Goal: Information Seeking & Learning: Learn about a topic

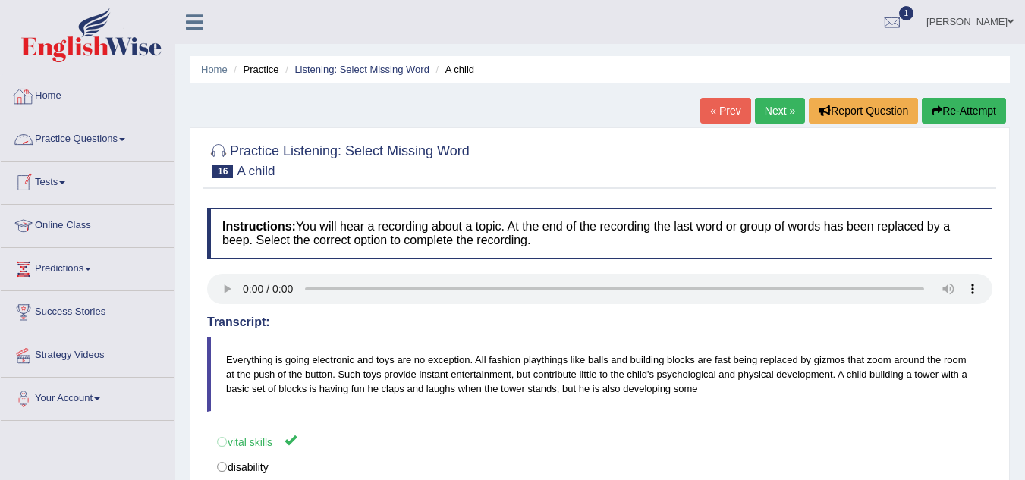
click at [74, 96] on link "Home" at bounding box center [87, 94] width 173 height 38
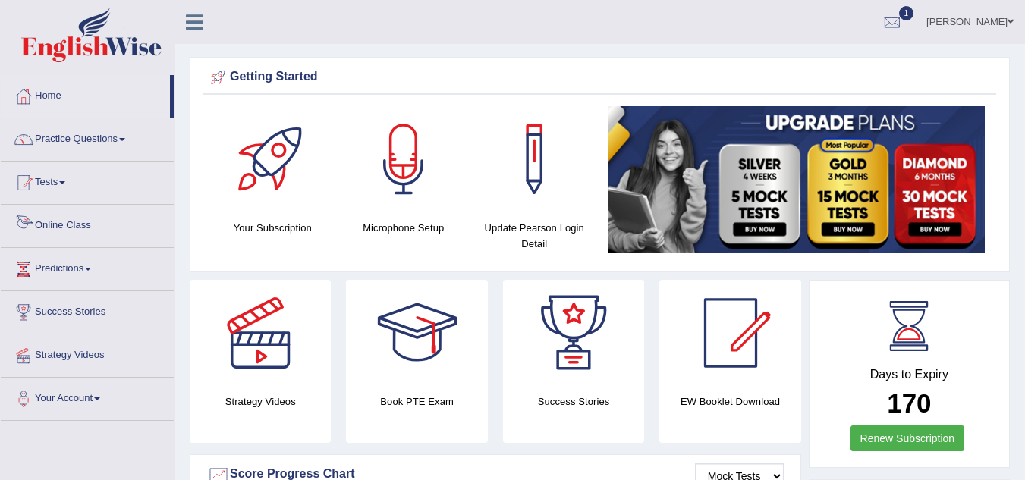
click at [74, 221] on link "Online Class" at bounding box center [87, 224] width 173 height 38
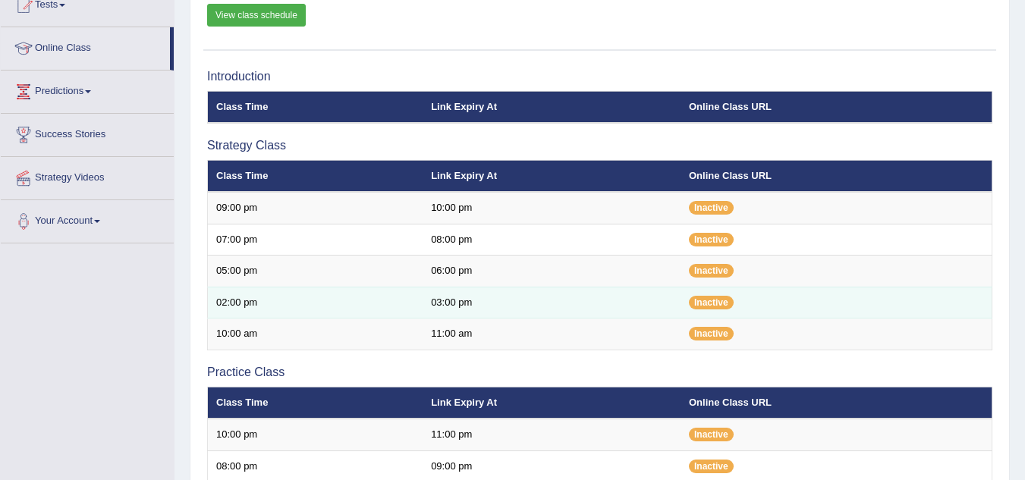
scroll to position [76, 0]
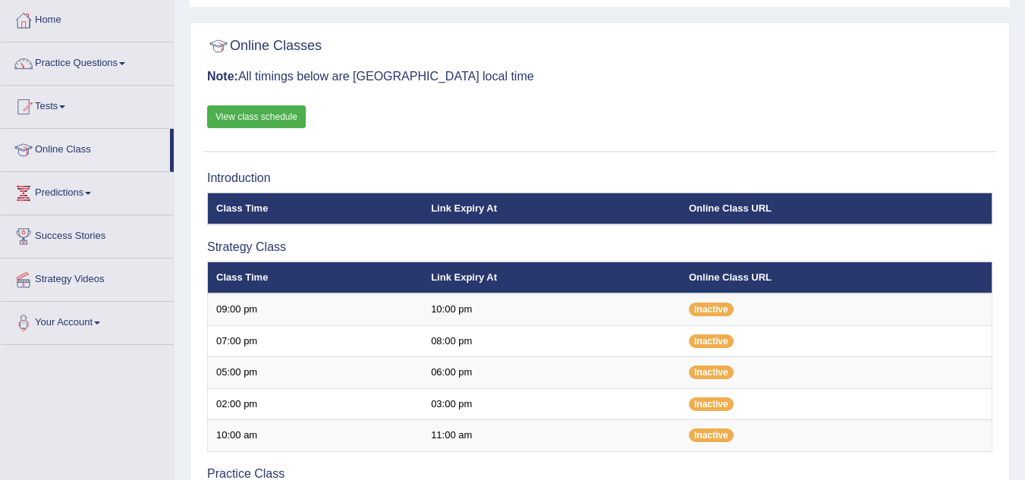
click at [286, 118] on link "View class schedule" at bounding box center [256, 116] width 99 height 23
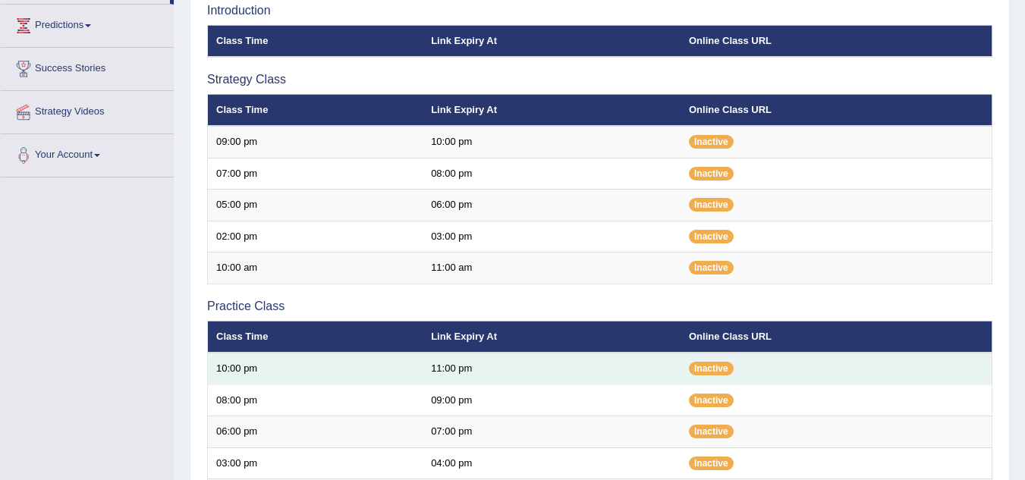
scroll to position [379, 0]
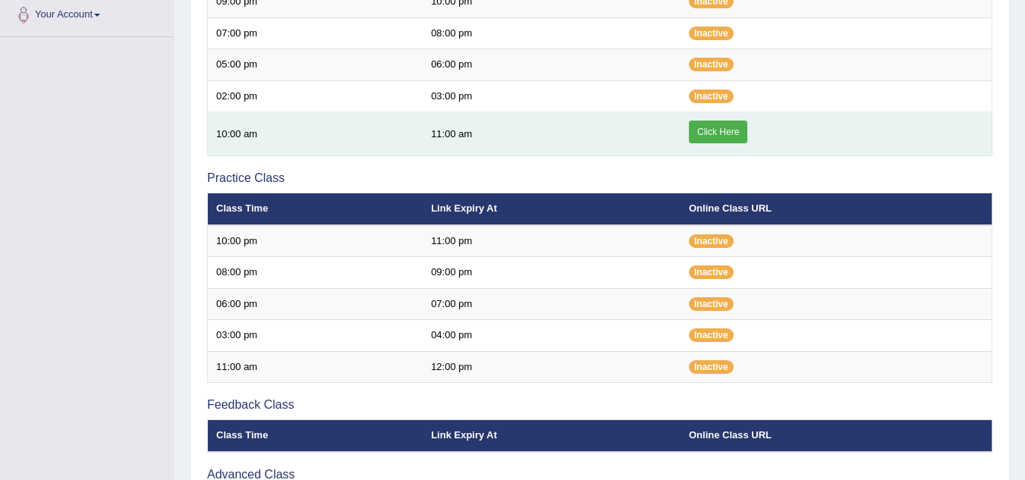
click at [725, 127] on link "Click Here" at bounding box center [718, 132] width 58 height 23
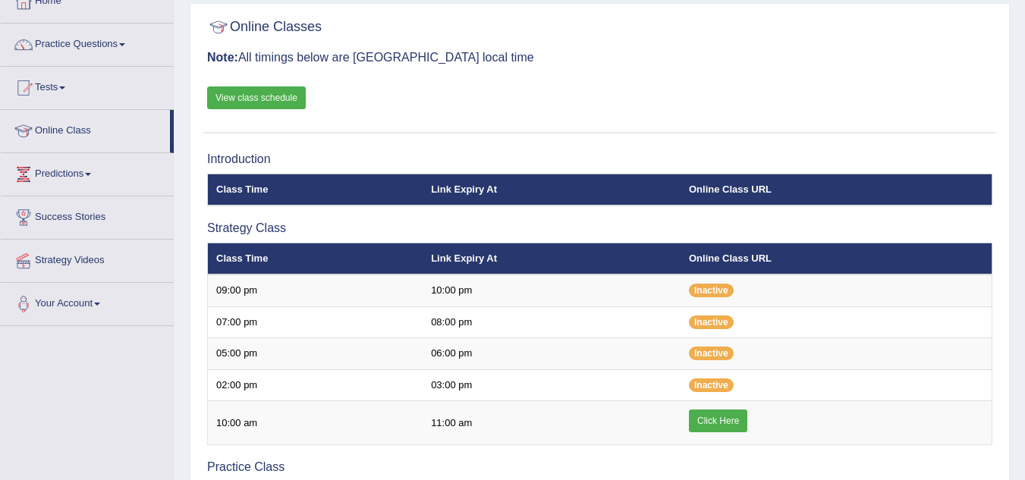
scroll to position [5, 0]
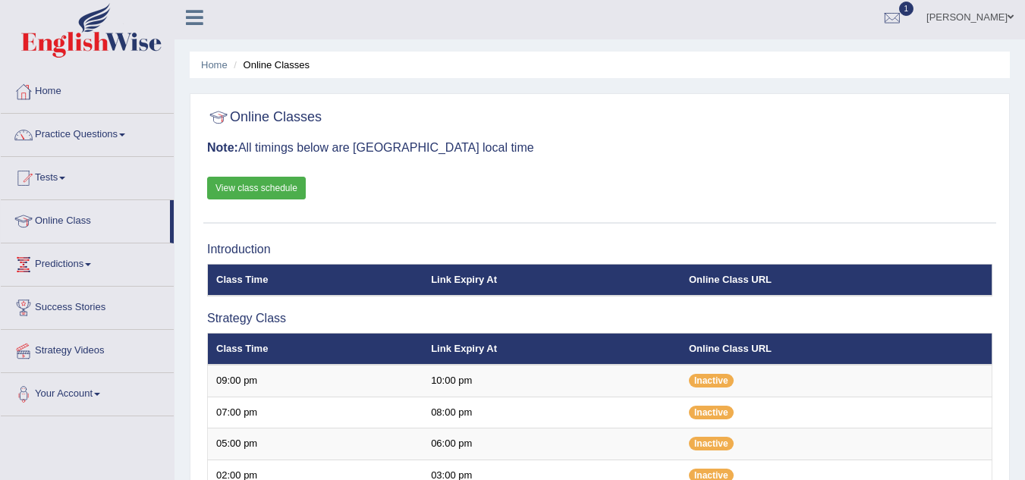
click at [260, 184] on link "View class schedule" at bounding box center [256, 188] width 99 height 23
click at [127, 132] on link "Practice Questions" at bounding box center [87, 133] width 173 height 38
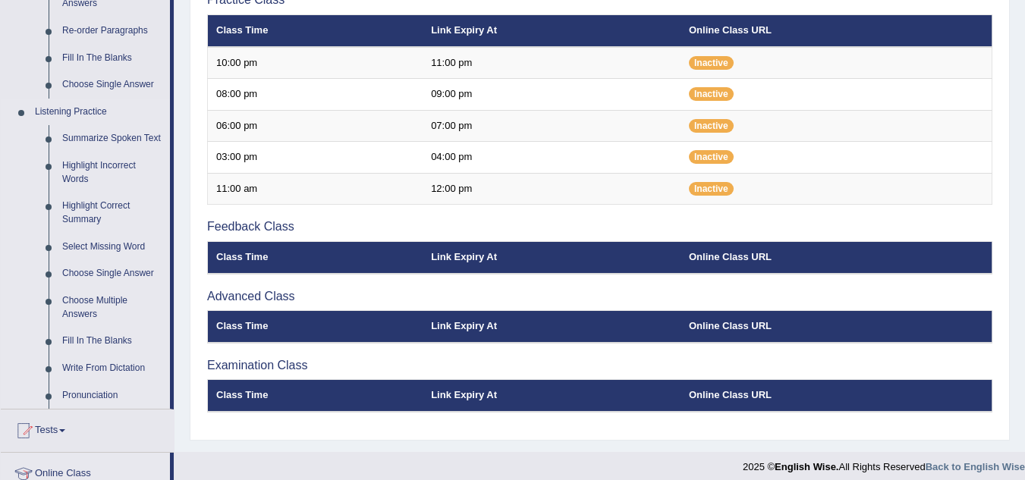
scroll to position [536, 0]
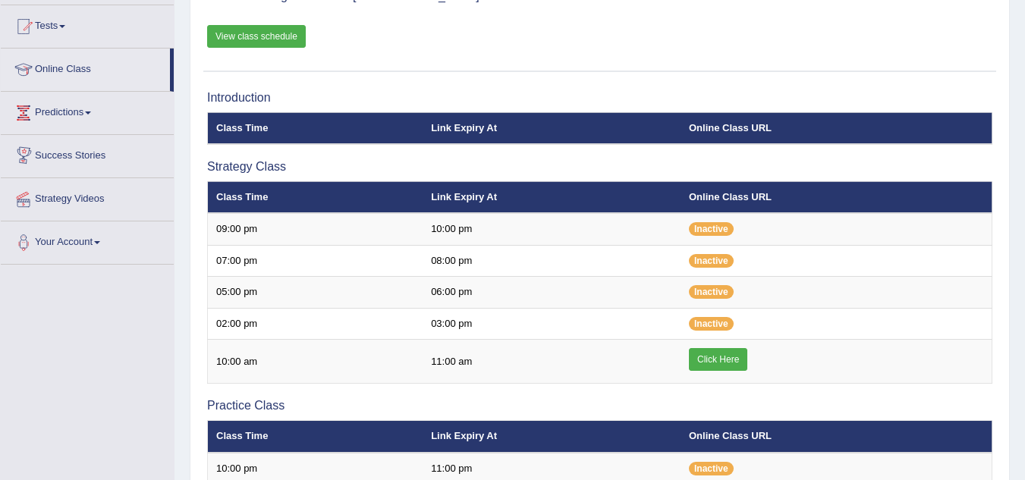
scroll to position [80, 0]
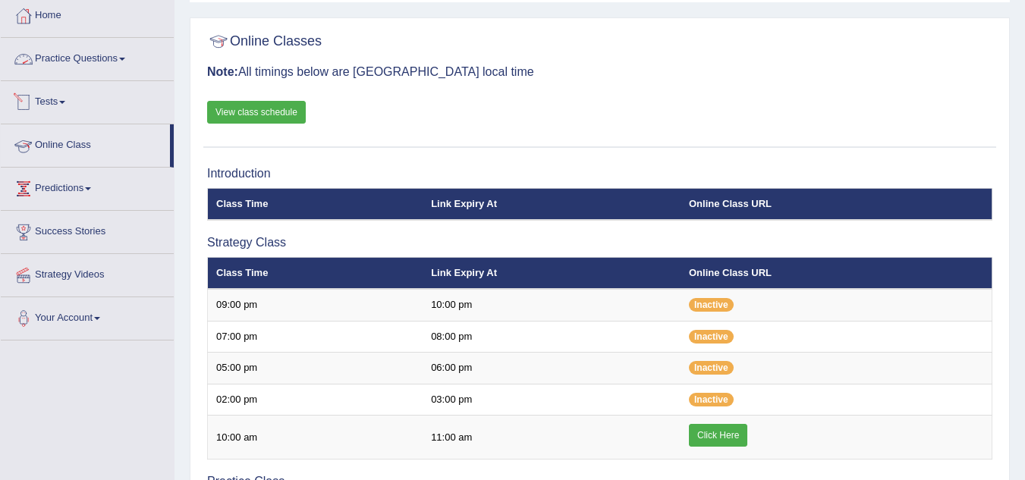
click at [131, 58] on link "Practice Questions" at bounding box center [87, 57] width 173 height 38
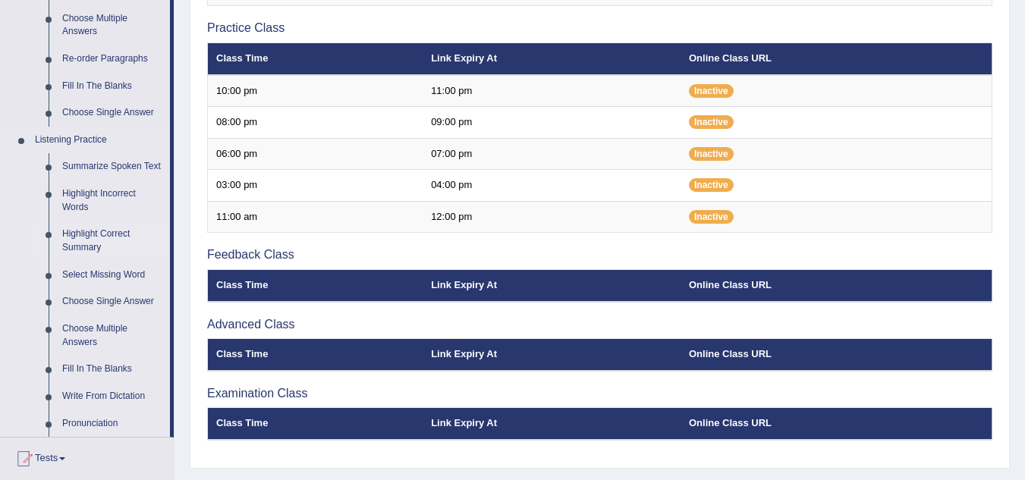
scroll to position [536, 0]
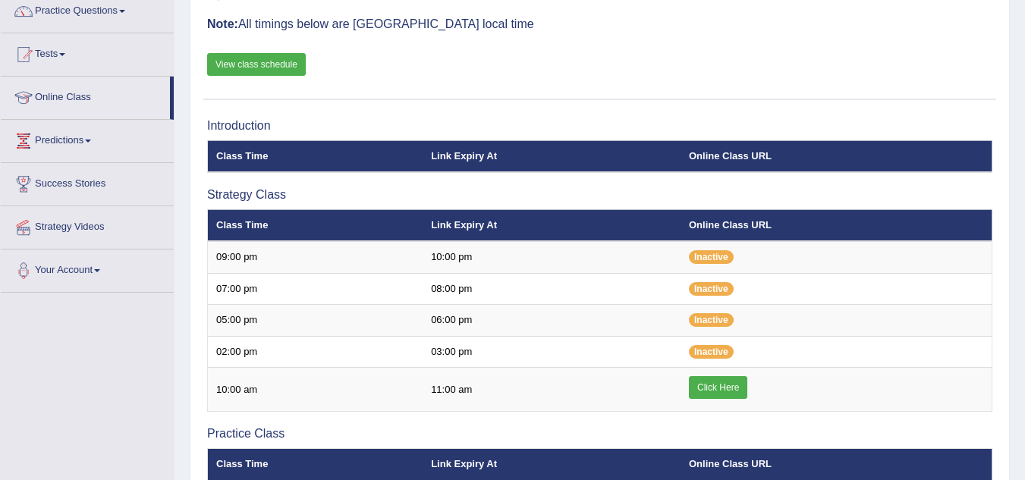
scroll to position [80, 0]
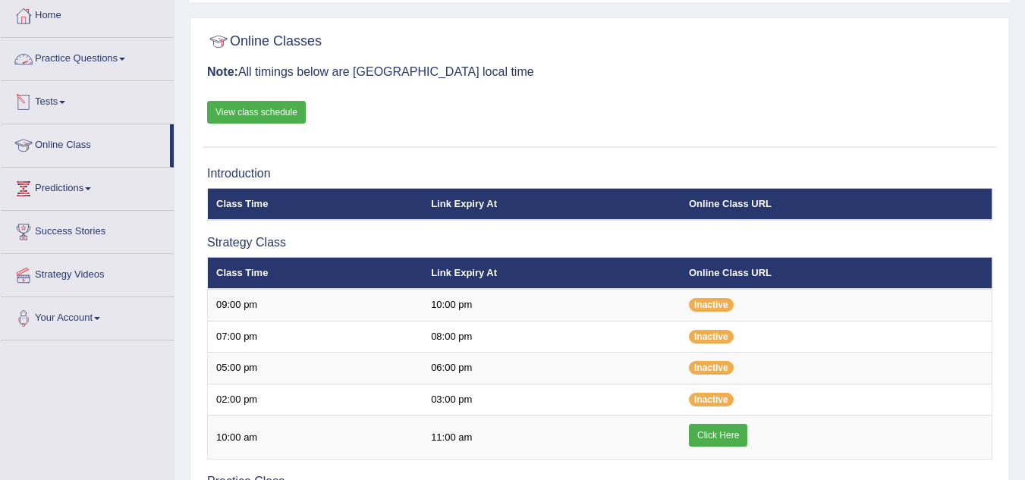
click at [132, 61] on link "Practice Questions" at bounding box center [87, 57] width 173 height 38
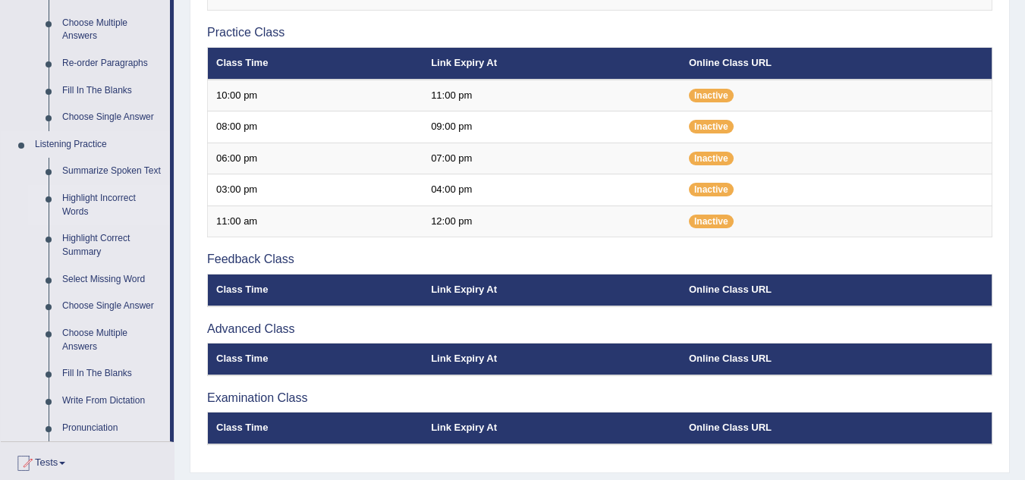
scroll to position [611, 0]
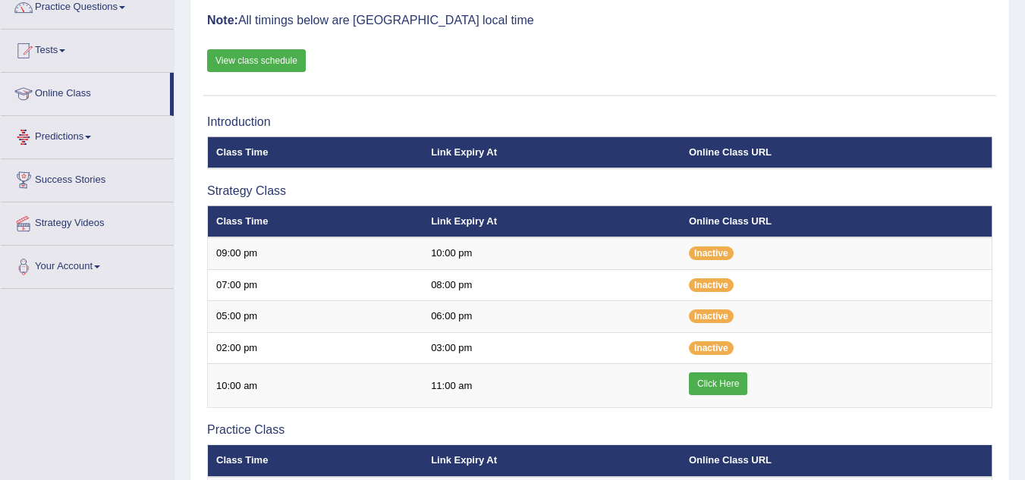
scroll to position [41, 0]
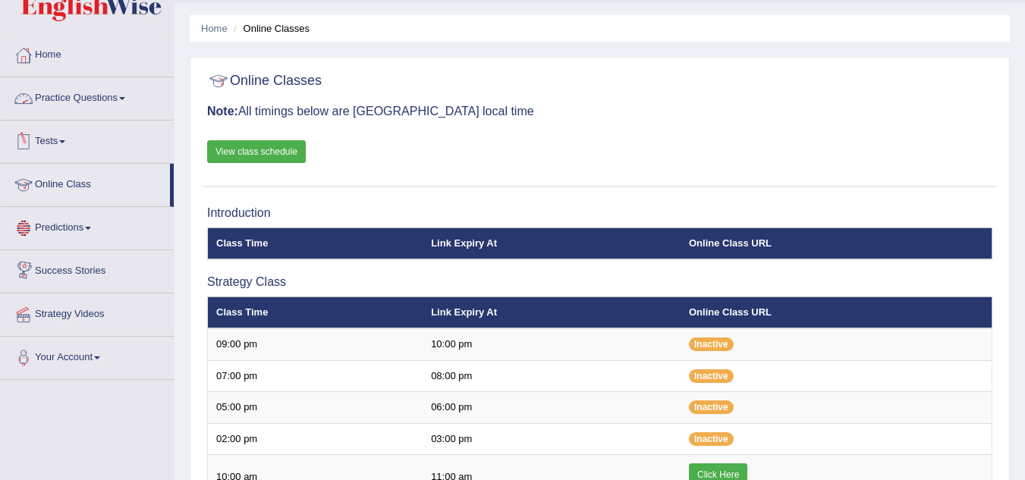
click at [125, 97] on span at bounding box center [122, 98] width 6 height 3
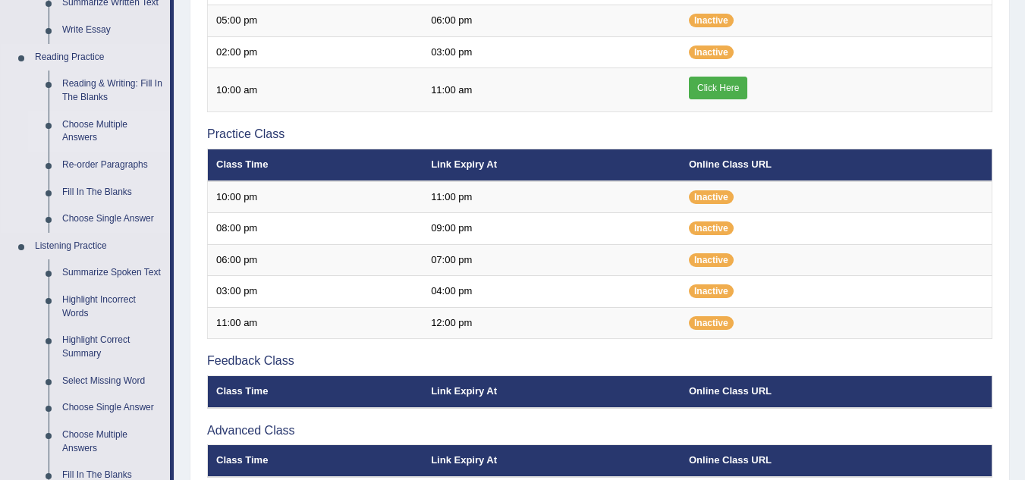
scroll to position [572, 0]
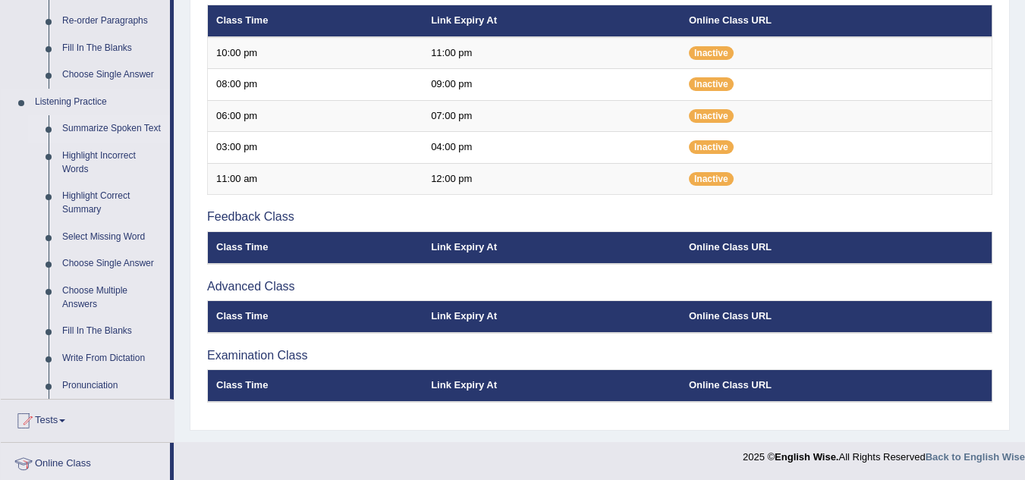
click at [96, 130] on link "Summarize Spoken Text" at bounding box center [112, 128] width 115 height 27
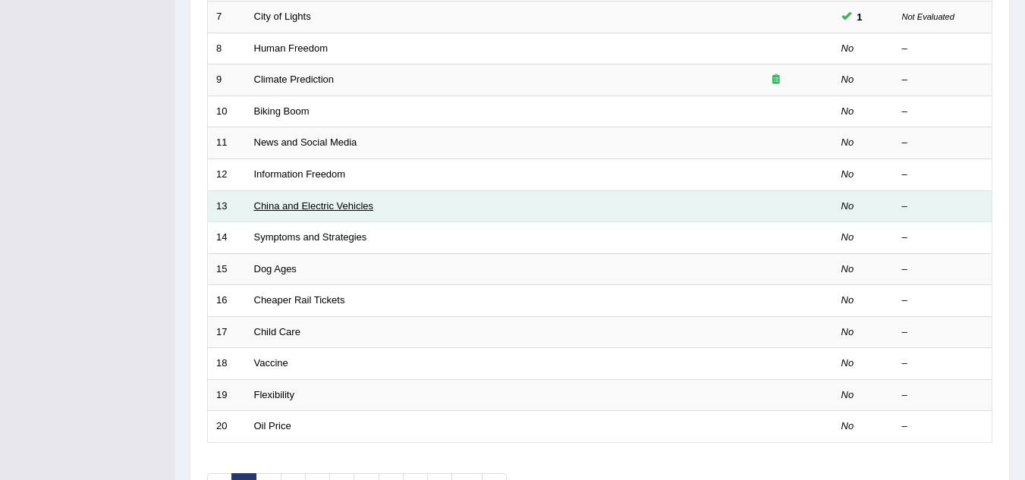
scroll to position [524, 0]
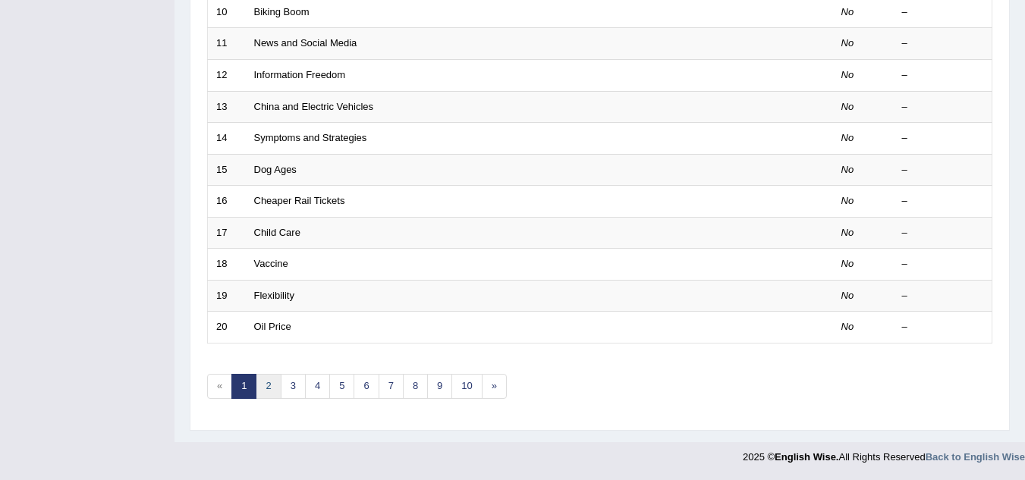
click at [273, 382] on link "2" at bounding box center [268, 386] width 25 height 25
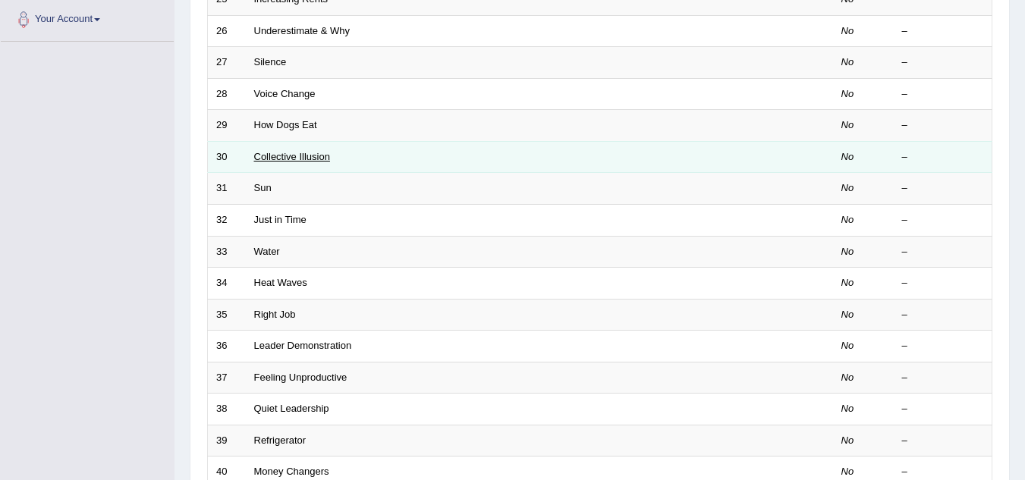
click at [263, 156] on link "Collective Illusion" at bounding box center [292, 156] width 76 height 11
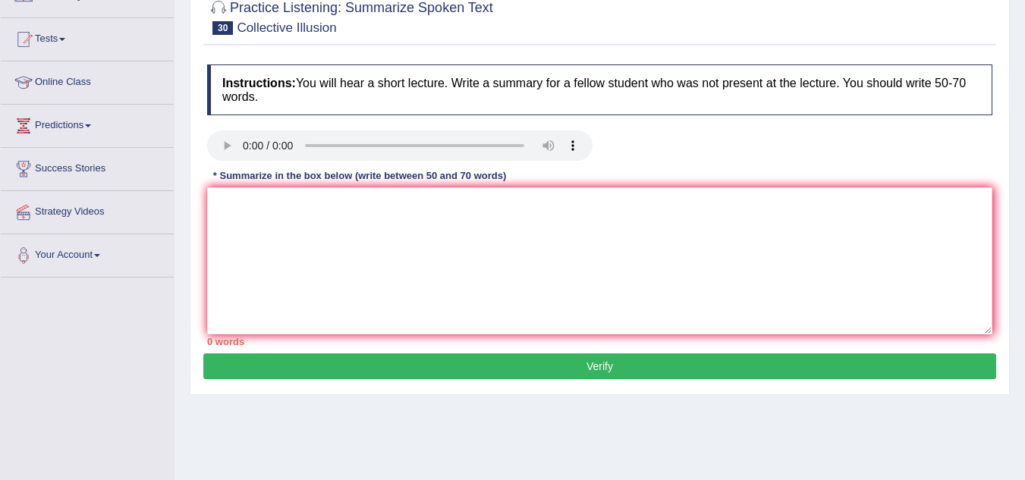
scroll to position [152, 0]
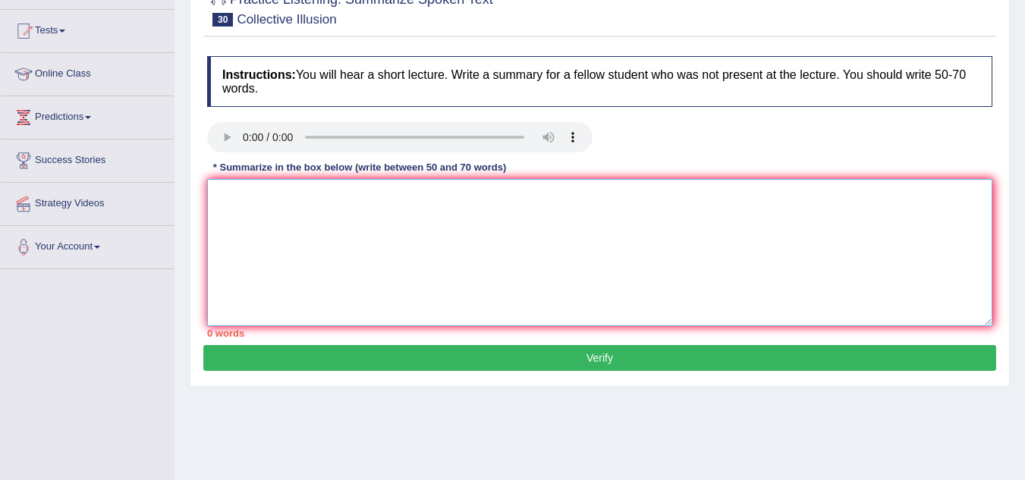
click at [552, 239] on textarea at bounding box center [599, 252] width 785 height 147
paste textarea "The speaker provided a comprehensive overview of [main topic], highlighting sev…"
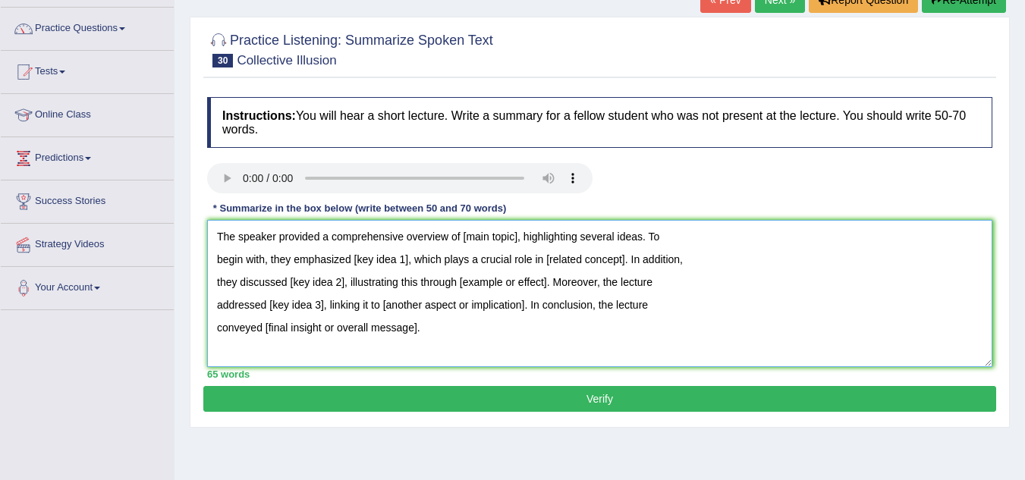
scroll to position [76, 0]
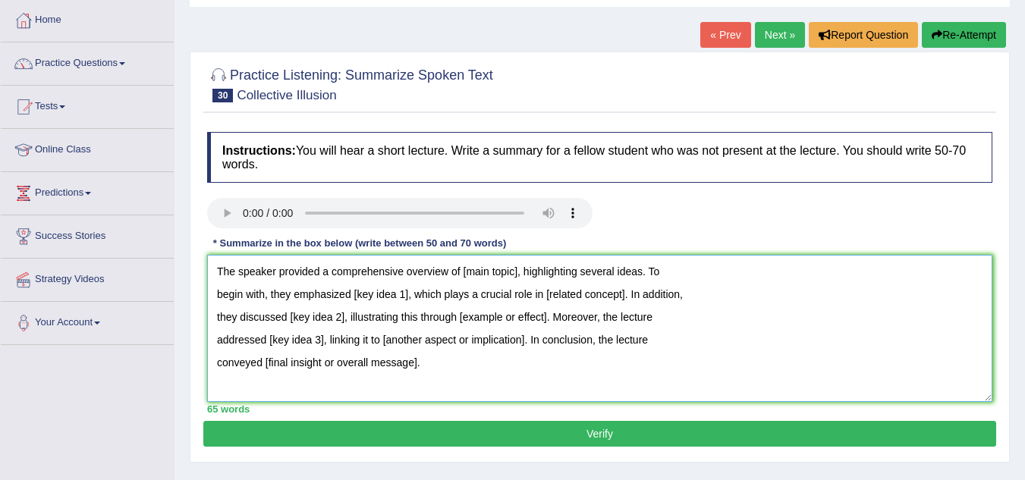
drag, startPoint x: 461, startPoint y: 273, endPoint x: 483, endPoint y: 277, distance: 22.3
click at [483, 277] on textarea "The speaker provided a comprehensive overview of [main topic], highlighting sev…" at bounding box center [599, 328] width 785 height 147
click at [463, 279] on textarea "The speaker provided a comprehensive overview of [main topic], highlighting sev…" at bounding box center [599, 328] width 785 height 147
click at [462, 273] on textarea "The speaker provided a comprehensive overview of [main topic], highlighting sev…" at bounding box center [599, 328] width 785 height 147
drag, startPoint x: 516, startPoint y: 272, endPoint x: 464, endPoint y: 273, distance: 51.6
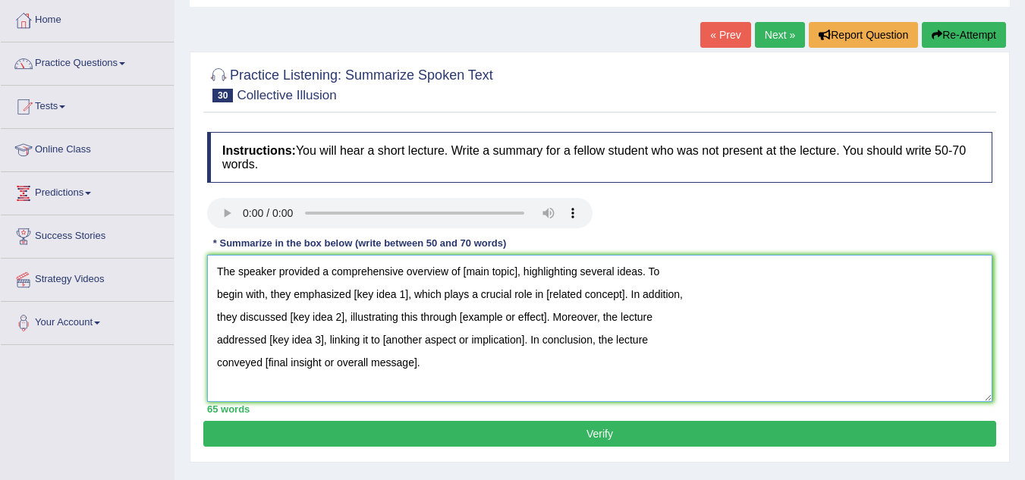
click at [464, 273] on textarea "The speaker provided a comprehensive overview of [main topic], highlighting sev…" at bounding box center [599, 328] width 785 height 147
click at [352, 293] on textarea "The speaker provided a comprehensive overview of Collective illusion, highlight…" at bounding box center [599, 328] width 785 height 147
click at [354, 295] on textarea "The speaker provided a comprehensive overview of Collective illusion, highlight…" at bounding box center [599, 328] width 785 height 147
drag, startPoint x: 362, startPoint y: 295, endPoint x: 408, endPoint y: 303, distance: 47.0
click at [408, 303] on textarea "The speaker provided a comprehensive overview of Collective illusion, highlight…" at bounding box center [599, 328] width 785 height 147
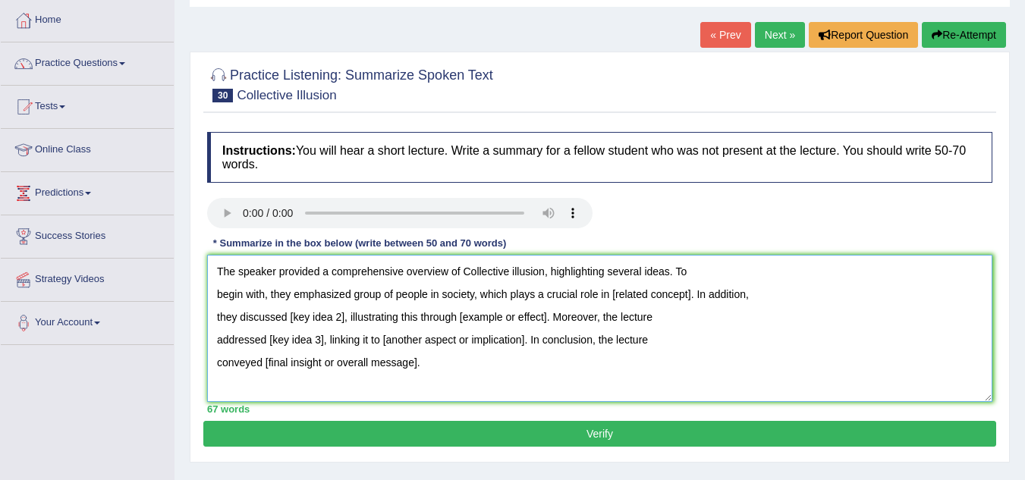
drag, startPoint x: 612, startPoint y: 294, endPoint x: 692, endPoint y: 299, distance: 79.8
click at [692, 299] on textarea "The speaker provided a comprehensive overview of Collective illusion, highlight…" at bounding box center [599, 328] width 785 height 147
drag, startPoint x: 472, startPoint y: 294, endPoint x: 442, endPoint y: 300, distance: 30.9
click at [442, 300] on textarea "The speaker provided a comprehensive overview of Collective illusion, highlight…" at bounding box center [599, 328] width 785 height 147
drag, startPoint x: 576, startPoint y: 292, endPoint x: 655, endPoint y: 297, distance: 79.0
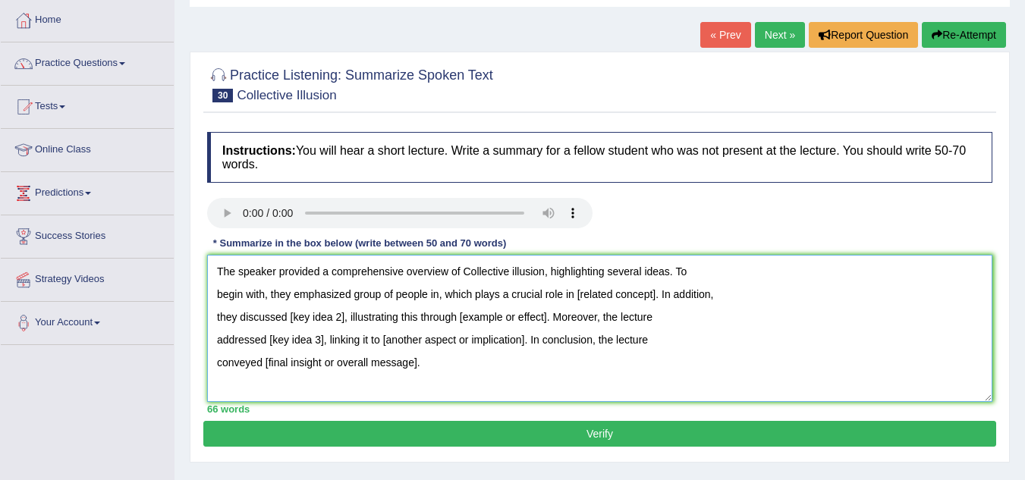
click at [655, 297] on textarea "The speaker provided a comprehensive overview of Collective illusion, highlight…" at bounding box center [599, 328] width 785 height 147
click at [682, 338] on textarea "The speaker provided a comprehensive overview of Collective illusion, highlight…" at bounding box center [599, 328] width 785 height 147
click at [637, 295] on textarea "The speaker provided a comprehensive overview of Collective illusion, highlight…" at bounding box center [599, 328] width 785 height 147
click at [715, 299] on textarea "The speaker provided a comprehensive overview of Collective illusion, highlight…" at bounding box center [599, 328] width 785 height 147
drag, startPoint x: 288, startPoint y: 316, endPoint x: 307, endPoint y: 317, distance: 19.0
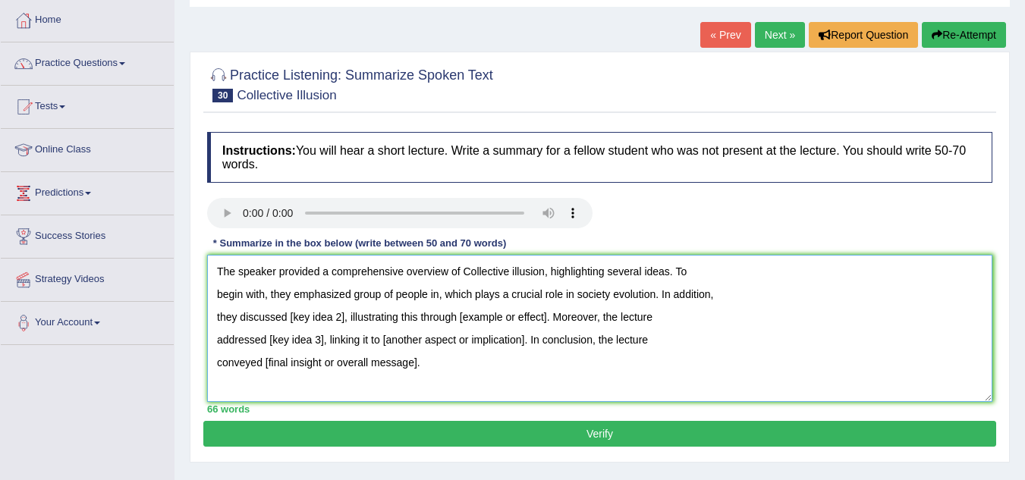
click at [307, 317] on textarea "The speaker provided a comprehensive overview of Collective illusion, highlight…" at bounding box center [599, 328] width 785 height 147
drag, startPoint x: 295, startPoint y: 318, endPoint x: 346, endPoint y: 324, distance: 51.2
click at [346, 324] on textarea "The speaker provided a comprehensive overview of Collective illusion, highlight…" at bounding box center [599, 328] width 785 height 147
click at [300, 315] on textarea "The speaker provided a comprehensive overview of Collective illusion, highlight…" at bounding box center [599, 328] width 785 height 147
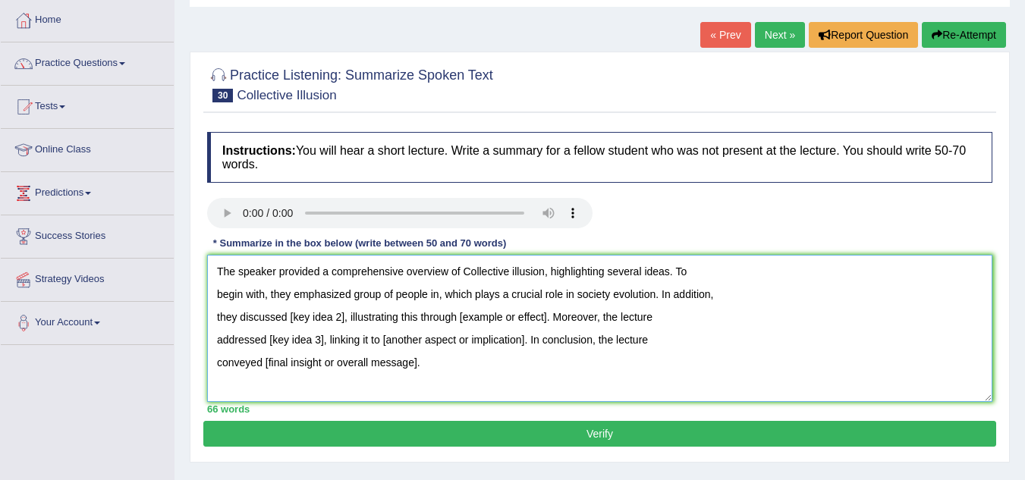
drag, startPoint x: 289, startPoint y: 318, endPoint x: 342, endPoint y: 327, distance: 53.9
click at [342, 327] on textarea "The speaker provided a comprehensive overview of Collective illusion, highlight…" at bounding box center [599, 328] width 785 height 147
drag, startPoint x: 567, startPoint y: 316, endPoint x: 653, endPoint y: 321, distance: 86.6
click at [653, 321] on textarea "The speaker provided a comprehensive overview of Collective illusion, highlight…" at bounding box center [599, 328] width 785 height 147
drag, startPoint x: 269, startPoint y: 338, endPoint x: 288, endPoint y: 339, distance: 19.0
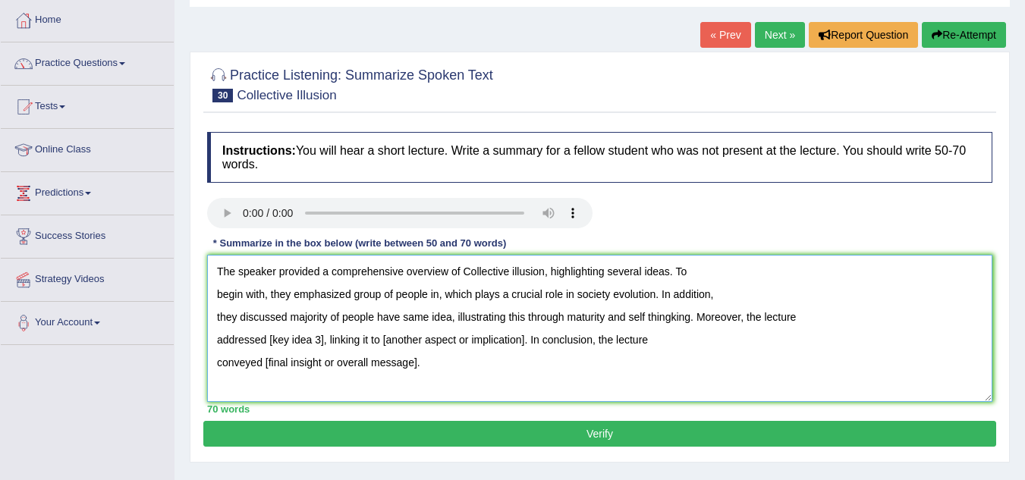
click at [288, 339] on textarea "The speaker provided a comprehensive overview of Collective illusion, highlight…" at bounding box center [599, 328] width 785 height 147
click at [668, 316] on textarea "The speaker provided a comprehensive overview of Collective illusion, highlight…" at bounding box center [599, 328] width 785 height 147
click at [671, 314] on textarea "The speaker provided a comprehensive overview of Collective illusion, highlight…" at bounding box center [599, 328] width 785 height 147
drag, startPoint x: 269, startPoint y: 338, endPoint x: 322, endPoint y: 347, distance: 54.6
click at [322, 347] on textarea "The speaker provided a comprehensive overview of Collective illusion, highlight…" at bounding box center [599, 328] width 785 height 147
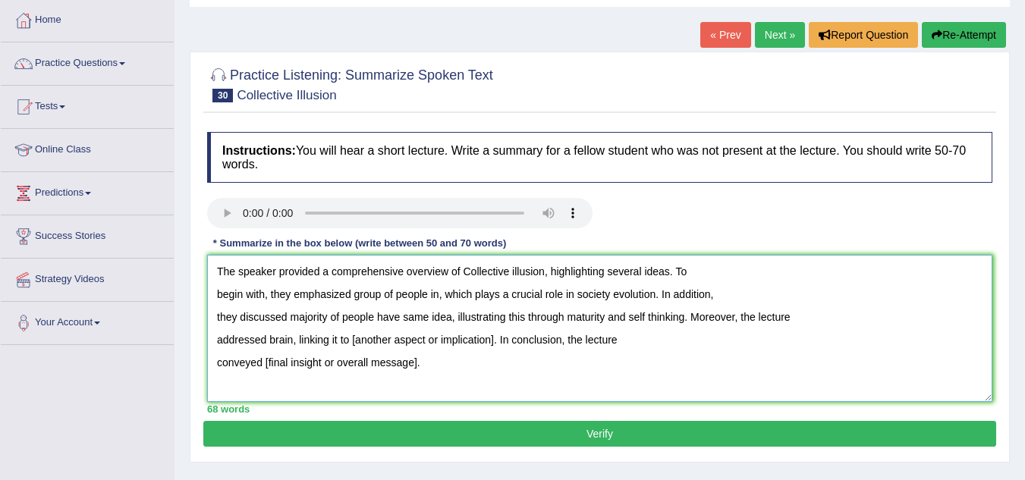
drag, startPoint x: 351, startPoint y: 338, endPoint x: 365, endPoint y: 339, distance: 14.4
click at [365, 339] on textarea "The speaker provided a comprehensive overview of Collective illusion, highlight…" at bounding box center [599, 328] width 785 height 147
drag, startPoint x: 365, startPoint y: 340, endPoint x: 345, endPoint y: 340, distance: 19.7
click at [365, 341] on textarea "The speaker provided a comprehensive overview of Collective illusion, highlight…" at bounding box center [599, 328] width 785 height 147
click at [349, 341] on textarea "The speaker provided a comprehensive overview of Collective illusion, highlight…" at bounding box center [599, 328] width 785 height 147
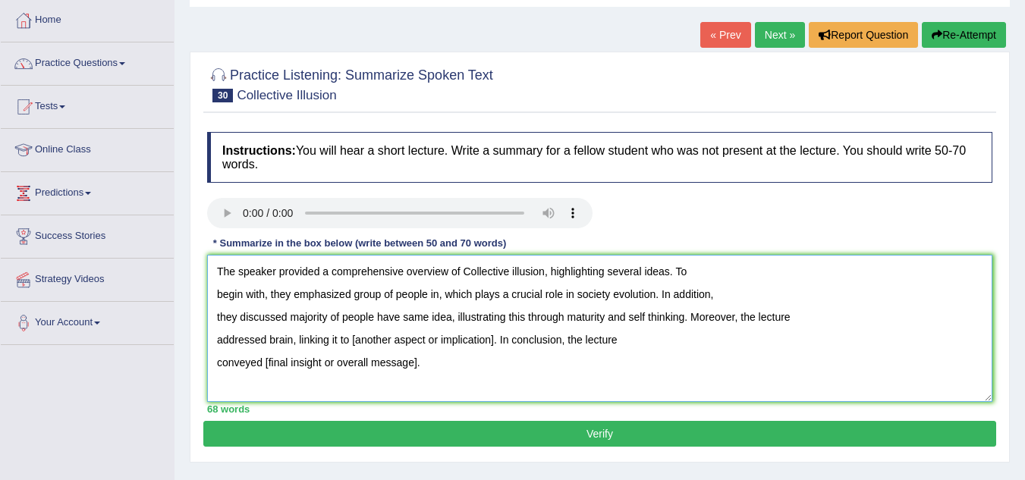
click at [350, 341] on textarea "The speaker provided a comprehensive overview of Collective illusion, highlight…" at bounding box center [599, 328] width 785 height 147
click at [351, 341] on textarea "The speaker provided a comprehensive overview of Collective illusion, highlight…" at bounding box center [599, 328] width 785 height 147
drag, startPoint x: 350, startPoint y: 339, endPoint x: 494, endPoint y: 340, distance: 144.2
click at [494, 340] on textarea "The speaker provided a comprehensive overview of Collective illusion, highlight…" at bounding box center [599, 328] width 785 height 147
drag, startPoint x: 263, startPoint y: 362, endPoint x: 278, endPoint y: 362, distance: 14.4
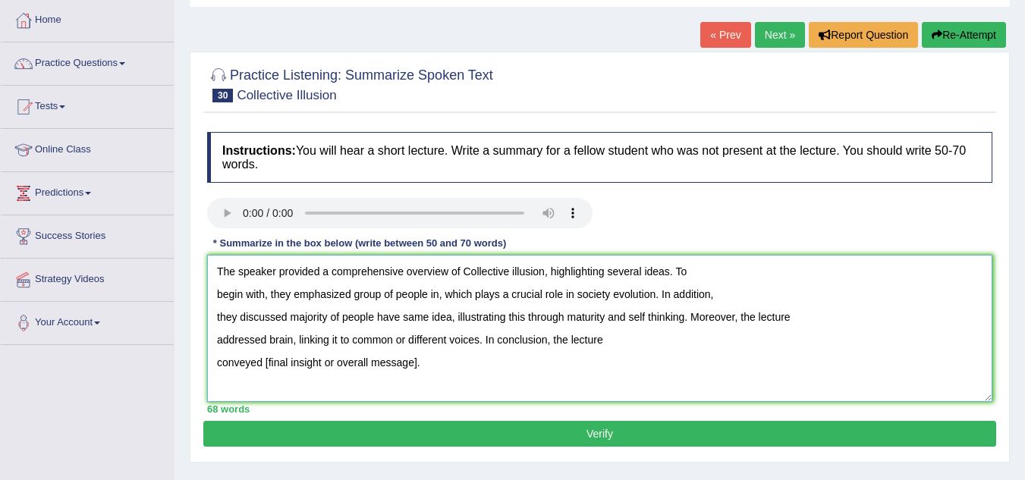
click at [278, 362] on textarea "The speaker provided a comprehensive overview of Collective illusion, highlight…" at bounding box center [599, 328] width 785 height 147
click at [272, 377] on textarea "The speaker provided a comprehensive overview of Collective illusion, highlight…" at bounding box center [599, 328] width 785 height 147
drag, startPoint x: 263, startPoint y: 363, endPoint x: 417, endPoint y: 363, distance: 153.3
click at [417, 363] on textarea "The speaker provided a comprehensive overview of Collective illusion, highlight…" at bounding box center [599, 328] width 785 height 147
type textarea "The speaker provided a comprehensive overview of Collective illusion, highlight…"
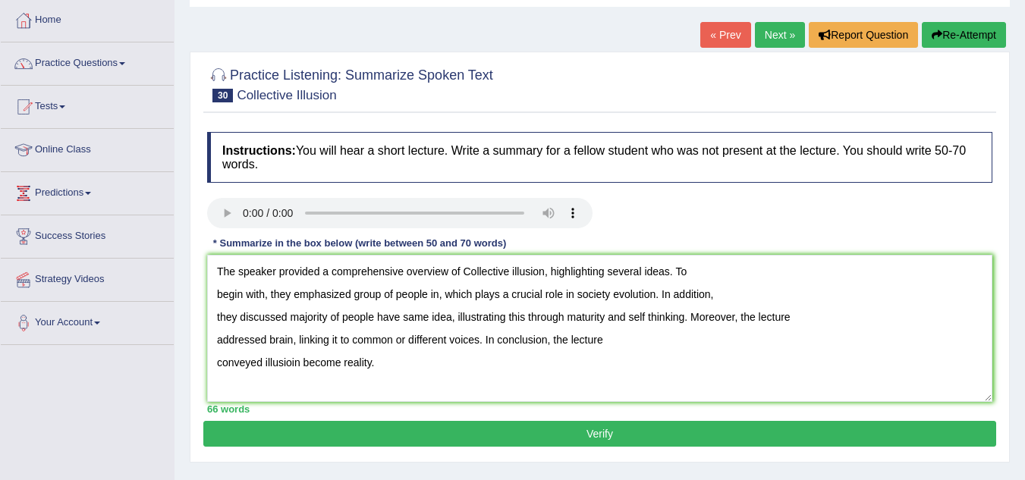
click at [300, 428] on button "Verify" at bounding box center [599, 434] width 793 height 26
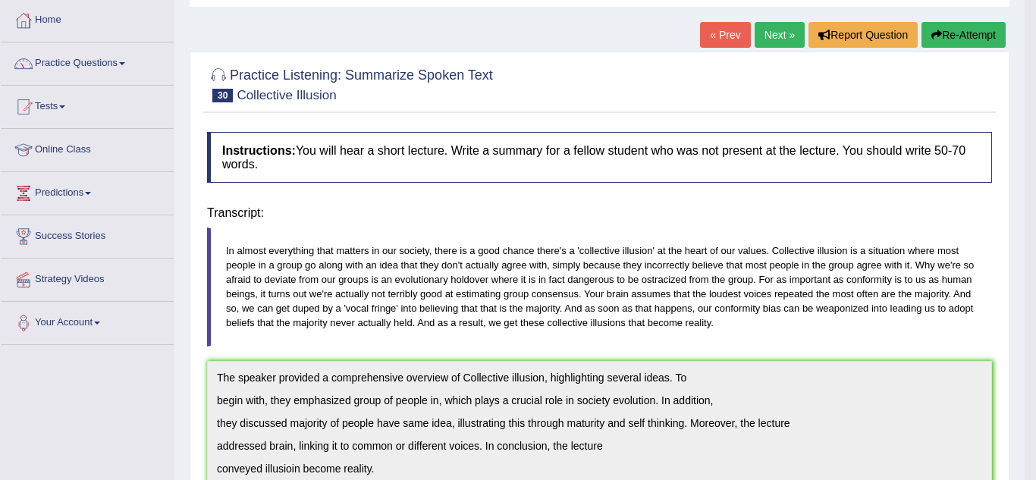
click at [300, 404] on body "Toggle navigation Home Practice Questions Speaking Practice Read Aloud Repeat S…" at bounding box center [518, 164] width 1036 height 480
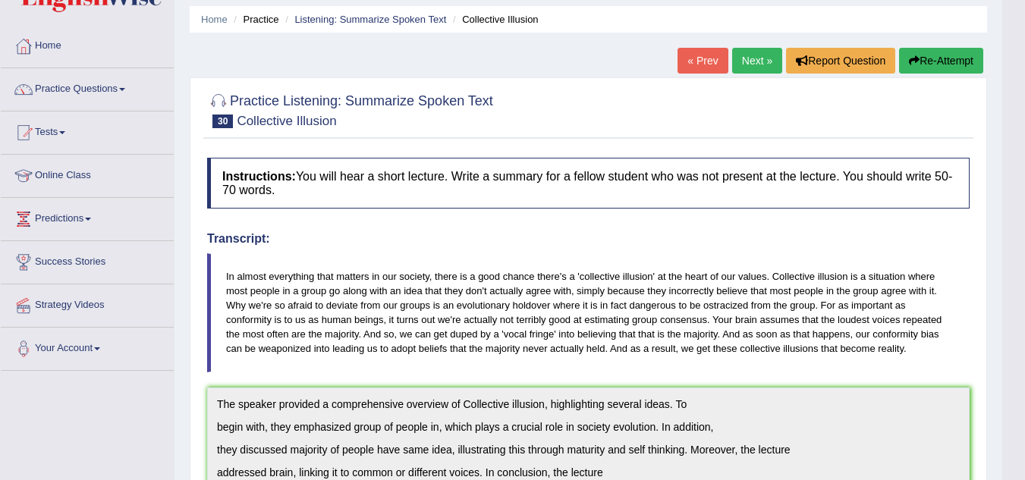
scroll to position [8, 0]
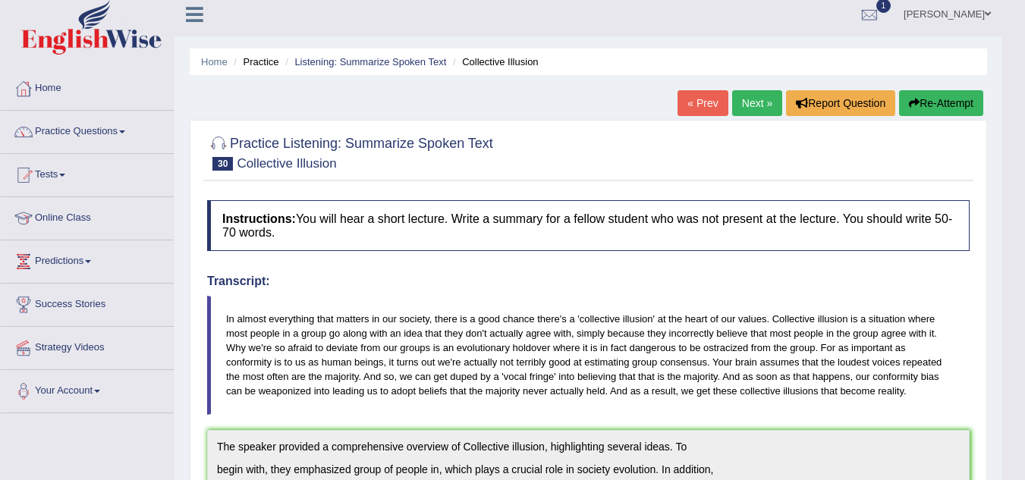
click at [754, 103] on link "Next »" at bounding box center [757, 103] width 50 height 26
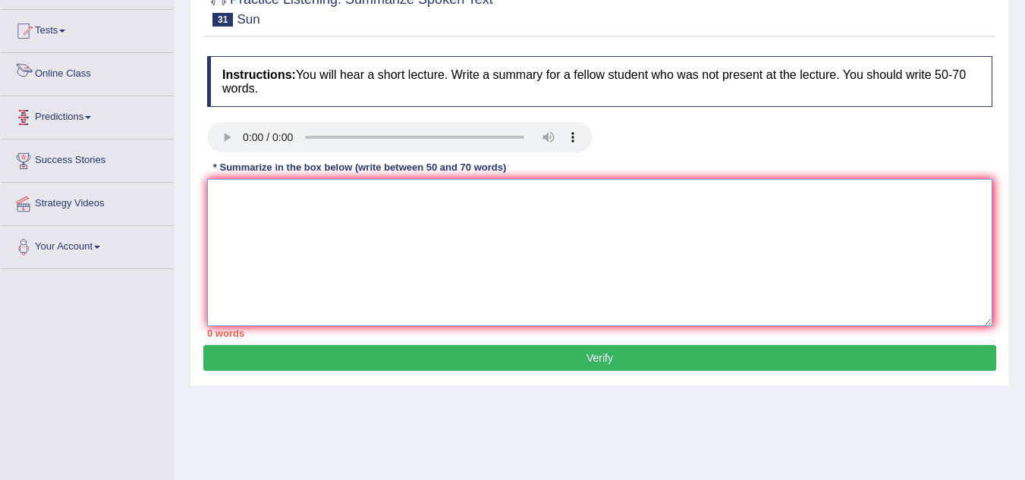
click at [310, 232] on textarea at bounding box center [599, 252] width 785 height 147
paste textarea "The speaker provided a comprehensive overview of [main topic], highlighting sev…"
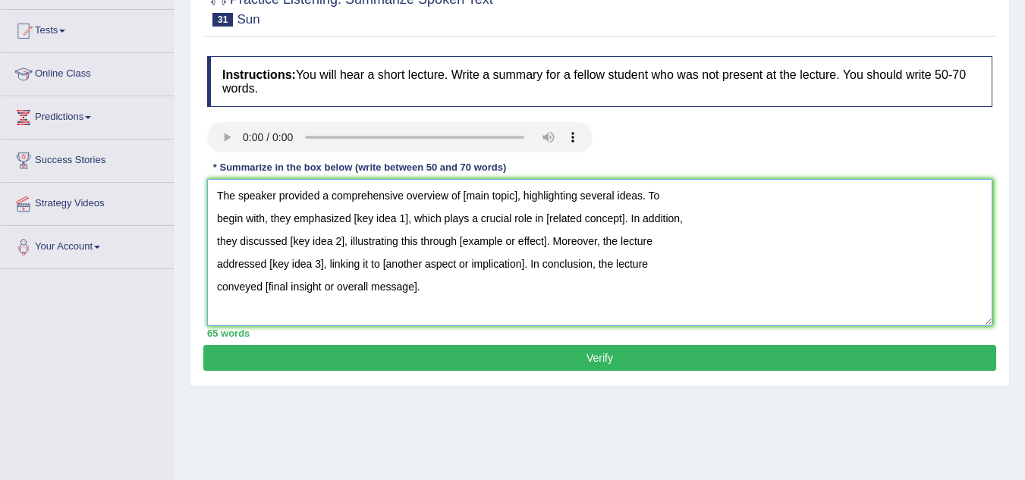
drag, startPoint x: 461, startPoint y: 194, endPoint x: 520, endPoint y: 197, distance: 58.5
click at [520, 197] on textarea "The speaker provided a comprehensive overview of [main topic], highlighting sev…" at bounding box center [599, 252] width 785 height 147
click at [515, 196] on textarea "The speaker provided a comprehensive overview of [main topic], highlighting sev…" at bounding box center [599, 252] width 785 height 147
click at [515, 194] on textarea "The speaker provided a comprehensive overview of [main topic], highlighting sev…" at bounding box center [599, 252] width 785 height 147
drag, startPoint x: 516, startPoint y: 193, endPoint x: 464, endPoint y: 203, distance: 52.5
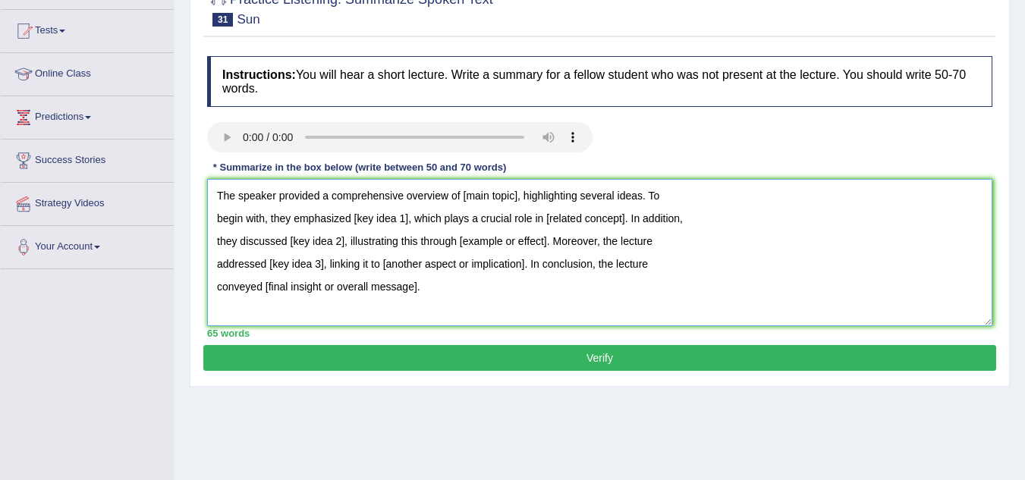
click at [464, 203] on textarea "The speaker provided a comprehensive overview of [main topic], highlighting sev…" at bounding box center [599, 252] width 785 height 147
drag, startPoint x: 352, startPoint y: 215, endPoint x: 407, endPoint y: 227, distance: 56.5
click at [407, 227] on textarea "The speaker provided a comprehensive overview of Sun rise, highlighting several…" at bounding box center [599, 252] width 785 height 147
drag, startPoint x: 894, startPoint y: 250, endPoint x: 784, endPoint y: 300, distance: 121.2
click at [894, 250] on textarea "The speaker provided a comprehensive overview of Sun rise, highlighting several…" at bounding box center [599, 252] width 785 height 147
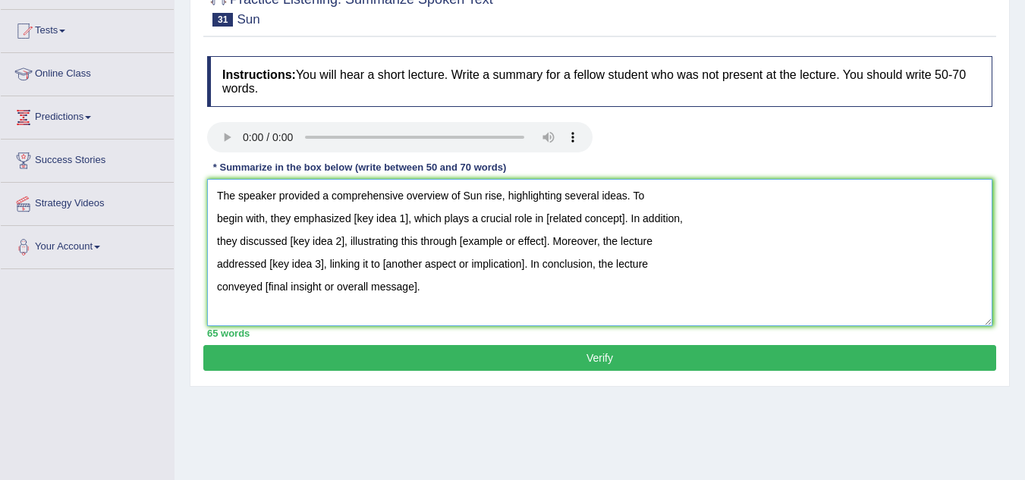
type textarea "The speaker provided a comprehensive overview of Sun rise, highlighting several…"
click at [665, 351] on button "Verify" at bounding box center [599, 358] width 793 height 26
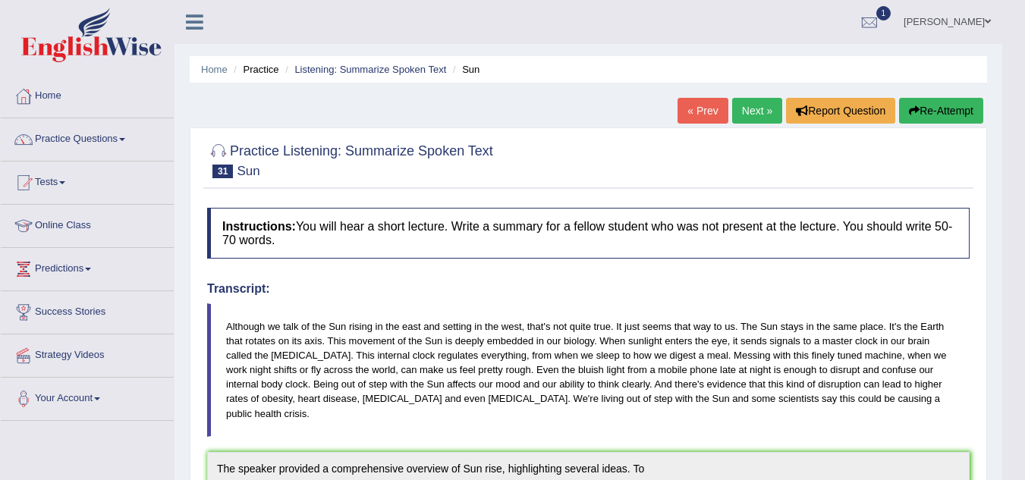
click at [927, 106] on button "Re-Attempt" at bounding box center [941, 111] width 84 height 26
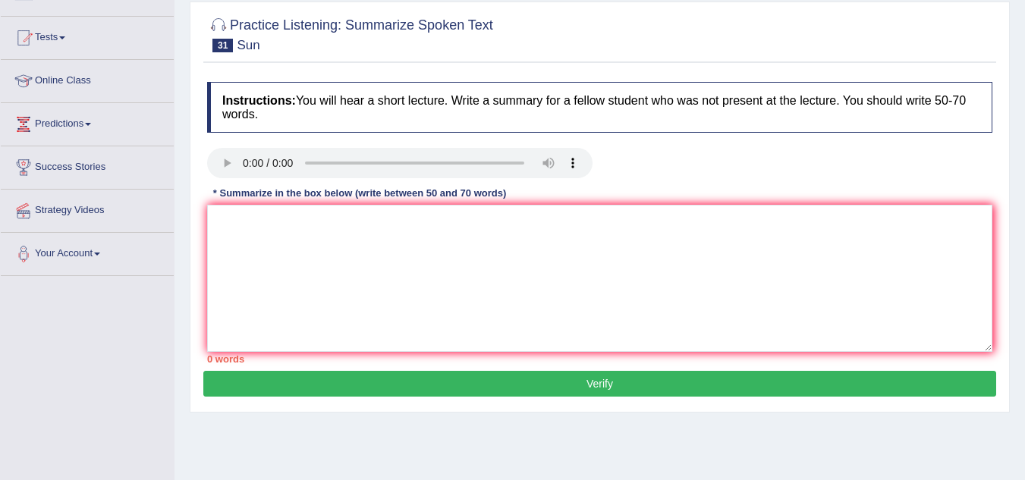
scroll to position [152, 0]
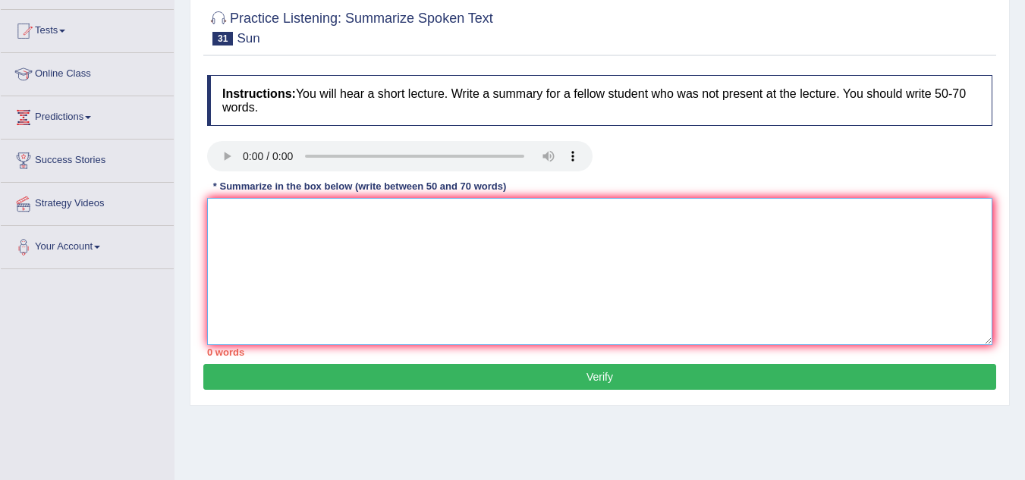
click at [234, 221] on textarea at bounding box center [599, 271] width 785 height 147
paste textarea "The speaker provided a comprehensive overview of [main topic], highlighting sev…"
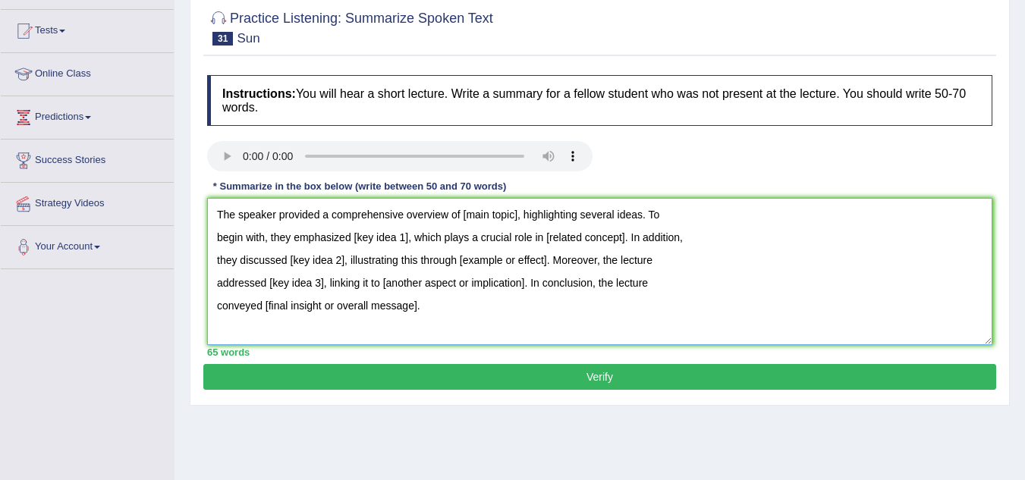
drag, startPoint x: 516, startPoint y: 213, endPoint x: 464, endPoint y: 216, distance: 51.7
click at [464, 216] on textarea "The speaker provided a comprehensive overview of [main topic], highlighting sev…" at bounding box center [599, 271] width 785 height 147
drag, startPoint x: 354, startPoint y: 237, endPoint x: 410, endPoint y: 244, distance: 55.8
click at [409, 243] on textarea "The speaker provided a comprehensive overview of Sun rising, highlighting sever…" at bounding box center [599, 271] width 785 height 147
drag, startPoint x: 590, startPoint y: 234, endPoint x: 670, endPoint y: 242, distance: 80.0
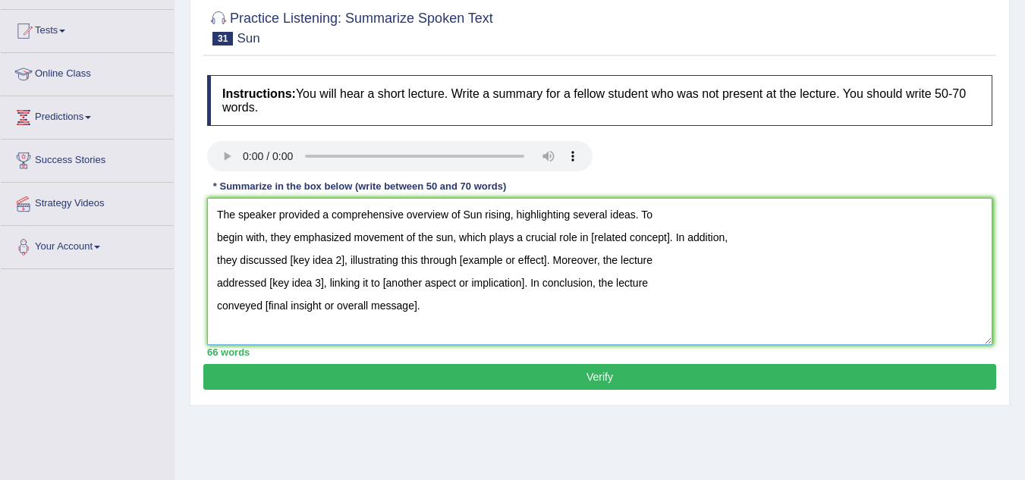
click at [670, 242] on textarea "The speaker provided a comprehensive overview of Sun rising, highlighting sever…" at bounding box center [599, 271] width 785 height 147
drag, startPoint x: 289, startPoint y: 259, endPoint x: 344, endPoint y: 259, distance: 55.4
click at [344, 259] on textarea "The speaker provided a comprehensive overview of Sun rising, highlighting sever…" at bounding box center [599, 271] width 785 height 147
drag, startPoint x: 378, startPoint y: 259, endPoint x: 291, endPoint y: 259, distance: 87.2
click at [291, 259] on textarea "The speaker provided a comprehensive overview of Sun rising, highlighting sever…" at bounding box center [599, 271] width 785 height 147
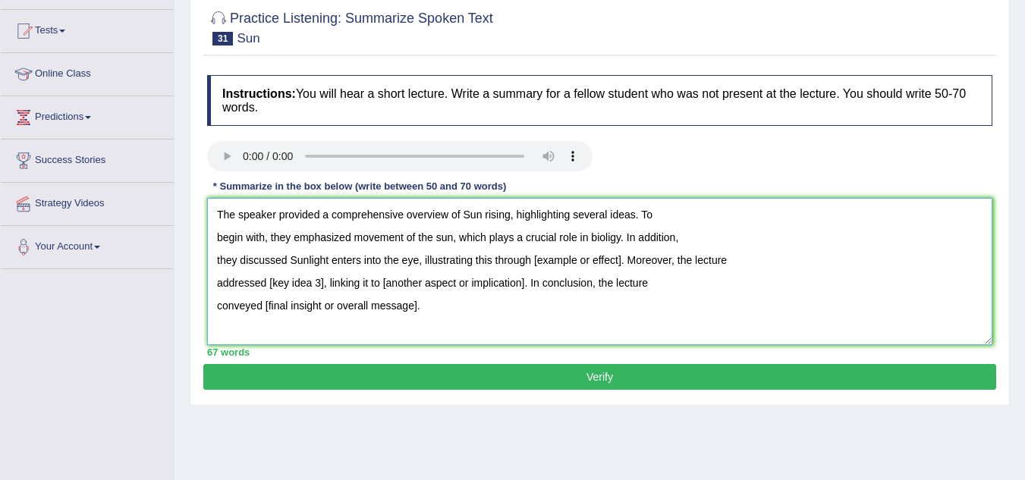
drag, startPoint x: 533, startPoint y: 263, endPoint x: 620, endPoint y: 268, distance: 86.6
click at [620, 268] on textarea "The speaker provided a comprehensive overview of Sun rising, highlighting sever…" at bounding box center [599, 271] width 785 height 147
drag, startPoint x: 268, startPoint y: 282, endPoint x: 279, endPoint y: 282, distance: 11.4
click at [279, 282] on textarea "The speaker provided a comprehensive overview of Sun rising, highlighting sever…" at bounding box center [599, 271] width 785 height 147
click at [673, 259] on textarea "The speaker provided a comprehensive overview of Sun rising, highlighting sever…" at bounding box center [599, 271] width 785 height 147
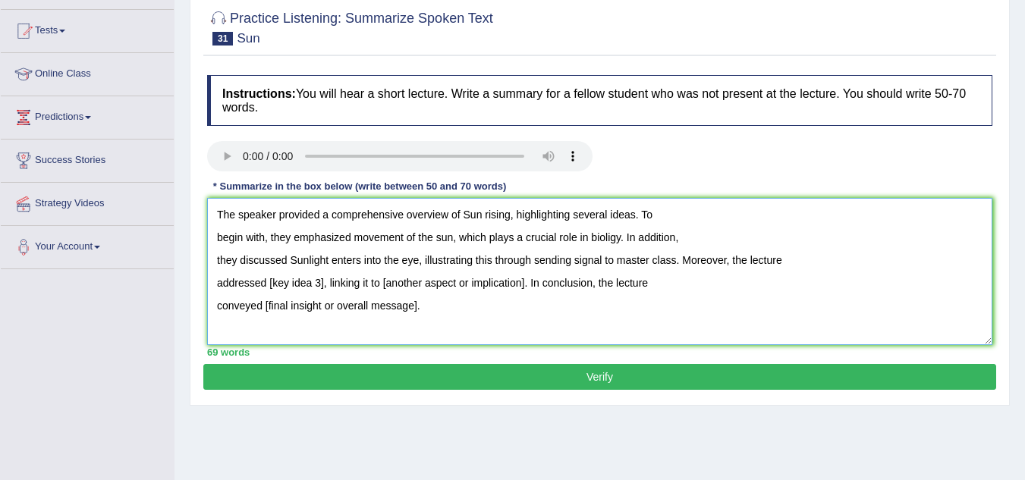
click at [676, 260] on textarea "The speaker provided a comprehensive overview of Sun rising, highlighting sever…" at bounding box center [599, 271] width 785 height 147
drag, startPoint x: 269, startPoint y: 280, endPoint x: 323, endPoint y: 288, distance: 55.3
click at [323, 288] on textarea "The speaker provided a comprehensive overview of Sun rising, highlighting sever…" at bounding box center [599, 271] width 785 height 147
drag, startPoint x: 415, startPoint y: 279, endPoint x: 433, endPoint y: 281, distance: 18.3
click at [433, 281] on textarea "The speaker provided a comprehensive overview of Sun rising, highlighting sever…" at bounding box center [599, 271] width 785 height 147
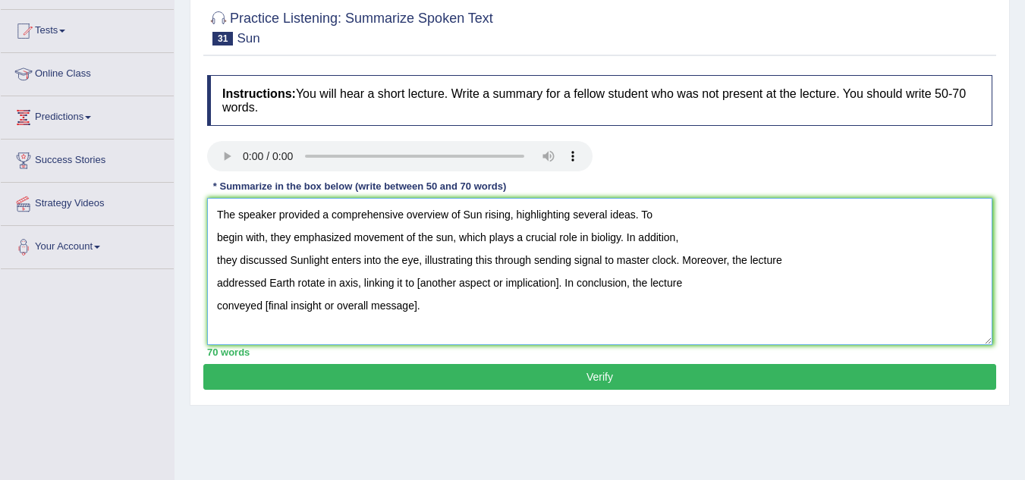
click at [431, 291] on textarea "The speaker provided a comprehensive overview of Sun rising, highlighting sever…" at bounding box center [599, 271] width 785 height 147
drag, startPoint x: 422, startPoint y: 285, endPoint x: 558, endPoint y: 287, distance: 136.6
click at [558, 287] on textarea "The speaker provided a comprehensive overview of Sun rising, highlighting sever…" at bounding box center [599, 271] width 785 height 147
drag, startPoint x: 266, startPoint y: 307, endPoint x: 417, endPoint y: 310, distance: 150.3
click at [417, 310] on textarea "The speaker provided a comprehensive overview of Sun rising, highlighting sever…" at bounding box center [599, 271] width 785 height 147
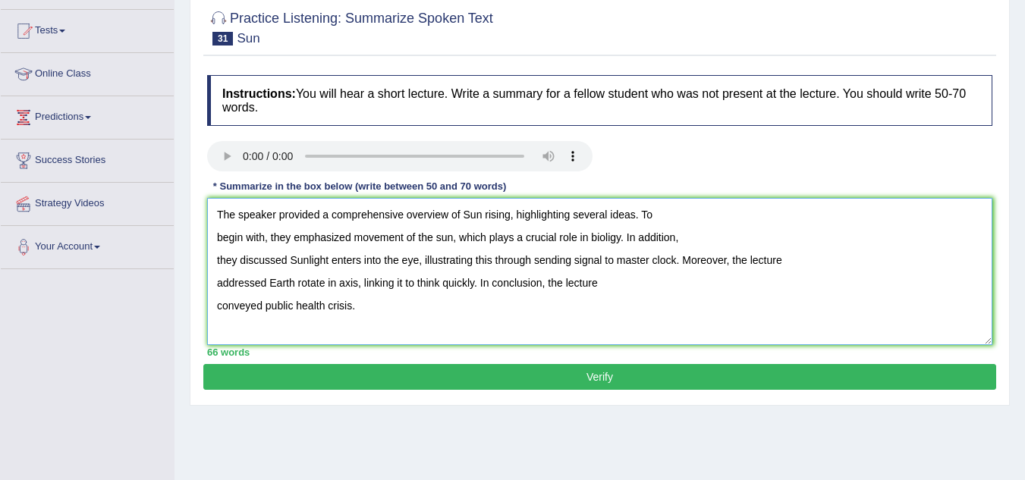
click at [265, 307] on textarea "The speaker provided a comprehensive overview of Sun rising, highlighting sever…" at bounding box center [599, 271] width 785 height 147
click at [350, 307] on textarea "The speaker provided a comprehensive overview of Sun rising, highlighting sever…" at bounding box center [599, 271] width 785 height 147
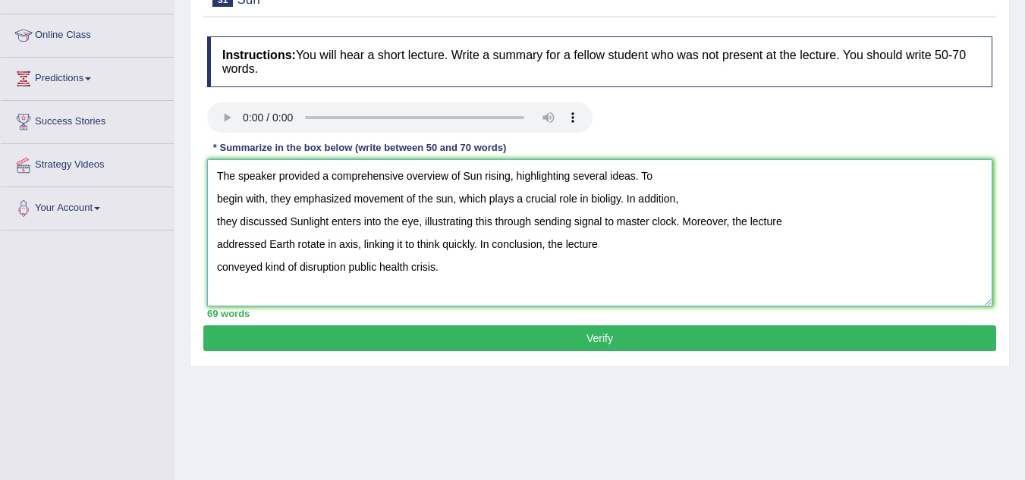
scroll to position [228, 0]
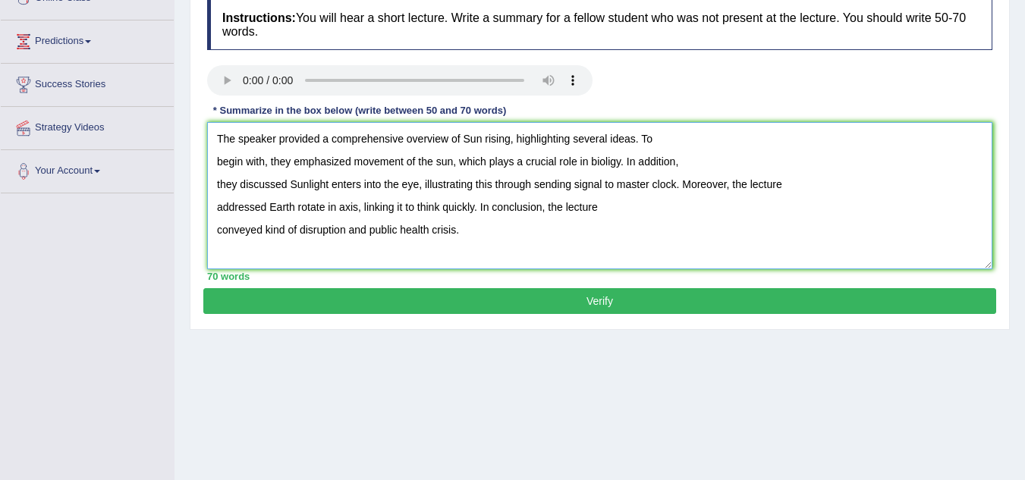
click at [504, 237] on textarea "The speaker provided a comprehensive overview of Sun rising, highlighting sever…" at bounding box center [599, 195] width 785 height 147
type textarea "The speaker provided a comprehensive overview of Sun rising, highlighting sever…"
click at [605, 300] on button "Verify" at bounding box center [599, 301] width 793 height 26
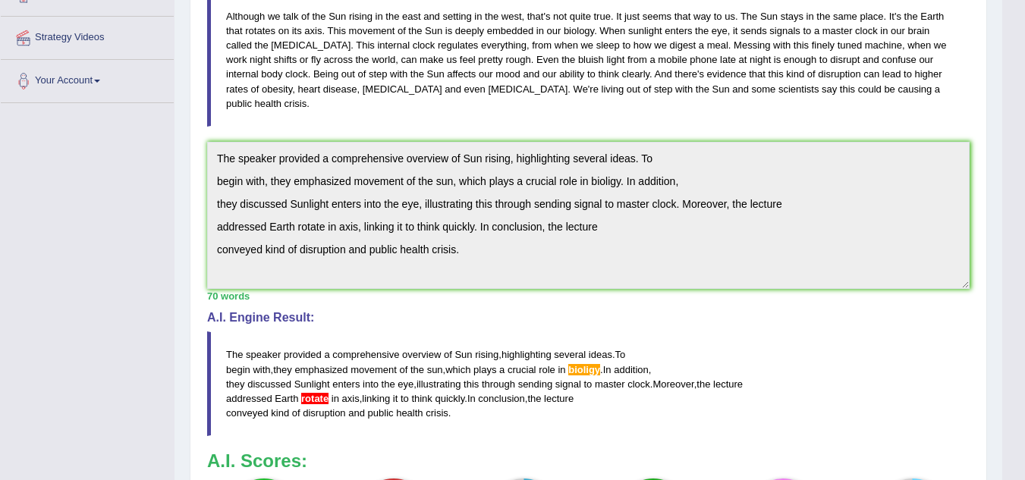
scroll to position [258, 0]
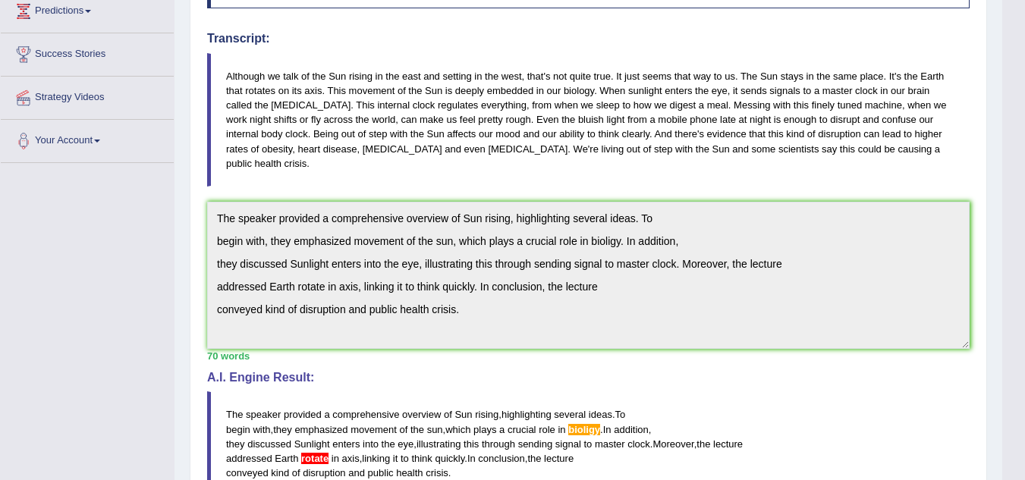
drag, startPoint x: 564, startPoint y: 86, endPoint x: 581, endPoint y: 89, distance: 17.0
click at [586, 87] on blockquote "Although we talk of the Sun rising in the east and setting in the west, that's …" at bounding box center [588, 120] width 762 height 134
click at [581, 89] on blockquote "Although we talk of the Sun rising in the east and setting in the west, that's …" at bounding box center [588, 120] width 762 height 134
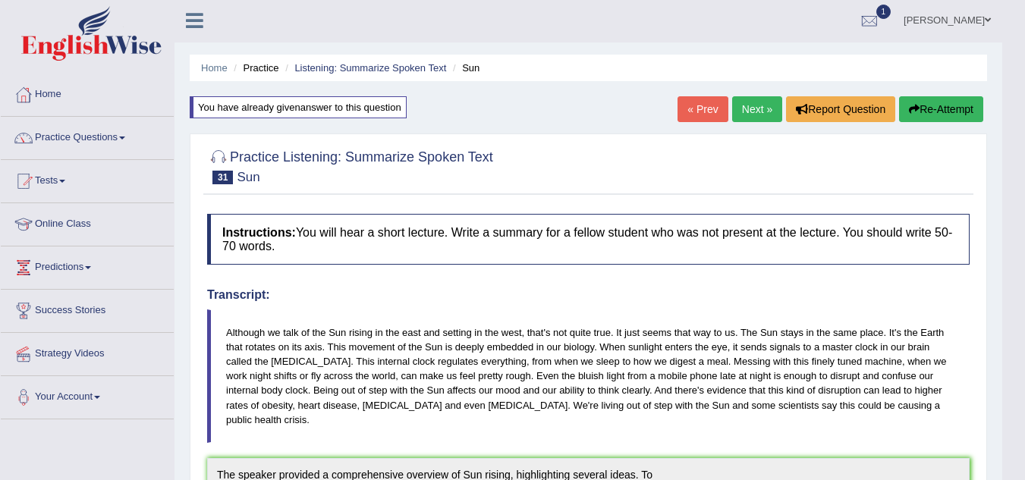
scroll to position [0, 0]
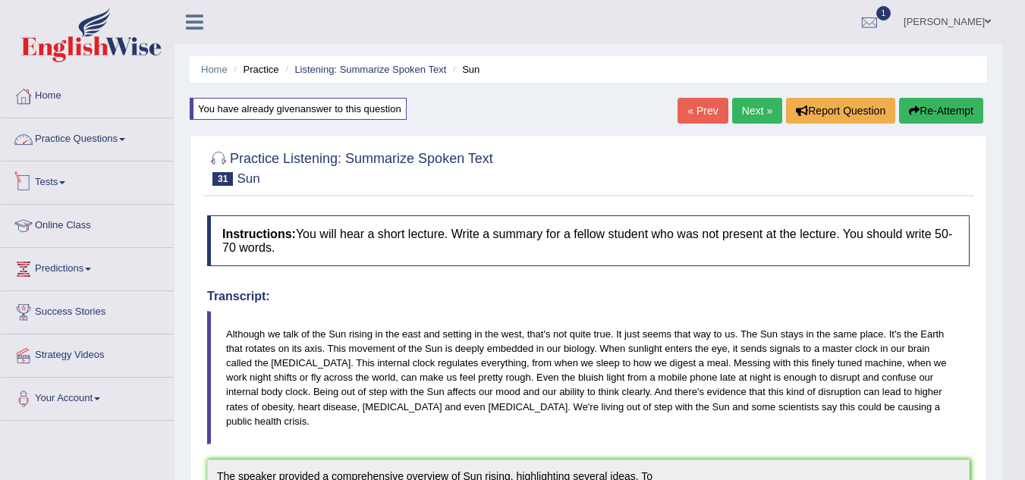
click at [122, 142] on link "Practice Questions" at bounding box center [87, 137] width 173 height 38
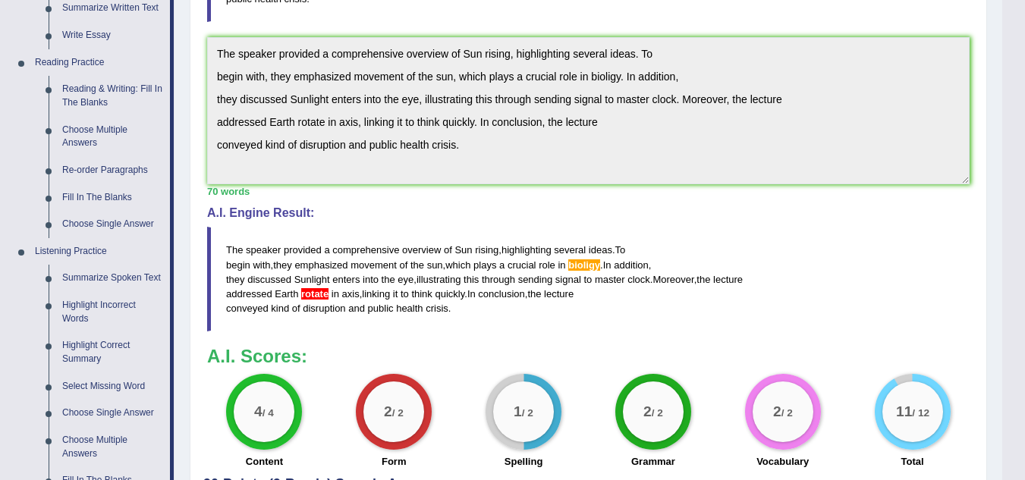
scroll to position [607, 0]
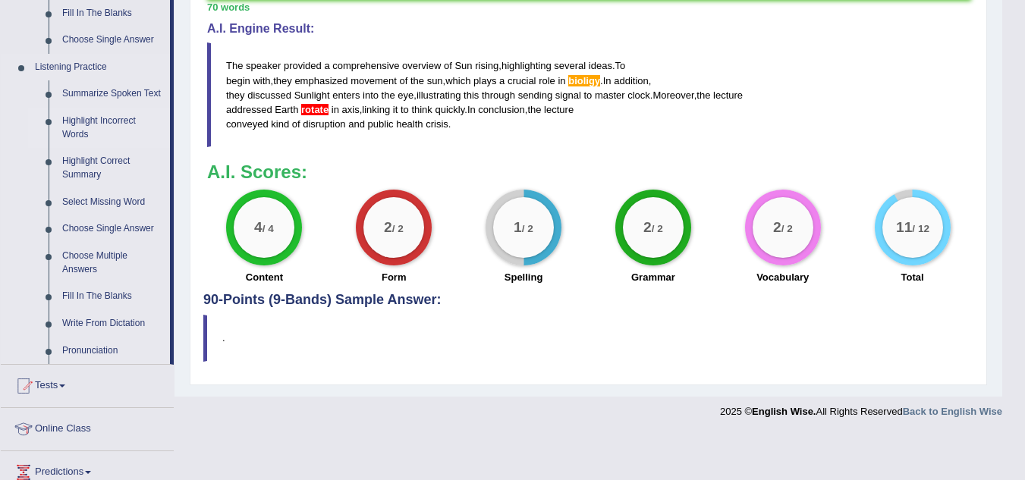
click at [81, 124] on link "Highlight Incorrect Words" at bounding box center [112, 128] width 115 height 40
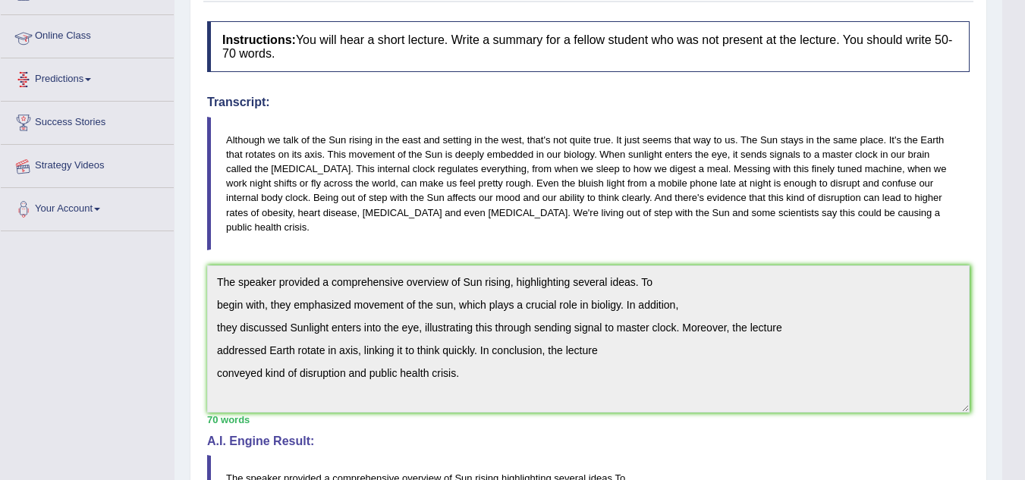
scroll to position [250, 0]
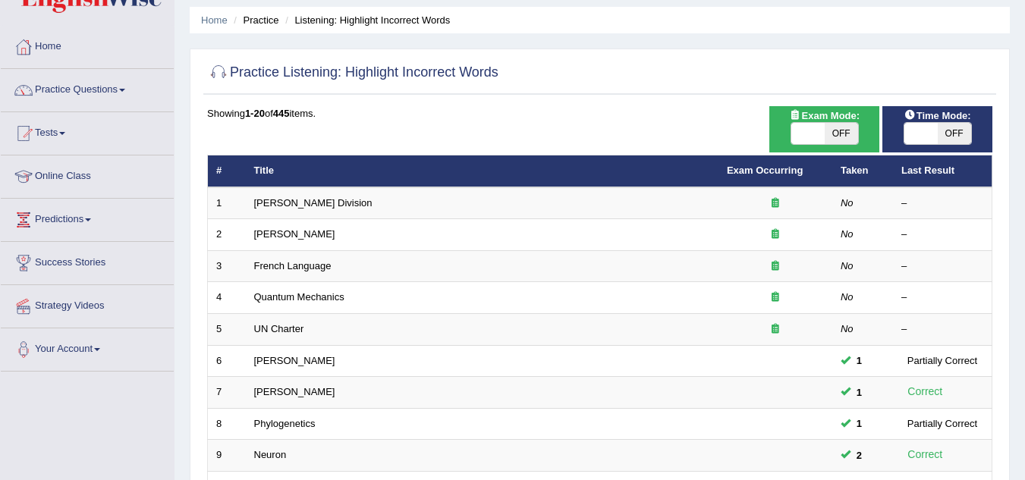
scroll to position [76, 0]
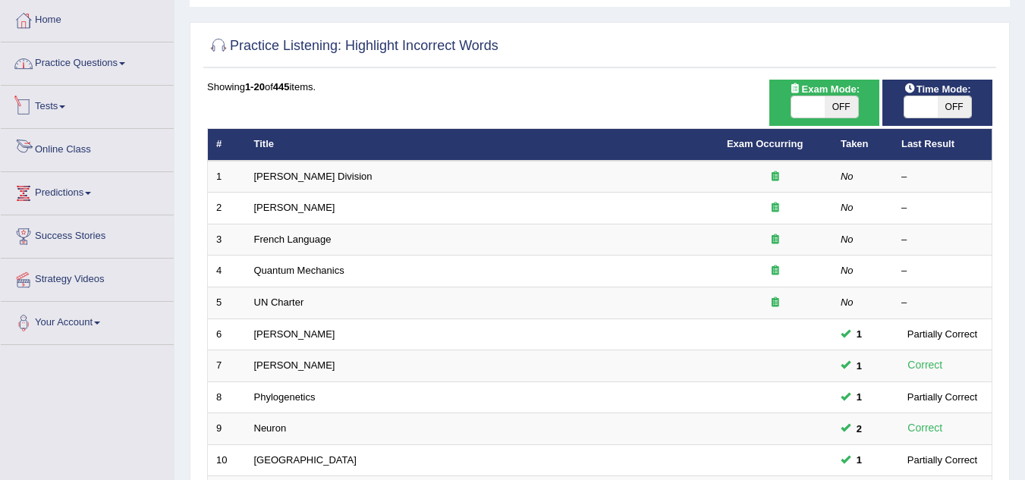
click at [127, 73] on link "Practice Questions" at bounding box center [87, 61] width 173 height 38
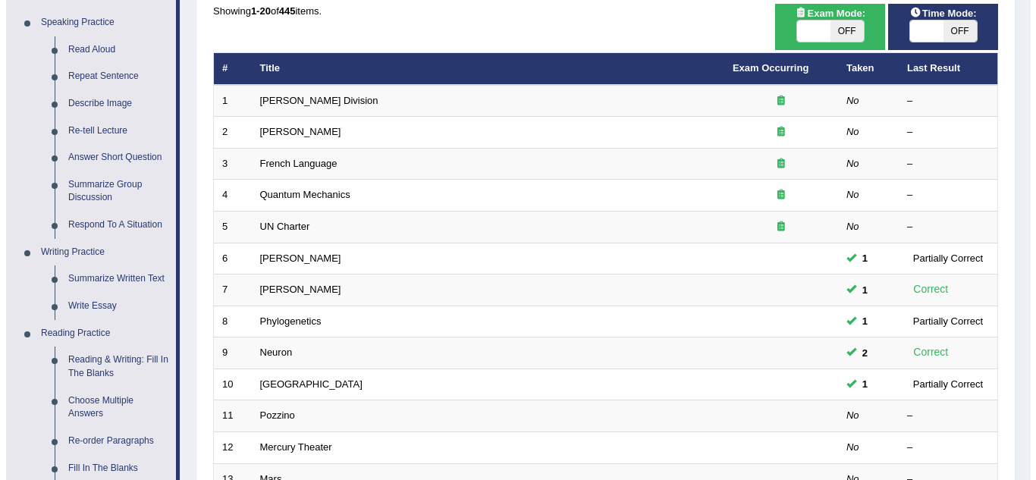
scroll to position [0, 0]
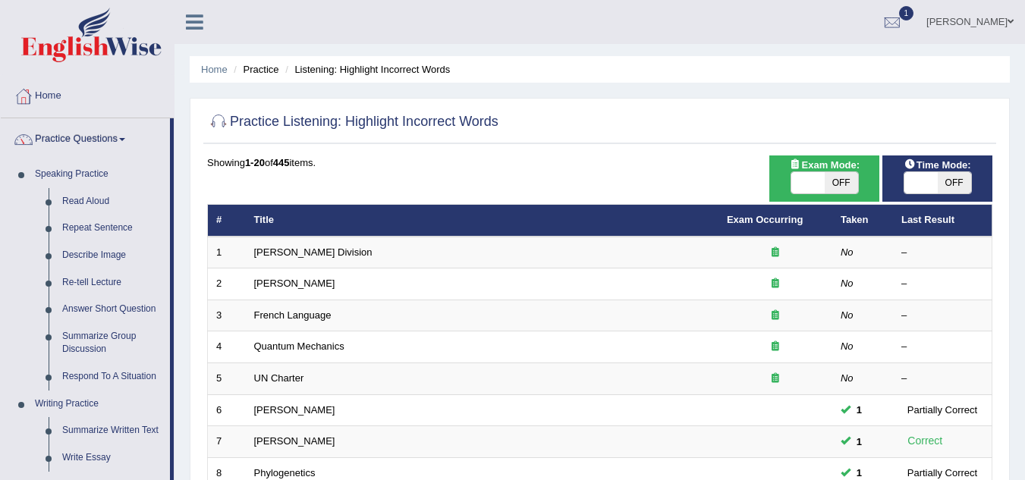
click at [828, 181] on span "OFF" at bounding box center [841, 182] width 33 height 21
checkbox input "true"
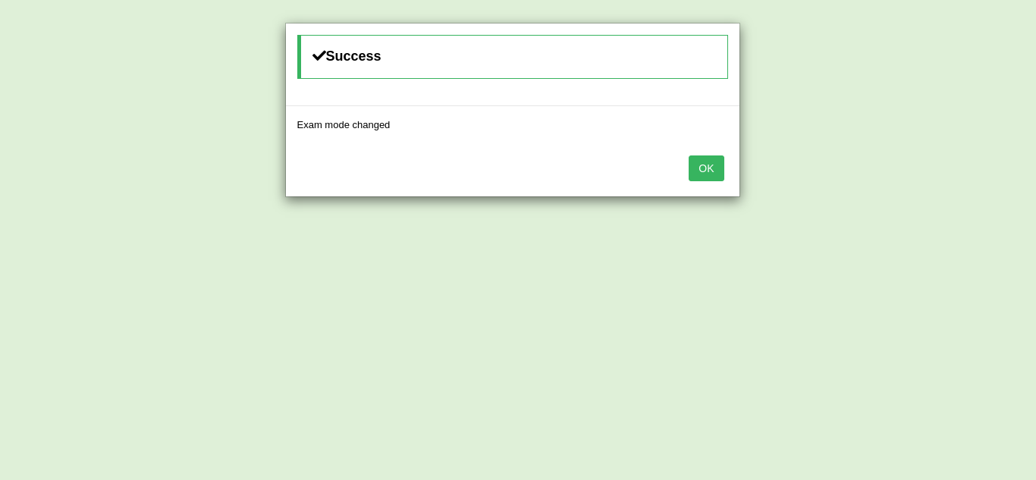
click at [718, 166] on button "OK" at bounding box center [706, 169] width 35 height 26
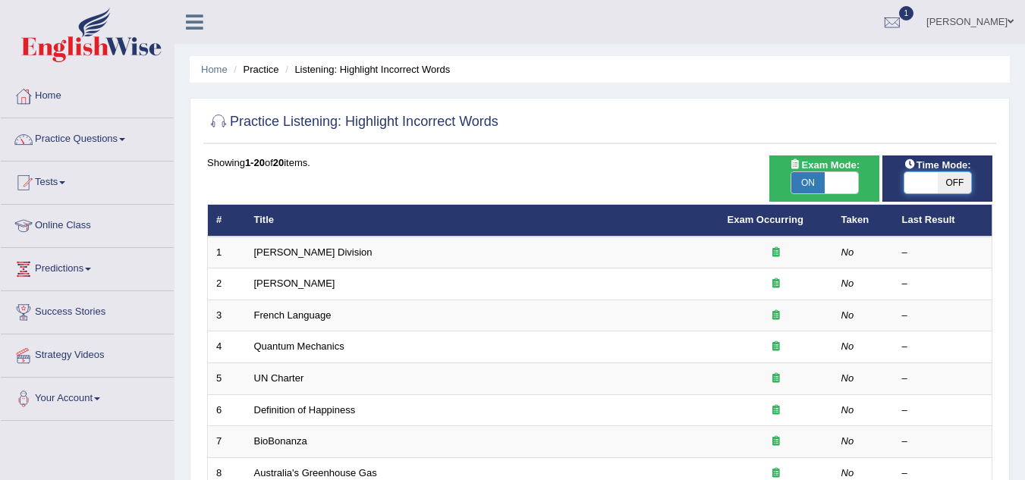
click at [935, 178] on span at bounding box center [920, 182] width 33 height 21
checkbox input "true"
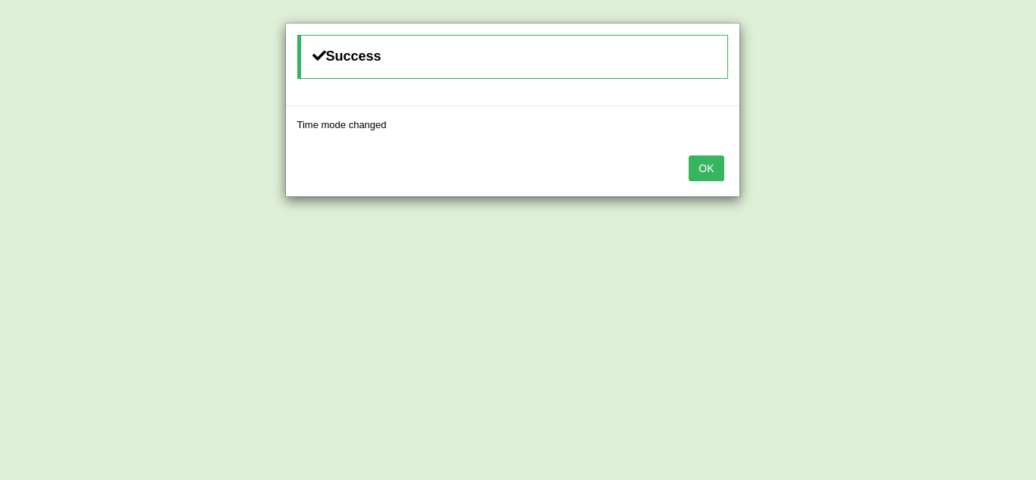
click at [711, 168] on button "OK" at bounding box center [706, 169] width 35 height 26
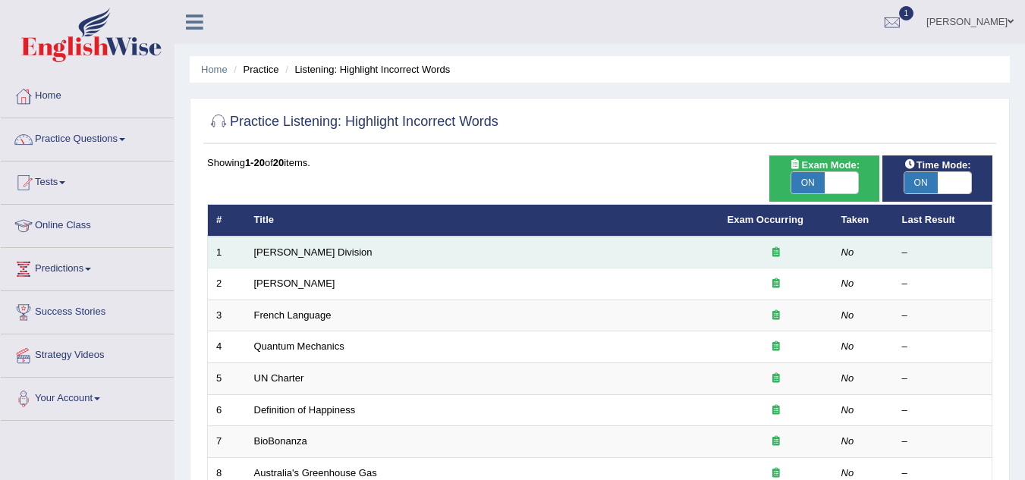
scroll to position [76, 0]
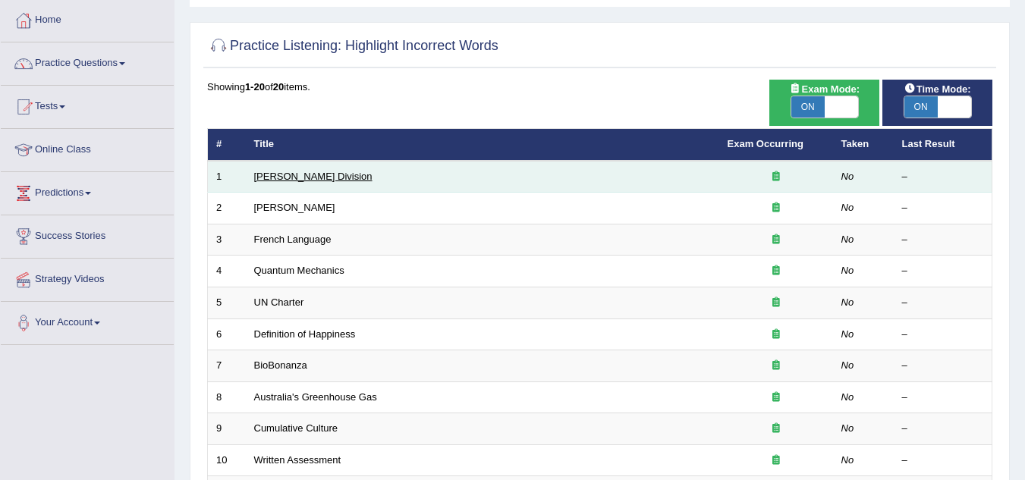
click at [301, 178] on link "[PERSON_NAME] Division" at bounding box center [313, 176] width 118 height 11
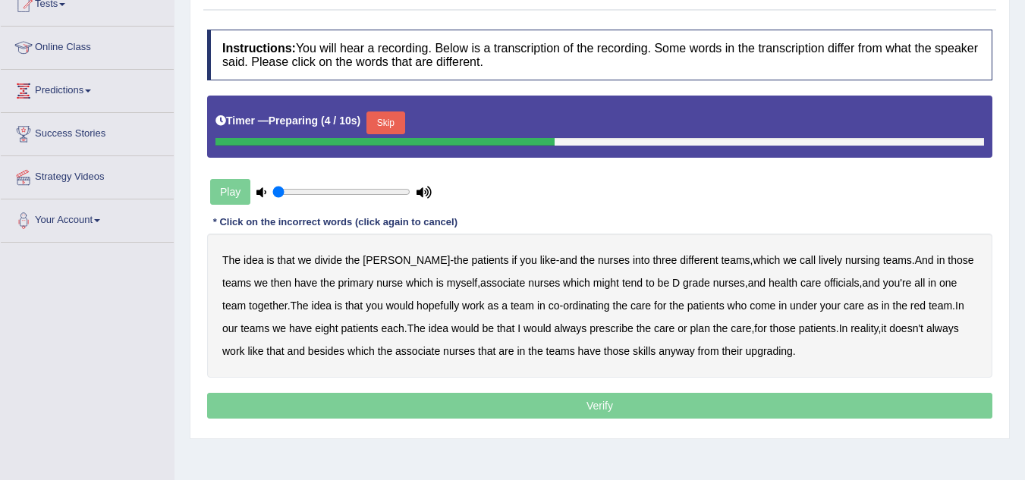
scroll to position [152, 0]
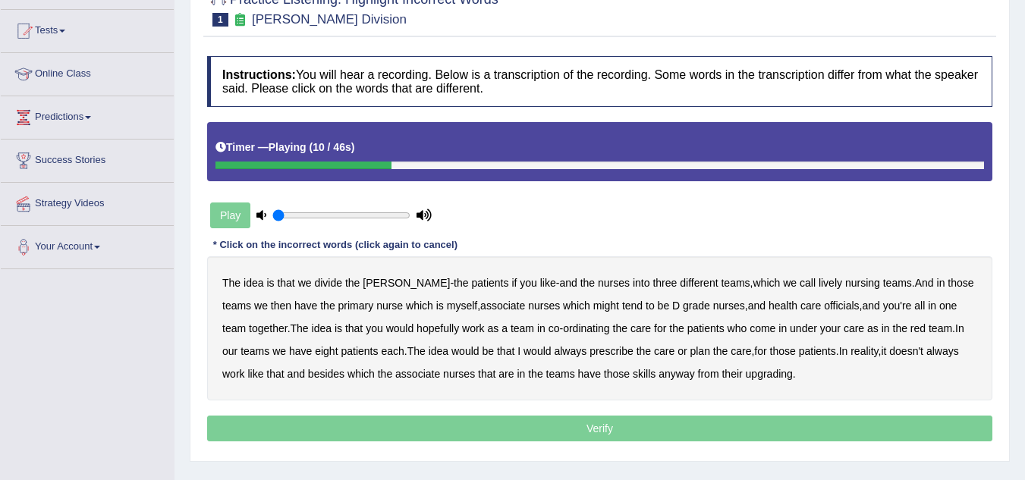
click at [819, 286] on b "lively" at bounding box center [831, 283] width 24 height 12
click at [447, 307] on b "myself" at bounding box center [462, 306] width 30 height 12
click at [480, 307] on b "associate" at bounding box center [502, 306] width 45 height 12
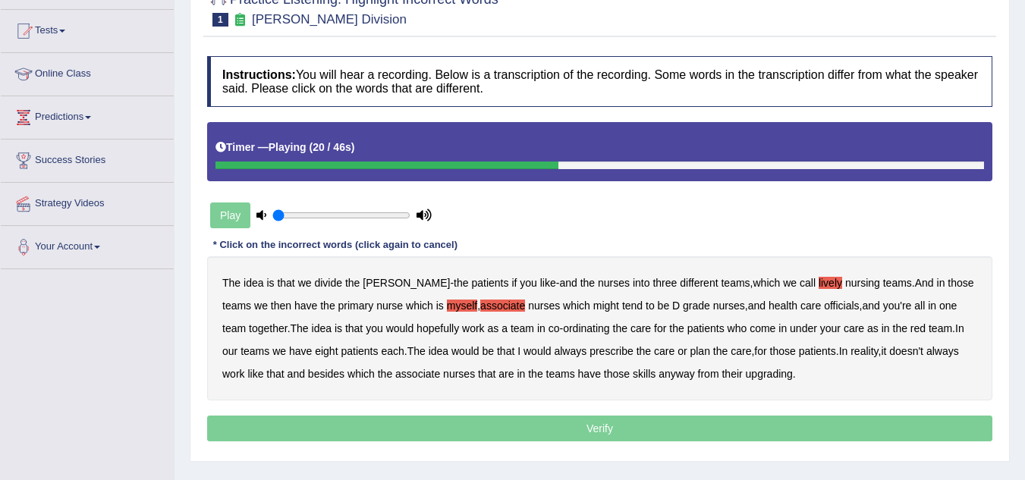
click at [480, 307] on b "associate" at bounding box center [502, 306] width 45 height 12
click at [428, 312] on div "The idea is that we divide the ward - the patients if you like - and the nurses…" at bounding box center [599, 328] width 785 height 144
drag, startPoint x: 415, startPoint y: 308, endPoint x: 398, endPoint y: 298, distance: 19.4
click at [447, 302] on b "myself" at bounding box center [462, 306] width 30 height 12
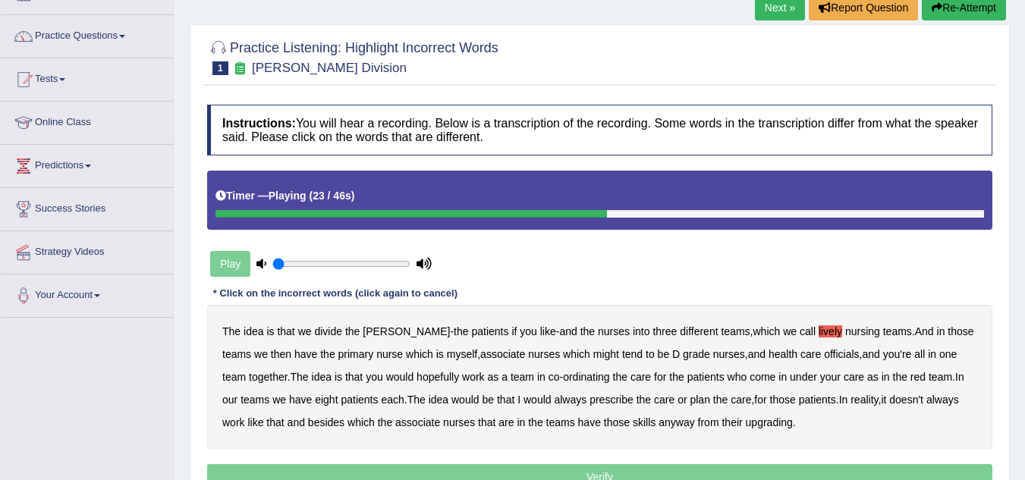
scroll to position [76, 0]
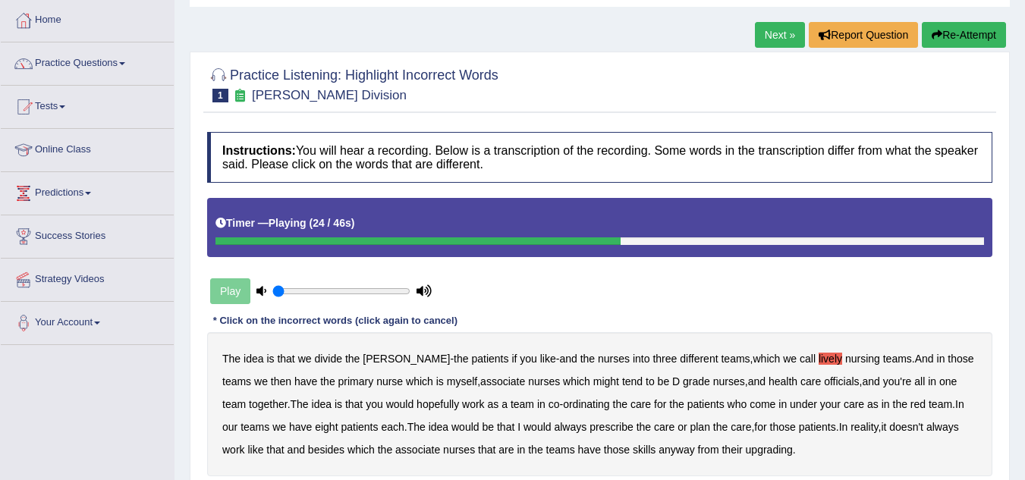
click at [258, 227] on h5 "Timer — Playing ( 24 / 46s )" at bounding box center [284, 223] width 139 height 11
click at [264, 290] on icon at bounding box center [261, 291] width 10 height 10
click at [426, 290] on icon at bounding box center [424, 291] width 15 height 10
click at [240, 289] on div "Play" at bounding box center [321, 291] width 228 height 38
click at [229, 294] on div "Play" at bounding box center [321, 291] width 228 height 38
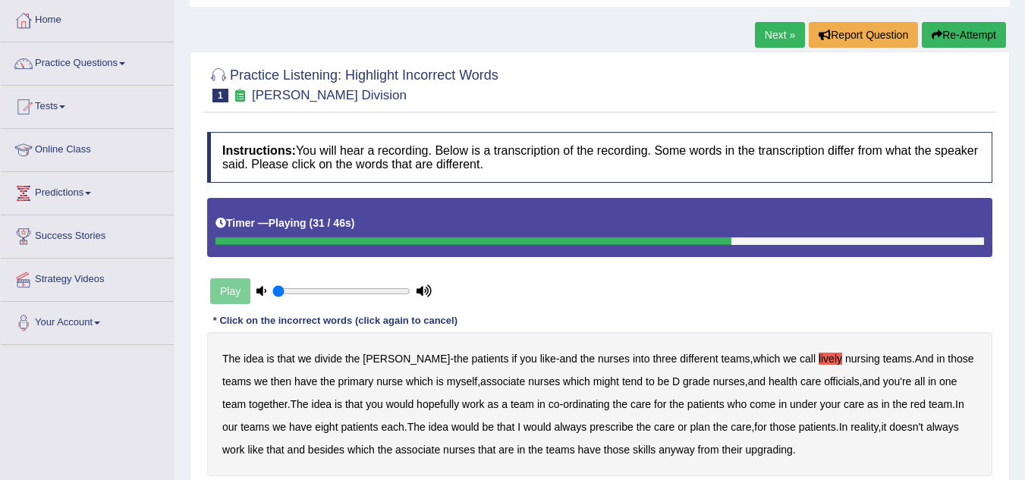
click at [228, 289] on div "Play" at bounding box center [321, 291] width 228 height 38
click at [229, 287] on div "Play" at bounding box center [321, 291] width 228 height 38
click at [231, 285] on div "Play" at bounding box center [321, 291] width 228 height 38
click at [970, 34] on button "Re-Attempt" at bounding box center [964, 35] width 84 height 26
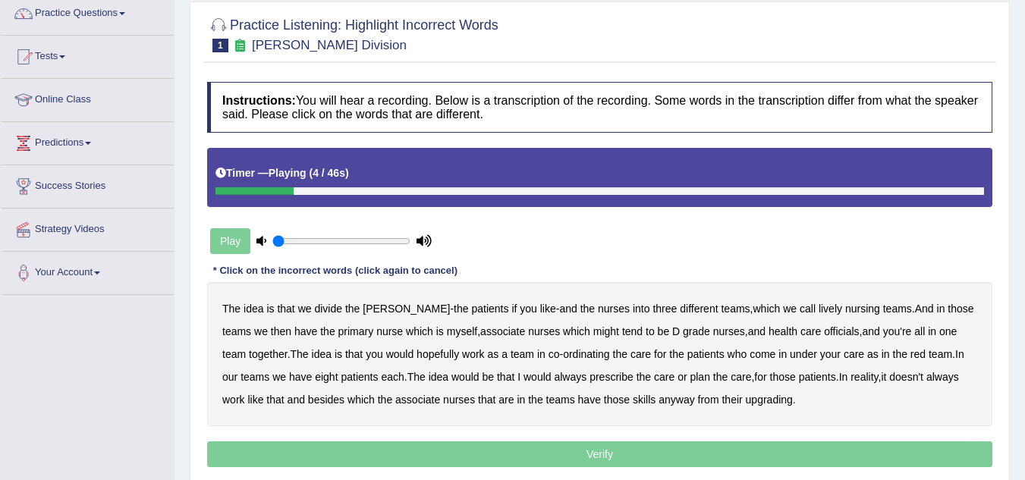
scroll to position [152, 0]
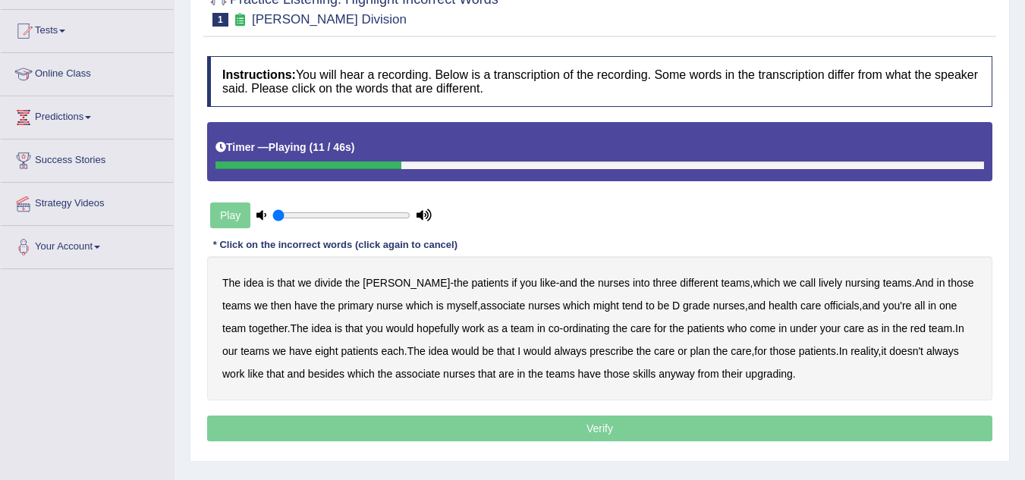
click at [819, 284] on b "lively" at bounding box center [831, 283] width 24 height 12
click at [593, 307] on b "might" at bounding box center [606, 306] width 26 height 12
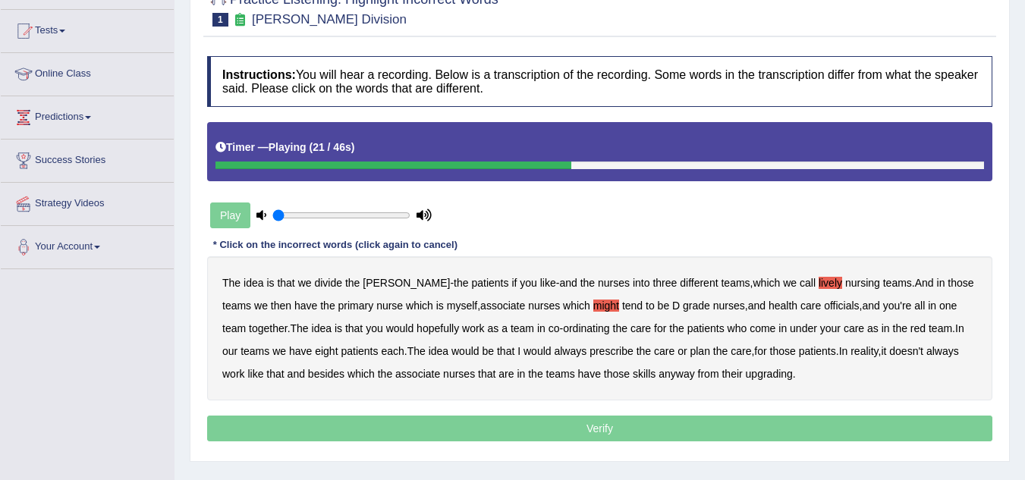
click at [824, 307] on b "officials" at bounding box center [841, 306] width 35 height 12
click at [955, 329] on b "In" at bounding box center [959, 328] width 9 height 12
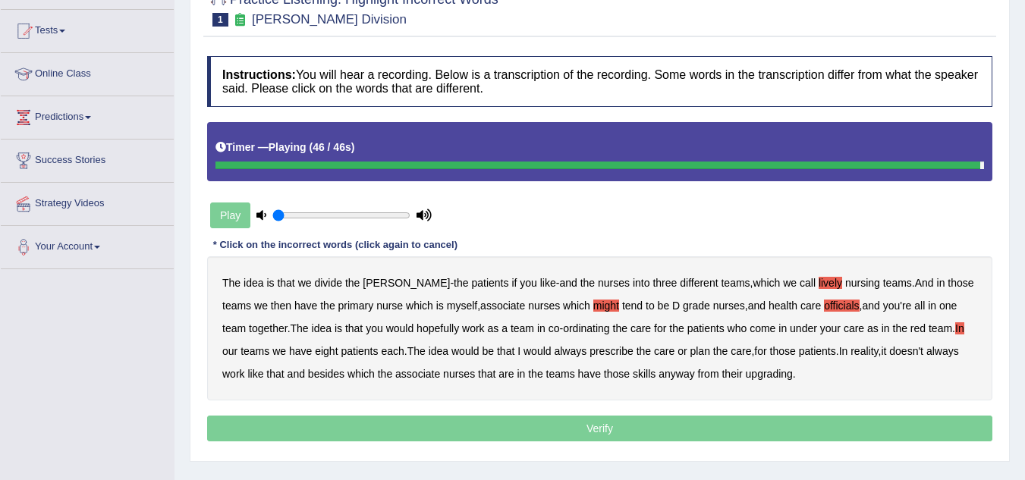
click at [759, 373] on b "upgrading" at bounding box center [769, 374] width 47 height 12
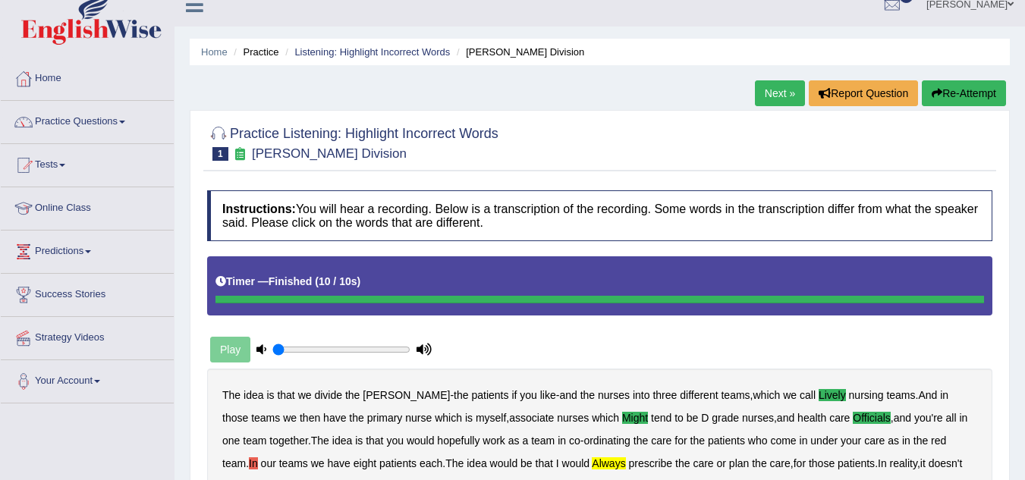
scroll to position [0, 0]
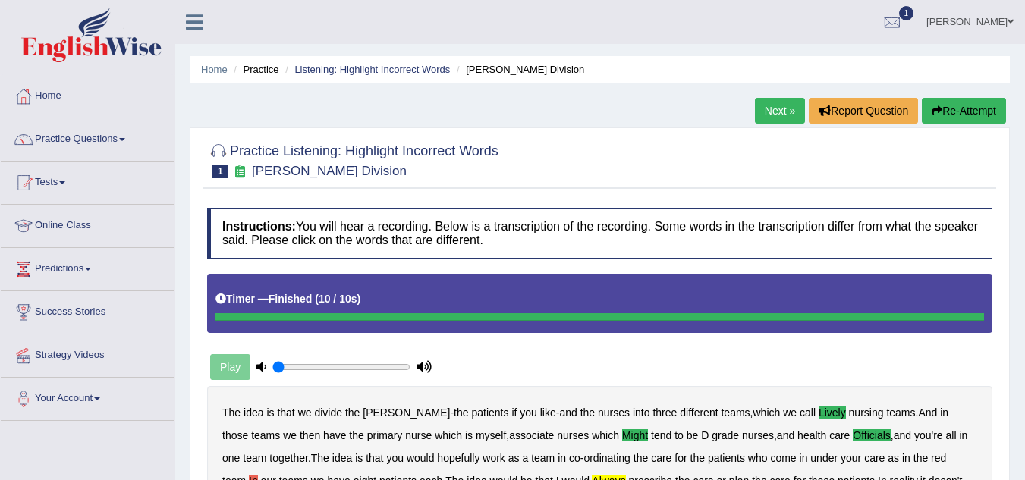
click at [125, 139] on span at bounding box center [122, 139] width 6 height 3
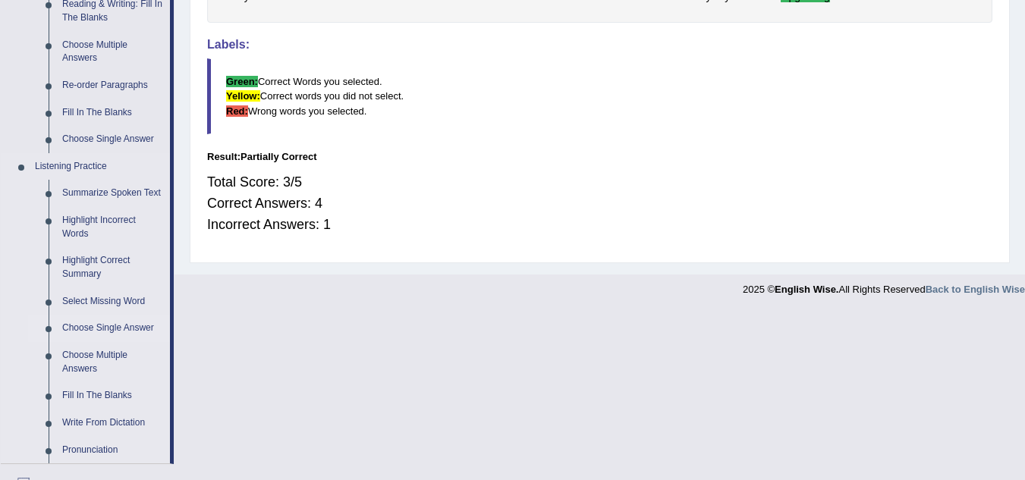
scroll to position [531, 0]
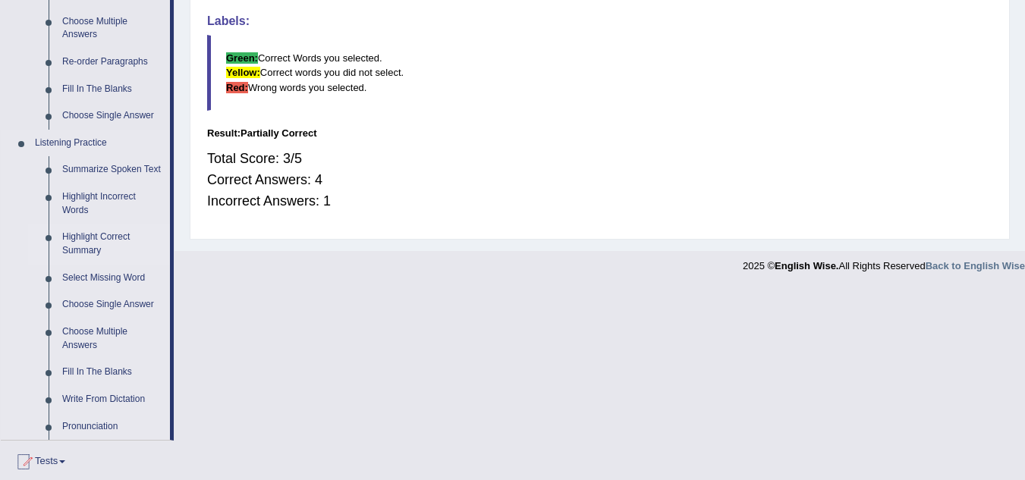
click at [105, 241] on link "Highlight Correct Summary" at bounding box center [112, 244] width 115 height 40
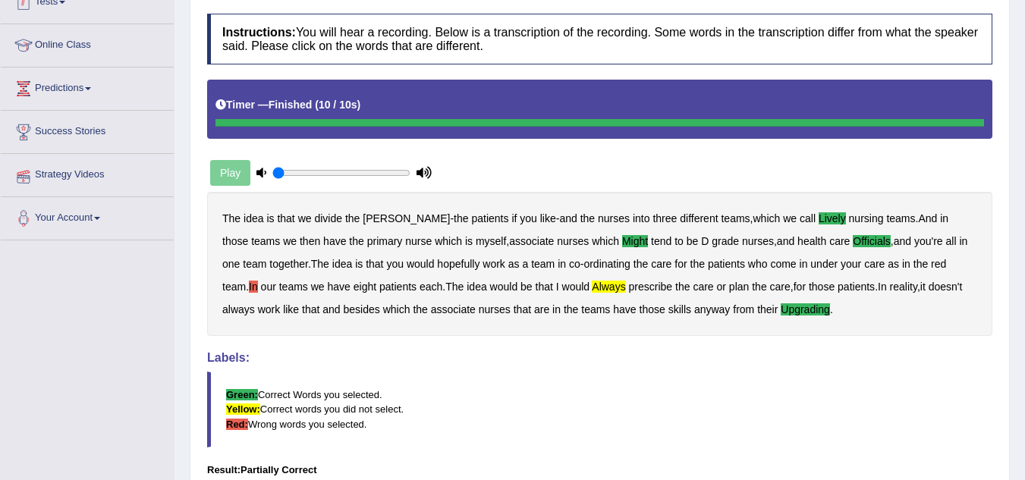
scroll to position [247, 0]
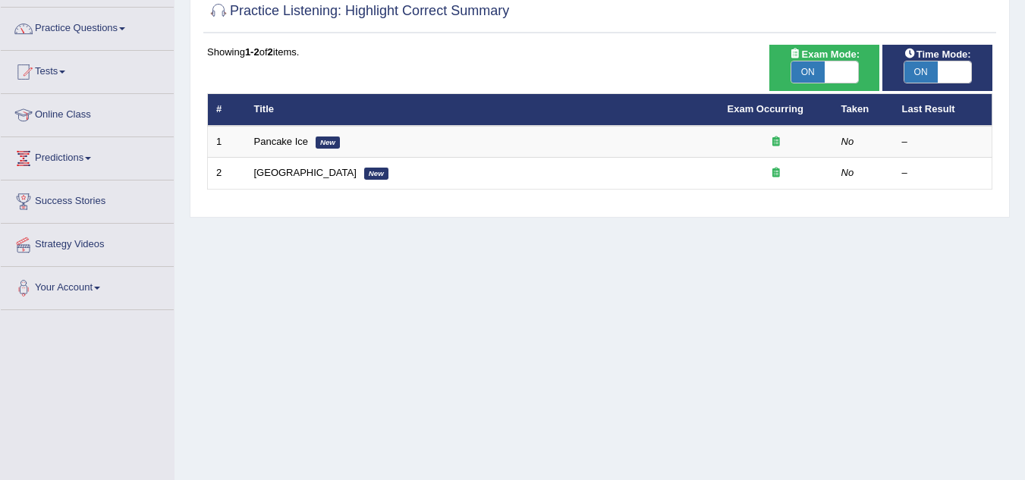
scroll to position [76, 0]
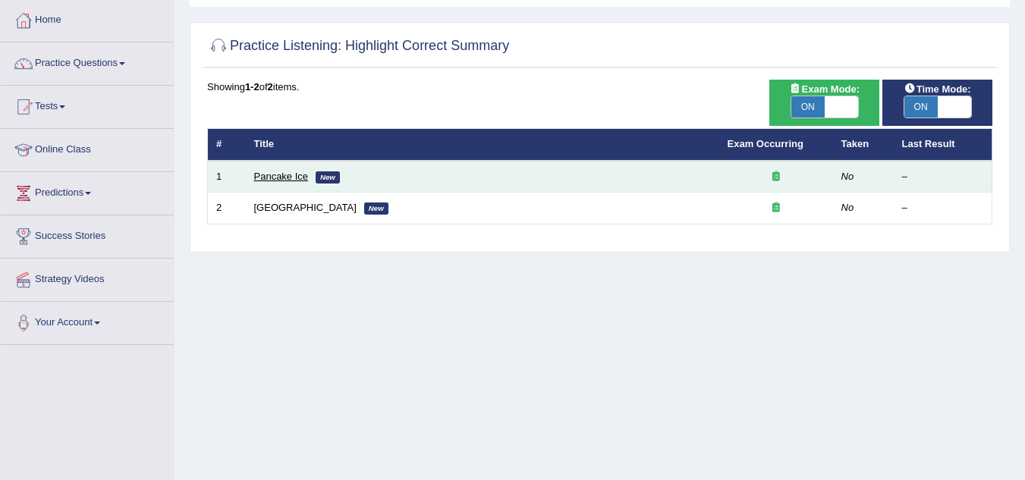
click at [273, 178] on link "Pancake Ice" at bounding box center [281, 176] width 55 height 11
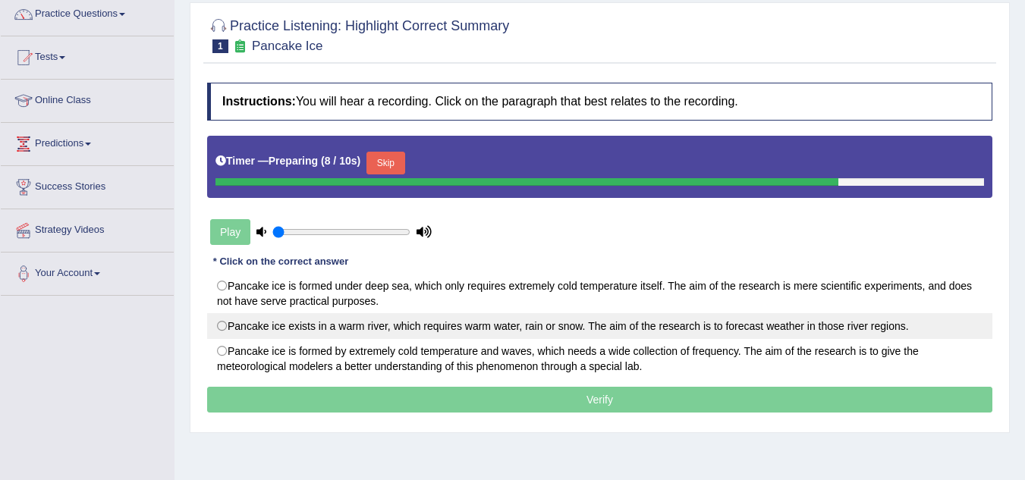
scroll to position [152, 0]
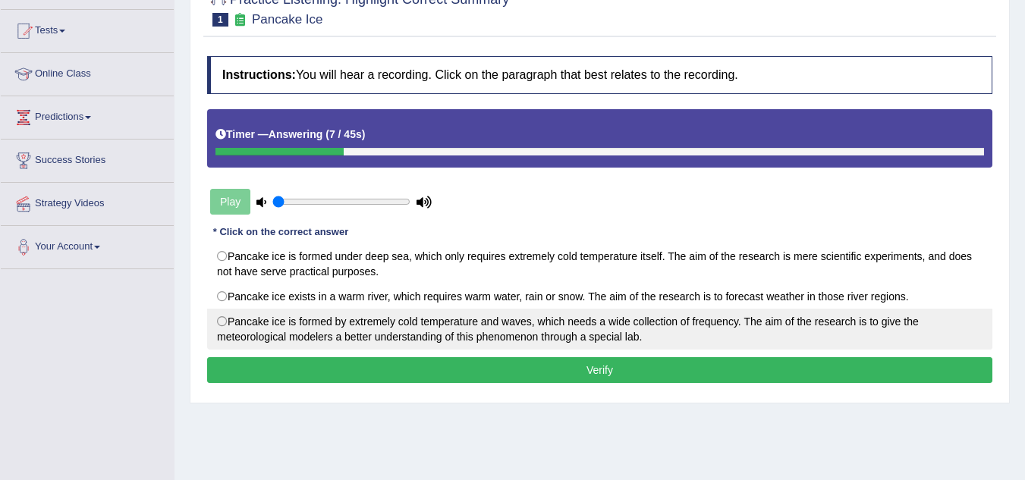
click at [226, 320] on label "Pancake ice is formed by extremely cold temperature and waves, which needs a wi…" at bounding box center [599, 329] width 785 height 41
radio input "true"
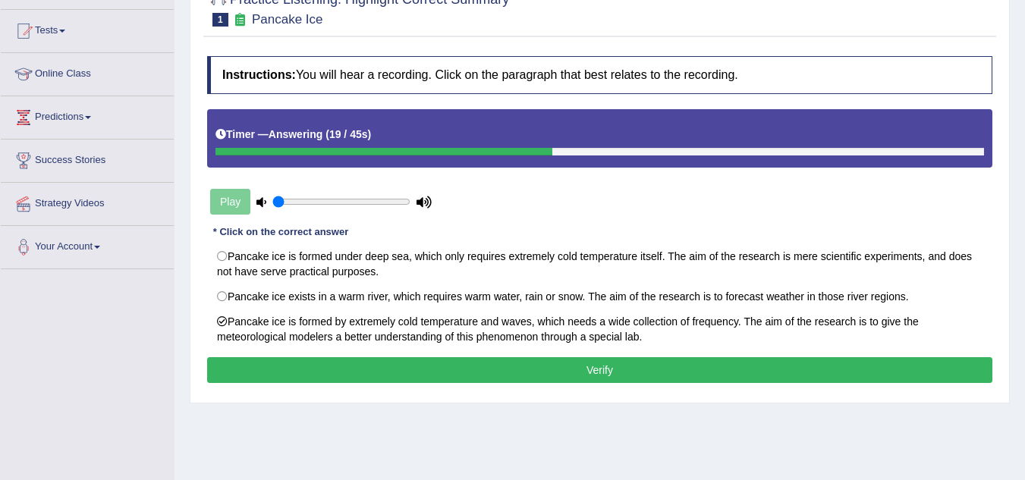
click at [463, 369] on button "Verify" at bounding box center [599, 370] width 785 height 26
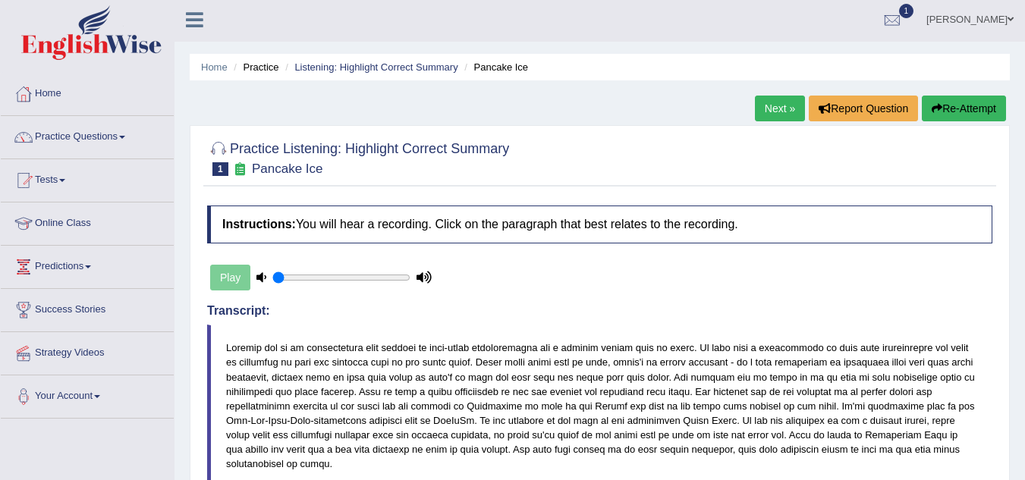
scroll to position [0, 0]
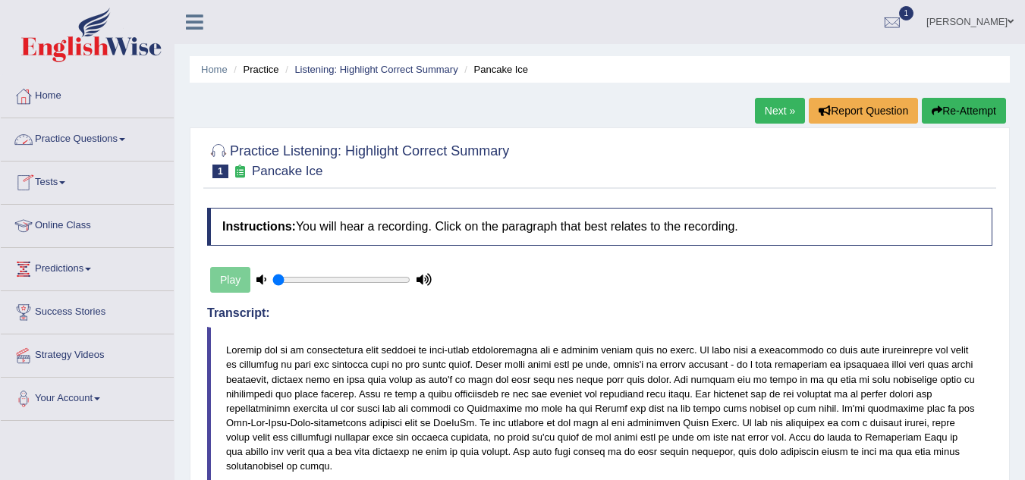
click at [128, 141] on link "Practice Questions" at bounding box center [87, 137] width 173 height 38
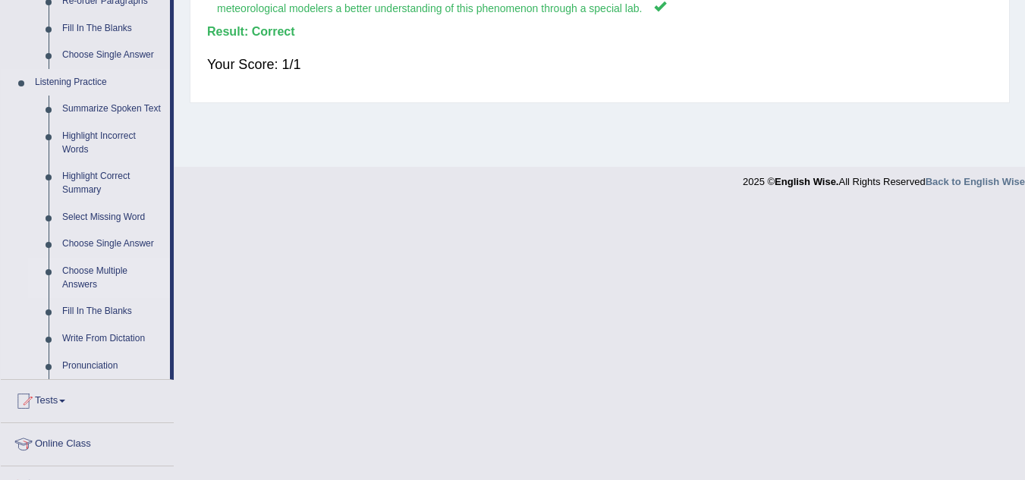
scroll to position [607, 0]
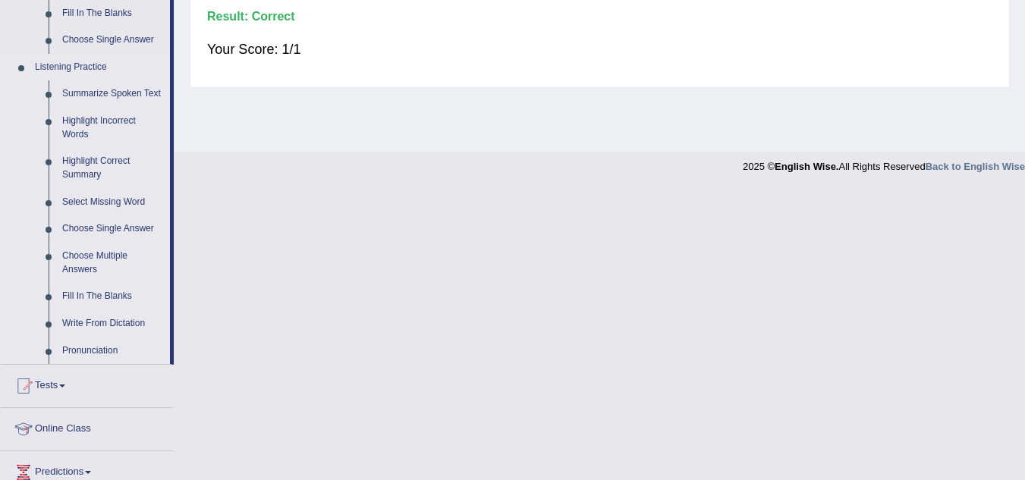
click at [103, 258] on link "Choose Multiple Answers" at bounding box center [112, 263] width 115 height 40
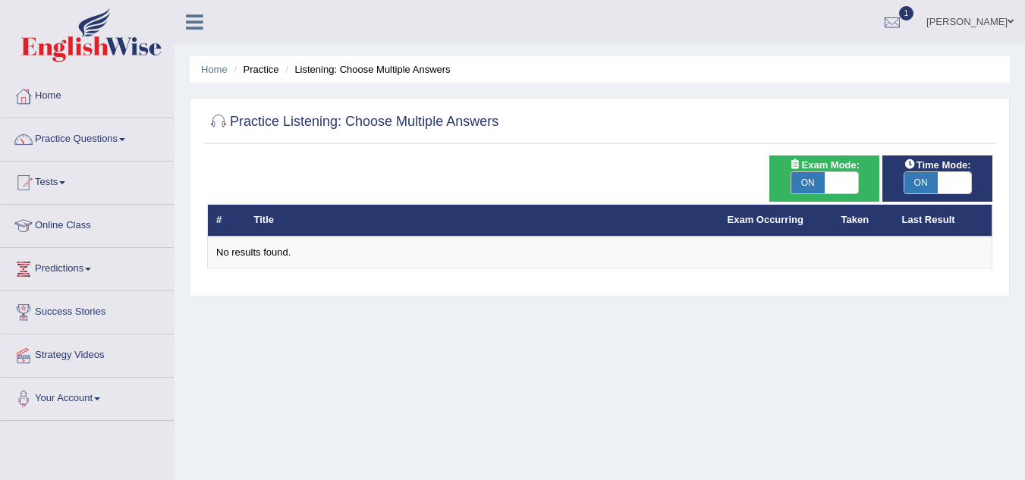
click at [804, 184] on span "ON" at bounding box center [807, 182] width 33 height 21
checkbox input "false"
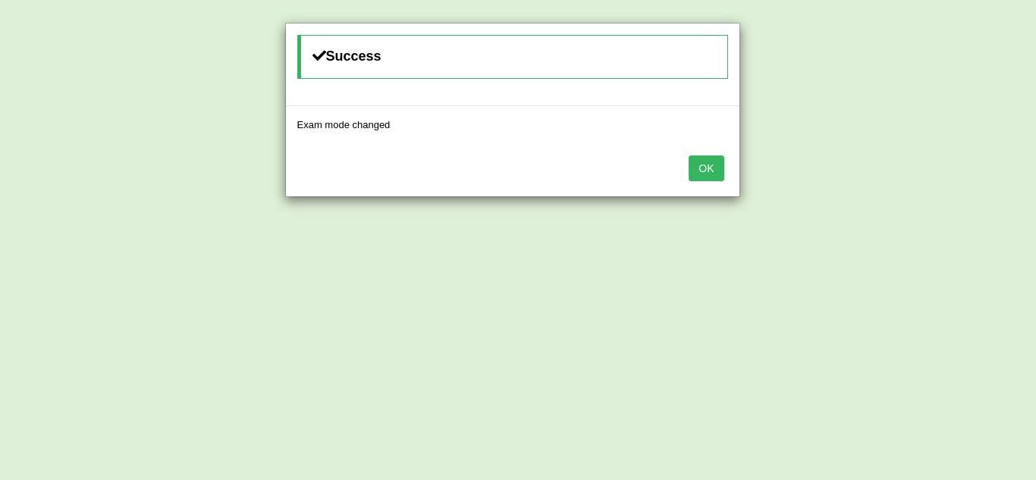
click at [916, 181] on div "Success Exam mode changed OK" at bounding box center [518, 240] width 1036 height 480
click at [709, 165] on button "OK" at bounding box center [706, 169] width 35 height 26
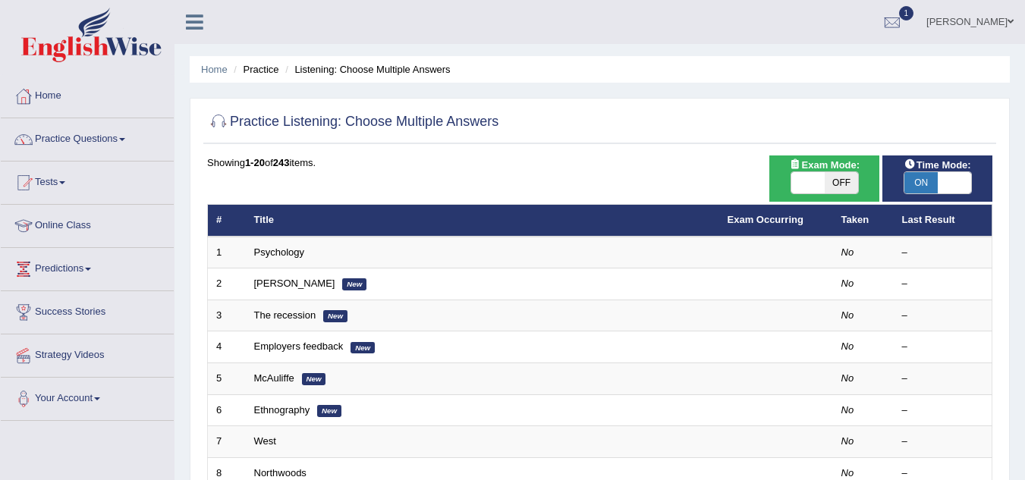
click at [919, 183] on span "ON" at bounding box center [920, 182] width 33 height 21
checkbox input "false"
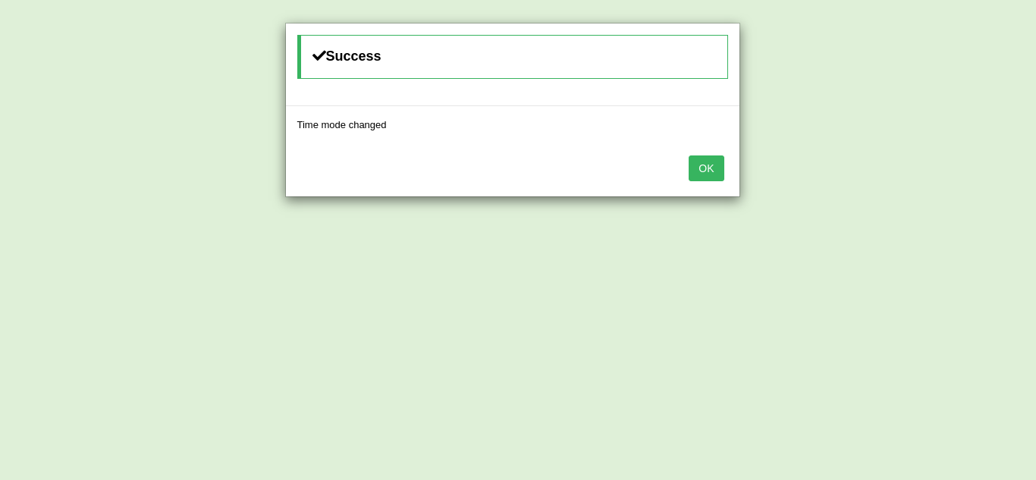
click at [709, 171] on button "OK" at bounding box center [706, 169] width 35 height 26
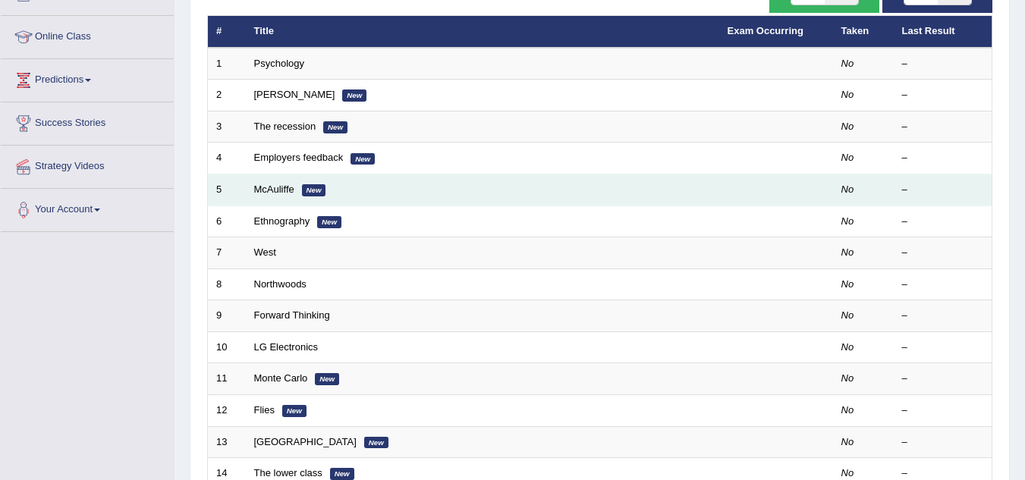
scroll to position [152, 0]
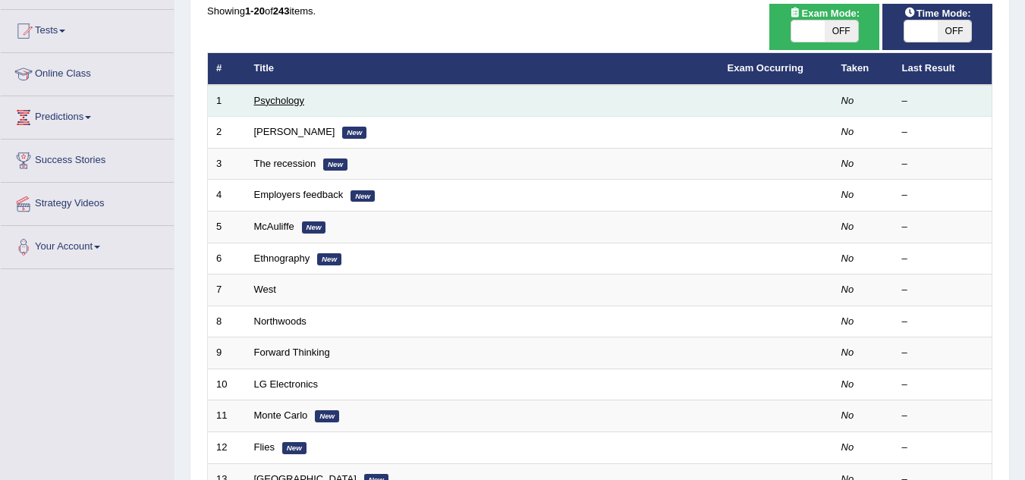
click at [278, 103] on link "Psychology" at bounding box center [279, 100] width 50 height 11
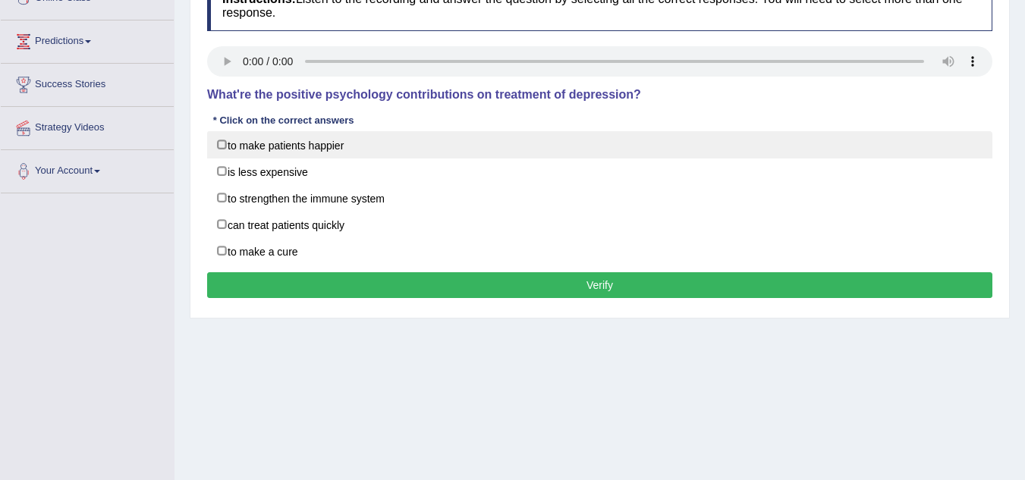
scroll to position [152, 0]
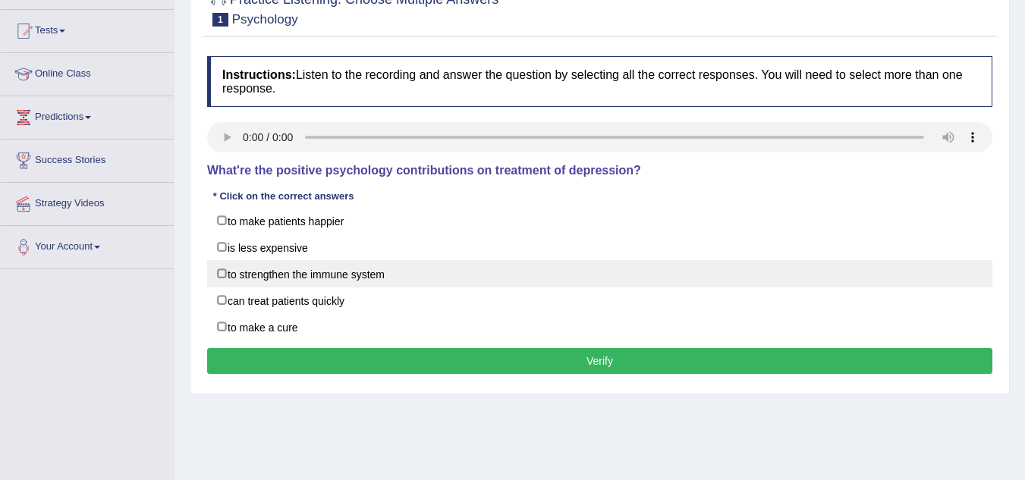
click at [284, 275] on label "to strengthen the immune system" at bounding box center [599, 273] width 785 height 27
checkbox input "true"
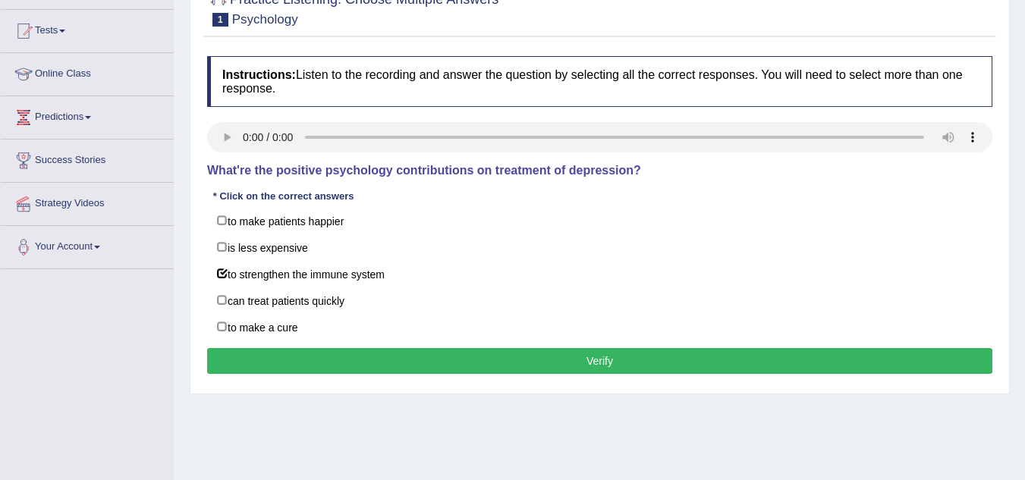
click at [634, 353] on button "Verify" at bounding box center [599, 361] width 785 height 26
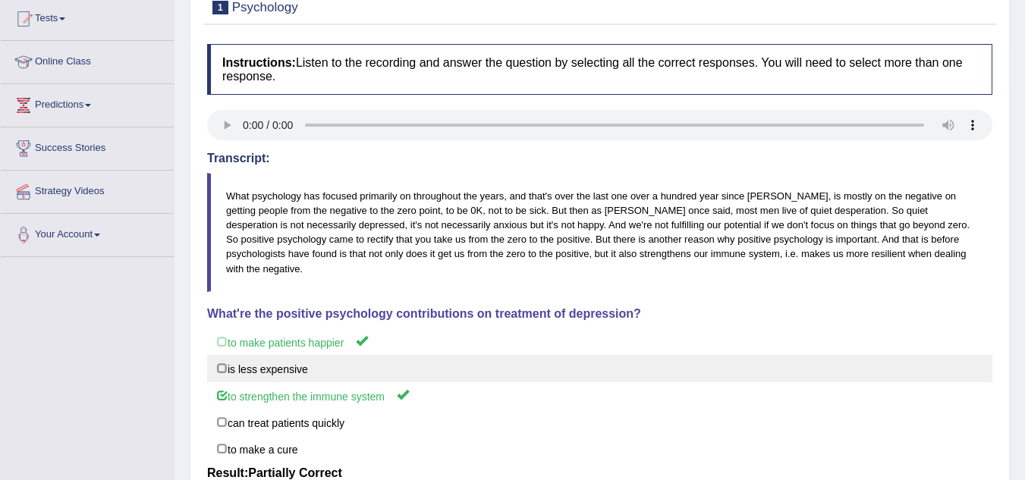
scroll to position [0, 0]
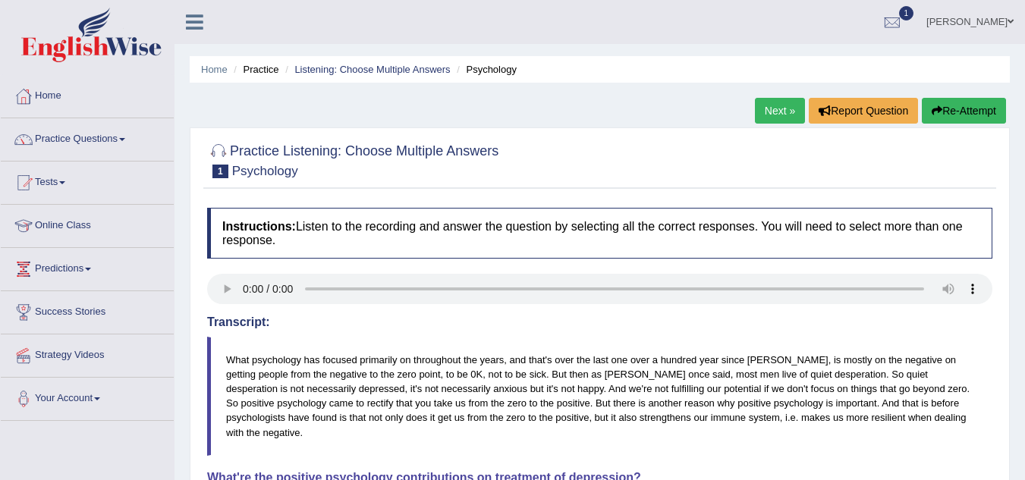
click at [778, 115] on link "Next »" at bounding box center [780, 111] width 50 height 26
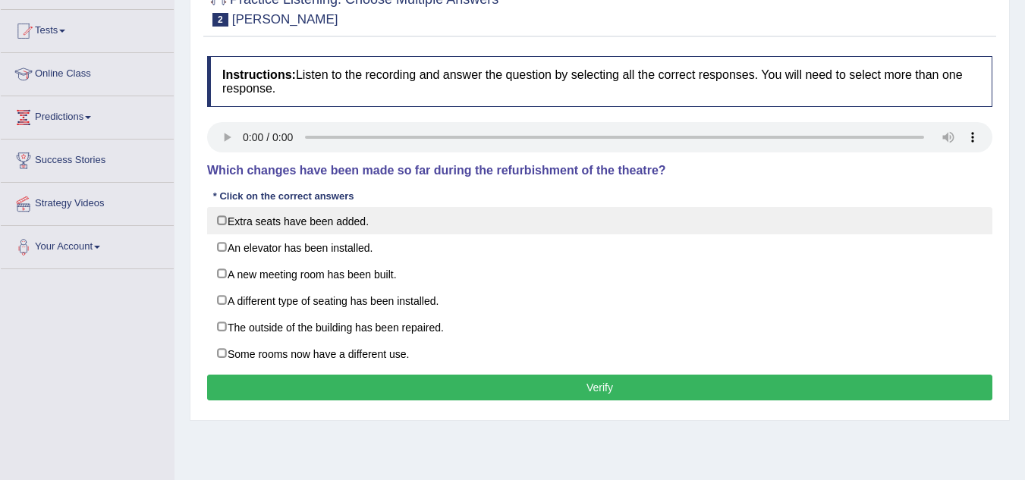
click at [227, 222] on label "Extra seats have been added." at bounding box center [599, 220] width 785 height 27
checkbox input "true"
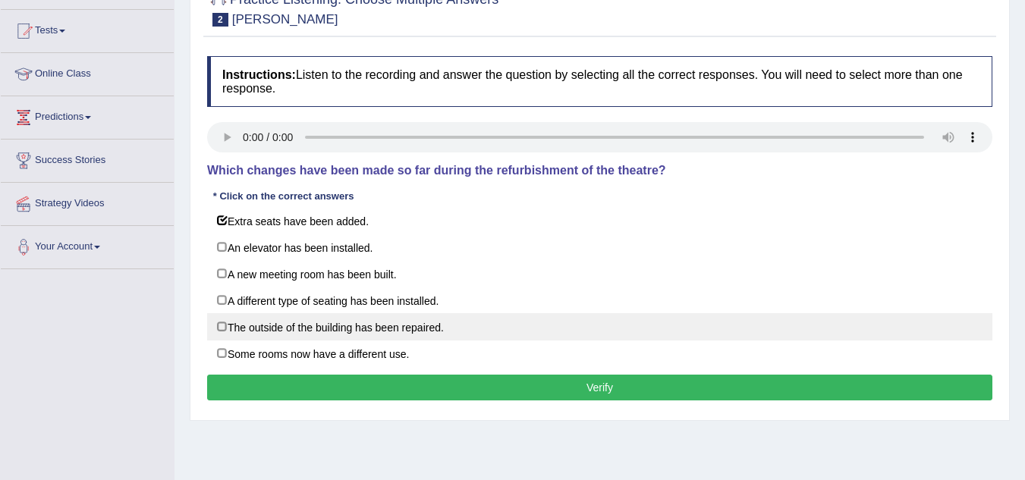
click at [219, 323] on label "The outside of the building has been repaired." at bounding box center [599, 326] width 785 height 27
checkbox input "true"
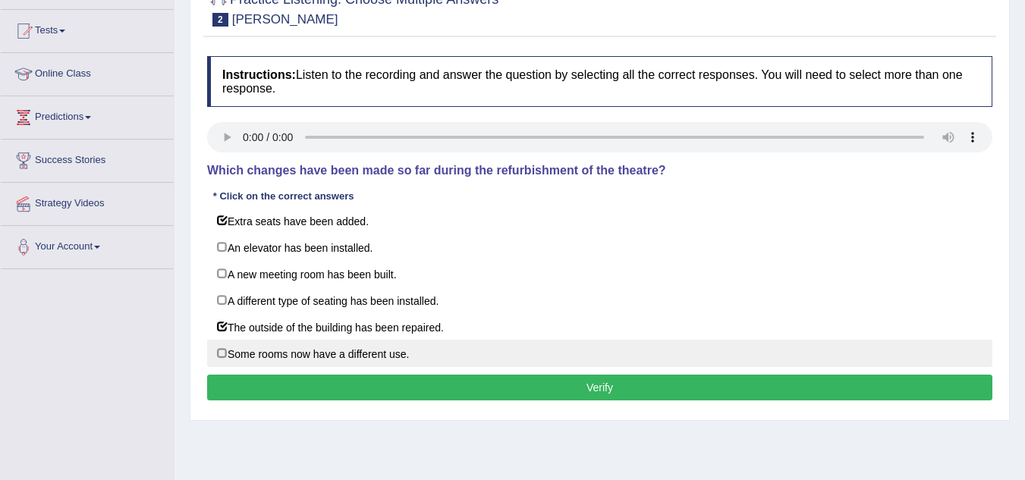
click at [221, 352] on label "Some rooms now have a different use." at bounding box center [599, 353] width 785 height 27
checkbox input "true"
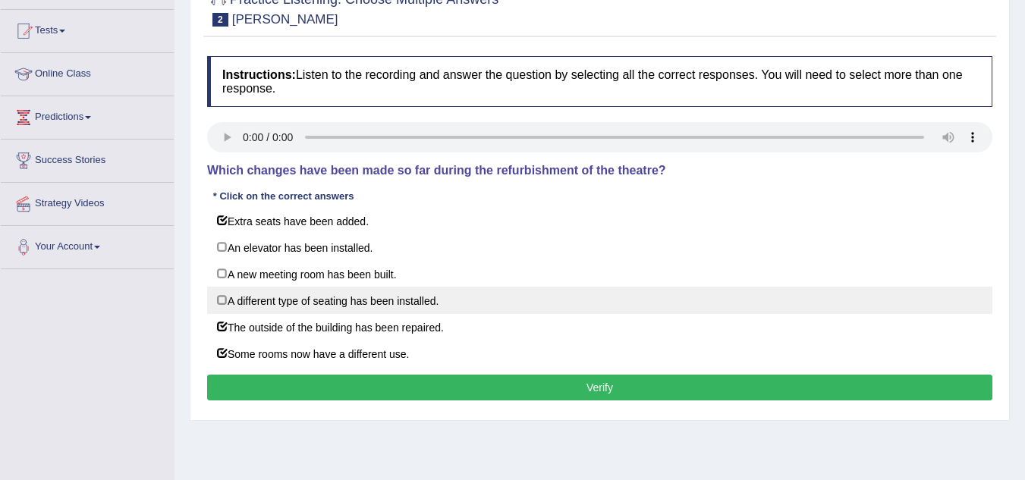
click at [224, 300] on label "A different type of seating has been installed." at bounding box center [599, 300] width 785 height 27
checkbox input "true"
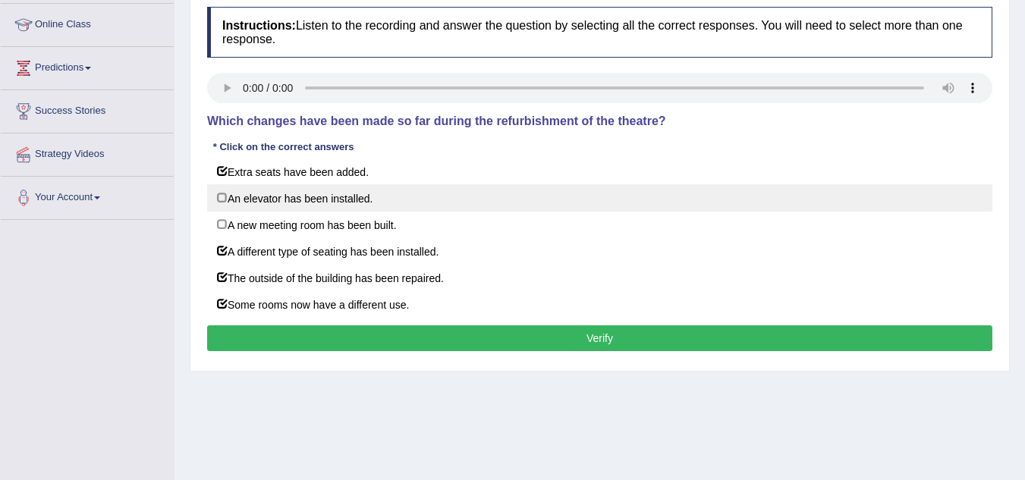
scroll to position [228, 0]
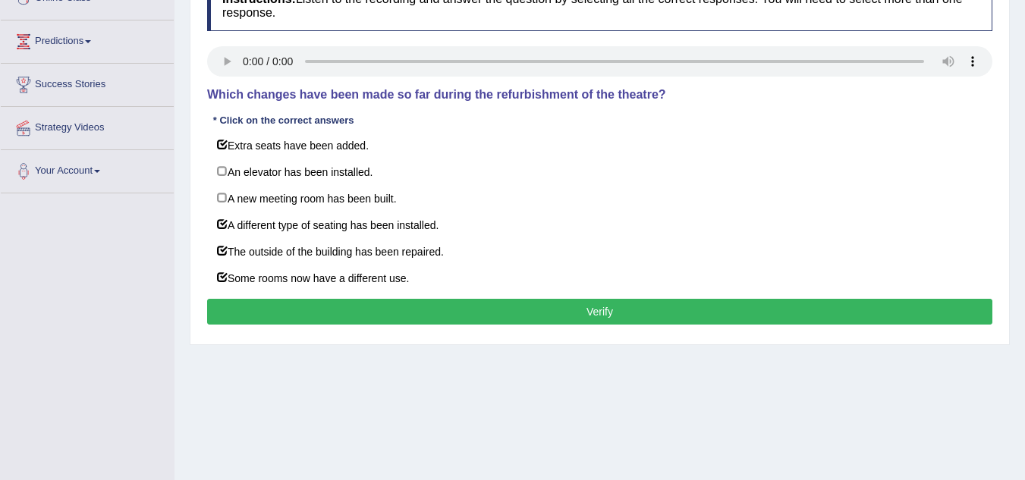
click at [646, 305] on button "Verify" at bounding box center [599, 312] width 785 height 26
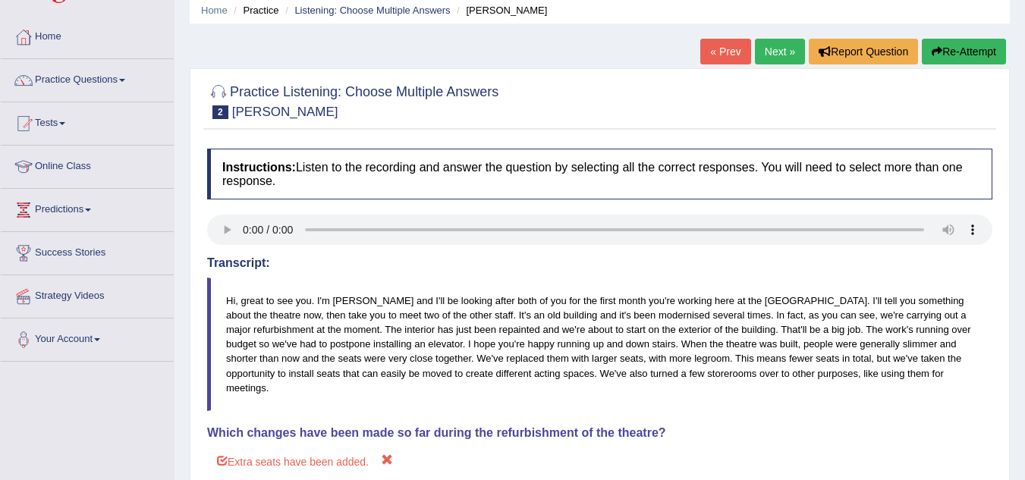
scroll to position [0, 0]
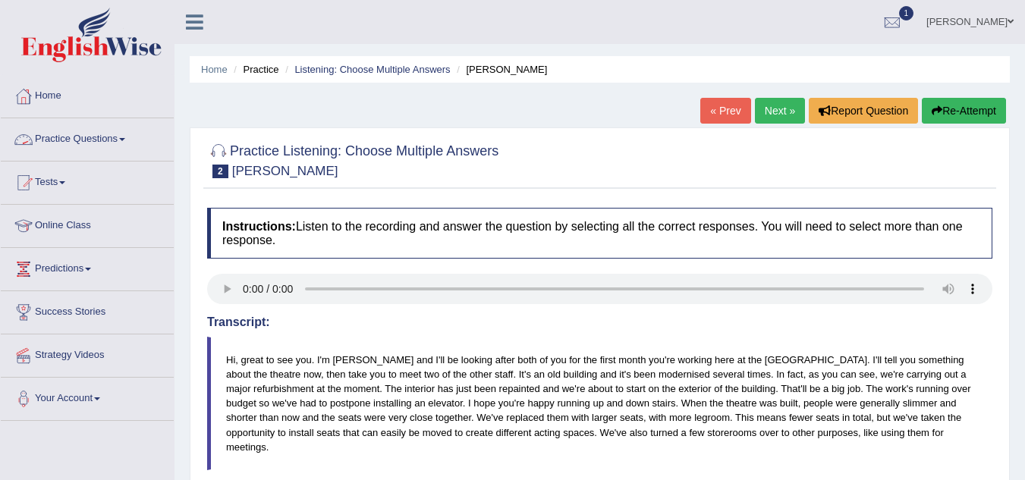
click at [125, 139] on span at bounding box center [122, 139] width 6 height 3
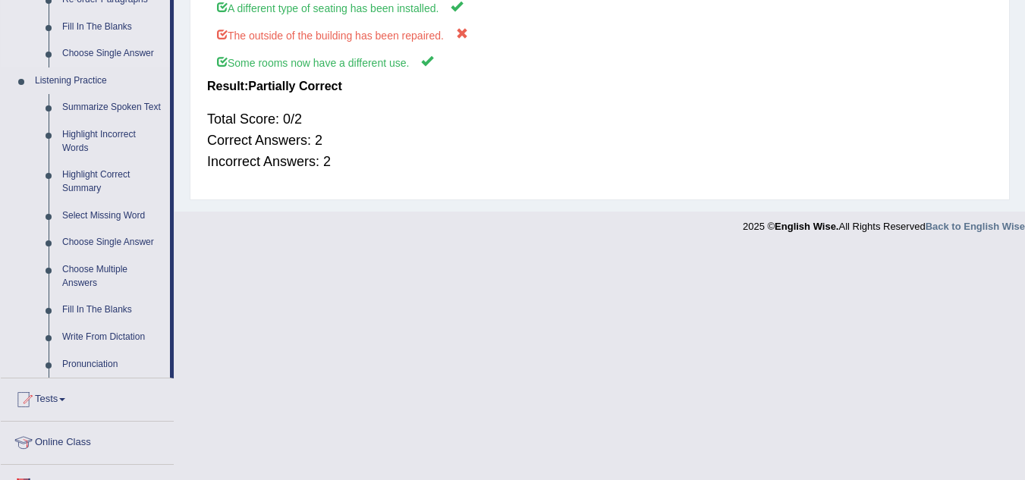
scroll to position [607, 0]
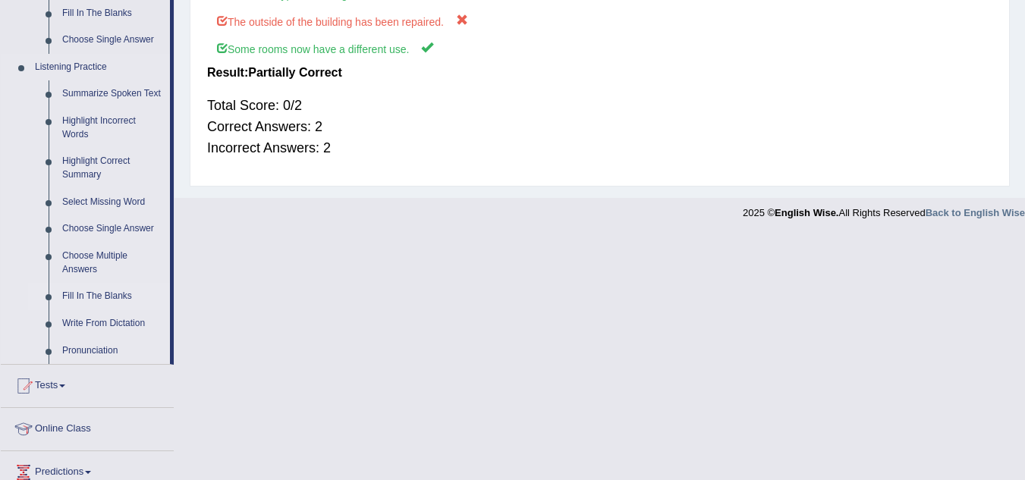
click at [122, 295] on link "Fill In The Blanks" at bounding box center [112, 296] width 115 height 27
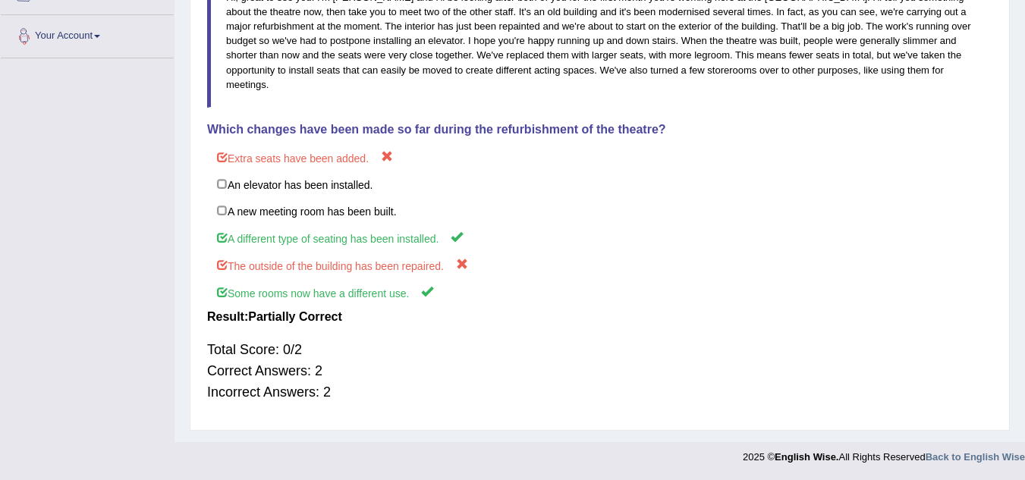
scroll to position [323, 0]
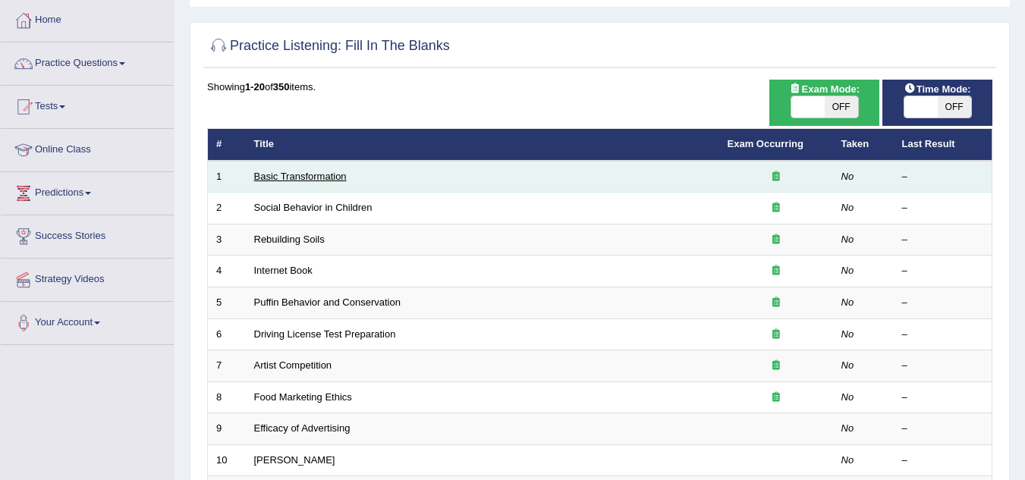
click at [316, 178] on link "Basic Transformation" at bounding box center [300, 176] width 93 height 11
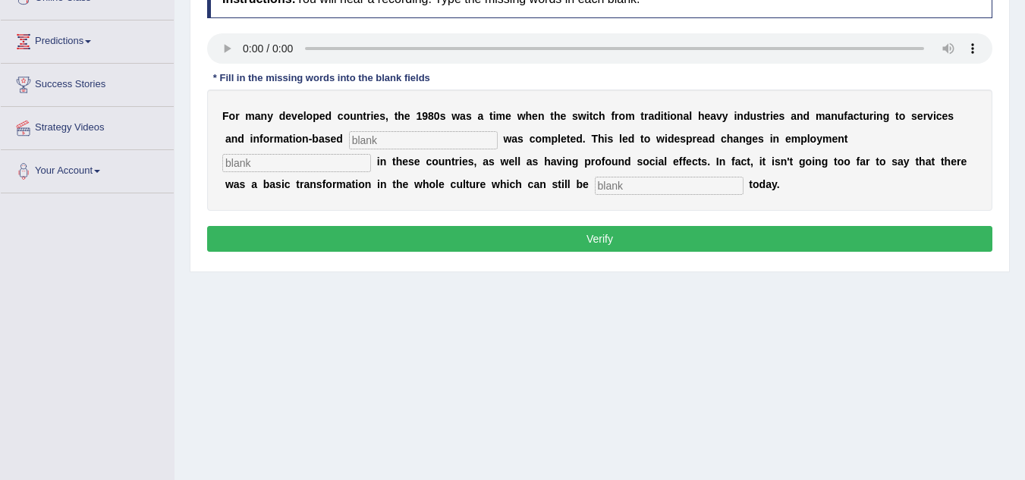
scroll to position [152, 0]
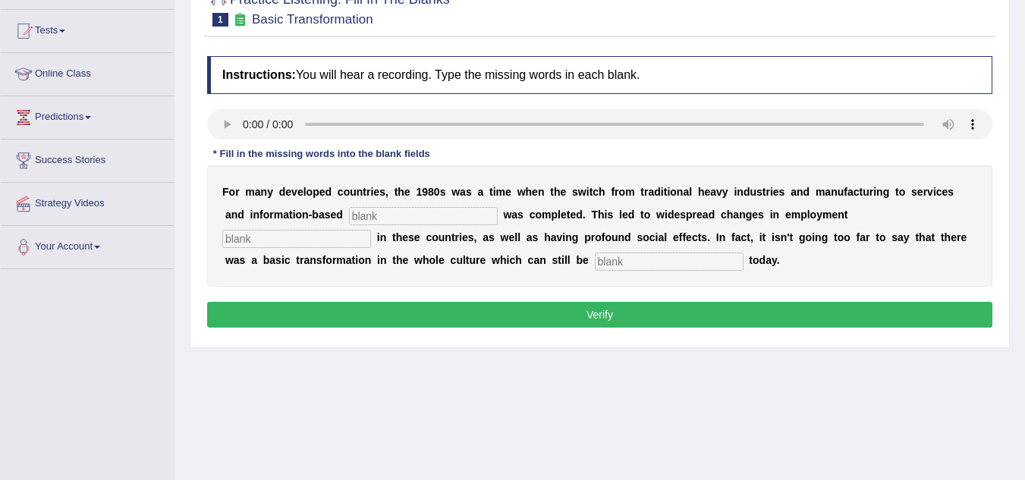
click at [396, 219] on input "text" at bounding box center [423, 216] width 149 height 18
type input "E"
type input "enterprise"
click at [288, 243] on input "text" at bounding box center [296, 239] width 149 height 18
click at [629, 263] on input "text" at bounding box center [669, 262] width 149 height 18
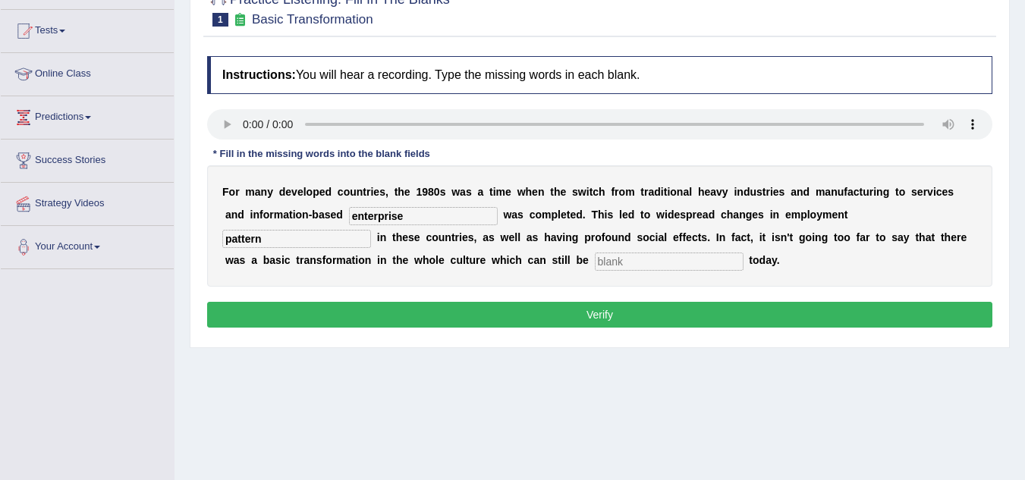
click at [271, 242] on input "pattern" at bounding box center [296, 239] width 149 height 18
type input "patterns"
drag, startPoint x: 664, startPoint y: 263, endPoint x: 650, endPoint y: 285, distance: 25.9
click at [648, 286] on div "F o r m a n y d e v e l o p e d c o u n t r i e s , t h e 1 9 8 0 s w a s a t i…" at bounding box center [599, 225] width 785 height 121
type input "observed"
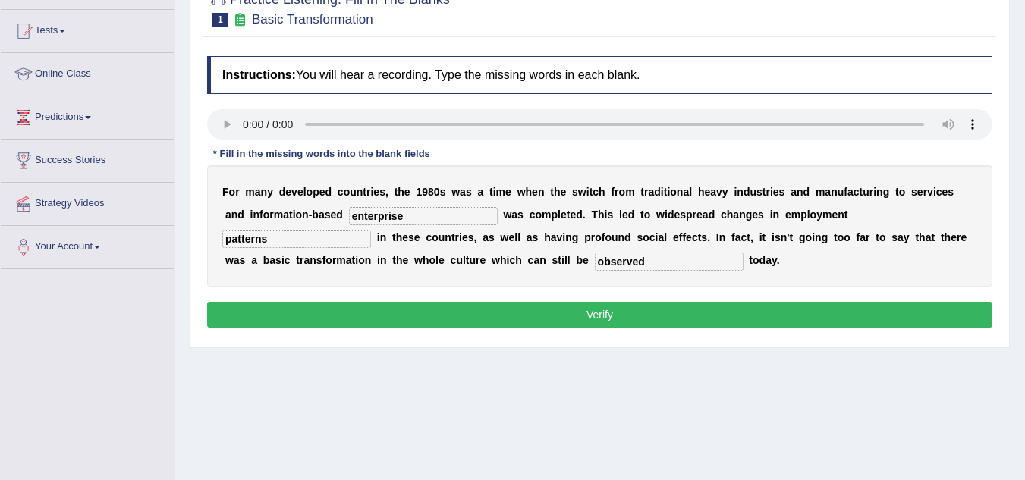
click at [645, 313] on button "Verify" at bounding box center [599, 315] width 785 height 26
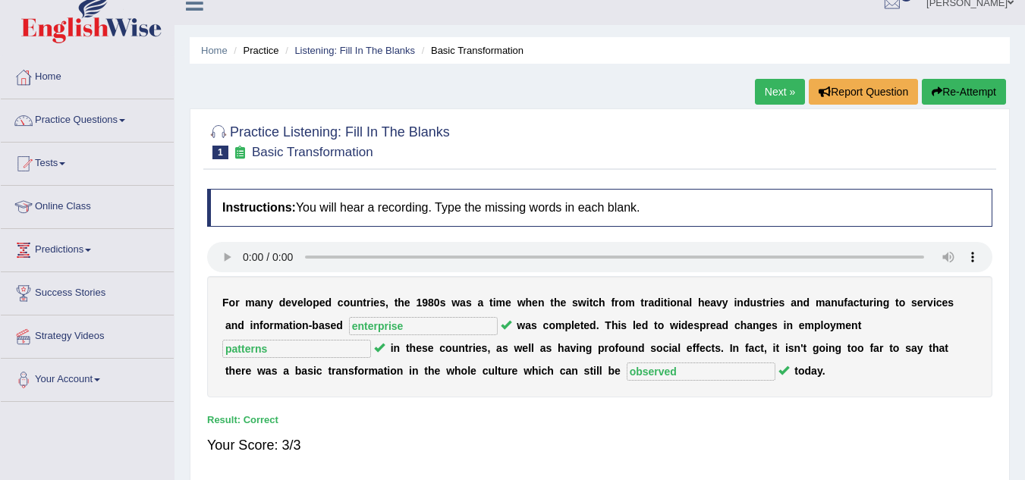
scroll to position [0, 0]
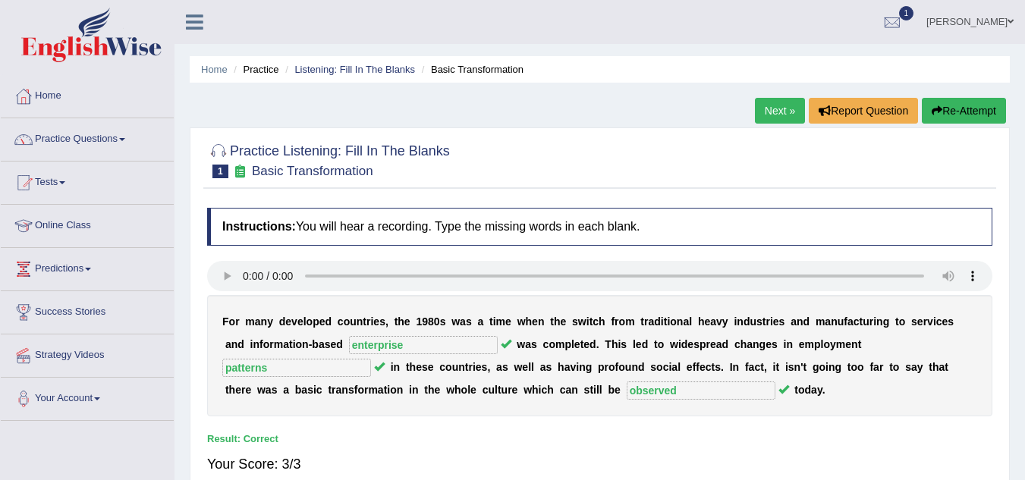
click at [761, 112] on link "Next »" at bounding box center [780, 111] width 50 height 26
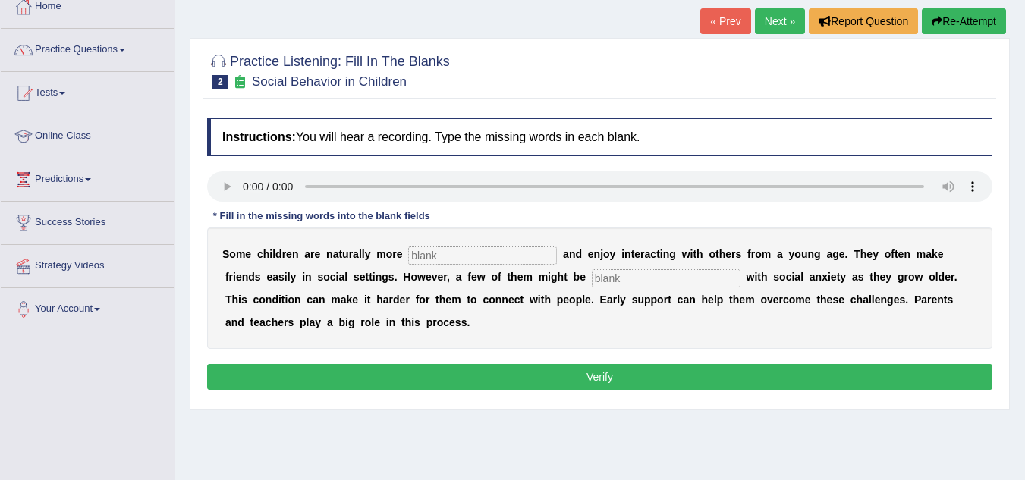
scroll to position [76, 0]
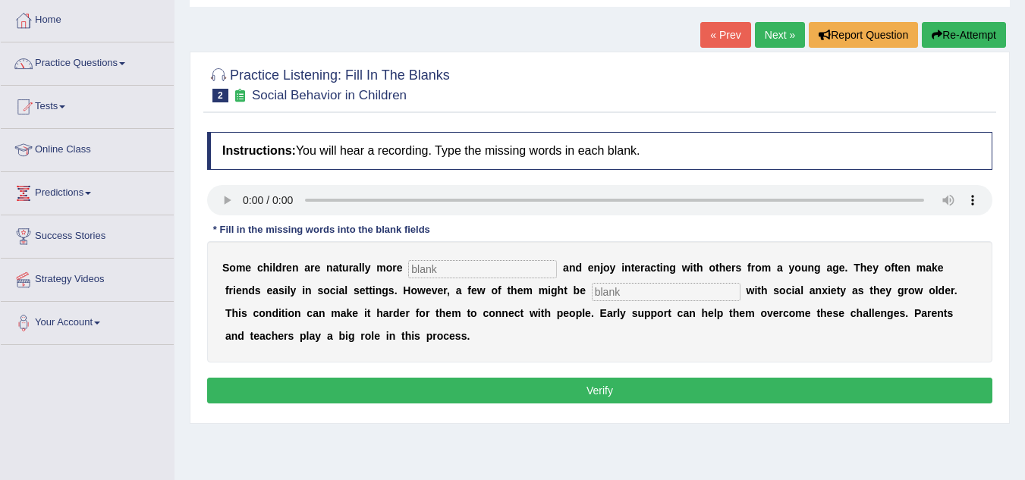
click at [438, 269] on input "text" at bounding box center [482, 269] width 149 height 18
type input "sociable"
click at [706, 290] on input "text" at bounding box center [666, 292] width 149 height 18
click at [682, 292] on input "diagnosed" at bounding box center [666, 292] width 149 height 18
type input "diagnosed"
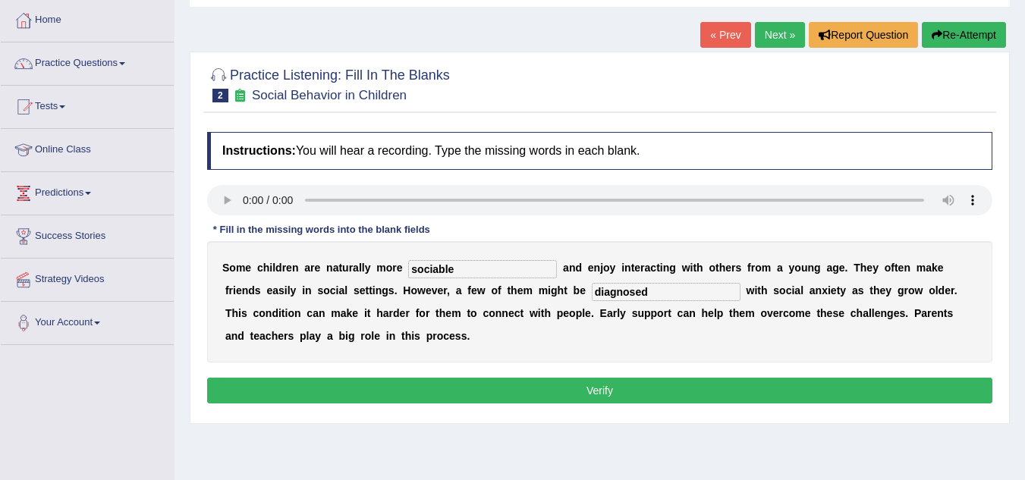
click at [629, 386] on button "Verify" at bounding box center [599, 391] width 785 height 26
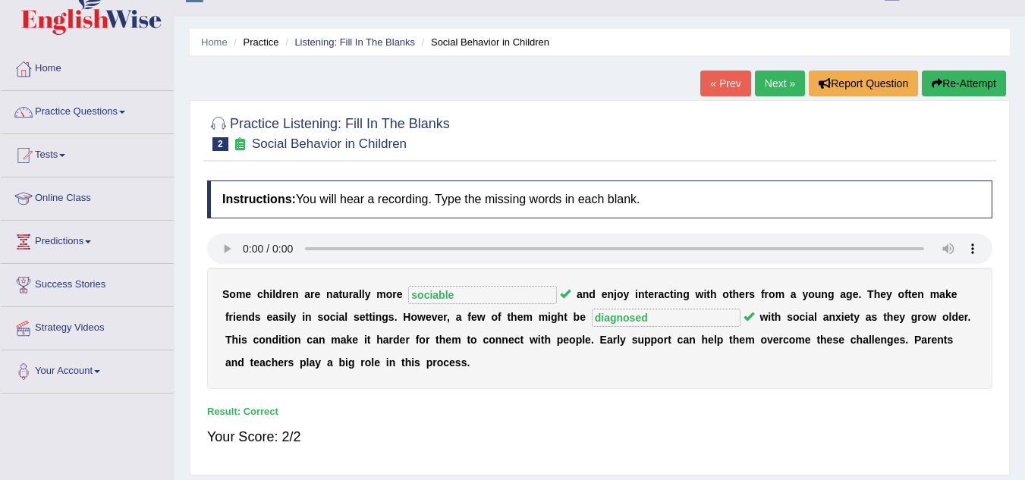
scroll to position [0, 0]
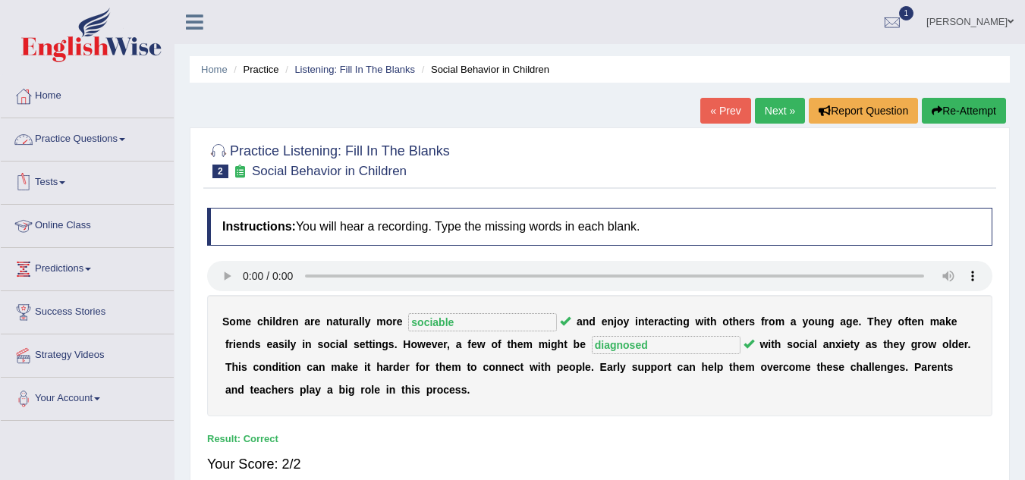
click at [130, 141] on link "Practice Questions" at bounding box center [87, 137] width 173 height 38
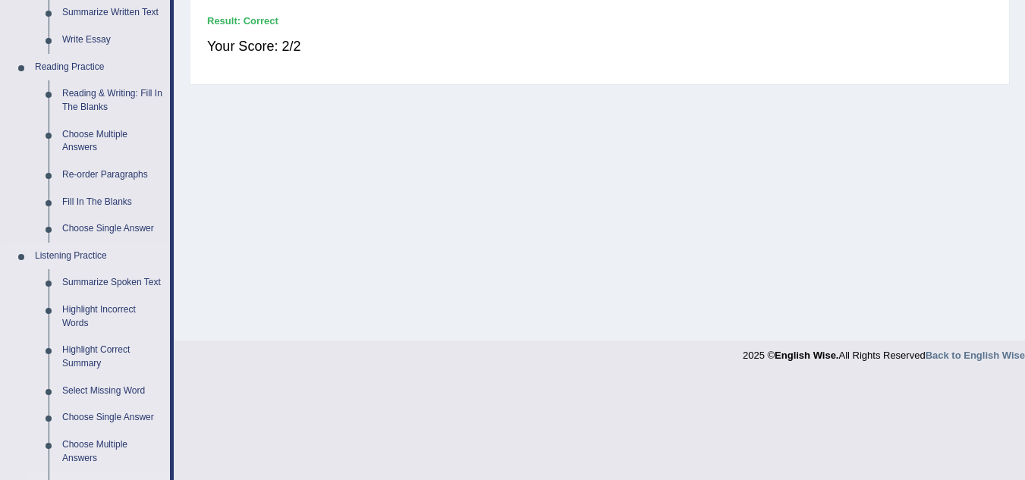
scroll to position [683, 0]
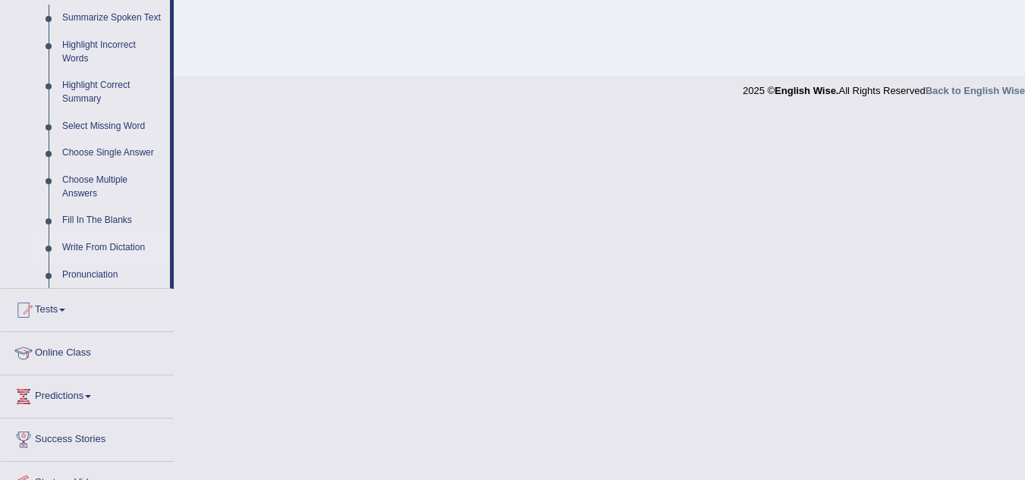
click at [103, 244] on link "Write From Dictation" at bounding box center [112, 247] width 115 height 27
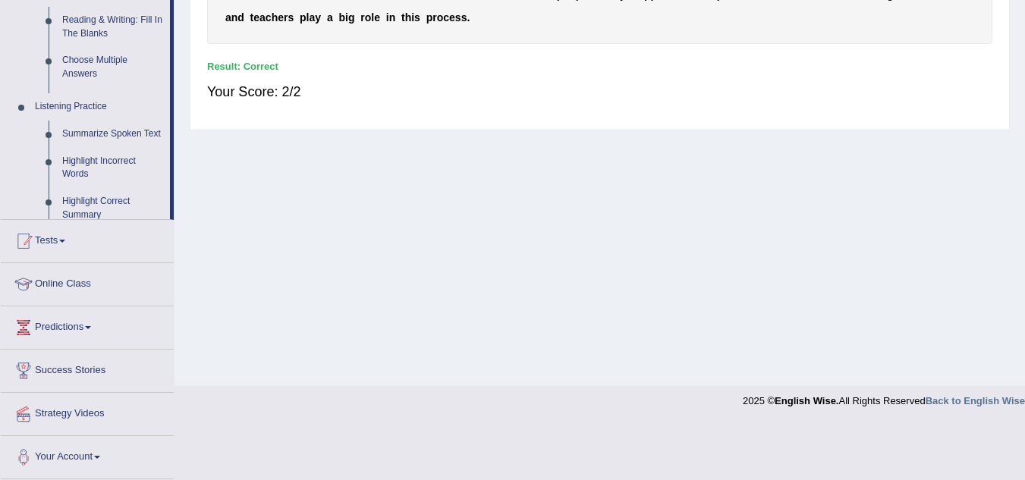
scroll to position [316, 0]
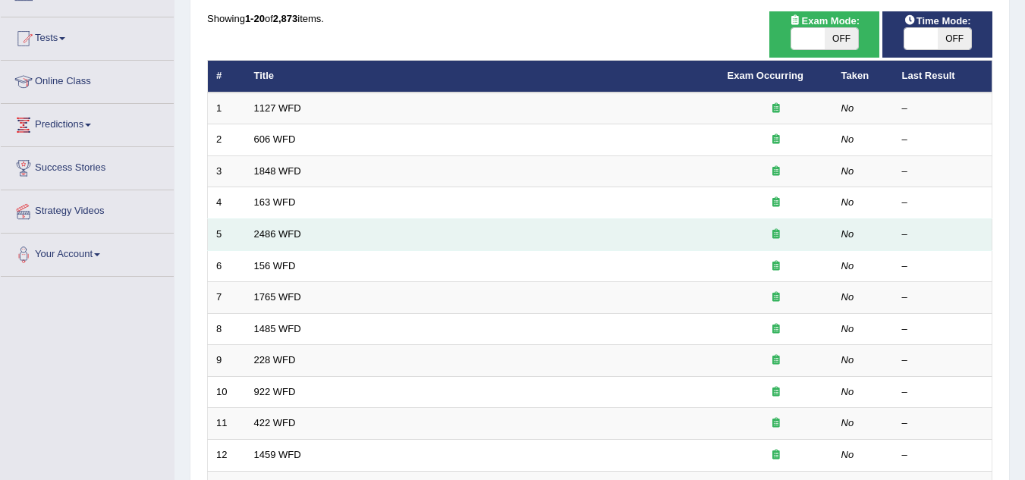
scroll to position [152, 0]
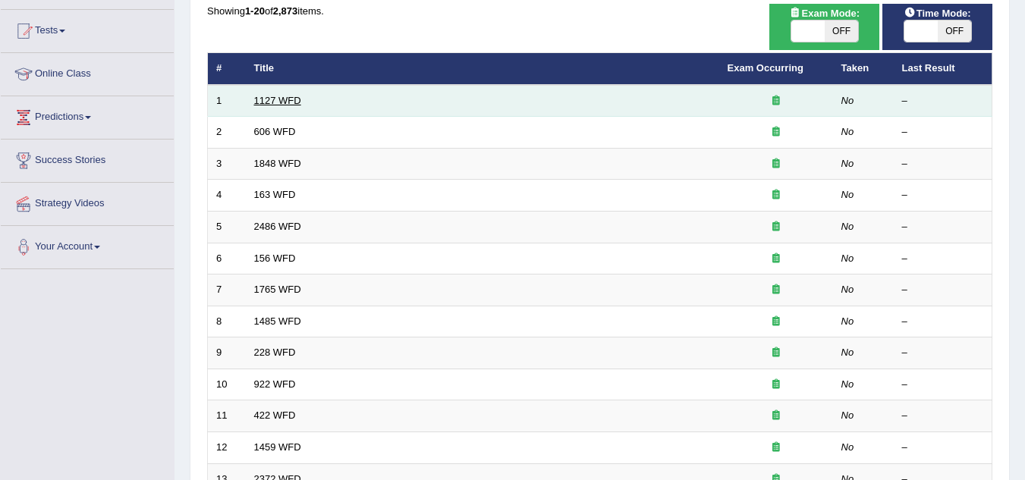
click at [295, 99] on link "1127 WFD" at bounding box center [277, 100] width 47 height 11
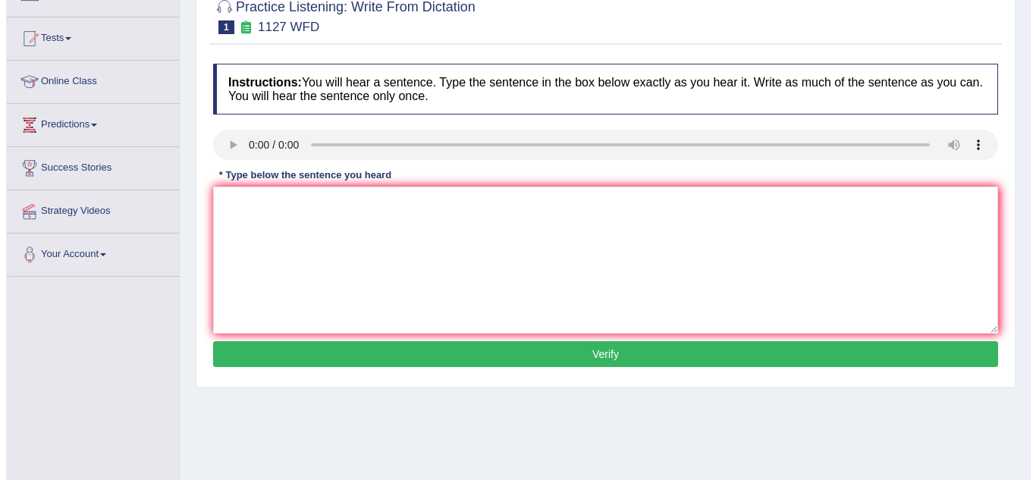
scroll to position [152, 0]
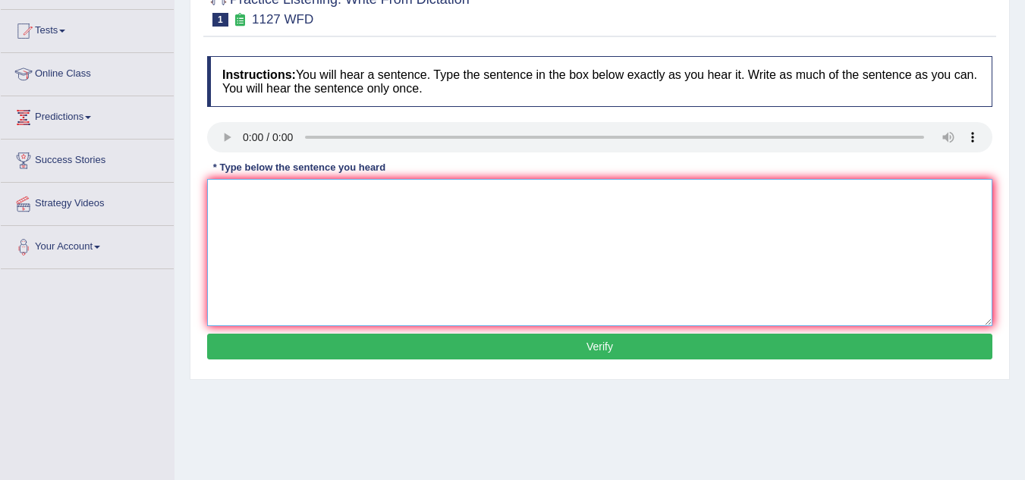
click at [257, 197] on textarea at bounding box center [599, 252] width 785 height 147
click at [334, 196] on textarea "A University degree is a rrequirement to enter many professions." at bounding box center [599, 252] width 785 height 147
type textarea "A University degree is a requirement to enter many professions."
click at [484, 348] on button "Verify" at bounding box center [599, 347] width 785 height 26
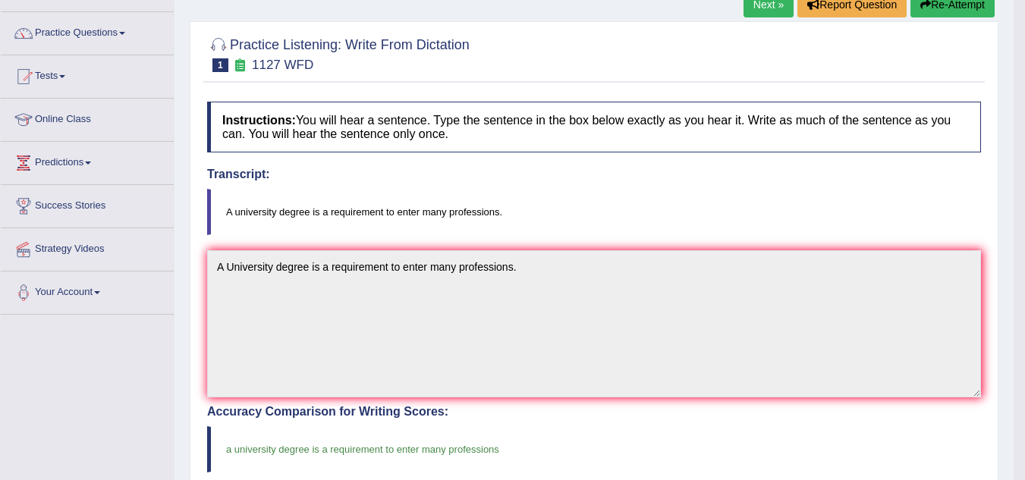
scroll to position [0, 0]
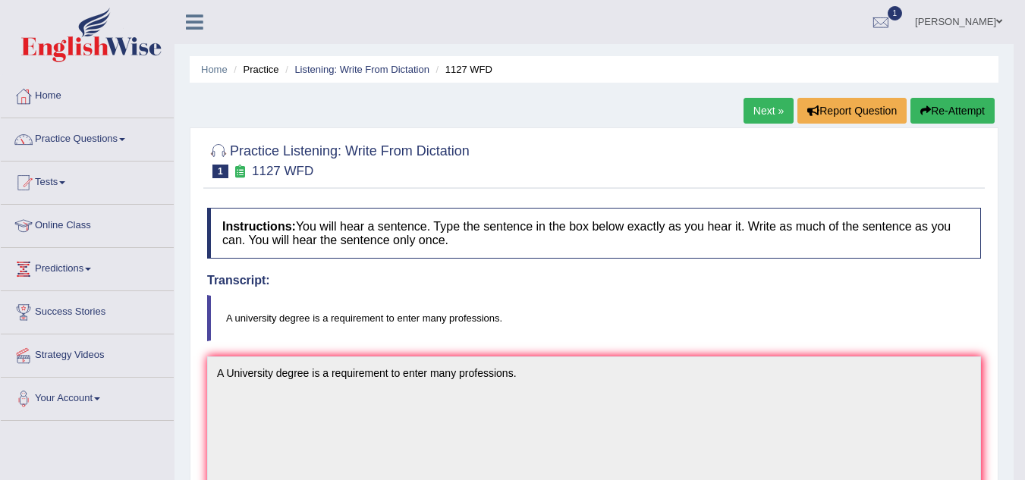
click at [759, 111] on link "Next »" at bounding box center [769, 111] width 50 height 26
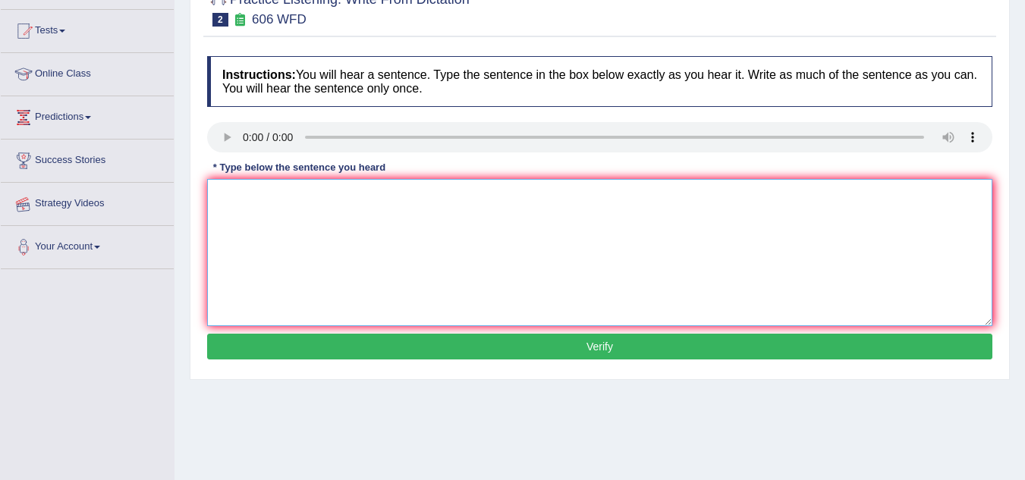
click at [334, 197] on textarea at bounding box center [599, 252] width 785 height 147
drag, startPoint x: 412, startPoint y: 198, endPoint x: 332, endPoint y: 206, distance: 80.1
click at [332, 206] on textarea "The students was study in ancient greek" at bounding box center [599, 252] width 785 height 147
type textarea "The students was study"
drag, startPoint x: 347, startPoint y: 197, endPoint x: 104, endPoint y: 251, distance: 249.4
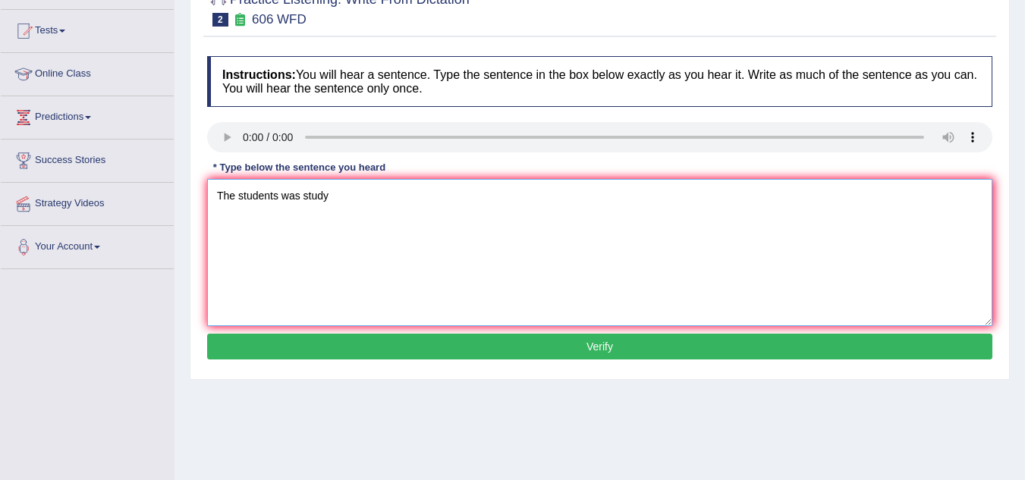
click at [104, 251] on div "Toggle navigation Home Practice Questions Speaking Practice Read Aloud Repeat S…" at bounding box center [512, 242] width 1025 height 789
click at [242, 193] on textarea at bounding box center [599, 252] width 785 height 147
click at [439, 197] on textarea "studentn learn language and letters in ancient greek." at bounding box center [599, 252] width 785 height 147
drag, startPoint x: 463, startPoint y: 195, endPoint x: 501, endPoint y: 203, distance: 39.6
click at [464, 195] on textarea "studentn learn language and letters in ancient Greek." at bounding box center [599, 252] width 785 height 147
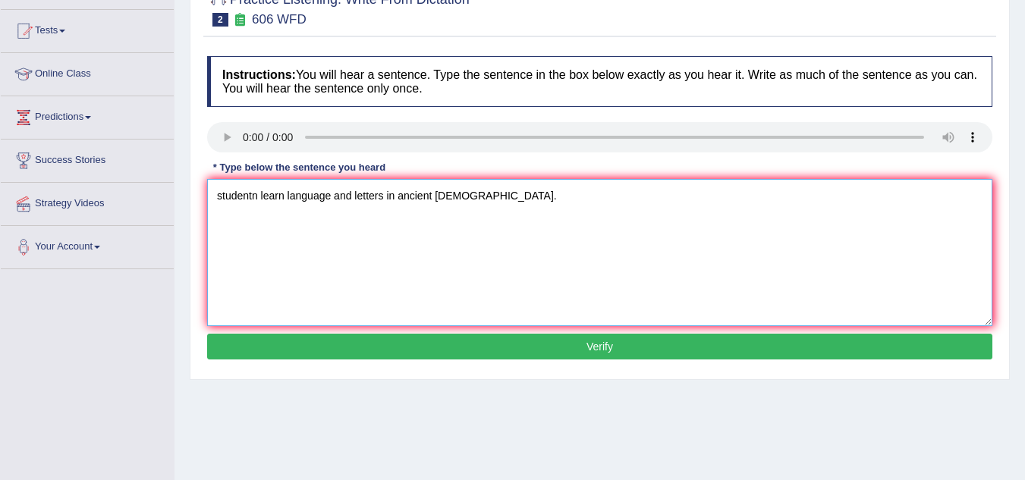
click at [259, 196] on textarea "studentn learn language and letters in ancient Greek Greeks." at bounding box center [599, 252] width 785 height 147
click at [219, 197] on textarea "student learn language and letters in ancient Greek Greeks." at bounding box center [599, 252] width 785 height 147
click at [278, 196] on textarea "Student learn language and letters in ancient Greek Greeks." at bounding box center [599, 252] width 785 height 147
click at [594, 196] on textarea "Student learn will learn study language and letters in ancient Greek Greeks." at bounding box center [599, 252] width 785 height 147
drag, startPoint x: 279, startPoint y: 194, endPoint x: 256, endPoint y: 204, distance: 25.5
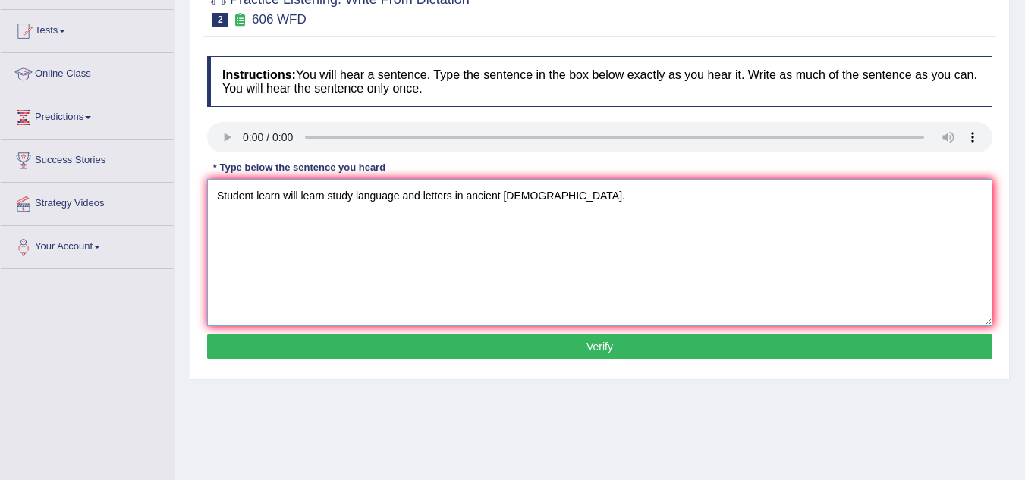
click at [256, 204] on textarea "Student learn will learn study language and letters in ancient Greek Greeks." at bounding box center [599, 252] width 785 height 147
click at [326, 195] on textarea "Student will learn study language and letters in ancient Greek Greeks." at bounding box center [599, 252] width 785 height 147
type textarea "Student will learn study the language and letters in ancient Greek Greeks."
click at [500, 345] on button "Verify" at bounding box center [599, 347] width 785 height 26
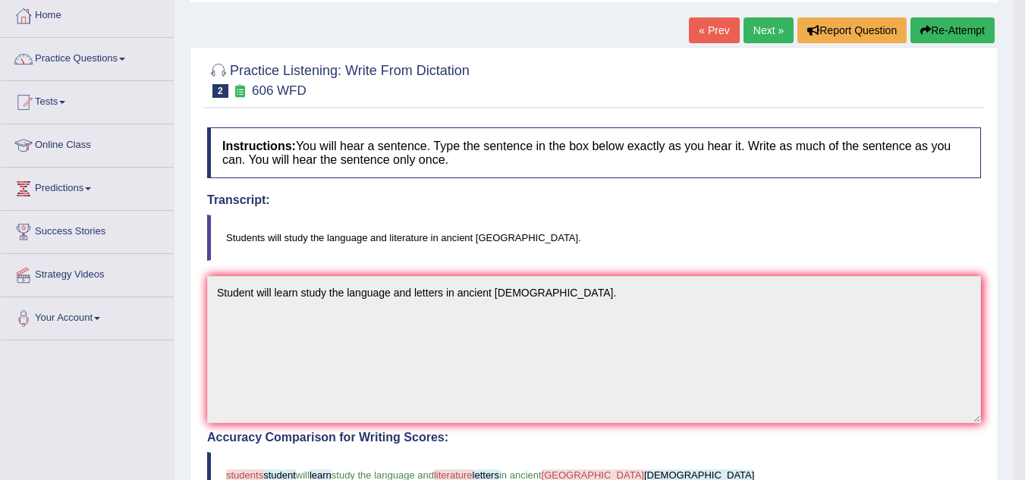
scroll to position [47, 0]
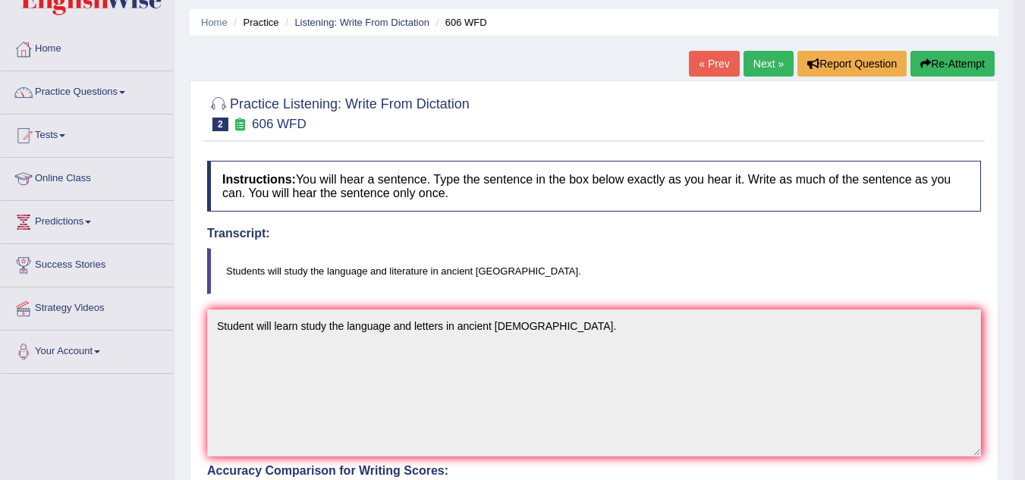
click at [771, 63] on link "Next »" at bounding box center [769, 64] width 50 height 26
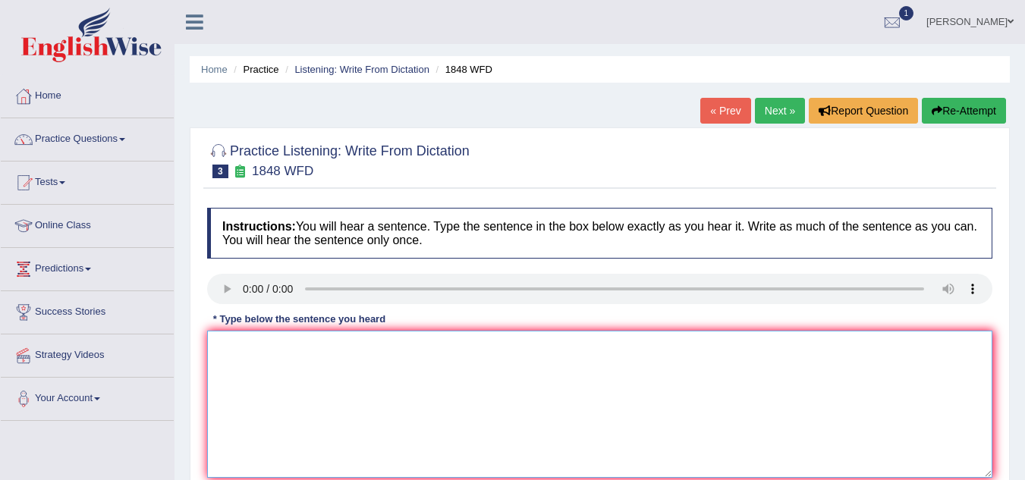
click at [391, 385] on textarea at bounding box center [599, 404] width 785 height 147
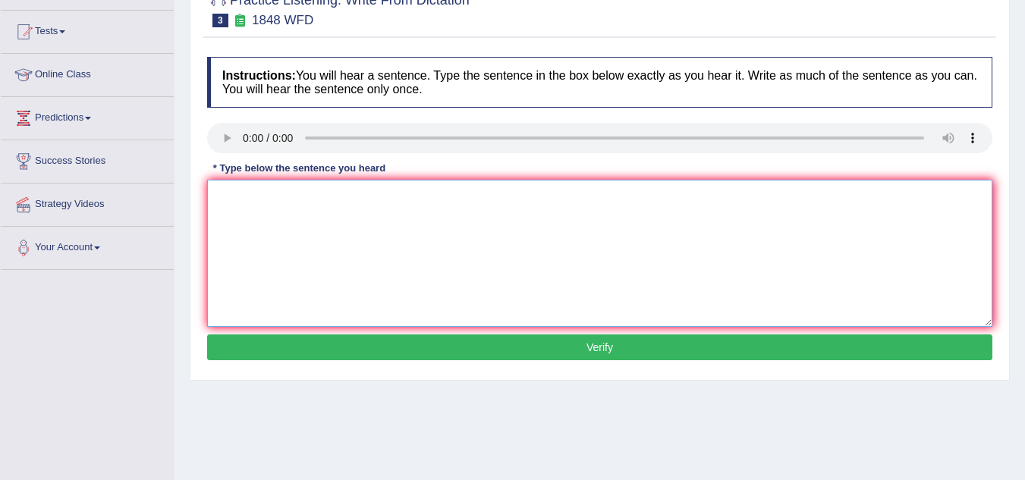
scroll to position [152, 0]
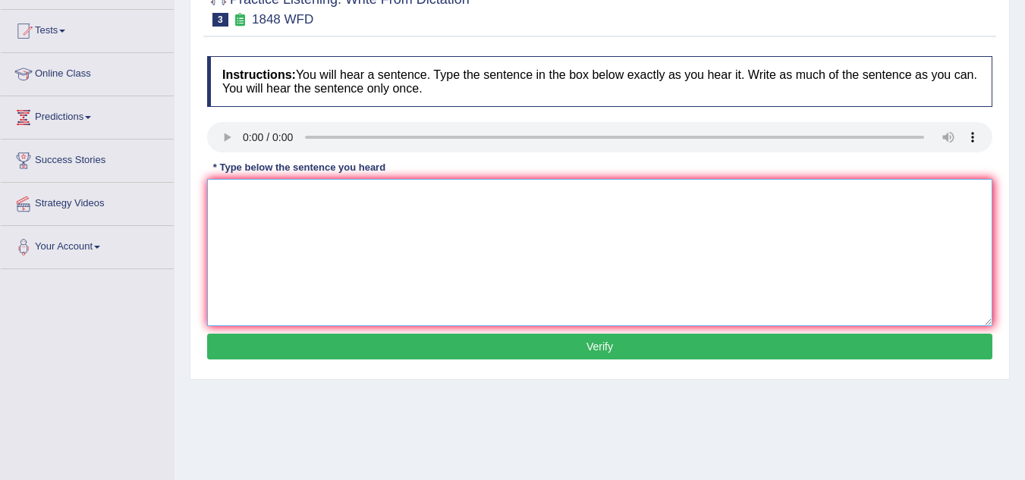
click at [255, 209] on textarea at bounding box center [599, 252] width 785 height 147
click at [384, 195] on textarea "student must present a valid identication to enroll in this course." at bounding box center [599, 252] width 785 height 147
click at [541, 204] on textarea "student must present a valid identification to enroll in this course." at bounding box center [599, 252] width 785 height 147
drag, startPoint x: 222, startPoint y: 197, endPoint x: 230, endPoint y: 196, distance: 8.4
click at [225, 196] on textarea "student must present a valid identification to enroll in this course." at bounding box center [599, 252] width 785 height 147
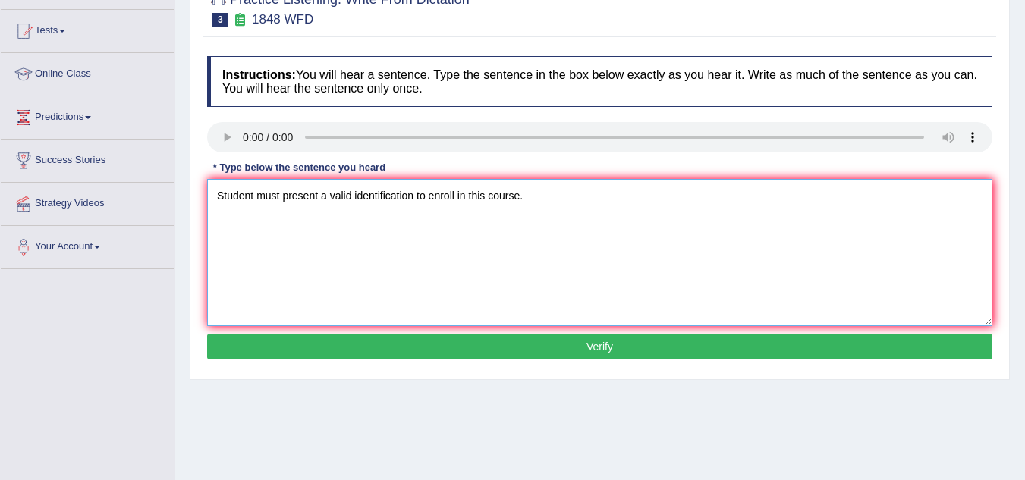
click at [253, 199] on textarea "Student must present a valid identification to enroll in this course." at bounding box center [599, 252] width 785 height 147
click at [583, 197] on textarea "Student Students must present a valid identification to enroll in this course." at bounding box center [599, 252] width 785 height 147
click at [637, 198] on textarea "Student Students must present a valid identification to enroll in this course." at bounding box center [599, 252] width 785 height 147
click at [637, 197] on textarea "Student Students must present a valid identification to enroll in this course." at bounding box center [599, 252] width 785 height 147
click at [501, 192] on textarea "Student Students must present a valid identification to enroll in this course." at bounding box center [599, 252] width 785 height 147
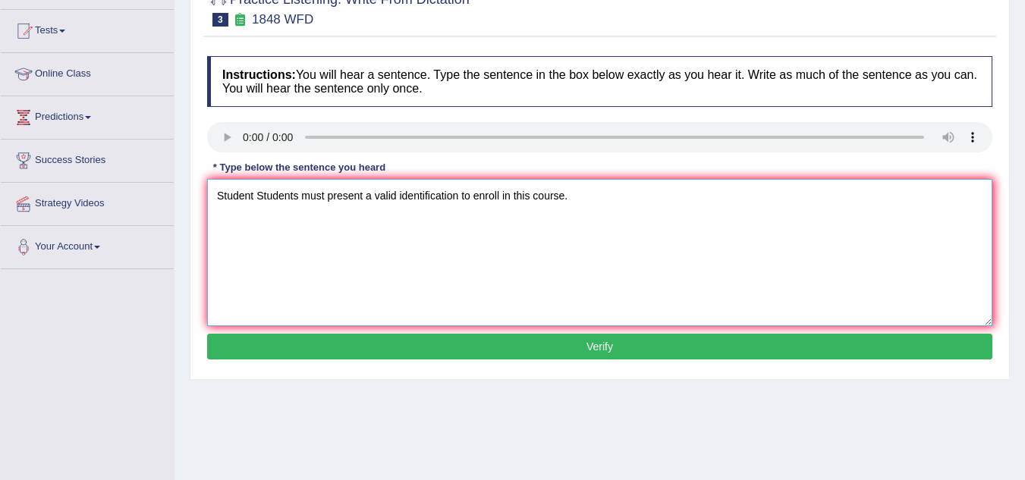
drag, startPoint x: 498, startPoint y: 194, endPoint x: 511, endPoint y: 196, distance: 13.1
click at [500, 194] on textarea "Student Students must present a valid identification to enroll in this course." at bounding box center [599, 252] width 785 height 147
type textarea "Student Students must present a valid identification to enroll enrolled in this…"
click at [619, 345] on button "Verify" at bounding box center [599, 347] width 785 height 26
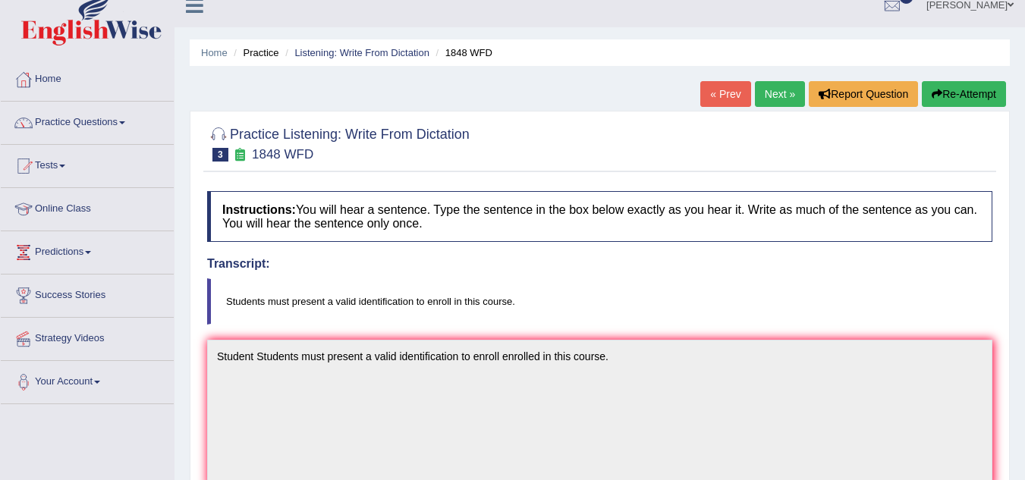
scroll to position [0, 0]
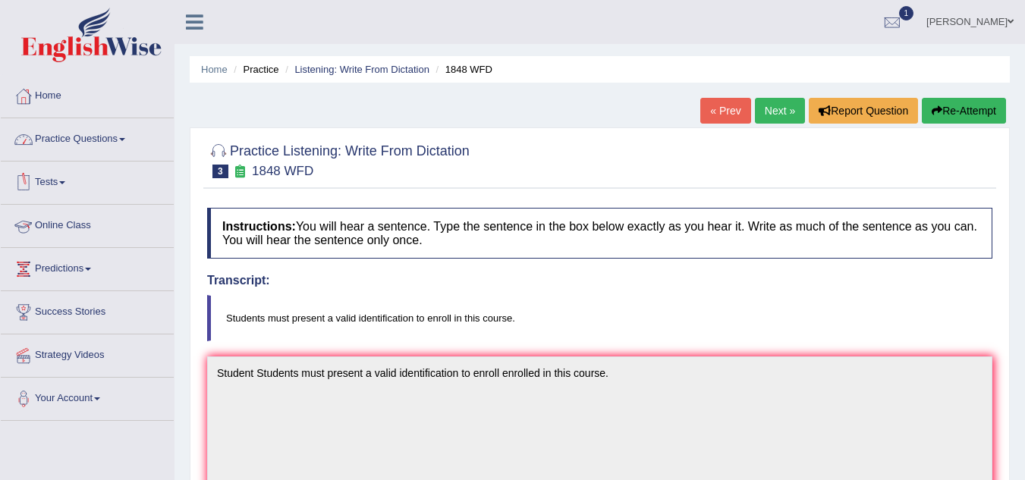
click at [86, 223] on link "Online Class" at bounding box center [87, 224] width 173 height 38
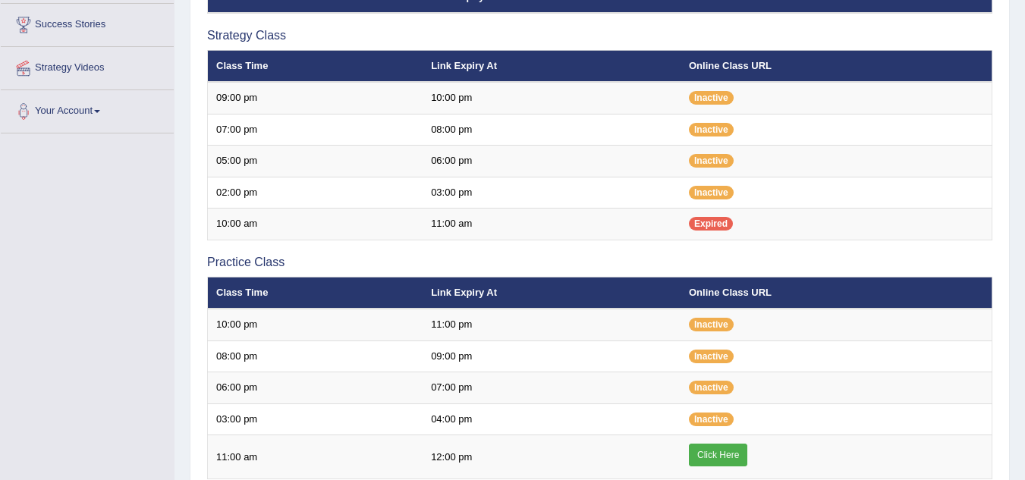
scroll to position [303, 0]
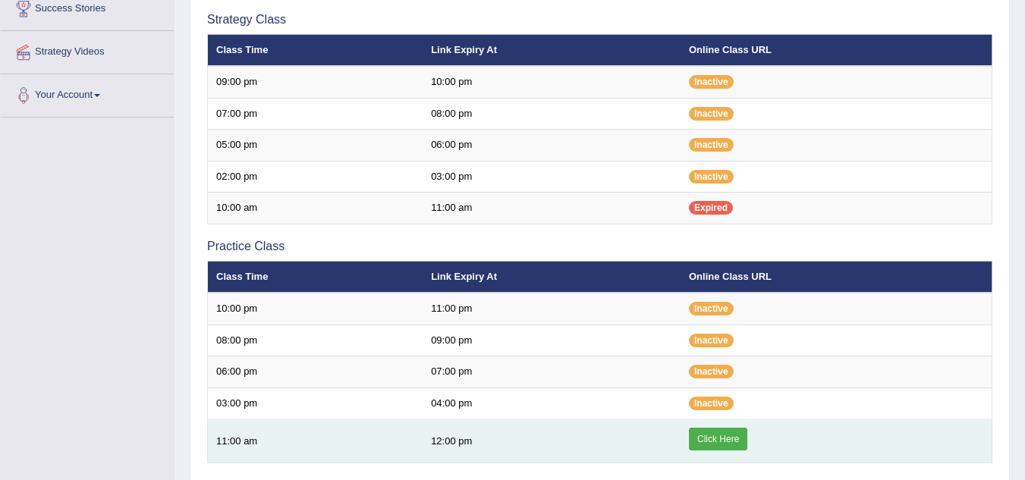
click at [716, 441] on link "Click Here" at bounding box center [718, 439] width 58 height 23
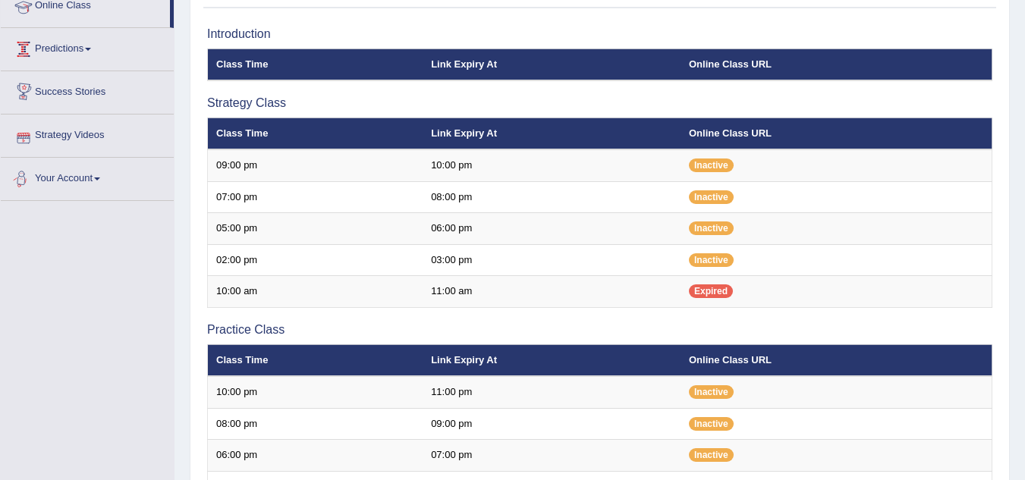
scroll to position [76, 0]
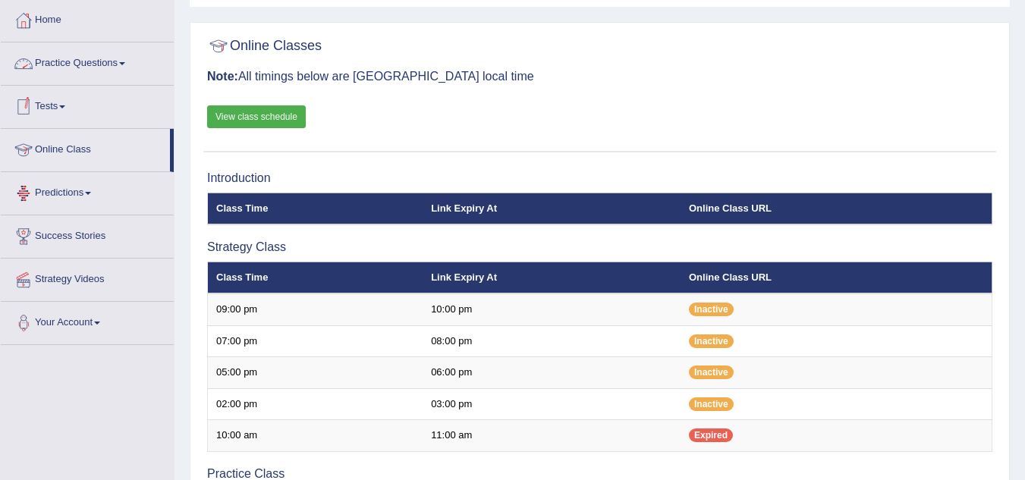
click at [127, 68] on link "Practice Questions" at bounding box center [87, 61] width 173 height 38
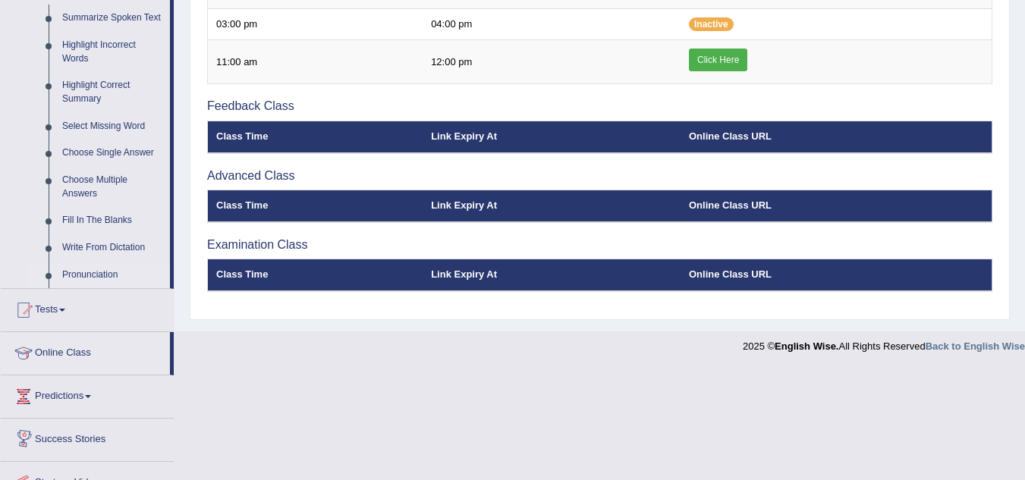
scroll to position [752, 0]
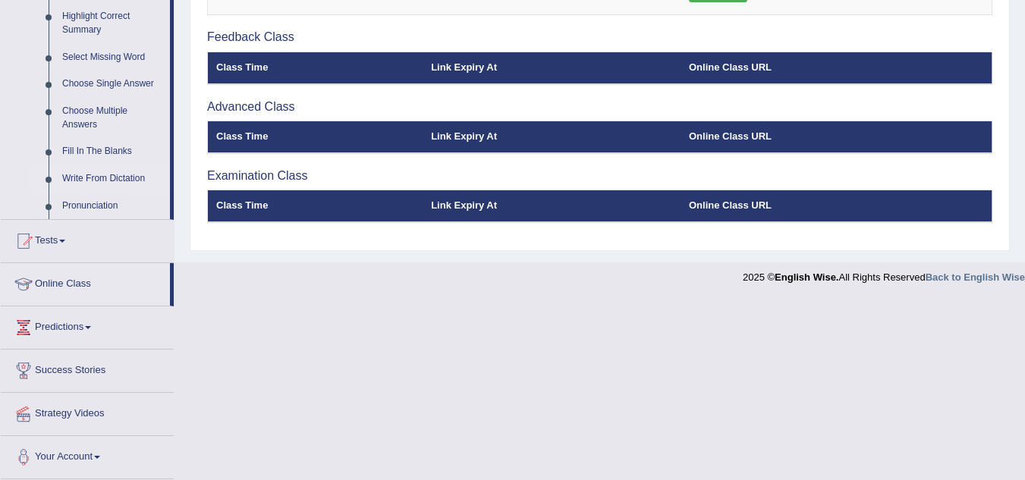
click at [130, 177] on link "Write From Dictation" at bounding box center [112, 178] width 115 height 27
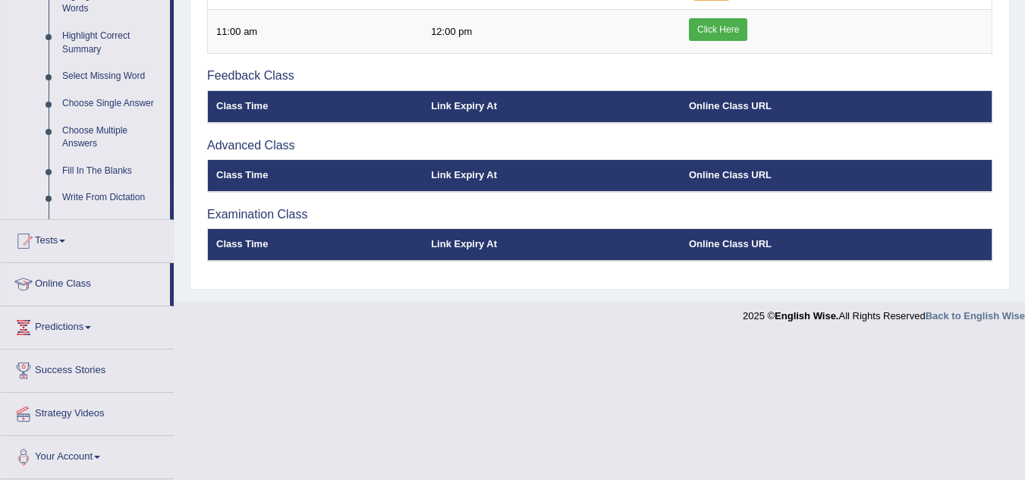
scroll to position [424, 0]
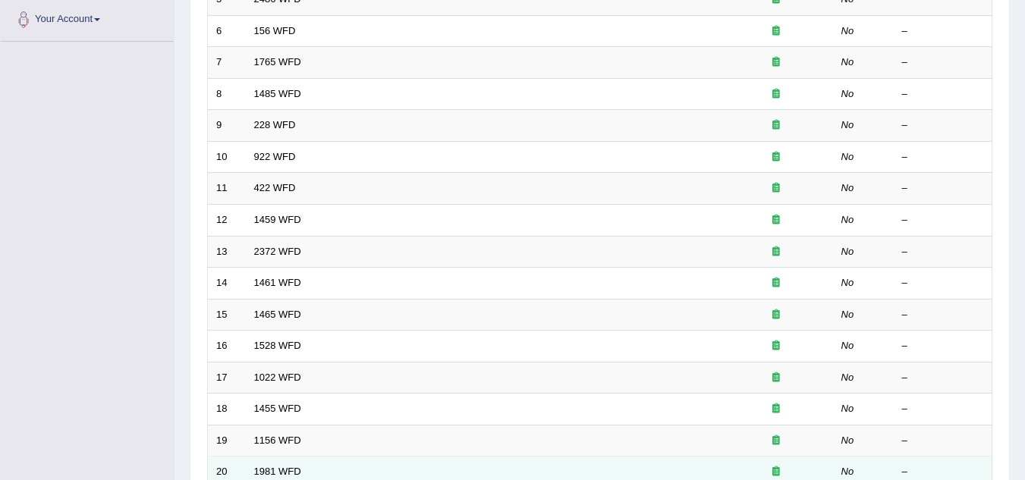
scroll to position [524, 0]
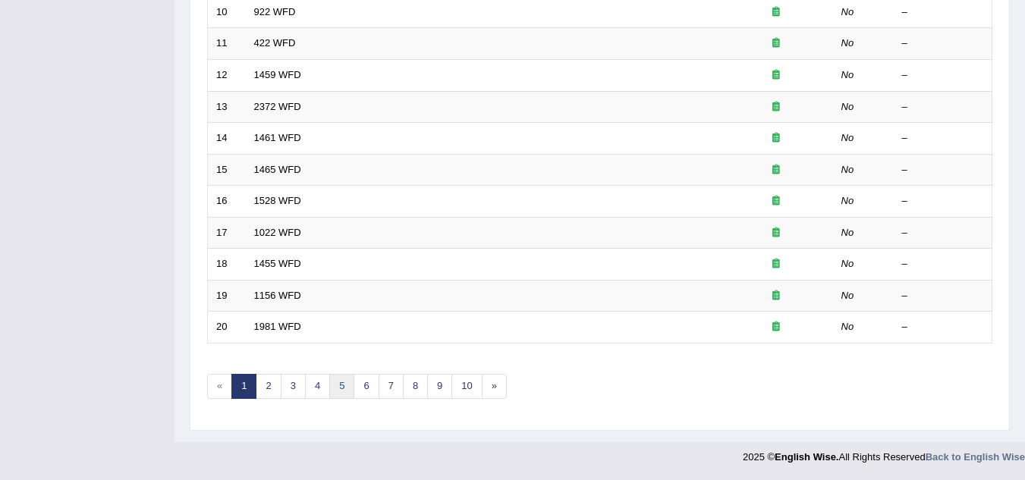
click at [346, 385] on link "5" at bounding box center [341, 386] width 25 height 25
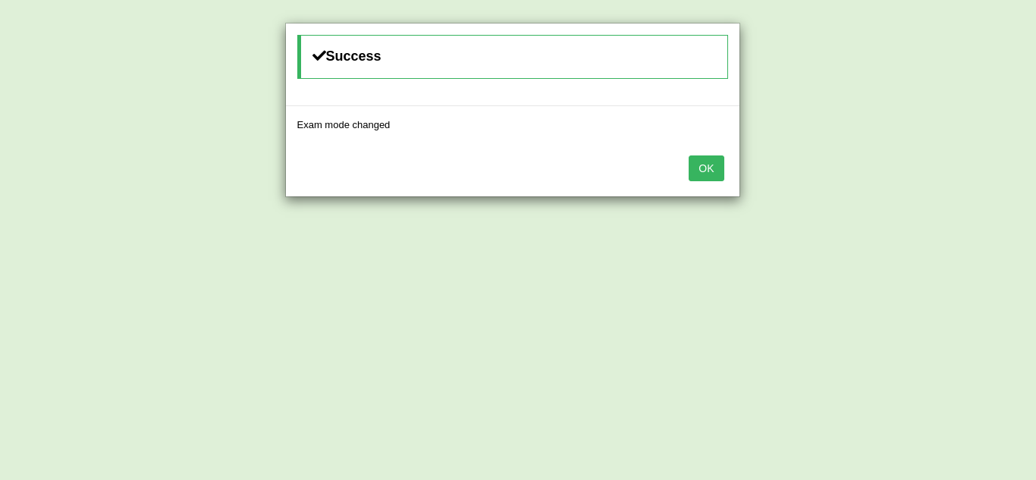
click at [723, 168] on button "OK" at bounding box center [706, 169] width 35 height 26
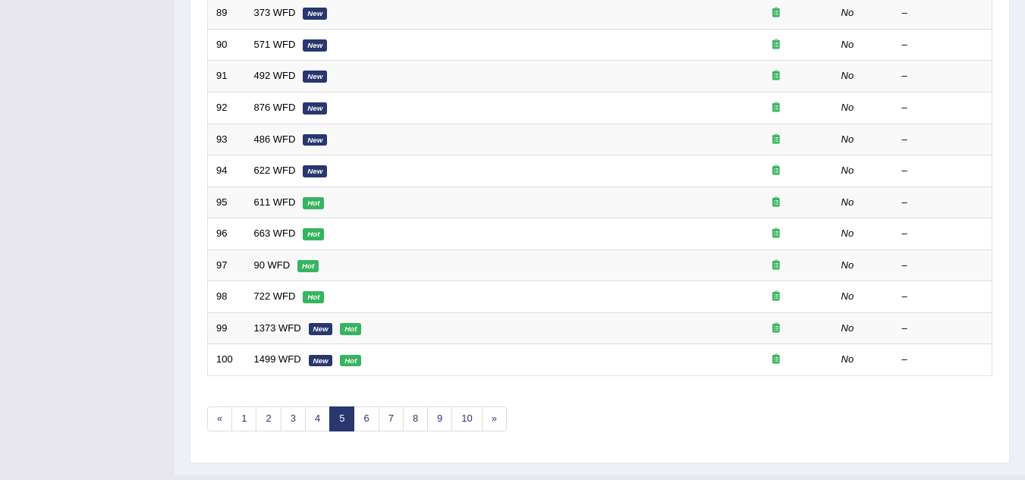
scroll to position [524, 0]
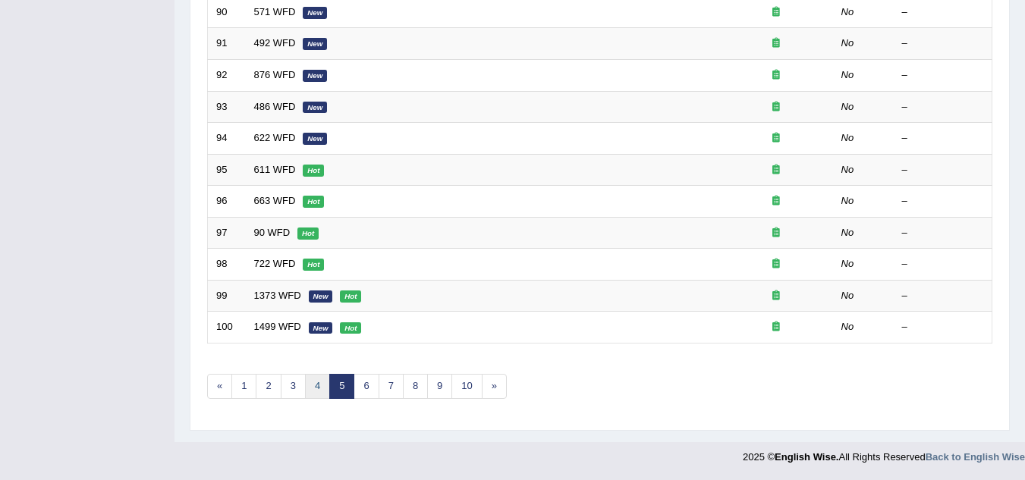
click at [315, 383] on link "4" at bounding box center [317, 386] width 25 height 25
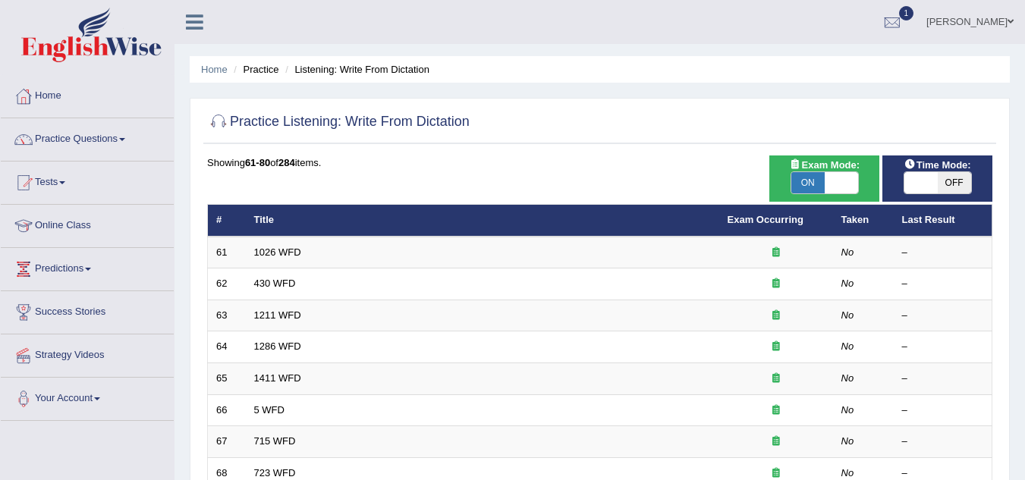
scroll to position [524, 0]
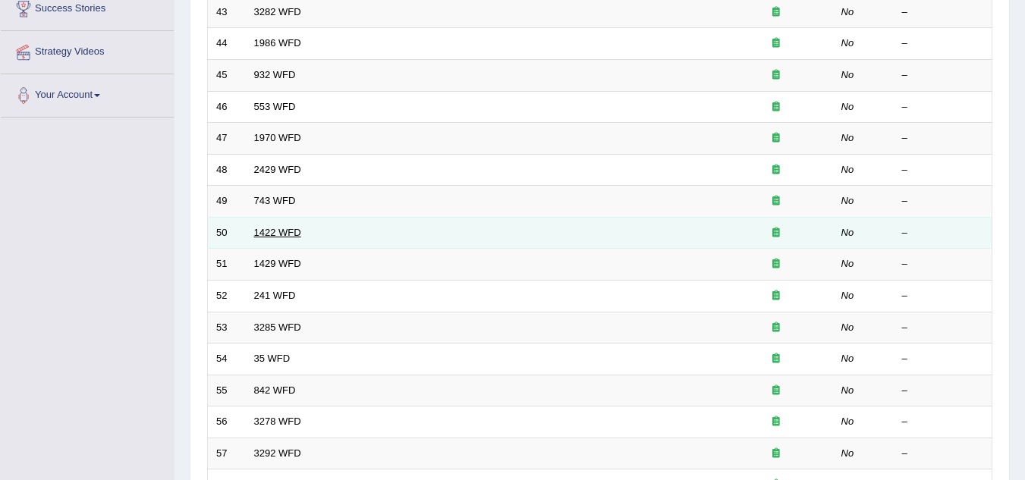
click at [294, 234] on link "1422 WFD" at bounding box center [277, 232] width 47 height 11
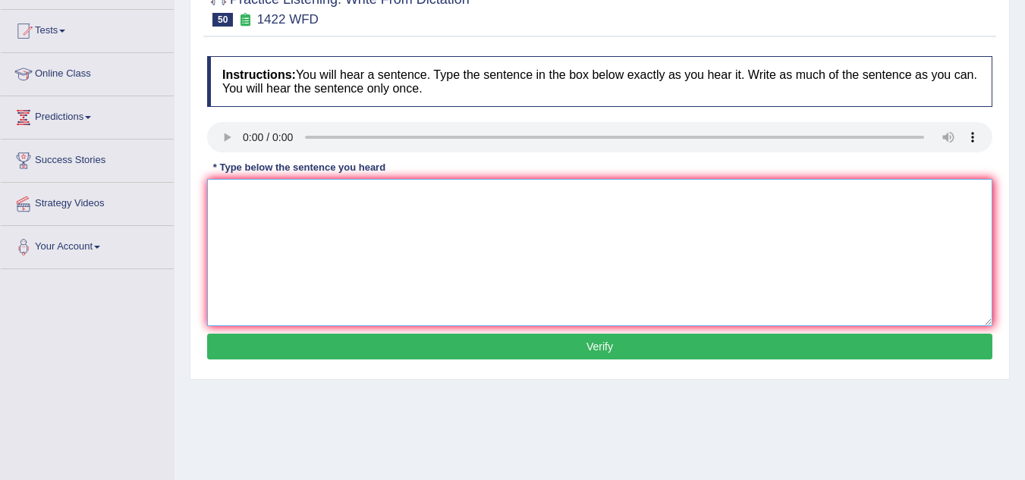
click at [252, 223] on textarea at bounding box center [599, 252] width 785 height 147
click at [509, 216] on textarea "we are looking for a new to engage learnner." at bounding box center [599, 252] width 785 height 147
click at [331, 197] on textarea "we are looking for a new to engage learnner." at bounding box center [599, 252] width 785 height 147
click at [435, 197] on textarea "we are looking for a new ways to engage learnner." at bounding box center [599, 252] width 785 height 147
click at [445, 195] on textarea "we are looking for a new ways to engage learner." at bounding box center [599, 252] width 785 height 147
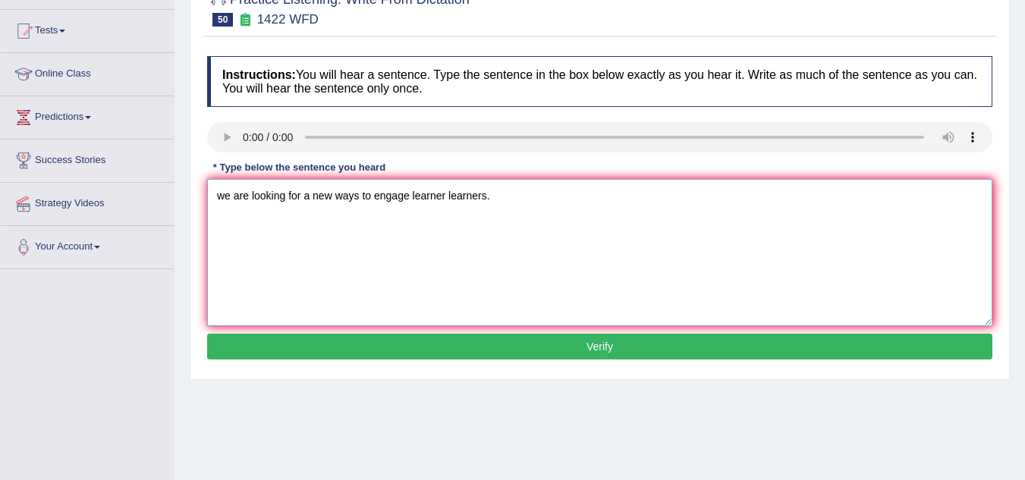
click at [224, 193] on textarea "we are looking for a new ways to engage learner learners." at bounding box center [599, 252] width 785 height 147
click at [529, 206] on textarea "We are looking for a new ways to engage learner learners." at bounding box center [599, 252] width 785 height 147
type textarea "We are looking for a new ways to engage learner learners."
click at [549, 342] on button "Verify" at bounding box center [599, 347] width 785 height 26
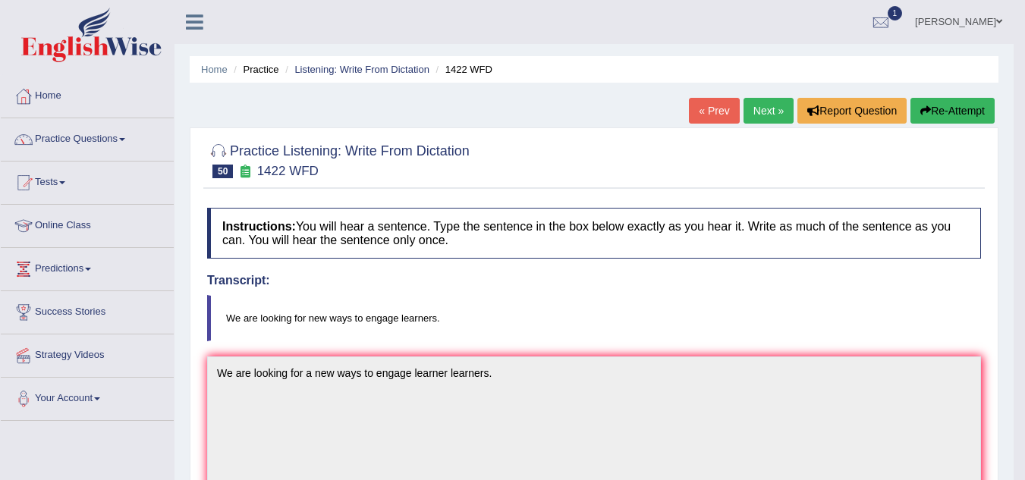
click at [759, 113] on link "Next »" at bounding box center [769, 111] width 50 height 26
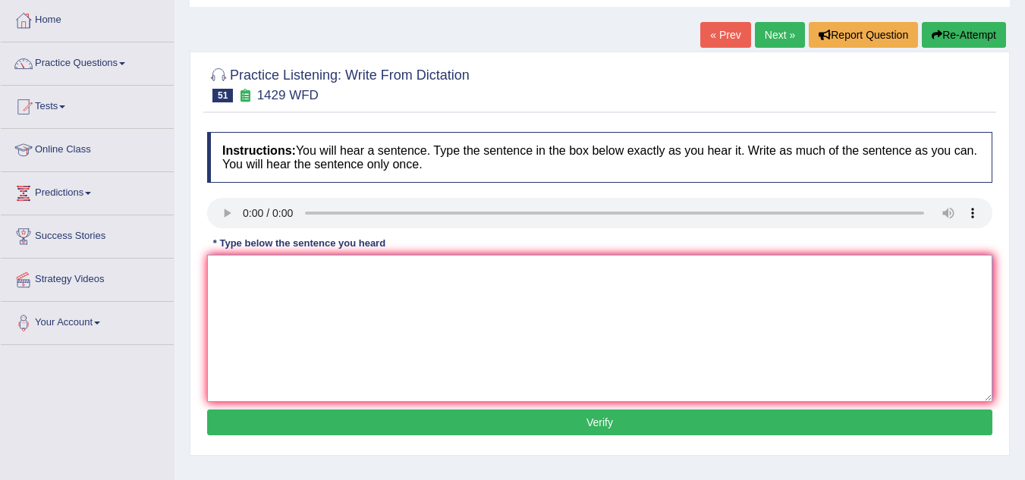
click at [241, 294] on textarea at bounding box center [599, 328] width 785 height 147
click at [231, 271] on textarea "will you attemt to job interview punctuality i a key." at bounding box center [599, 328] width 785 height 147
click at [307, 271] on textarea "when you attemt to job interview punctuality i a key." at bounding box center [599, 328] width 785 height 147
drag, startPoint x: 420, startPoint y: 269, endPoint x: 517, endPoint y: 288, distance: 98.8
click at [421, 268] on textarea "when you attemt to a job interview punctuality i a key." at bounding box center [599, 328] width 785 height 147
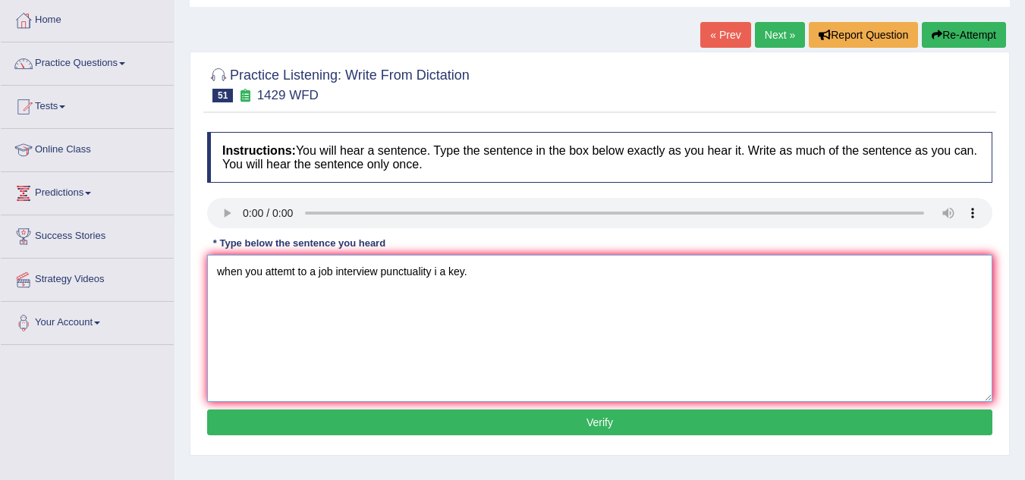
drag, startPoint x: 437, startPoint y: 272, endPoint x: 460, endPoint y: 272, distance: 22.8
click at [439, 272] on textarea "when you attemt to a job interview punctuality i a key." at bounding box center [599, 328] width 785 height 147
click at [420, 277] on textarea "when you attemt to a job interview punctuality is a key." at bounding box center [599, 328] width 785 height 147
click at [541, 275] on textarea "when you attemt to a job interview punctuality is a key." at bounding box center [599, 328] width 785 height 147
type textarea "when you attemt to a job interview punctuality is a key."
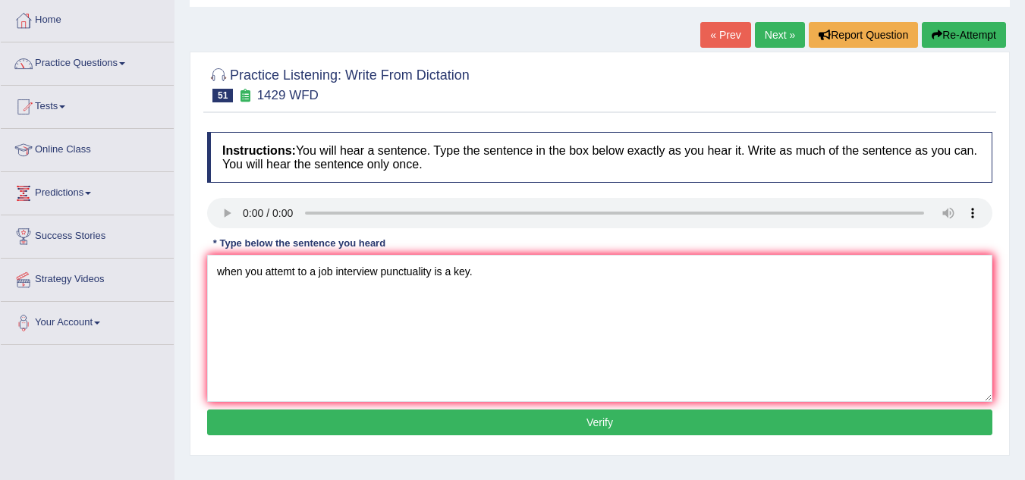
click at [534, 427] on button "Verify" at bounding box center [599, 423] width 785 height 26
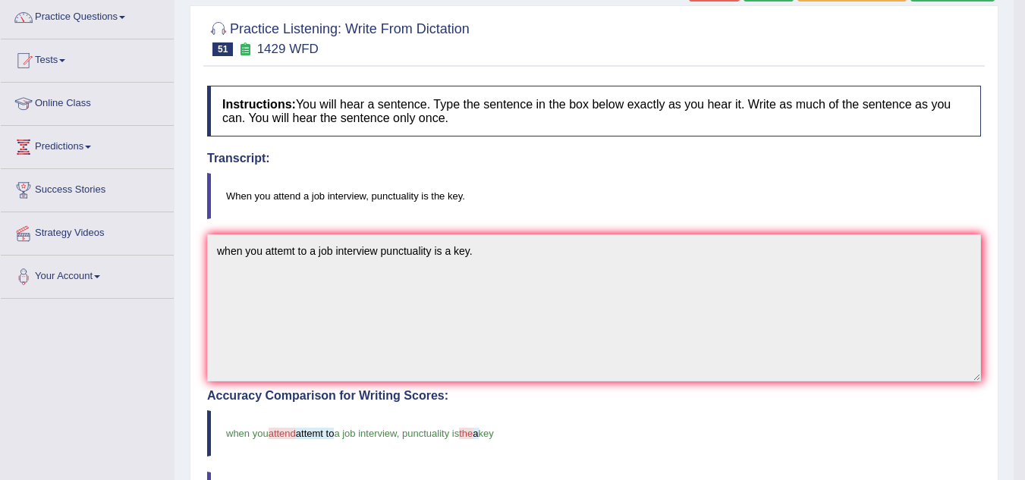
scroll to position [76, 0]
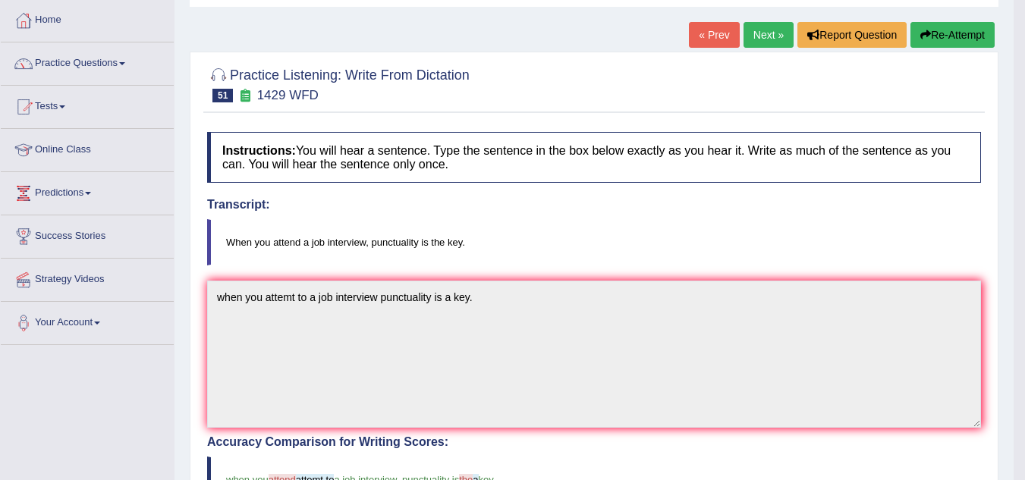
click at [769, 36] on link "Next »" at bounding box center [769, 35] width 50 height 26
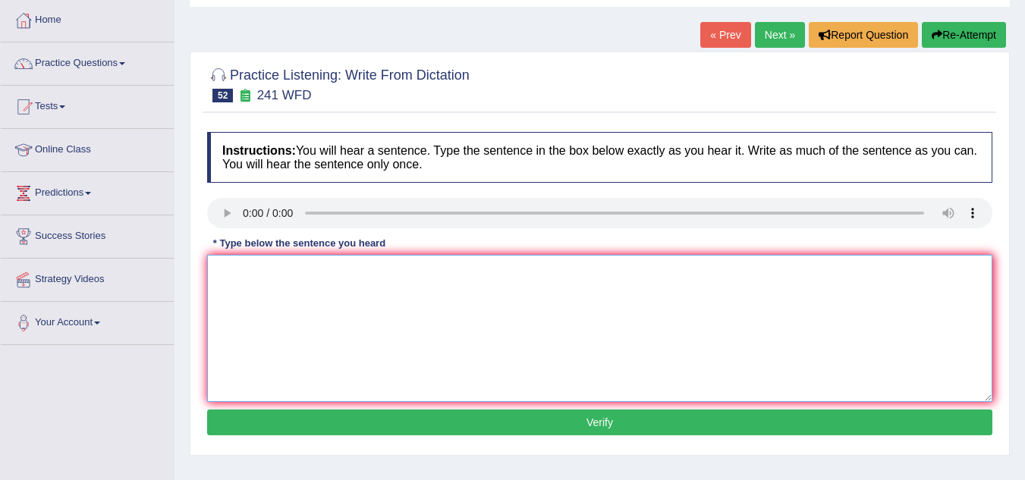
click at [258, 290] on textarea at bounding box center [599, 328] width 785 height 147
click at [248, 287] on textarea at bounding box center [599, 328] width 785 height 147
drag, startPoint x: 209, startPoint y: 264, endPoint x: 219, endPoint y: 270, distance: 11.6
click at [215, 267] on textarea "please check the information in the website on the openning time." at bounding box center [599, 328] width 785 height 147
click at [225, 274] on textarea "please check the information in the website on the openning time." at bounding box center [599, 328] width 785 height 147
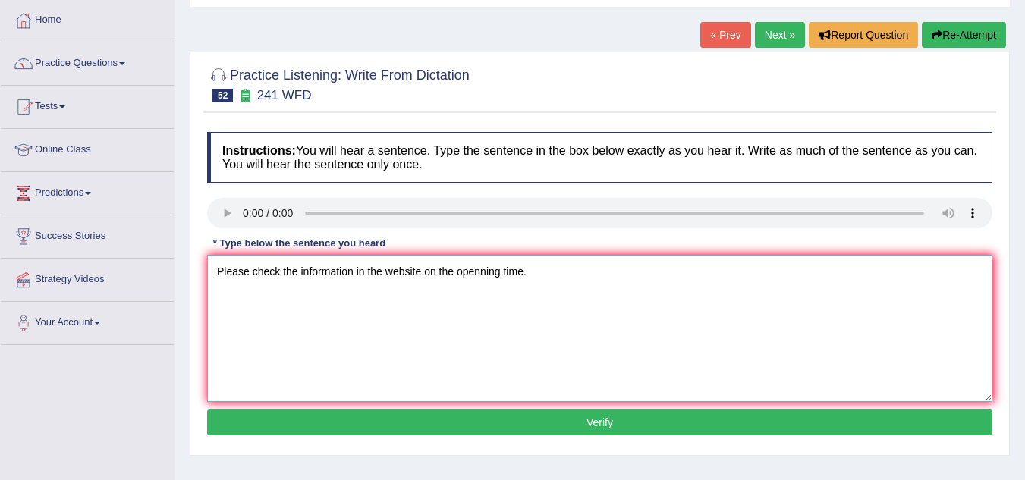
click at [358, 270] on textarea "Please check the information in the website on the openning time." at bounding box center [599, 328] width 785 height 147
click at [567, 276] on textarea "Please check the information in the website on the openning time." at bounding box center [599, 328] width 785 height 147
click at [537, 278] on textarea "Please check the information in the website on the openning time." at bounding box center [599, 328] width 785 height 147
click at [357, 269] on textarea "Please check the information in the website on the openning time." at bounding box center [599, 328] width 785 height 147
click at [363, 274] on textarea "Please check the information in the website on the openning time." at bounding box center [599, 328] width 785 height 147
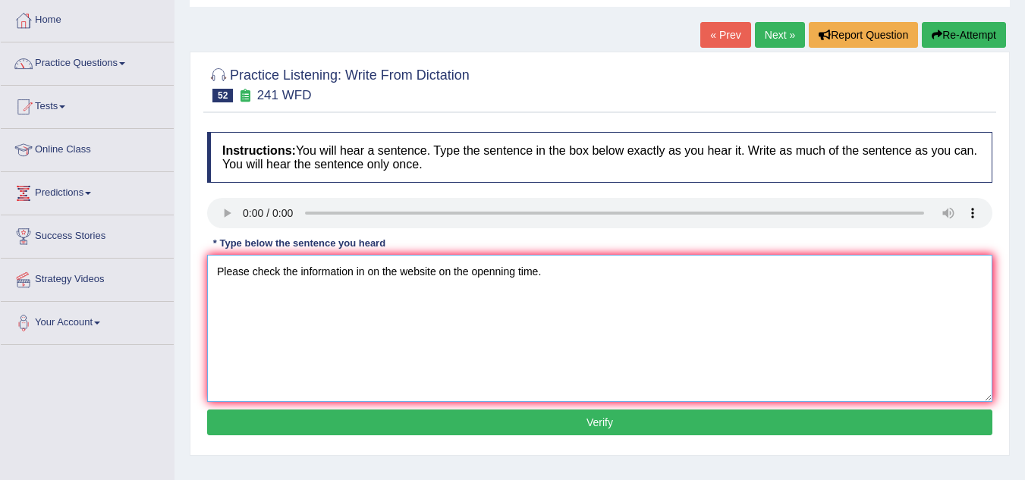
click at [452, 273] on textarea "Please check the information in on the website on the openning time." at bounding box center [599, 328] width 785 height 147
click at [566, 277] on textarea "Please check the information in on the website for the openning time." at bounding box center [599, 328] width 785 height 147
type textarea "Please check the information in on the website for the openning time."
click at [529, 422] on button "Verify" at bounding box center [599, 423] width 785 height 26
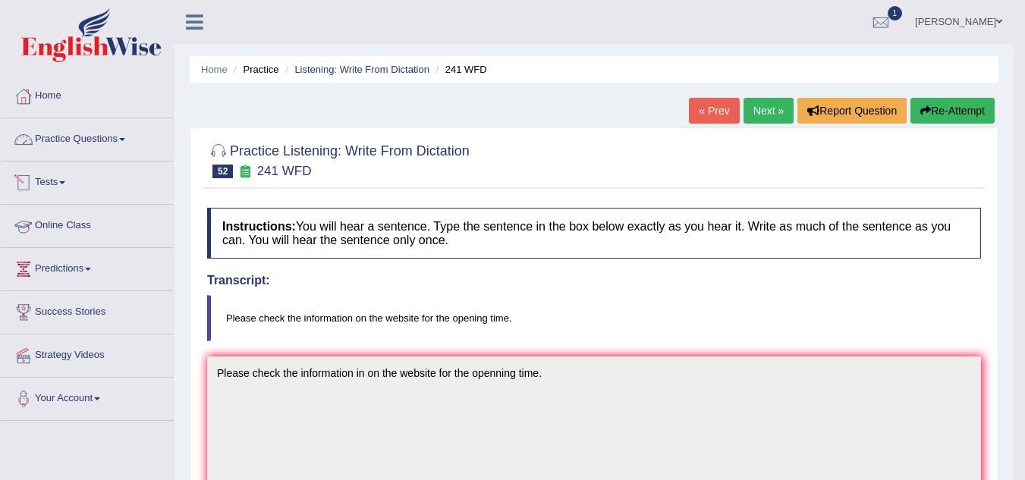
drag, startPoint x: 123, startPoint y: 143, endPoint x: 124, endPoint y: 152, distance: 9.1
click at [123, 142] on link "Practice Questions" at bounding box center [87, 137] width 173 height 38
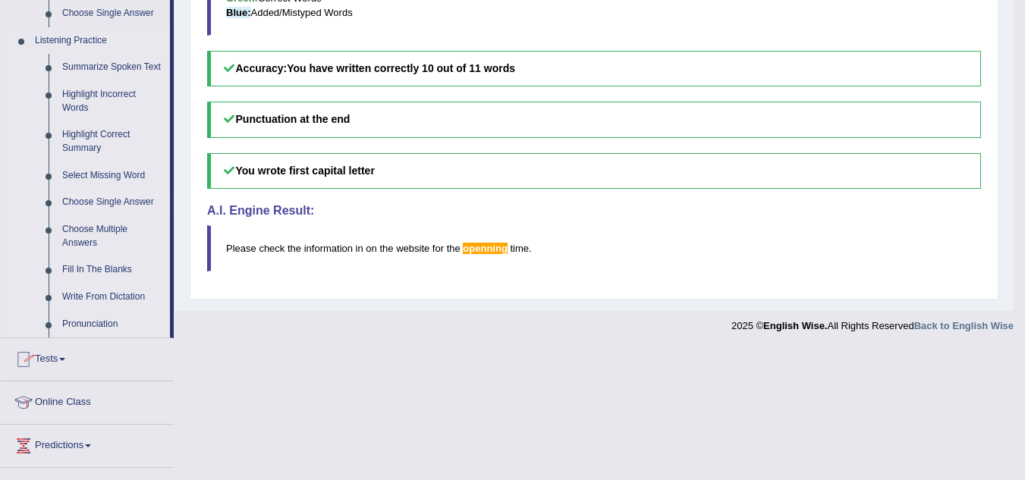
scroll to position [607, 0]
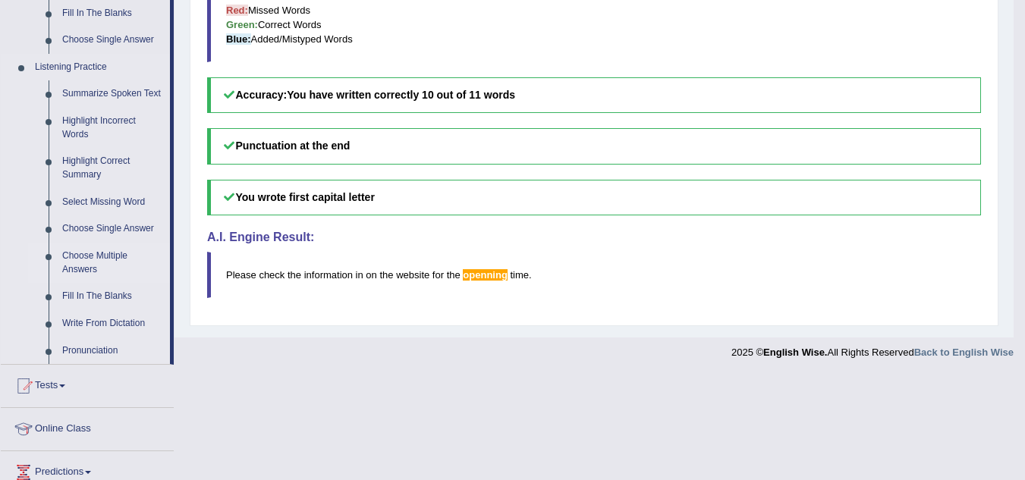
click at [115, 256] on link "Choose Multiple Answers" at bounding box center [112, 263] width 115 height 40
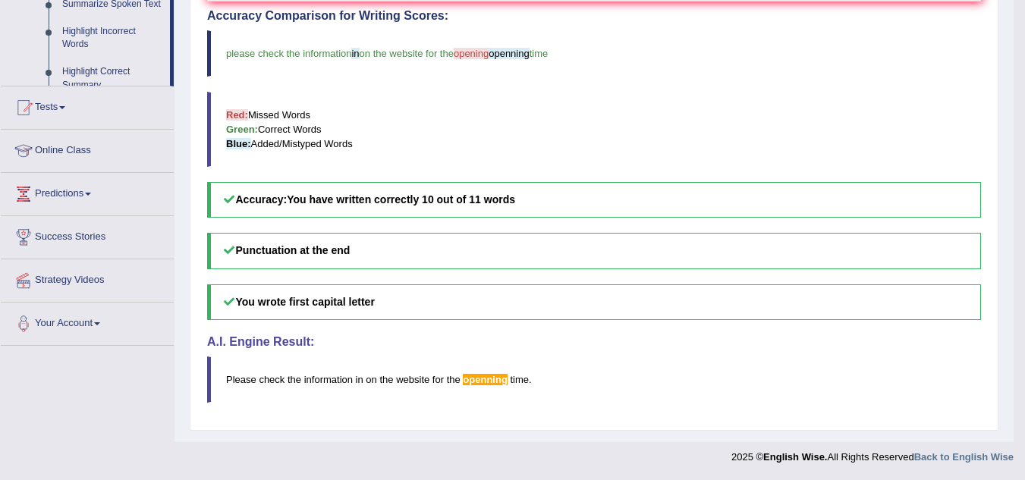
scroll to position [208, 0]
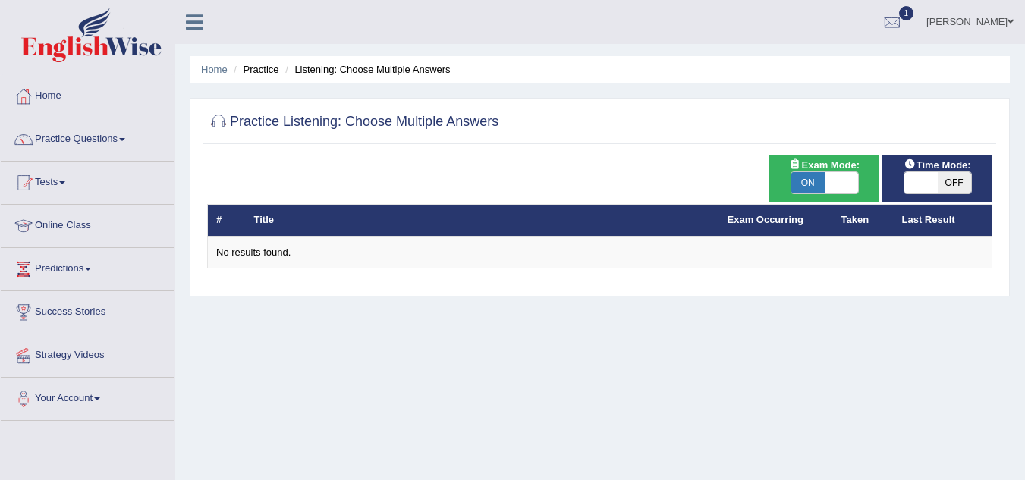
click at [813, 178] on span "ON" at bounding box center [807, 182] width 33 height 21
checkbox input "false"
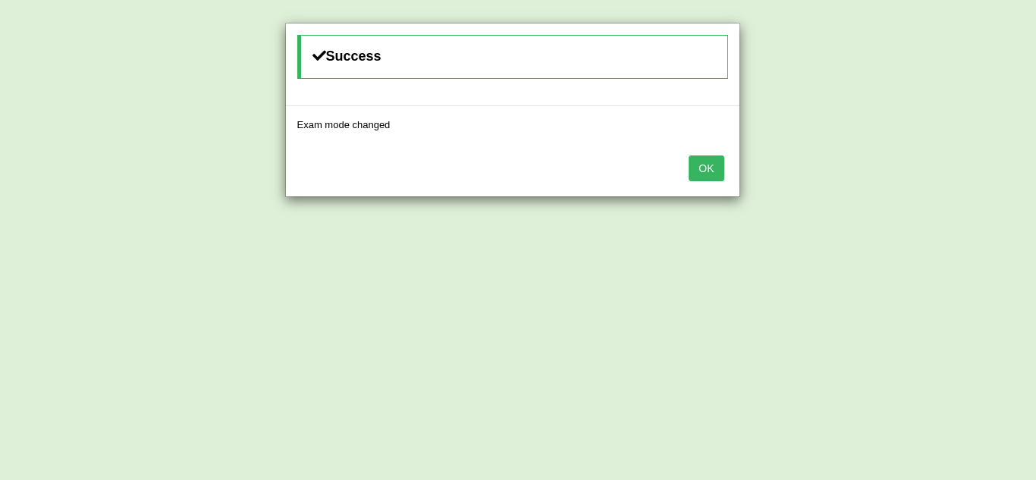
click at [918, 178] on div "Success Exam mode changed OK" at bounding box center [518, 240] width 1036 height 480
drag, startPoint x: 706, startPoint y: 168, endPoint x: 820, endPoint y: 169, distance: 114.6
click at [707, 168] on button "OK" at bounding box center [706, 169] width 35 height 26
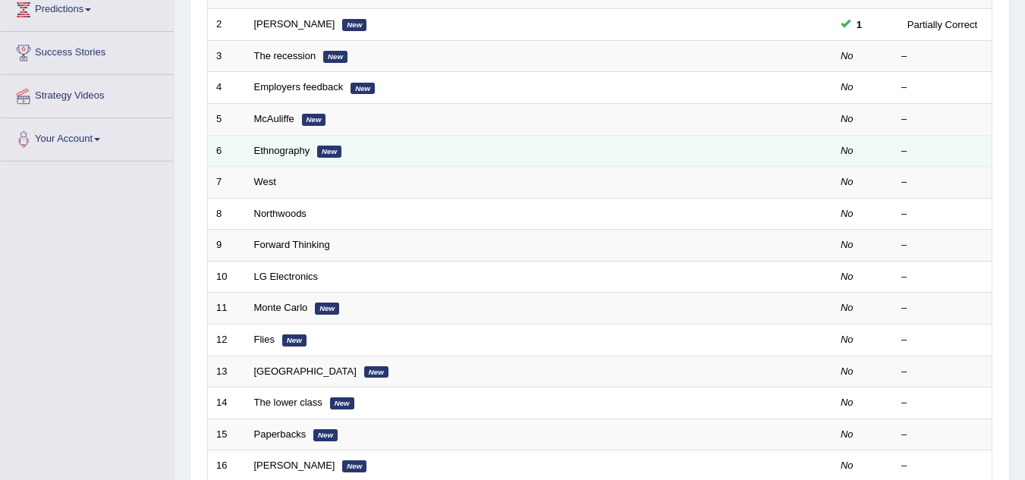
scroll to position [455, 0]
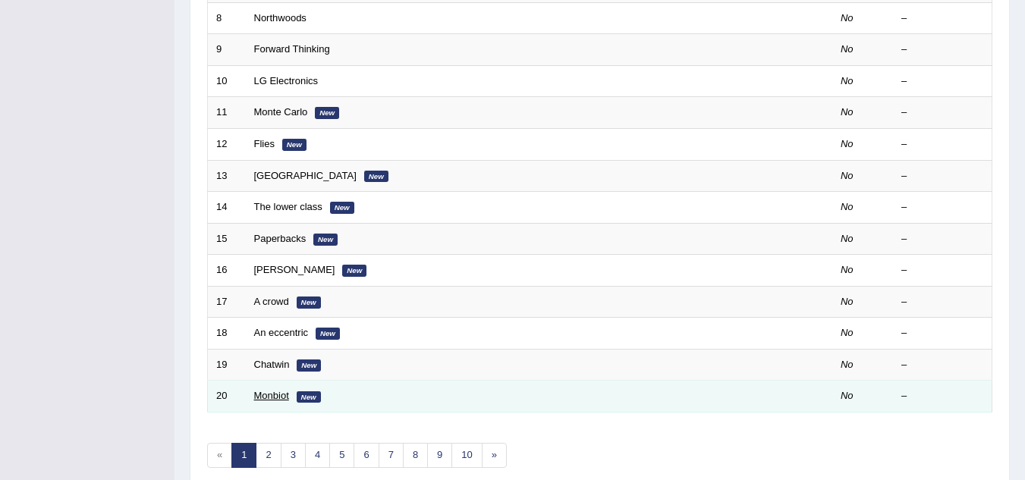
click at [278, 396] on link "Monbiot" at bounding box center [271, 395] width 35 height 11
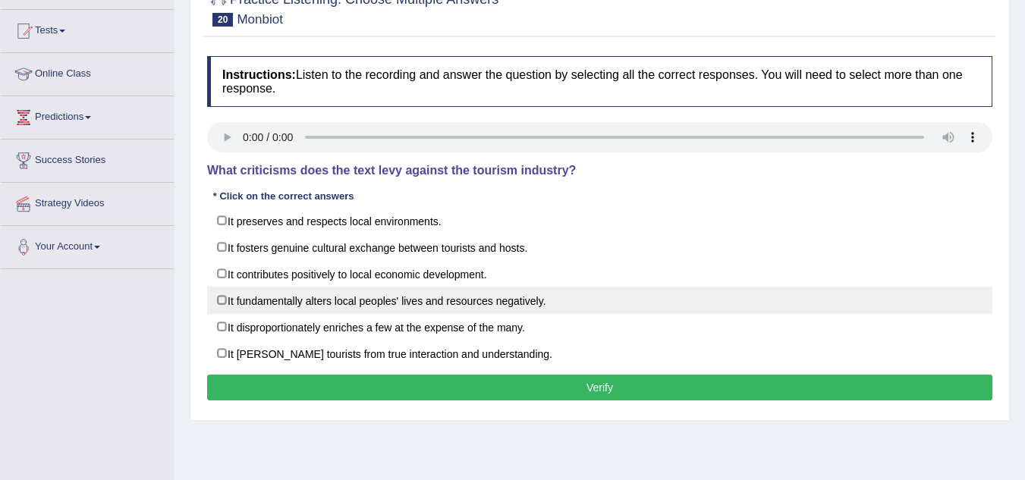
click at [222, 303] on label "It fundamentally alters local peoples' lives and resources negatively." at bounding box center [599, 300] width 785 height 27
click at [227, 305] on label "It fundamentally alters local peoples' lives and resources negatively." at bounding box center [599, 300] width 785 height 27
checkbox input "false"
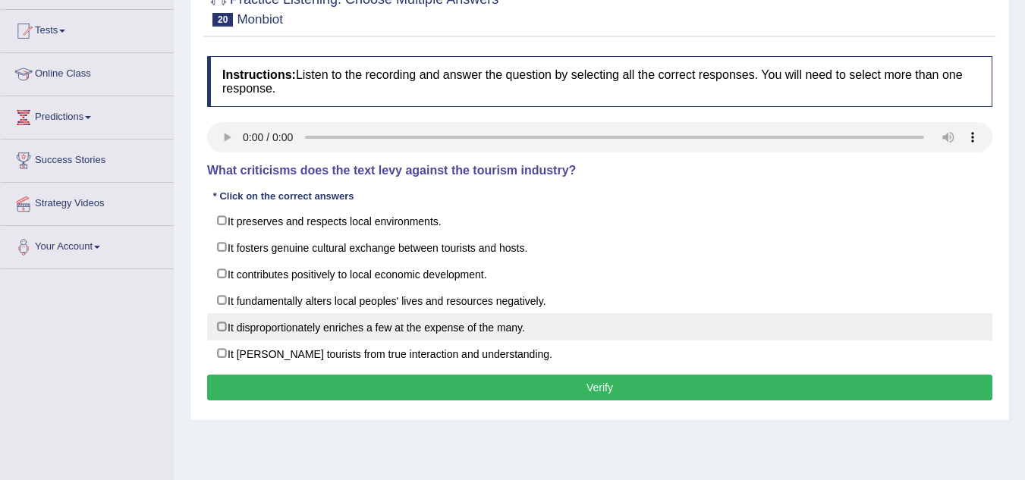
click at [222, 329] on label "It disproportionately enriches a few at the expense of the many." at bounding box center [599, 326] width 785 height 27
checkbox input "true"
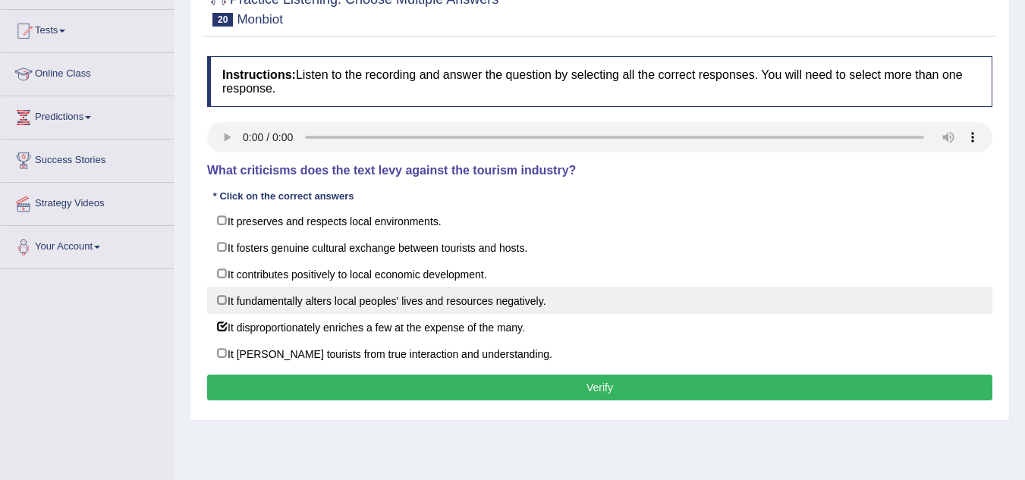
scroll to position [228, 0]
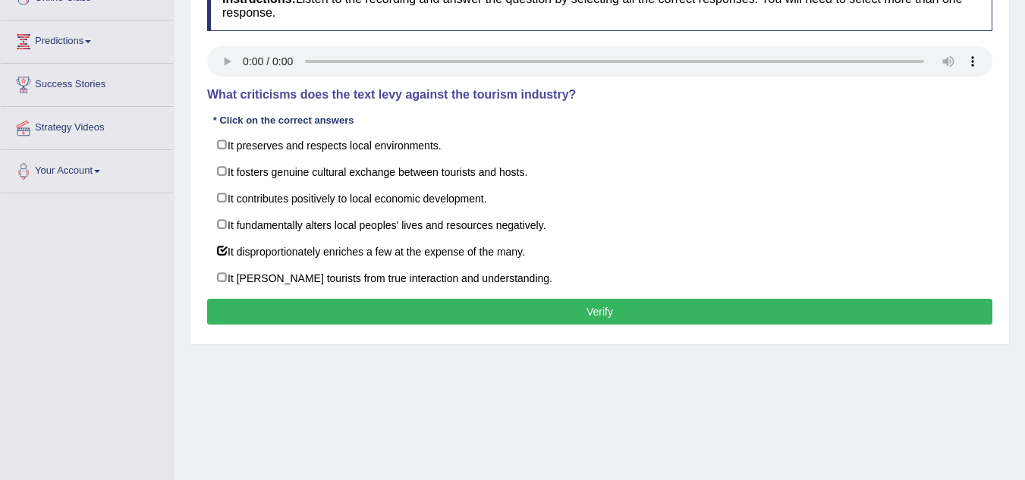
click at [319, 304] on button "Verify" at bounding box center [599, 312] width 785 height 26
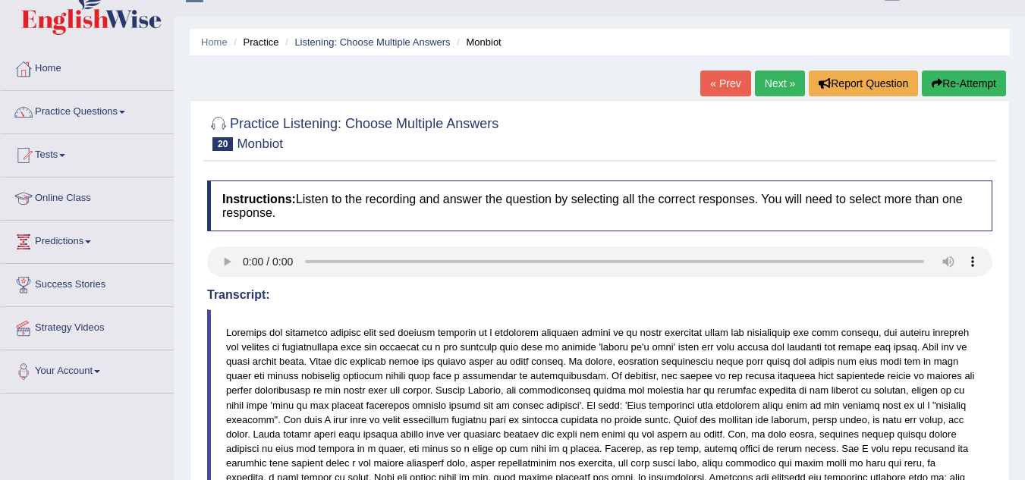
scroll to position [0, 0]
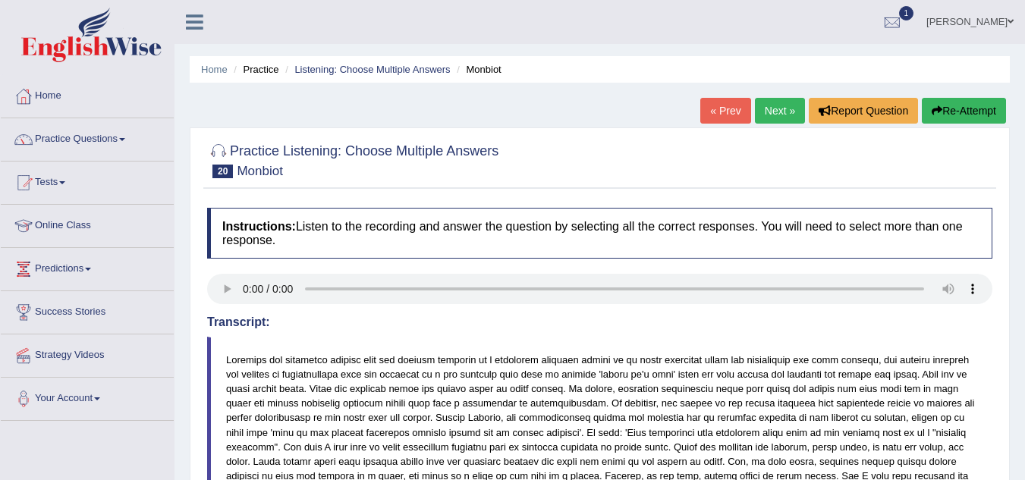
click at [759, 114] on link "Next »" at bounding box center [780, 111] width 50 height 26
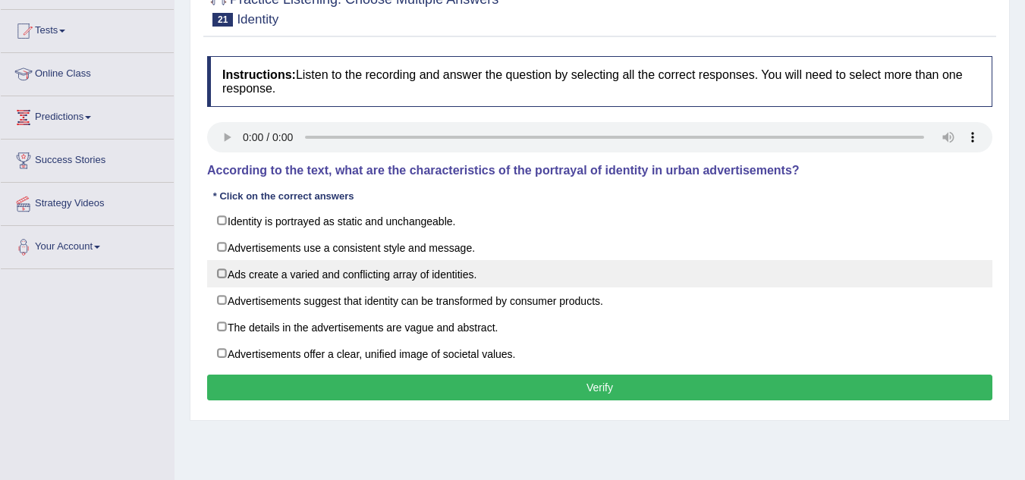
click at [224, 271] on label "Ads create a varied and conflicting array of identities." at bounding box center [599, 273] width 785 height 27
checkbox input "true"
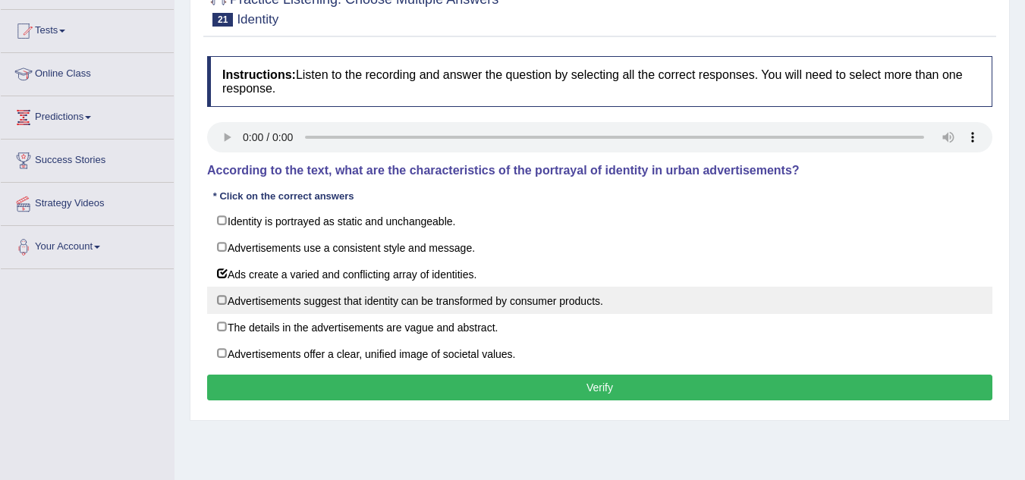
click at [220, 299] on label "Advertisements suggest that identity can be transformed by consumer products." at bounding box center [599, 300] width 785 height 27
checkbox input "true"
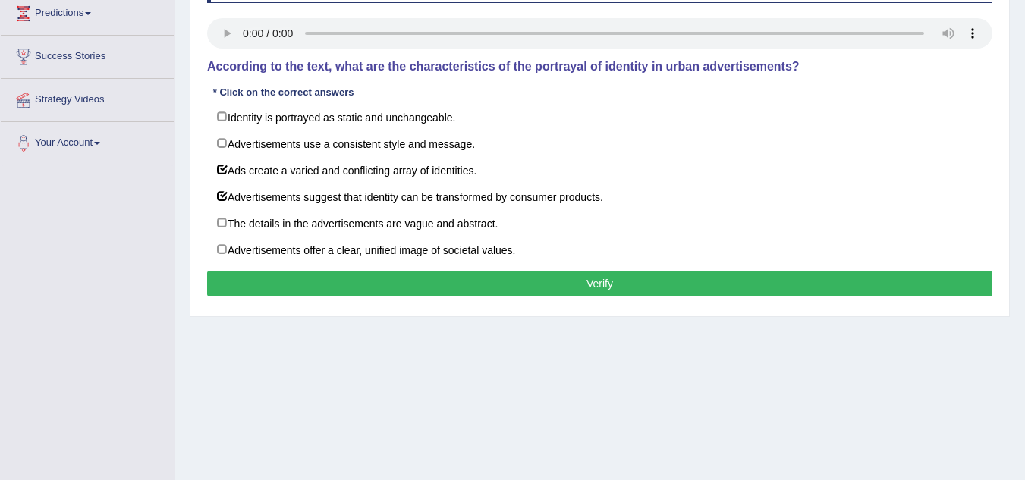
scroll to position [303, 0]
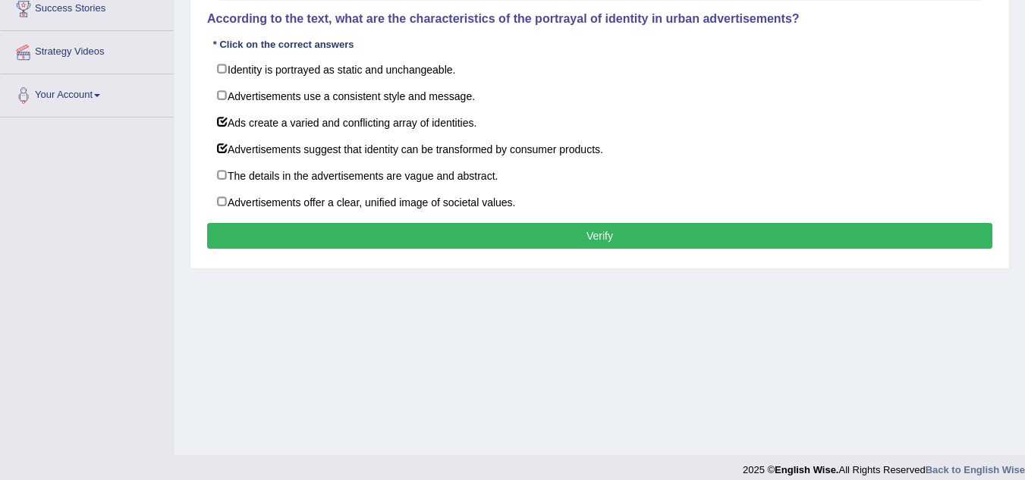
click at [458, 237] on button "Verify" at bounding box center [599, 236] width 785 height 26
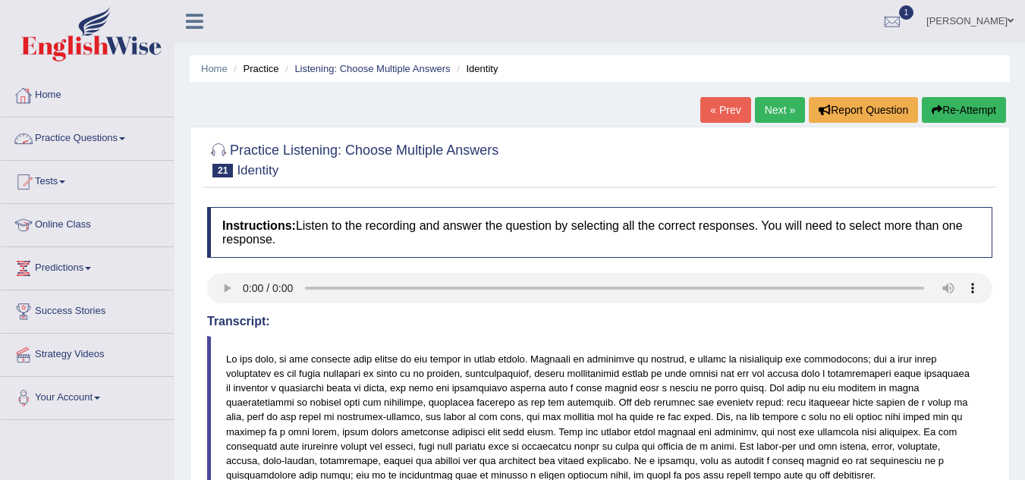
scroll to position [0, 0]
click at [49, 96] on link "Home" at bounding box center [87, 94] width 173 height 38
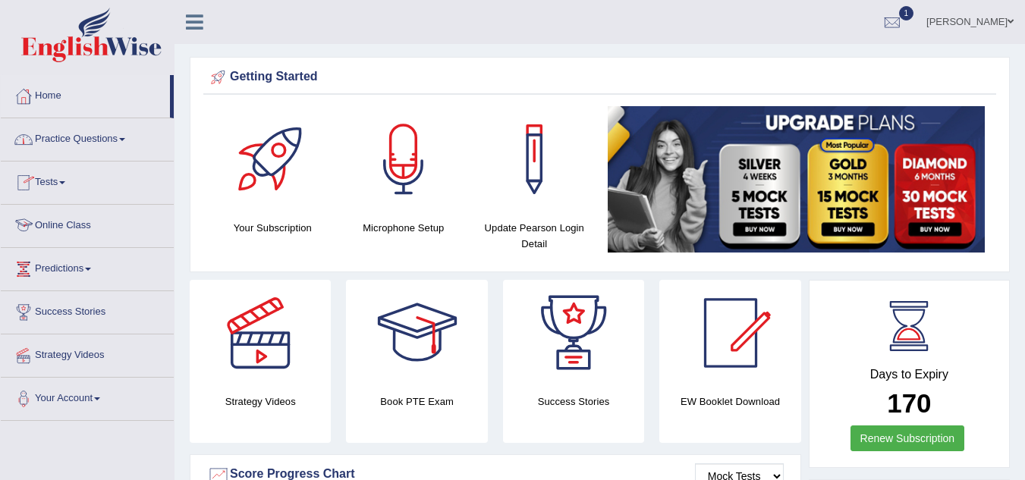
click at [59, 225] on link "Online Class" at bounding box center [87, 224] width 173 height 38
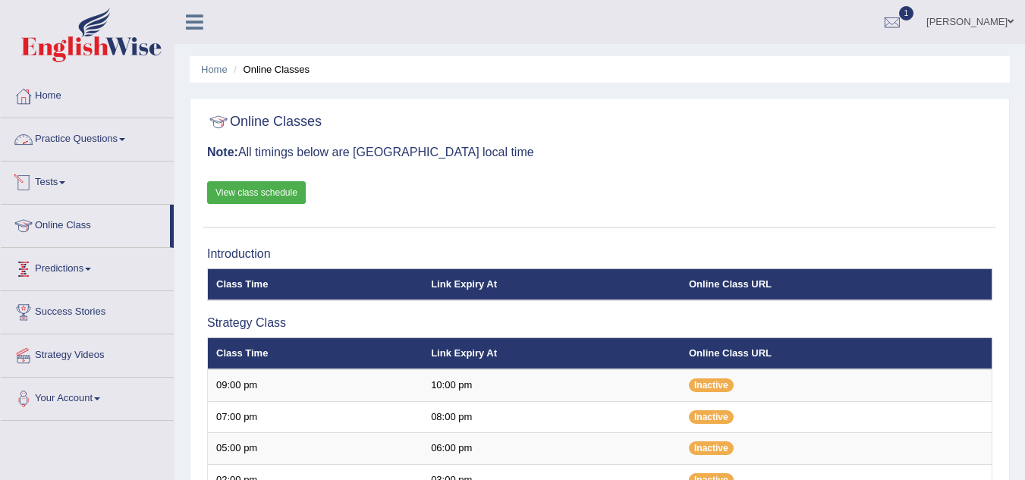
click at [134, 141] on link "Practice Questions" at bounding box center [87, 137] width 173 height 38
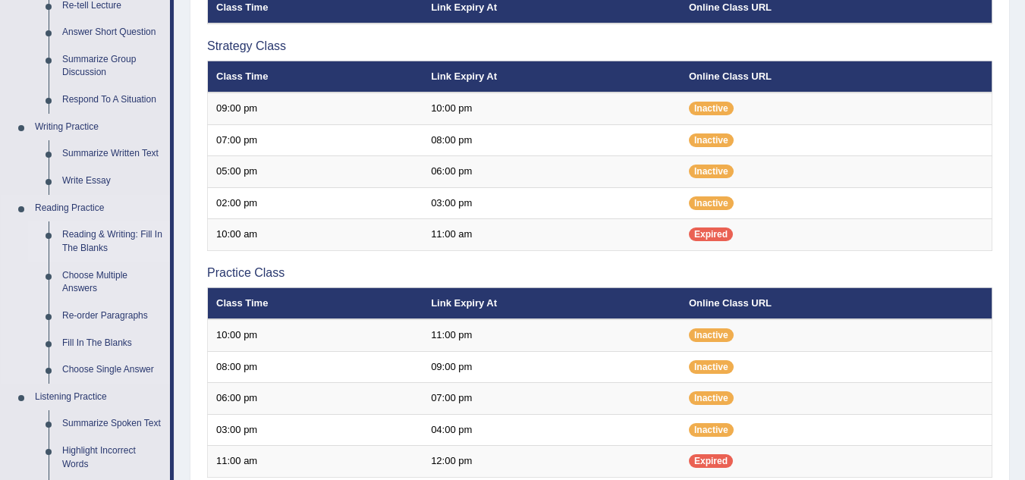
scroll to position [303, 0]
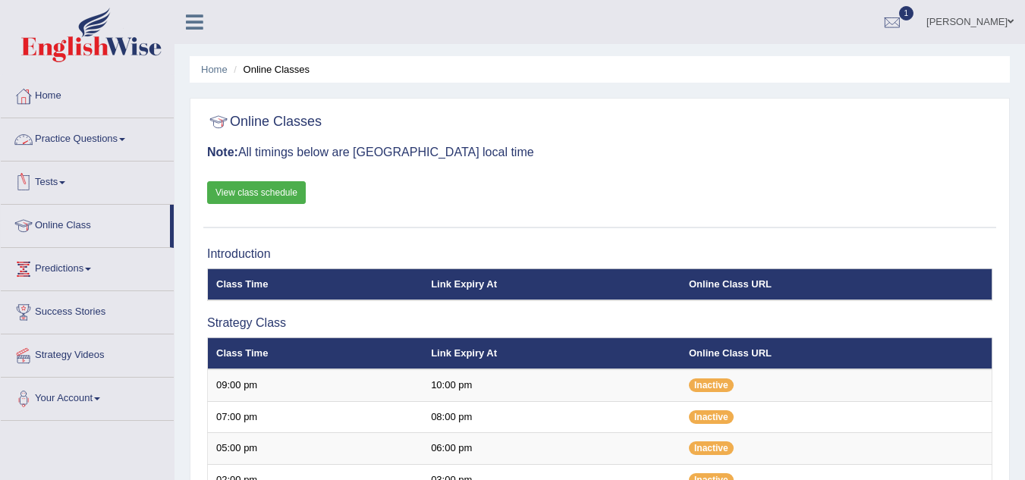
click at [127, 141] on link "Practice Questions" at bounding box center [87, 137] width 173 height 38
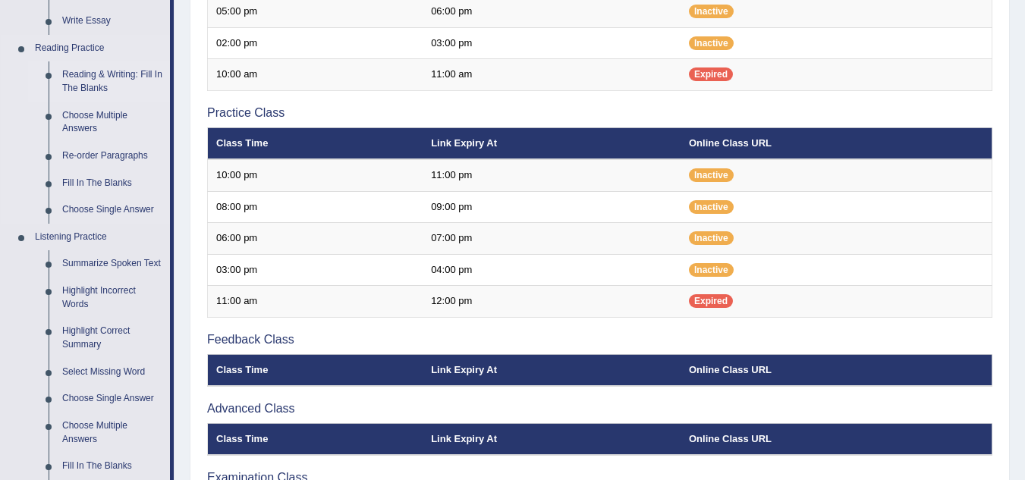
scroll to position [455, 0]
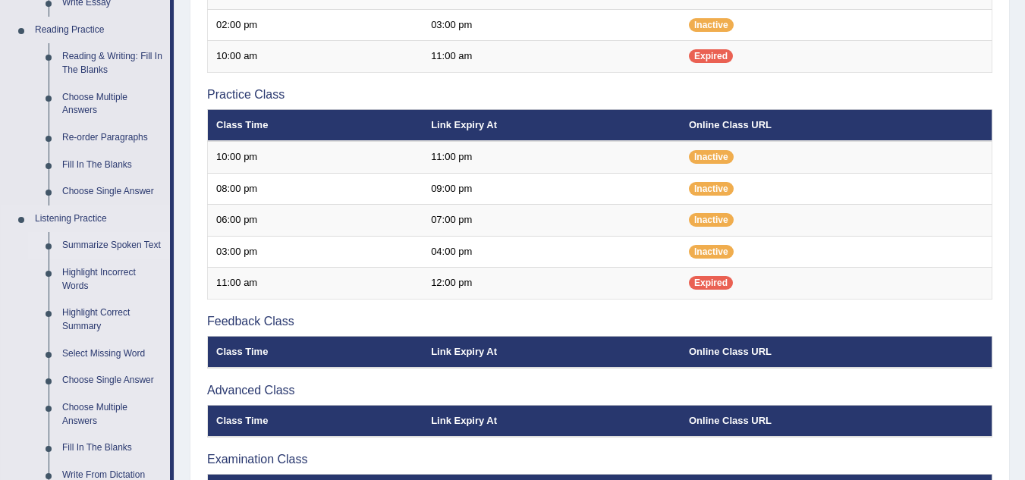
click at [124, 244] on link "Summarize Spoken Text" at bounding box center [112, 245] width 115 height 27
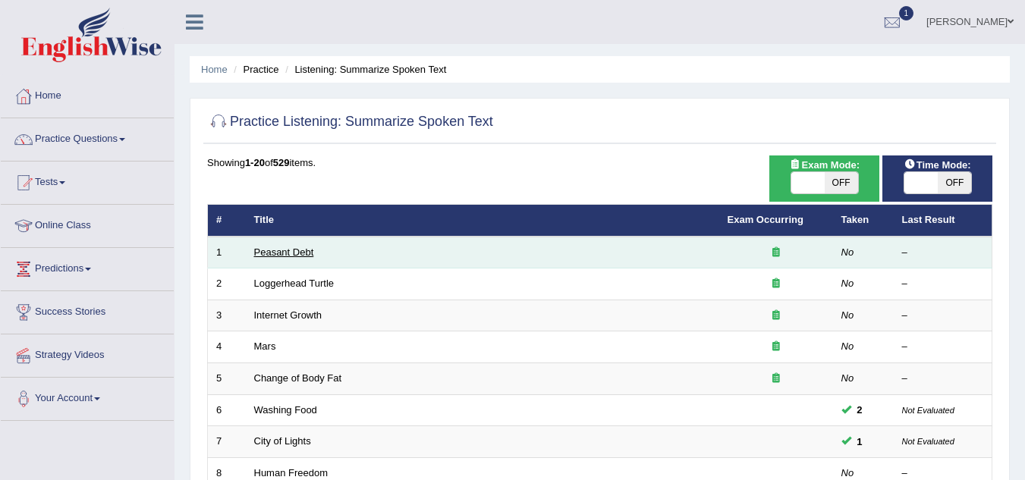
click at [303, 253] on link "Peasant Debt" at bounding box center [284, 252] width 60 height 11
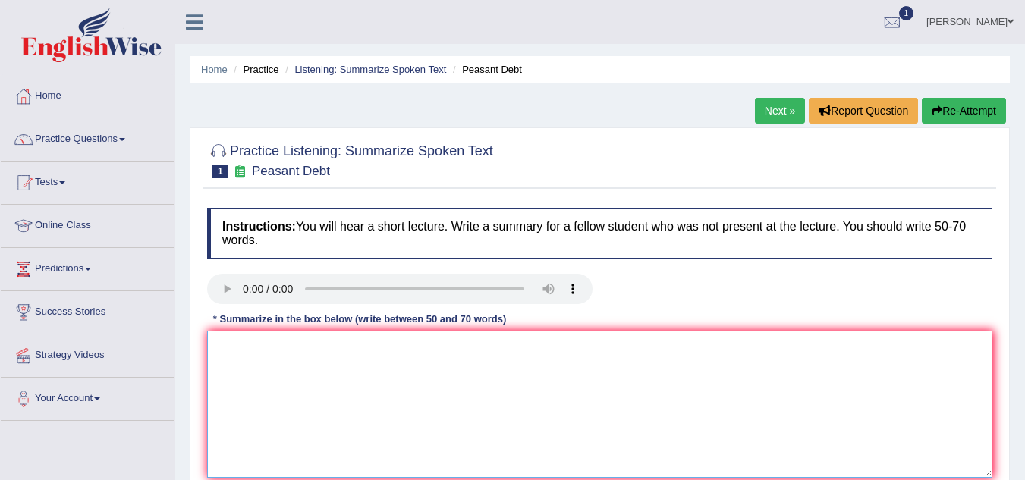
click at [266, 354] on textarea at bounding box center [599, 404] width 785 height 147
click at [239, 352] on textarea at bounding box center [599, 404] width 785 height 147
click at [618, 383] on textarea at bounding box center [599, 404] width 785 height 147
paste textarea "The speaker provided a comprehensive overview of [main topic], highlighting sev…"
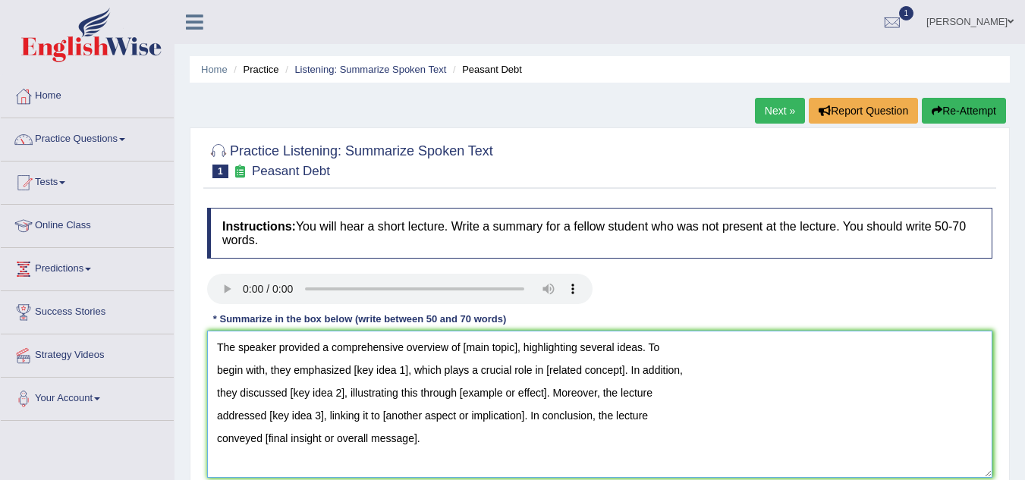
drag, startPoint x: 370, startPoint y: 369, endPoint x: 402, endPoint y: 373, distance: 32.1
click at [402, 373] on textarea "The speaker provided a comprehensive overview of [main topic], highlighting sev…" at bounding box center [599, 404] width 785 height 147
drag, startPoint x: 469, startPoint y: 390, endPoint x: 530, endPoint y: 403, distance: 62.8
click at [539, 395] on textarea "The speaker provided a comprehensive overview of [main topic], highlighting sev…" at bounding box center [599, 404] width 785 height 147
drag, startPoint x: 280, startPoint y: 416, endPoint x: 318, endPoint y: 417, distance: 38.0
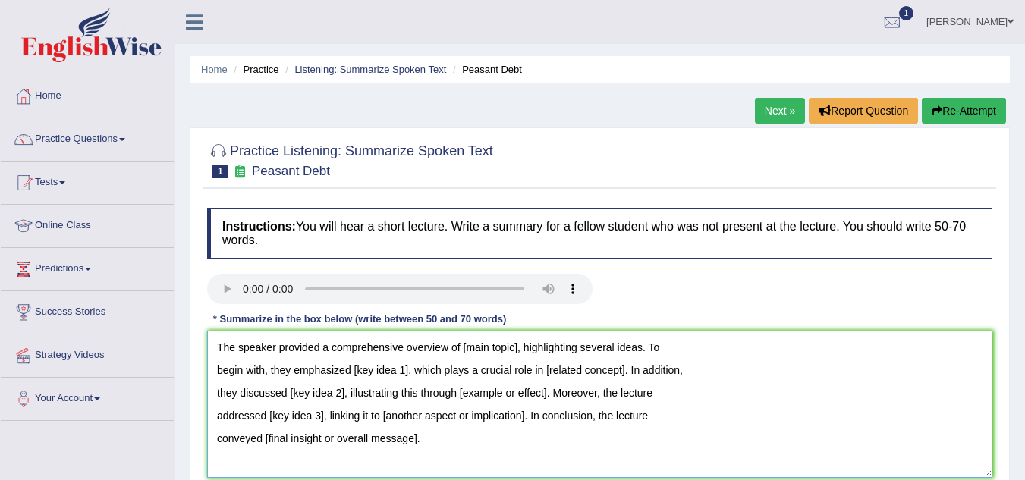
click at [317, 417] on textarea "The speaker provided a comprehensive overview of [main topic], highlighting sev…" at bounding box center [599, 404] width 785 height 147
drag, startPoint x: 288, startPoint y: 439, endPoint x: 386, endPoint y: 446, distance: 98.2
click at [386, 446] on textarea "The speaker provided a comprehensive overview of [main topic], highlighting sev…" at bounding box center [599, 404] width 785 height 147
drag, startPoint x: 385, startPoint y: 416, endPoint x: 512, endPoint y: 432, distance: 127.8
click at [498, 426] on textarea "The speaker provided a comprehensive overview of [main topic], highlighting sev…" at bounding box center [599, 404] width 785 height 147
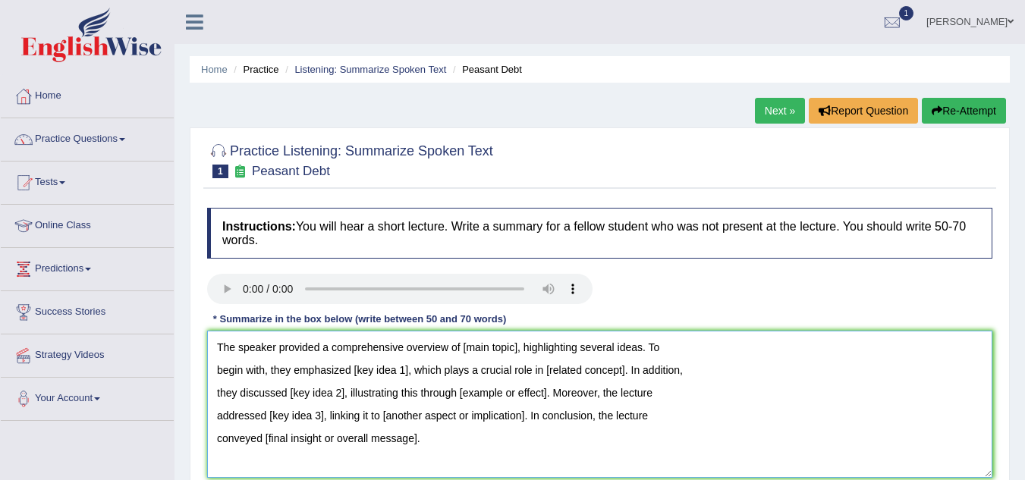
click at [471, 350] on textarea "The speaker provided a comprehensive overview of [main topic], highlighting sev…" at bounding box center [599, 404] width 785 height 147
click at [475, 357] on textarea "The speaker provided a comprehensive overview of [main topic], highlighting sev…" at bounding box center [599, 404] width 785 height 147
drag, startPoint x: 461, startPoint y: 347, endPoint x: 517, endPoint y: 356, distance: 56.1
click at [517, 356] on textarea "The speaker provided a comprehensive overview of [main topic], highlighting sev…" at bounding box center [599, 404] width 785 height 147
drag, startPoint x: 404, startPoint y: 368, endPoint x: 356, endPoint y: 366, distance: 48.6
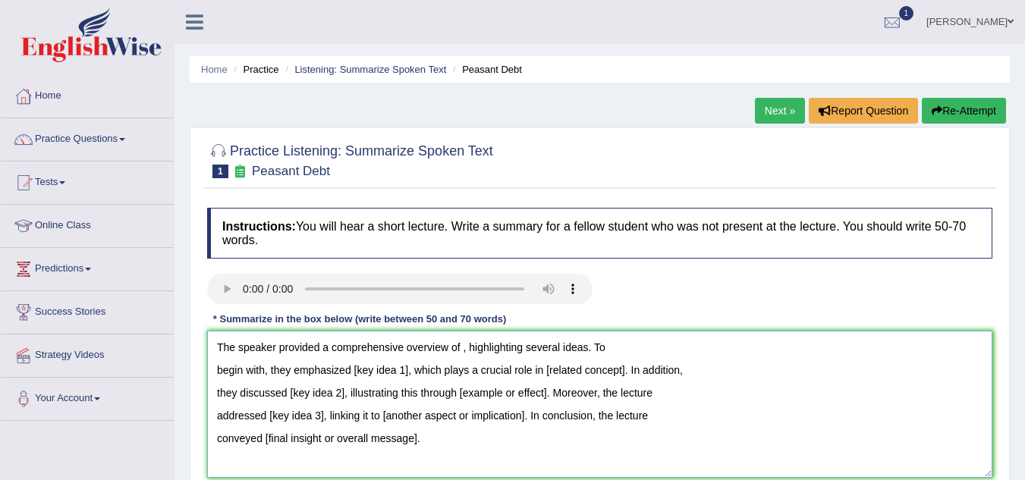
click at [357, 366] on textarea "The speaker provided a comprehensive overview of , highlighting several ideas. …" at bounding box center [599, 404] width 785 height 147
type textarea "The speaker provided a comprehensive overview of , highlighting several ideas. …"
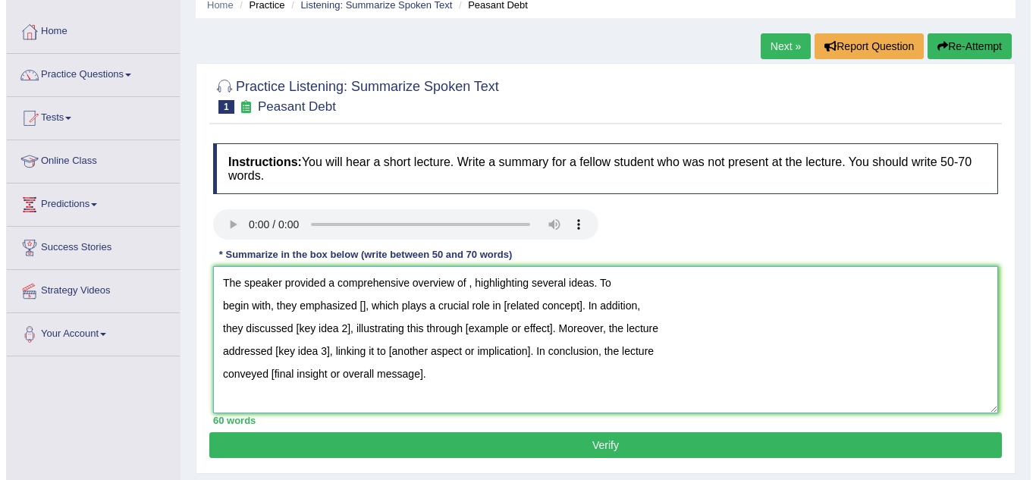
scroll to position [152, 0]
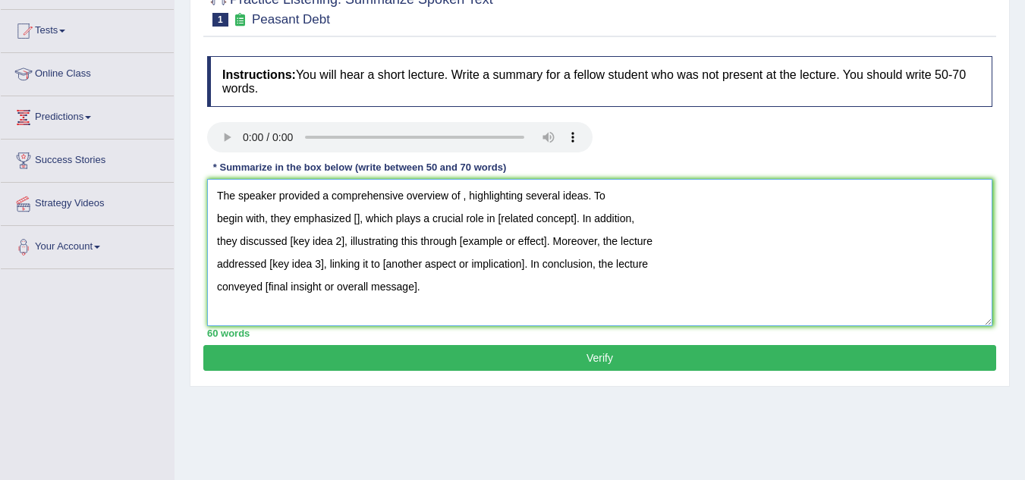
click at [356, 220] on textarea "The speaker provided a comprehensive overview of , highlighting several ideas. …" at bounding box center [599, 252] width 785 height 147
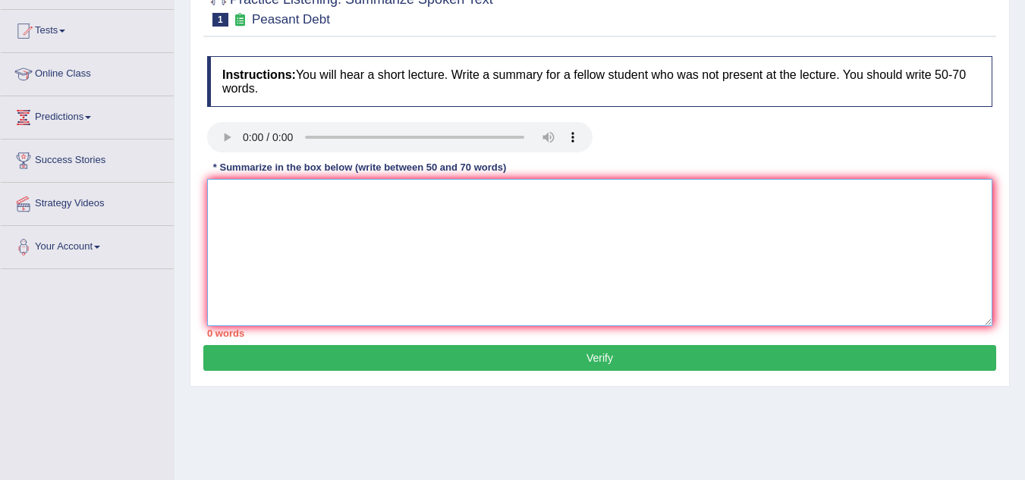
paste textarea "The speaker provided a comprehensive overview of [main topic], highlighting sev…"
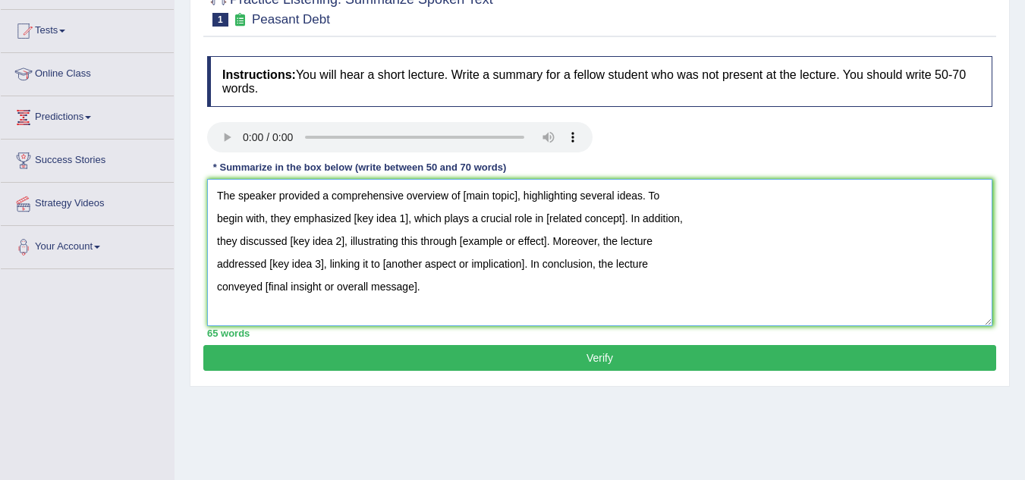
drag, startPoint x: 404, startPoint y: 221, endPoint x: 360, endPoint y: 221, distance: 44.0
click at [360, 221] on textarea "The speaker provided a comprehensive overview of [main topic], highlighting sev…" at bounding box center [599, 252] width 785 height 147
click at [481, 230] on textarea "The speaker provided a comprehensive overview of [main topic], highlighting sev…" at bounding box center [599, 252] width 785 height 147
drag, startPoint x: 514, startPoint y: 194, endPoint x: 467, endPoint y: 195, distance: 46.3
click at [467, 195] on textarea "The speaker provided a comprehensive overview of [main topic], highlighting sev…" at bounding box center [599, 252] width 785 height 147
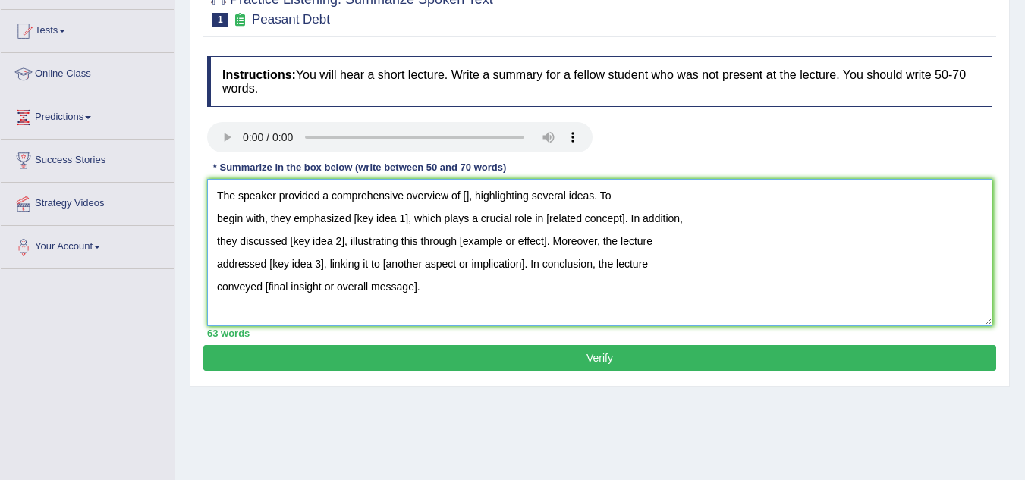
click at [469, 197] on textarea "The speaker provided a comprehensive overview of [], highlighting several ideas…" at bounding box center [599, 252] width 785 height 147
drag, startPoint x: 403, startPoint y: 219, endPoint x: 355, endPoint y: 216, distance: 47.9
click at [355, 216] on textarea "The speaker provided a comprehensive overview of 150,000 farmers committed suic…" at bounding box center [599, 252] width 785 height 147
click at [426, 207] on textarea "The speaker provided a comprehensive overview of 150,000 farmers committed suic…" at bounding box center [599, 252] width 785 height 147
click at [407, 218] on textarea "The speaker provided a comprehensive overview of 150,000 farmers committed suic…" at bounding box center [599, 252] width 785 height 147
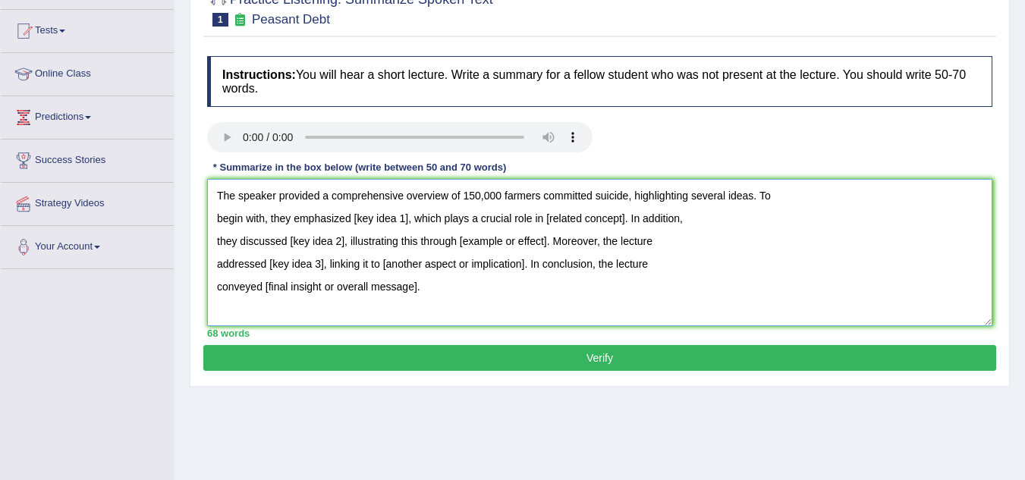
click at [405, 220] on textarea "The speaker provided a comprehensive overview of 150,000 farmers committed suic…" at bounding box center [599, 252] width 785 height 147
click at [408, 221] on textarea "The speaker provided a comprehensive overview of 150,000 farmers committed suic…" at bounding box center [599, 252] width 785 height 147
drag, startPoint x: 545, startPoint y: 241, endPoint x: 461, endPoint y: 241, distance: 84.2
click at [461, 241] on textarea "The speaker provided a comprehensive overview of 150,000 farmers committed suic…" at bounding box center [599, 252] width 785 height 147
click at [522, 241] on textarea "The speaker provided a comprehensive overview of 150,000 farmers committed suic…" at bounding box center [599, 252] width 785 height 147
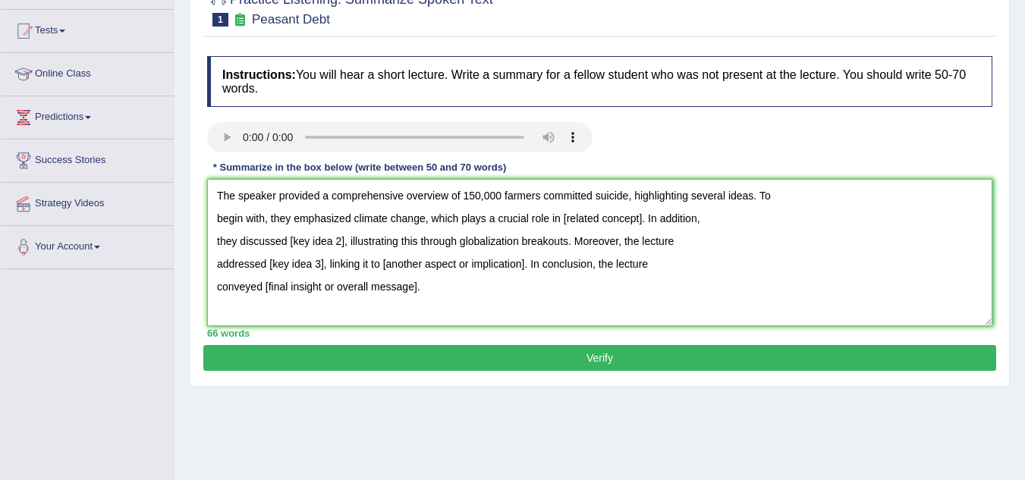
drag, startPoint x: 324, startPoint y: 263, endPoint x: 271, endPoint y: 266, distance: 53.2
click at [271, 266] on textarea "The speaker provided a comprehensive overview of 150,000 farmers committed suic…" at bounding box center [599, 252] width 785 height 147
drag, startPoint x: 533, startPoint y: 264, endPoint x: 392, endPoint y: 266, distance: 141.1
click at [392, 266] on textarea "The speaker provided a comprehensive overview of 150,000 farmers committed suic…" at bounding box center [599, 252] width 785 height 147
click at [413, 266] on textarea "The speaker provided a comprehensive overview of 150,000 farmers committed suic…" at bounding box center [599, 252] width 785 height 147
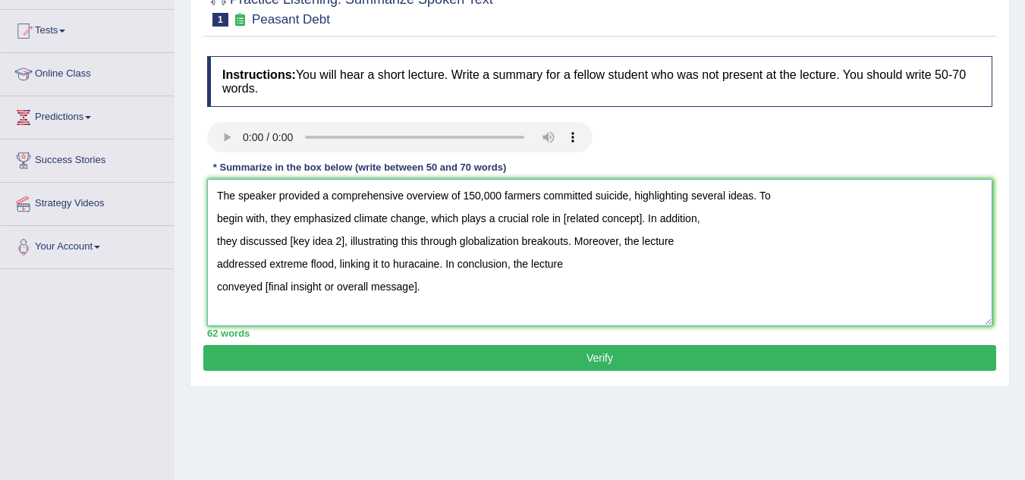
drag, startPoint x: 439, startPoint y: 264, endPoint x: 391, endPoint y: 266, distance: 47.1
click at [391, 266] on textarea "The speaker provided a comprehensive overview of 150,000 farmers committed suic…" at bounding box center [599, 252] width 785 height 147
click at [441, 268] on textarea "The speaker provided a comprehensive overview of 150,000 farmers committed suic…" at bounding box center [599, 252] width 785 height 147
click at [398, 262] on textarea "The speaker provided a comprehensive overview of 150,000 farmers committed suic…" at bounding box center [599, 252] width 785 height 147
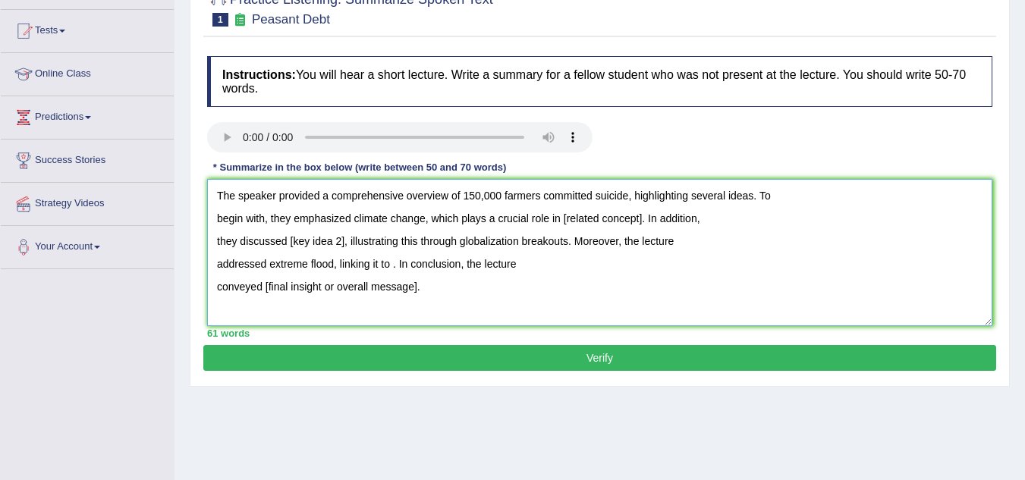
paste textarea "hurricane"
drag, startPoint x: 413, startPoint y: 287, endPoint x: 287, endPoint y: 288, distance: 126.7
click at [287, 288] on textarea "The speaker provided a comprehensive overview of 150,000 farmers committed suic…" at bounding box center [599, 252] width 785 height 147
drag, startPoint x: 417, startPoint y: 288, endPoint x: 266, endPoint y: 288, distance: 151.0
click at [266, 288] on textarea "The speaker provided a comprehensive overview of 150,000 farmers committed suic…" at bounding box center [599, 252] width 785 height 147
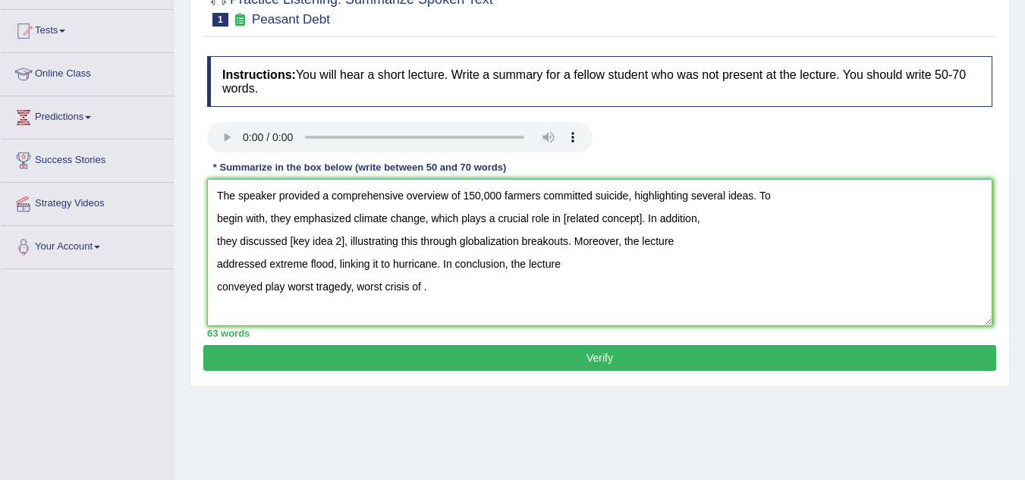
click at [423, 291] on textarea "The speaker provided a comprehensive overview of 150,000 farmers committed suic…" at bounding box center [599, 252] width 785 height 147
type textarea "The speaker provided a comprehensive overview of 150,000 farmers committed suic…"
click at [678, 365] on button "Verify" at bounding box center [599, 358] width 793 height 26
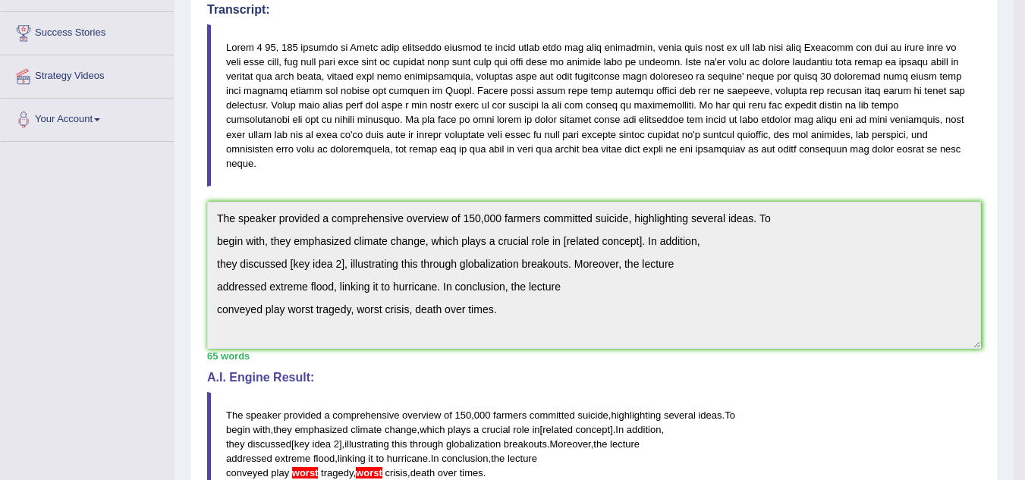
scroll to position [203, 0]
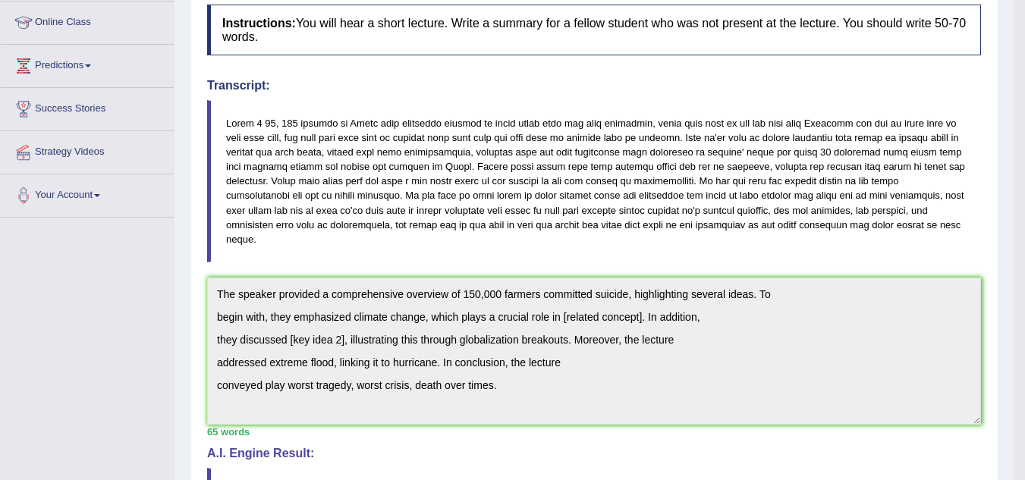
drag, startPoint x: 220, startPoint y: 116, endPoint x: 363, endPoint y: 196, distance: 164.4
click at [363, 201] on blockquote at bounding box center [594, 181] width 774 height 162
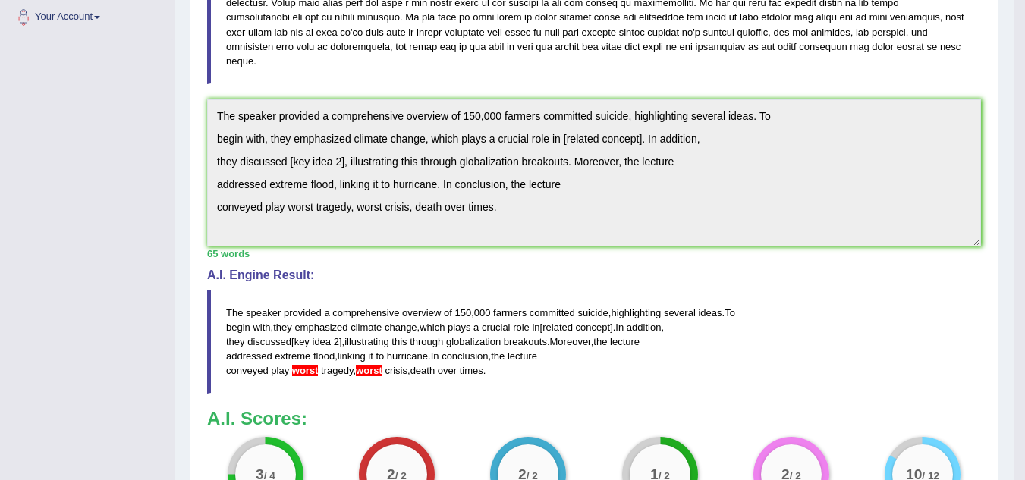
scroll to position [355, 0]
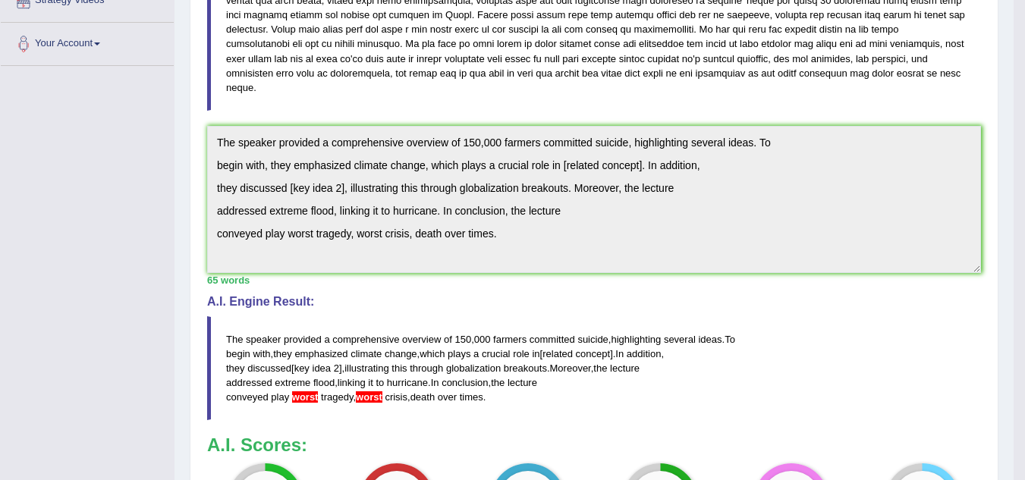
click at [353, 398] on blockquote "The speaker provided a comprehensive overview of 150 , 000 farmers committed su…" at bounding box center [594, 368] width 774 height 105
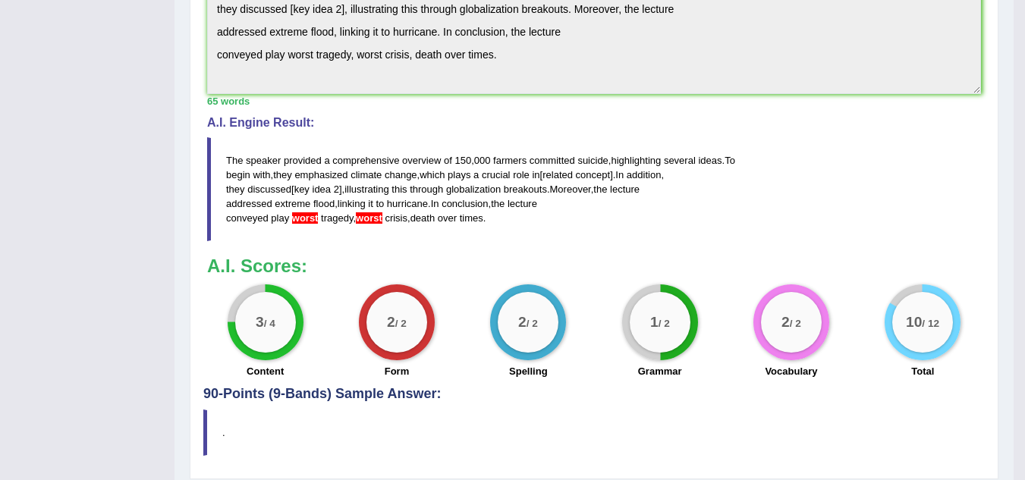
scroll to position [583, 0]
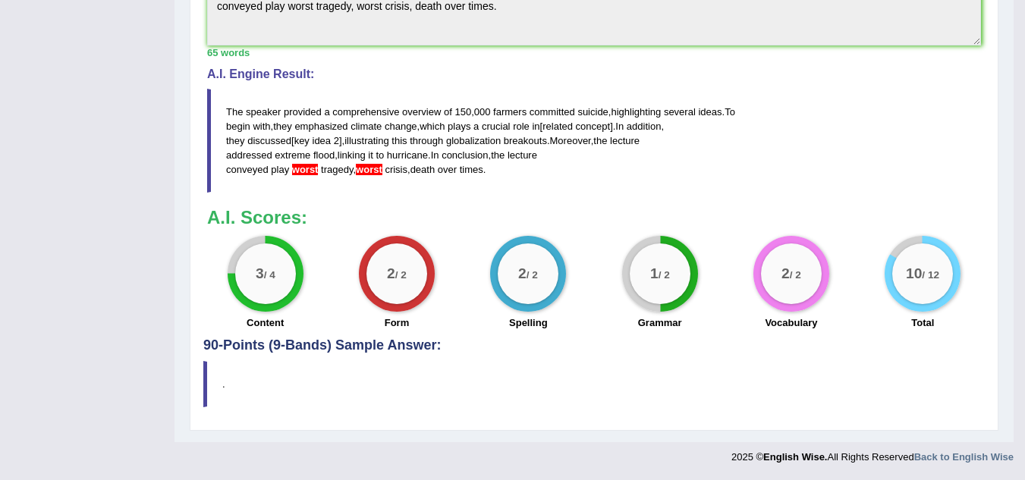
click at [365, 175] on blockquote "The speaker provided a comprehensive overview of 150 , 000 farmers committed su…" at bounding box center [594, 141] width 774 height 105
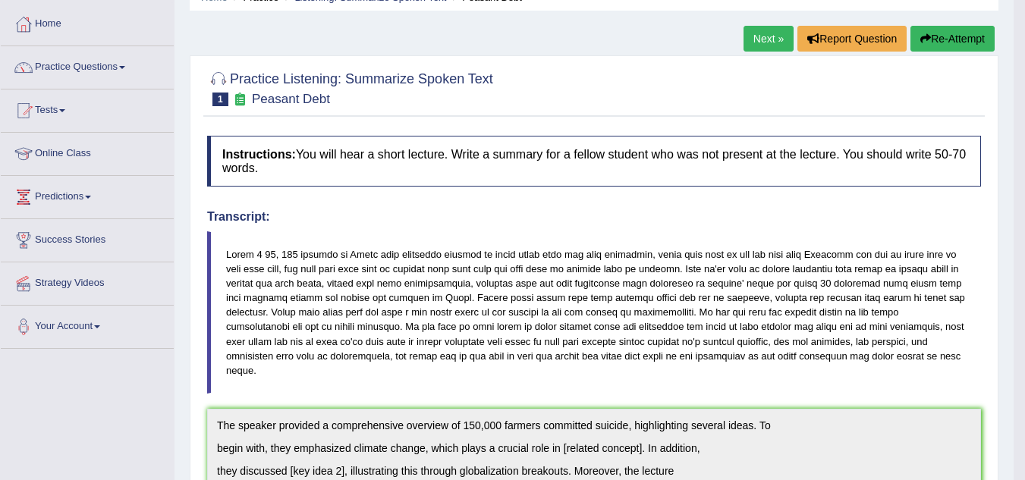
scroll to position [0, 0]
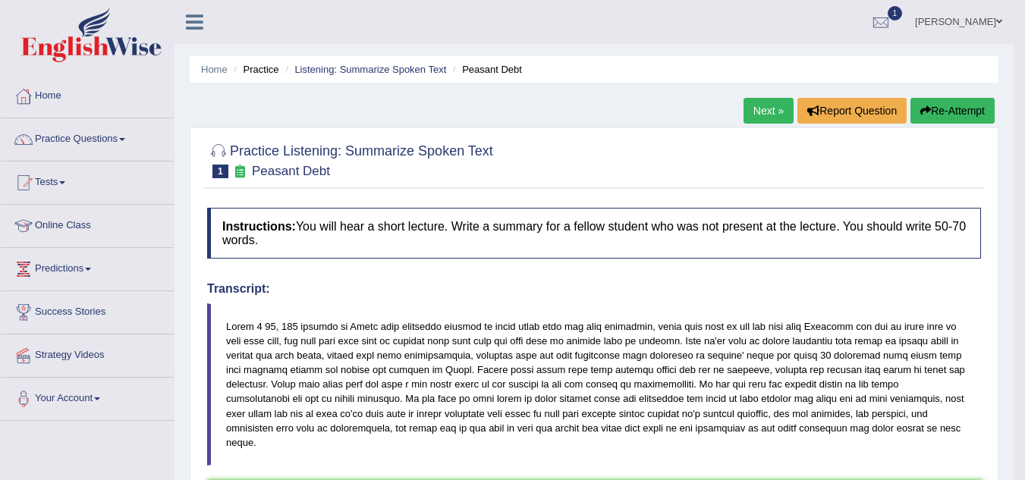
click at [766, 105] on link "Next »" at bounding box center [769, 111] width 50 height 26
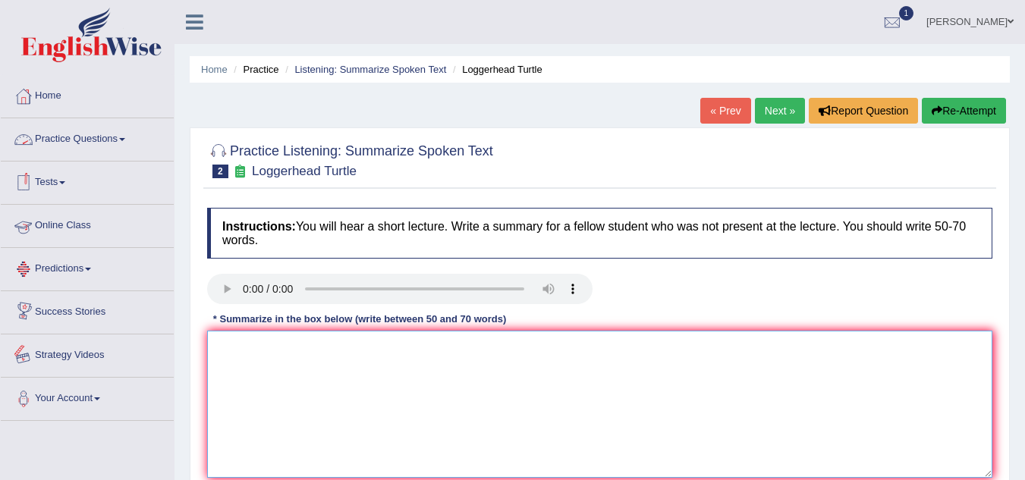
click at [237, 353] on textarea at bounding box center [599, 404] width 785 height 147
paste textarea "hurricane"
type textarea "hurricane"
drag, startPoint x: 287, startPoint y: 355, endPoint x: 6, endPoint y: 316, distance: 283.4
click at [0, 315] on div "Toggle navigation Home Practice Questions Speaking Practice Read Aloud Repeat S…" at bounding box center [512, 394] width 1025 height 789
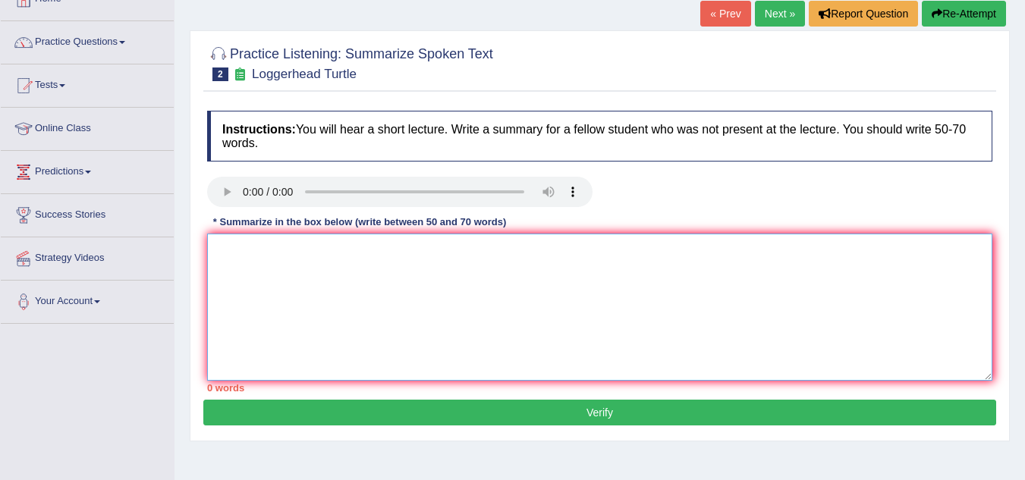
scroll to position [76, 0]
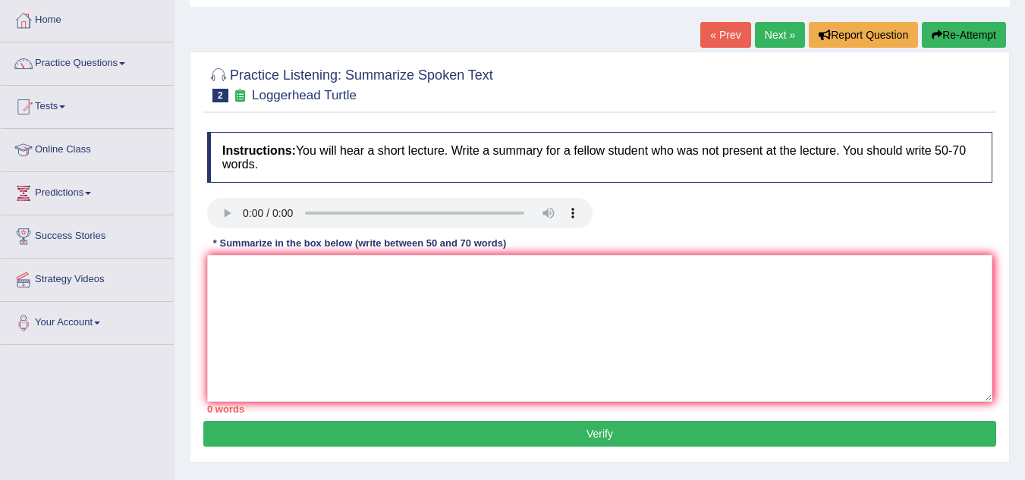
click at [729, 211] on div at bounding box center [600, 215] width 800 height 34
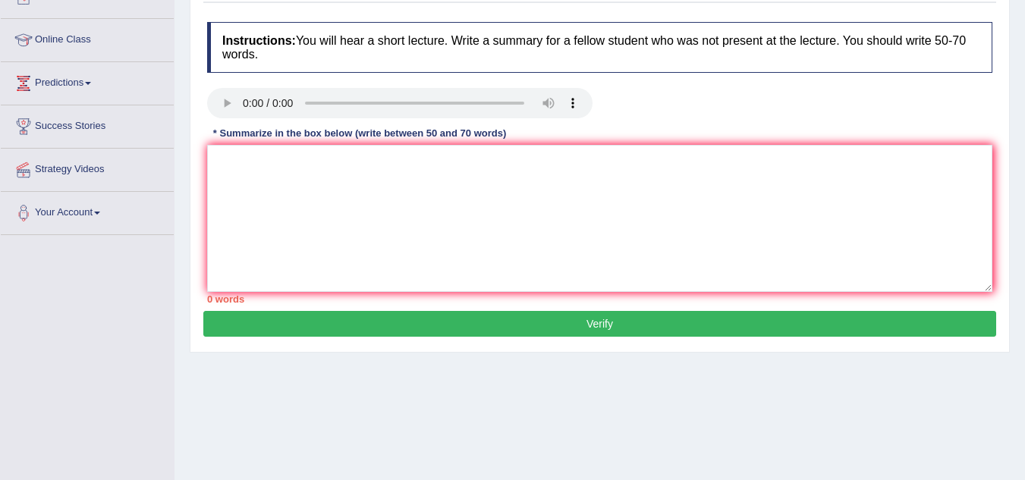
scroll to position [13, 0]
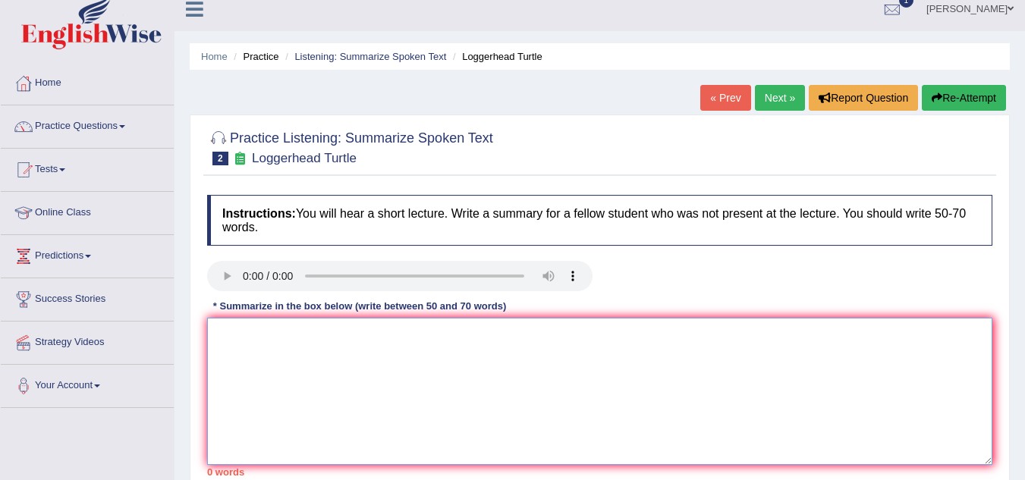
click at [483, 426] on textarea at bounding box center [599, 391] width 785 height 147
paste textarea "The speaker provided a comprehensive overview of [main topic], highlighting sev…"
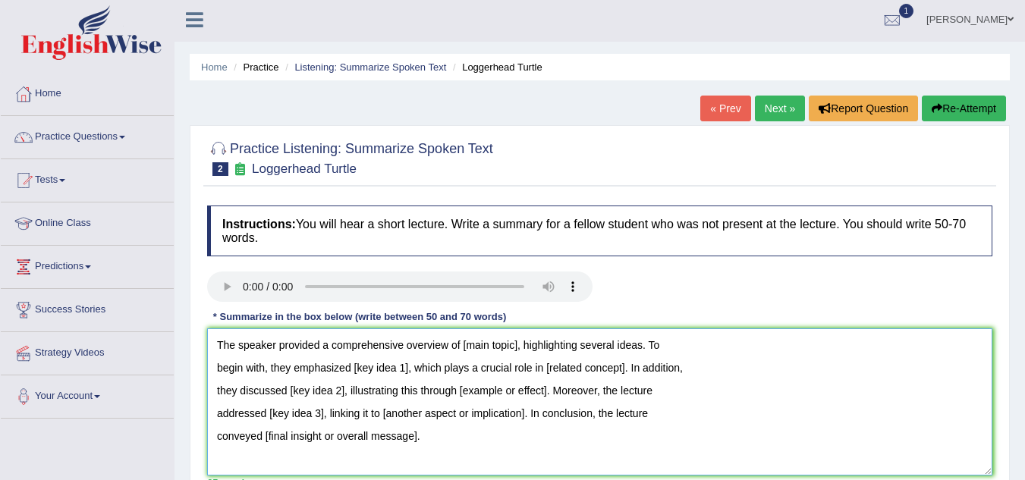
scroll to position [0, 0]
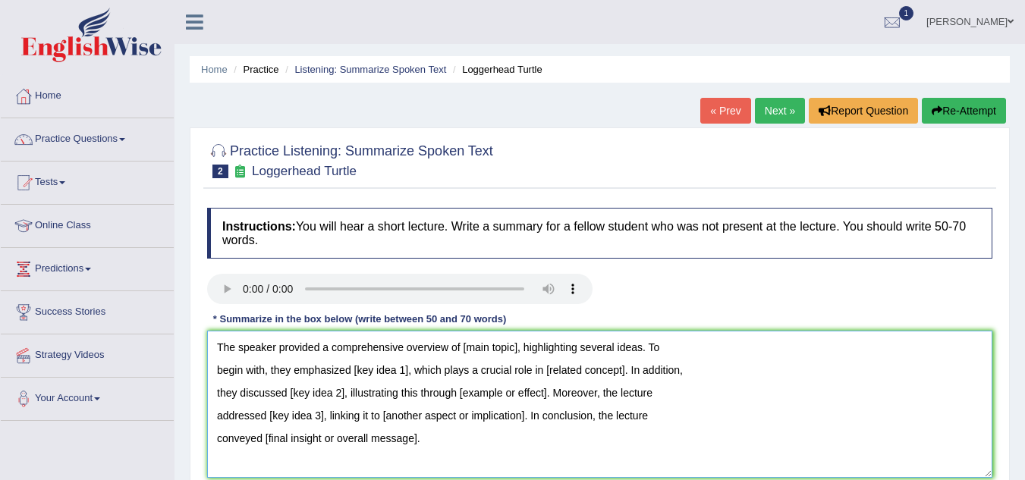
click at [505, 349] on textarea "The speaker provided a comprehensive overview of [main topic], highlighting sev…" at bounding box center [599, 404] width 785 height 147
drag, startPoint x: 516, startPoint y: 349, endPoint x: 463, endPoint y: 347, distance: 53.2
click at [463, 347] on textarea "The speaker provided a comprehensive overview of [micain top], highlighting sev…" at bounding box center [599, 404] width 785 height 147
drag, startPoint x: 407, startPoint y: 372, endPoint x: 354, endPoint y: 365, distance: 53.5
click at [354, 365] on textarea "The speaker provided a comprehensive overview of extraordinary journey, highlig…" at bounding box center [599, 404] width 785 height 147
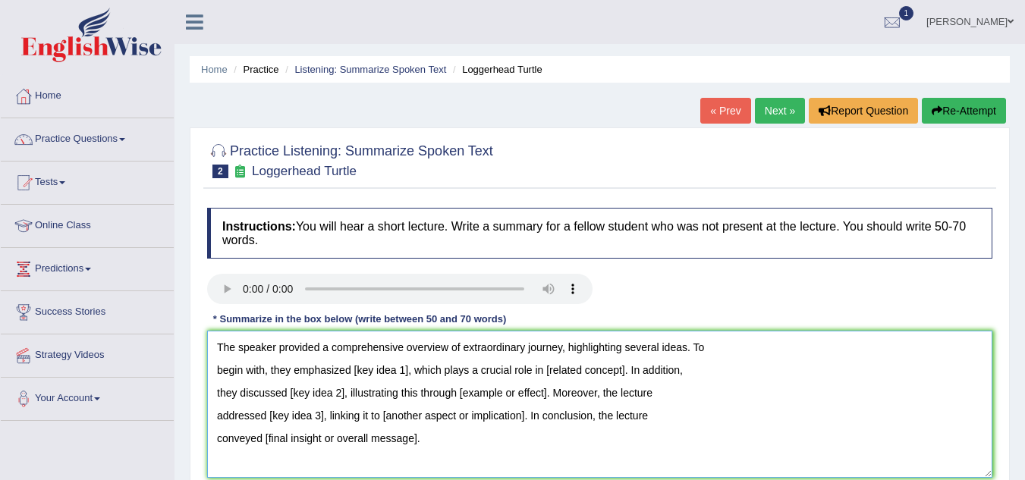
drag, startPoint x: 562, startPoint y: 351, endPoint x: 464, endPoint y: 350, distance: 97.9
click at [464, 350] on textarea "The speaker provided a comprehensive overview of extraordinary journey, highlig…" at bounding box center [599, 404] width 785 height 147
drag, startPoint x: 408, startPoint y: 369, endPoint x: 354, endPoint y: 368, distance: 53.9
click at [354, 368] on textarea "The speaker provided a comprehensive overview of extraordinary journey, highlig…" at bounding box center [599, 404] width 785 height 147
paste textarea "extraordinary journey"
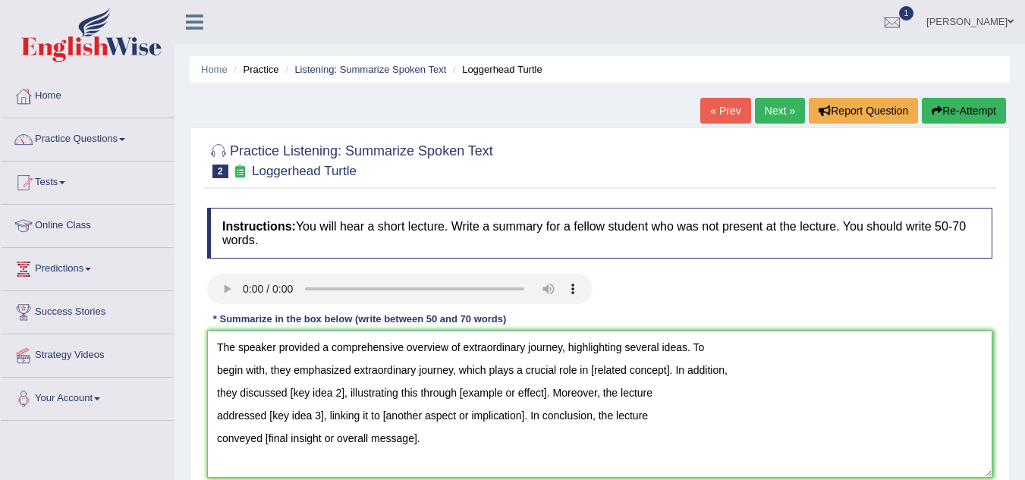
drag, startPoint x: 561, startPoint y: 348, endPoint x: 466, endPoint y: 347, distance: 95.6
click at [466, 347] on textarea "The speaker provided a comprehensive overview of extraordinary journey, highlig…" at bounding box center [599, 404] width 785 height 147
drag, startPoint x: 668, startPoint y: 369, endPoint x: 592, endPoint y: 368, distance: 75.9
click at [592, 368] on textarea "The speaker provided a comprehensive overview of turtle to go to work, highligh…" at bounding box center [599, 404] width 785 height 147
drag, startPoint x: 344, startPoint y: 395, endPoint x: 291, endPoint y: 395, distance: 53.1
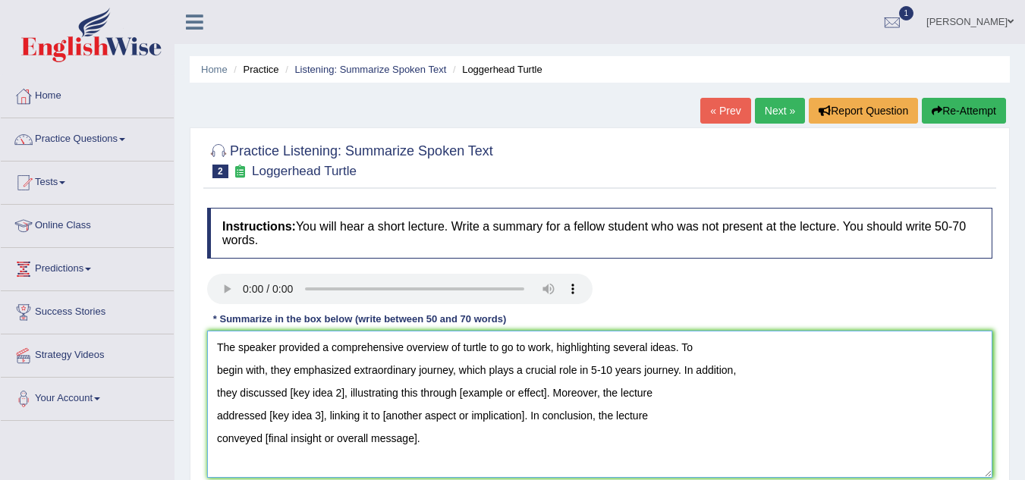
click at [291, 395] on textarea "The speaker provided a comprehensive overview of turtle to go to work, highligh…" at bounding box center [599, 404] width 785 height 147
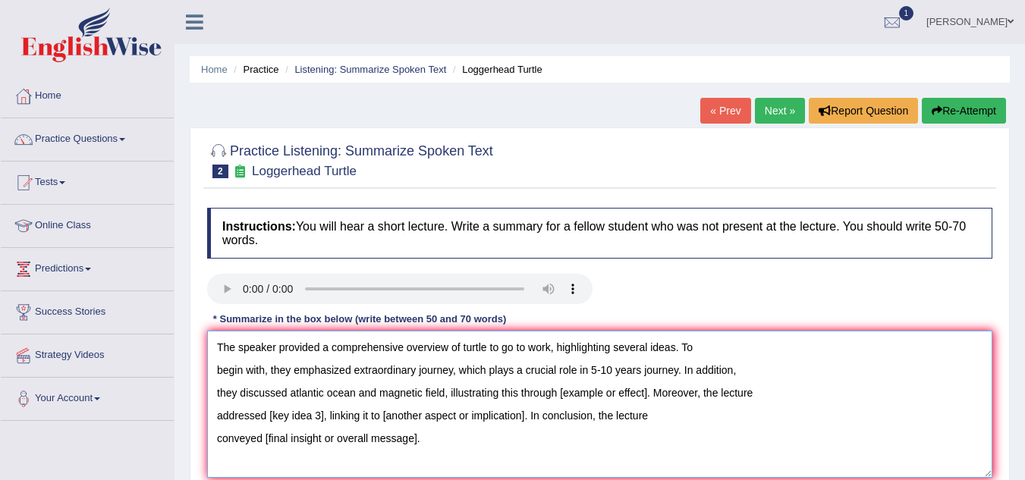
drag, startPoint x: 647, startPoint y: 395, endPoint x: 561, endPoint y: 391, distance: 85.8
click at [561, 391] on textarea "The speaker provided a comprehensive overview of turtle to go to work, highligh…" at bounding box center [599, 404] width 785 height 147
drag, startPoint x: 322, startPoint y: 413, endPoint x: 270, endPoint y: 414, distance: 52.4
click at [270, 414] on textarea "The speaker provided a comprehensive overview of turtle to go to work, highligh…" at bounding box center [599, 404] width 785 height 147
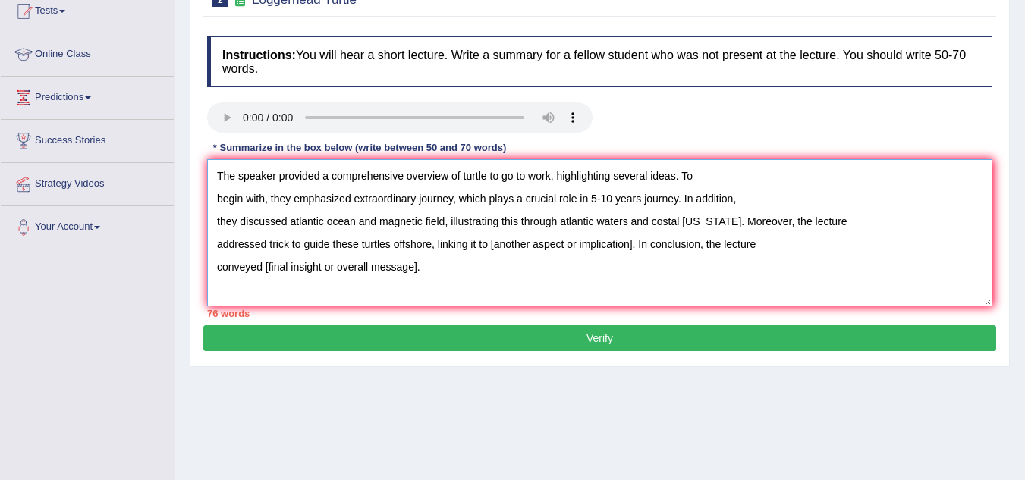
scroll to position [228, 0]
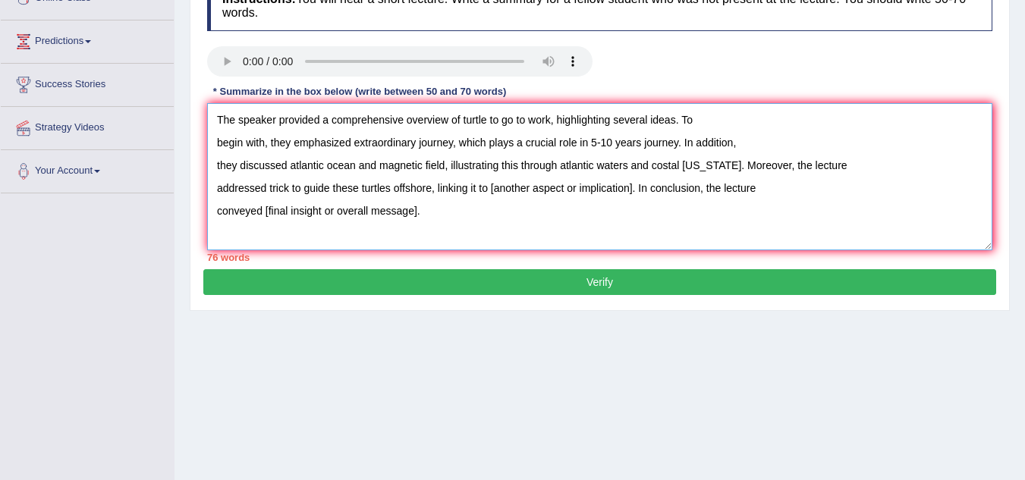
drag, startPoint x: 432, startPoint y: 185, endPoint x: 298, endPoint y: 155, distance: 136.9
click at [296, 156] on textarea "The speaker provided a comprehensive overview of turtle to go to work, highligh…" at bounding box center [599, 176] width 785 height 147
click at [440, 210] on textarea "The speaker provided a comprehensive overview of turtle to go to work, highligh…" at bounding box center [599, 176] width 785 height 147
drag, startPoint x: 430, startPoint y: 187, endPoint x: 270, endPoint y: 189, distance: 160.1
click at [270, 189] on textarea "The speaker provided a comprehensive overview of turtle to go to work, highligh…" at bounding box center [599, 176] width 785 height 147
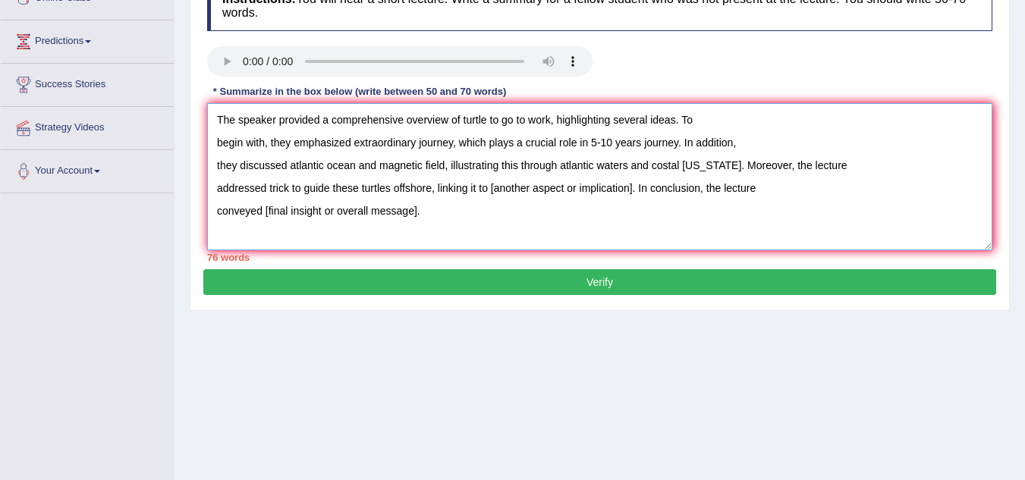
click at [270, 189] on textarea "The speaker provided a comprehensive overview of turtle to go to work, highligh…" at bounding box center [599, 176] width 785 height 147
drag, startPoint x: 433, startPoint y: 188, endPoint x: 270, endPoint y: 187, distance: 163.1
click at [270, 187] on textarea "The speaker provided a comprehensive overview of turtle to go to work, highligh…" at bounding box center [599, 176] width 785 height 147
drag, startPoint x: 634, startPoint y: 188, endPoint x: 490, endPoint y: 193, distance: 144.2
click at [490, 193] on textarea "The speaker provided a comprehensive overview of turtle to go to work, highligh…" at bounding box center [599, 176] width 785 height 147
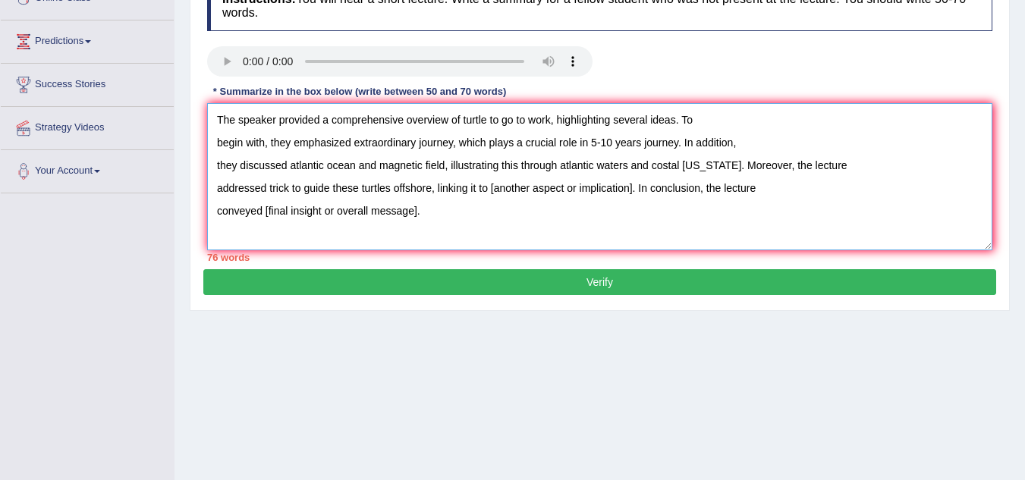
paste textarea "trick to guide these turtles offshore,"
click at [634, 204] on textarea "The speaker provided a comprehensive overview of turtle to go to work, highligh…" at bounding box center [599, 176] width 785 height 147
drag, startPoint x: 633, startPoint y: 189, endPoint x: 489, endPoint y: 190, distance: 143.4
click at [489, 190] on textarea "The speaker provided a comprehensive overview of turtle to go to work, highligh…" at bounding box center [599, 176] width 785 height 147
paste textarea "trick to guide these turtles offshore,"
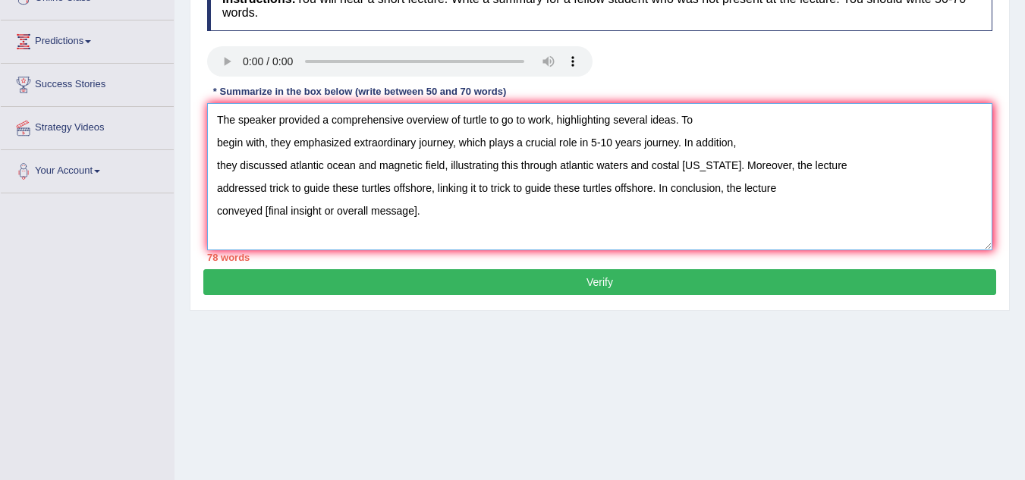
drag, startPoint x: 432, startPoint y: 188, endPoint x: 269, endPoint y: 186, distance: 162.4
click at [269, 186] on textarea "The speaker provided a comprehensive overview of turtle to go to work, highligh…" at bounding box center [599, 176] width 785 height 147
drag, startPoint x: 417, startPoint y: 211, endPoint x: 266, endPoint y: 214, distance: 151.0
click at [266, 214] on textarea "The speaker provided a comprehensive overview of turtle to go to work, highligh…" at bounding box center [599, 176] width 785 height 147
type textarea "The speaker provided a comprehensive overview of turtle to go to work, highligh…"
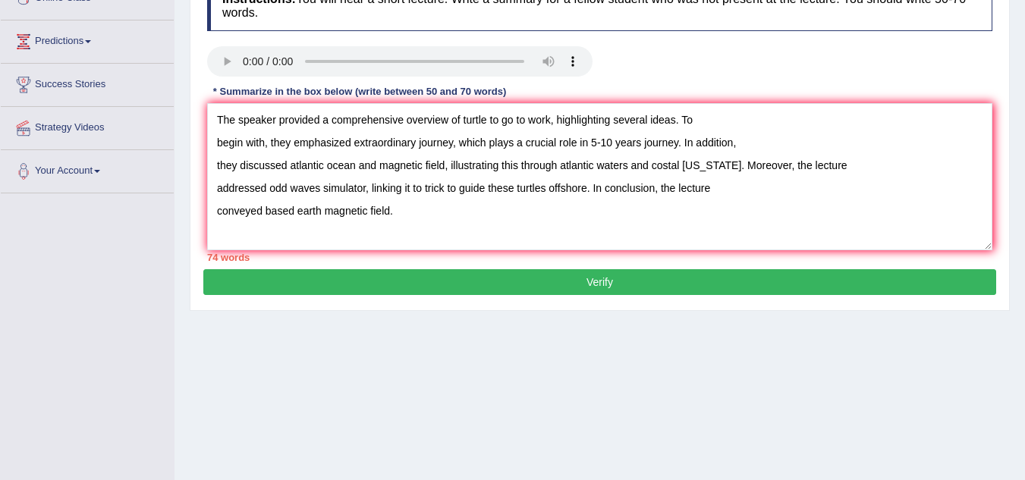
click at [606, 279] on button "Verify" at bounding box center [599, 282] width 793 height 26
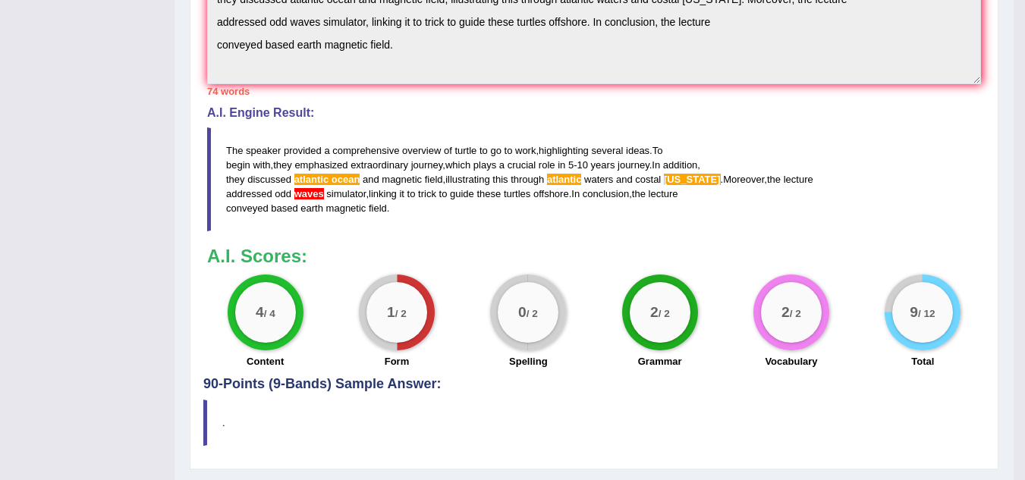
scroll to position [597, 0]
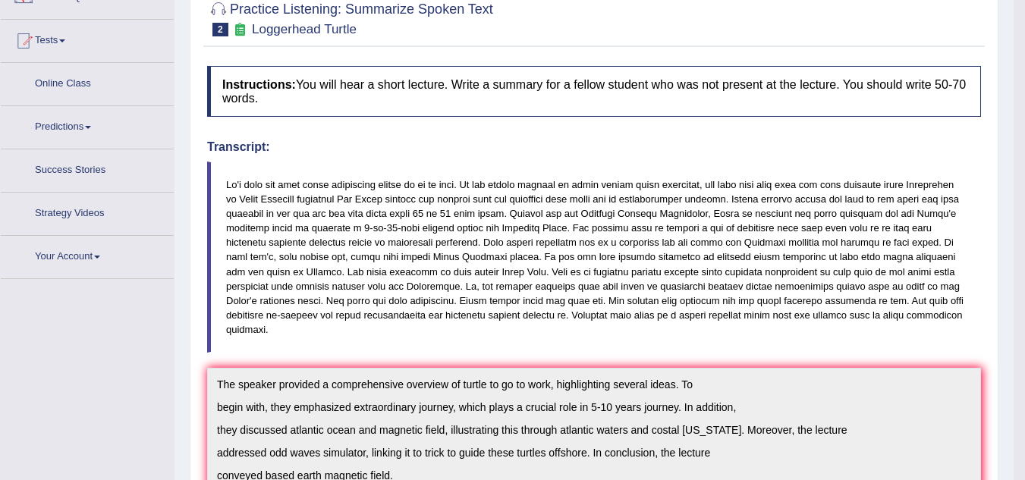
click at [829, 420] on div "Practice Listening: Summarize Spoken Text 2 Loggerhead Turtle Instructions: You…" at bounding box center [594, 443] width 809 height 915
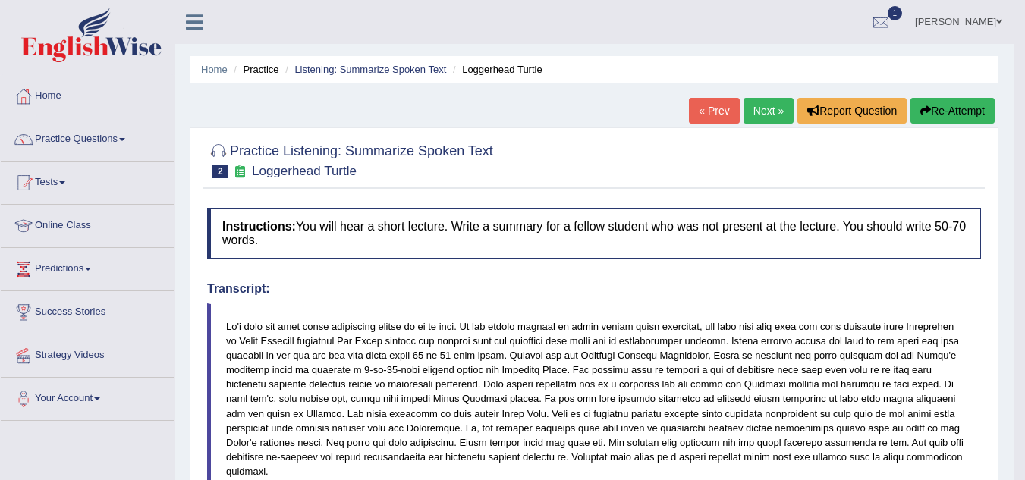
click at [765, 116] on link "Next »" at bounding box center [769, 111] width 50 height 26
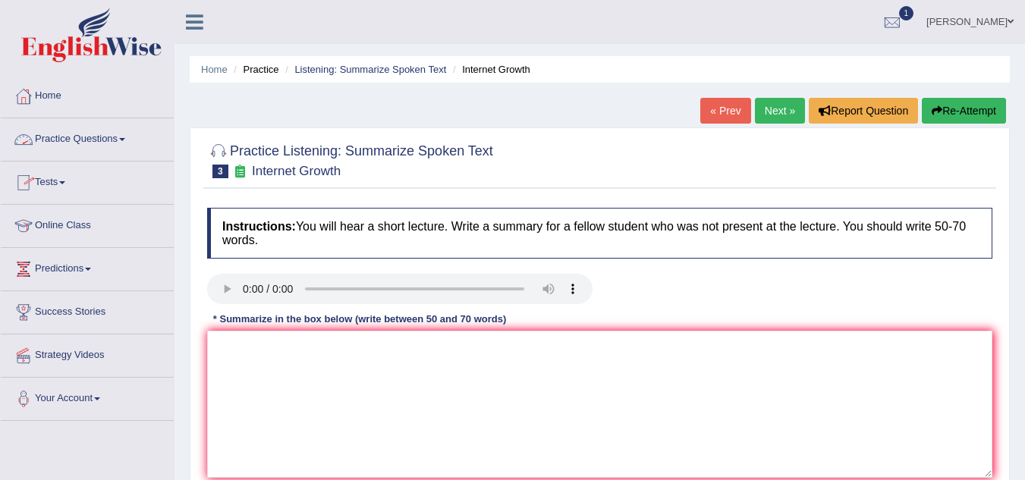
click at [120, 137] on link "Practice Questions" at bounding box center [87, 137] width 173 height 38
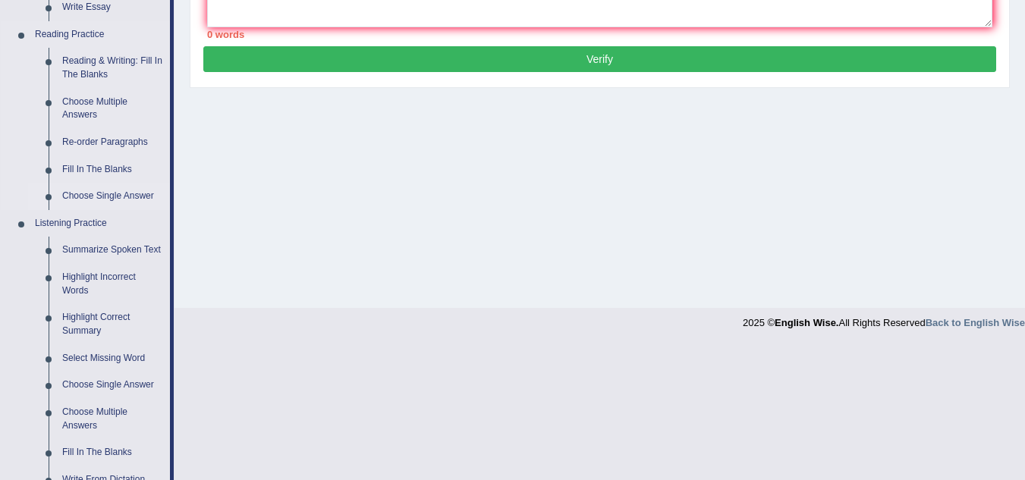
scroll to position [607, 0]
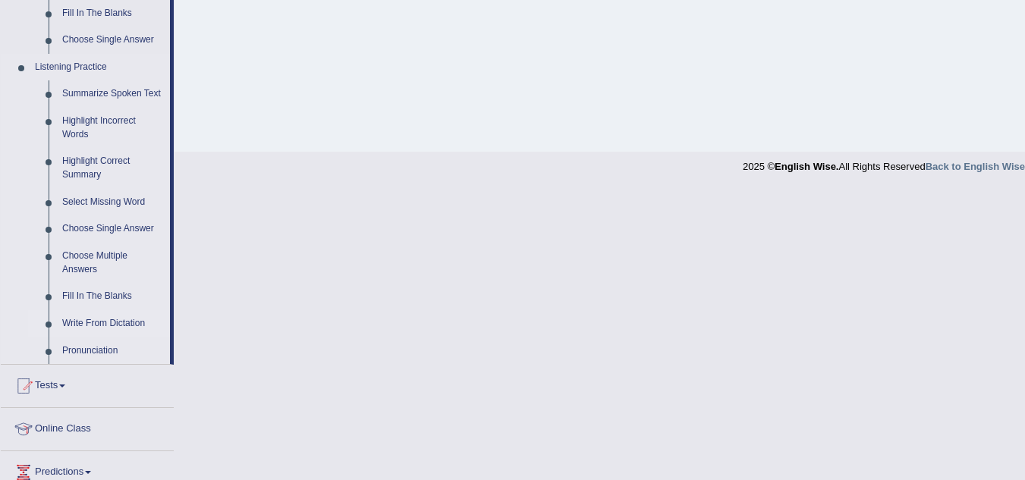
click at [115, 326] on link "Write From Dictation" at bounding box center [112, 323] width 115 height 27
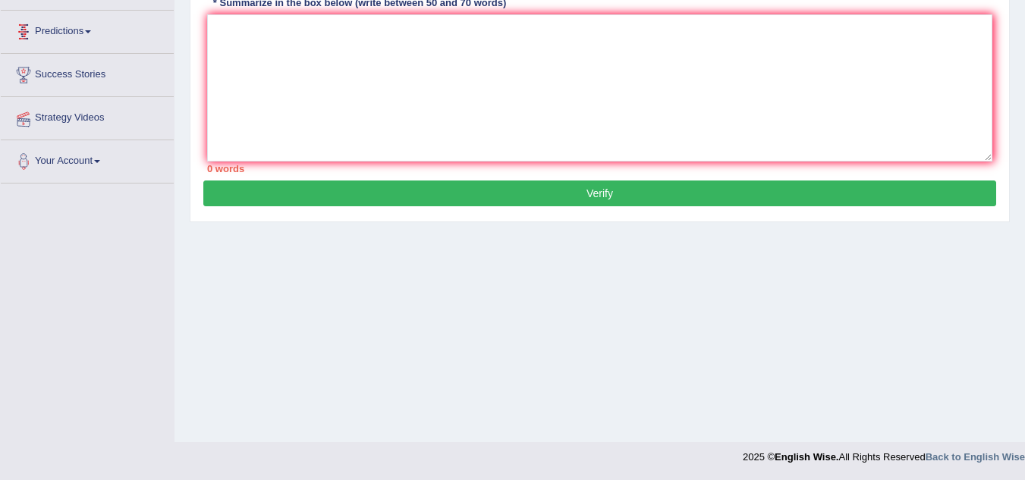
scroll to position [230, 0]
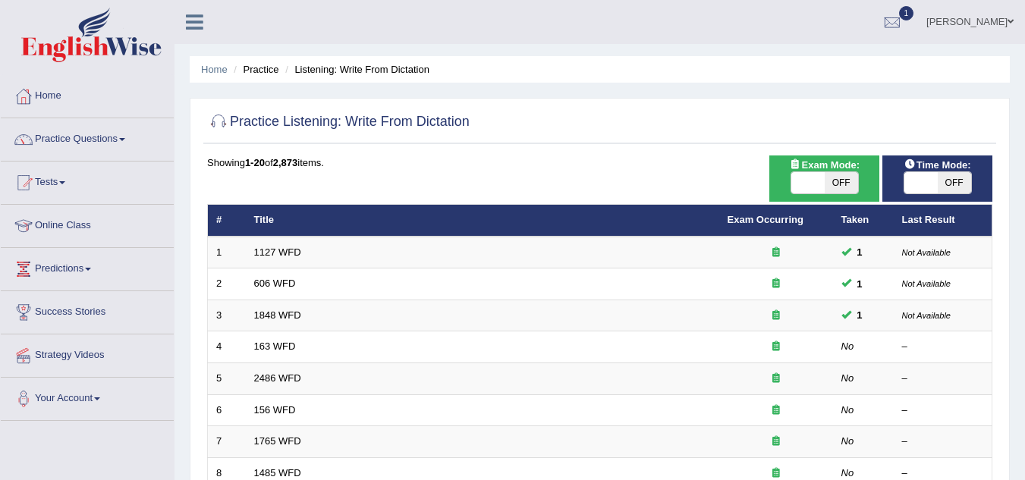
click at [286, 253] on link "1127 WFD" at bounding box center [277, 252] width 47 height 11
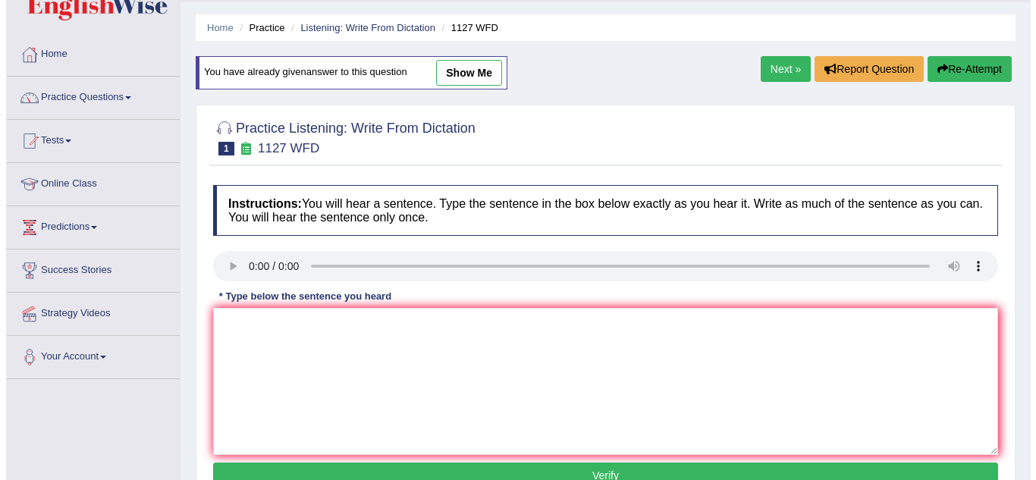
scroll to position [76, 0]
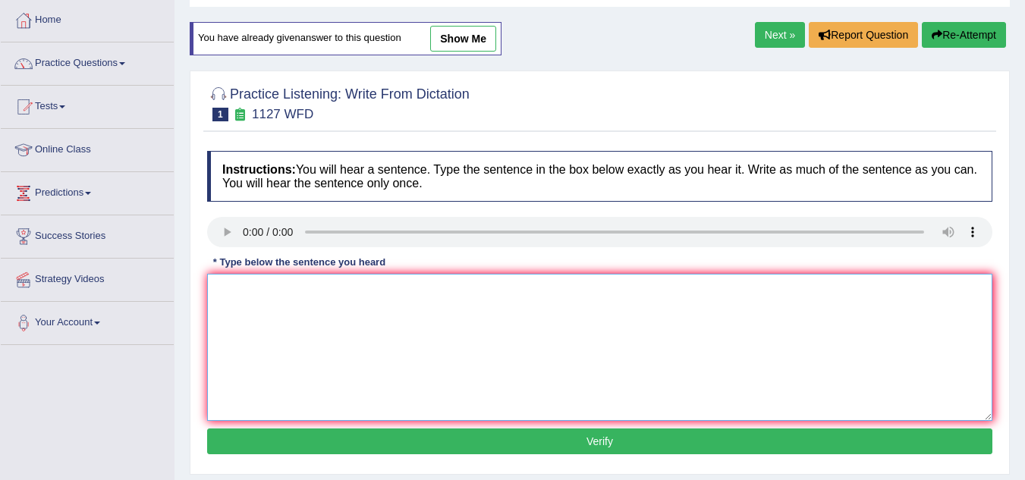
click at [354, 360] on textarea at bounding box center [599, 347] width 785 height 147
drag, startPoint x: 291, startPoint y: 322, endPoint x: 291, endPoint y: 314, distance: 7.6
click at [291, 321] on textarea "e" at bounding box center [599, 347] width 785 height 147
type textarea "ersity"
drag, startPoint x: 290, startPoint y: 312, endPoint x: 143, endPoint y: 280, distance: 150.6
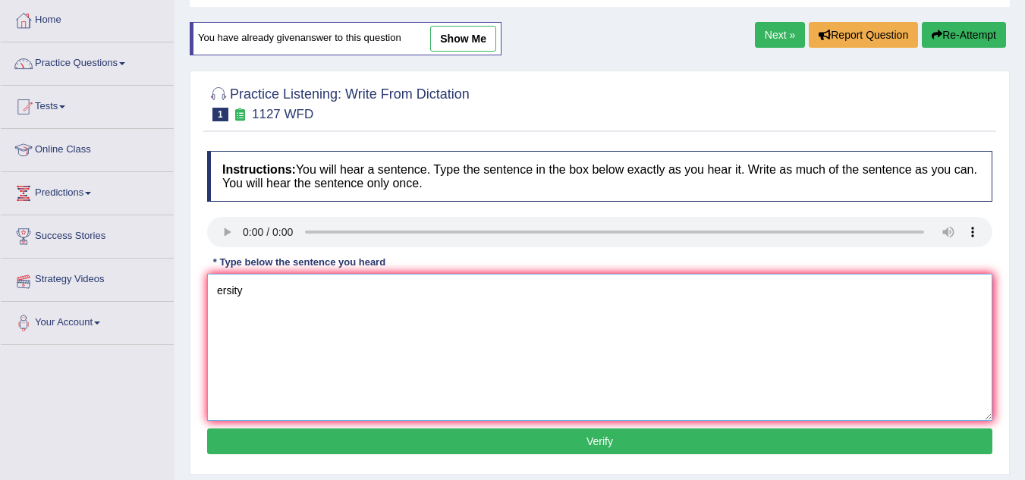
click at [143, 280] on div "Toggle navigation Home Practice Questions Speaking Practice Read Aloud Repeat S…" at bounding box center [512, 318] width 1025 height 789
click at [222, 325] on textarea at bounding box center [599, 347] width 785 height 147
click at [231, 261] on div "* Type below the sentence you heard" at bounding box center [299, 262] width 184 height 14
click at [243, 310] on textarea at bounding box center [599, 347] width 785 height 147
click at [253, 291] on textarea "a univer is a requirement to enter" at bounding box center [599, 347] width 785 height 147
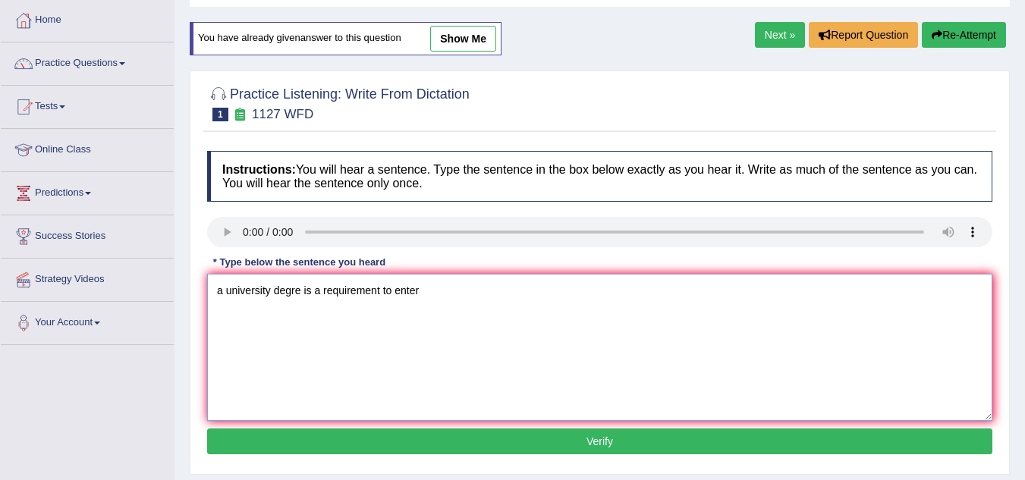
type textarea "a university degree is a requirement to enter"
click at [433, 294] on textarea "a university degree is a requirement to enter" at bounding box center [599, 347] width 785 height 147
drag, startPoint x: 501, startPoint y: 281, endPoint x: 0, endPoint y: 329, distance: 503.0
click at [0, 329] on div "Toggle navigation Home Practice Questions Speaking Practice Read Aloud Repeat S…" at bounding box center [512, 318] width 1025 height 789
click at [263, 294] on textarea at bounding box center [599, 347] width 785 height 147
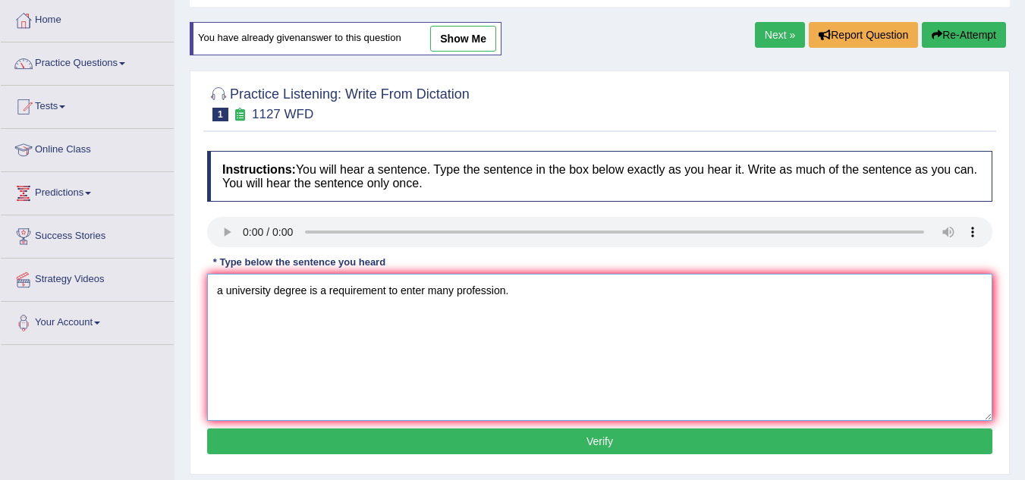
click at [219, 292] on textarea "a university degree is a requirement to enter many profession." at bounding box center [599, 347] width 785 height 147
click at [231, 292] on textarea "A university degree is a requirement to enter many profession." at bounding box center [599, 347] width 785 height 147
type textarea "A University degree is a requirement to enter many profession."
click at [624, 444] on button "Verify" at bounding box center [599, 442] width 785 height 26
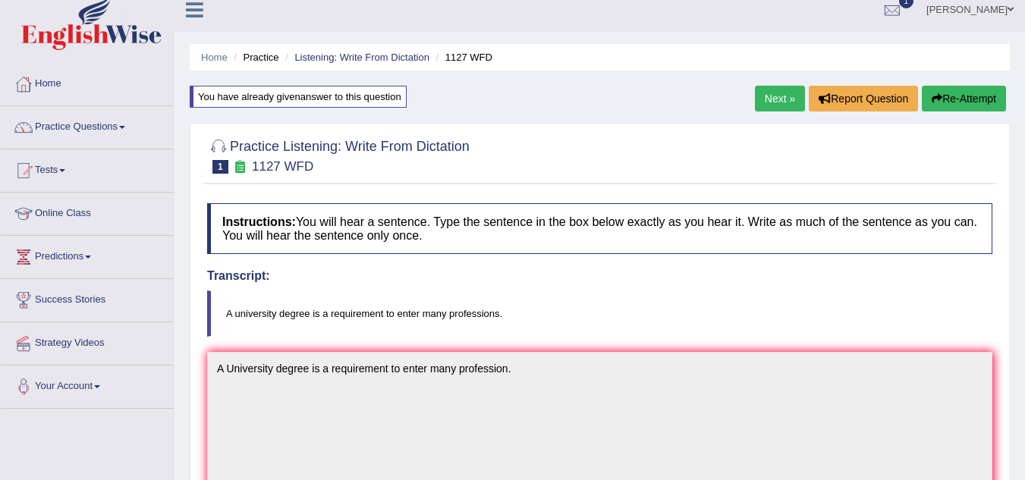
scroll to position [0, 0]
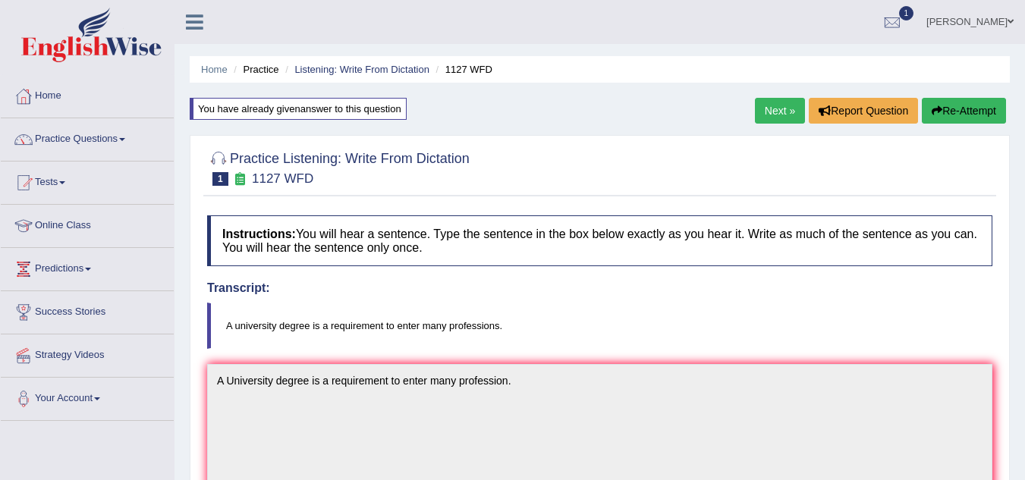
click at [945, 112] on button "Re-Attempt" at bounding box center [964, 111] width 84 height 26
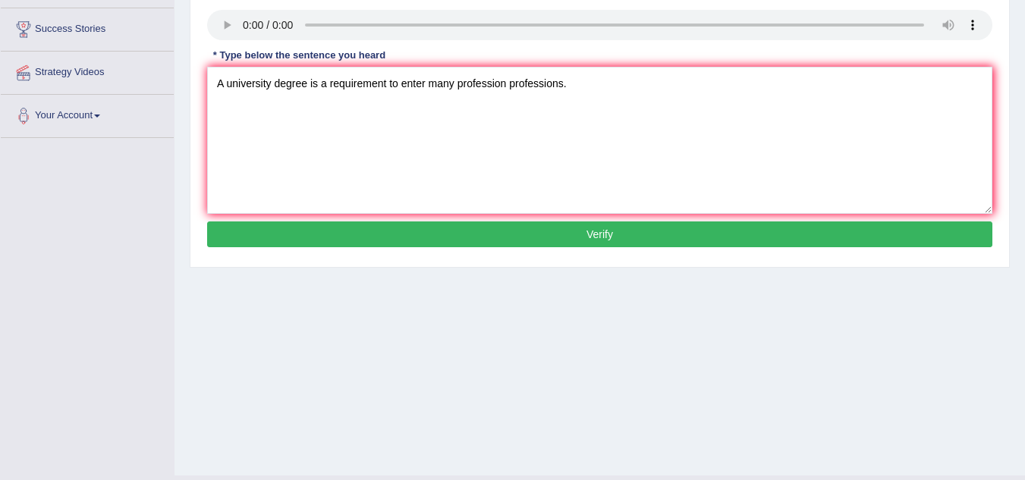
scroll to position [316, 0]
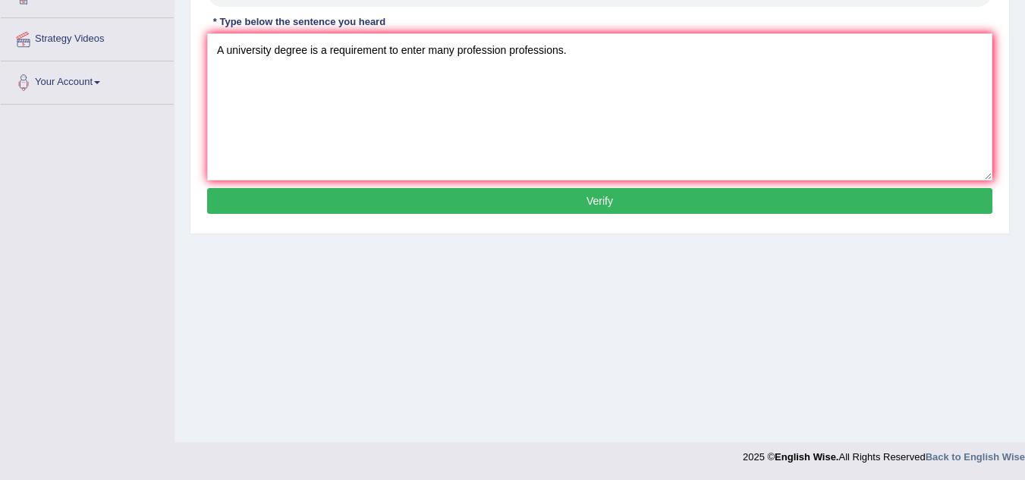
type textarea "A university degree is a requirement to enter many profession professions."
click at [601, 198] on button "Verify" at bounding box center [599, 201] width 785 height 26
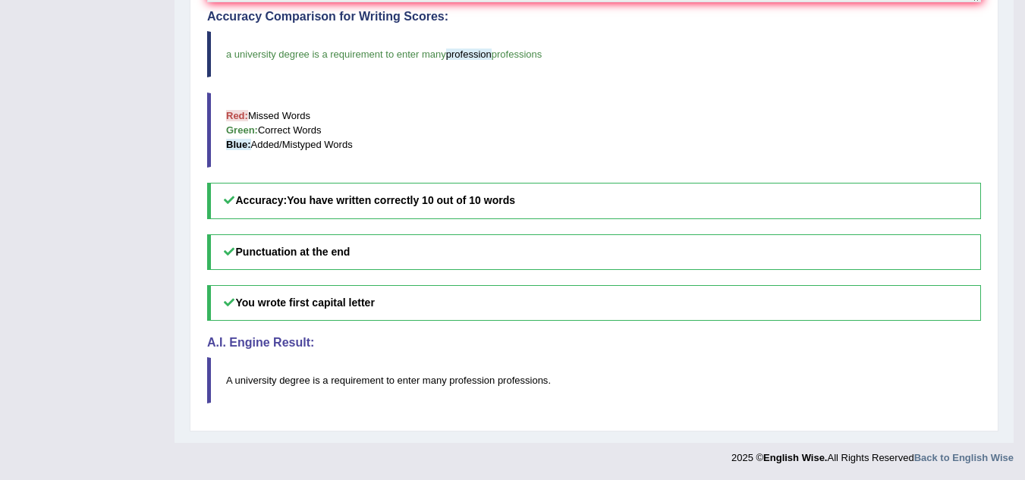
scroll to position [510, 0]
click at [600, 31] on blockquote "a university degree is a requirement to enter many profession professions" at bounding box center [594, 53] width 774 height 46
click at [554, 49] on blockquote "a university degree is a requirement to enter many profession professions" at bounding box center [594, 53] width 774 height 46
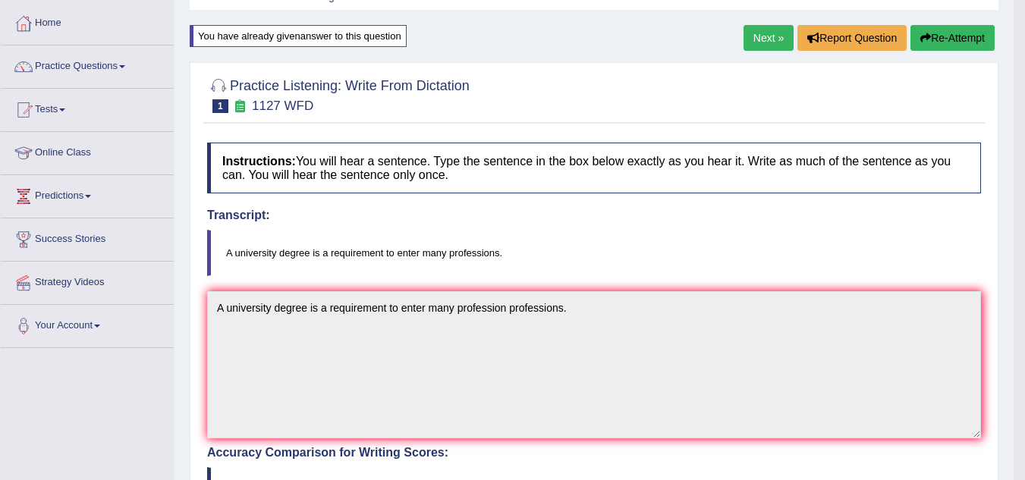
scroll to position [0, 0]
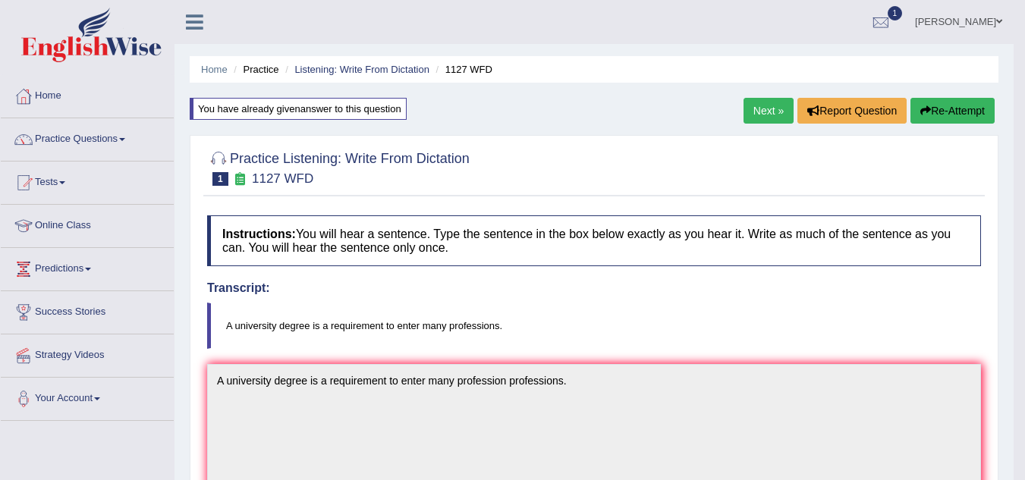
click at [766, 104] on link "Next »" at bounding box center [769, 111] width 50 height 26
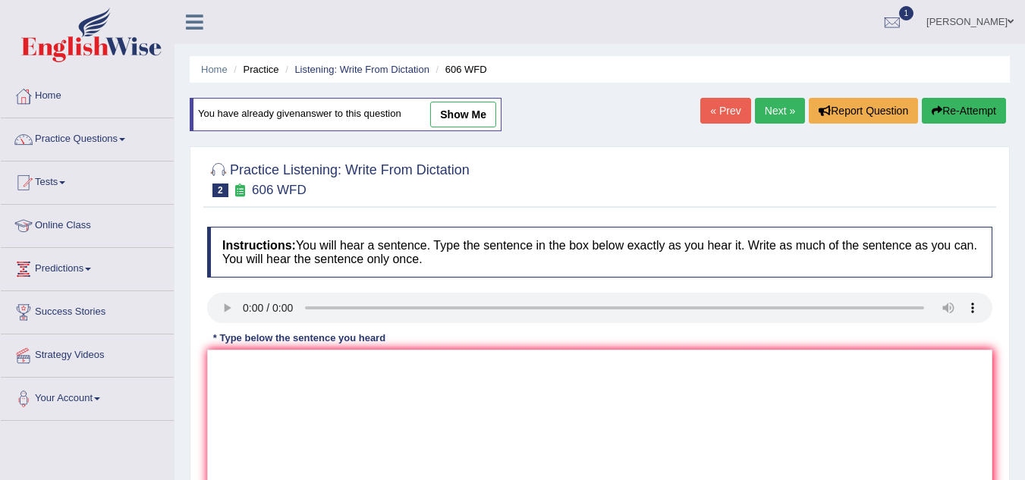
click at [124, 137] on link "Practice Questions" at bounding box center [87, 137] width 173 height 38
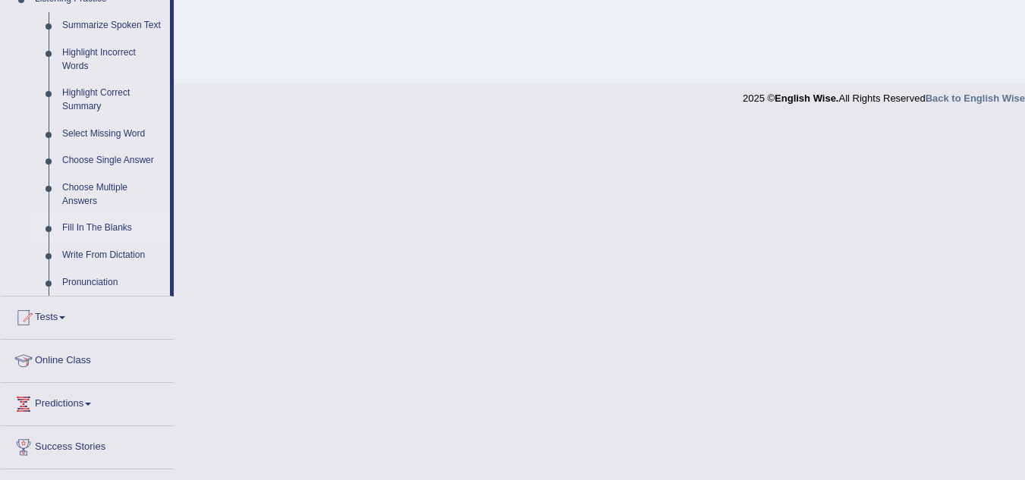
scroll to position [752, 0]
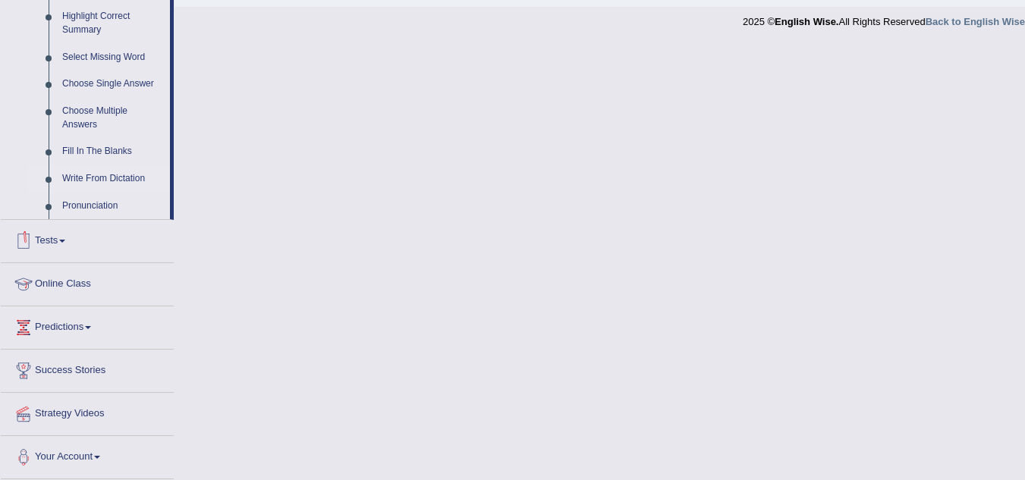
click at [111, 178] on link "Write From Dictation" at bounding box center [112, 178] width 115 height 27
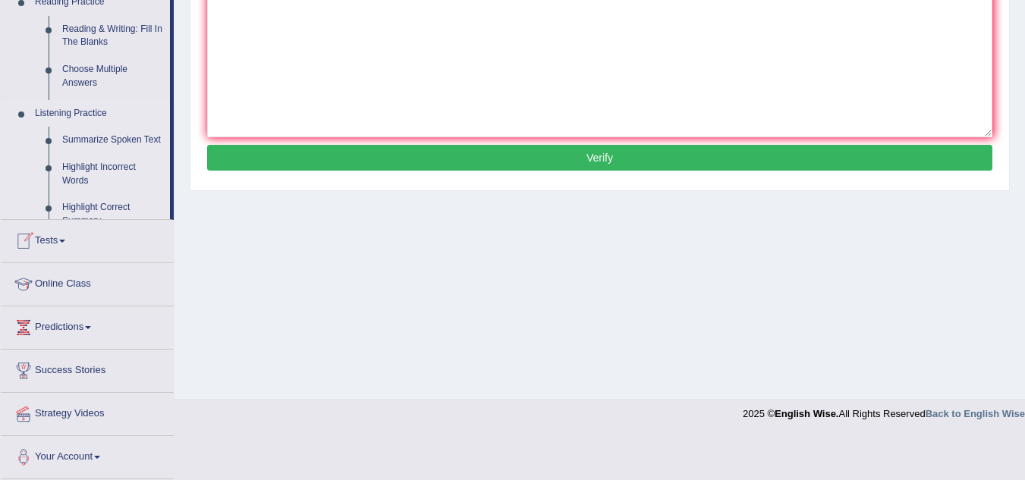
scroll to position [316, 0]
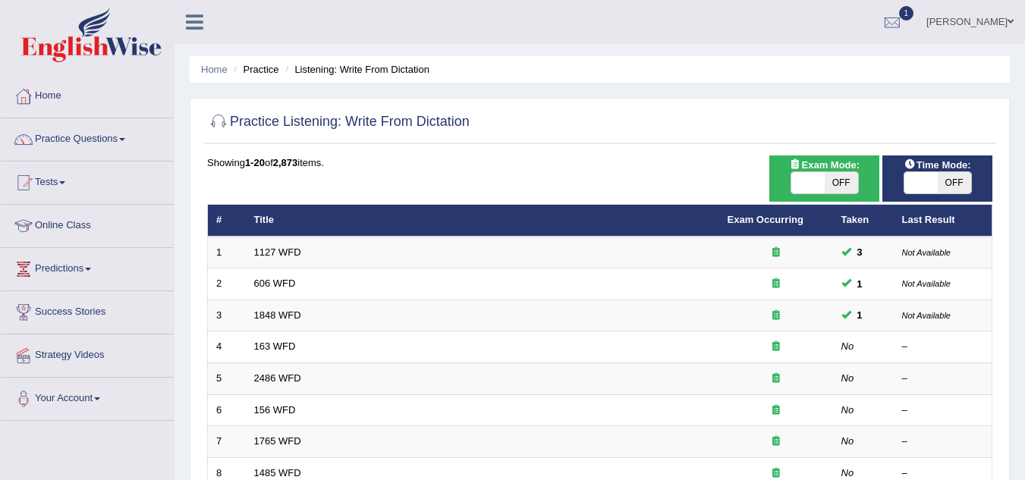
click at [838, 181] on span "OFF" at bounding box center [841, 182] width 33 height 21
checkbox input "true"
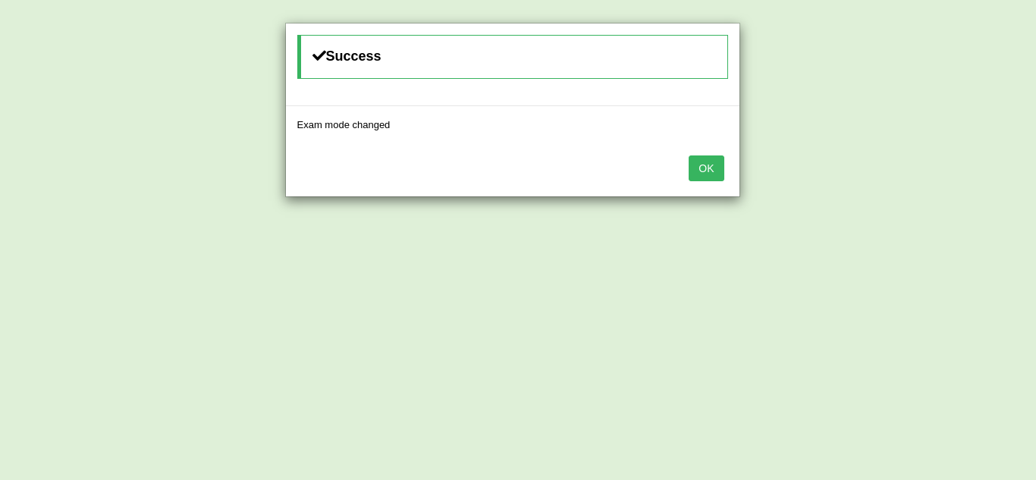
drag, startPoint x: 713, startPoint y: 169, endPoint x: 722, endPoint y: 174, distance: 10.5
click at [714, 169] on button "OK" at bounding box center [706, 169] width 35 height 26
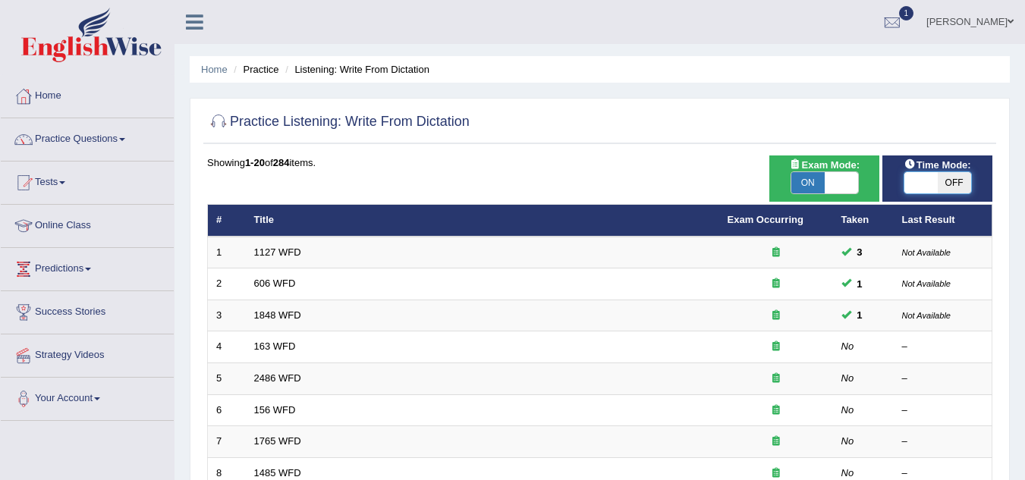
click at [920, 184] on span at bounding box center [920, 182] width 33 height 21
checkbox input "true"
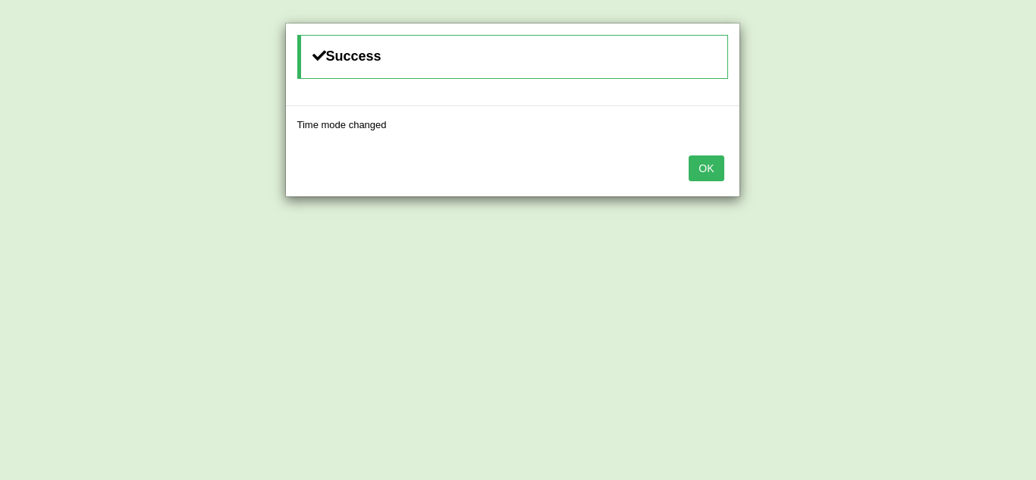
click at [703, 166] on button "OK" at bounding box center [706, 169] width 35 height 26
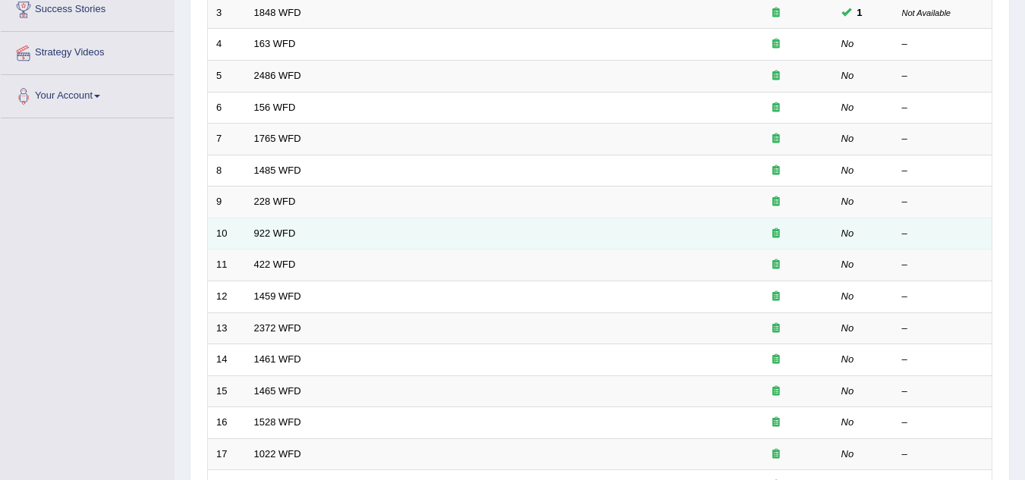
scroll to position [303, 0]
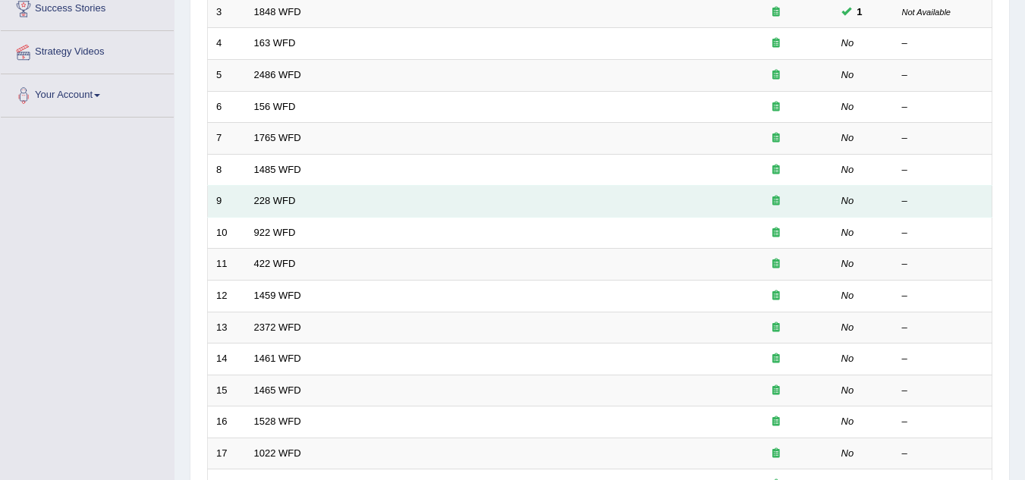
click at [289, 207] on td "228 WFD" at bounding box center [482, 202] width 473 height 32
click at [288, 204] on link "228 WFD" at bounding box center [275, 200] width 42 height 11
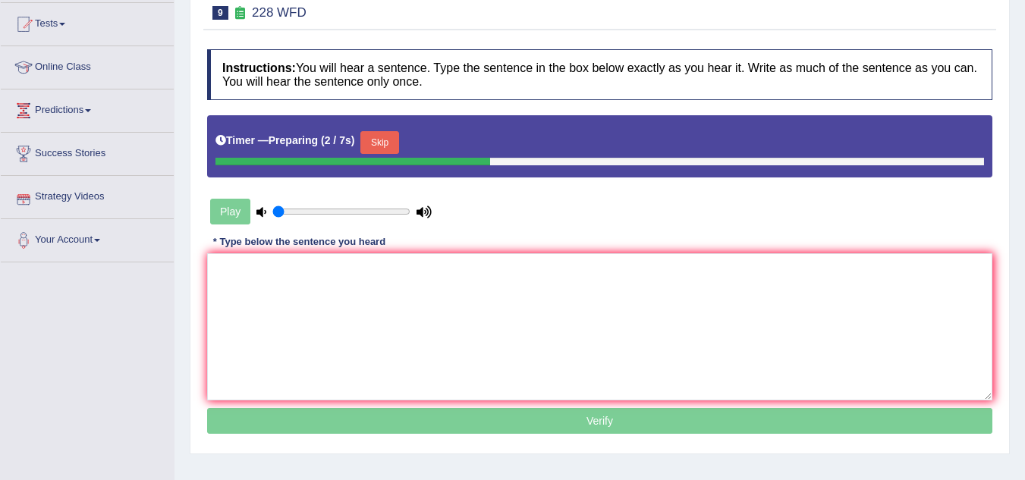
scroll to position [228, 0]
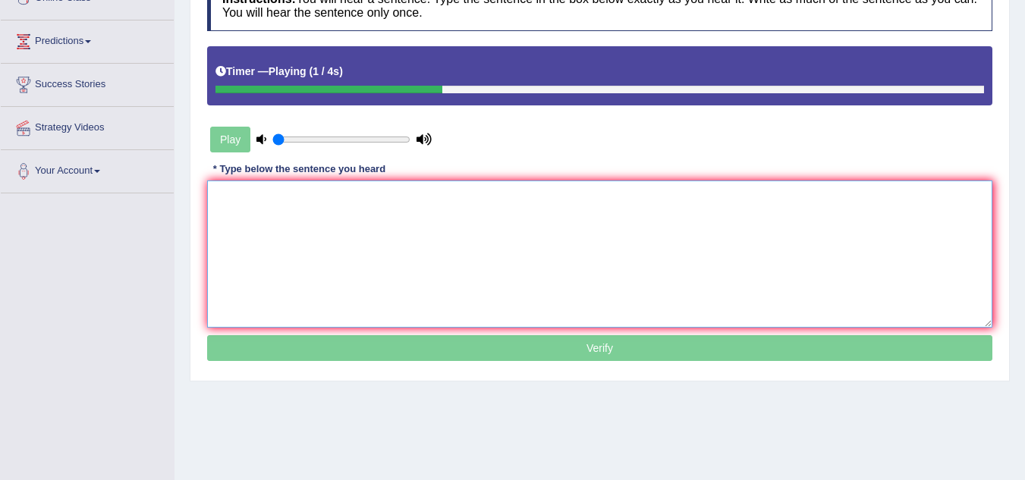
click at [321, 218] on textarea at bounding box center [599, 254] width 785 height 147
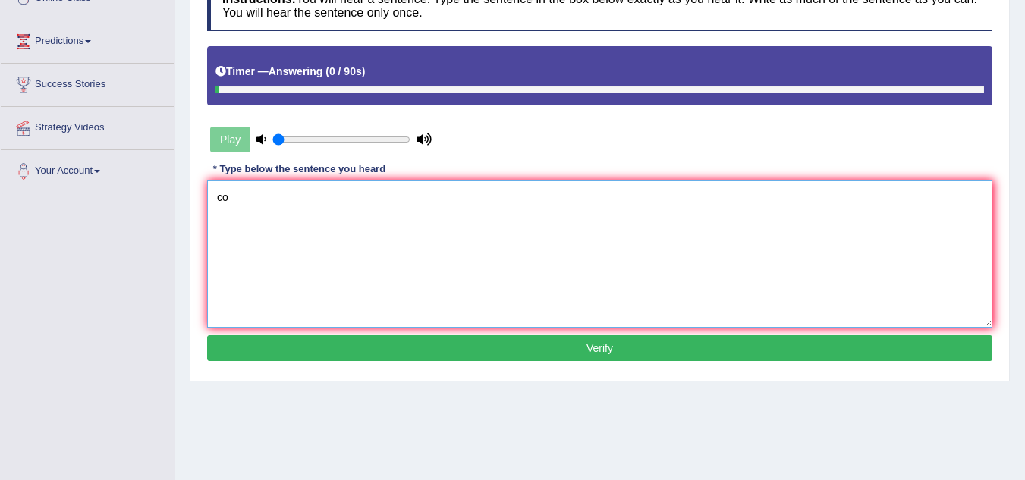
type textarea "c"
type textarea "Computer Science has"
click at [231, 142] on div "Play" at bounding box center [321, 140] width 228 height 38
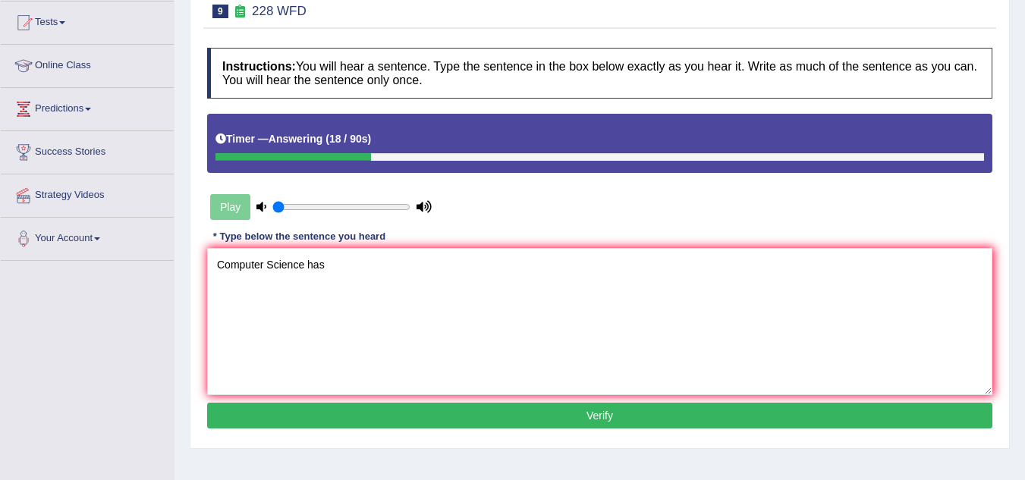
scroll to position [76, 0]
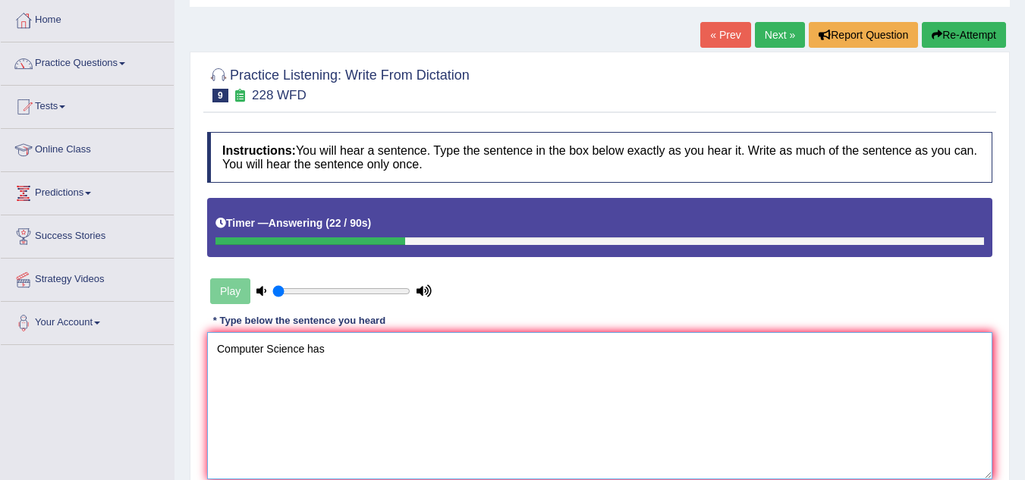
click at [382, 343] on textarea "Computer Science has" at bounding box center [599, 405] width 785 height 147
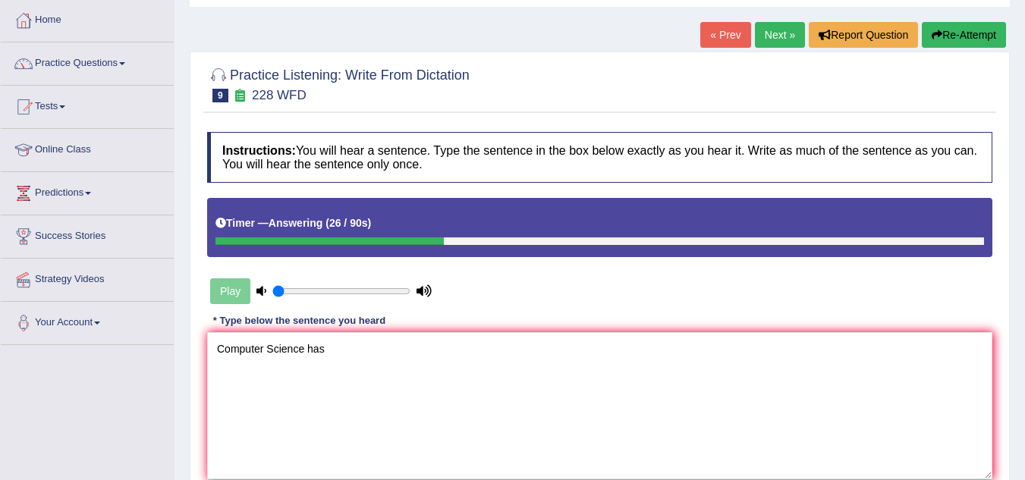
click at [223, 291] on div "Play" at bounding box center [321, 291] width 228 height 38
click at [224, 292] on div "Play" at bounding box center [321, 291] width 228 height 38
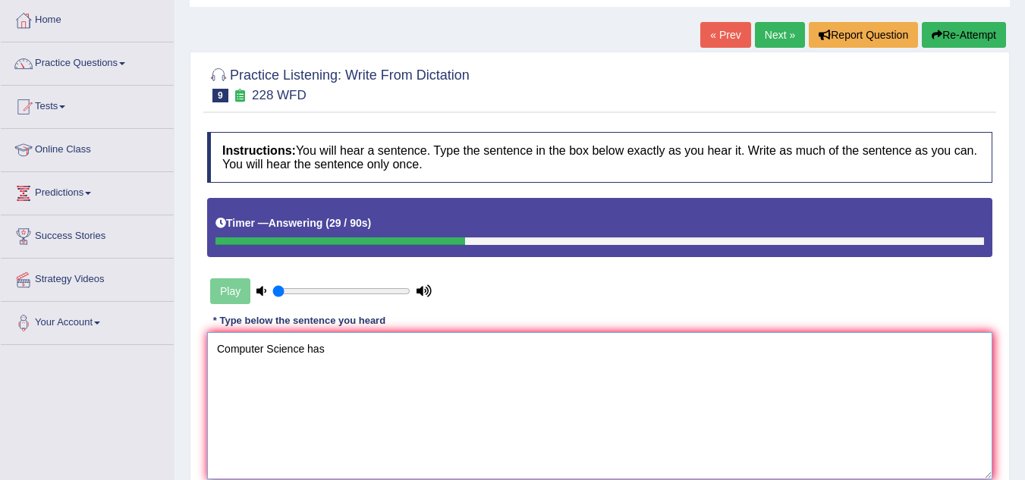
click at [405, 357] on textarea "Computer Science has" at bounding box center [599, 405] width 785 height 147
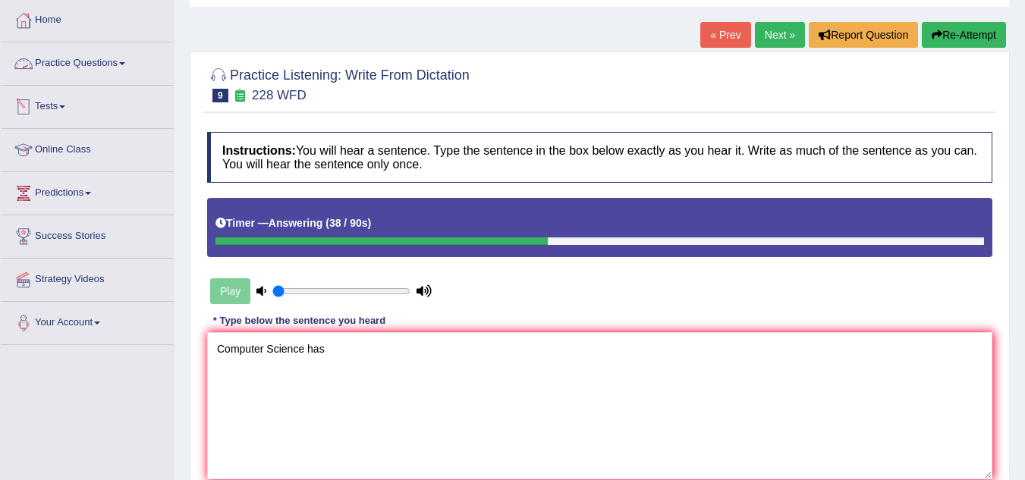
click at [105, 64] on link "Practice Questions" at bounding box center [87, 61] width 173 height 38
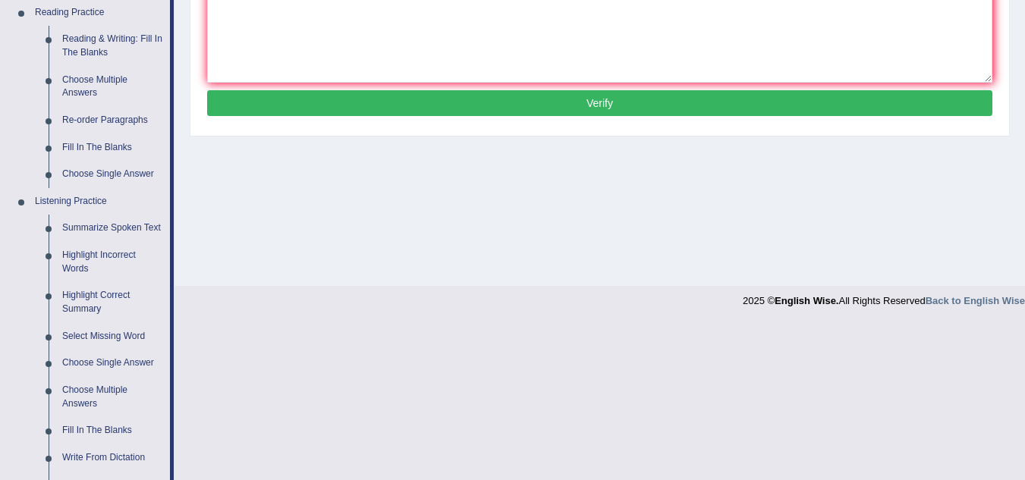
scroll to position [683, 0]
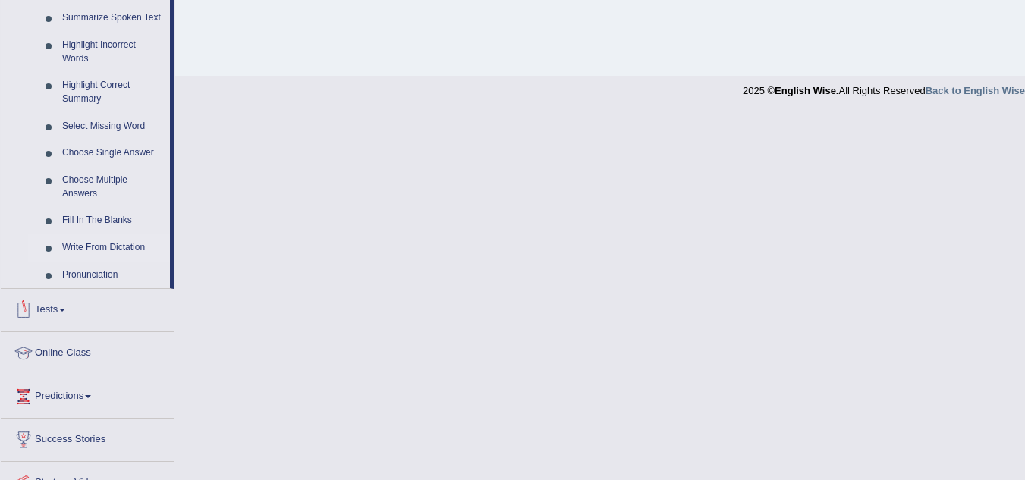
click at [90, 249] on link "Write From Dictation" at bounding box center [112, 247] width 115 height 27
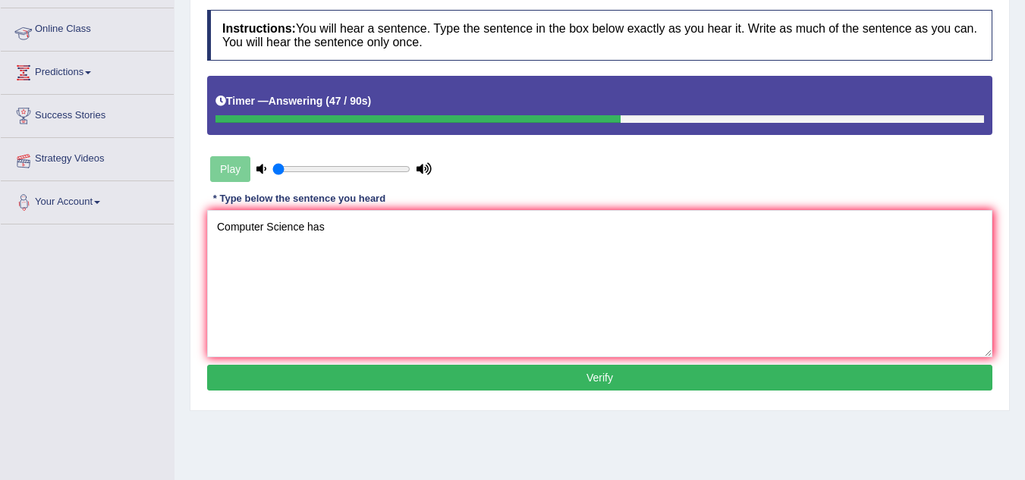
scroll to position [310, 0]
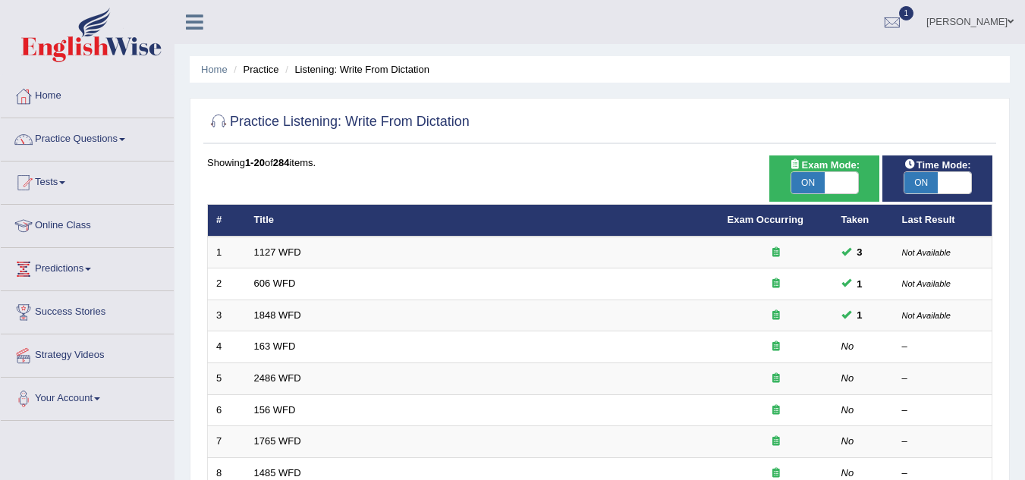
click at [818, 180] on span "ON" at bounding box center [807, 182] width 33 height 21
checkbox input "false"
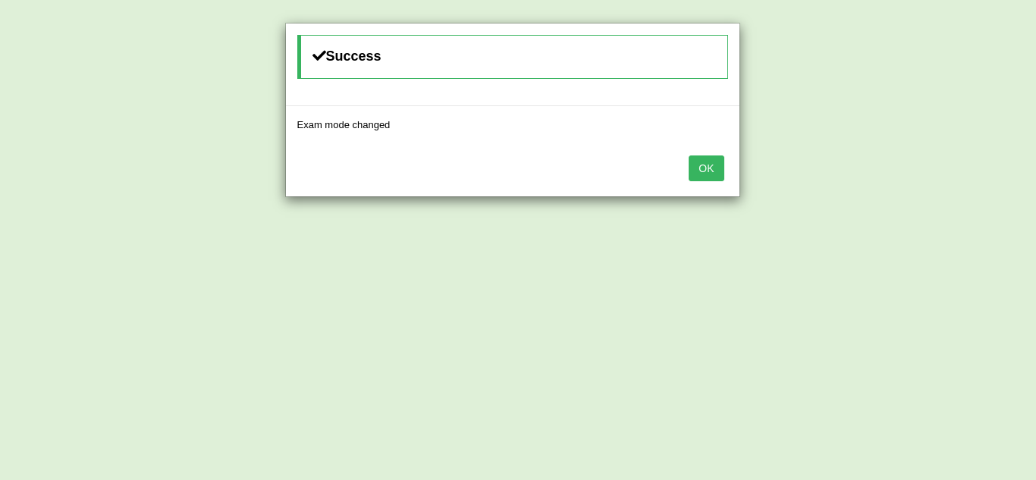
click at [697, 169] on button "OK" at bounding box center [706, 169] width 35 height 26
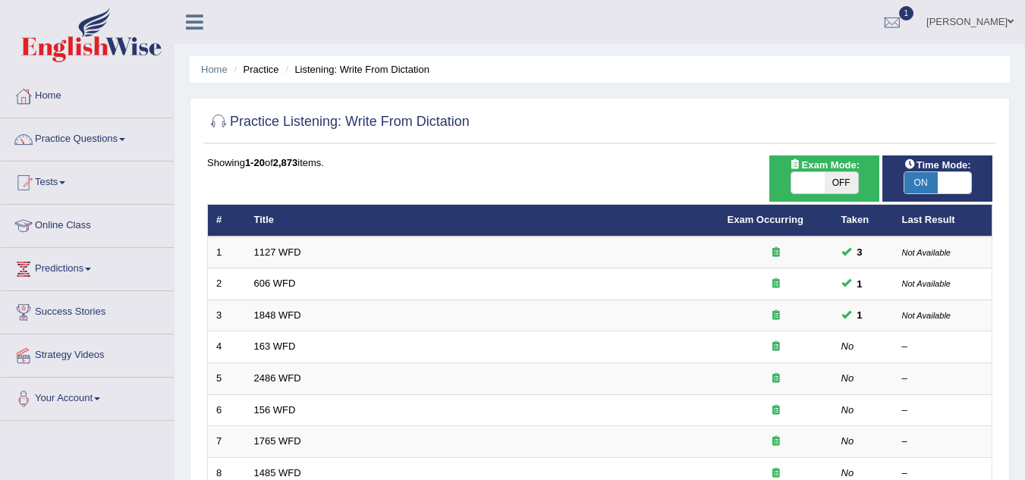
click at [636, 121] on div at bounding box center [599, 122] width 785 height 31
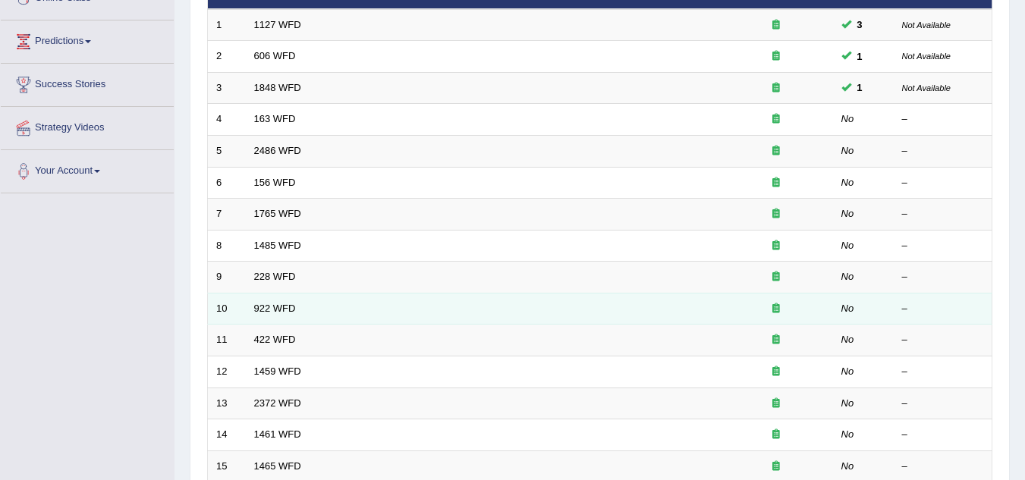
scroll to position [303, 0]
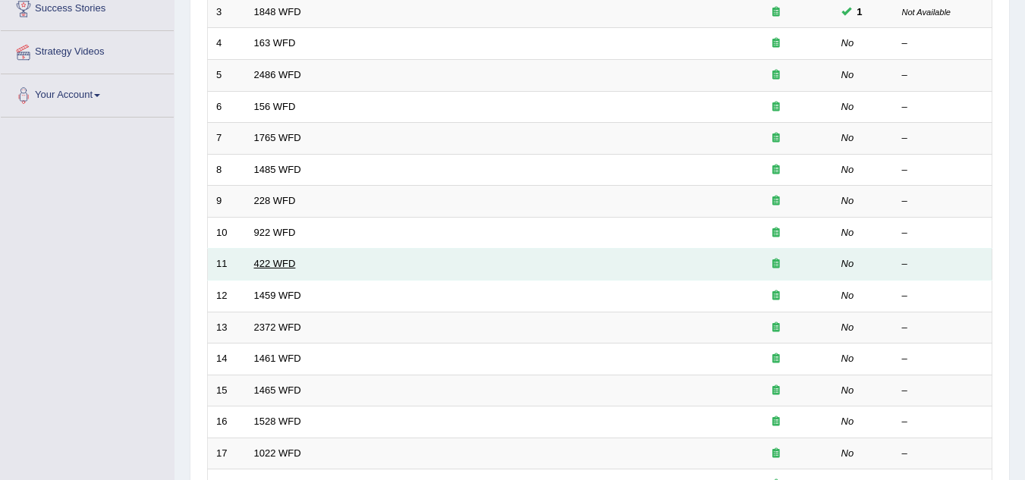
click at [267, 266] on link "422 WFD" at bounding box center [275, 263] width 42 height 11
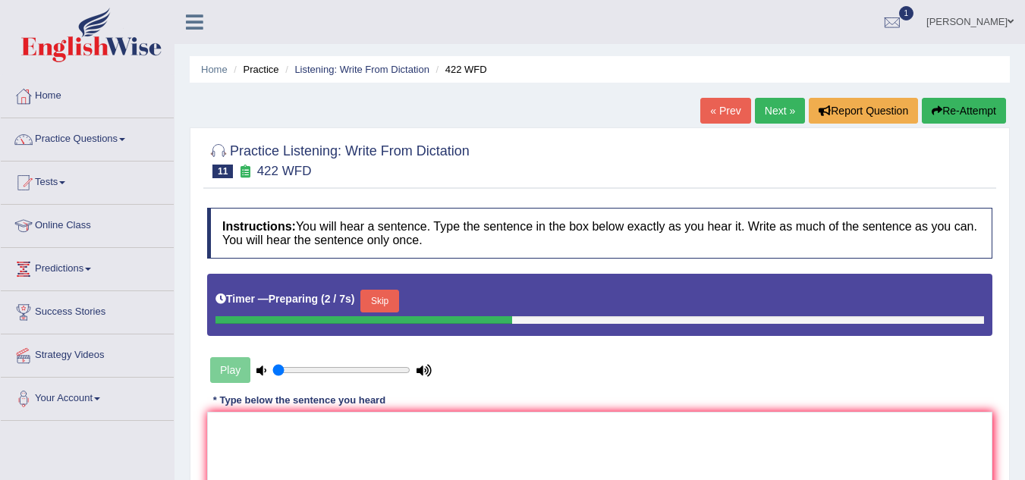
click at [226, 374] on div "Play" at bounding box center [321, 370] width 228 height 38
click at [335, 414] on div "Instructions: You will hear a sentence. Type the sentence in the box below exac…" at bounding box center [599, 402] width 793 height 404
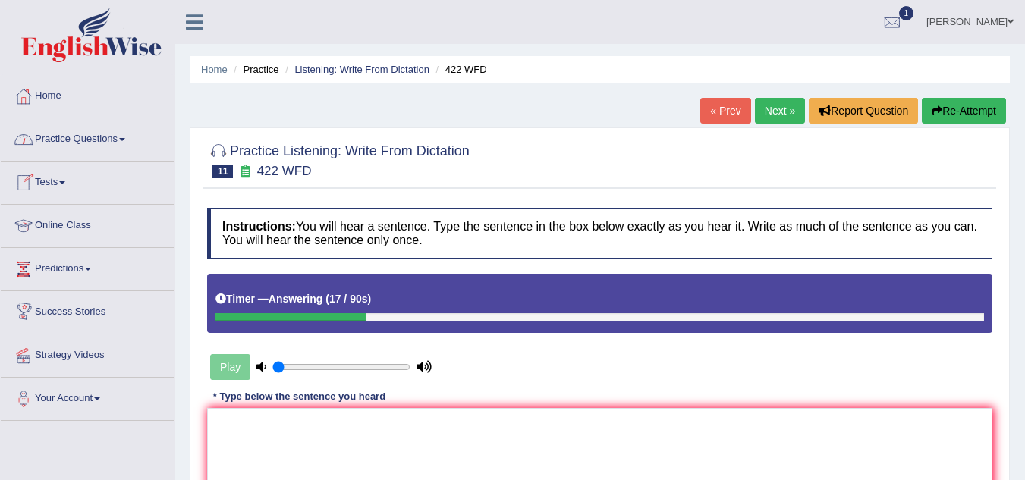
click at [237, 364] on div "Play" at bounding box center [321, 367] width 228 height 38
click at [216, 373] on div "Play" at bounding box center [321, 367] width 228 height 38
click at [231, 363] on div "Play" at bounding box center [321, 367] width 228 height 38
drag, startPoint x: 961, startPoint y: 113, endPoint x: 583, endPoint y: 209, distance: 389.9
click at [958, 114] on button "Re-Attempt" at bounding box center [964, 111] width 84 height 26
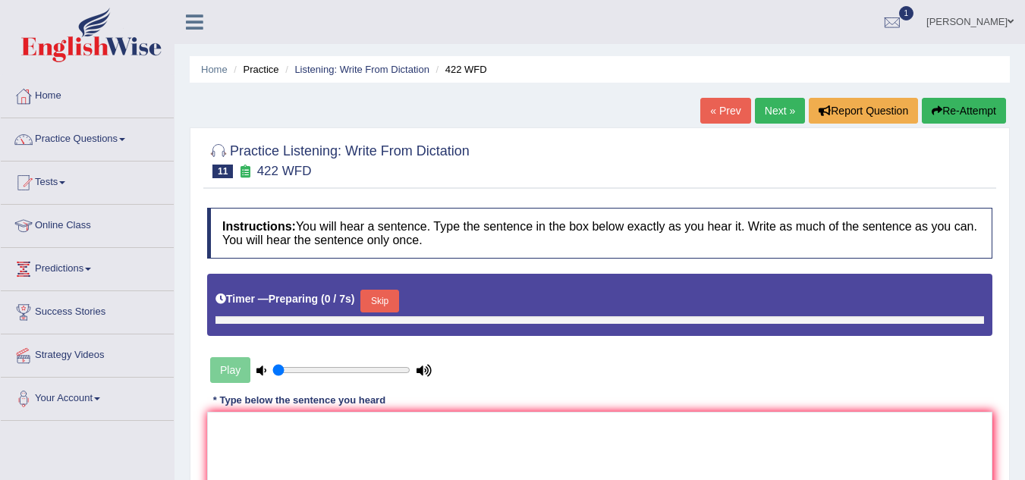
click at [229, 367] on div "Play" at bounding box center [321, 370] width 228 height 38
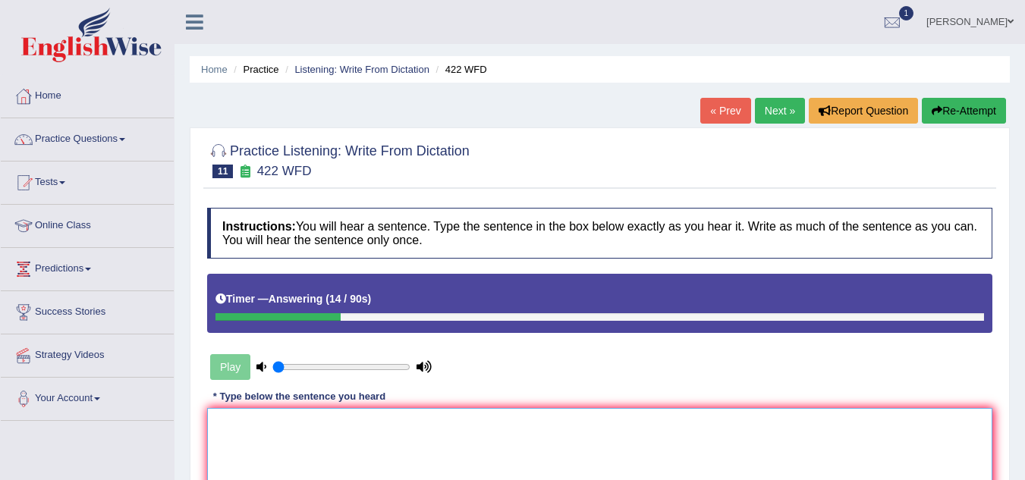
click at [292, 442] on textarea at bounding box center [599, 481] width 785 height 147
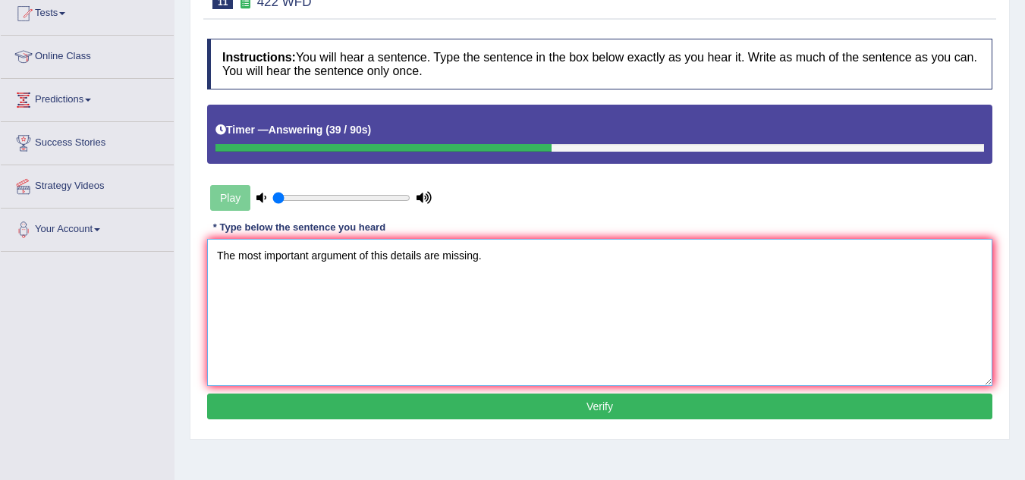
scroll to position [303, 0]
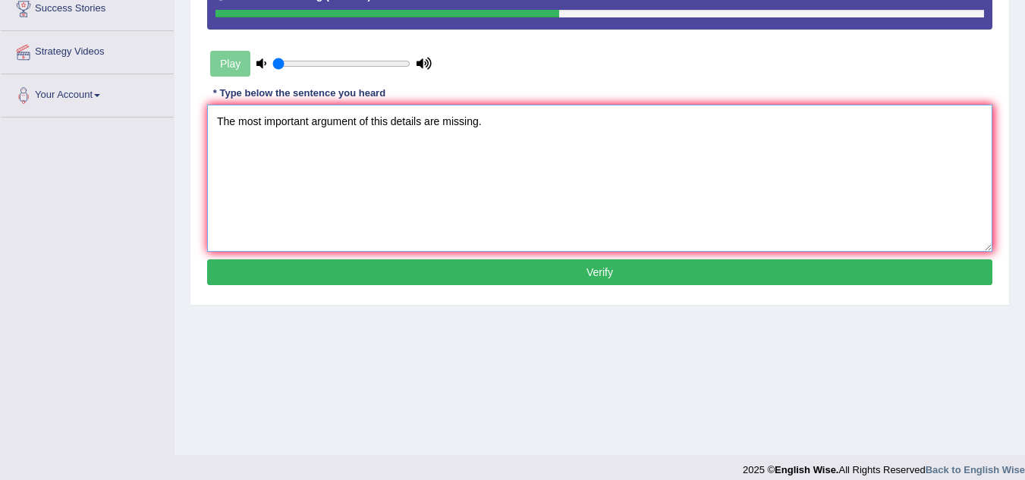
type textarea "The most important argument of this details are missing."
click at [577, 275] on button "Verify" at bounding box center [599, 272] width 785 height 26
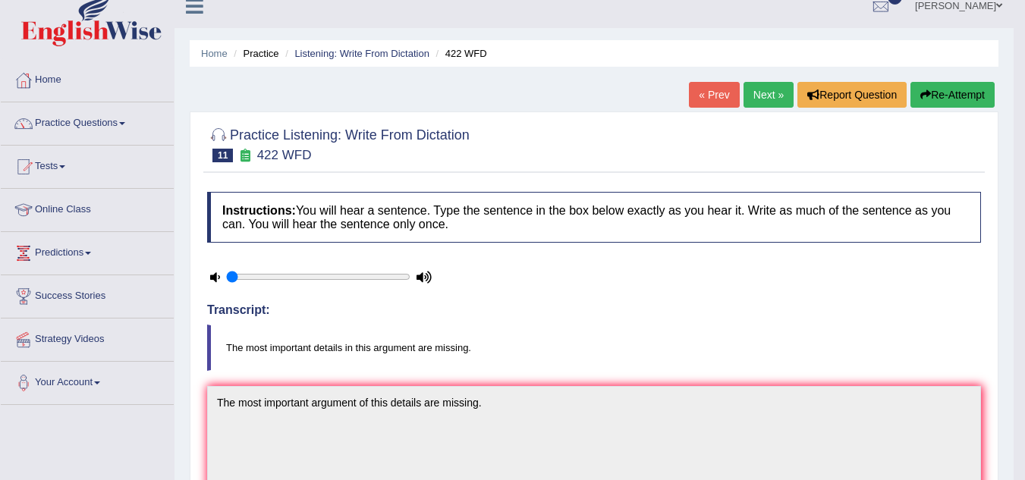
scroll to position [0, 0]
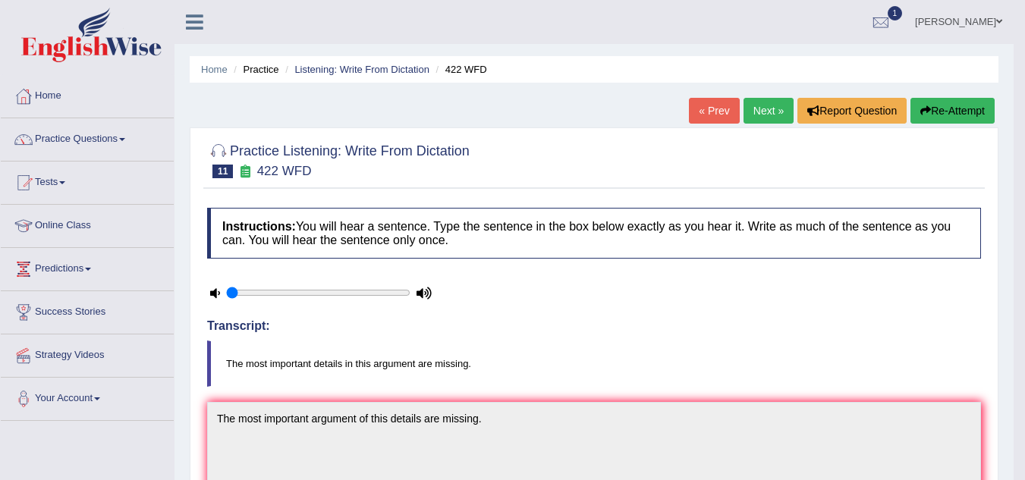
click at [948, 112] on button "Re-Attempt" at bounding box center [952, 111] width 84 height 26
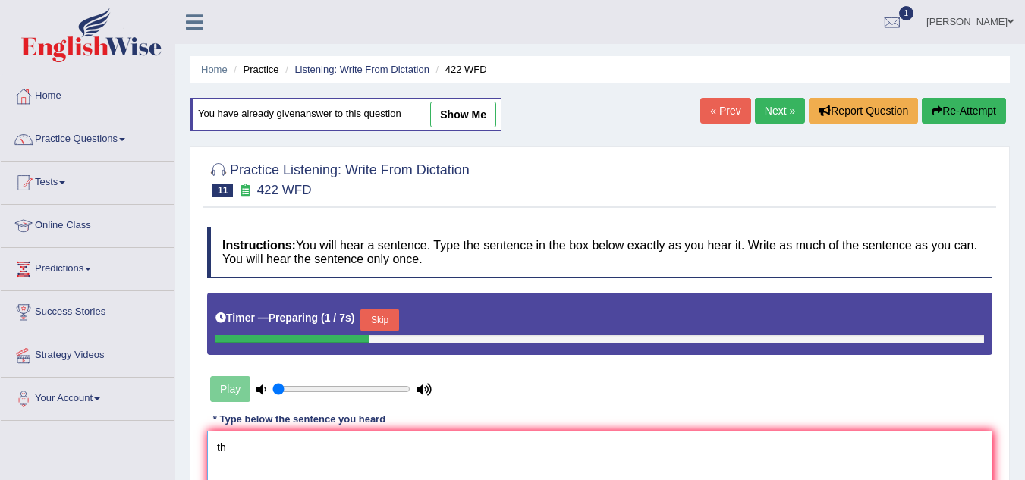
type textarea "t"
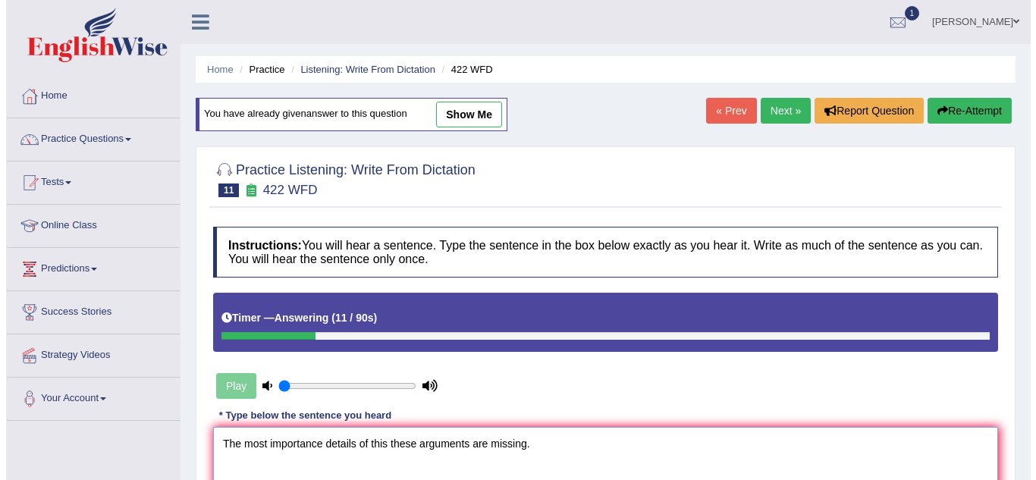
scroll to position [303, 0]
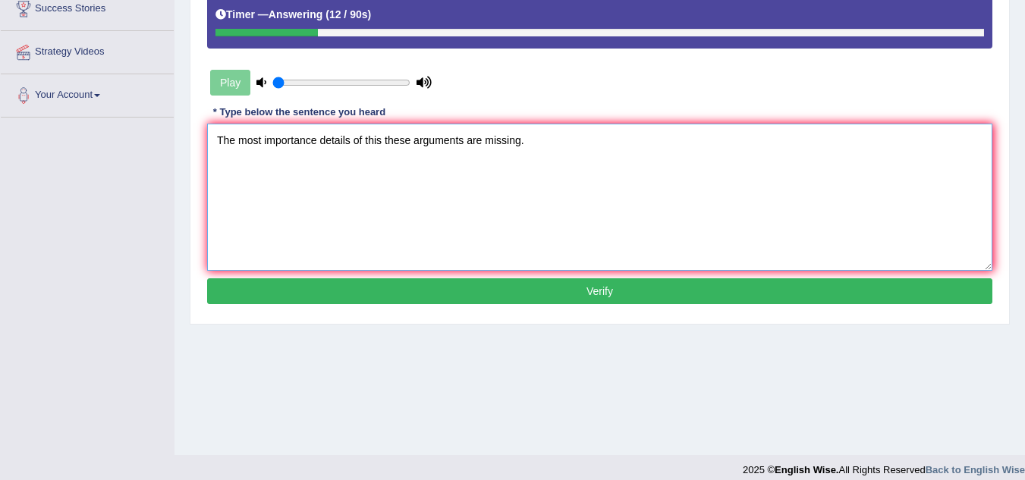
type textarea "The most importance details of this these arguments are missing."
click at [441, 295] on button "Verify" at bounding box center [599, 291] width 785 height 26
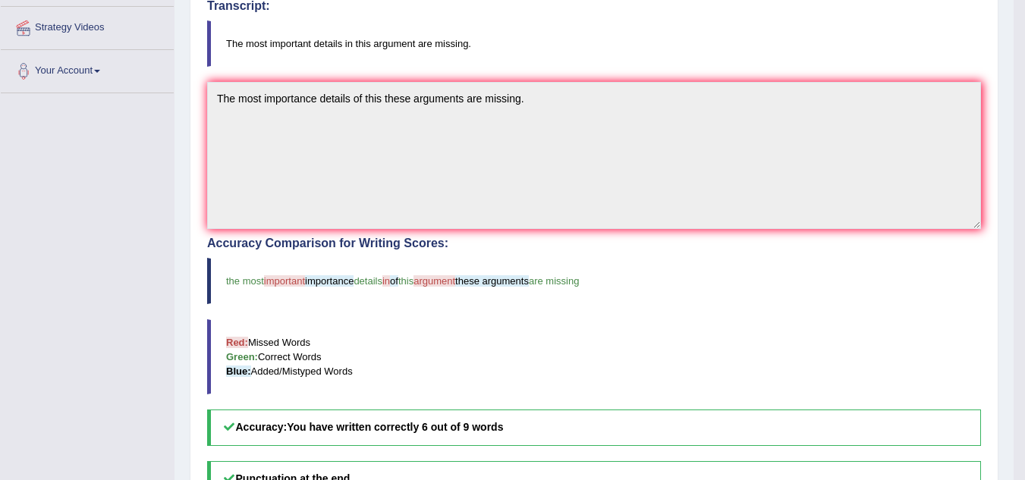
scroll to position [24, 0]
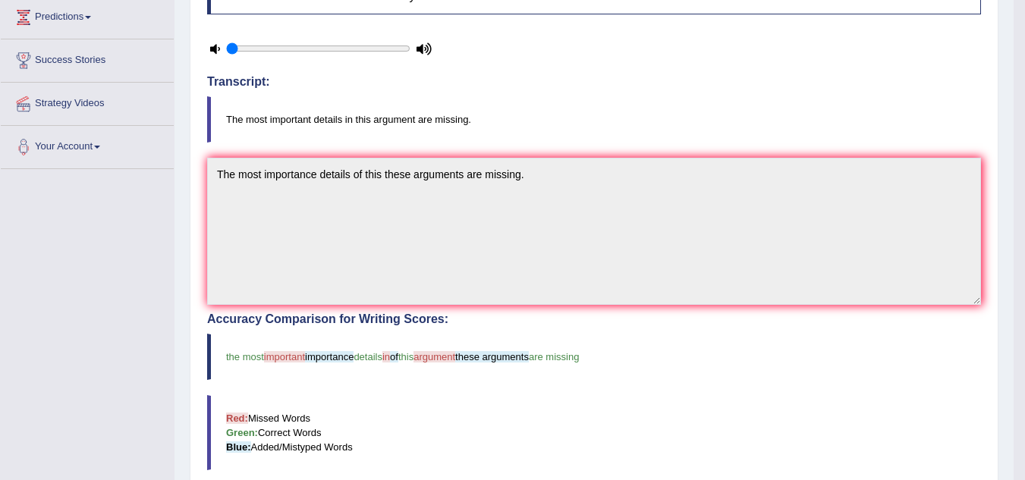
scroll to position [0, 0]
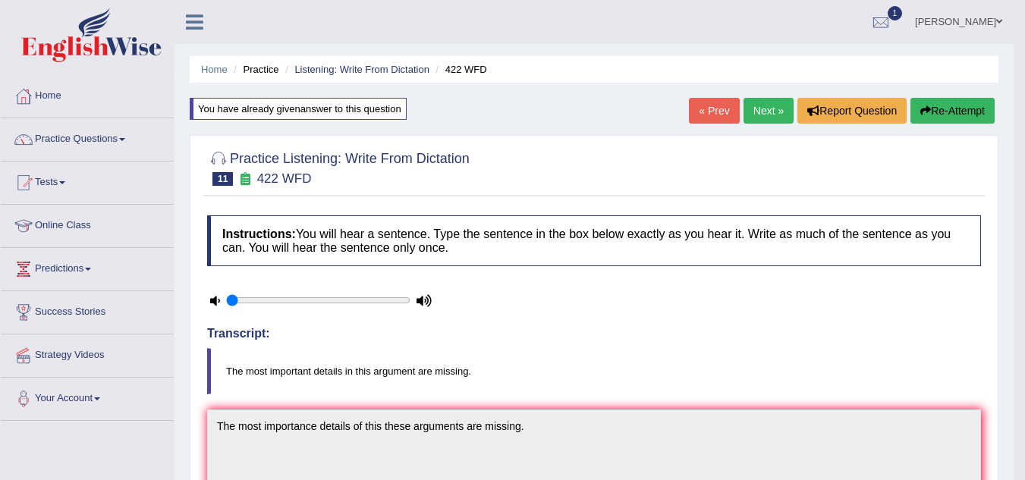
click at [756, 108] on link "Next »" at bounding box center [769, 111] width 50 height 26
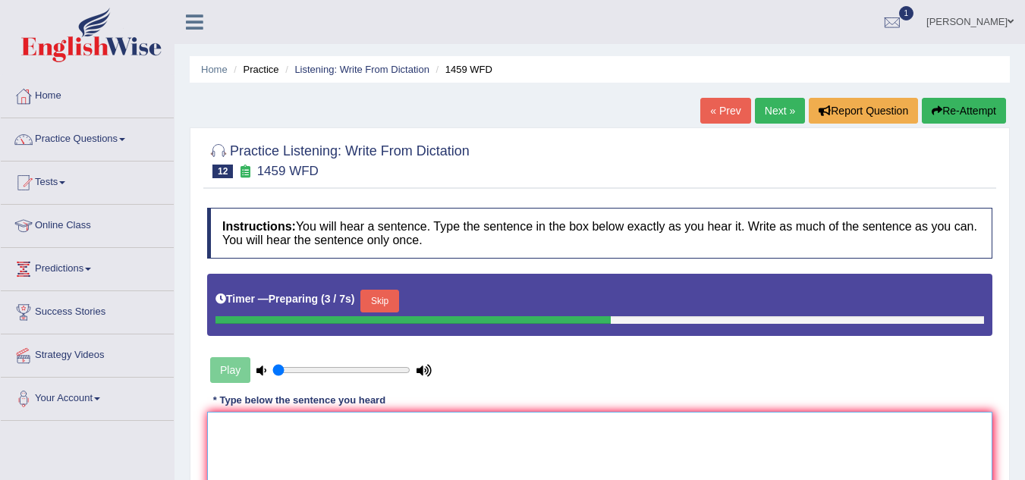
click at [288, 448] on textarea at bounding box center [599, 485] width 785 height 147
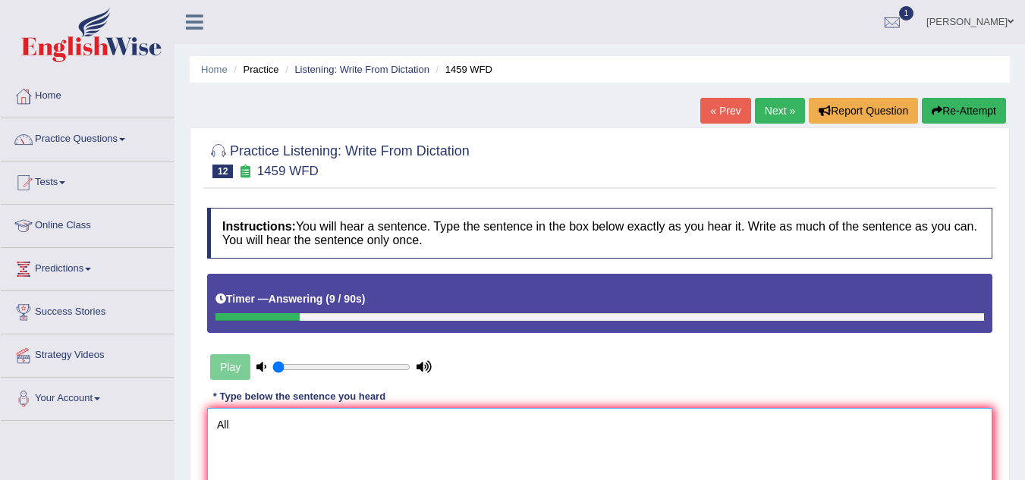
type textarea "All"
click at [957, 108] on button "Re-Attempt" at bounding box center [964, 111] width 84 height 26
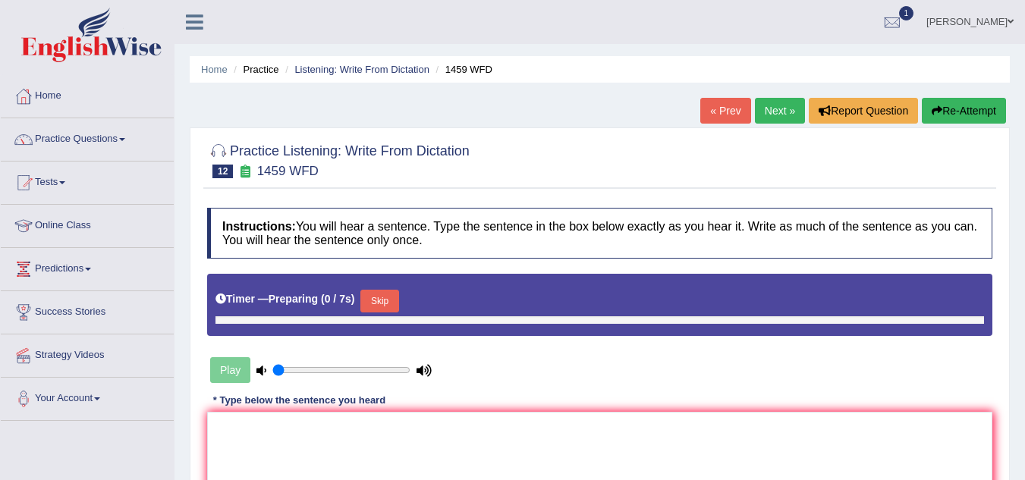
click at [230, 361] on div "Play" at bounding box center [321, 370] width 228 height 38
click at [233, 368] on div "Play" at bounding box center [321, 370] width 228 height 38
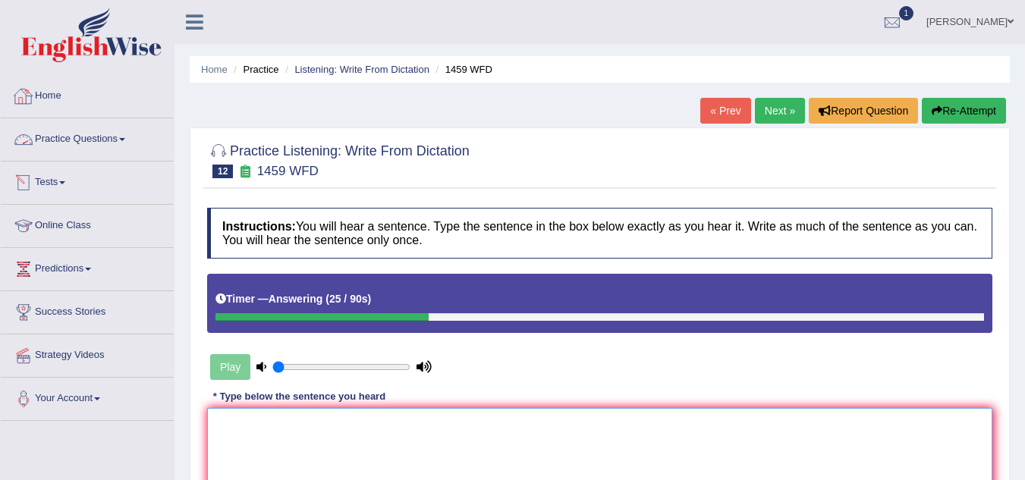
click at [300, 451] on textarea at bounding box center [599, 481] width 785 height 147
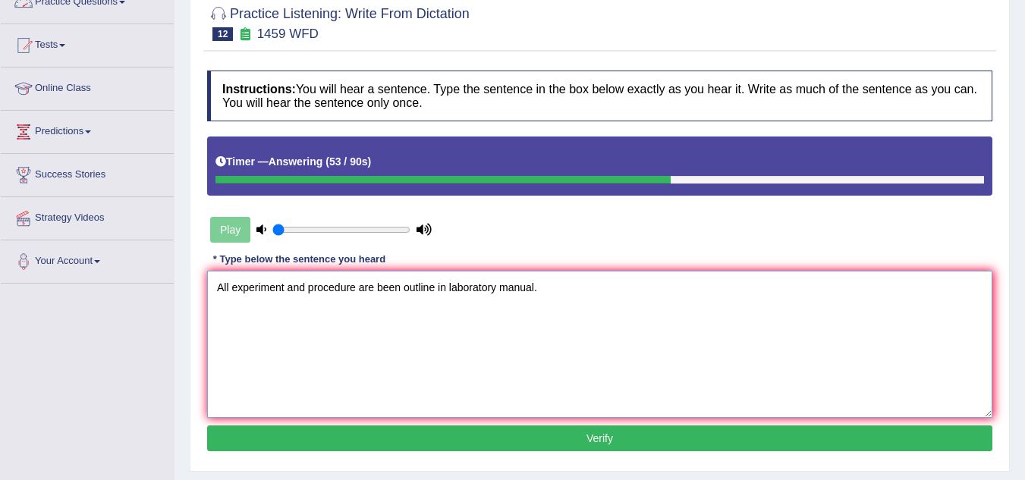
scroll to position [152, 0]
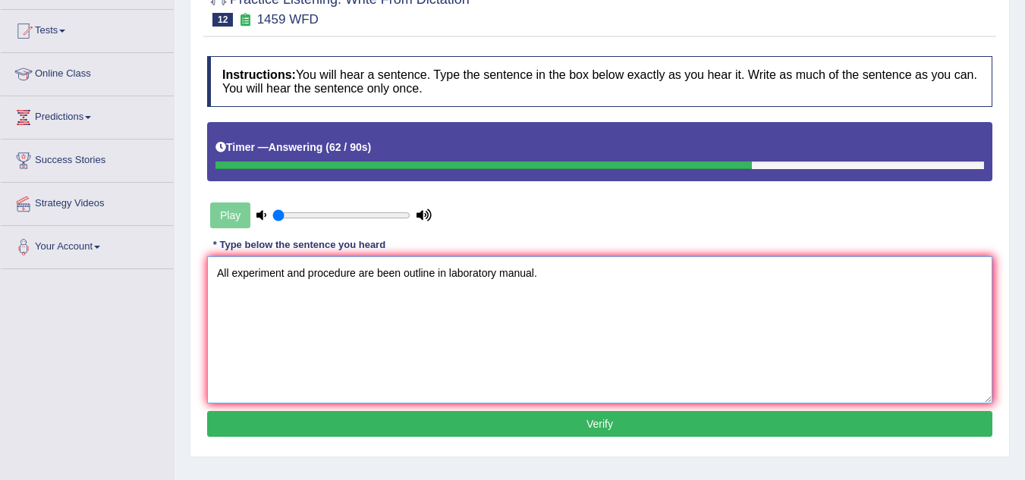
click at [373, 274] on textarea "All experiment and procedure are been outline in laboratory manual." at bounding box center [599, 329] width 785 height 147
click at [355, 276] on textarea "All experiment and procedure are been outline in laboratory manual." at bounding box center [599, 329] width 785 height 147
click at [376, 271] on textarea "All experiment and procedures are been outline in laboratory manual." at bounding box center [599, 329] width 785 height 147
click at [359, 273] on textarea "All experiment and procedures are been outline in laboratory manual." at bounding box center [599, 329] width 785 height 147
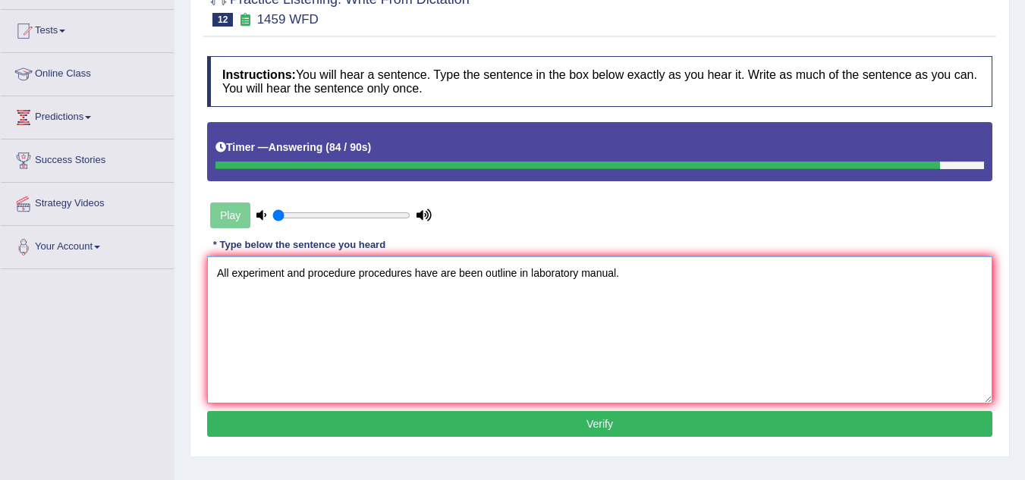
click at [457, 275] on textarea "All experiment and procedure procedures have are been outline in laboratory man…" at bounding box center [599, 329] width 785 height 147
click at [454, 275] on textarea "All experiment and procedure procedures have are been outline in laboratory man…" at bounding box center [599, 329] width 785 height 147
type textarea "All experiment and procedure procedures have been outline in laboratory manual."
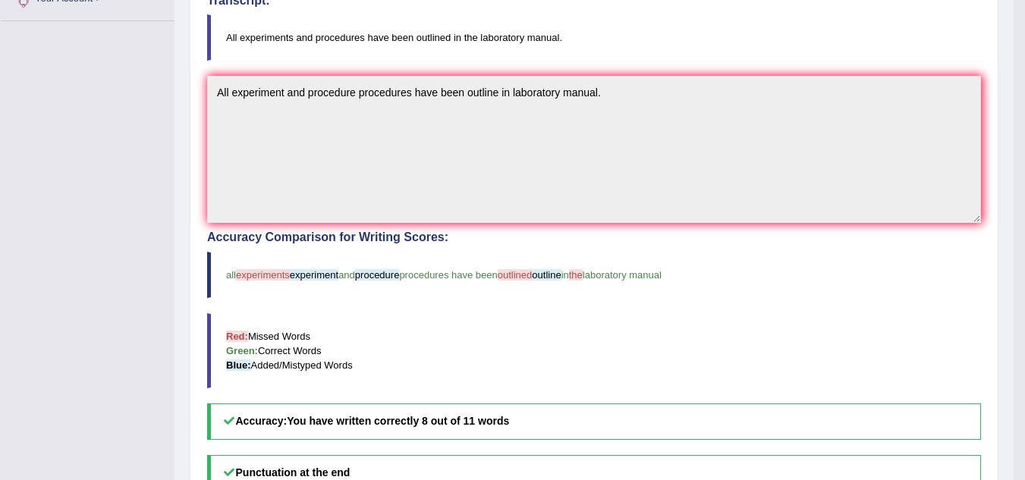
scroll to position [379, 0]
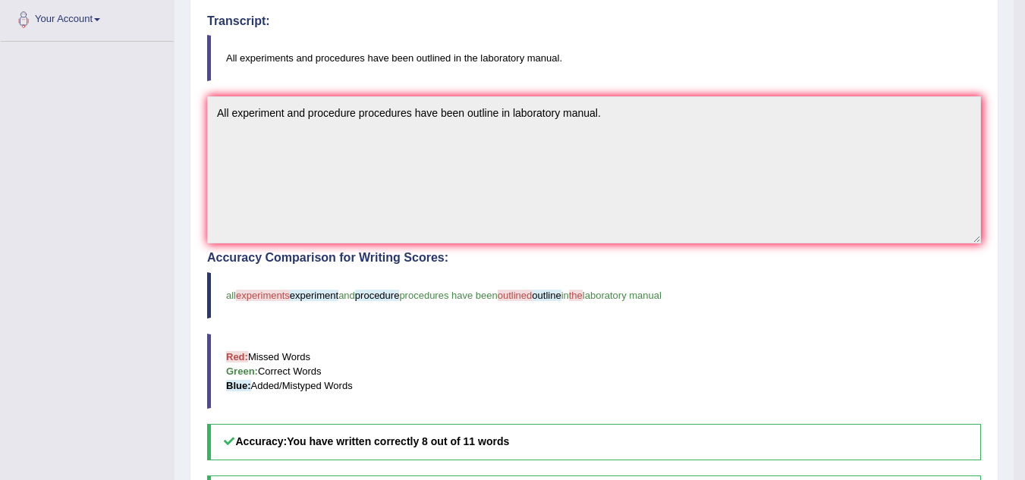
click at [449, 296] on span "procedures have been" at bounding box center [448, 295] width 98 height 11
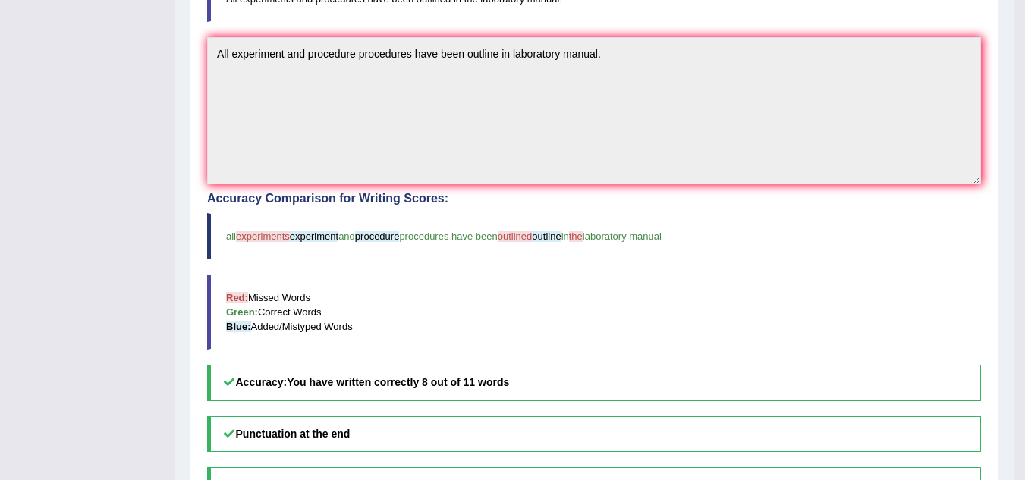
scroll to position [455, 0]
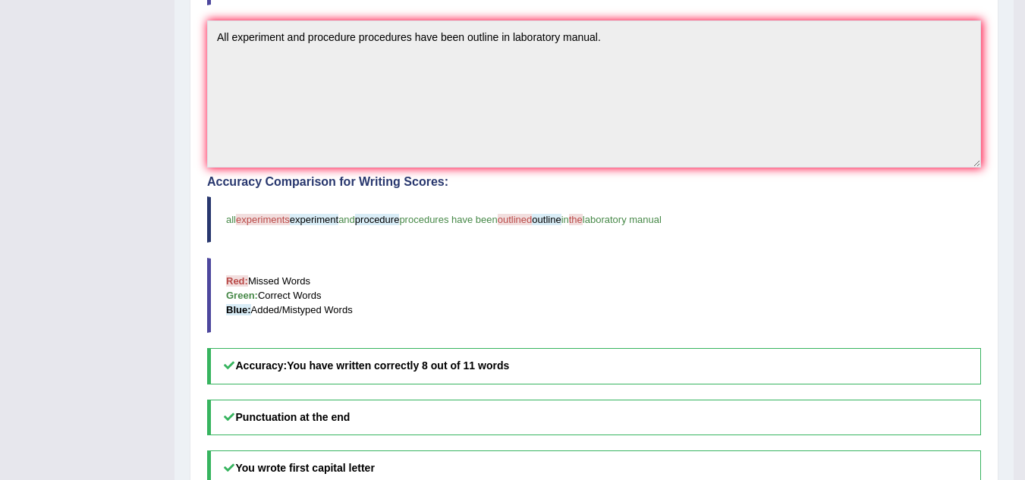
drag, startPoint x: 602, startPoint y: 299, endPoint x: 594, endPoint y: 300, distance: 7.7
click at [400, 224] on span "procedure" at bounding box center [377, 219] width 45 height 11
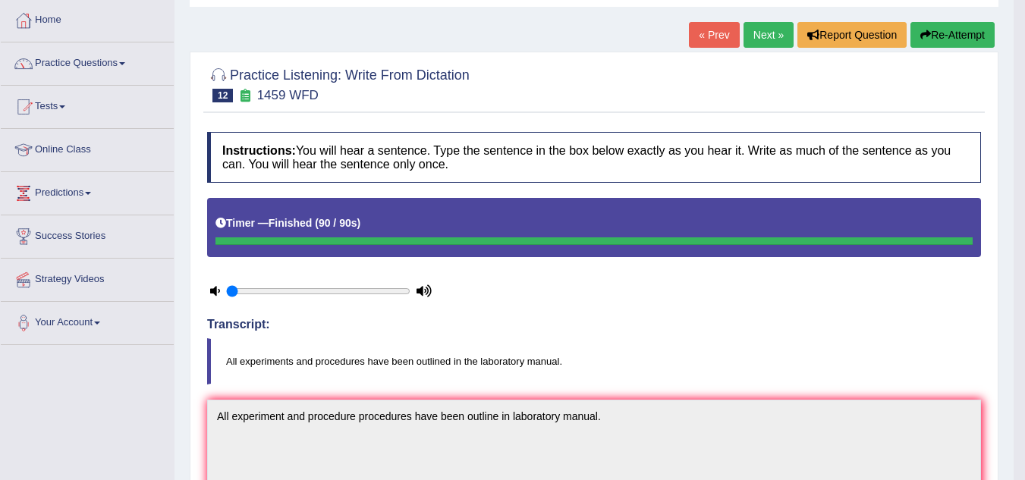
scroll to position [0, 0]
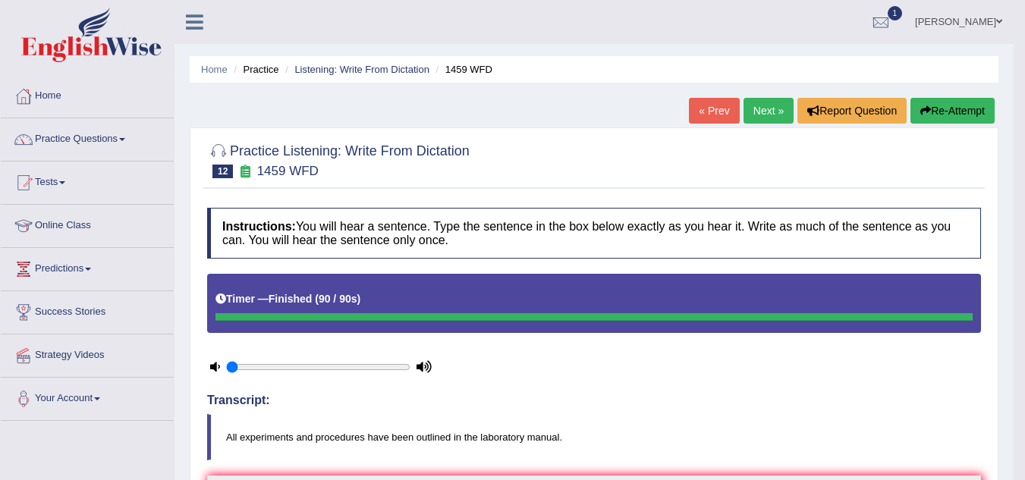
click at [763, 112] on link "Next »" at bounding box center [769, 111] width 50 height 26
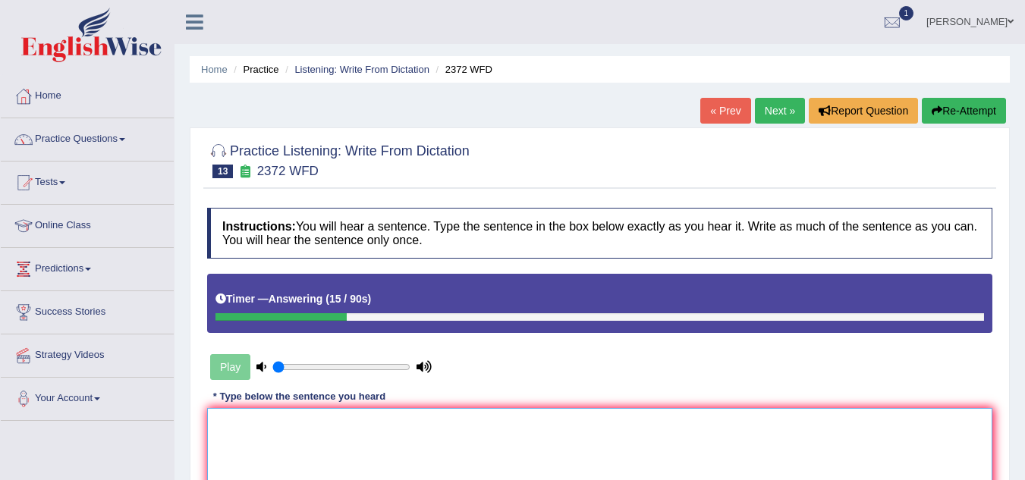
click at [278, 432] on textarea at bounding box center [599, 481] width 785 height 147
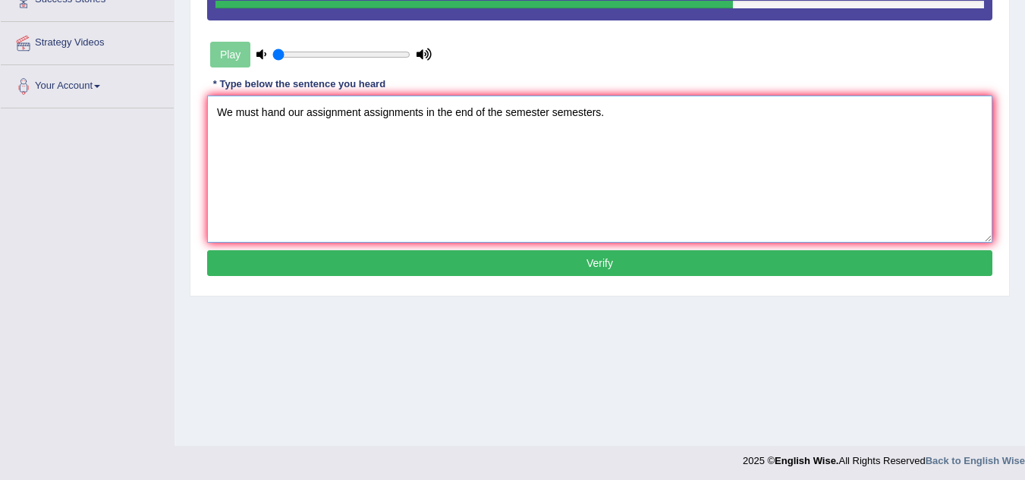
scroll to position [316, 0]
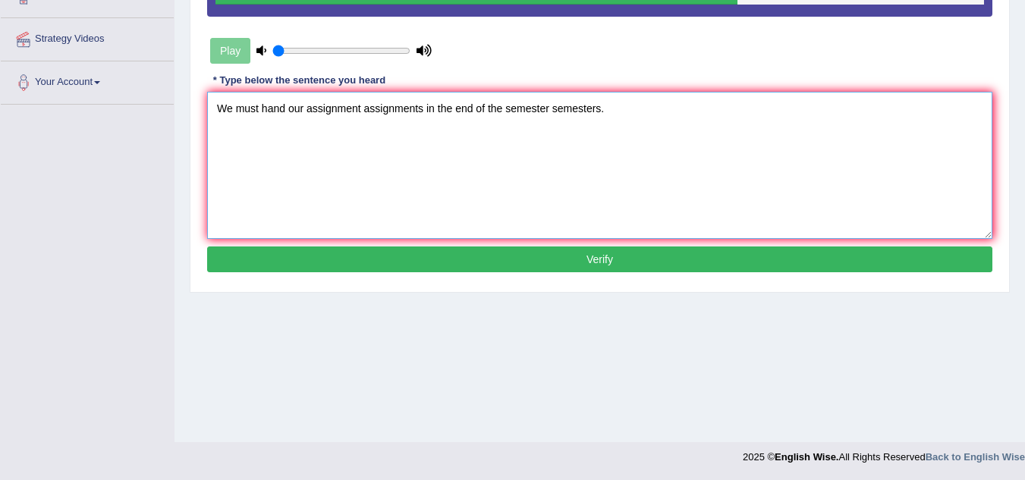
type textarea "We must hand our assignment assignments in the end of the semester semesters."
click at [490, 266] on button "Verify" at bounding box center [599, 260] width 785 height 26
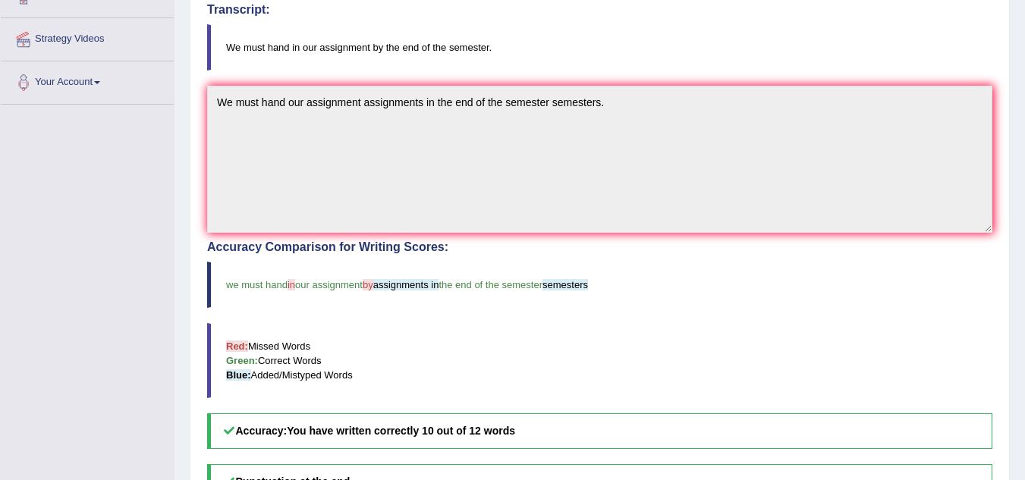
click at [435, 63] on blockquote "We must hand in our assignment by the end of the semester." at bounding box center [599, 47] width 785 height 46
click at [451, 68] on blockquote "We must hand in our assignment by the end of the semester." at bounding box center [599, 47] width 785 height 46
click at [465, 68] on blockquote "We must hand in our assignment by the end of the semester." at bounding box center [599, 47] width 785 height 46
click at [476, 62] on blockquote "We must hand in our assignment by the end of the semester." at bounding box center [599, 47] width 785 height 46
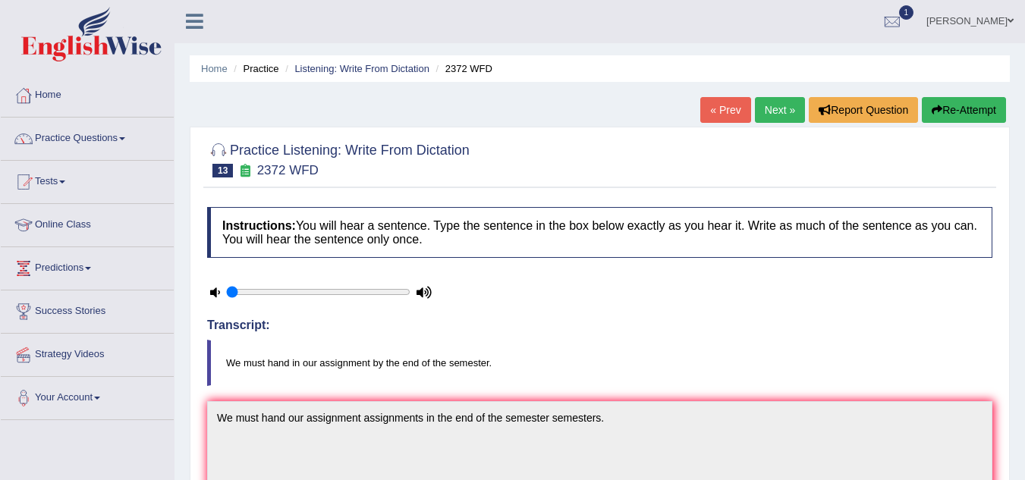
scroll to position [0, 0]
click at [783, 105] on link "Next »" at bounding box center [780, 111] width 50 height 26
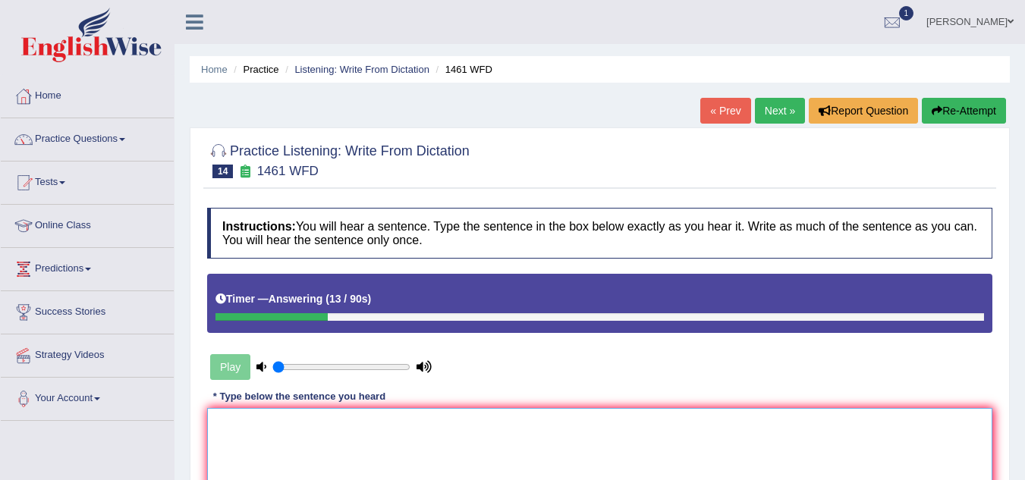
click at [253, 445] on textarea at bounding box center [599, 481] width 785 height 147
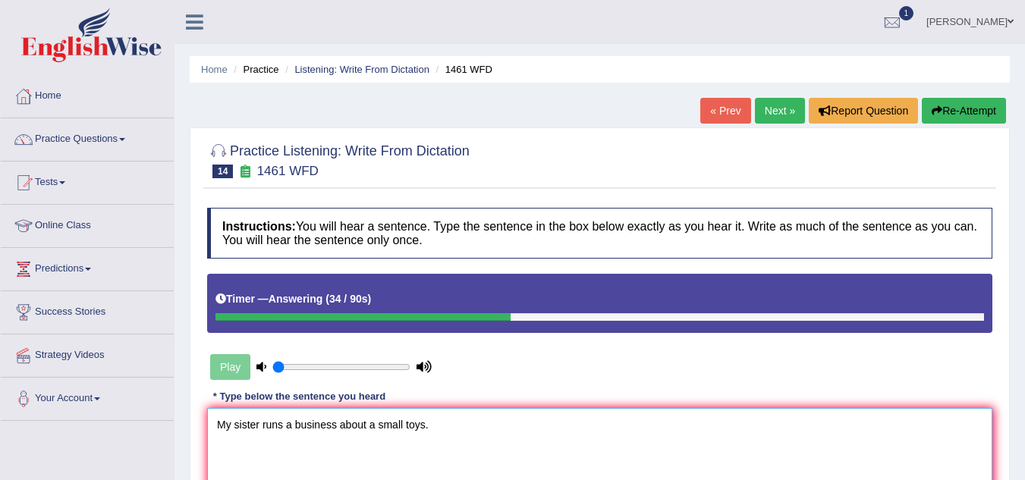
click at [259, 427] on textarea "My sister runs a business about a small toys." at bounding box center [599, 481] width 785 height 147
click at [291, 426] on textarea "My sister's runs a business about a small toys." at bounding box center [599, 481] width 785 height 147
click at [264, 426] on textarea "My sister's runs a business about a small toys." at bounding box center [599, 481] width 785 height 147
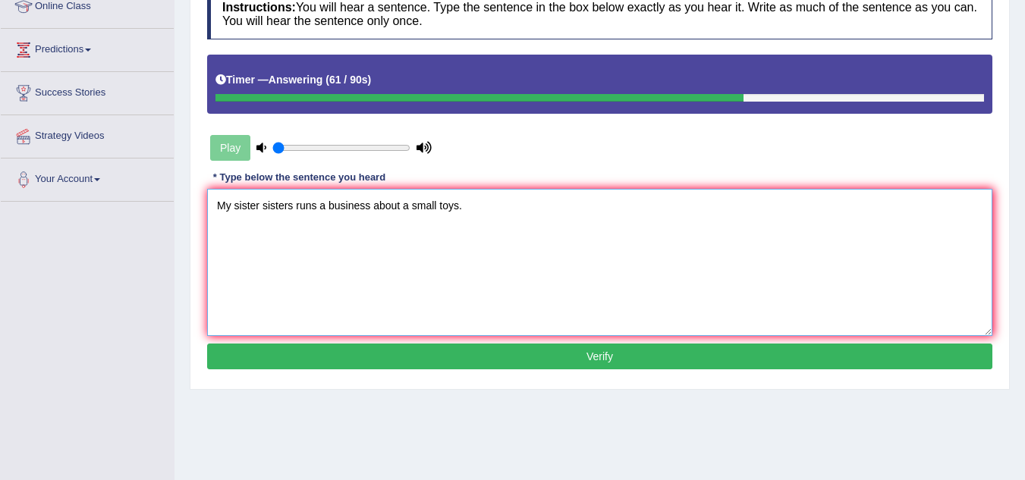
scroll to position [228, 0]
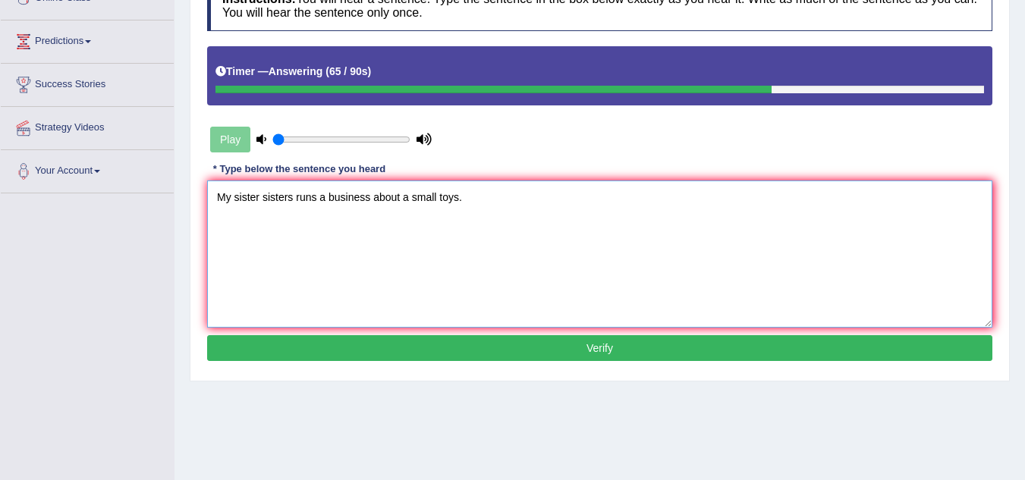
type textarea "My sister sisters runs a business about a small toys."
click at [531, 344] on button "Verify" at bounding box center [599, 348] width 785 height 26
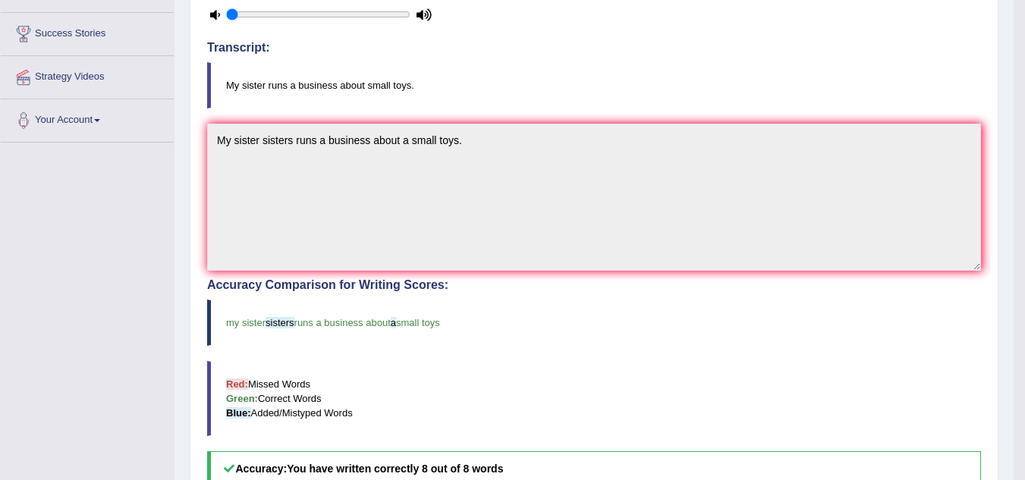
scroll to position [303, 0]
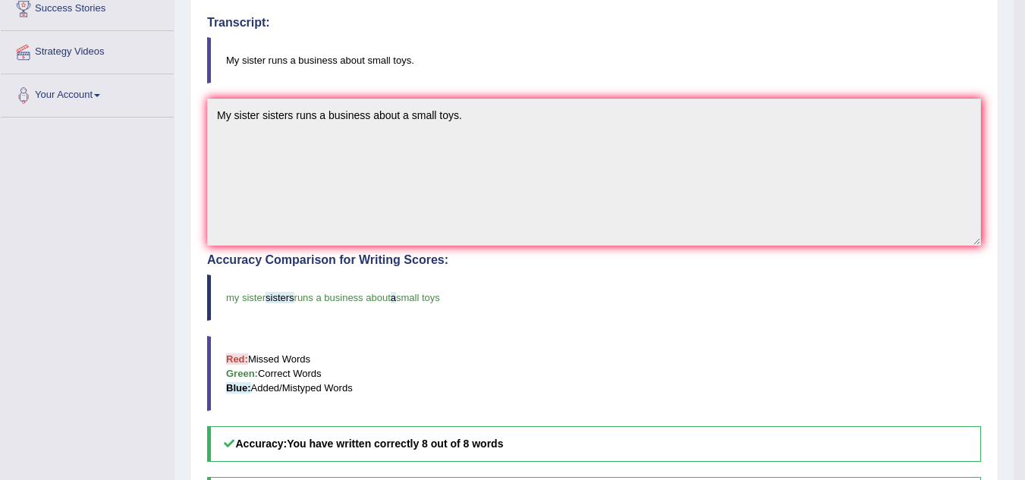
click at [429, 73] on blockquote "My sister runs a business about small toys." at bounding box center [594, 60] width 774 height 46
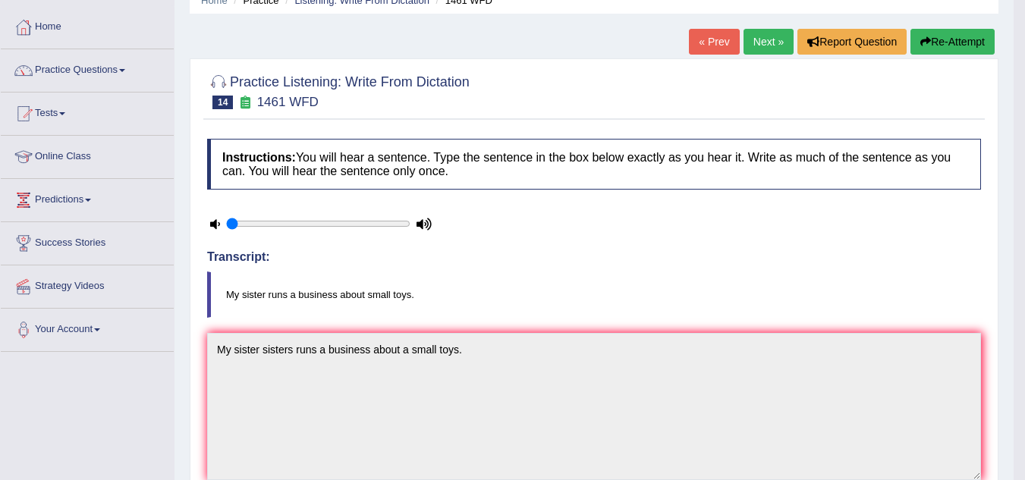
scroll to position [0, 0]
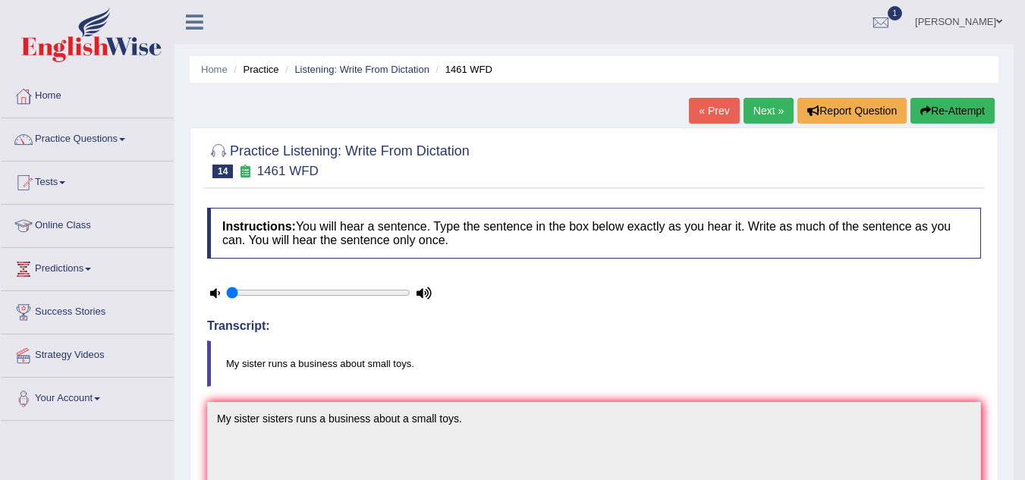
click at [757, 112] on link "Next »" at bounding box center [769, 111] width 50 height 26
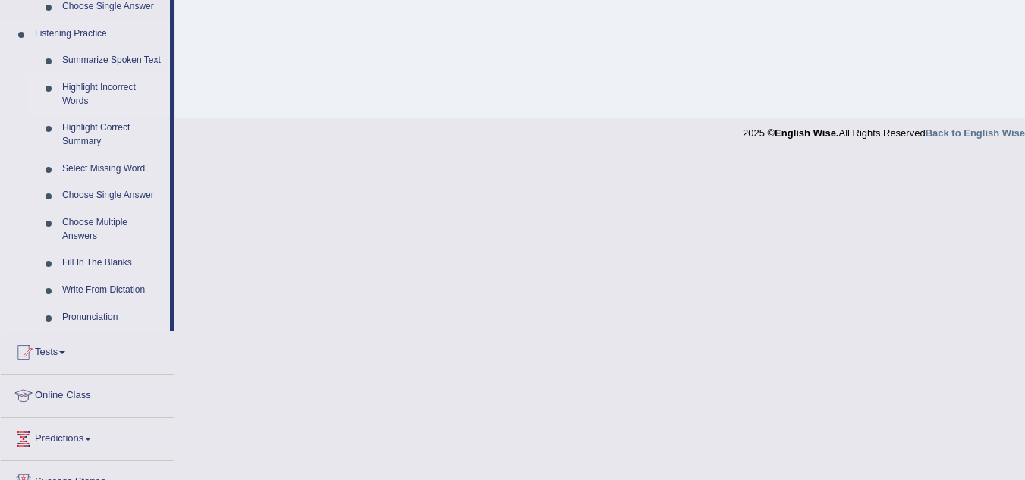
scroll to position [600, 0]
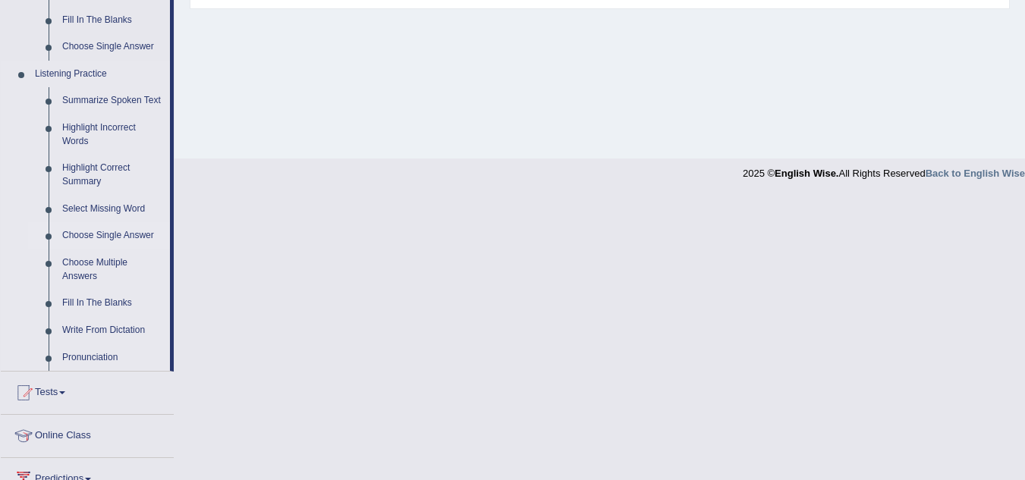
click at [107, 231] on link "Choose Single Answer" at bounding box center [112, 235] width 115 height 27
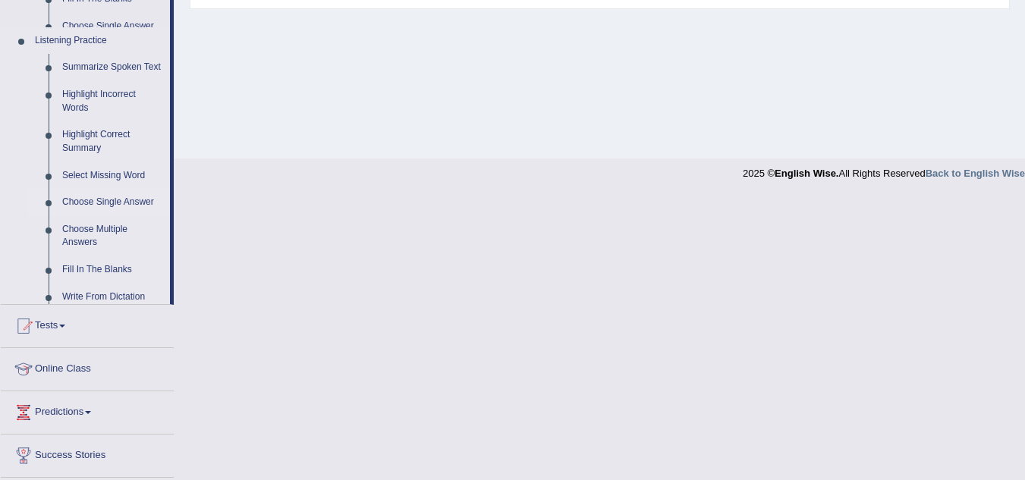
scroll to position [316, 0]
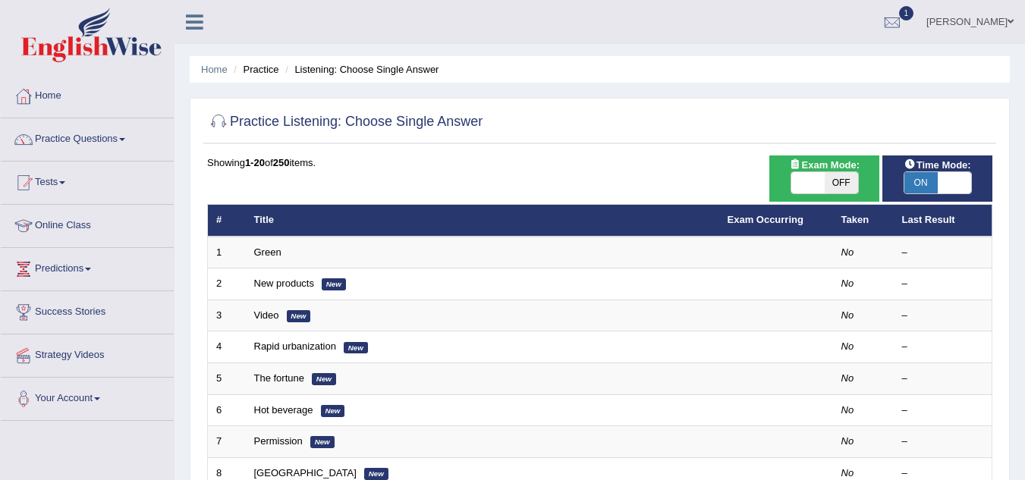
click at [260, 251] on link "Green" at bounding box center [267, 252] width 27 height 11
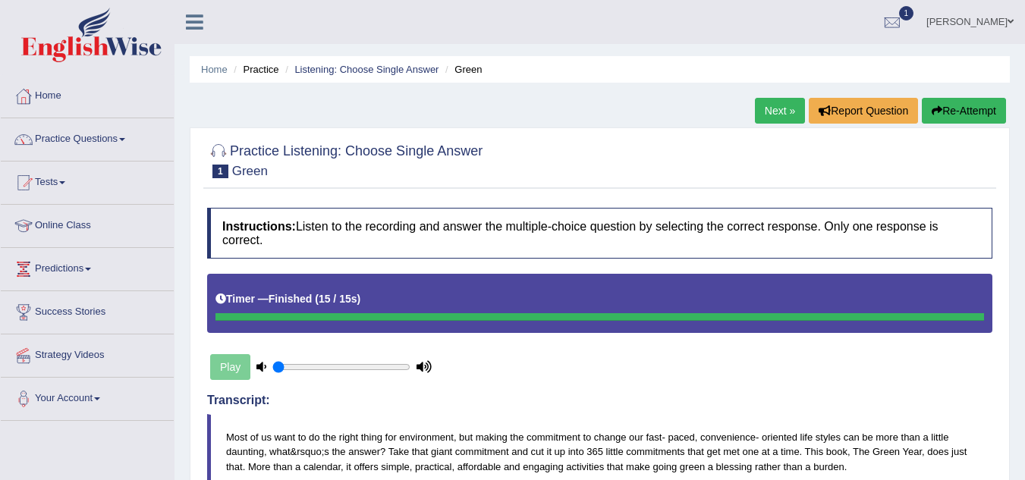
click at [771, 108] on link "Next »" at bounding box center [780, 111] width 50 height 26
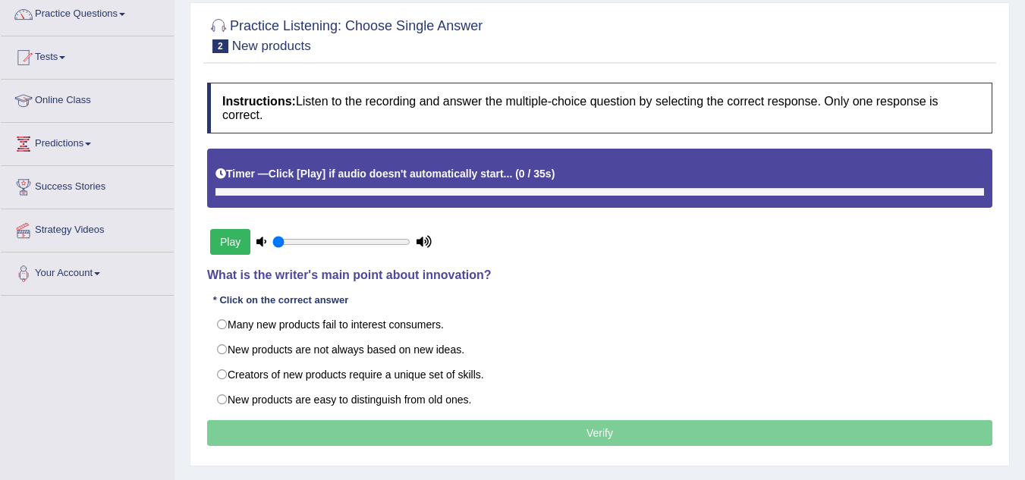
scroll to position [228, 0]
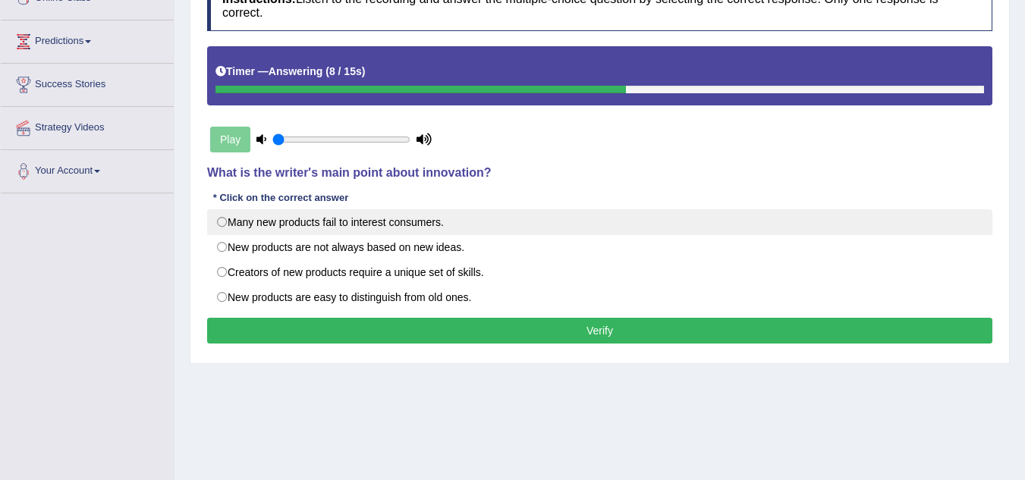
click at [222, 225] on label "Many new products fail to interest consumers." at bounding box center [599, 222] width 785 height 26
radio input "true"
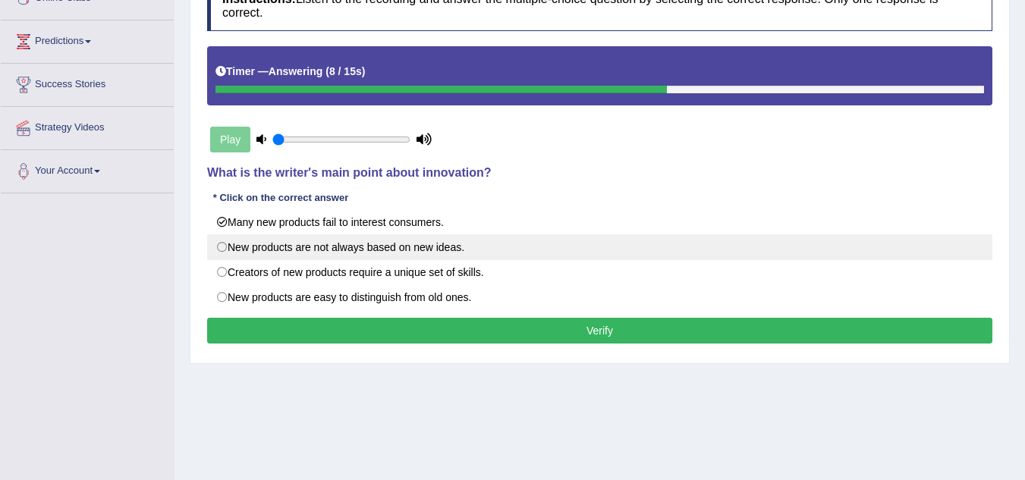
click at [224, 247] on label "New products are not always based on new ideas." at bounding box center [599, 247] width 785 height 26
radio input "true"
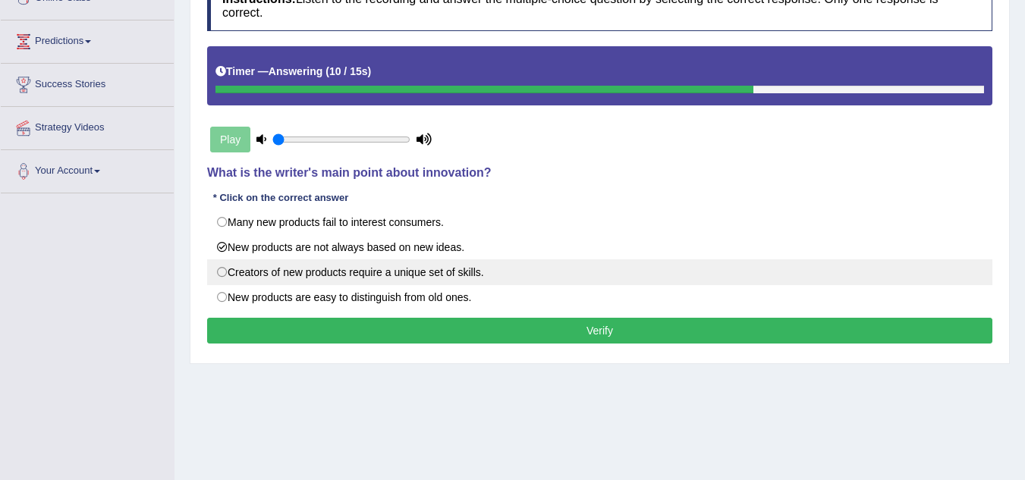
click at [226, 269] on label "Creators of new products require a unique set of skills." at bounding box center [599, 272] width 785 height 26
radio input "true"
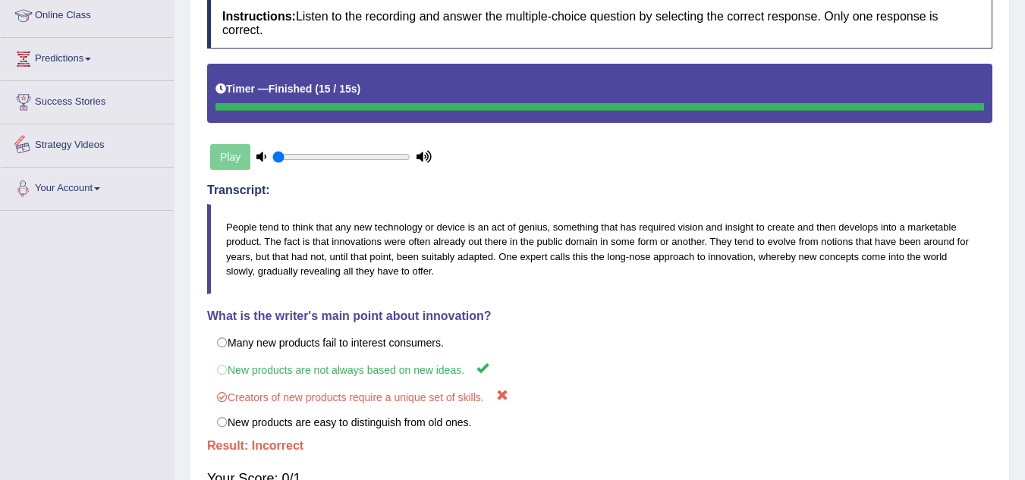
scroll to position [76, 0]
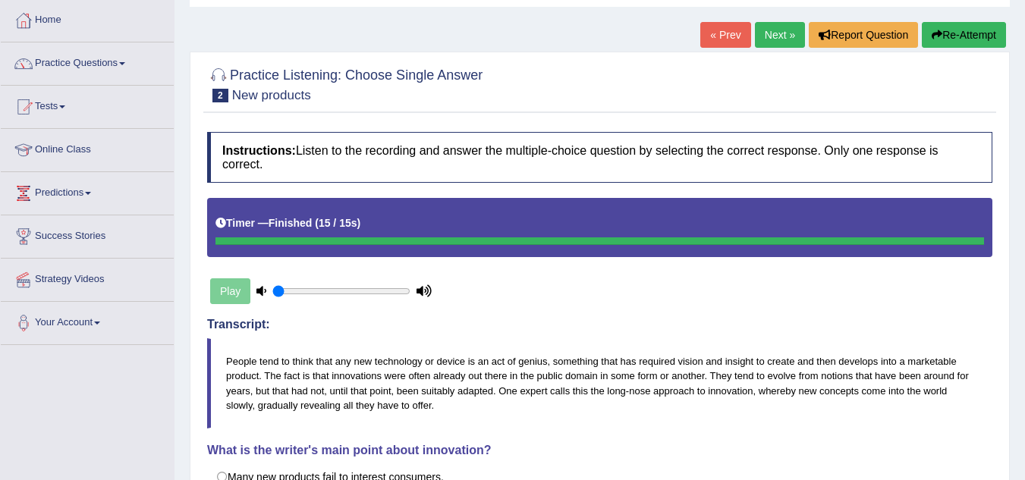
click at [765, 37] on link "Next »" at bounding box center [780, 35] width 50 height 26
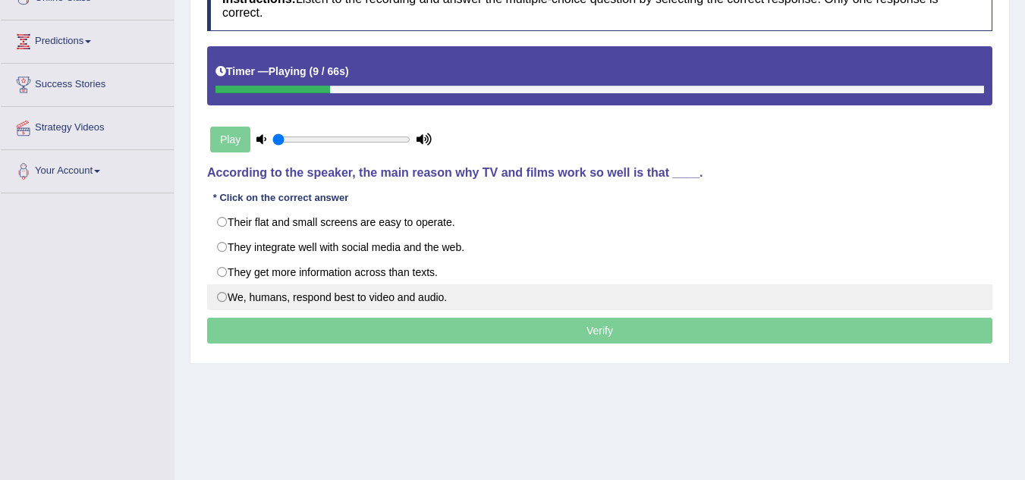
click at [218, 297] on label "We, humans, respond best to video and audio." at bounding box center [599, 298] width 785 height 26
radio input "true"
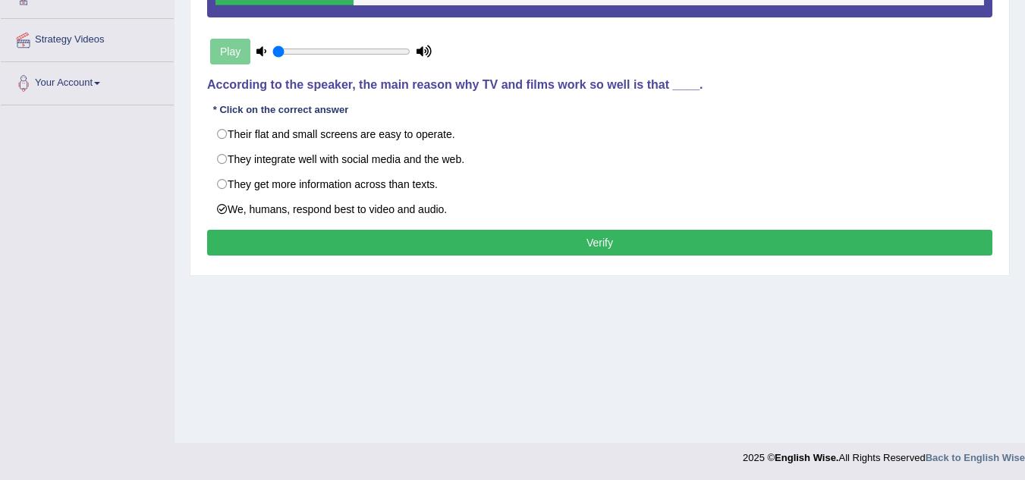
scroll to position [316, 0]
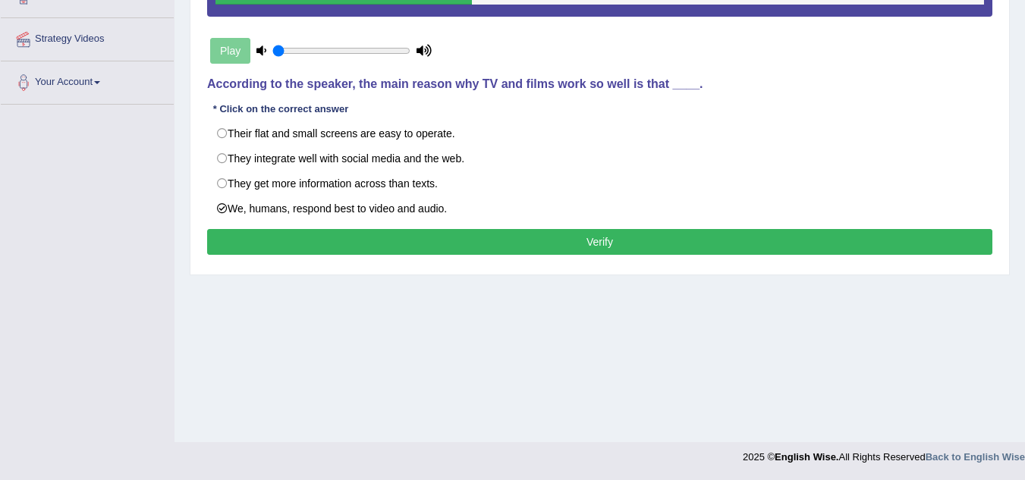
click at [610, 233] on button "Verify" at bounding box center [599, 242] width 785 height 26
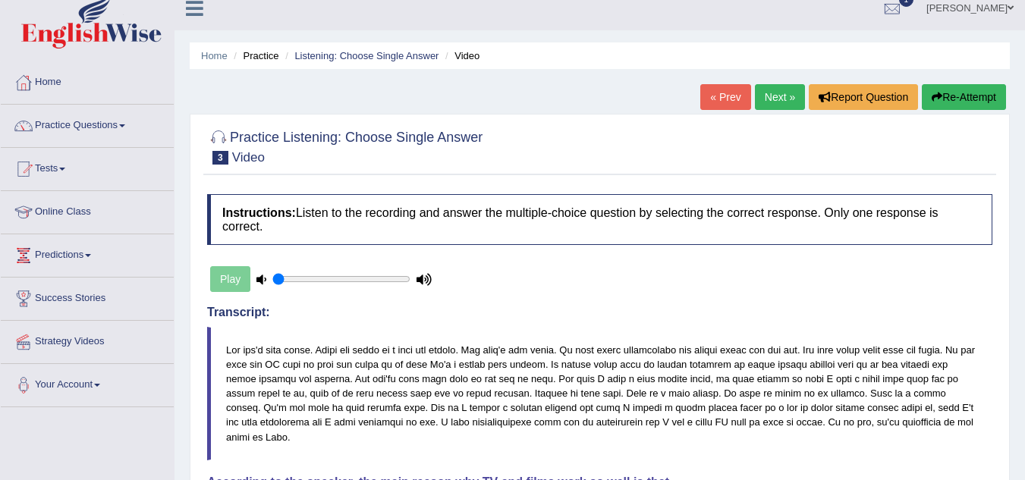
scroll to position [13, 0]
click at [772, 104] on link "Next »" at bounding box center [780, 98] width 50 height 26
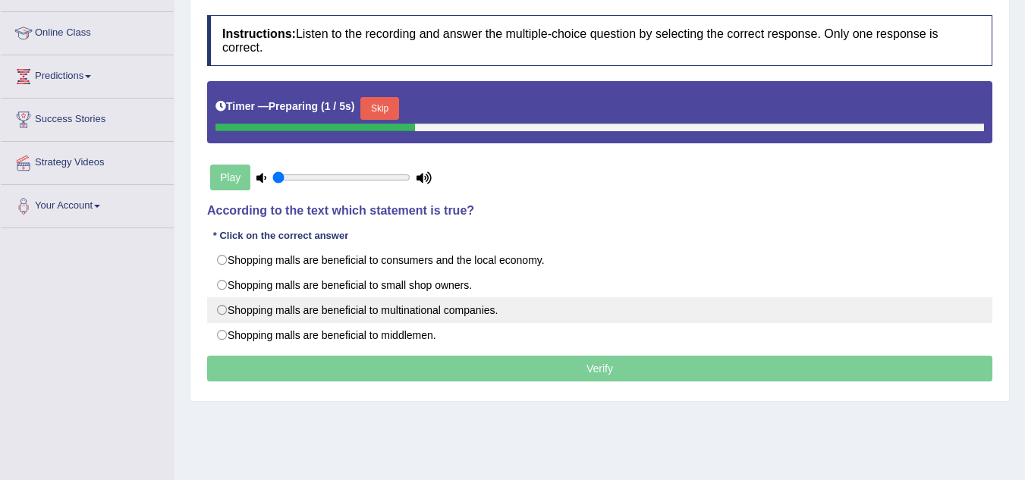
scroll to position [228, 0]
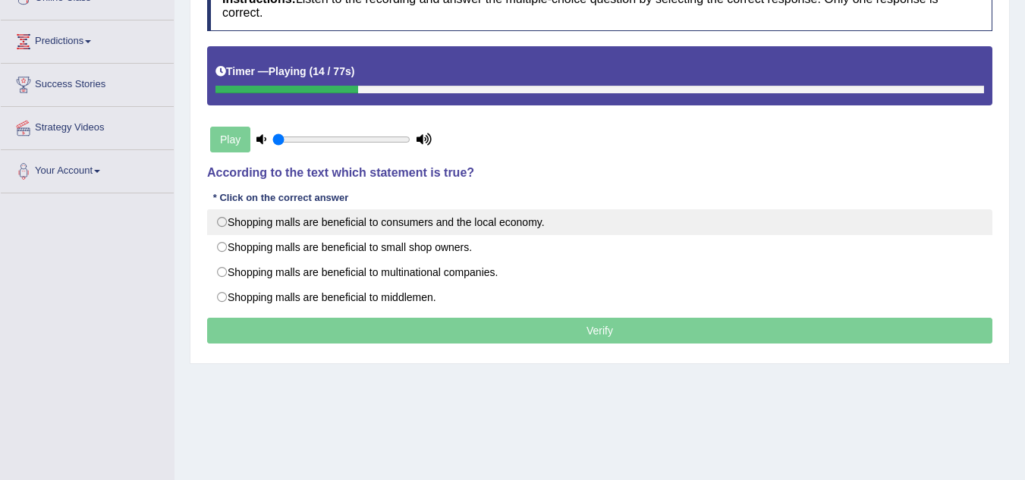
click at [224, 219] on label "Shopping malls are beneficial to consumers and the local economy." at bounding box center [599, 222] width 785 height 26
radio input "true"
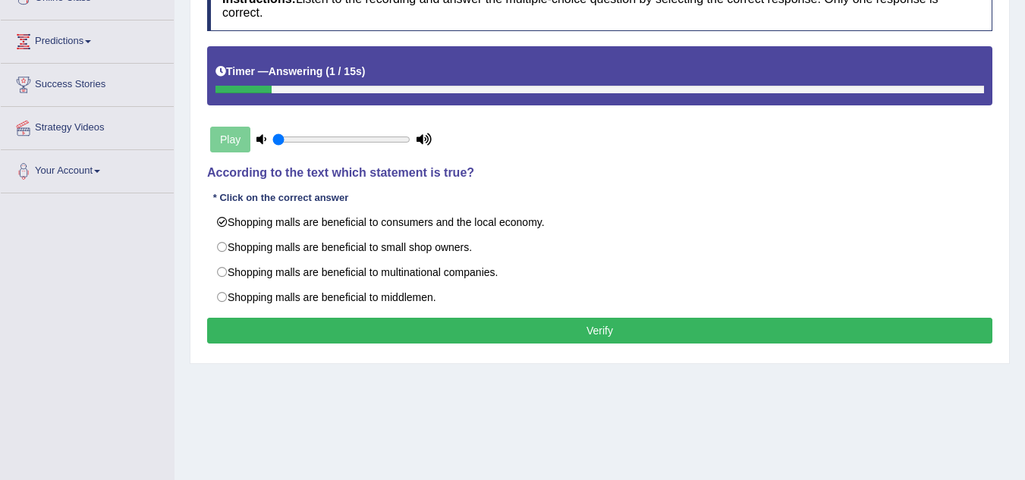
click at [569, 329] on button "Verify" at bounding box center [599, 331] width 785 height 26
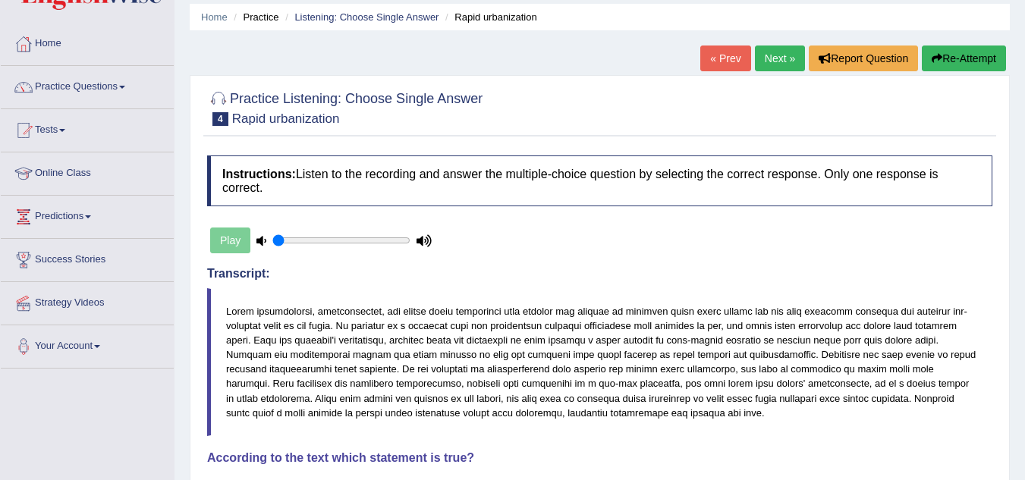
scroll to position [0, 0]
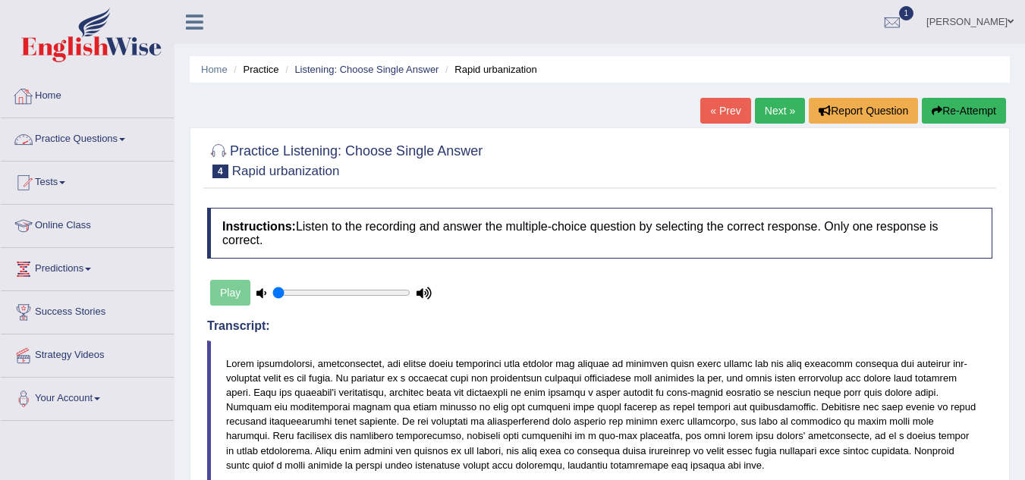
click at [78, 136] on link "Practice Questions" at bounding box center [87, 137] width 173 height 38
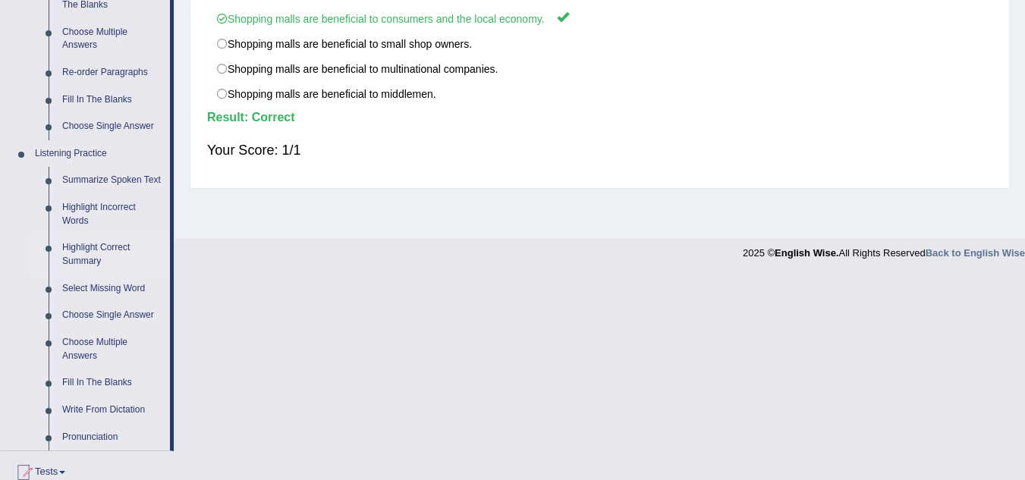
scroll to position [607, 0]
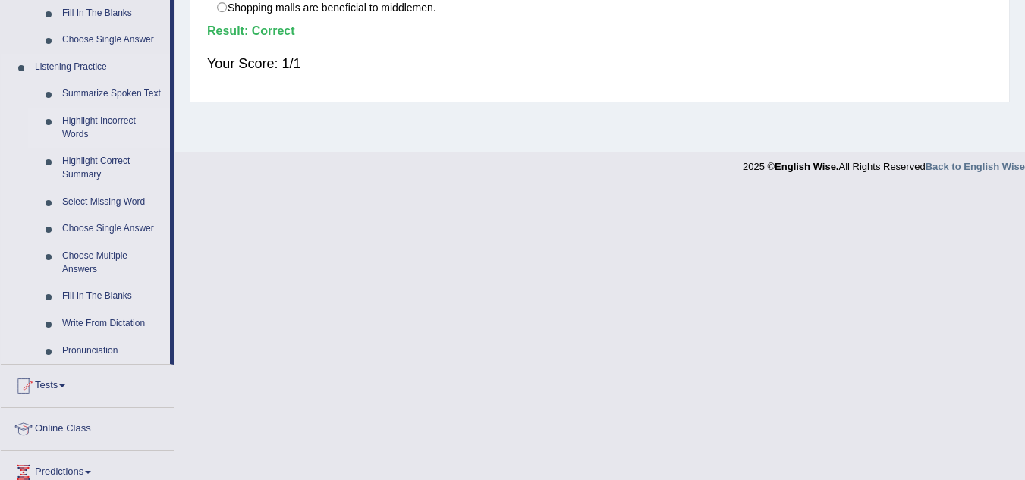
click at [93, 126] on link "Highlight Incorrect Words" at bounding box center [112, 128] width 115 height 40
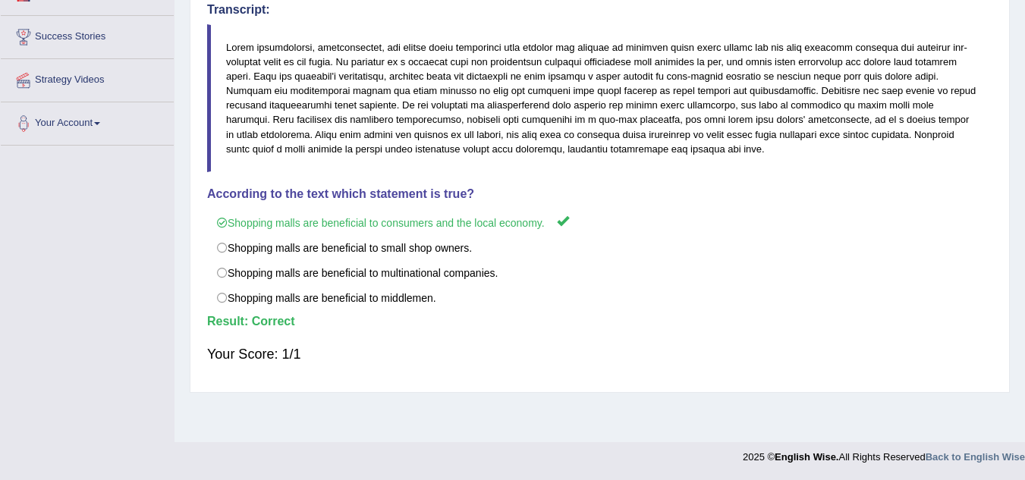
scroll to position [245, 0]
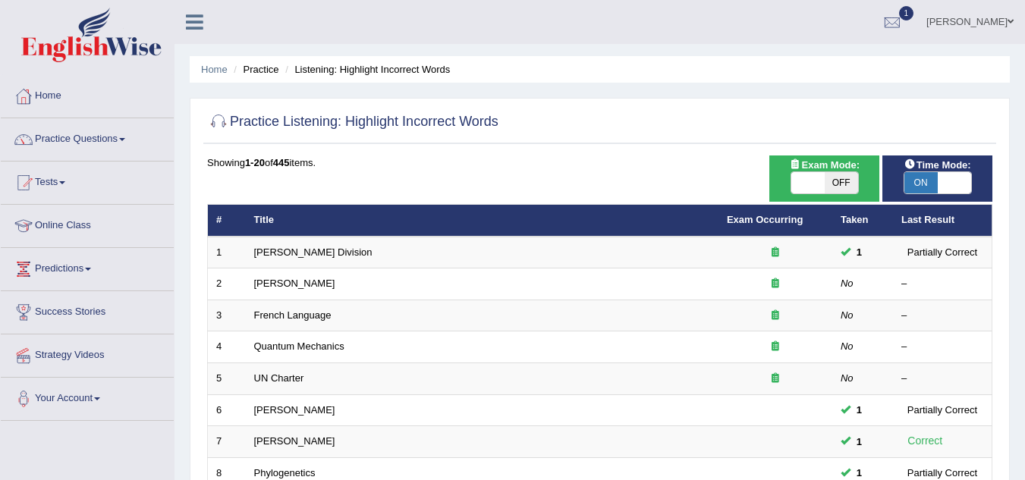
click at [277, 255] on link "[PERSON_NAME] Division" at bounding box center [313, 252] width 118 height 11
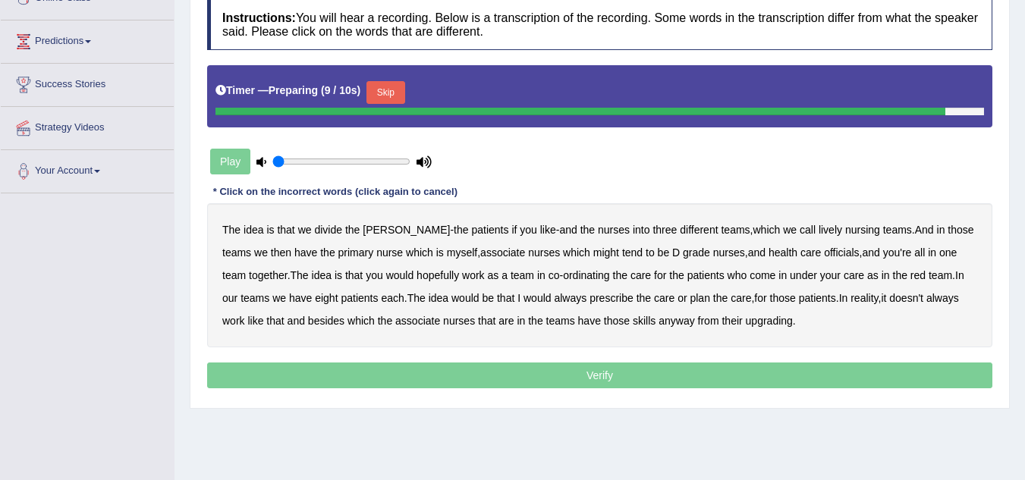
drag, startPoint x: 561, startPoint y: 227, endPoint x: 581, endPoint y: 227, distance: 19.7
click at [581, 227] on div "The idea is that we divide the ward - the patients if you like - and the nurses…" at bounding box center [599, 275] width 785 height 144
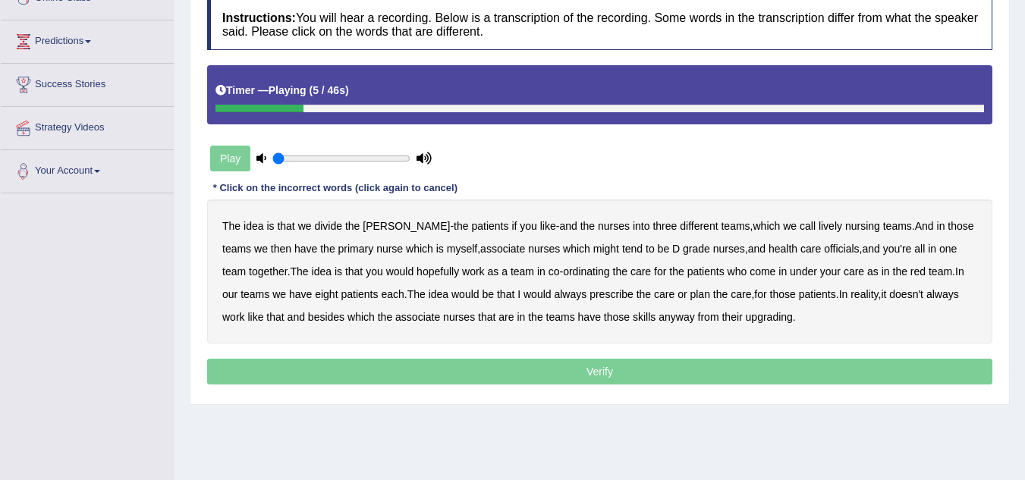
drag, startPoint x: 312, startPoint y: 225, endPoint x: 330, endPoint y: 226, distance: 18.3
click at [330, 228] on div "The idea is that we divide the ward - the patients if you like - and the nurses…" at bounding box center [599, 272] width 785 height 144
click at [329, 225] on b "divide" at bounding box center [328, 226] width 28 height 12
click at [331, 223] on b "divide" at bounding box center [328, 226] width 28 height 12
click at [321, 219] on div "The idea is that we divide the ward - the patients if you like - and the nurses…" at bounding box center [599, 272] width 785 height 144
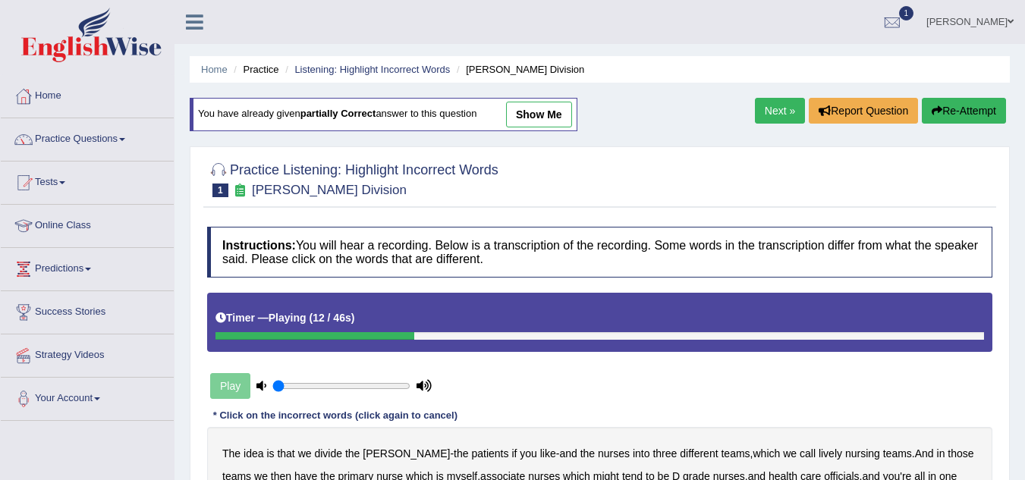
drag, startPoint x: 972, startPoint y: 103, endPoint x: 841, endPoint y: 228, distance: 180.9
click at [968, 103] on button "Re-Attempt" at bounding box center [964, 111] width 84 height 26
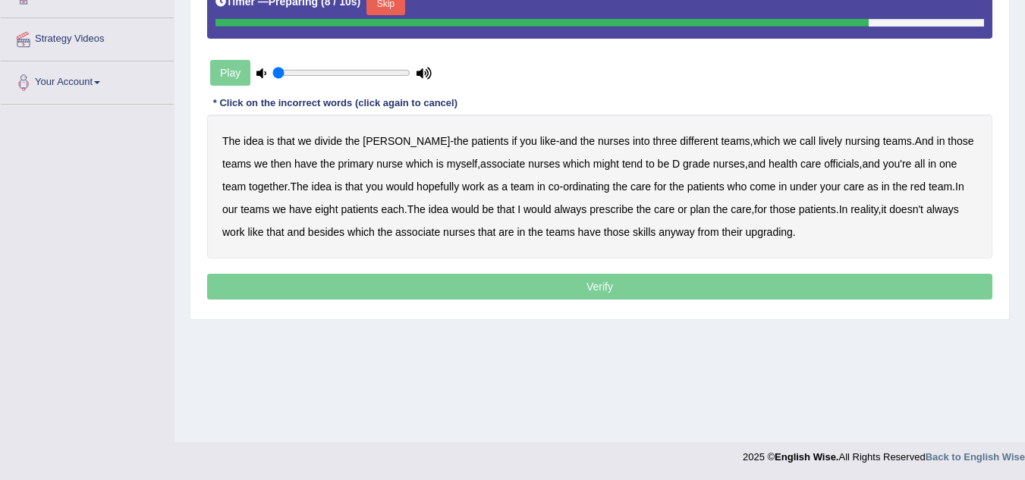
drag, startPoint x: 325, startPoint y: 143, endPoint x: 362, endPoint y: 140, distance: 36.6
click at [362, 140] on div "The idea is that we divide the ward - the patients if you like - and the nurses…" at bounding box center [599, 187] width 785 height 144
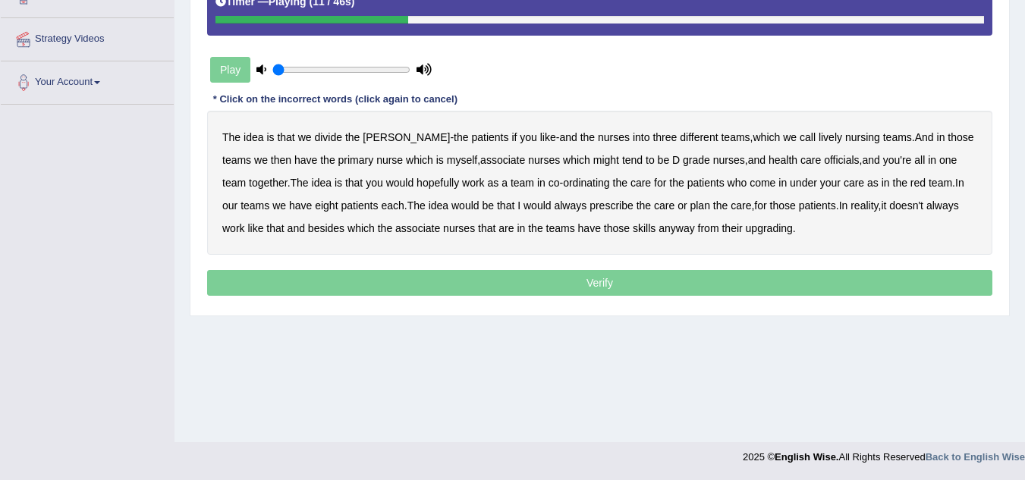
click at [819, 139] on b "lively" at bounding box center [831, 137] width 24 height 12
drag, startPoint x: 559, startPoint y: 161, endPoint x: 582, endPoint y: 179, distance: 29.1
click at [593, 161] on b "might" at bounding box center [606, 160] width 26 height 12
click at [824, 159] on b "officials" at bounding box center [841, 160] width 35 height 12
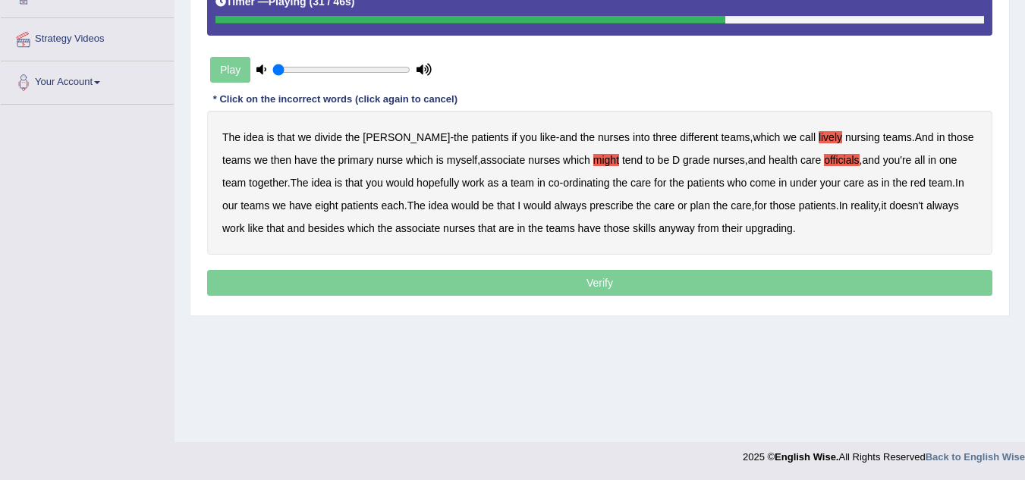
click at [844, 186] on b "care" at bounding box center [854, 183] width 20 height 12
click at [844, 184] on b "care" at bounding box center [854, 183] width 20 height 12
click at [561, 202] on b "always" at bounding box center [570, 206] width 33 height 12
click at [781, 233] on b "upgrading" at bounding box center [769, 228] width 47 height 12
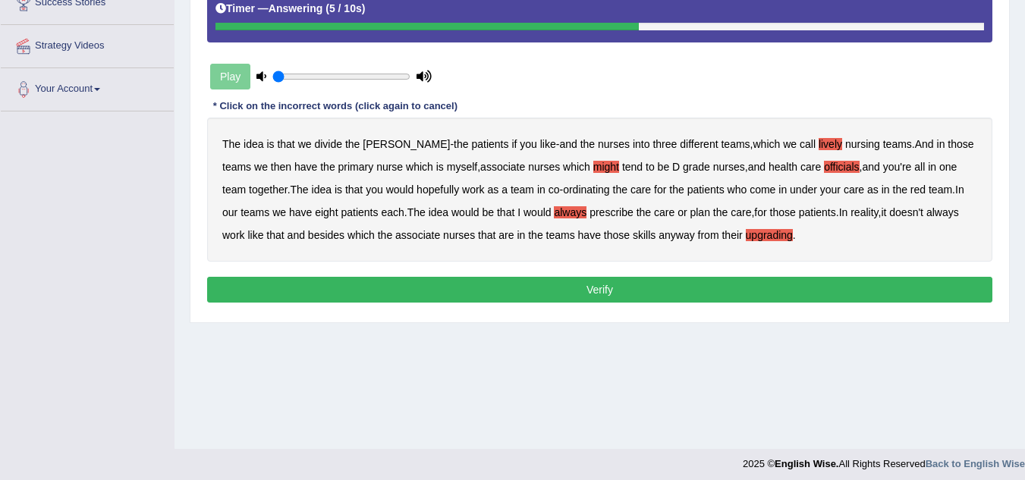
scroll to position [316, 0]
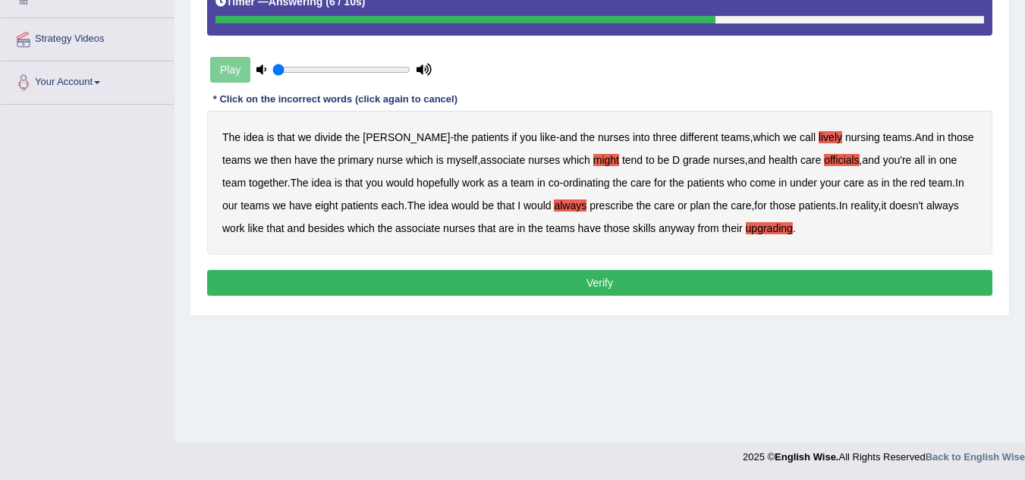
click at [417, 283] on button "Verify" at bounding box center [599, 283] width 785 height 26
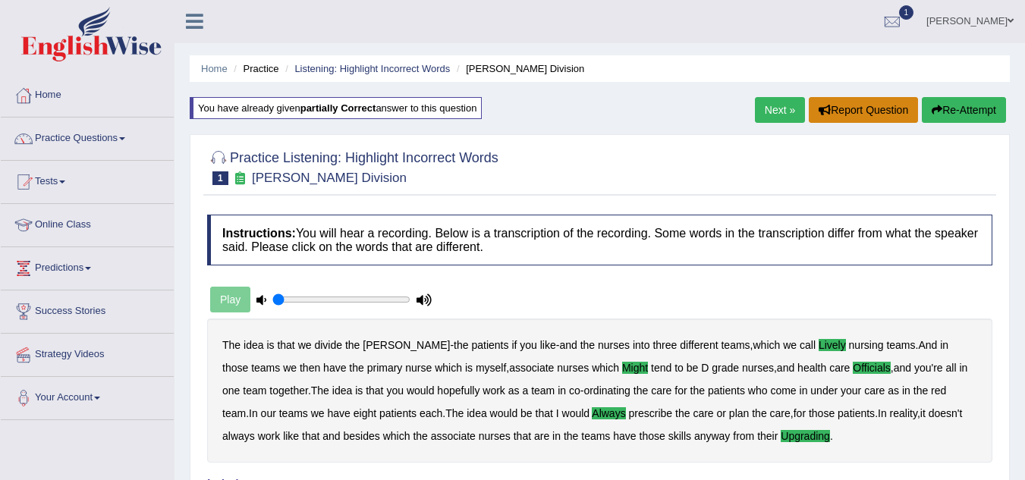
scroll to position [0, 0]
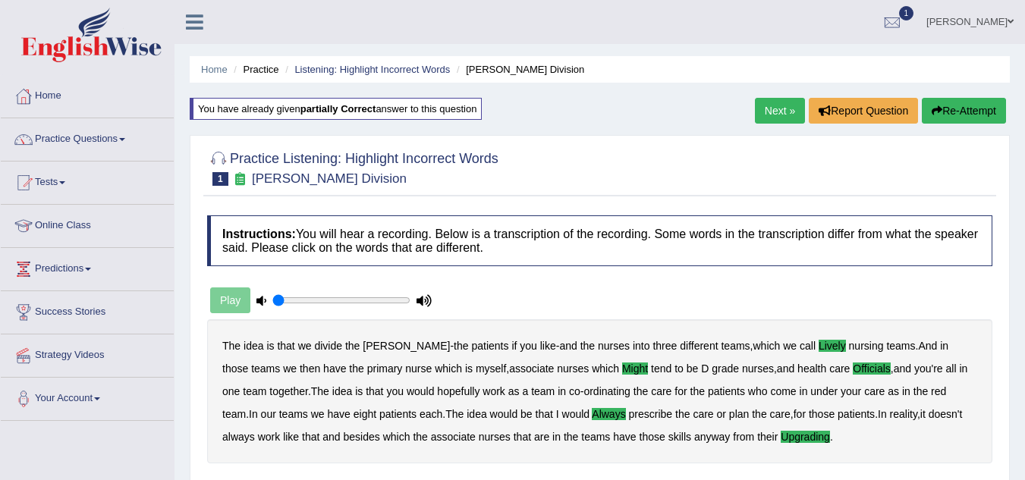
click at [772, 111] on link "Next »" at bounding box center [780, 111] width 50 height 26
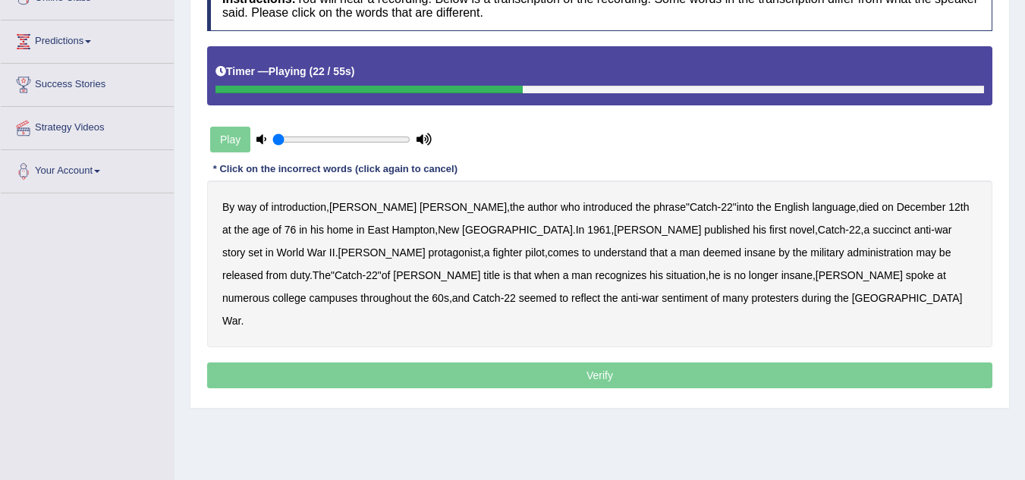
click at [872, 230] on b "succinct" at bounding box center [891, 230] width 39 height 12
click at [847, 251] on b "administration" at bounding box center [880, 253] width 66 height 12
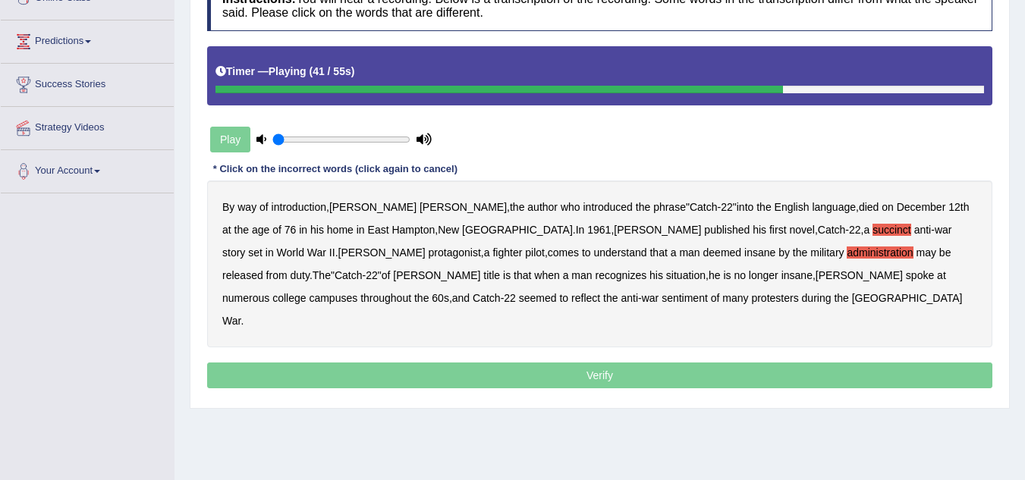
click at [666, 276] on b "situation" at bounding box center [685, 275] width 39 height 12
click at [600, 292] on b "reflect" at bounding box center [585, 298] width 29 height 12
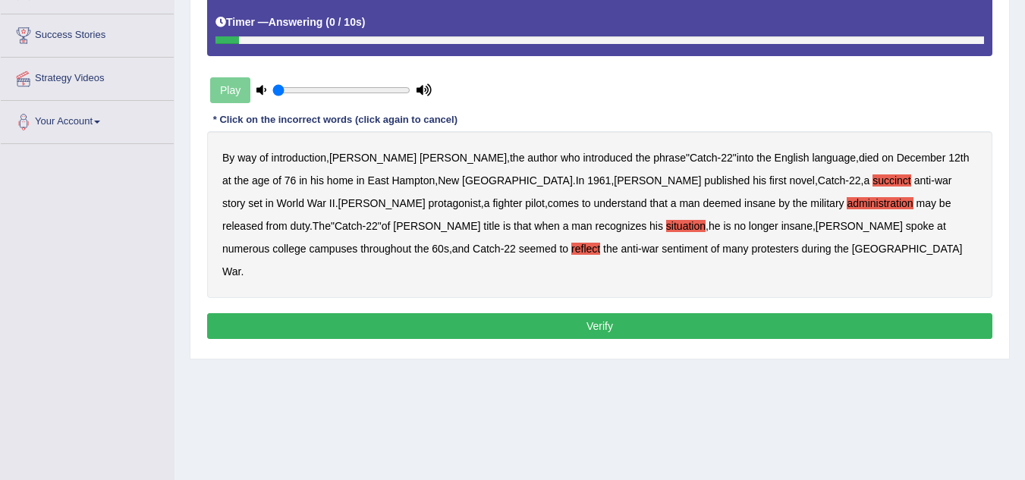
scroll to position [303, 0]
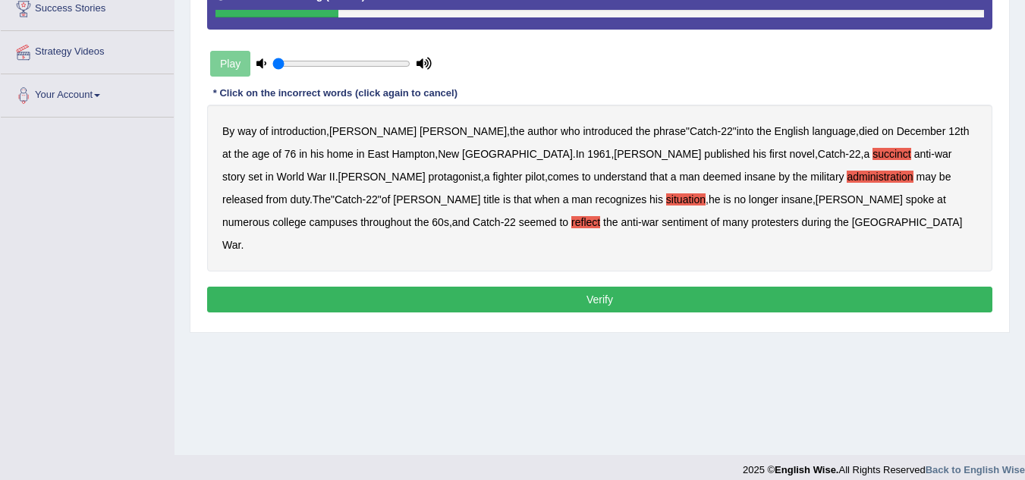
click at [533, 287] on button "Verify" at bounding box center [599, 300] width 785 height 26
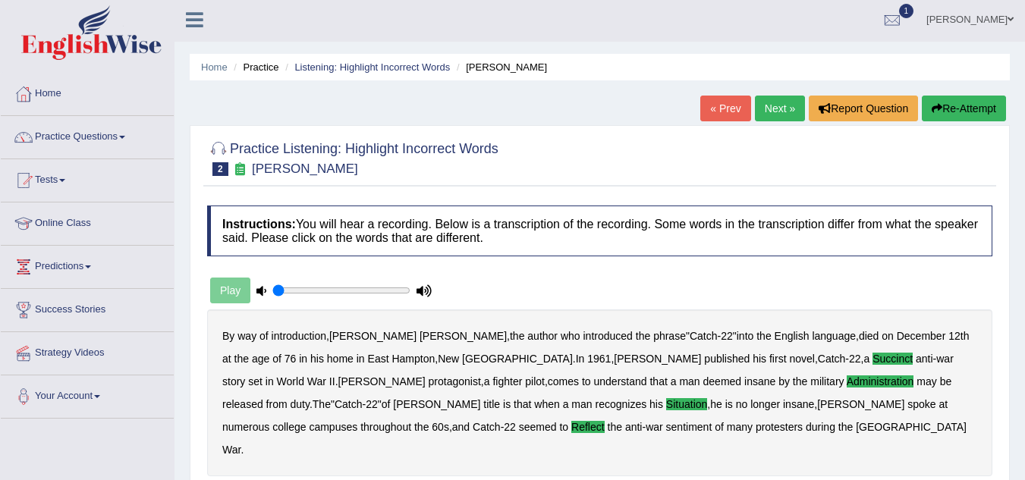
scroll to position [0, 0]
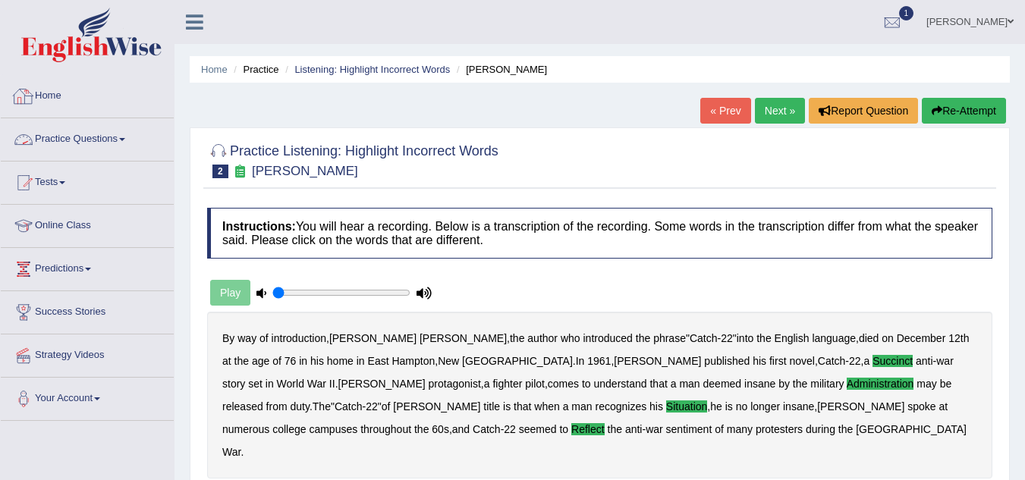
click at [124, 135] on link "Practice Questions" at bounding box center [87, 137] width 173 height 38
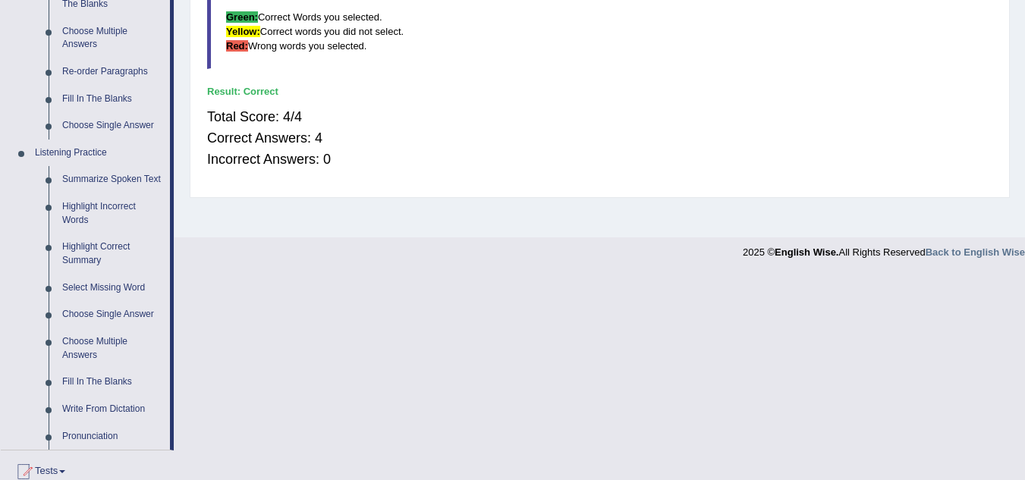
scroll to position [607, 0]
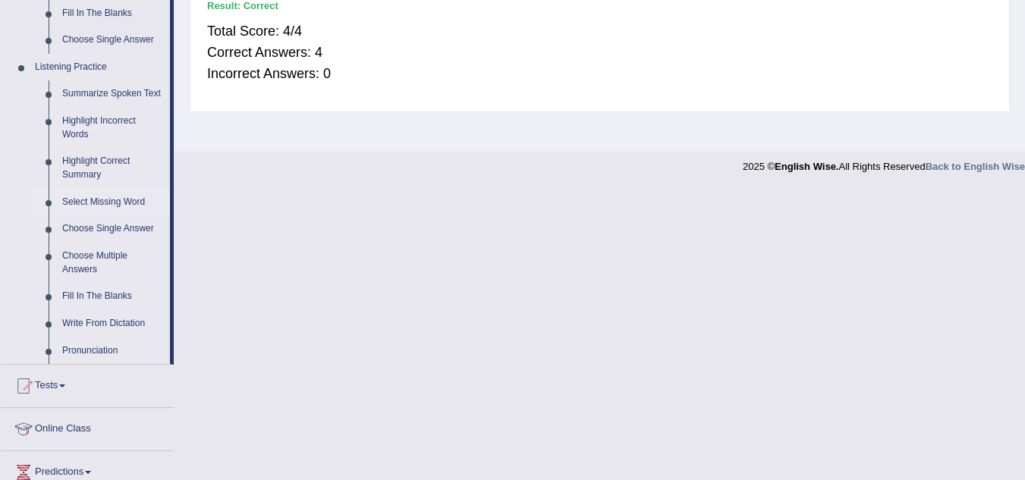
click at [102, 200] on link "Select Missing Word" at bounding box center [112, 202] width 115 height 27
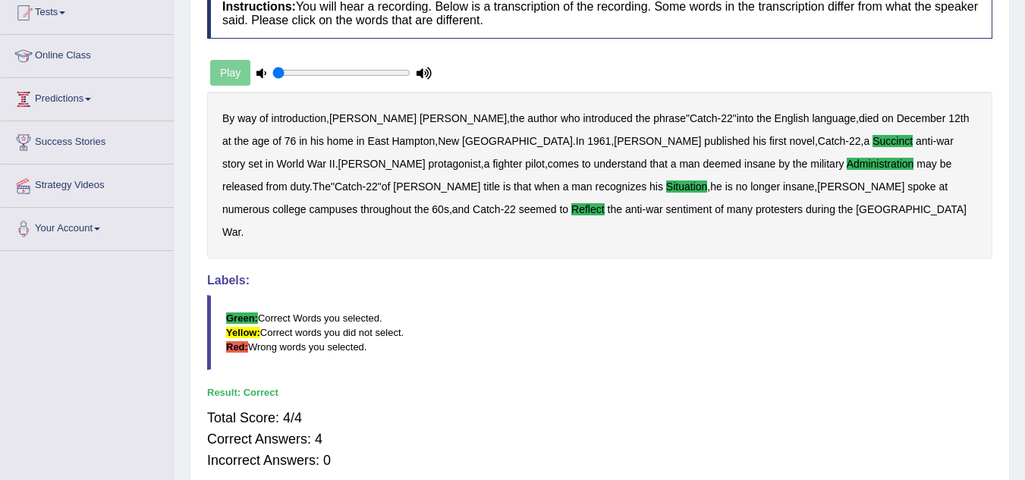
scroll to position [316, 0]
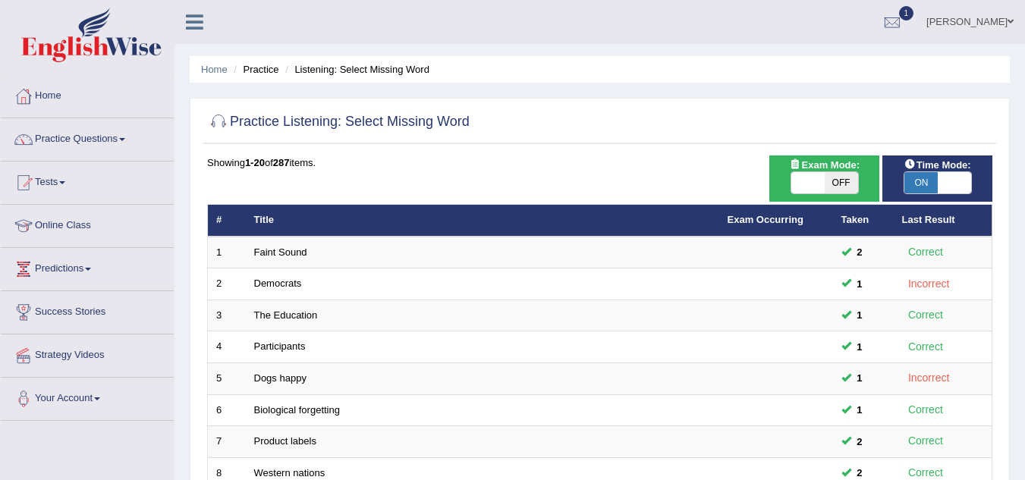
click at [288, 252] on link "Faint Sound" at bounding box center [280, 252] width 53 height 11
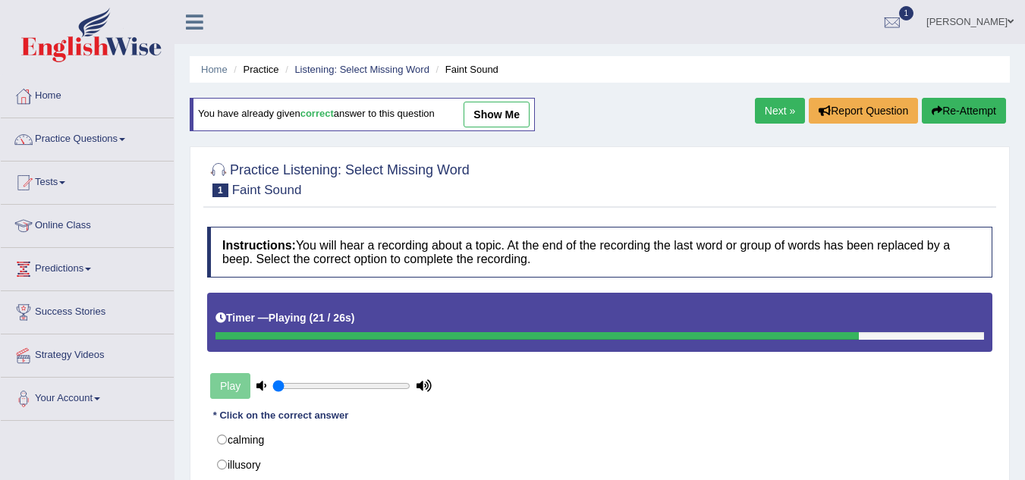
click at [964, 112] on button "Re-Attempt" at bounding box center [964, 111] width 84 height 26
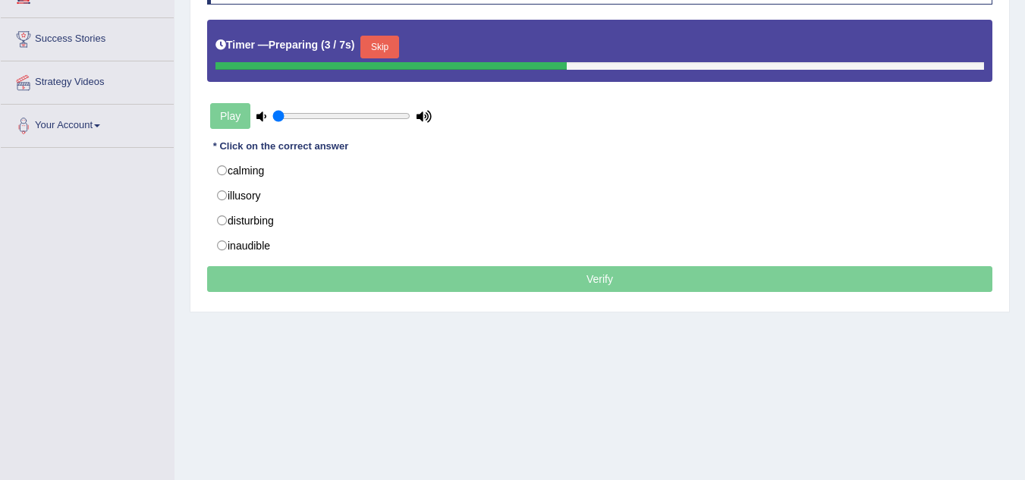
scroll to position [303, 0]
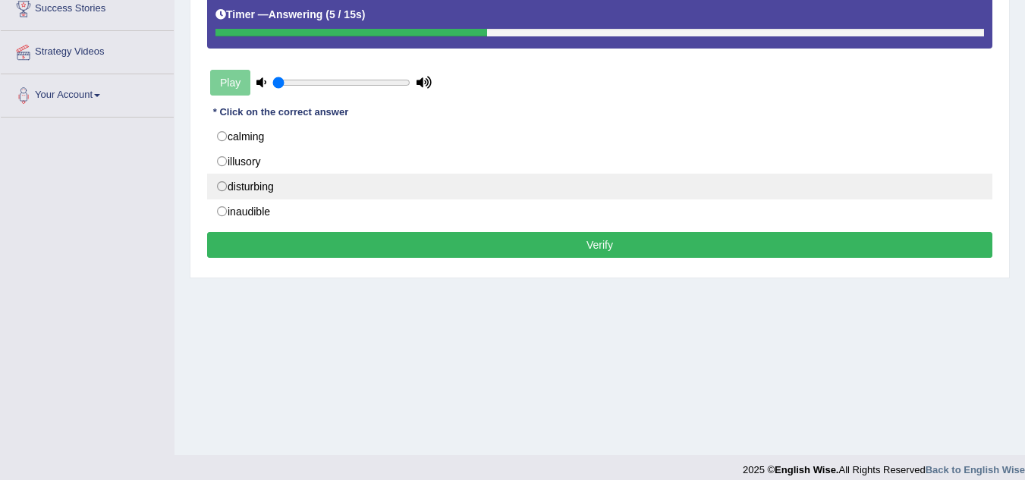
click at [267, 185] on label "disturbing" at bounding box center [599, 187] width 785 height 26
radio input "true"
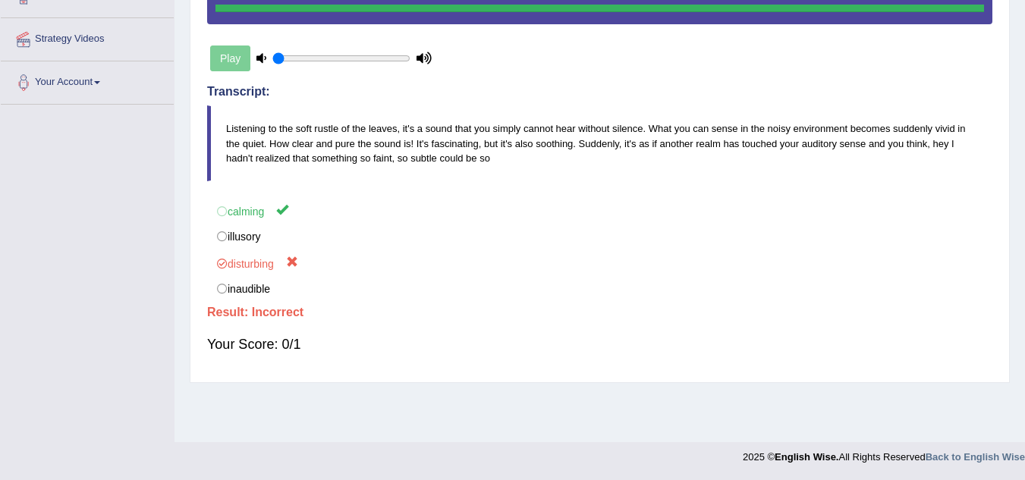
scroll to position [0, 0]
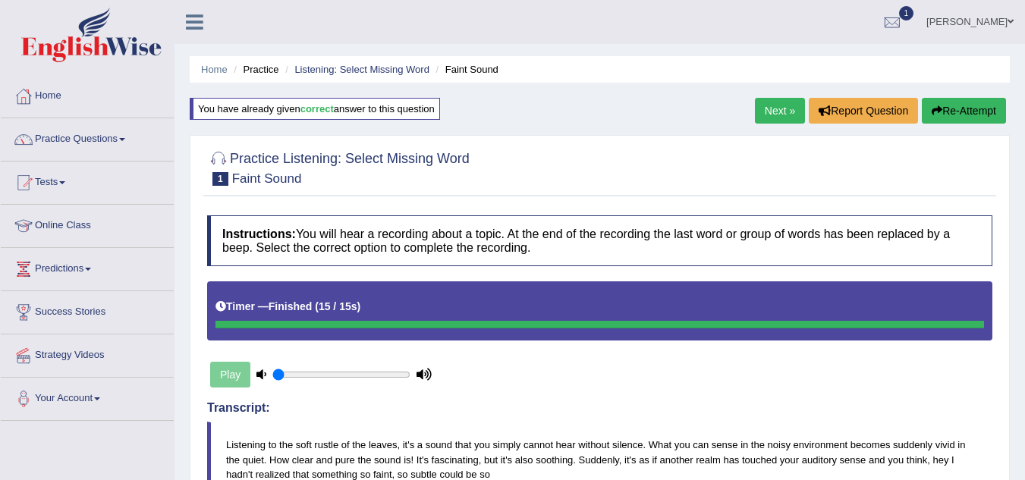
click at [768, 113] on link "Next »" at bounding box center [780, 111] width 50 height 26
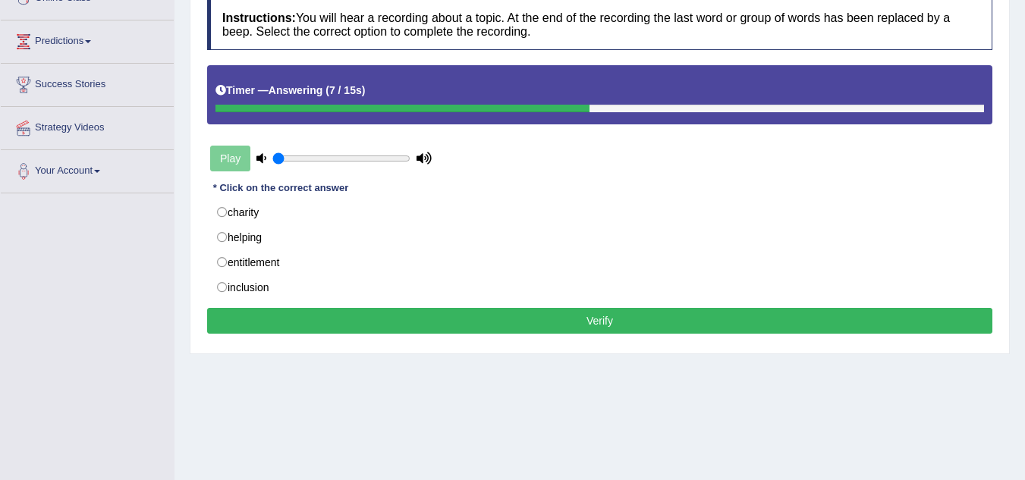
drag, startPoint x: 219, startPoint y: 287, endPoint x: 396, endPoint y: 362, distance: 192.1
click at [220, 287] on label "inclusion" at bounding box center [599, 288] width 785 height 26
radio input "true"
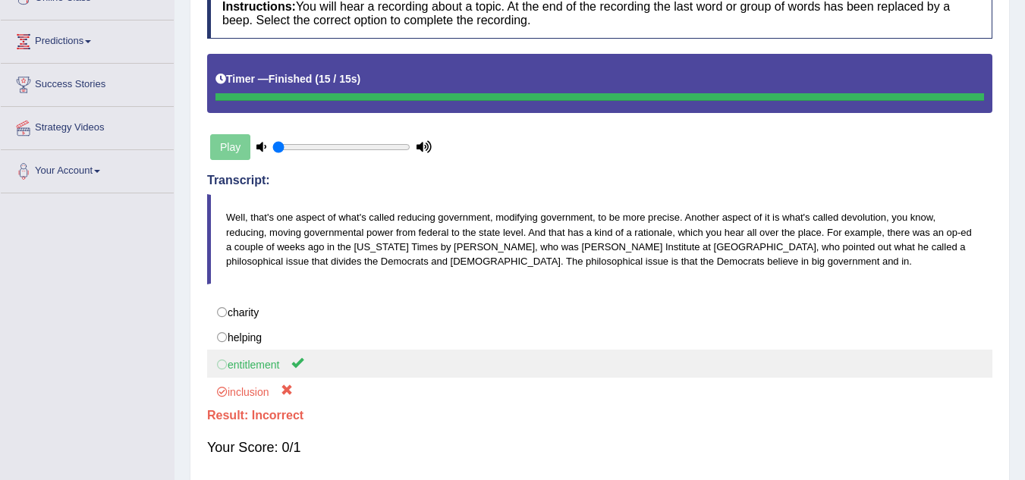
click at [234, 366] on label "entitlement" at bounding box center [599, 364] width 785 height 28
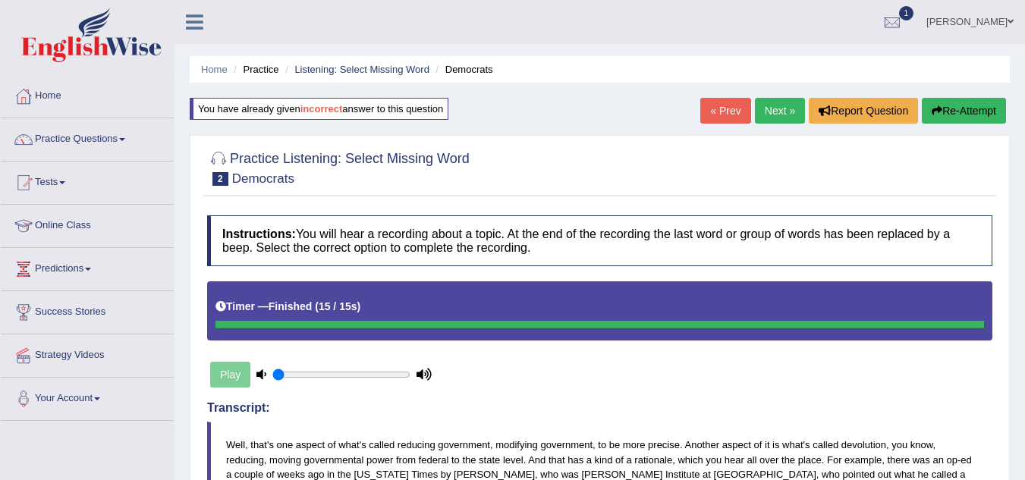
click at [786, 112] on link "Next »" at bounding box center [780, 111] width 50 height 26
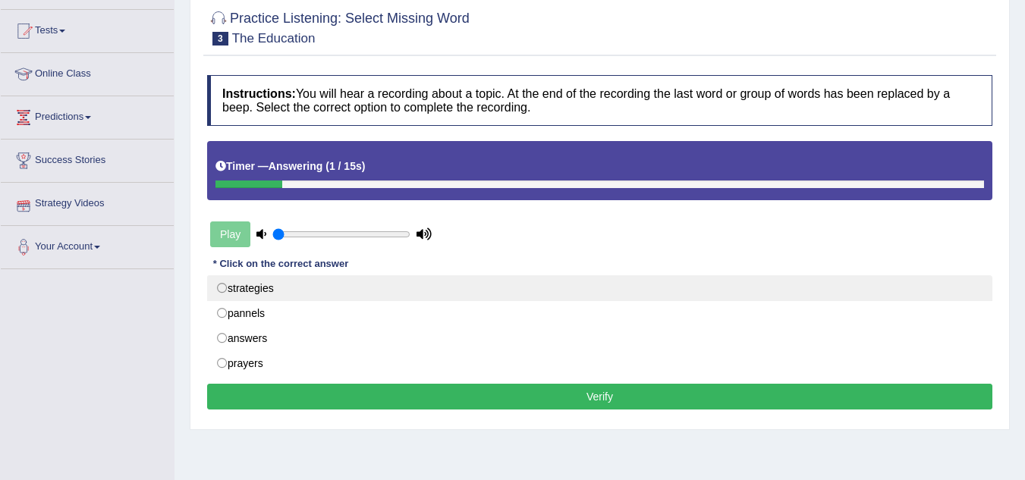
click at [223, 285] on label "strategies" at bounding box center [599, 288] width 785 height 26
radio input "true"
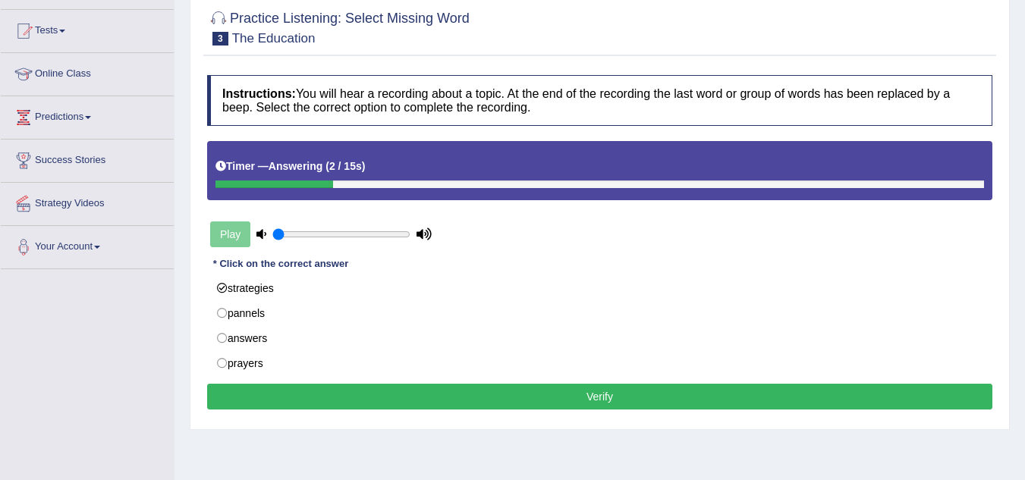
click at [424, 397] on button "Verify" at bounding box center [599, 397] width 785 height 26
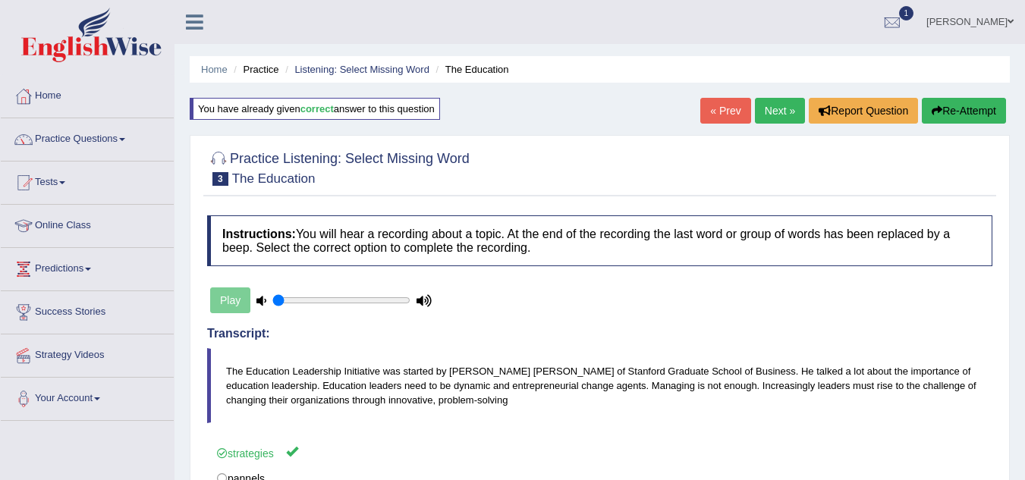
click at [782, 115] on link "Next »" at bounding box center [780, 111] width 50 height 26
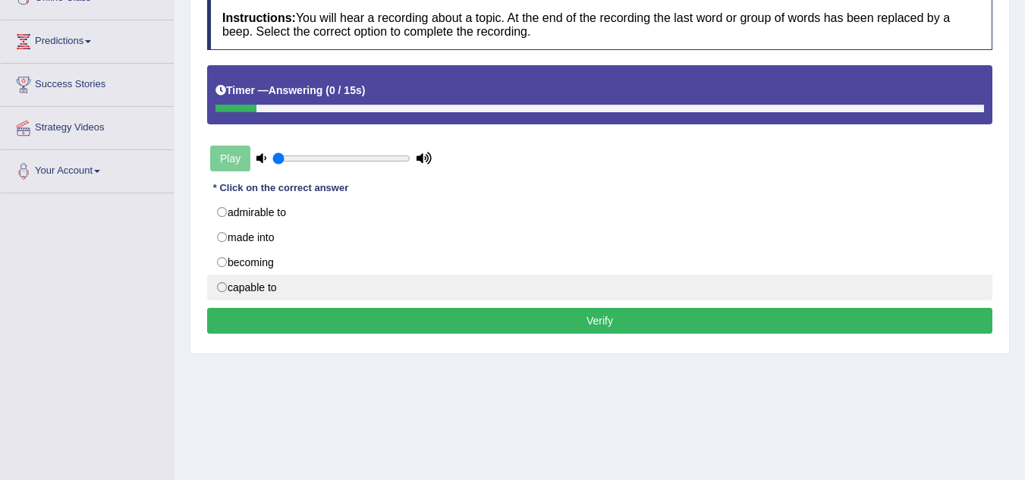
click at [222, 283] on label "capable to" at bounding box center [599, 288] width 785 height 26
radio input "true"
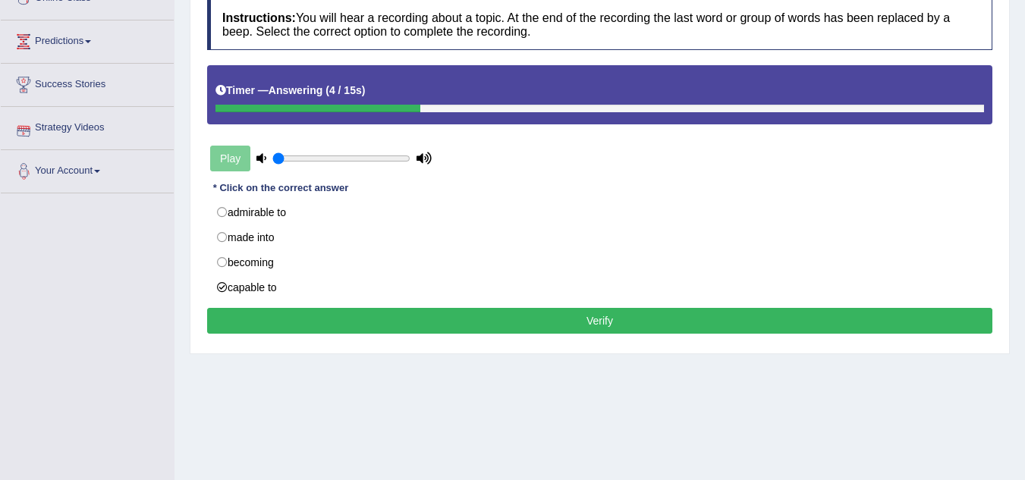
click at [387, 321] on button "Verify" at bounding box center [599, 321] width 785 height 26
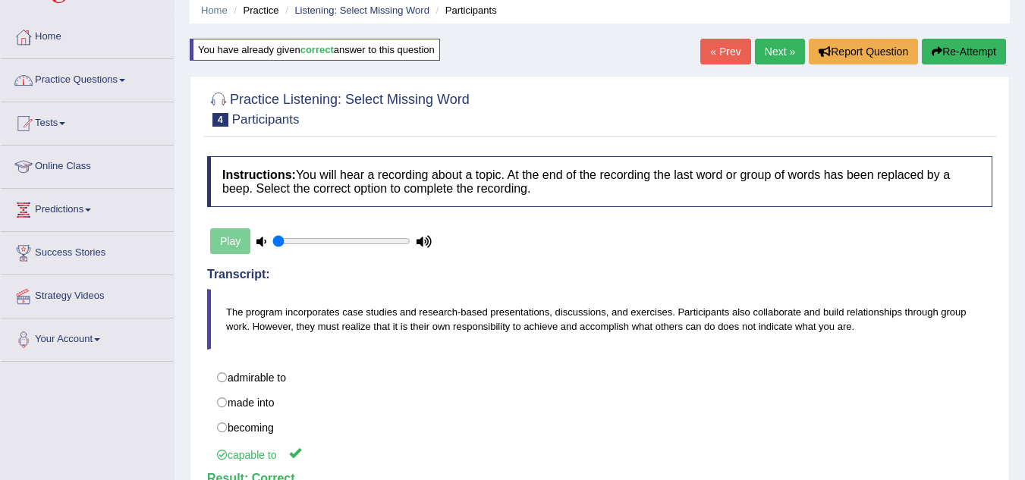
scroll to position [76, 0]
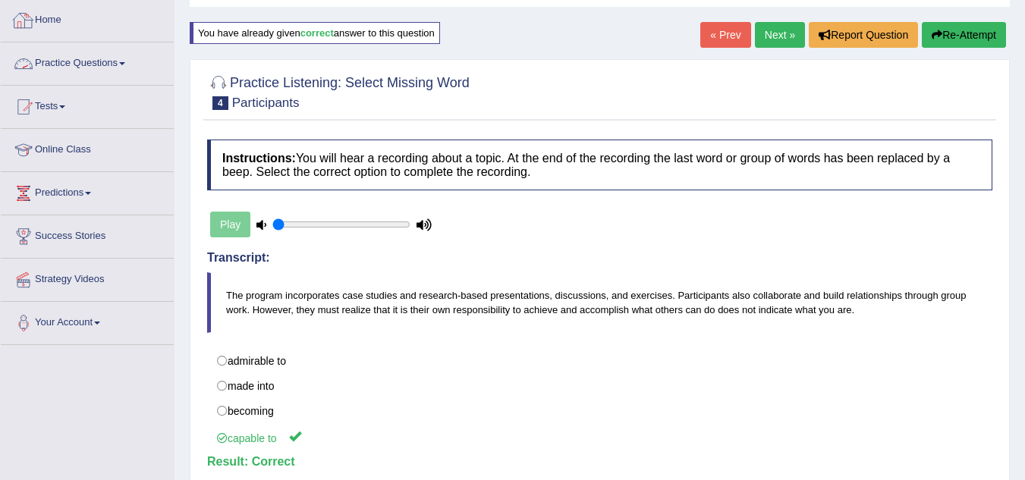
click at [125, 55] on link "Practice Questions" at bounding box center [87, 61] width 173 height 38
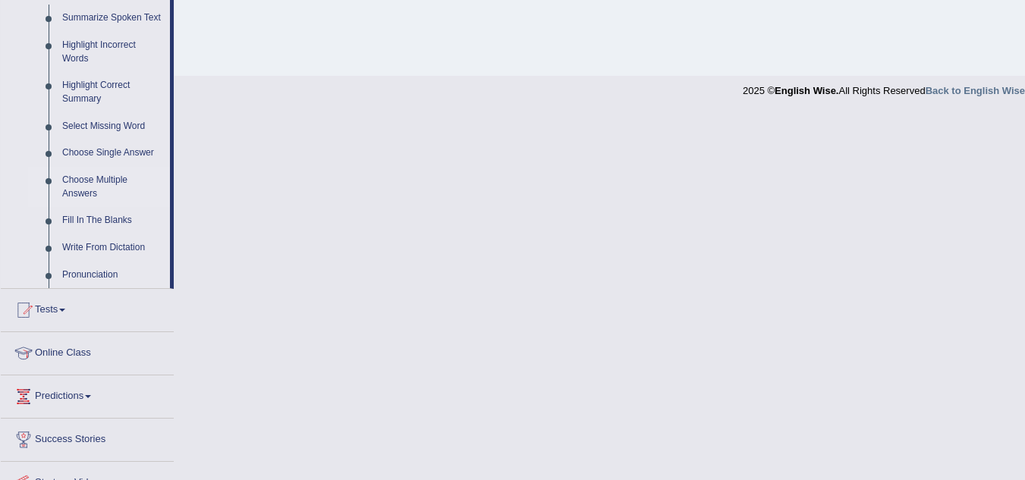
scroll to position [607, 0]
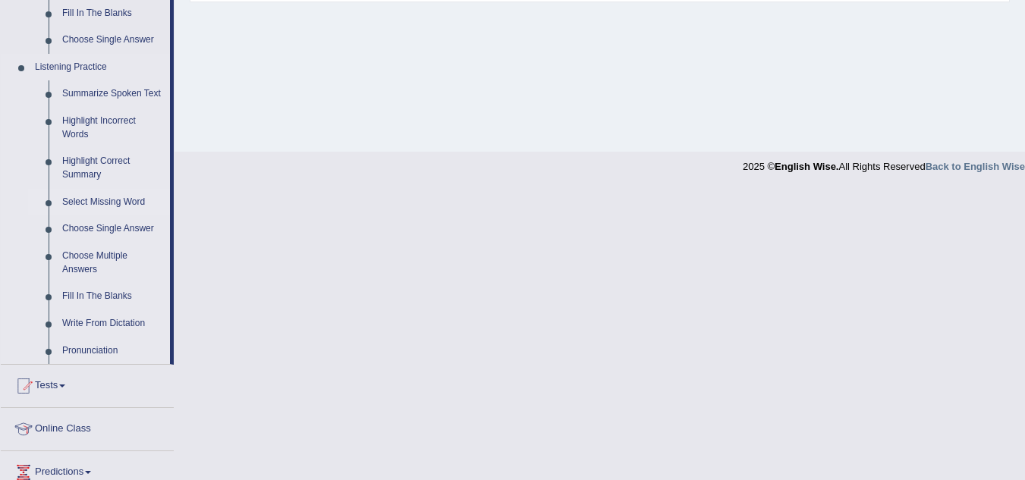
click at [115, 205] on link "Select Missing Word" at bounding box center [112, 202] width 115 height 27
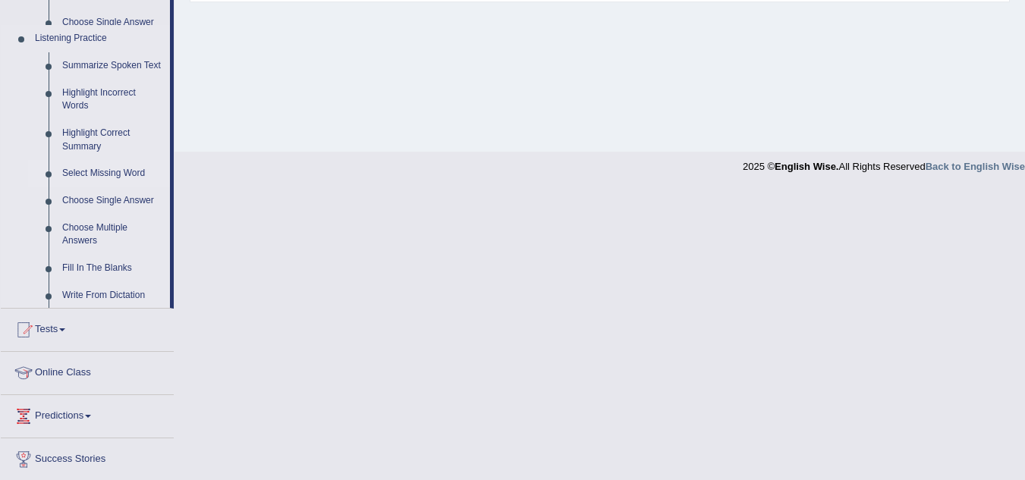
scroll to position [316, 0]
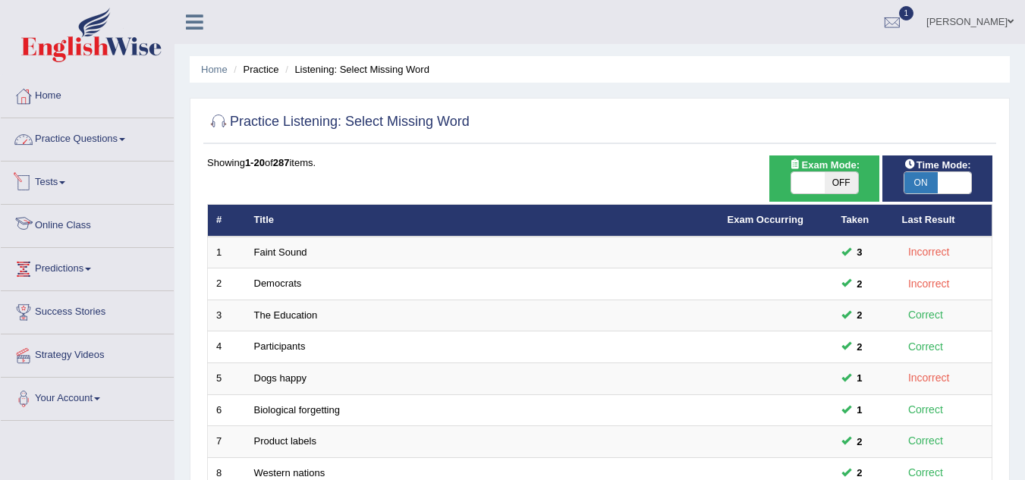
click at [118, 142] on link "Practice Questions" at bounding box center [87, 137] width 173 height 38
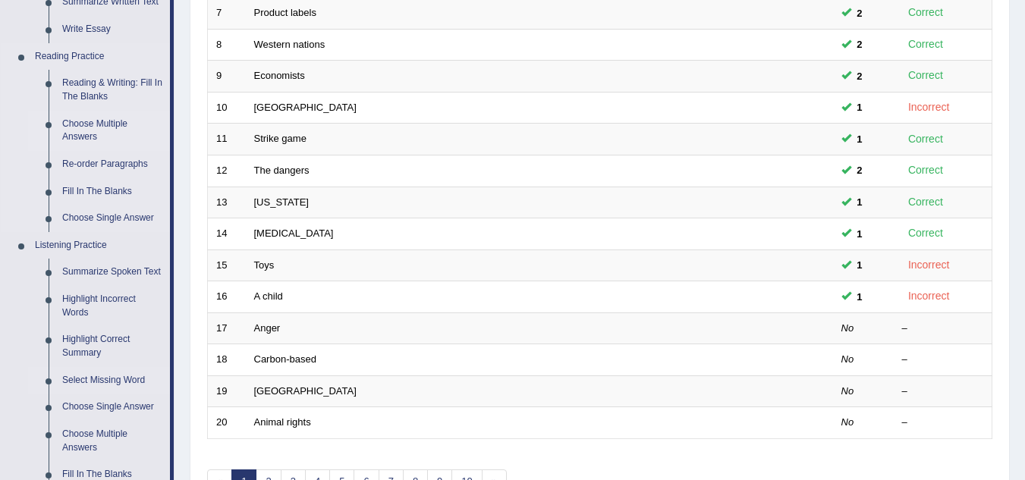
scroll to position [607, 0]
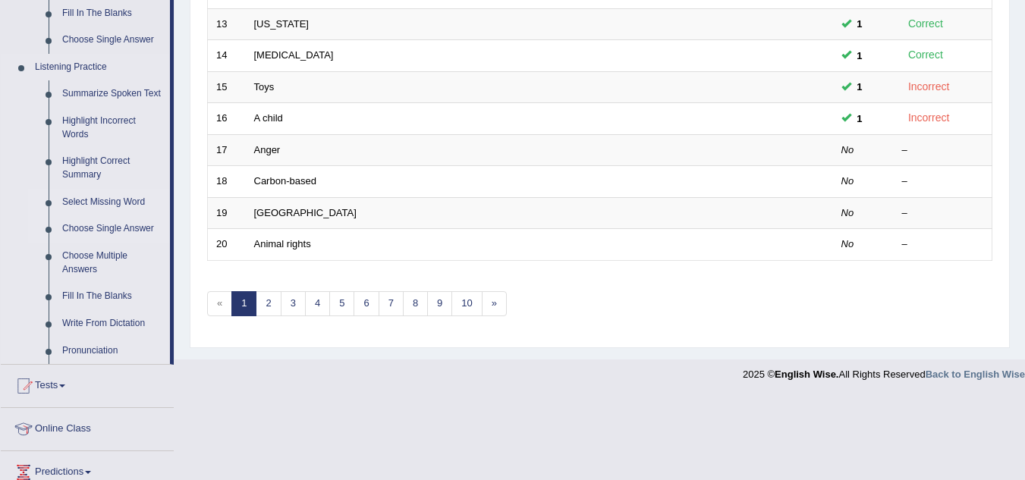
click at [92, 231] on link "Choose Single Answer" at bounding box center [112, 228] width 115 height 27
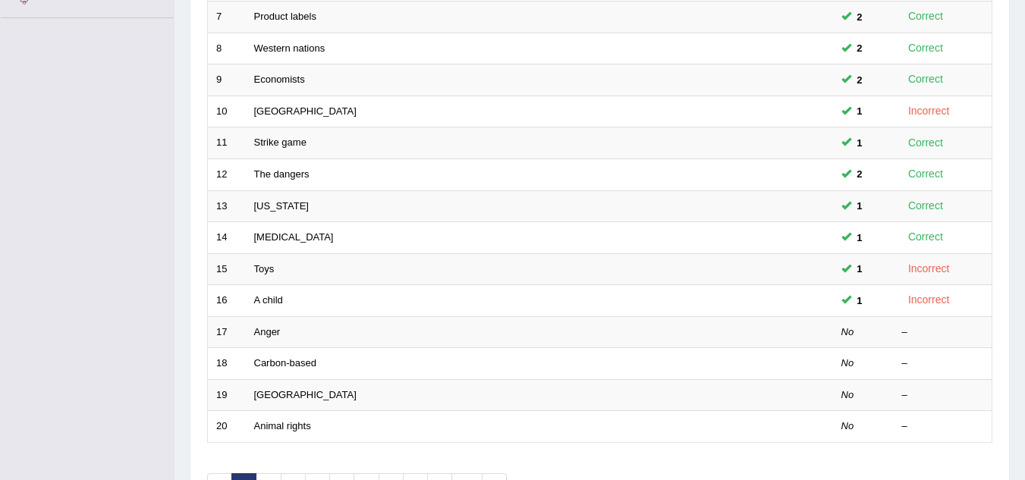
scroll to position [201, 0]
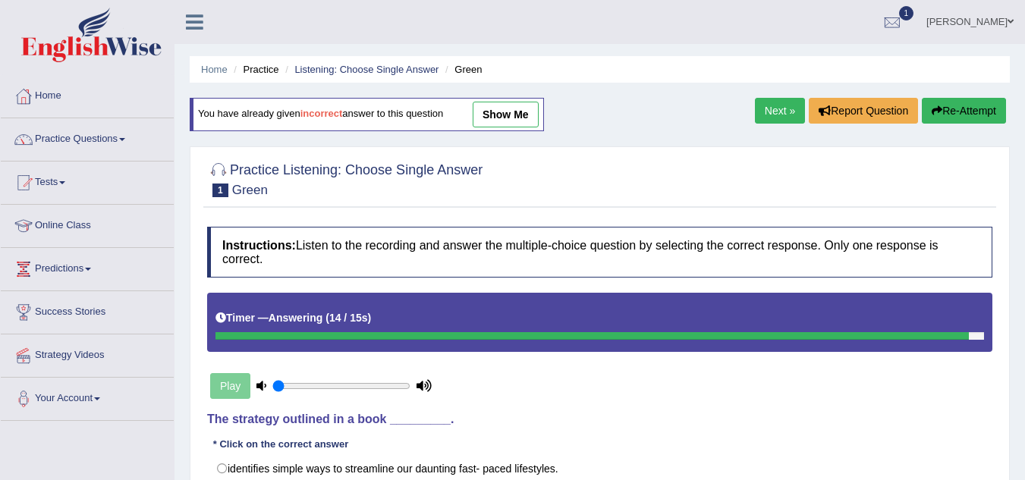
click at [766, 116] on link "Next »" at bounding box center [780, 111] width 50 height 26
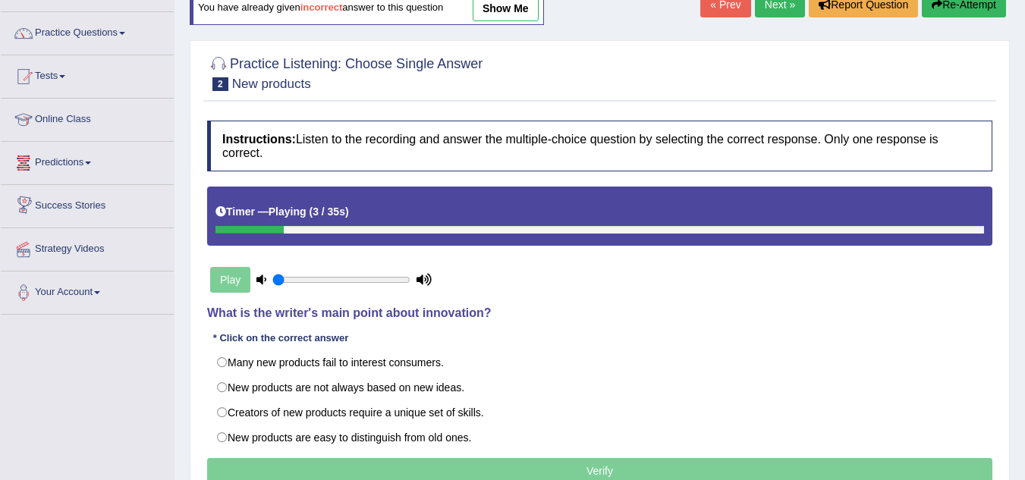
scroll to position [152, 0]
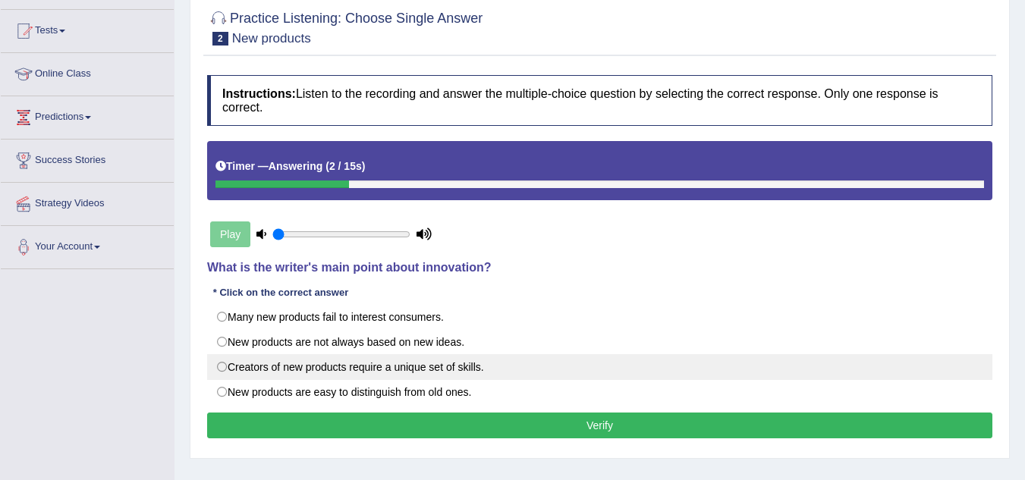
click at [222, 370] on label "Creators of new products require a unique set of skills." at bounding box center [599, 367] width 785 height 26
radio input "true"
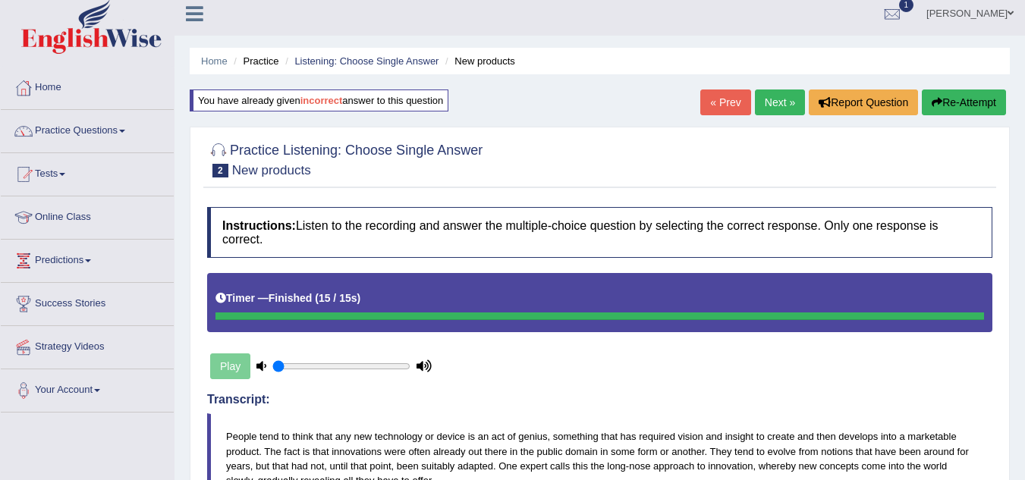
scroll to position [0, 0]
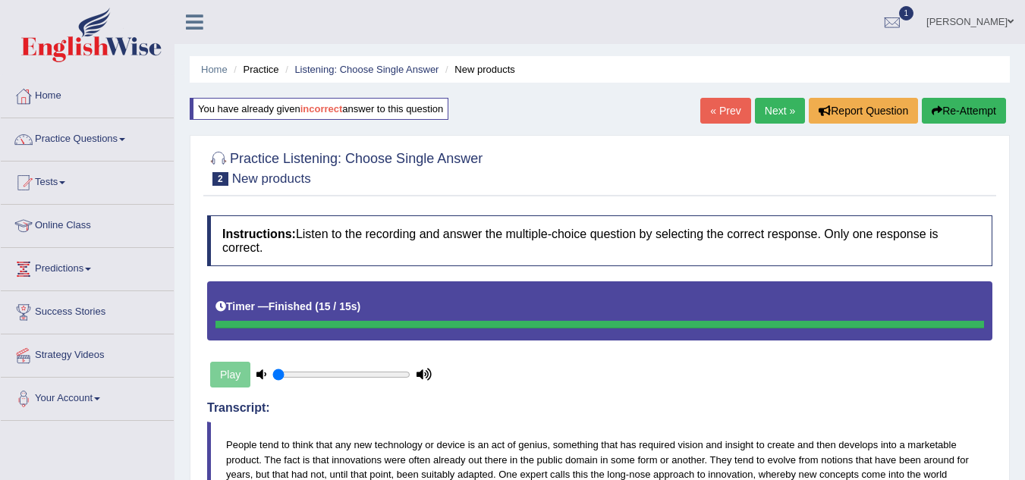
click at [775, 110] on link "Next »" at bounding box center [780, 111] width 50 height 26
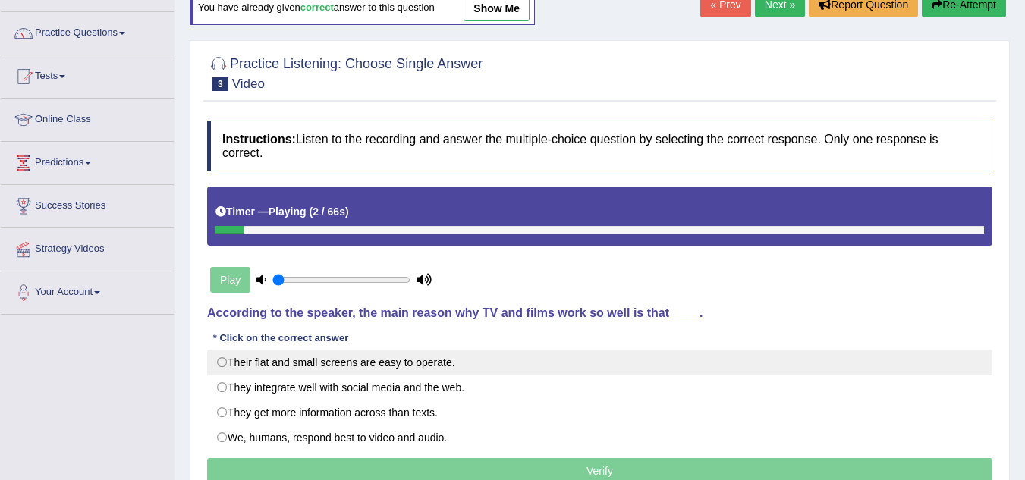
scroll to position [152, 0]
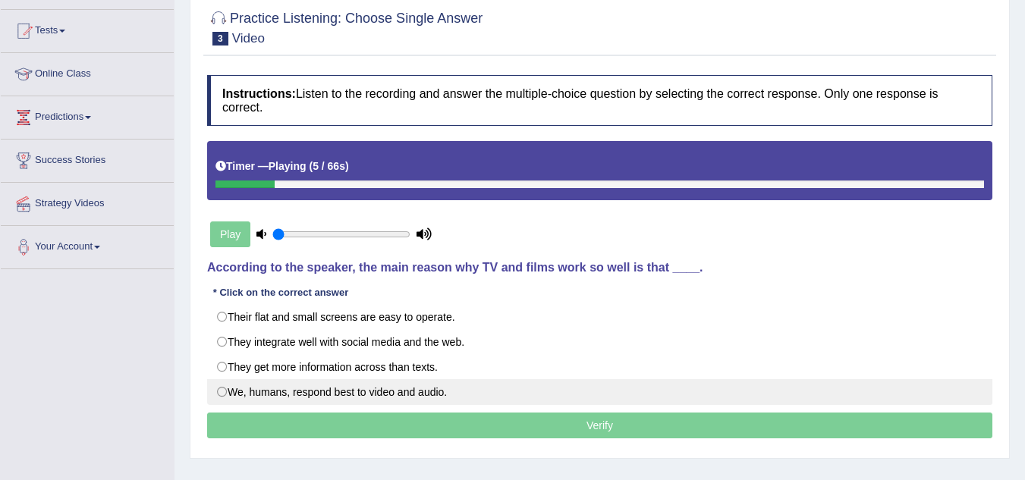
click at [216, 395] on label "We, humans, respond best to video and audio." at bounding box center [599, 392] width 785 height 26
radio input "true"
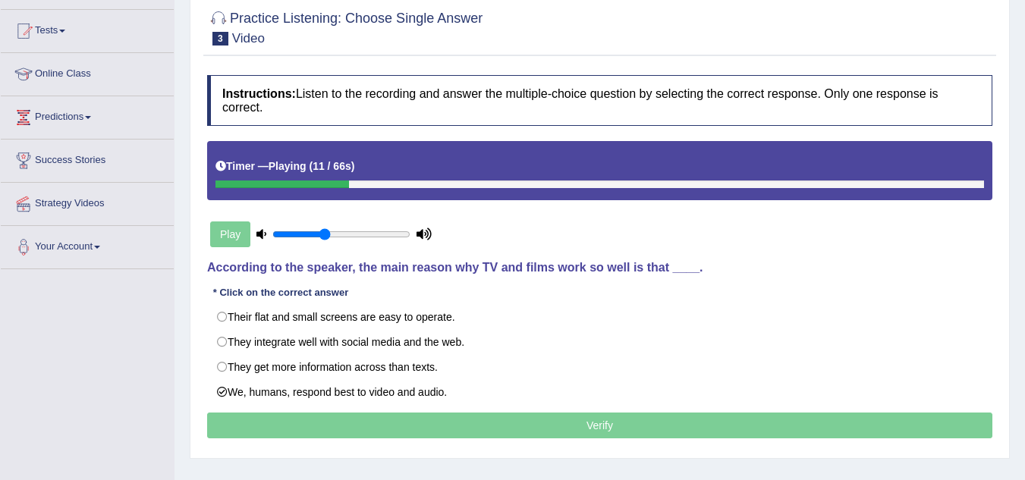
type input "0.4"
click at [325, 234] on input "range" at bounding box center [341, 234] width 138 height 12
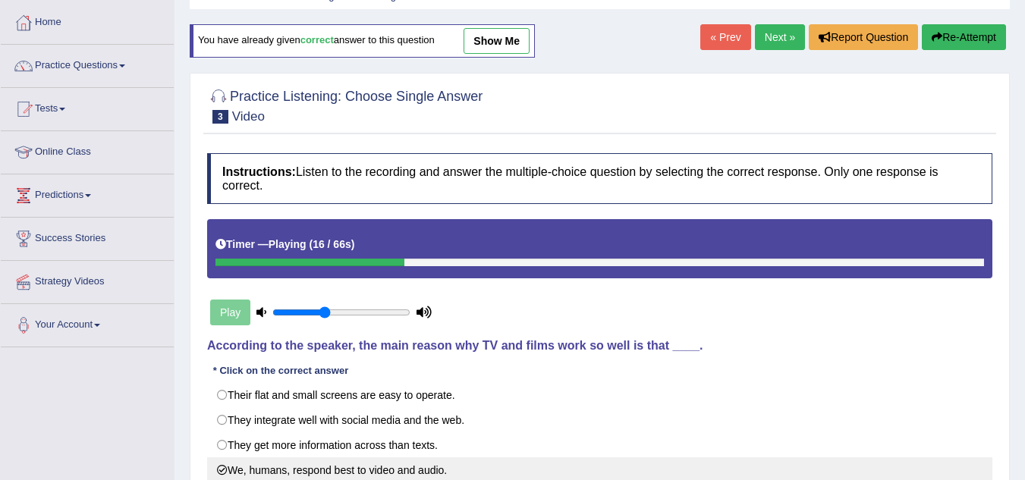
scroll to position [0, 0]
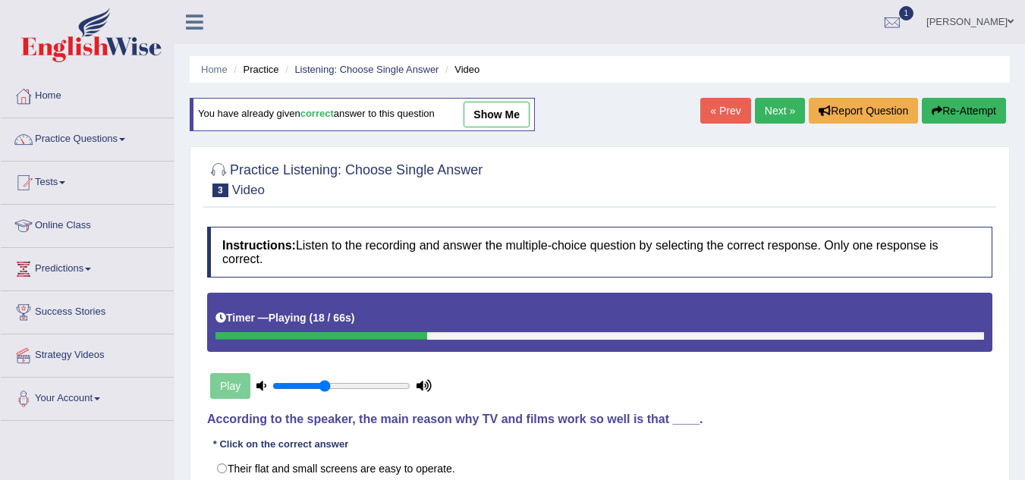
click at [767, 103] on link "Next »" at bounding box center [780, 111] width 50 height 26
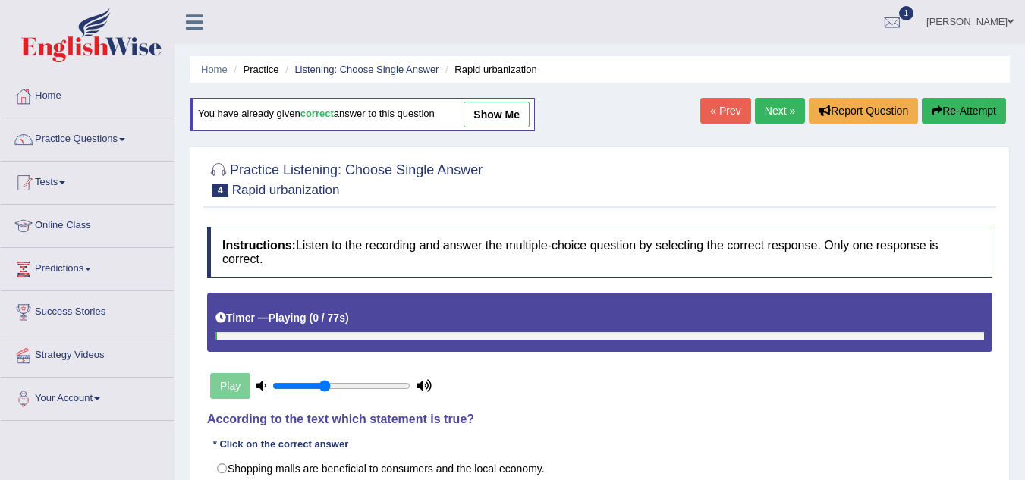
click at [778, 103] on link "Next »" at bounding box center [780, 111] width 50 height 26
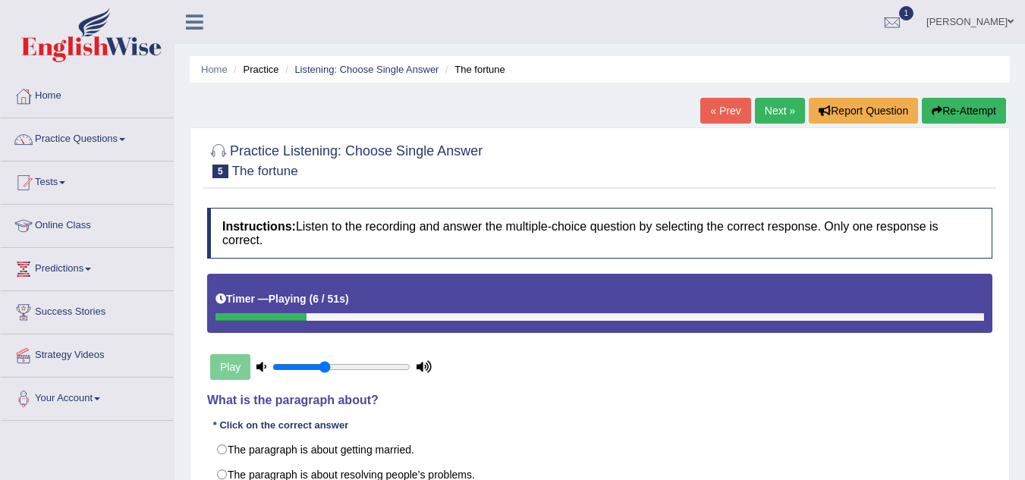
click at [125, 140] on span at bounding box center [122, 139] width 6 height 3
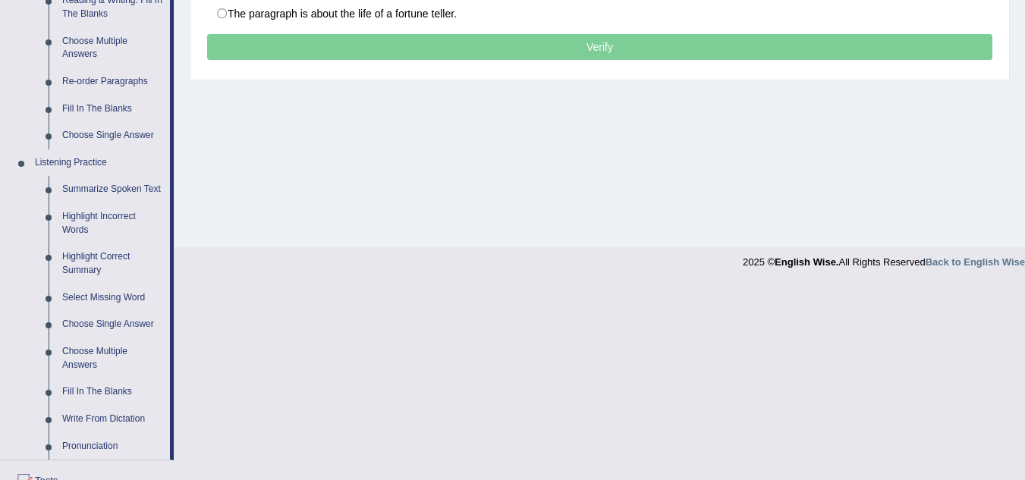
scroll to position [607, 0]
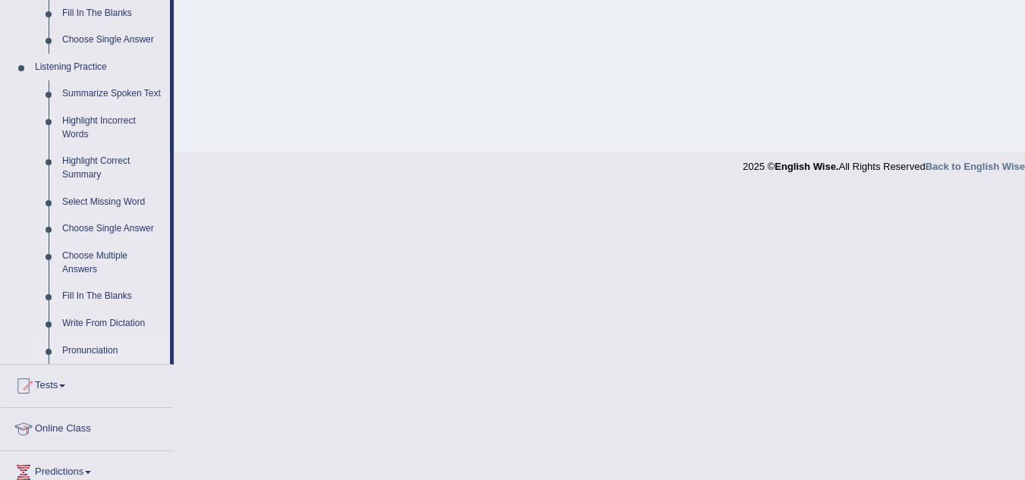
click at [93, 348] on link "Pronunciation" at bounding box center [112, 351] width 115 height 27
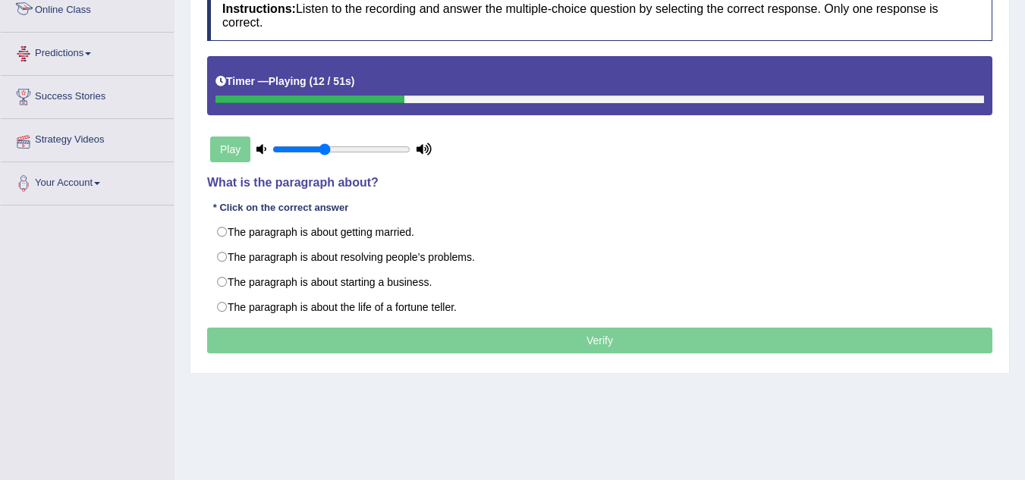
scroll to position [181, 0]
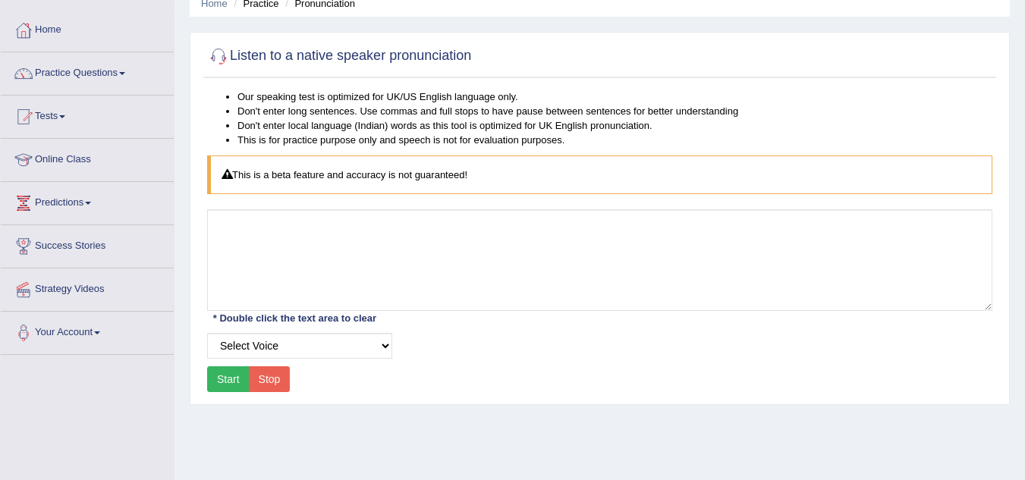
scroll to position [76, 0]
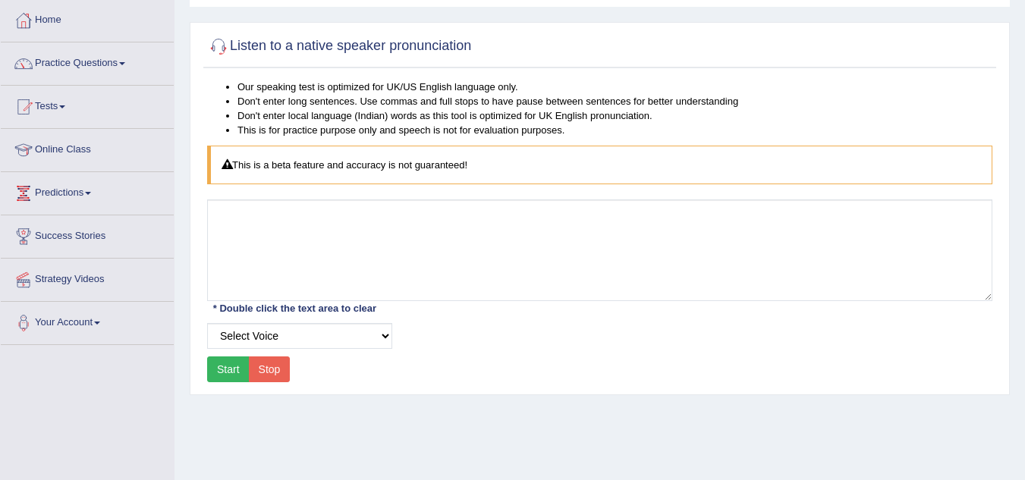
click at [345, 169] on div "This is a beta feature and accuracy is not guaranteed!" at bounding box center [599, 165] width 785 height 39
click at [222, 368] on button "Start" at bounding box center [228, 370] width 42 height 26
click at [222, 367] on button "Start" at bounding box center [228, 370] width 42 height 26
click at [383, 338] on select "Select Voice UK English Female UK English Male" at bounding box center [299, 336] width 185 height 26
select select "2"
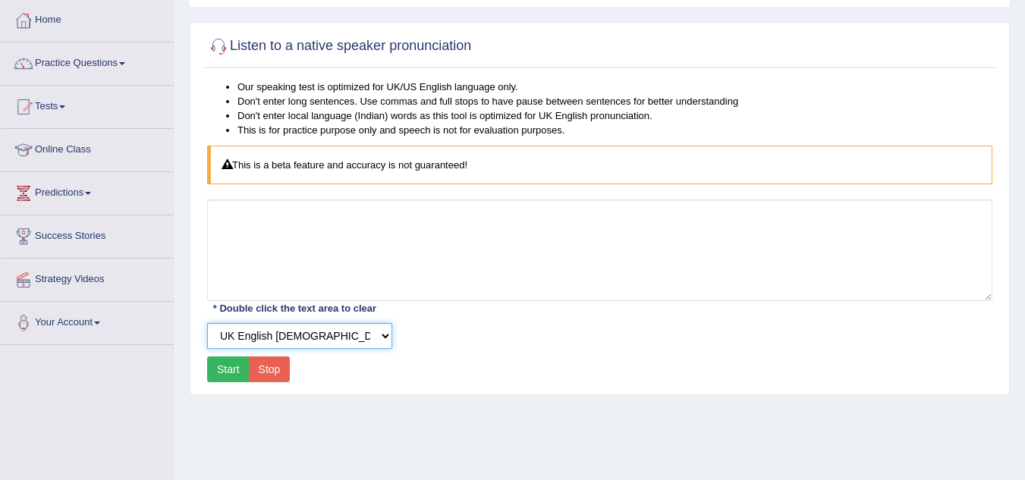
click at [207, 323] on select "Select Voice UK English Female UK English Male" at bounding box center [299, 336] width 185 height 26
click at [223, 373] on button "Start" at bounding box center [228, 370] width 42 height 26
click at [222, 370] on button "Start" at bounding box center [228, 370] width 42 height 26
click at [435, 195] on div "Our speaking test is optimized for UK/US English language only. Don't enter lon…" at bounding box center [599, 233] width 793 height 307
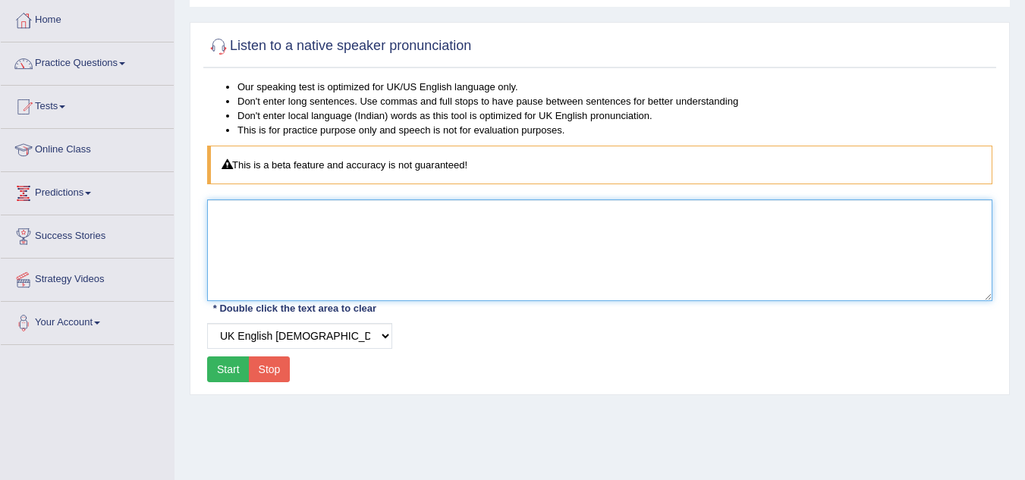
click at [345, 236] on textarea at bounding box center [599, 251] width 785 height 102
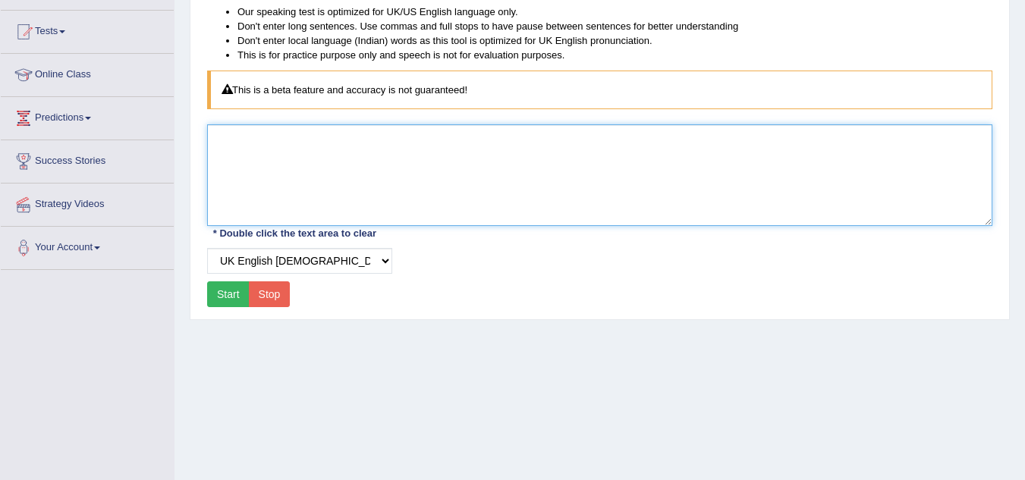
scroll to position [152, 0]
click at [240, 160] on textarea at bounding box center [599, 175] width 785 height 102
click at [238, 160] on textarea at bounding box center [599, 175] width 785 height 102
click at [283, 170] on textarea at bounding box center [599, 175] width 785 height 102
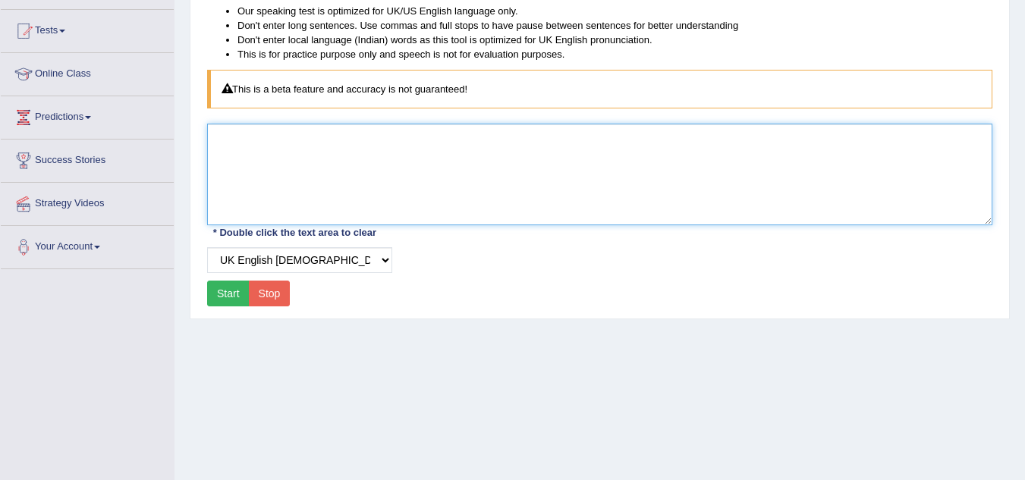
click at [283, 168] on textarea at bounding box center [599, 175] width 785 height 102
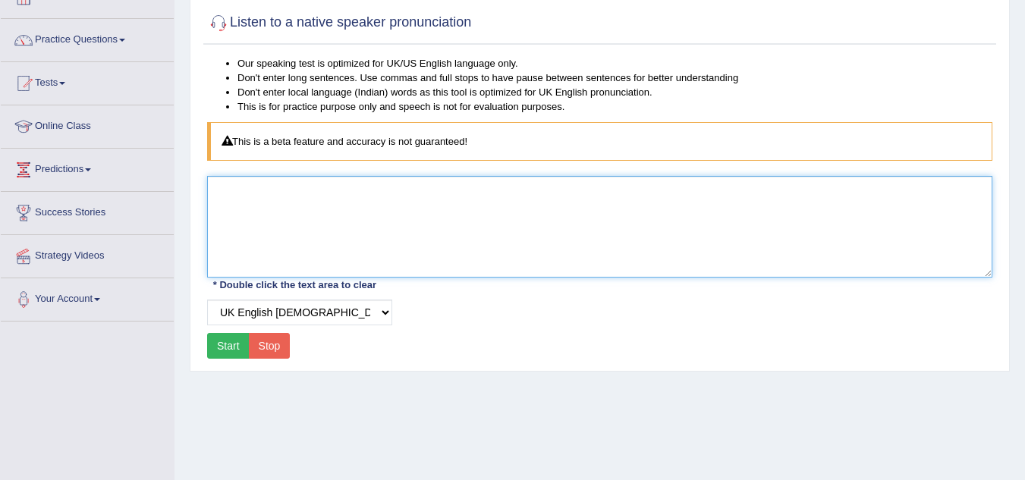
scroll to position [0, 0]
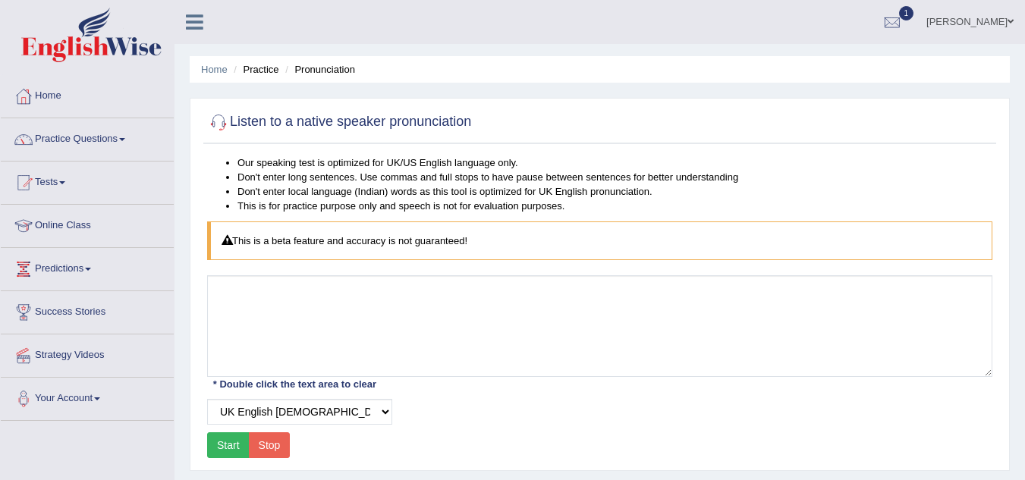
click at [420, 118] on h2 "Listen to a native speaker pronunciation" at bounding box center [339, 122] width 264 height 23
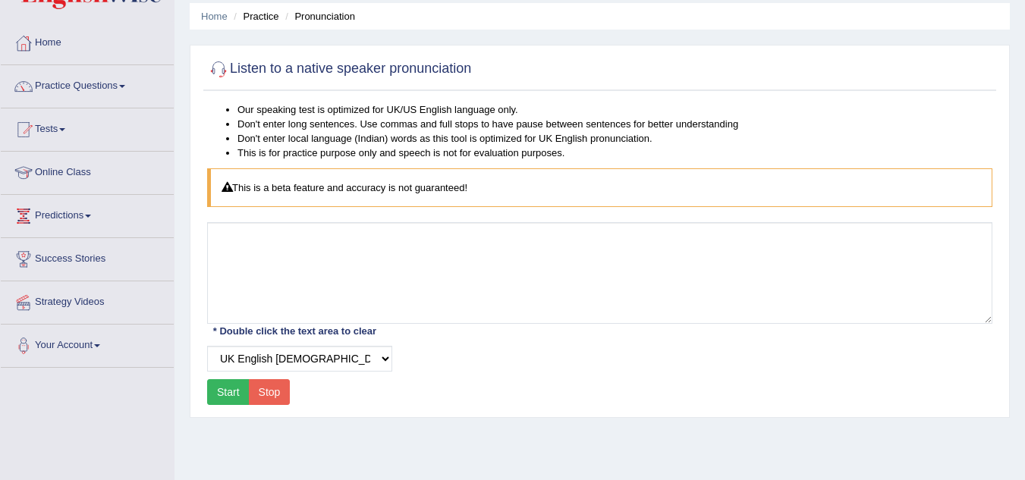
scroll to position [76, 0]
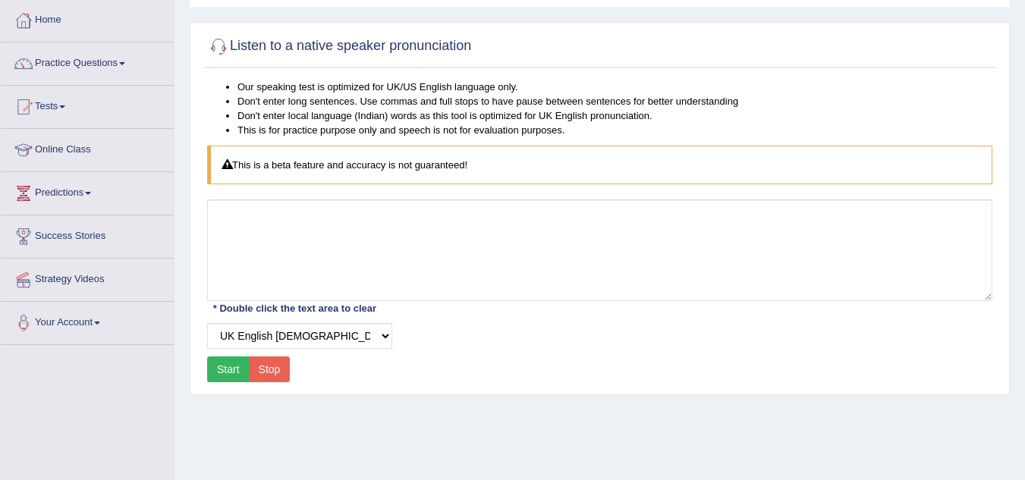
click at [225, 369] on button "Start" at bounding box center [228, 370] width 42 height 26
click at [225, 369] on div "Start Stop" at bounding box center [248, 370] width 83 height 26
click at [225, 369] on button "Start" at bounding box center [228, 370] width 42 height 26
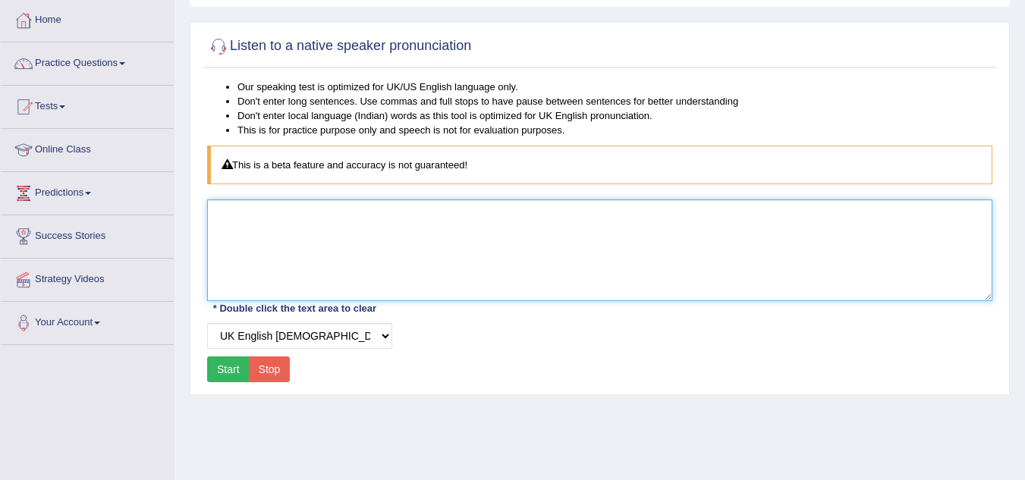
click at [253, 235] on textarea at bounding box center [599, 251] width 785 height 102
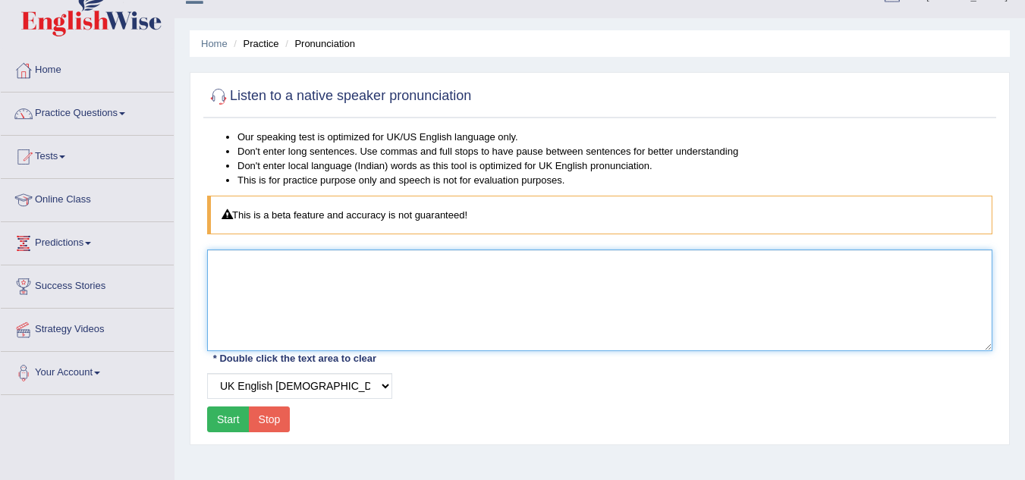
scroll to position [0, 0]
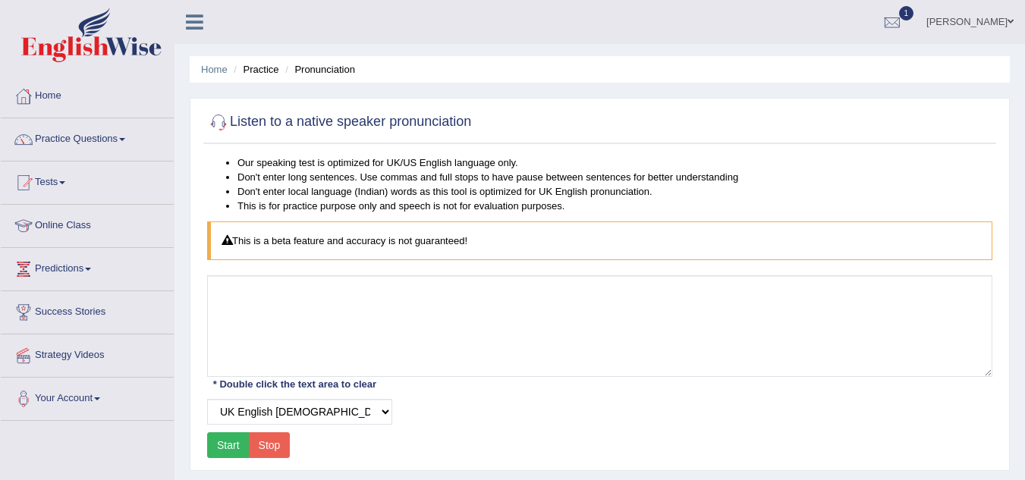
click at [327, 240] on div "This is a beta feature and accuracy is not guaranteed!" at bounding box center [599, 241] width 785 height 39
drag, startPoint x: 495, startPoint y: 241, endPoint x: 212, endPoint y: 241, distance: 282.2
click at [216, 249] on div "This is a beta feature and accuracy is not guaranteed!" at bounding box center [599, 241] width 785 height 39
click at [125, 138] on span at bounding box center [122, 139] width 6 height 3
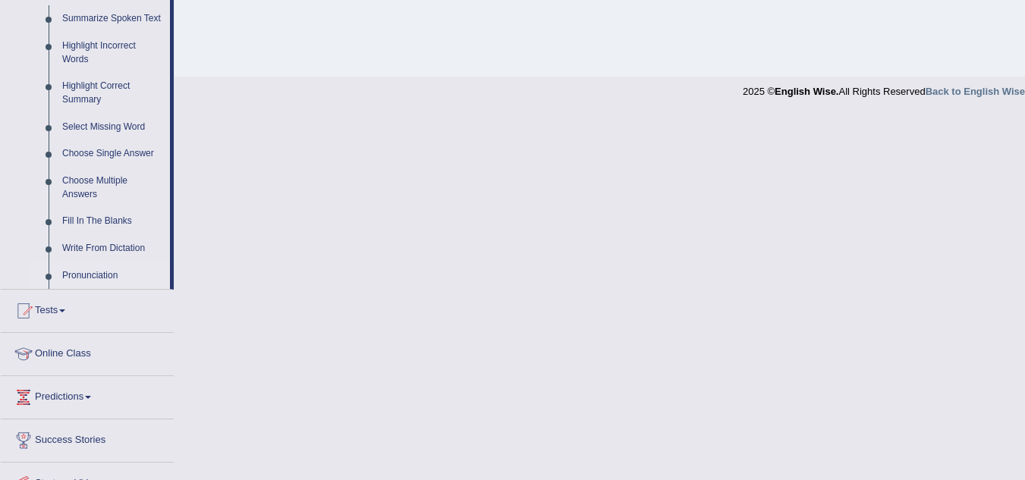
scroll to position [683, 0]
click at [86, 250] on link "Write From Dictation" at bounding box center [112, 247] width 115 height 27
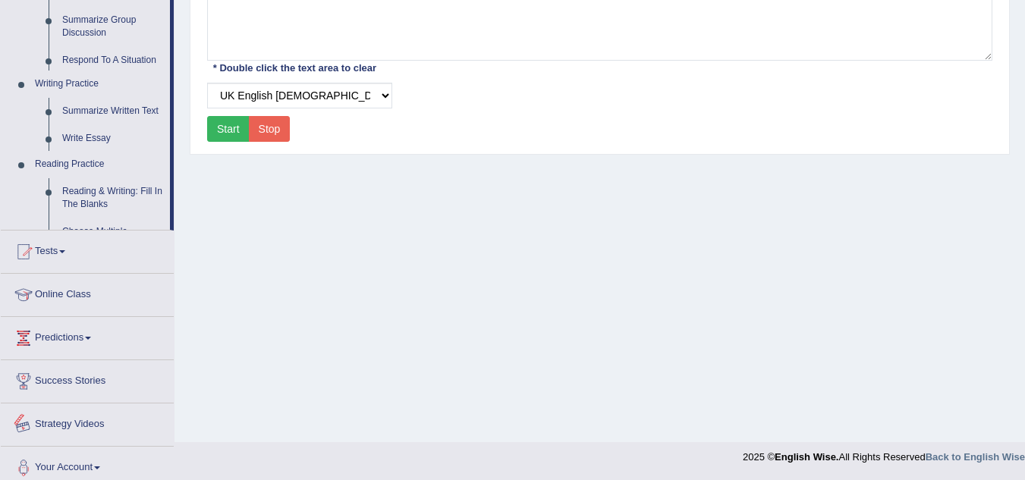
scroll to position [750, 0]
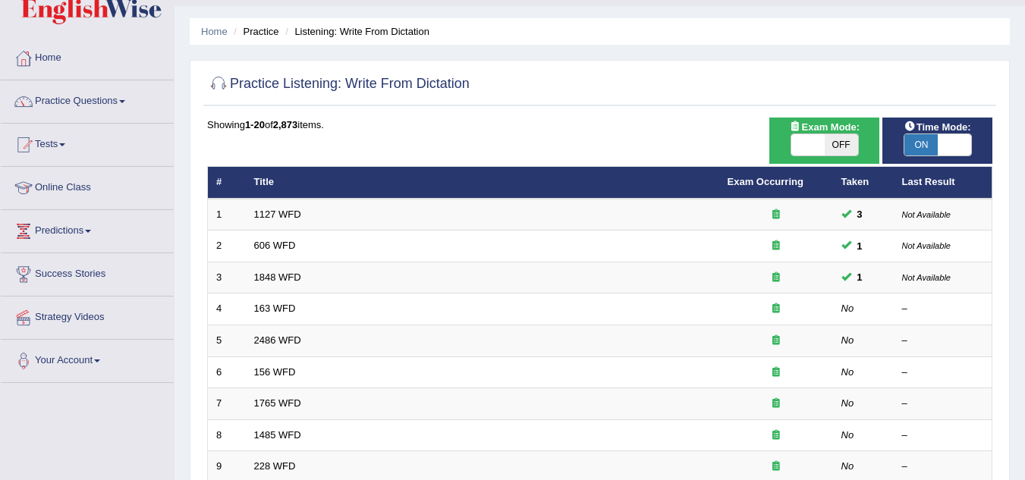
scroll to position [76, 0]
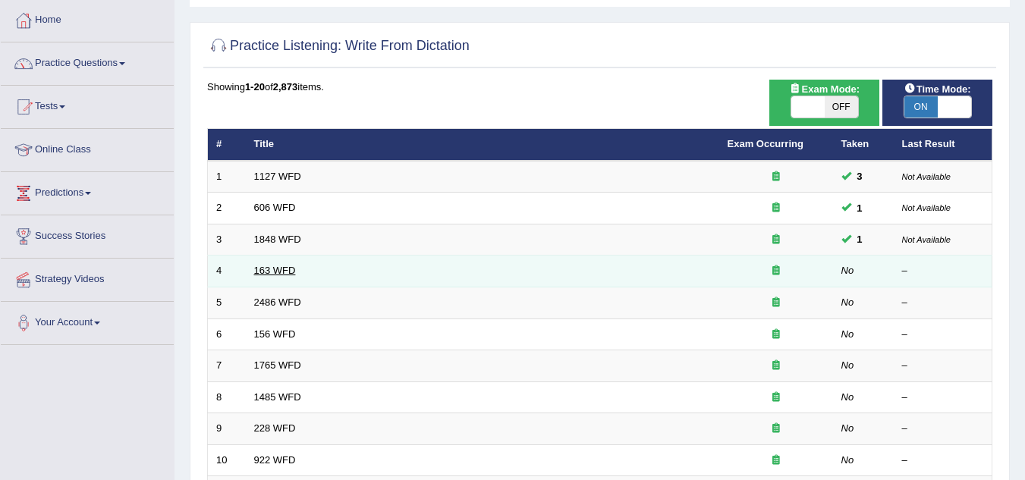
click at [259, 272] on link "163 WFD" at bounding box center [275, 270] width 42 height 11
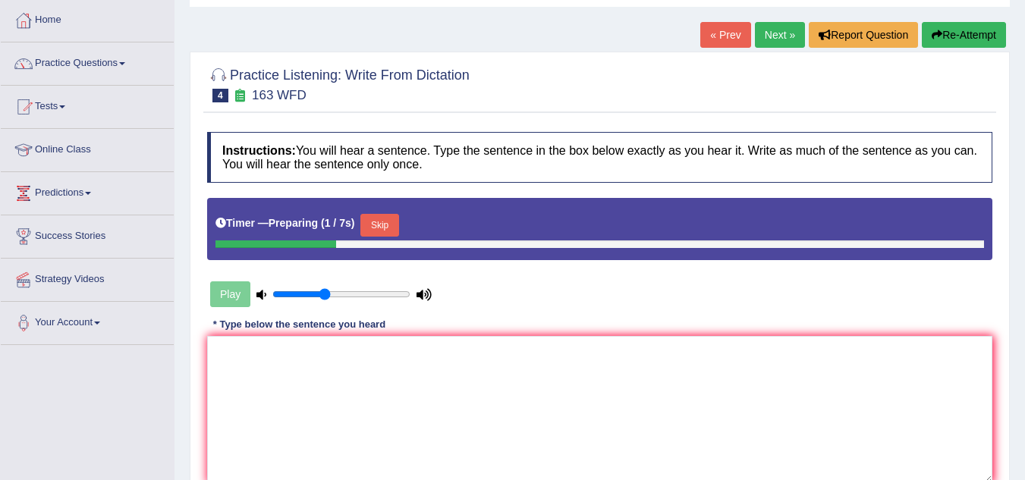
scroll to position [152, 0]
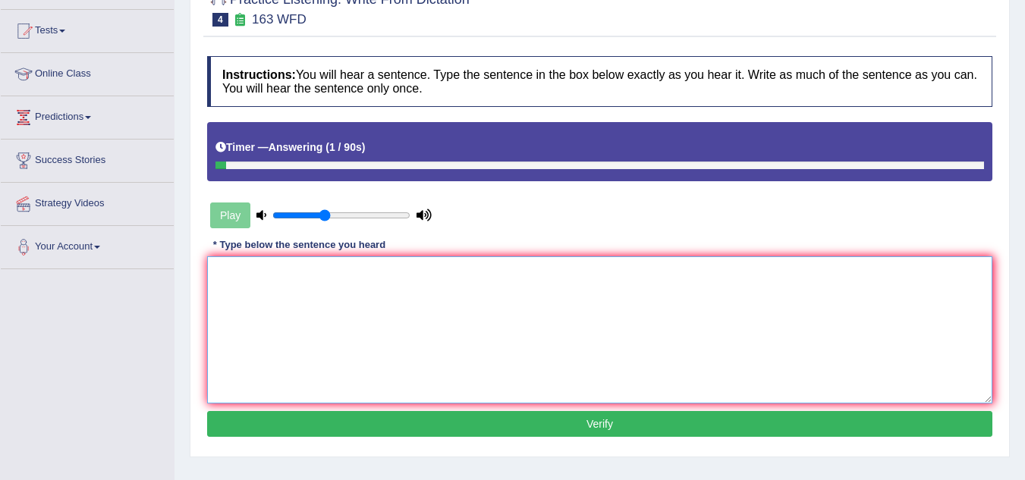
click at [393, 300] on textarea at bounding box center [599, 329] width 785 height 147
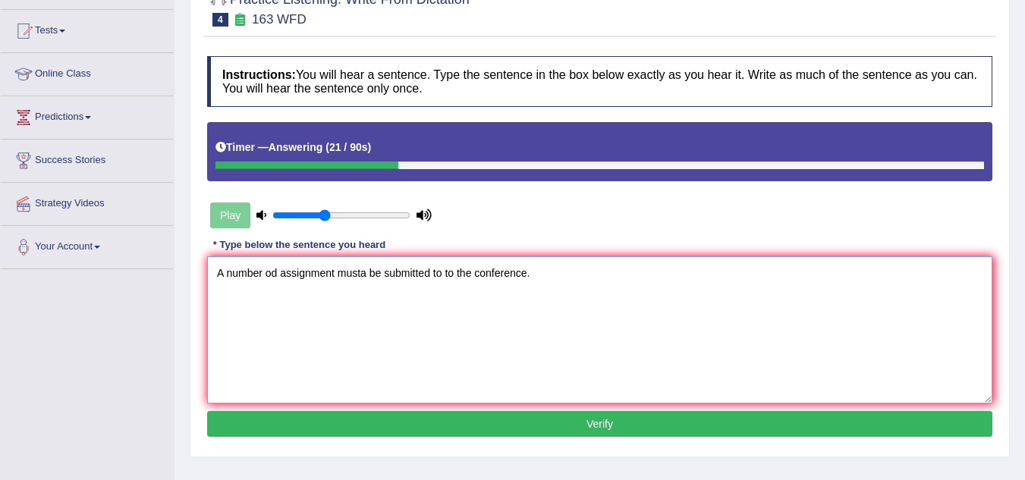
click at [276, 275] on textarea "A number od assignment musta be submitted to to the conference." at bounding box center [599, 329] width 785 height 147
drag, startPoint x: 330, startPoint y: 273, endPoint x: 351, endPoint y: 297, distance: 31.7
click at [331, 275] on textarea "A number of assignment musta be submitted to to the conference." at bounding box center [599, 329] width 785 height 147
click at [361, 275] on textarea "A number of assignment musta be submitted to to the conference." at bounding box center [599, 329] width 785 height 147
click at [332, 274] on textarea "A number of assignment must be submitted to to the conference." at bounding box center [599, 329] width 785 height 147
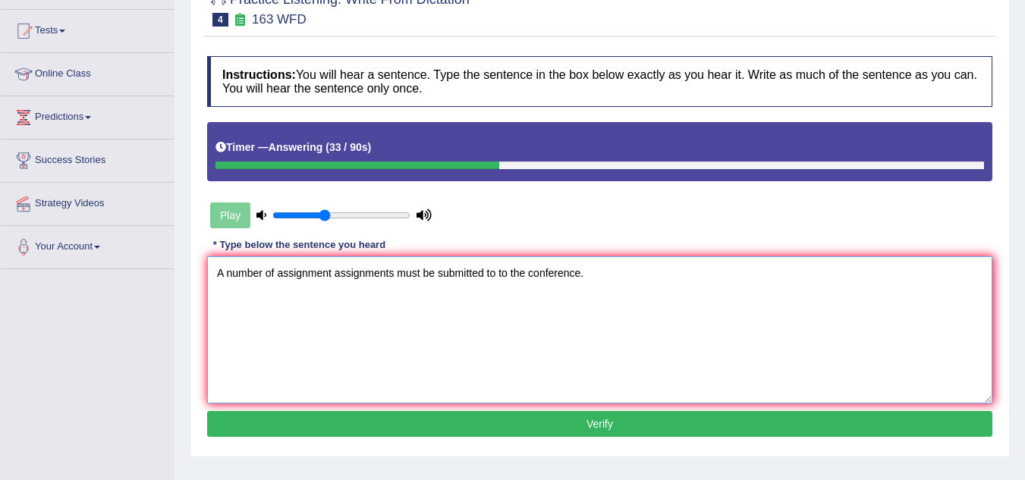
click at [498, 273] on textarea "A number of assignment assignments must be submitted to to the conference." at bounding box center [599, 329] width 785 height 147
type textarea "A number of assignment assignments must be submitted to the conference."
click at [630, 427] on button "Verify" at bounding box center [599, 424] width 785 height 26
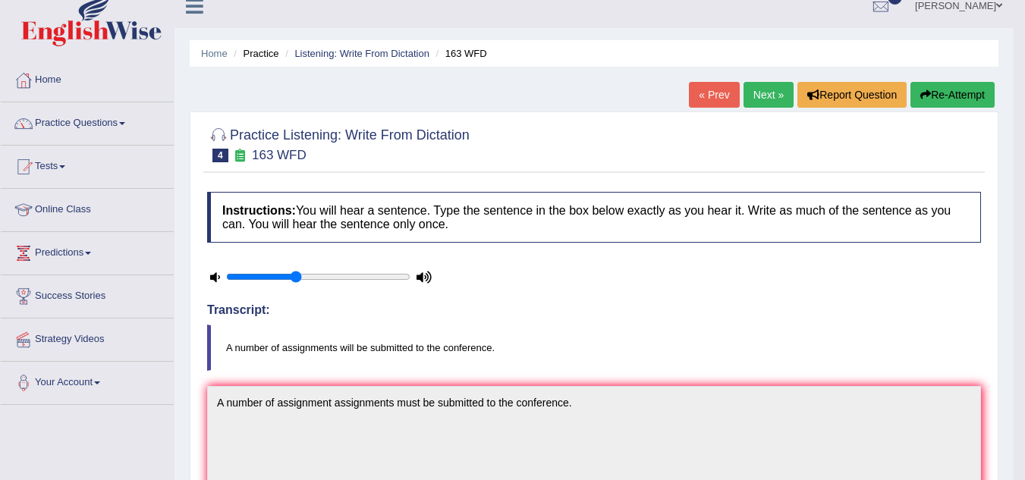
scroll to position [0, 0]
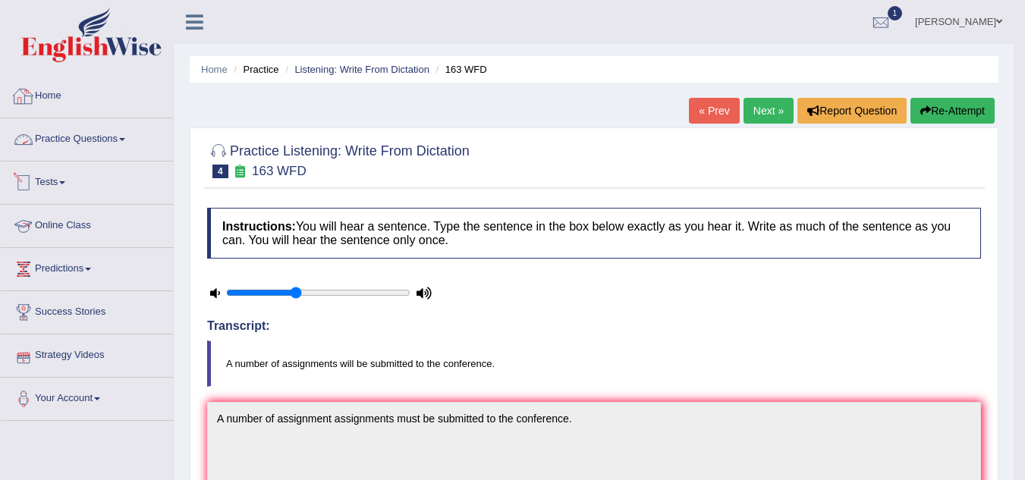
click at [131, 141] on link "Practice Questions" at bounding box center [87, 137] width 173 height 38
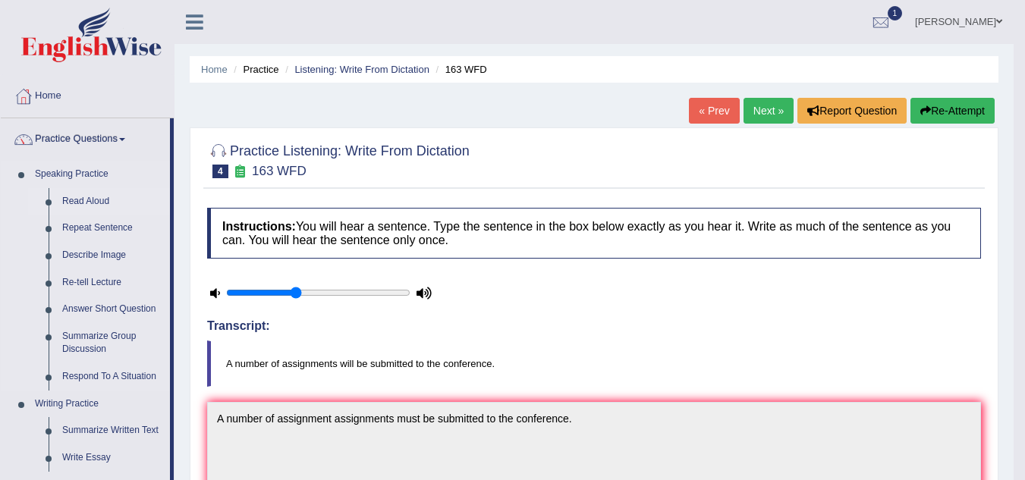
click at [102, 201] on link "Read Aloud" at bounding box center [112, 201] width 115 height 27
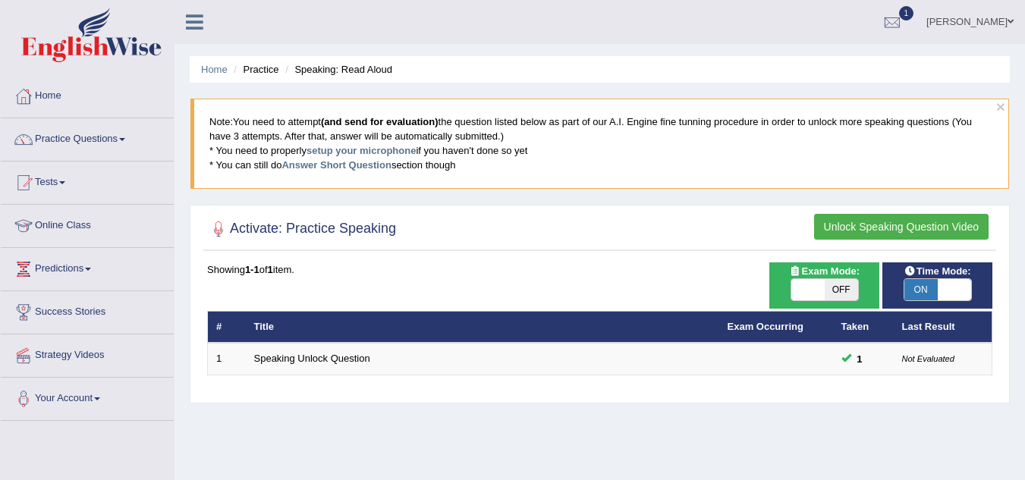
click at [923, 296] on span "ON" at bounding box center [920, 289] width 33 height 21
checkbox input "false"
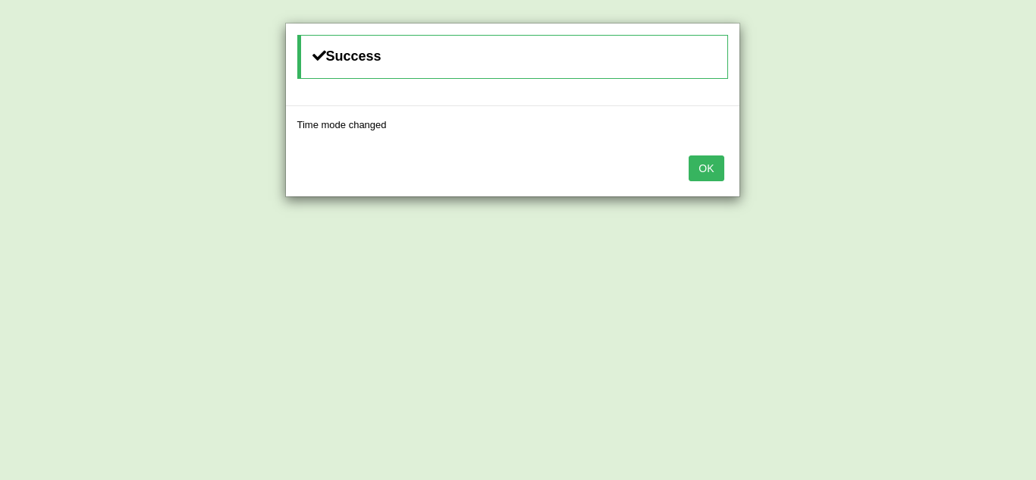
click at [722, 168] on button "OK" at bounding box center [706, 169] width 35 height 26
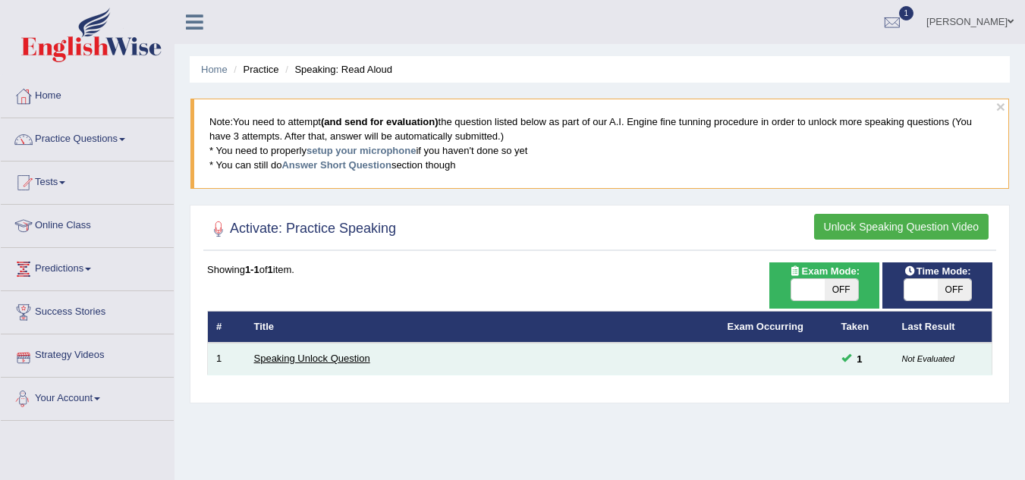
click at [266, 360] on link "Speaking Unlock Question" at bounding box center [312, 358] width 116 height 11
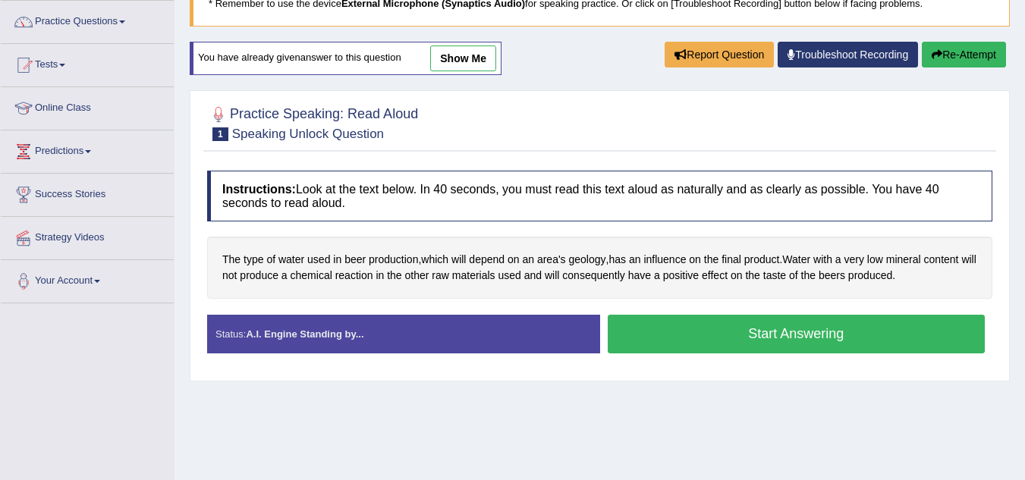
scroll to position [152, 0]
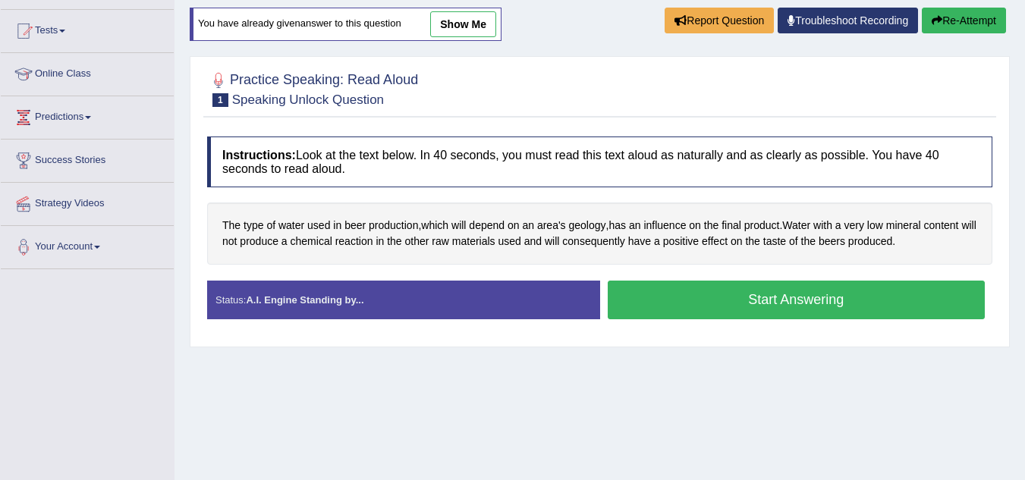
click at [794, 300] on button "Start Answering" at bounding box center [797, 300] width 378 height 39
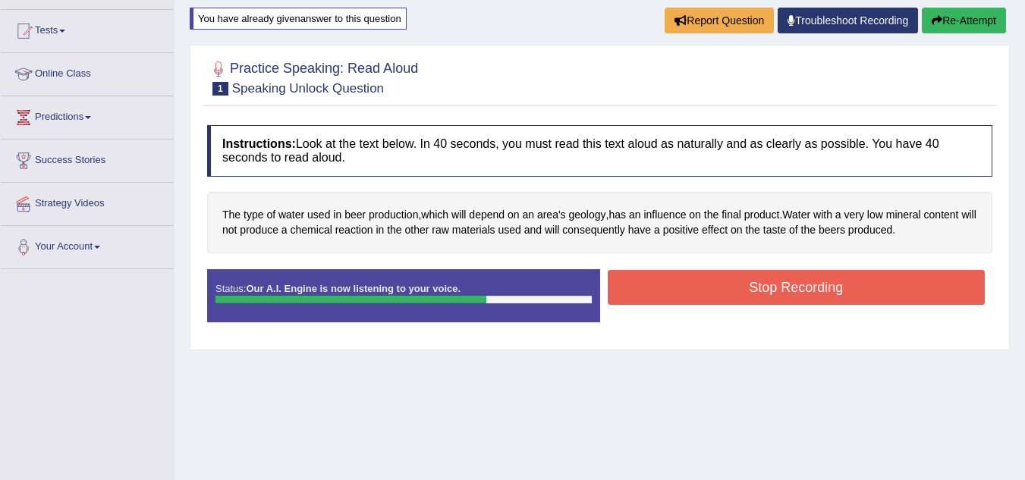
click at [718, 288] on button "Stop Recording" at bounding box center [797, 287] width 378 height 35
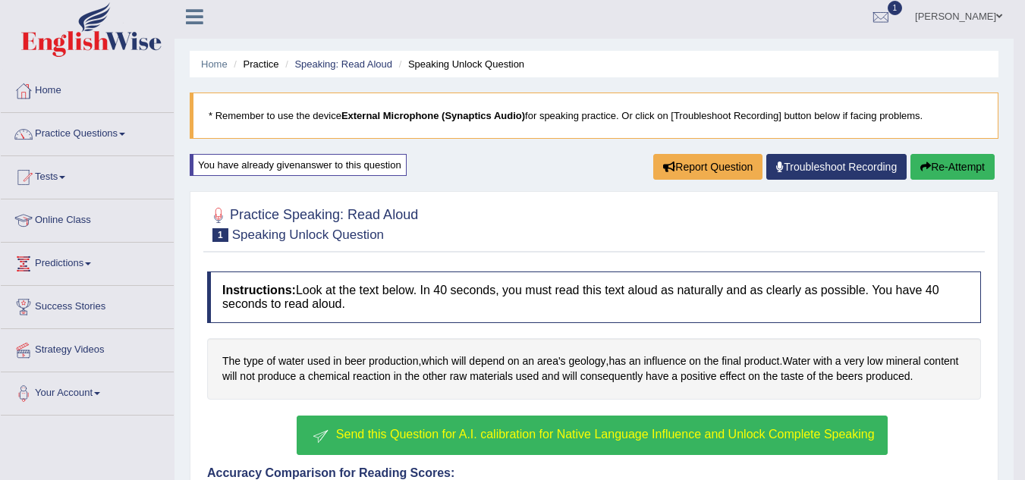
scroll to position [0, 0]
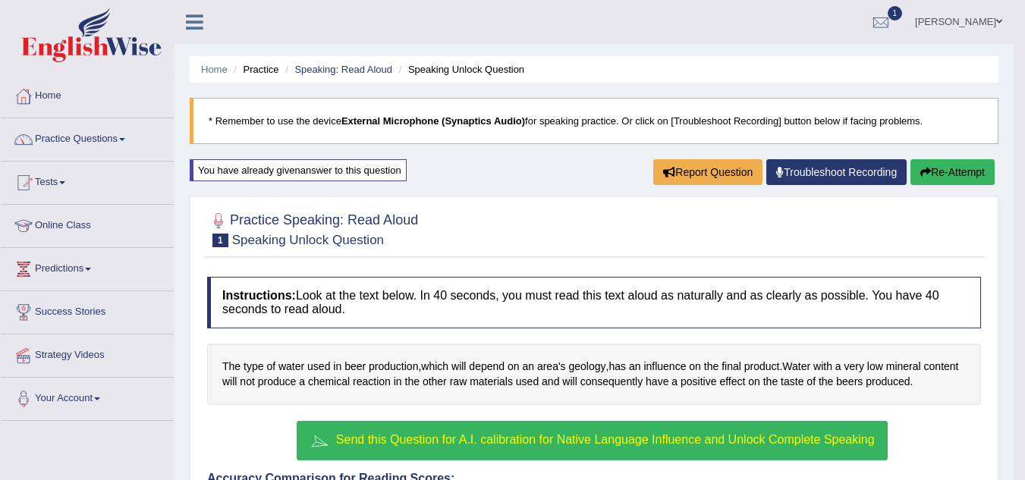
click at [966, 175] on button "Re-Attempt" at bounding box center [952, 172] width 84 height 26
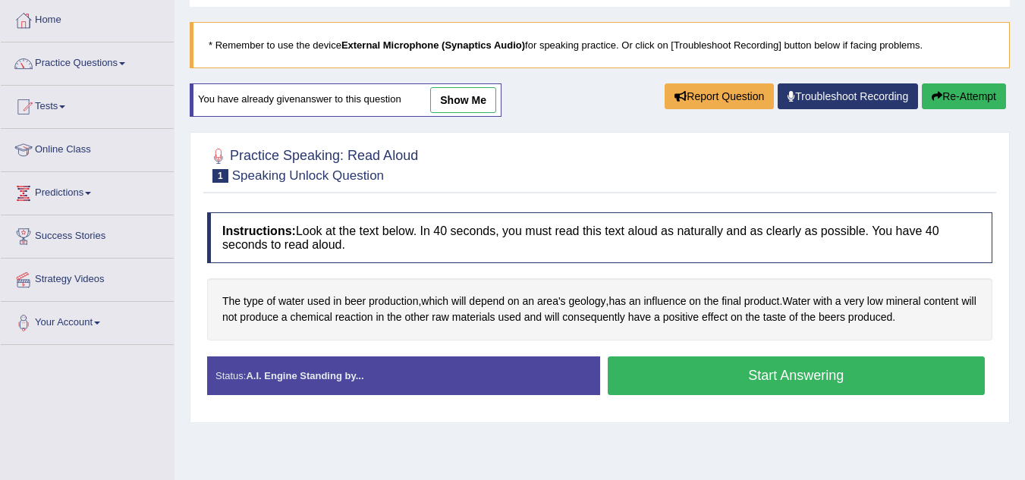
click at [795, 383] on button "Start Answering" at bounding box center [797, 376] width 378 height 39
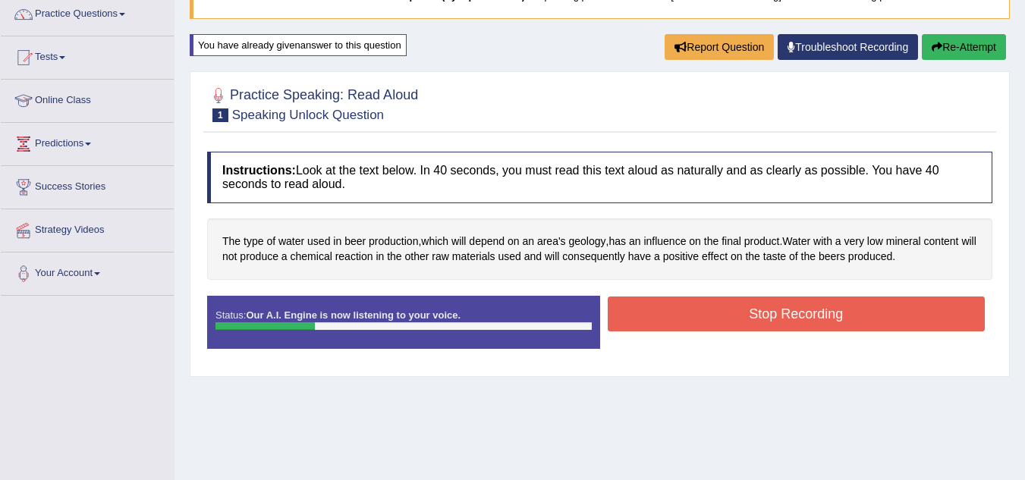
scroll to position [152, 0]
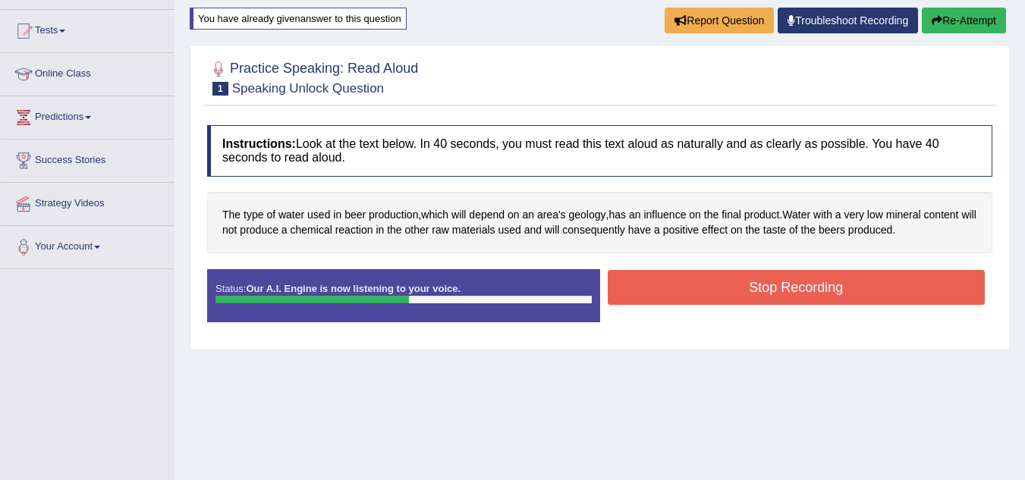
click at [794, 285] on button "Stop Recording" at bounding box center [797, 287] width 378 height 35
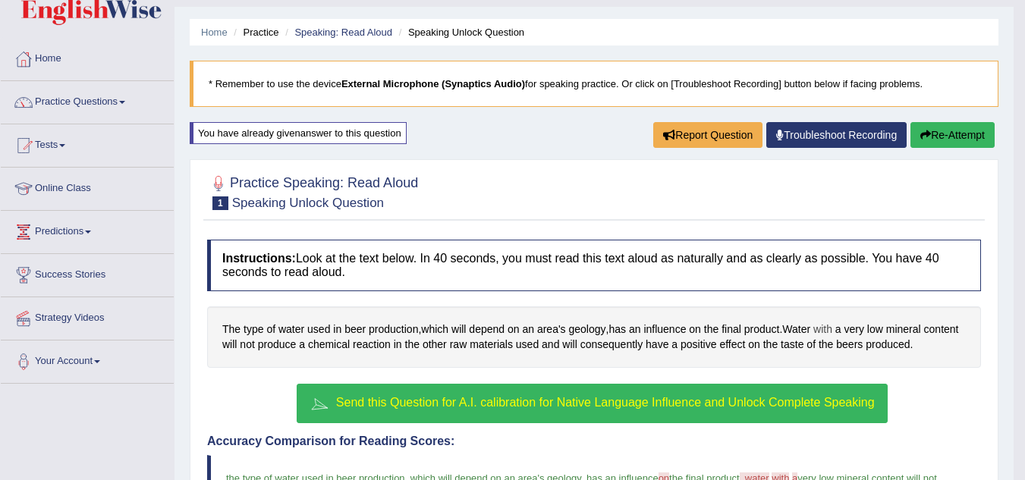
scroll to position [0, 0]
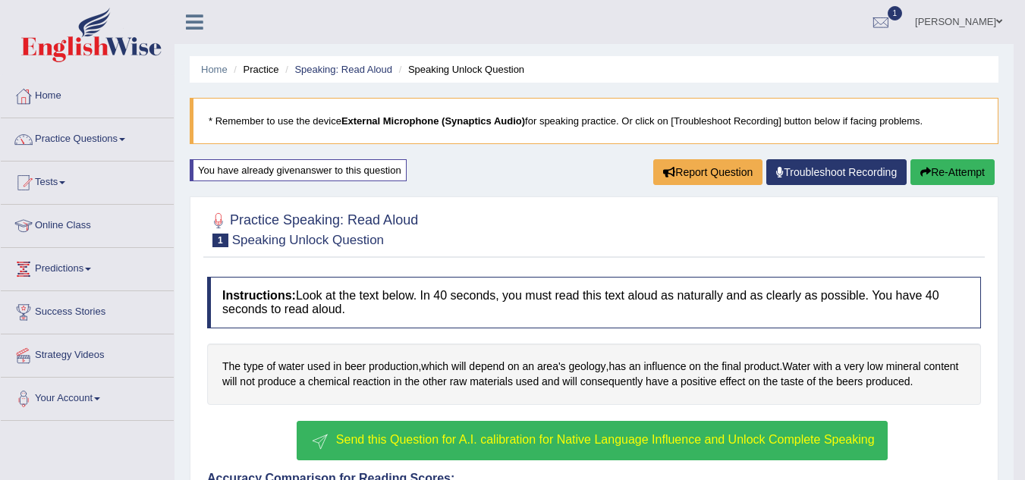
click at [946, 170] on button "Re-Attempt" at bounding box center [952, 172] width 84 height 26
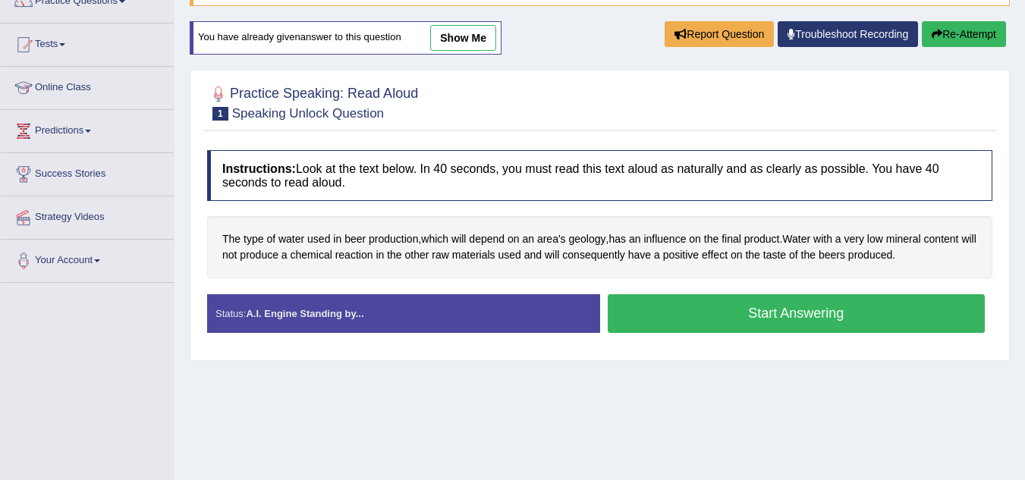
scroll to position [152, 0]
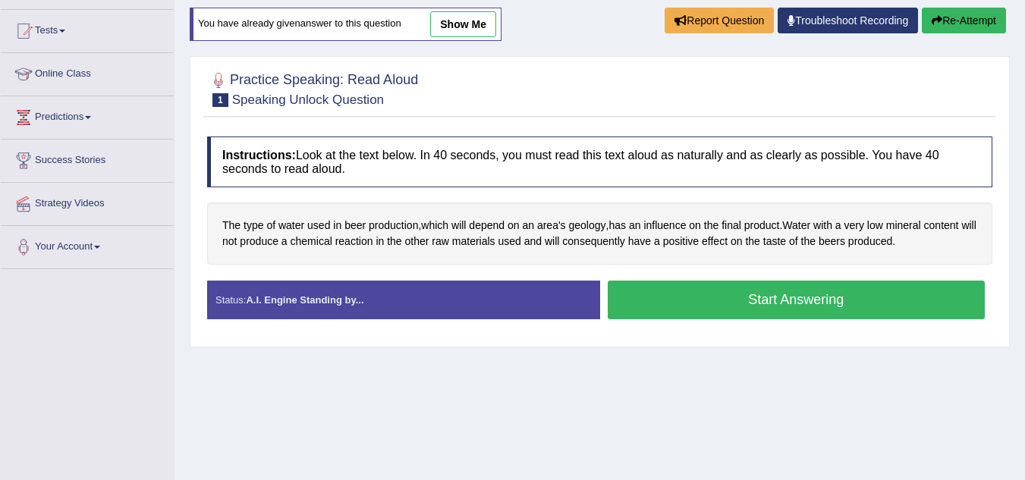
click at [796, 307] on button "Start Answering" at bounding box center [797, 300] width 378 height 39
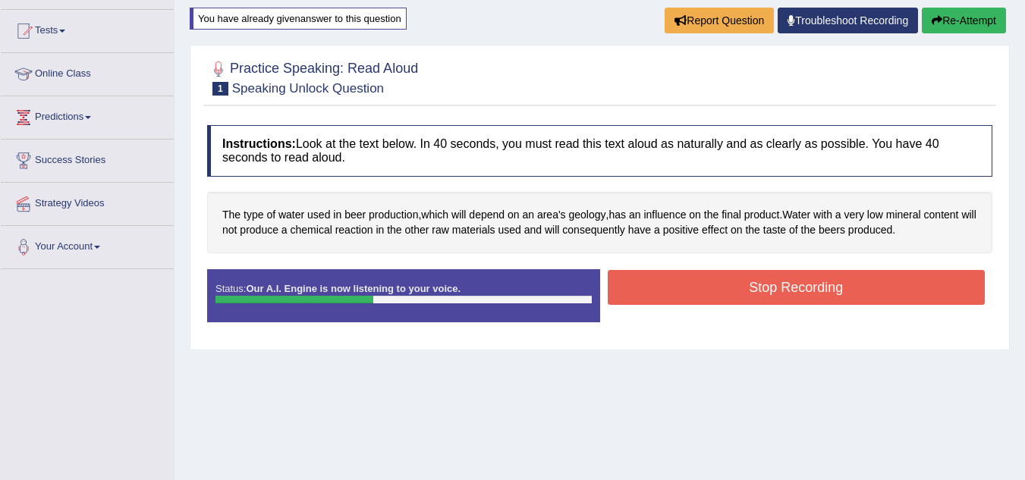
click at [813, 290] on button "Stop Recording" at bounding box center [797, 287] width 378 height 35
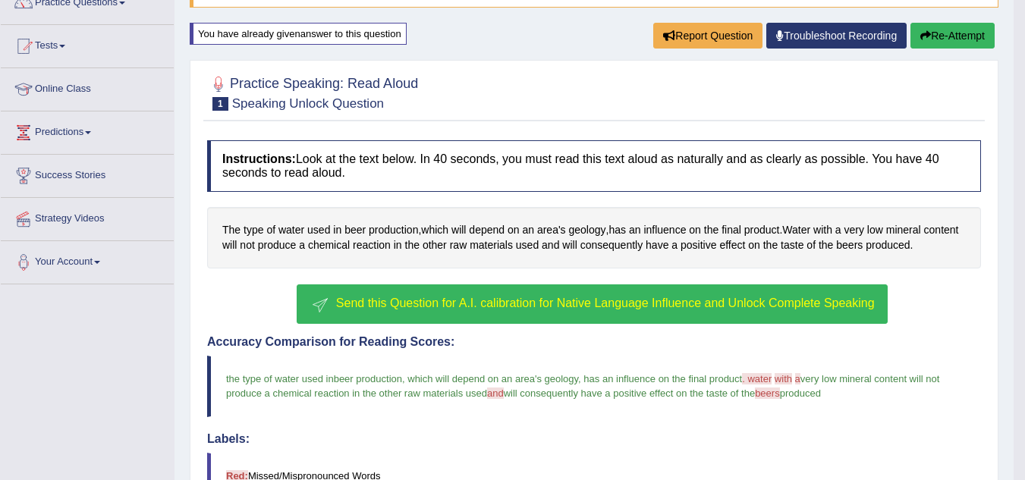
scroll to position [0, 0]
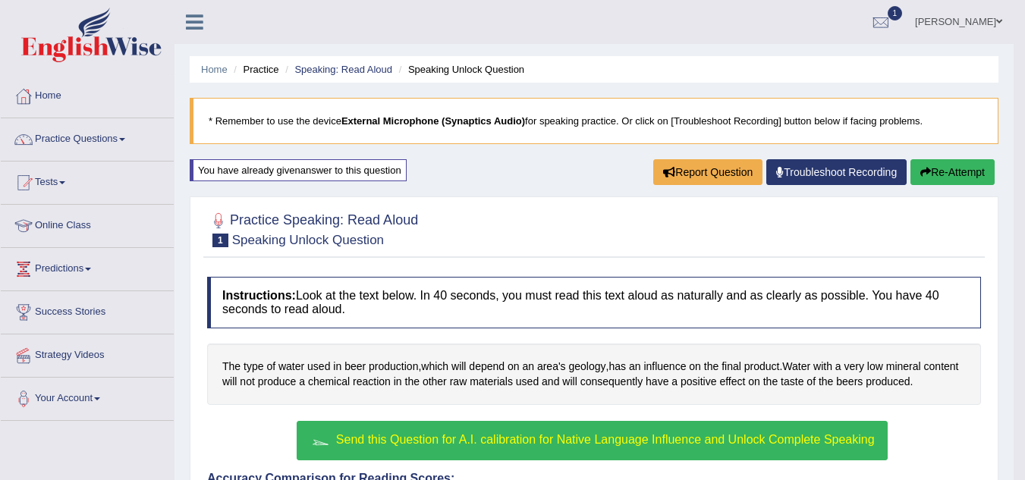
click at [951, 171] on button "Re-Attempt" at bounding box center [952, 172] width 84 height 26
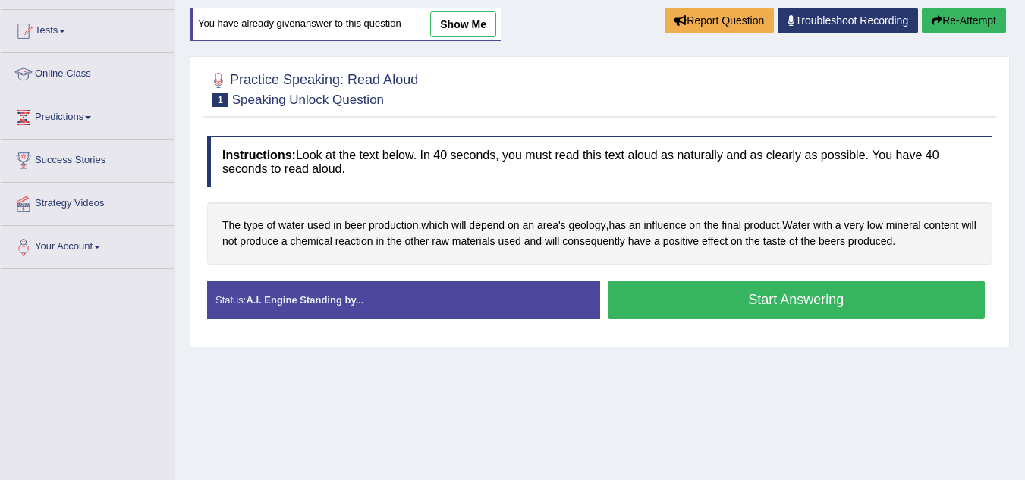
scroll to position [171, 0]
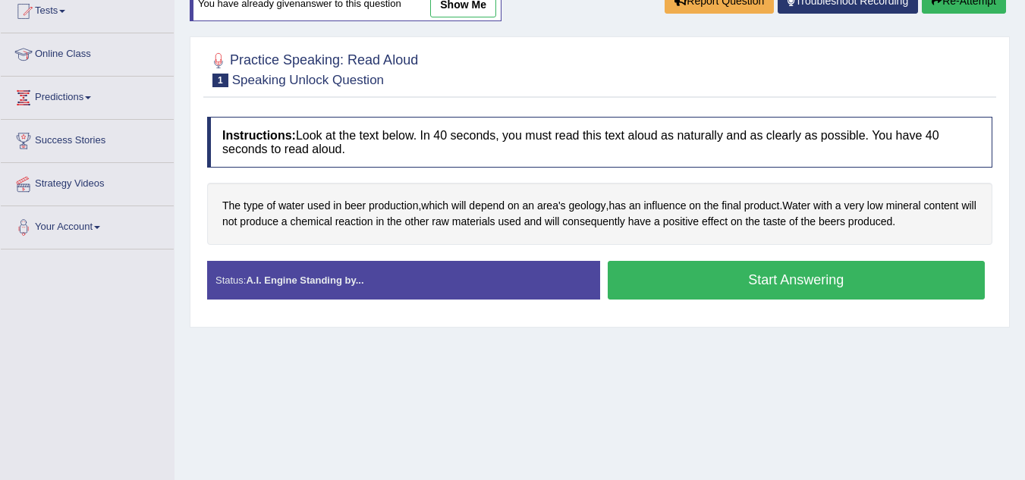
click at [797, 281] on button "Start Answering" at bounding box center [797, 280] width 378 height 39
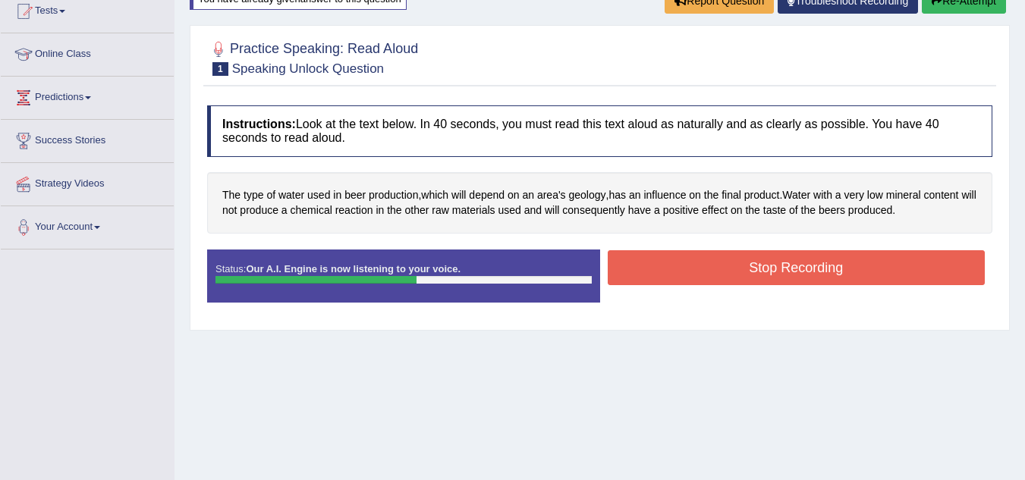
click at [799, 267] on button "Stop Recording" at bounding box center [797, 267] width 378 height 35
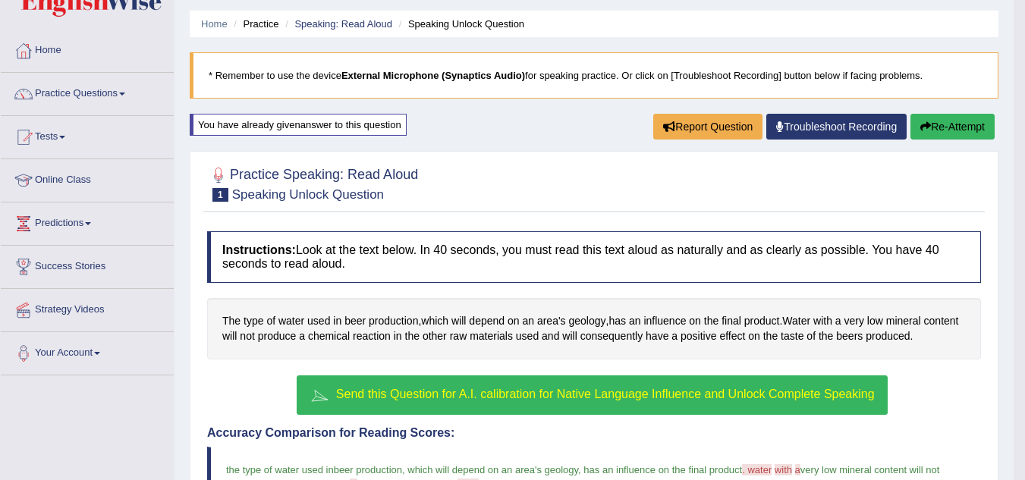
scroll to position [20, 0]
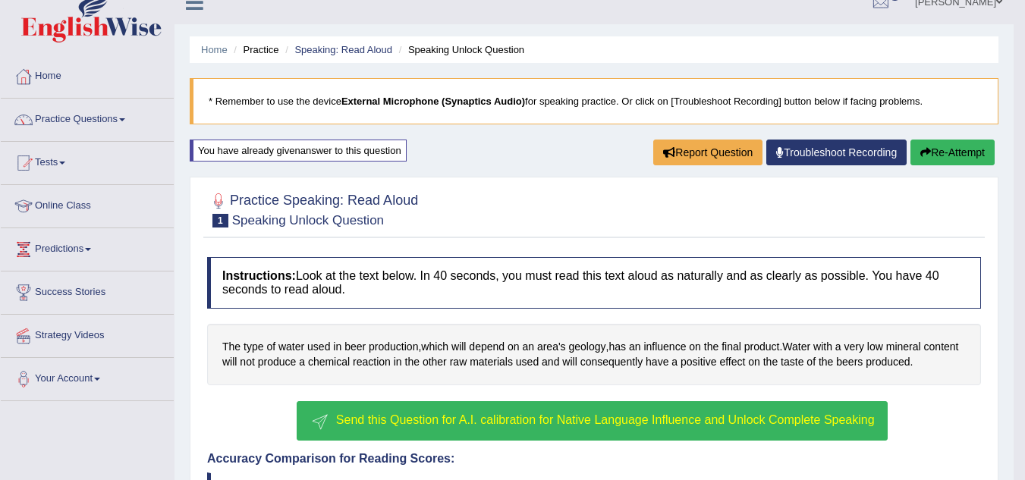
click at [952, 146] on button "Re-Attempt" at bounding box center [952, 153] width 84 height 26
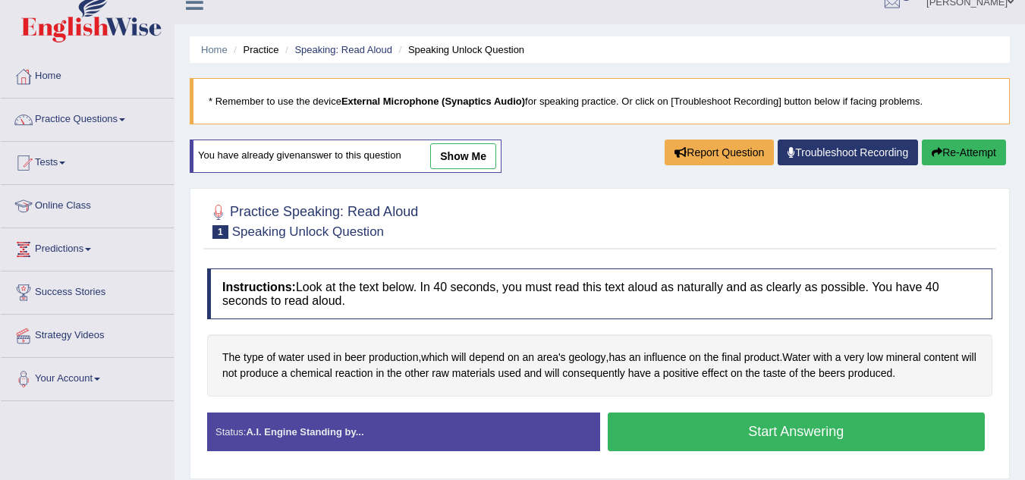
click at [772, 423] on button "Start Answering" at bounding box center [797, 432] width 378 height 39
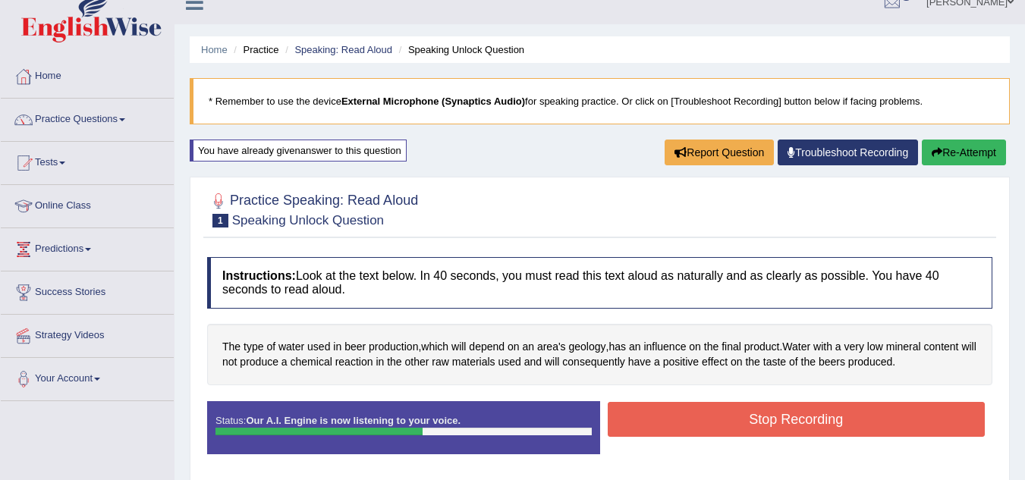
click at [752, 425] on button "Stop Recording" at bounding box center [797, 419] width 378 height 35
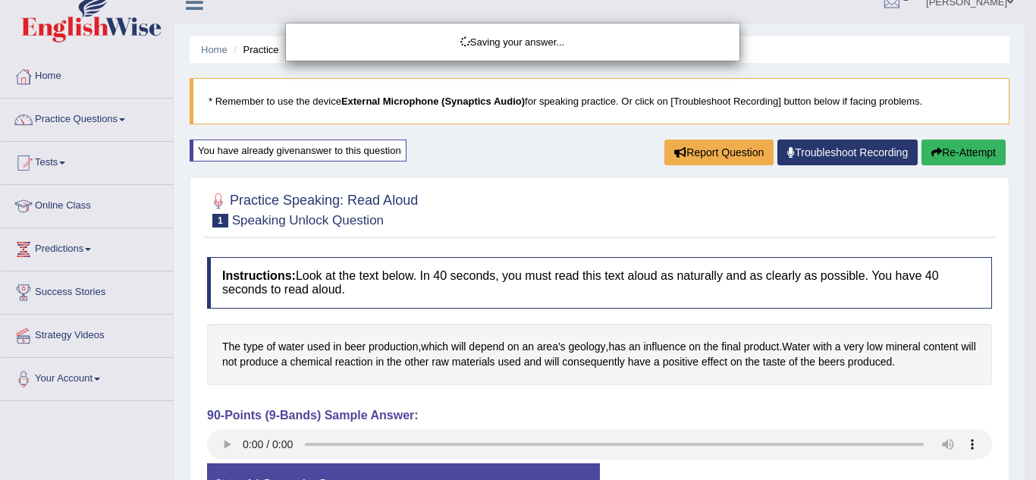
click at [648, 353] on div "Saving your answer..." at bounding box center [518, 240] width 1036 height 480
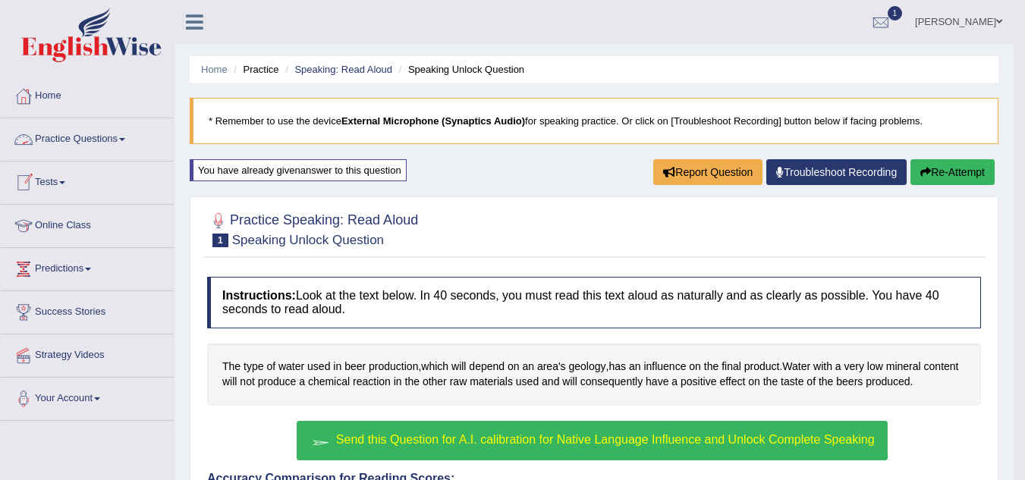
click at [130, 136] on link "Practice Questions" at bounding box center [87, 137] width 173 height 38
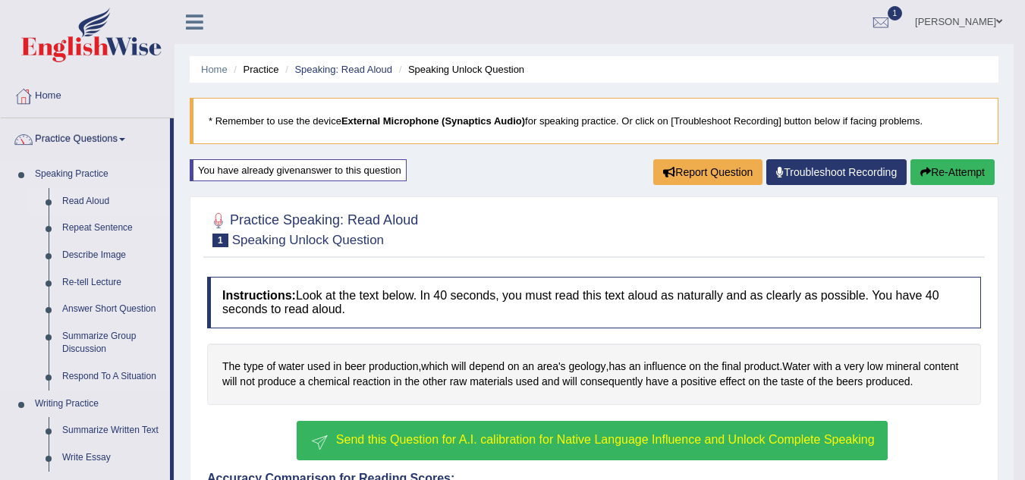
click at [95, 200] on link "Read Aloud" at bounding box center [112, 201] width 115 height 27
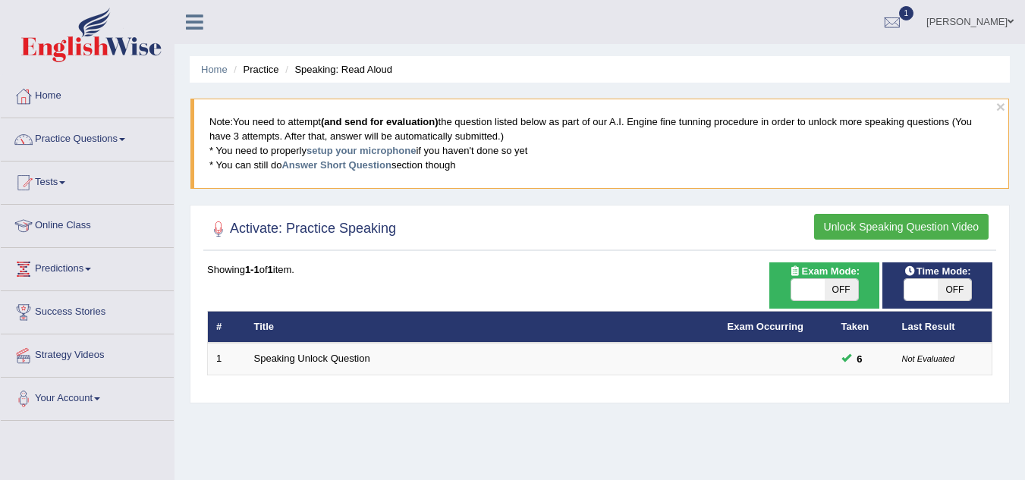
click at [891, 231] on button "Unlock Speaking Question Video" at bounding box center [901, 227] width 174 height 26
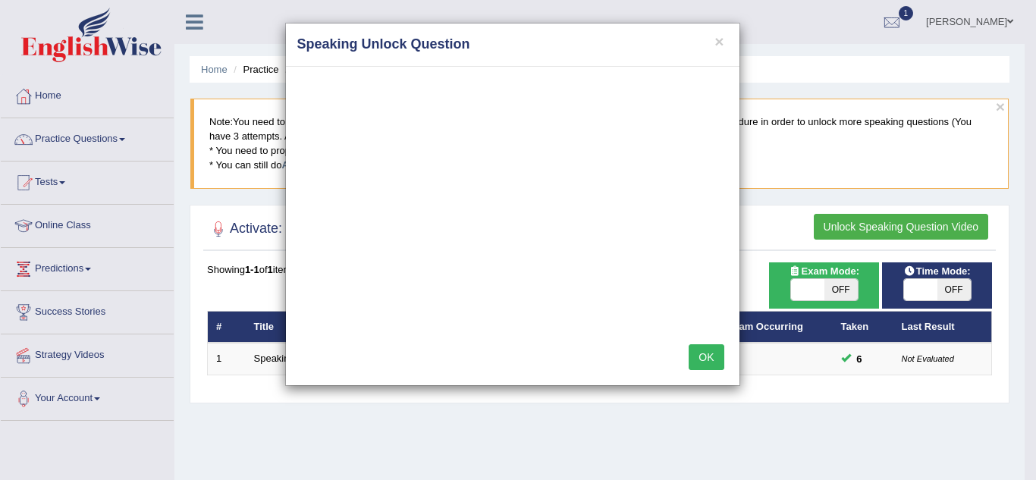
click at [709, 356] on button "OK" at bounding box center [706, 357] width 35 height 26
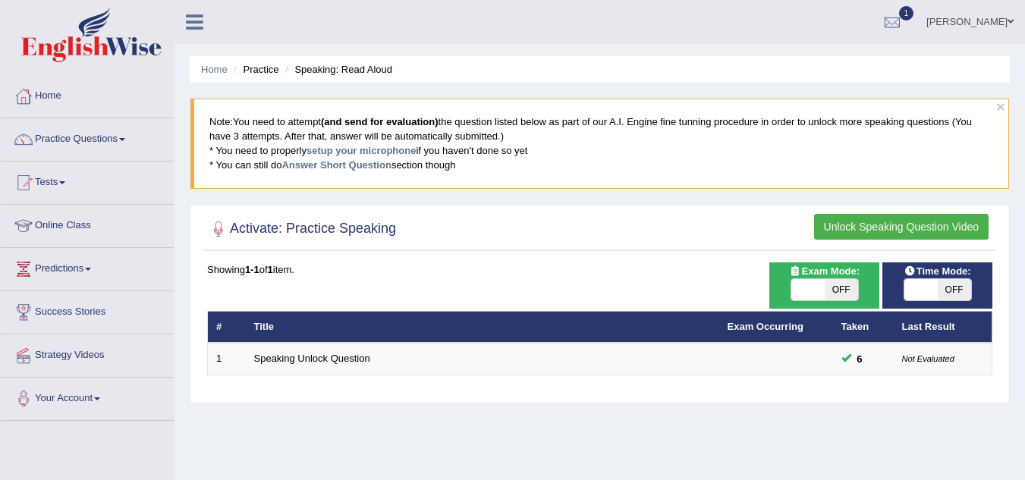
click at [854, 225] on button "Unlock Speaking Question Video" at bounding box center [901, 227] width 174 height 26
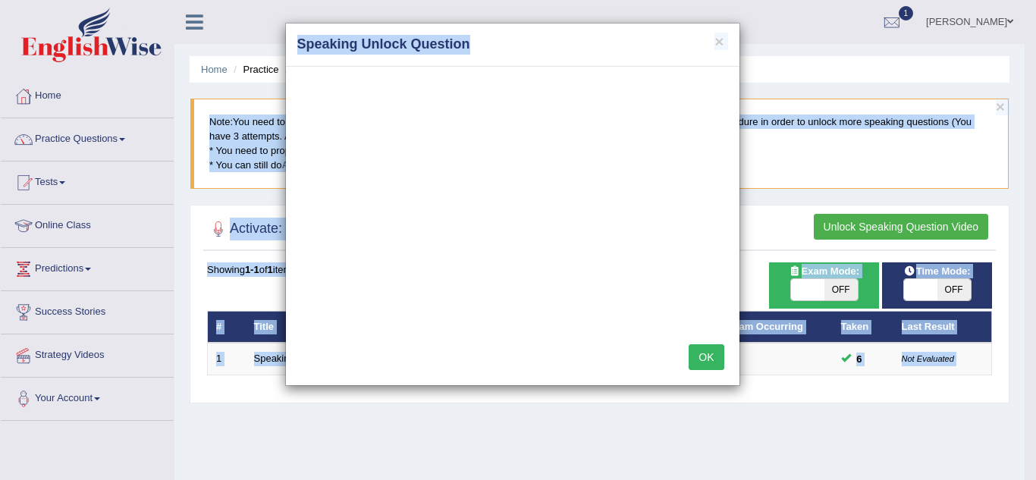
drag, startPoint x: 602, startPoint y: 33, endPoint x: 879, endPoint y: -66, distance: 293.5
click at [879, 0] on html "Toggle navigation Home Practice Questions Speaking Practice Read Aloud Repeat S…" at bounding box center [518, 240] width 1036 height 480
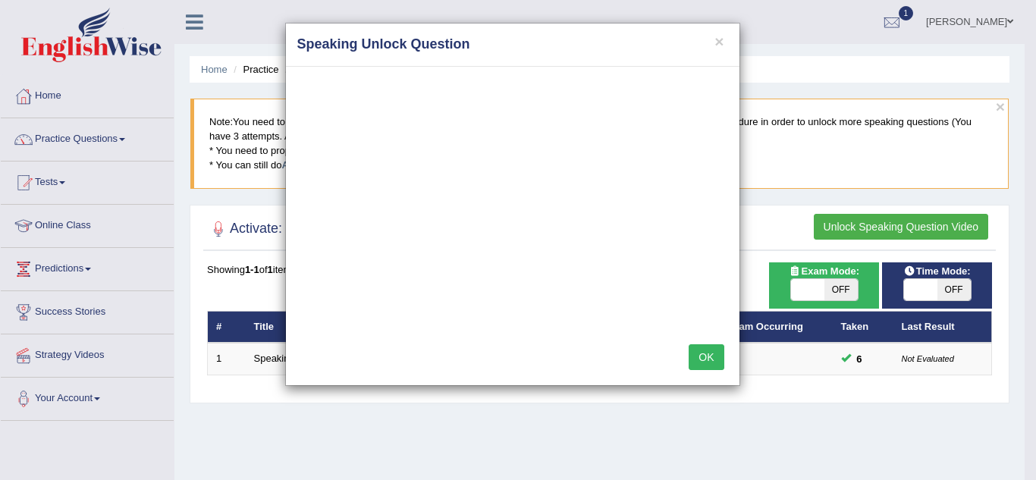
click at [263, 404] on div "× Speaking Unlock Question OK" at bounding box center [518, 240] width 1036 height 480
drag, startPoint x: 532, startPoint y: 39, endPoint x: 659, endPoint y: 81, distance: 133.6
click at [741, 12] on div "× Speaking Unlock Question OK" at bounding box center [518, 240] width 1036 height 480
click at [706, 365] on button "OK" at bounding box center [706, 357] width 35 height 26
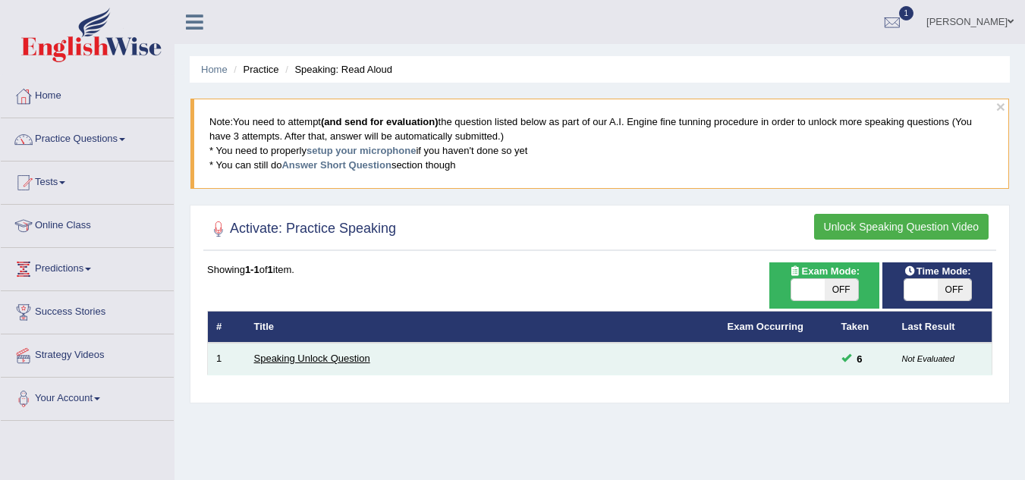
click at [309, 360] on link "Speaking Unlock Question" at bounding box center [312, 358] width 116 height 11
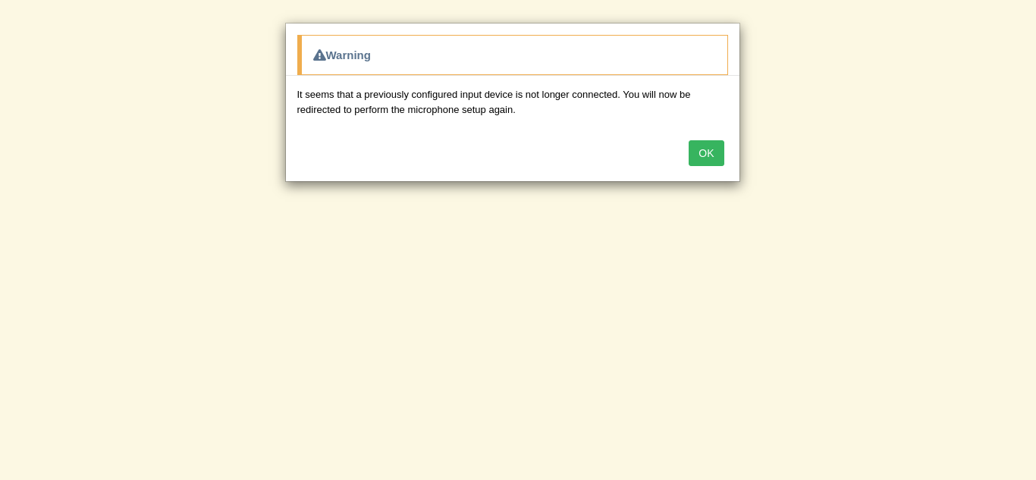
click at [707, 155] on button "OK" at bounding box center [706, 153] width 35 height 26
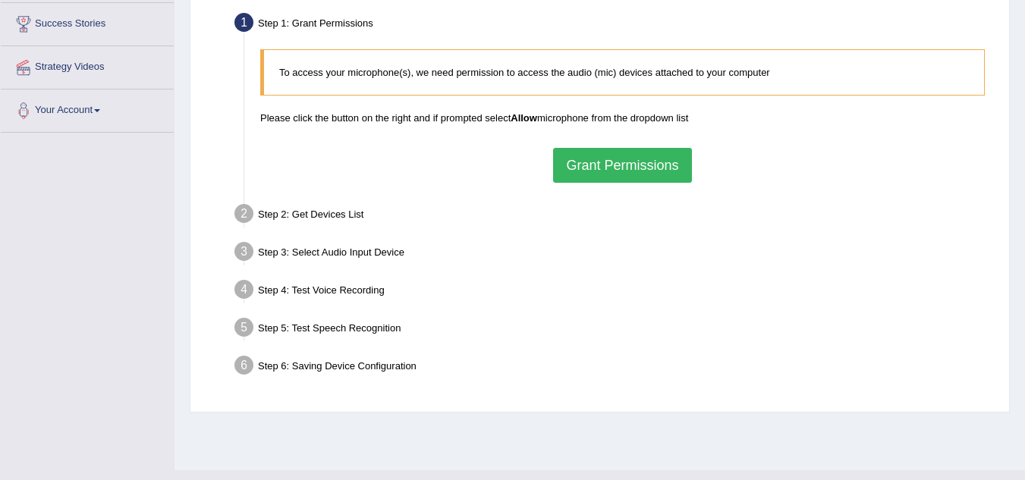
scroll to position [303, 0]
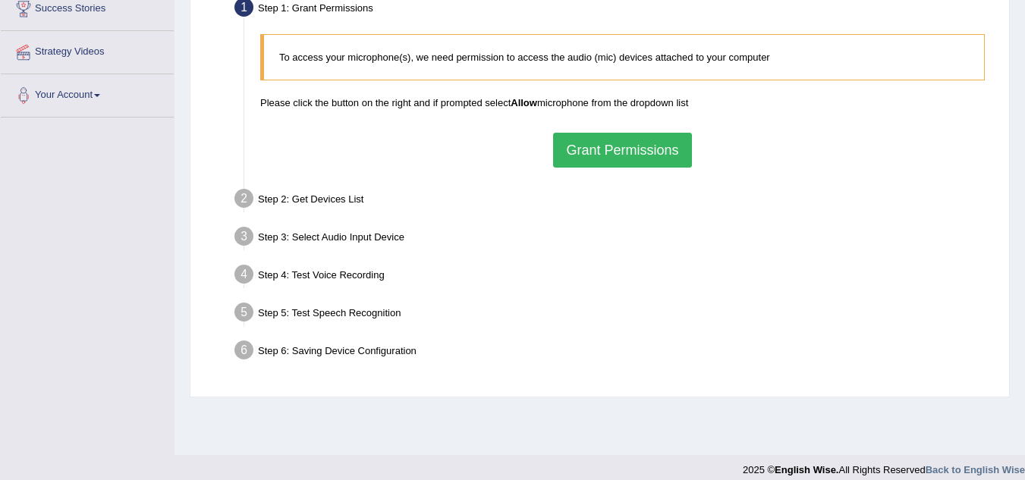
click at [626, 149] on button "Grant Permissions" at bounding box center [622, 150] width 138 height 35
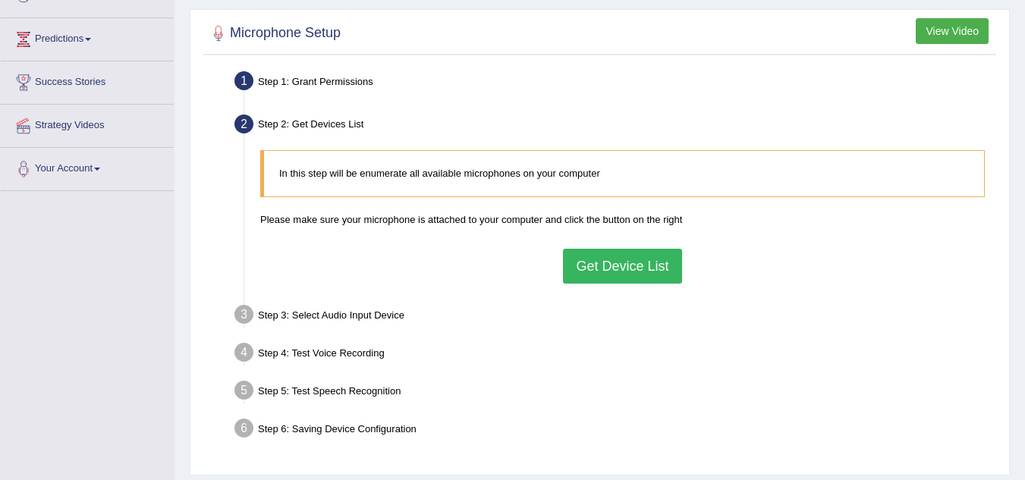
scroll to position [152, 0]
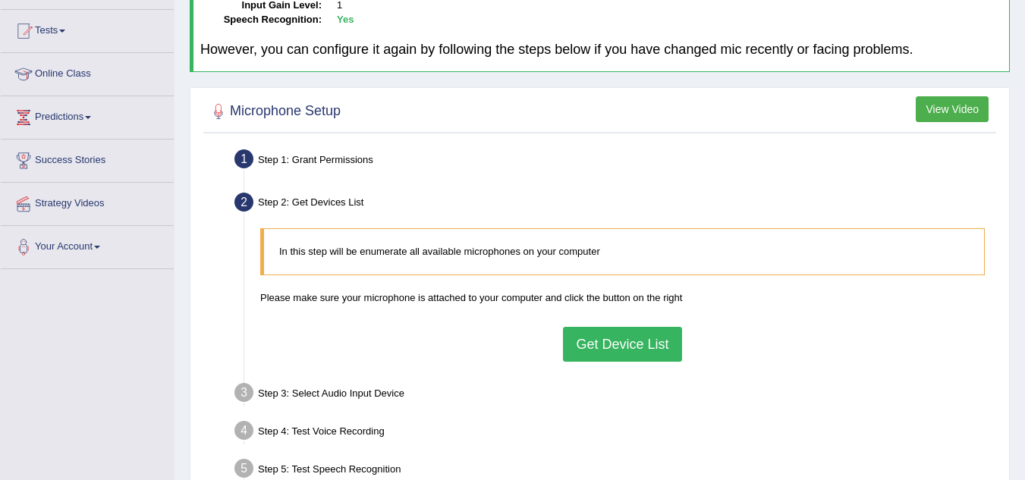
click at [942, 111] on button "View Video" at bounding box center [952, 109] width 73 height 26
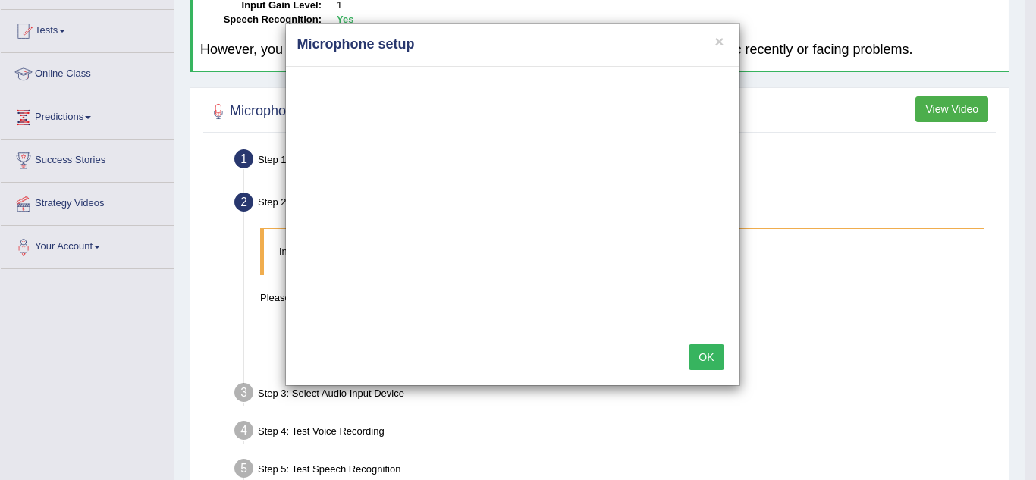
click at [709, 357] on button "OK" at bounding box center [706, 357] width 35 height 26
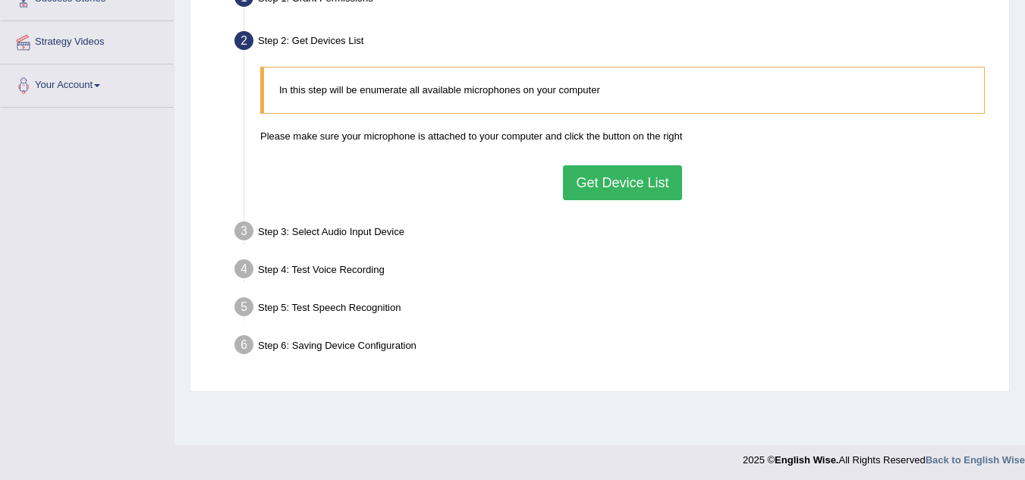
scroll to position [316, 0]
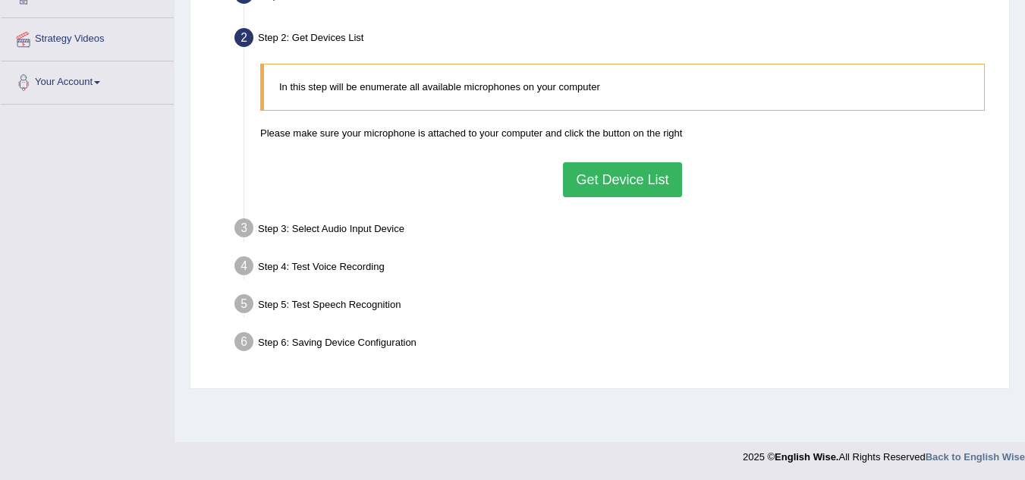
click at [612, 180] on button "Get Device List" at bounding box center [622, 179] width 118 height 35
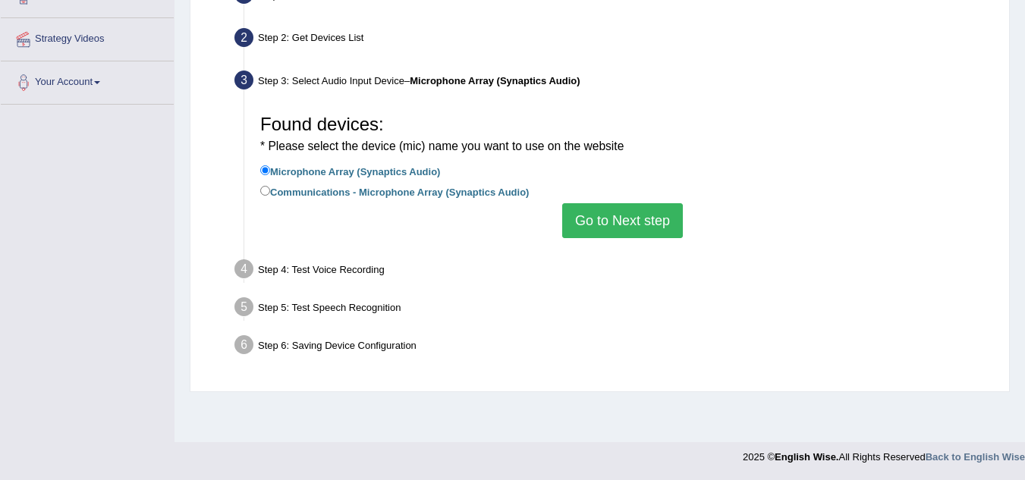
click at [267, 196] on label "Communications - Microphone Array (Synaptics Audio)" at bounding box center [394, 191] width 269 height 17
click at [267, 196] on input "Communications - Microphone Array (Synaptics Audio)" at bounding box center [265, 191] width 10 height 10
radio input "true"
click at [263, 170] on input "Microphone Array (Synaptics Audio)" at bounding box center [265, 170] width 10 height 10
radio input "true"
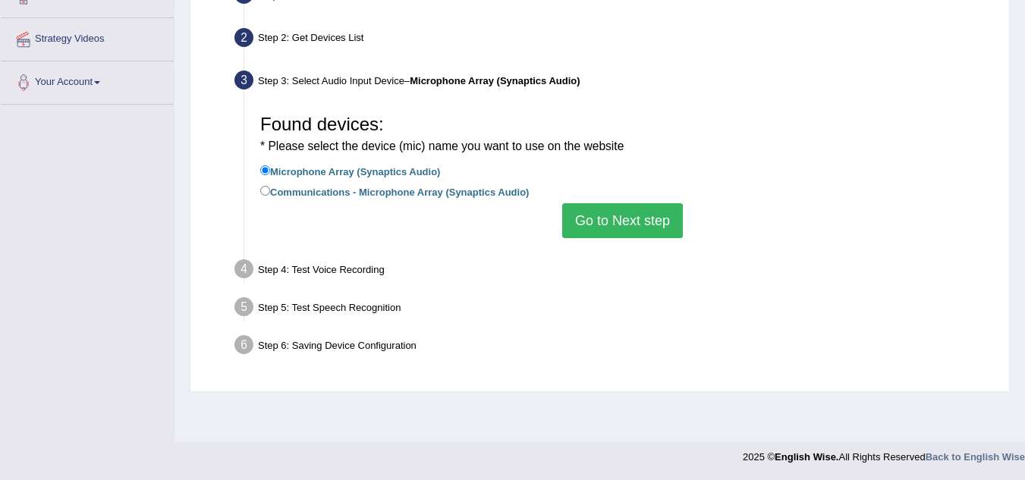
click at [643, 229] on button "Go to Next step" at bounding box center [622, 220] width 121 height 35
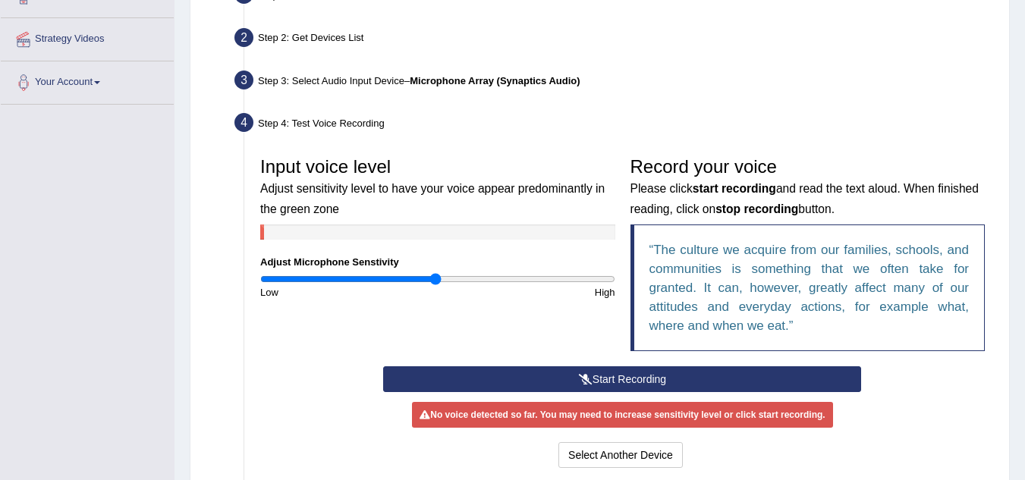
click at [612, 376] on button "Start Recording" at bounding box center [622, 379] width 478 height 26
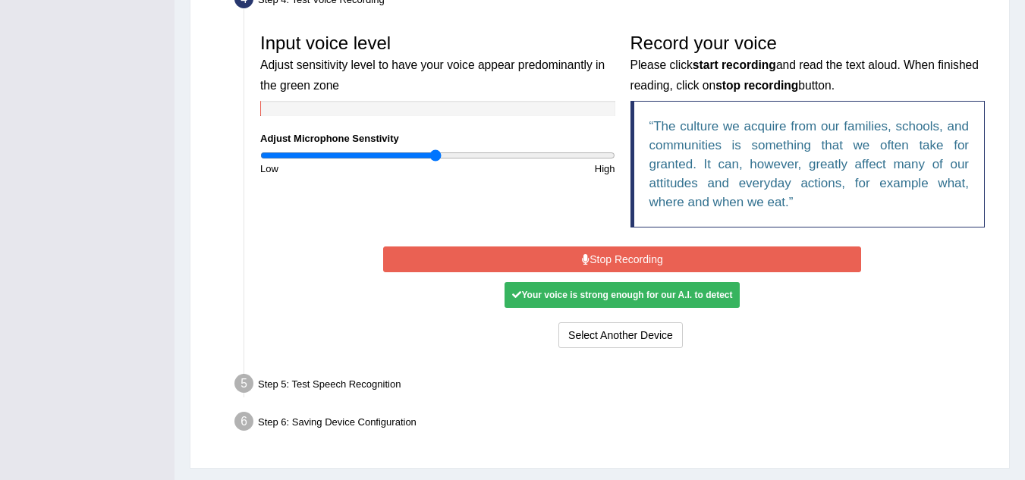
scroll to position [478, 0]
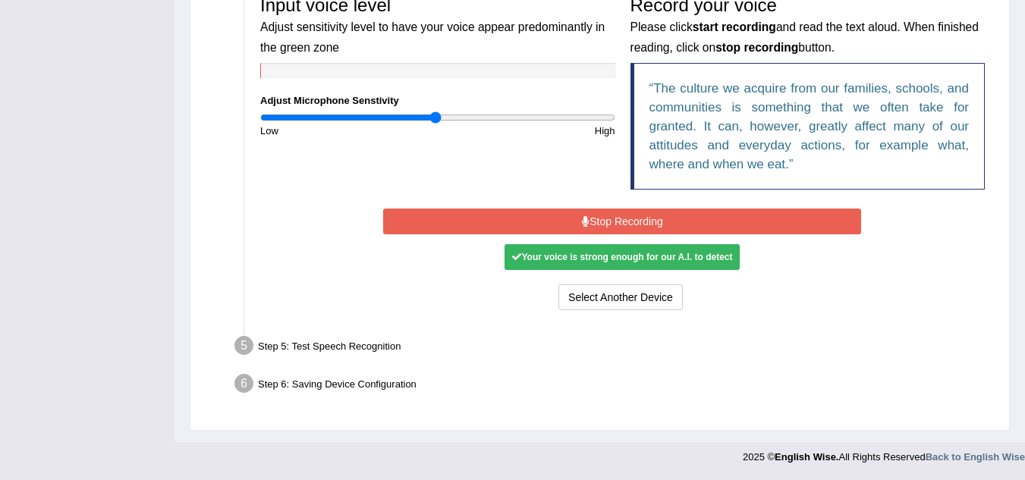
click at [360, 360] on div "Step 5: Test Speech Recognition" at bounding box center [615, 348] width 775 height 33
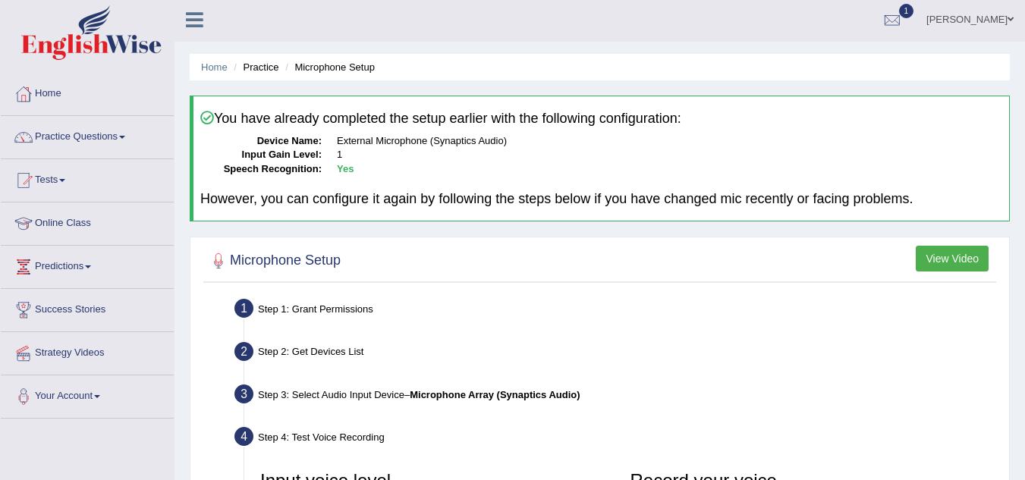
scroll to position [0, 0]
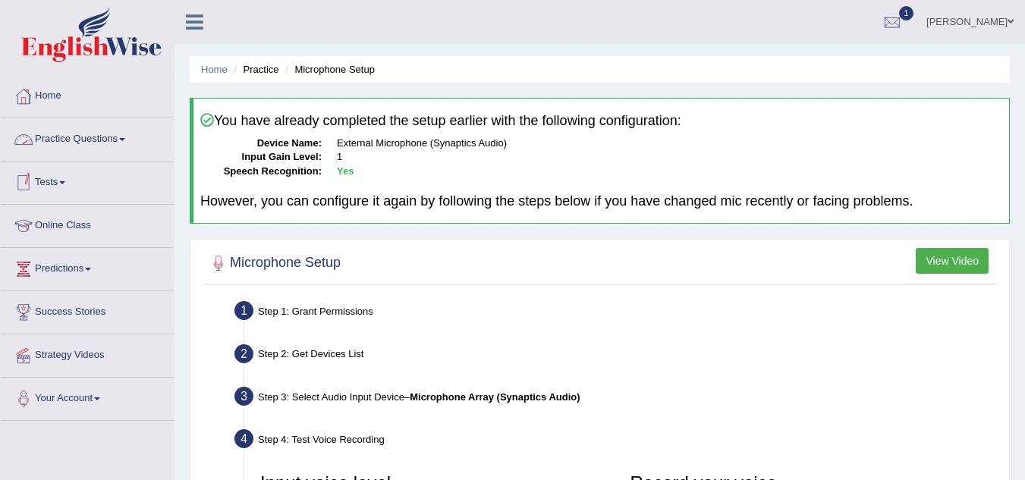
click at [125, 140] on span at bounding box center [122, 139] width 6 height 3
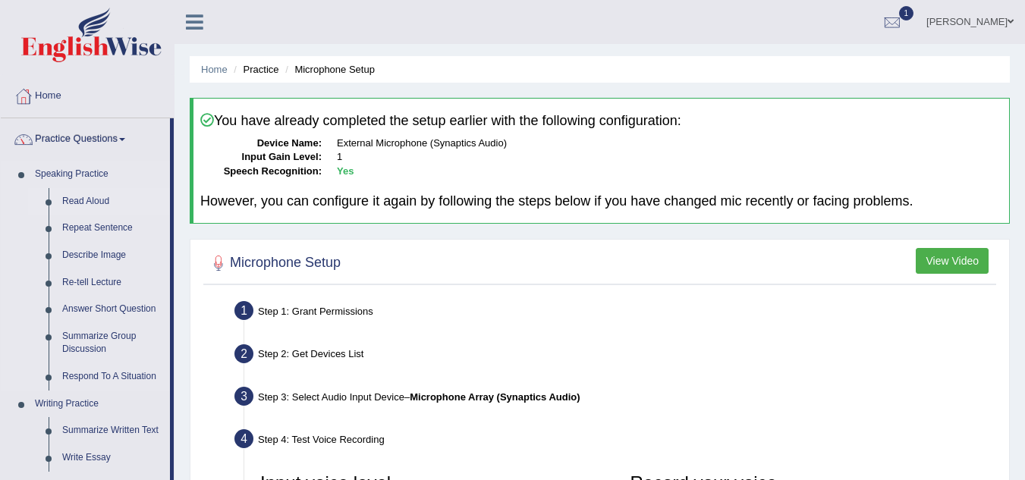
click at [73, 200] on link "Read Aloud" at bounding box center [112, 201] width 115 height 27
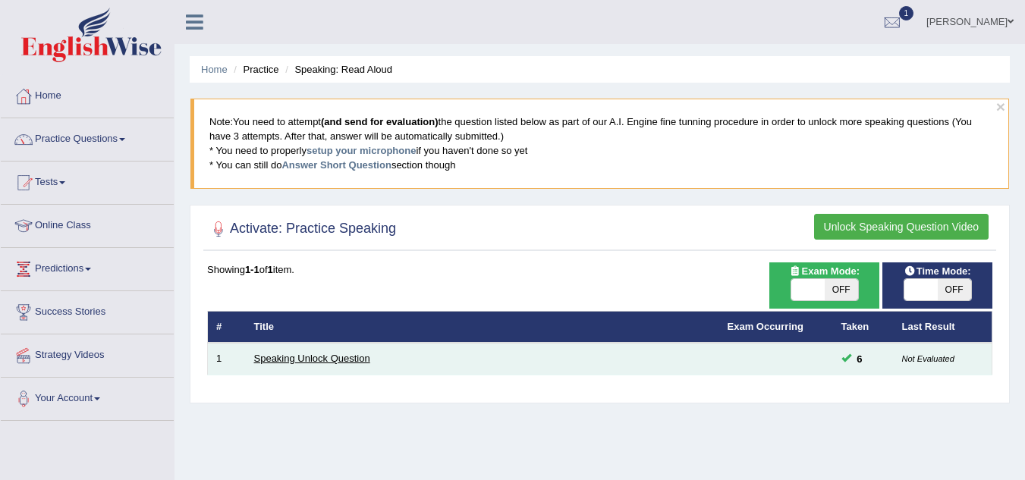
click at [341, 358] on link "Speaking Unlock Question" at bounding box center [312, 358] width 116 height 11
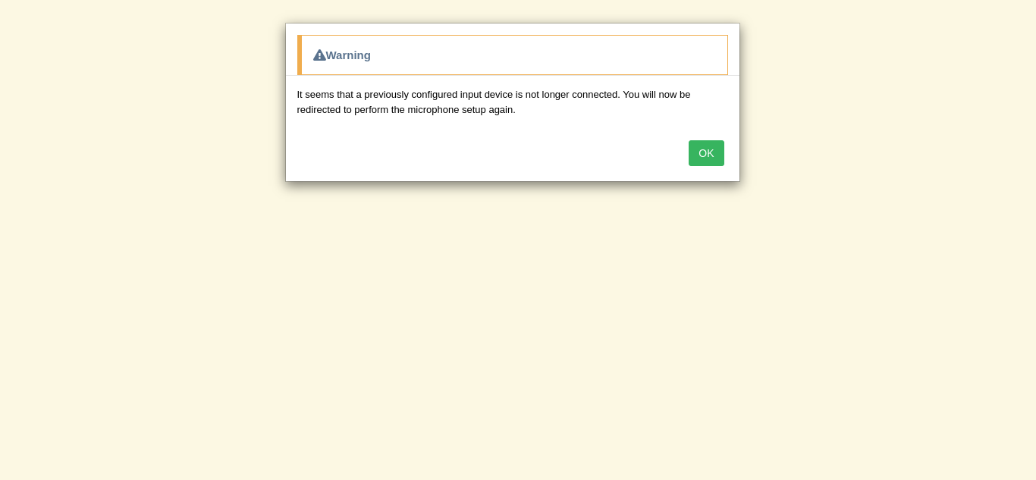
click at [727, 168] on div "OK" at bounding box center [513, 154] width 454 height 53
click at [693, 157] on button "OK" at bounding box center [706, 153] width 35 height 26
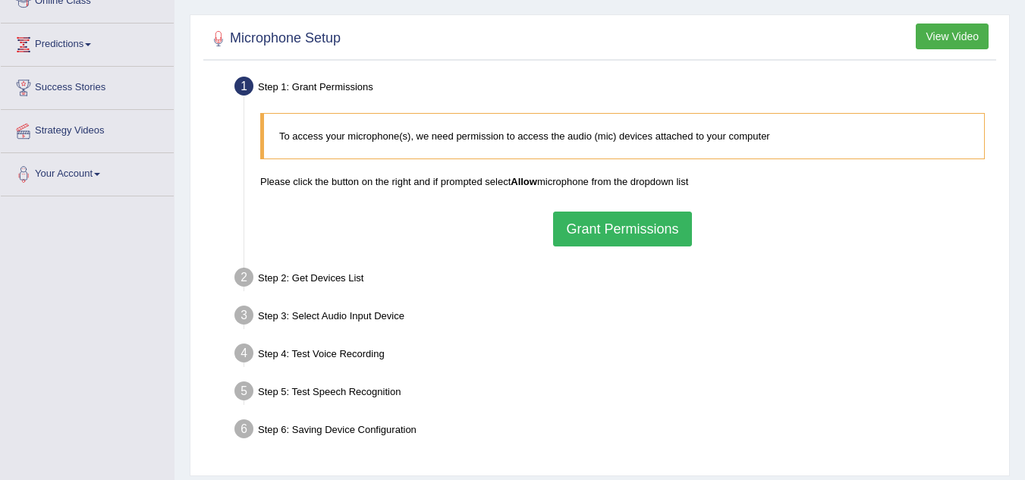
scroll to position [228, 0]
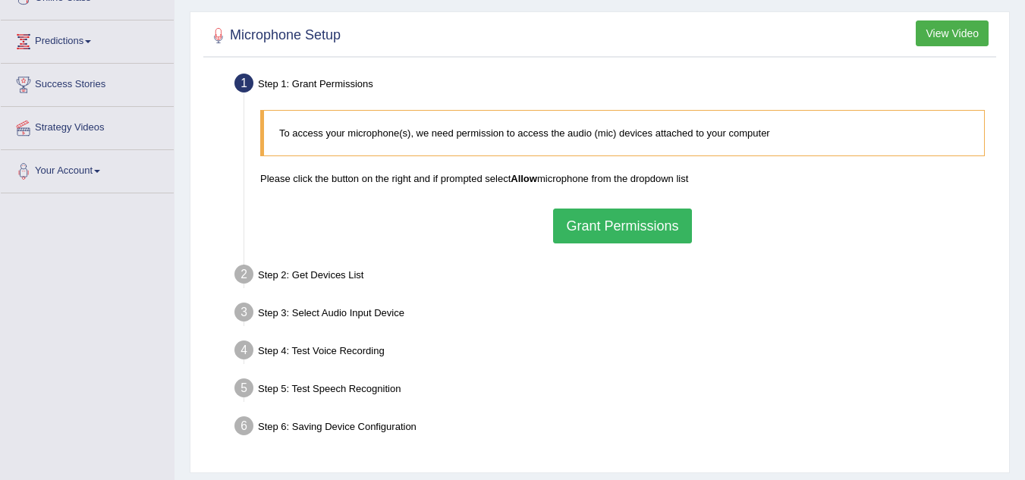
click at [622, 234] on button "Grant Permissions" at bounding box center [622, 226] width 138 height 35
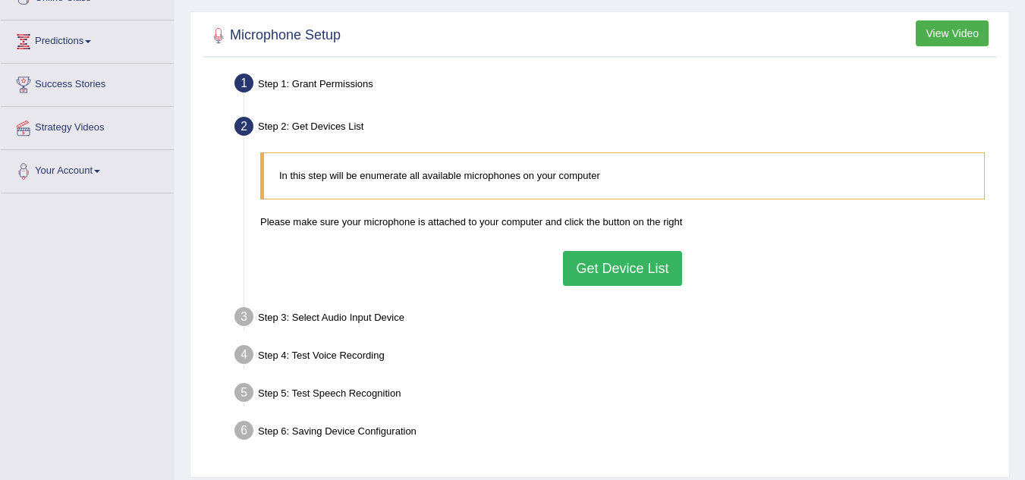
click at [622, 275] on button "Get Device List" at bounding box center [622, 268] width 118 height 35
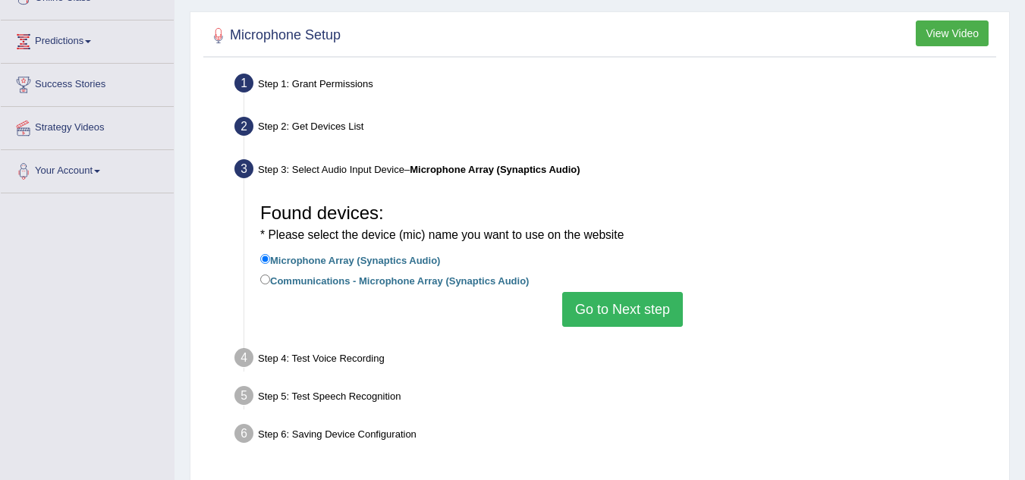
click at [600, 309] on button "Go to Next step" at bounding box center [622, 309] width 121 height 35
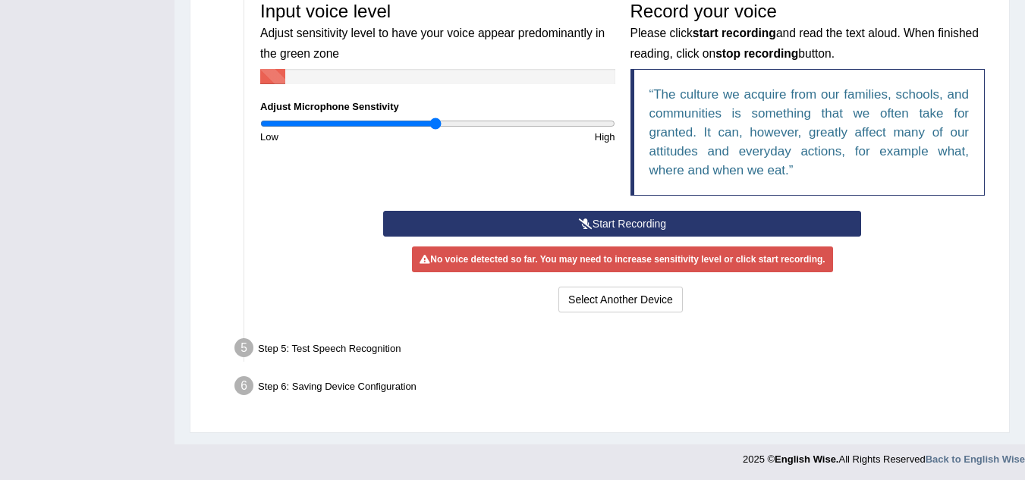
scroll to position [474, 0]
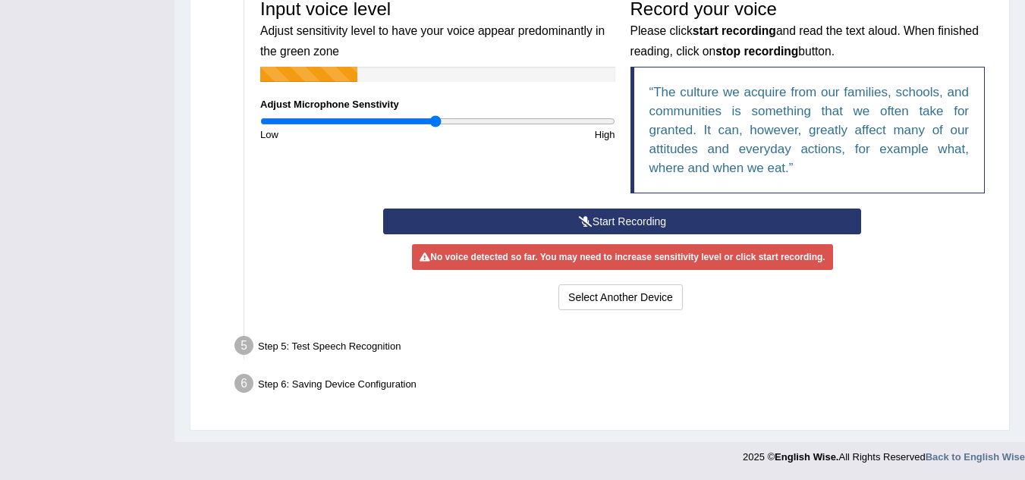
click at [625, 222] on button "Start Recording" at bounding box center [622, 222] width 478 height 26
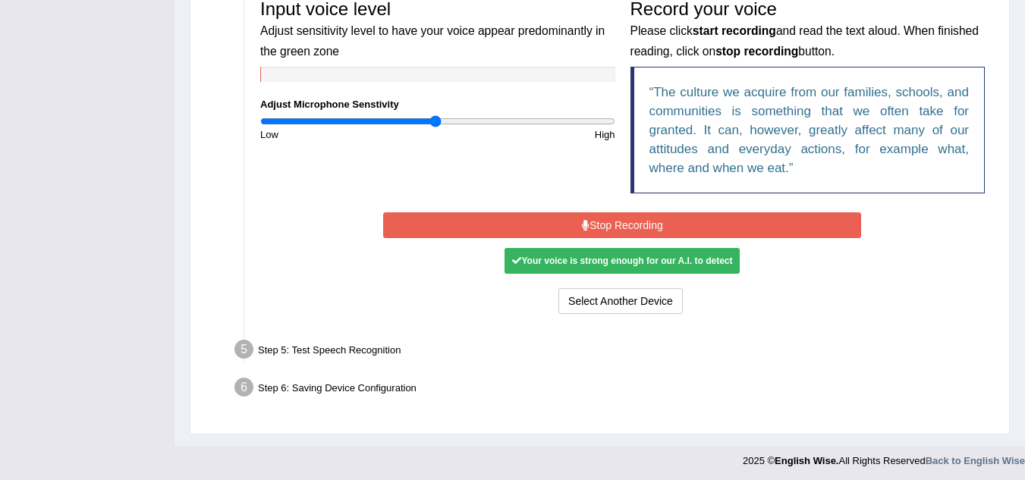
click at [642, 264] on div "Your voice is strong enough for our A.I. to detect" at bounding box center [622, 261] width 235 height 26
click at [645, 262] on div "Your voice is strong enough for our A.I. to detect" at bounding box center [622, 261] width 235 height 26
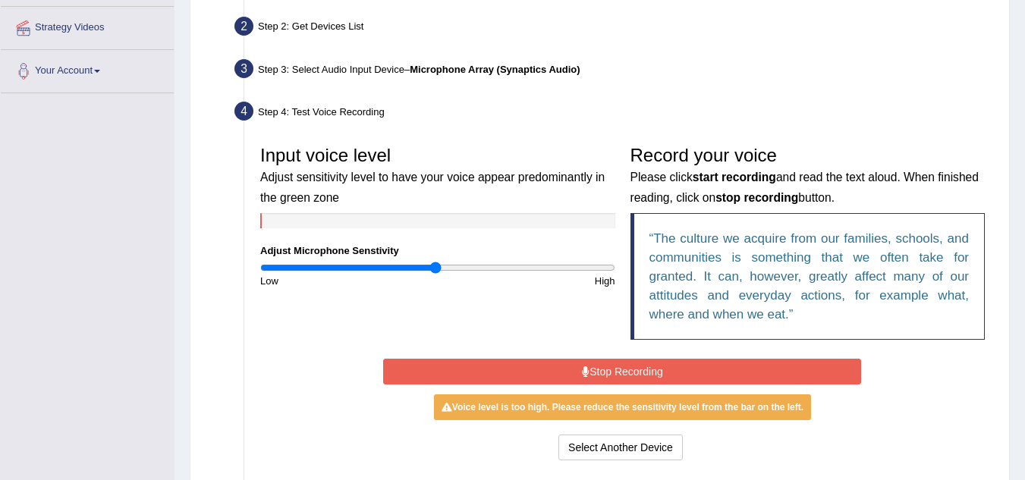
scroll to position [326, 0]
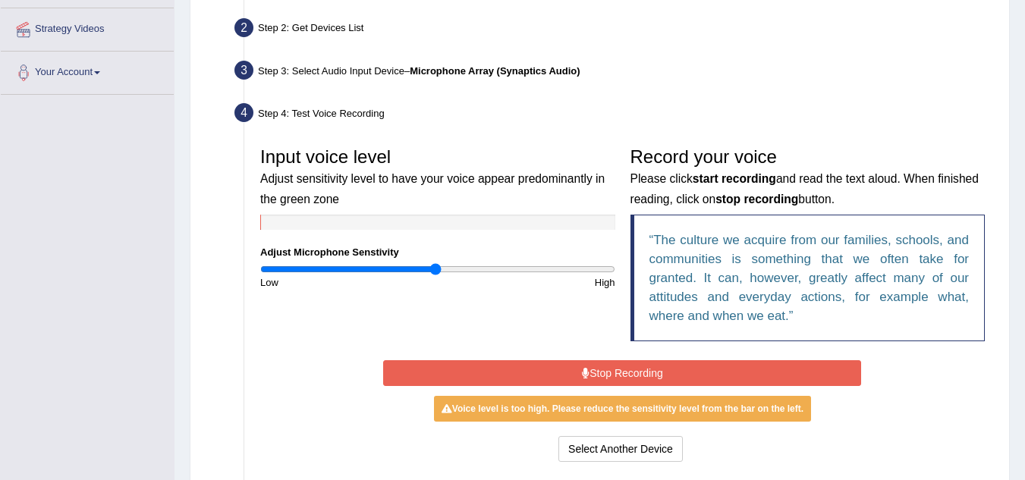
click at [624, 366] on button "Stop Recording" at bounding box center [622, 373] width 478 height 26
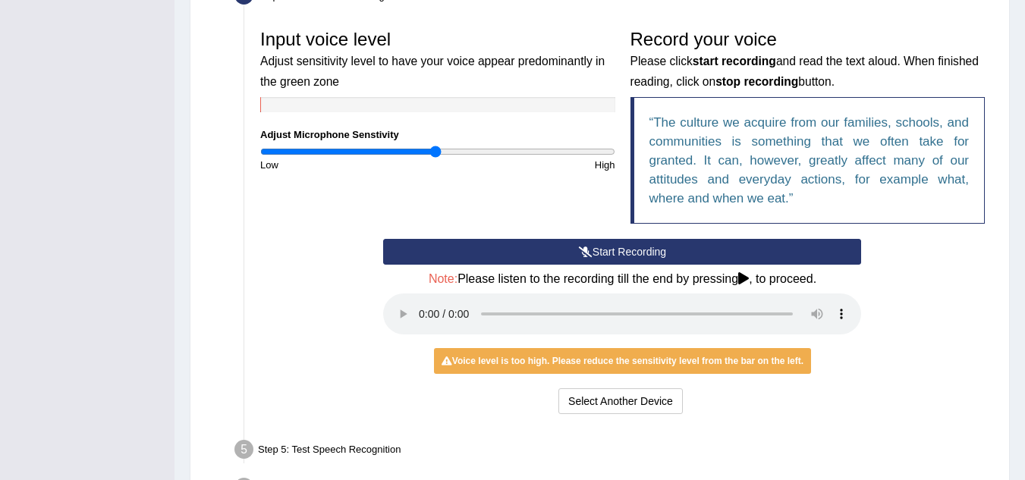
scroll to position [478, 0]
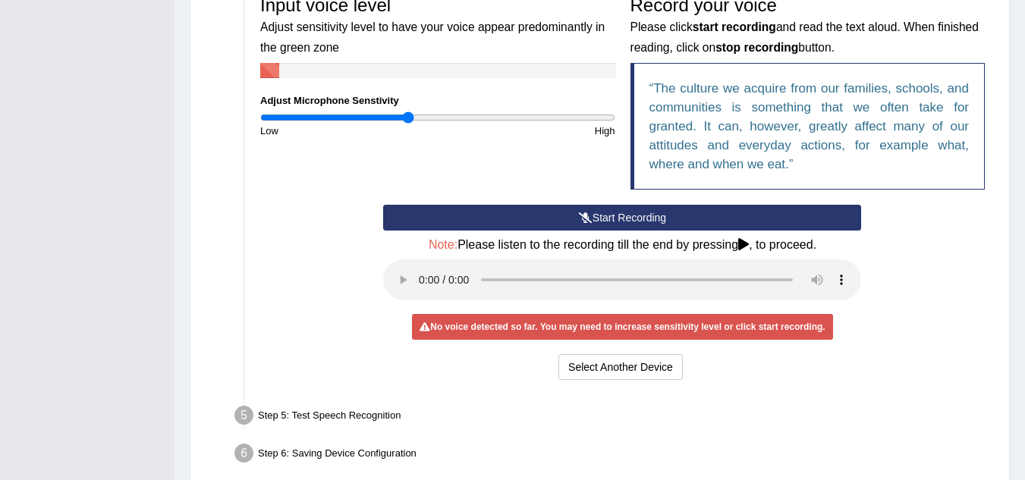
click at [408, 116] on input "range" at bounding box center [437, 118] width 355 height 12
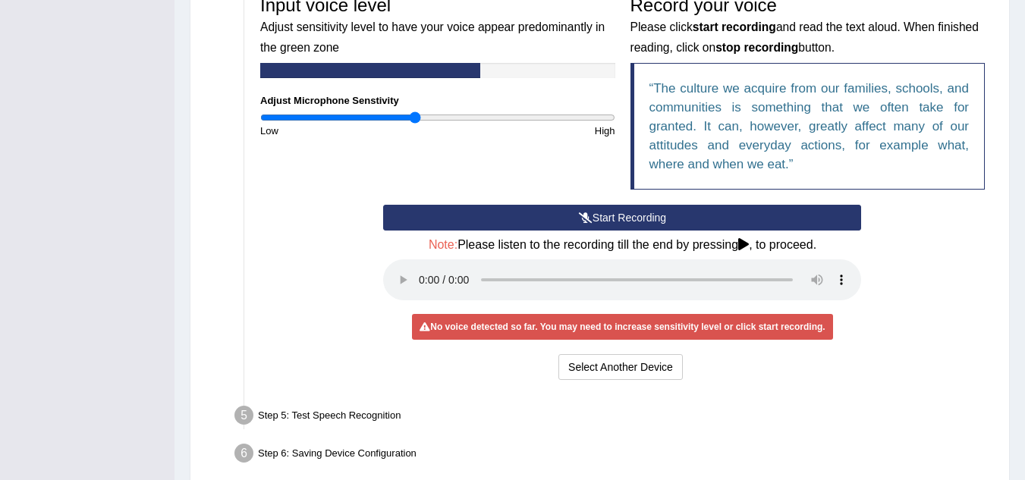
click at [414, 117] on input "range" at bounding box center [437, 118] width 355 height 12
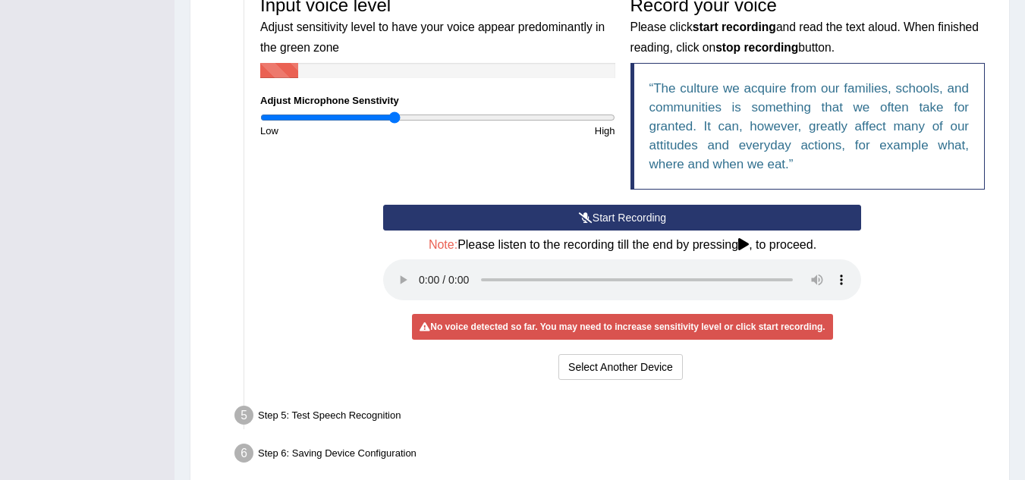
type input "0.76"
click at [396, 115] on input "range" at bounding box center [437, 118] width 355 height 12
click at [593, 214] on button "Start Recording" at bounding box center [622, 218] width 478 height 26
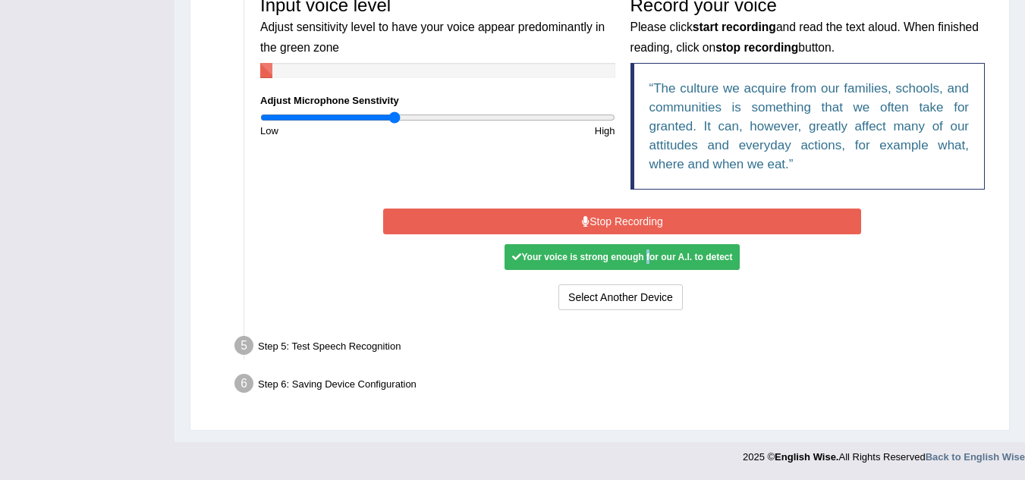
click at [594, 222] on button "Stop Recording" at bounding box center [622, 222] width 478 height 26
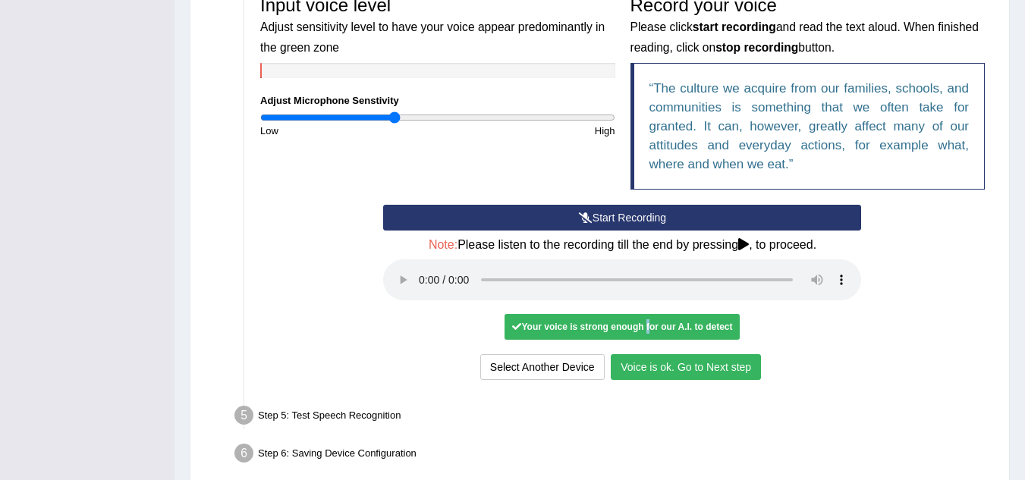
click at [703, 368] on button "Voice is ok. Go to Next step" at bounding box center [686, 367] width 150 height 26
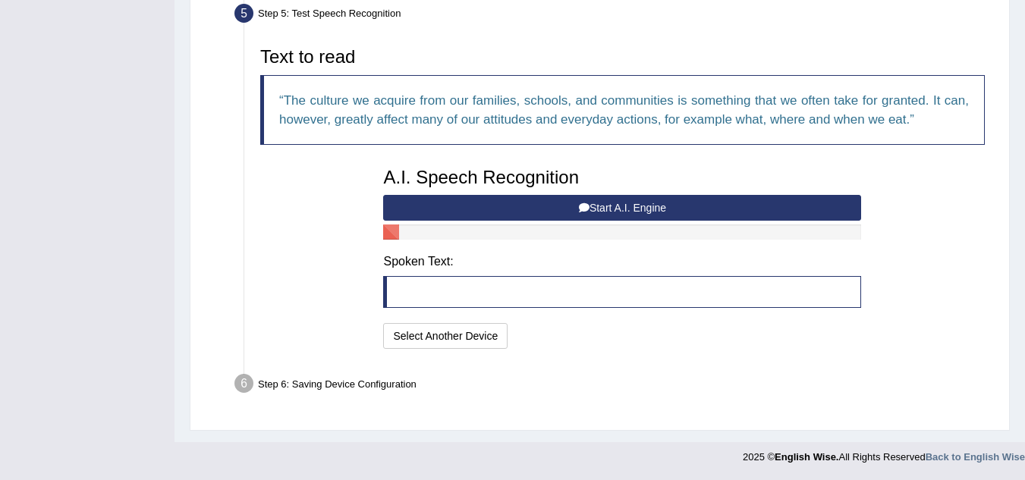
scroll to position [469, 0]
click at [623, 213] on button "Start A.I. Engine" at bounding box center [622, 208] width 478 height 26
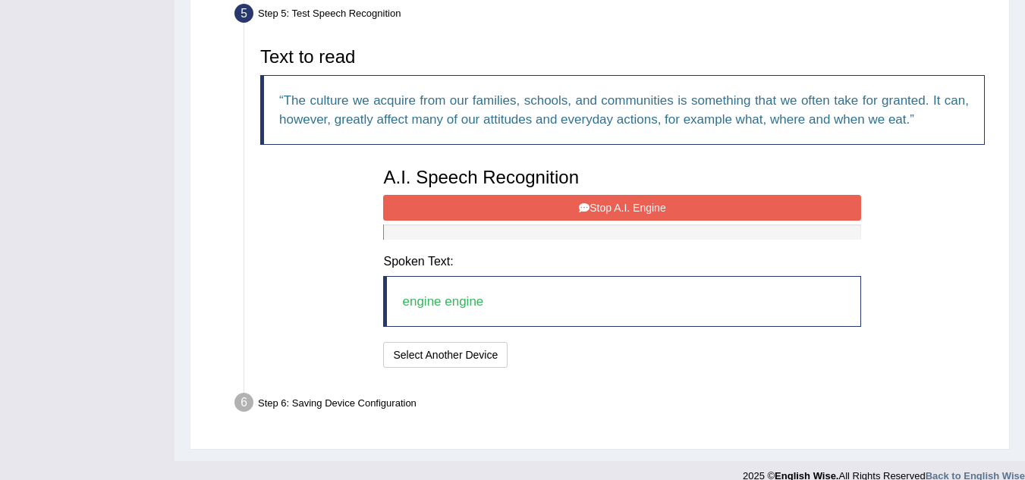
click at [622, 206] on button "Stop A.I. Engine" at bounding box center [622, 208] width 478 height 26
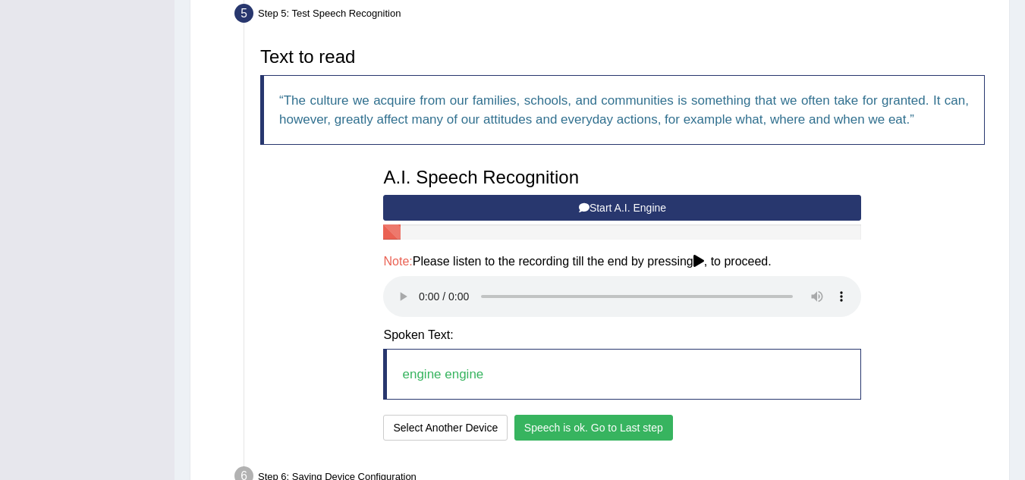
click at [577, 426] on button "Speech is ok. Go to Last step" at bounding box center [593, 428] width 159 height 26
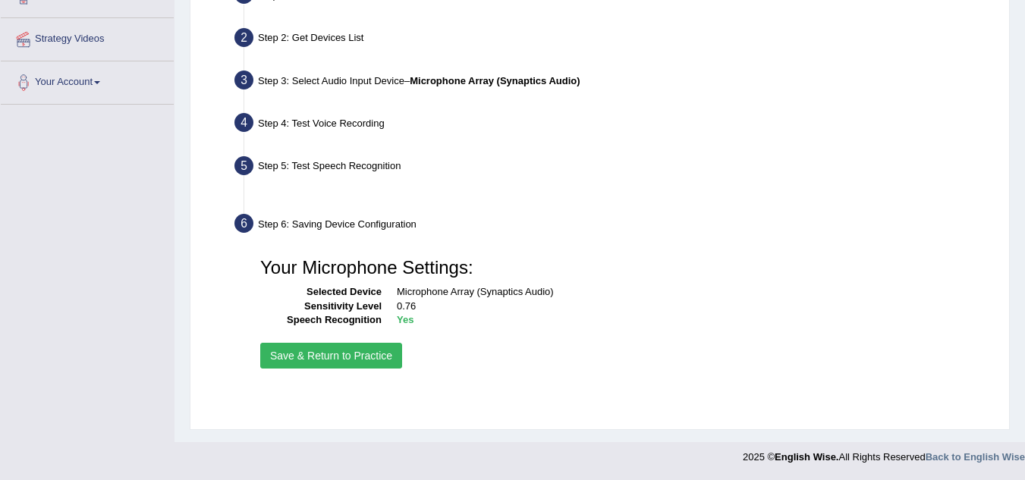
scroll to position [316, 0]
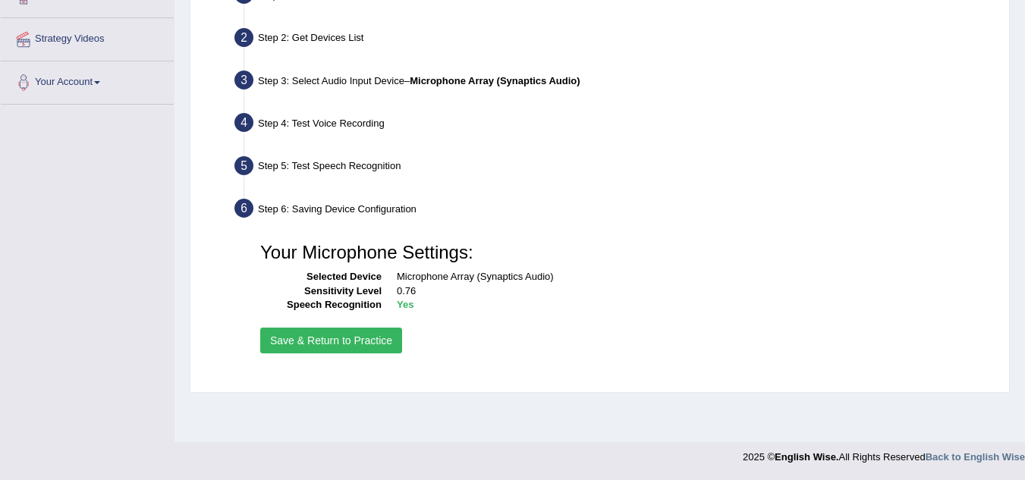
click at [311, 343] on button "Save & Return to Practice" at bounding box center [331, 341] width 142 height 26
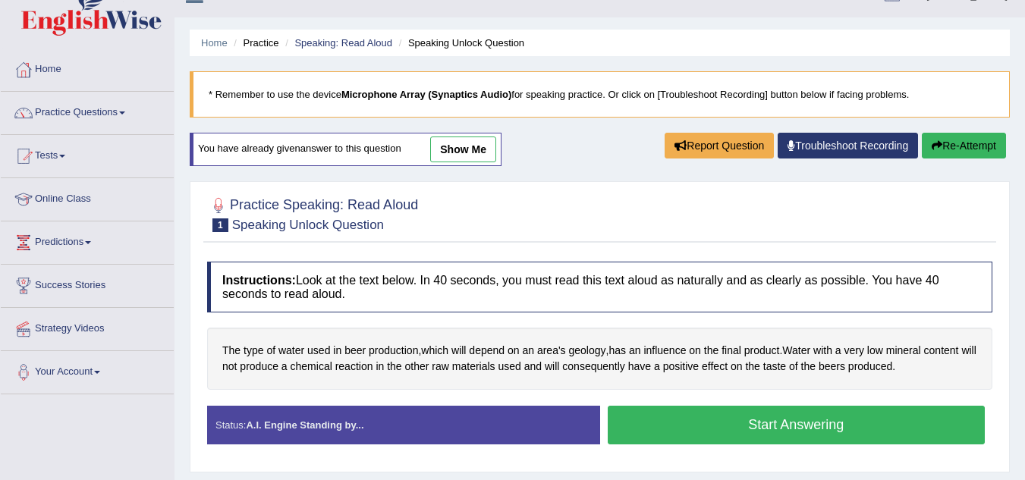
scroll to position [13, 0]
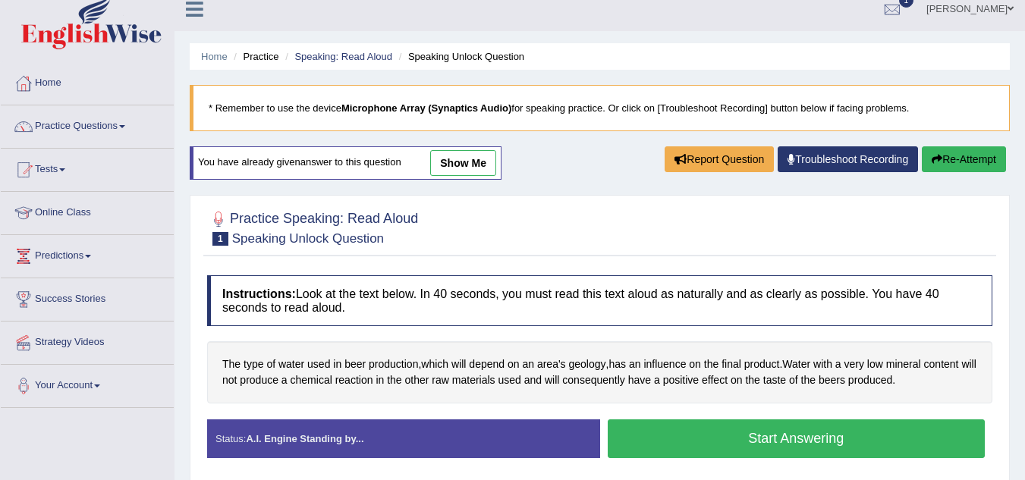
click at [722, 441] on button "Start Answering" at bounding box center [797, 439] width 378 height 39
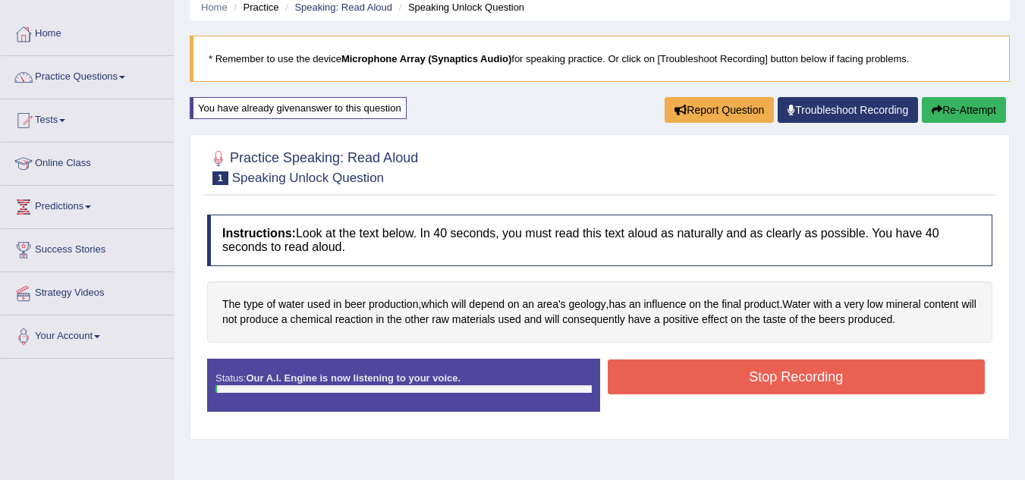
scroll to position [89, 0]
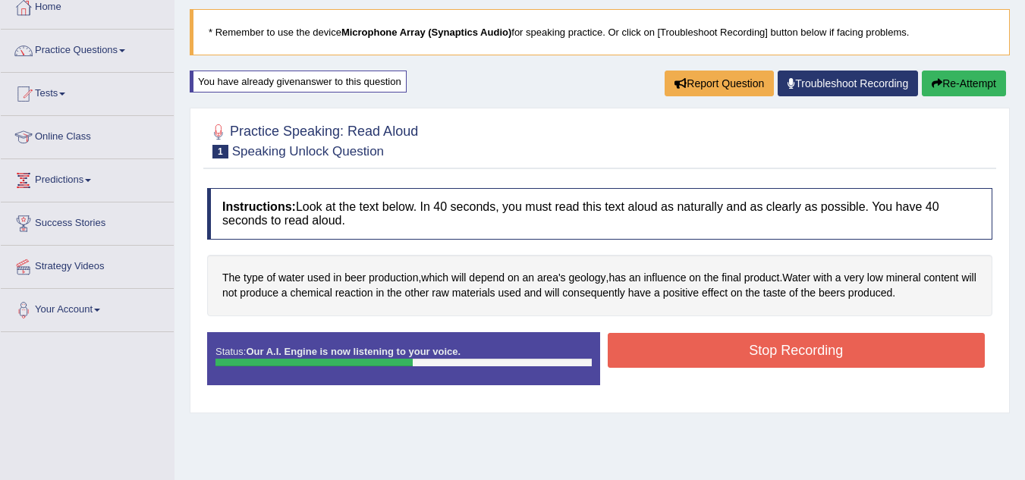
click at [765, 341] on button "Stop Recording" at bounding box center [797, 350] width 378 height 35
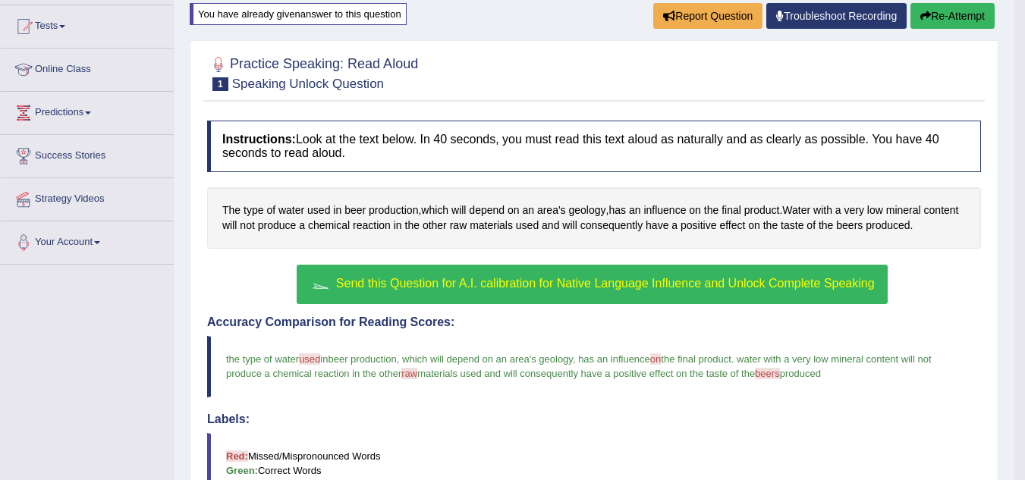
scroll to position [119, 0]
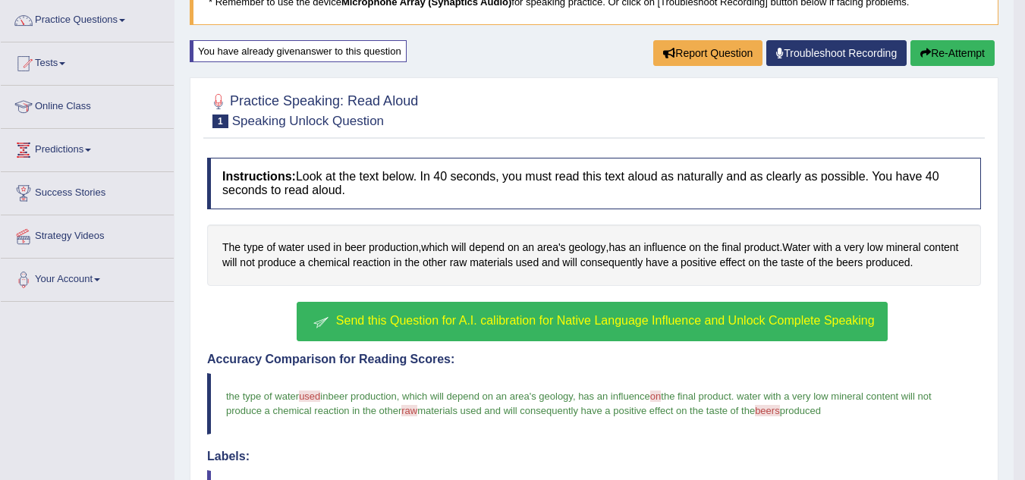
click at [555, 322] on span "Send this Question for A.I. calibration for Native Language Influence and Unloc…" at bounding box center [605, 320] width 539 height 13
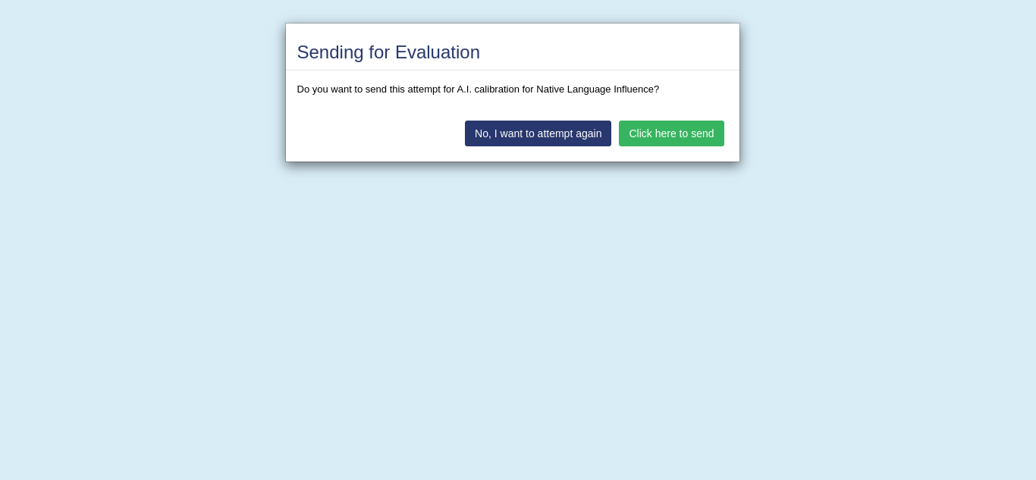
click at [505, 136] on button "No, I want to attempt again" at bounding box center [538, 134] width 146 height 26
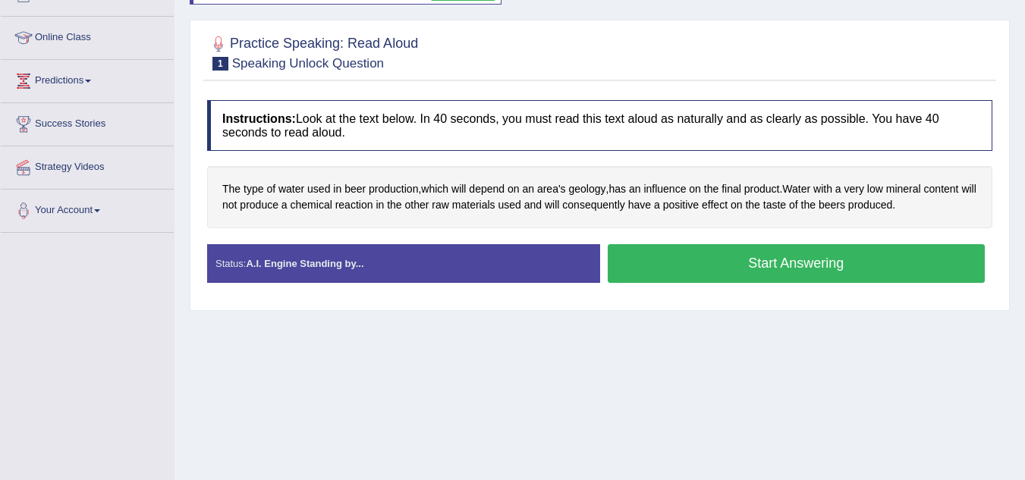
scroll to position [152, 0]
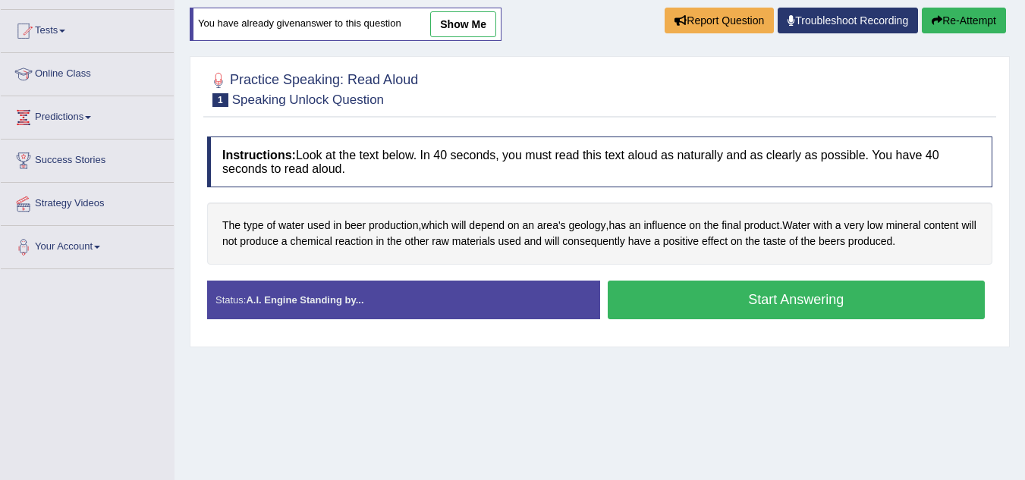
click at [253, 105] on small "Speaking Unlock Question" at bounding box center [308, 100] width 152 height 14
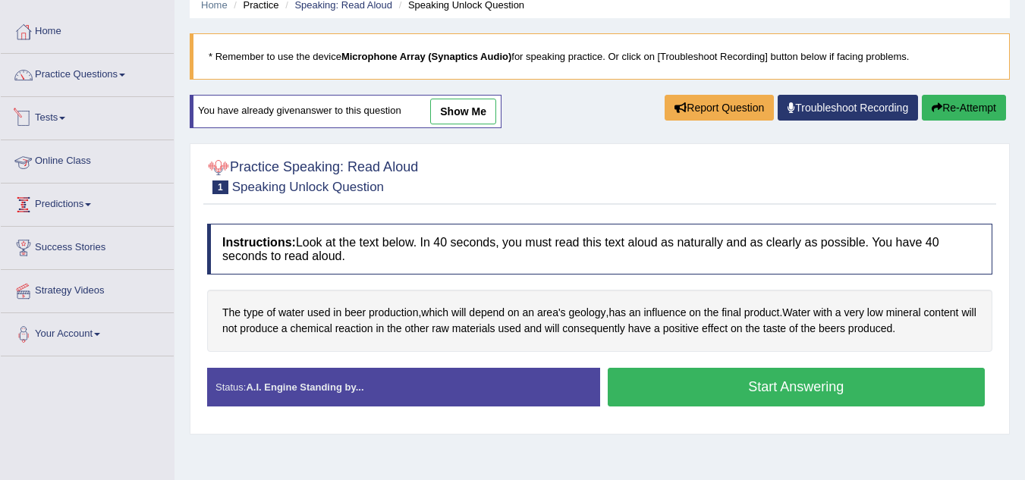
scroll to position [0, 0]
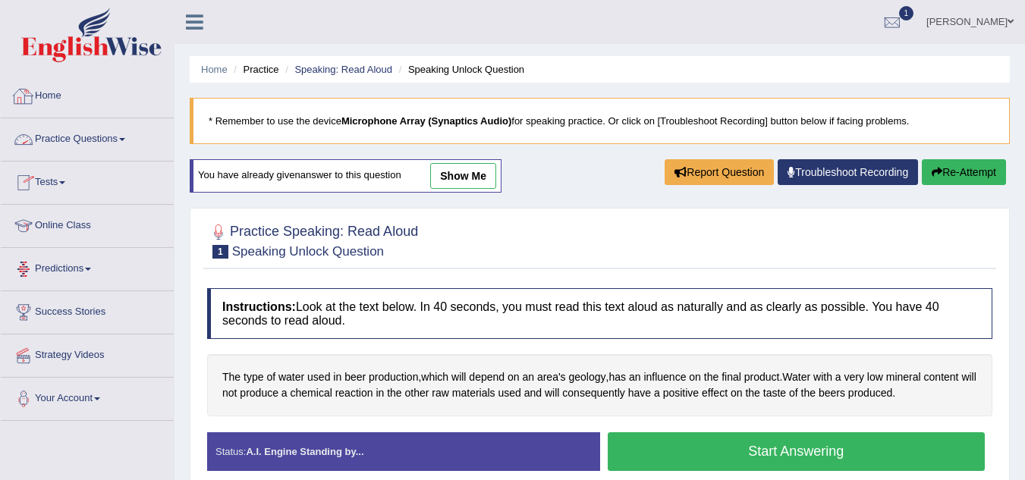
click at [131, 140] on link "Practice Questions" at bounding box center [87, 137] width 173 height 38
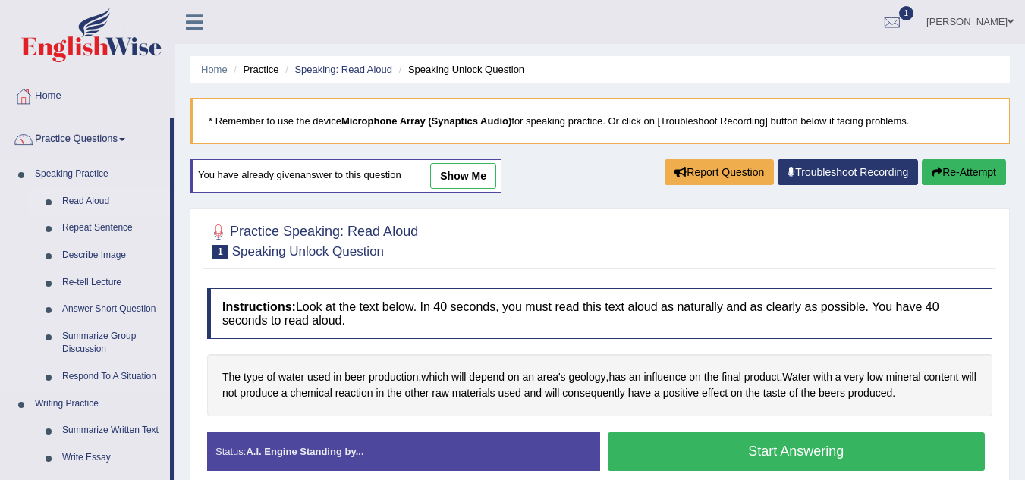
click at [94, 202] on link "Read Aloud" at bounding box center [112, 201] width 115 height 27
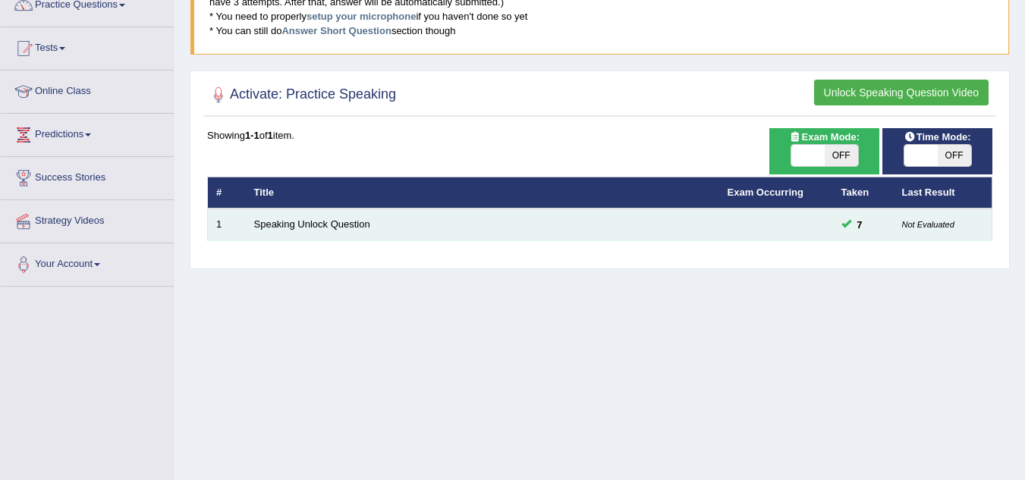
scroll to position [152, 0]
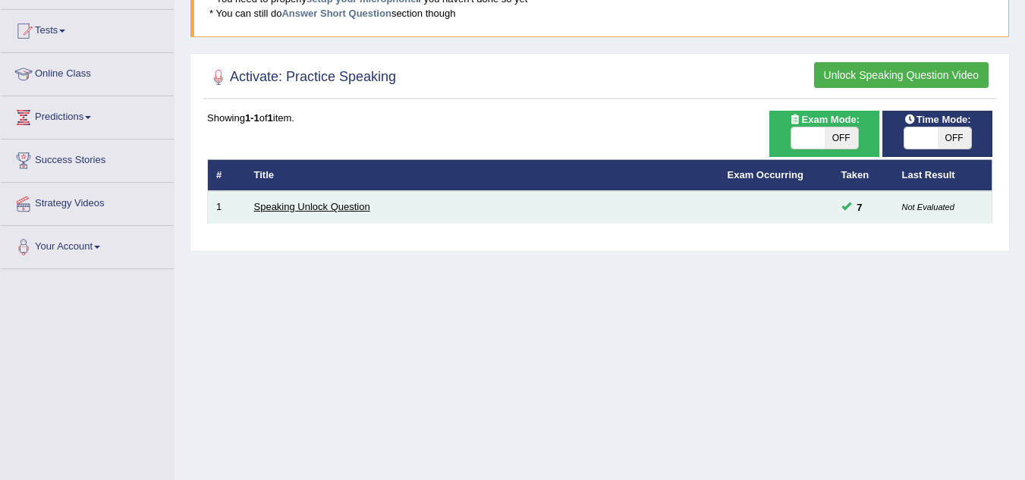
click at [303, 207] on link "Speaking Unlock Question" at bounding box center [312, 206] width 116 height 11
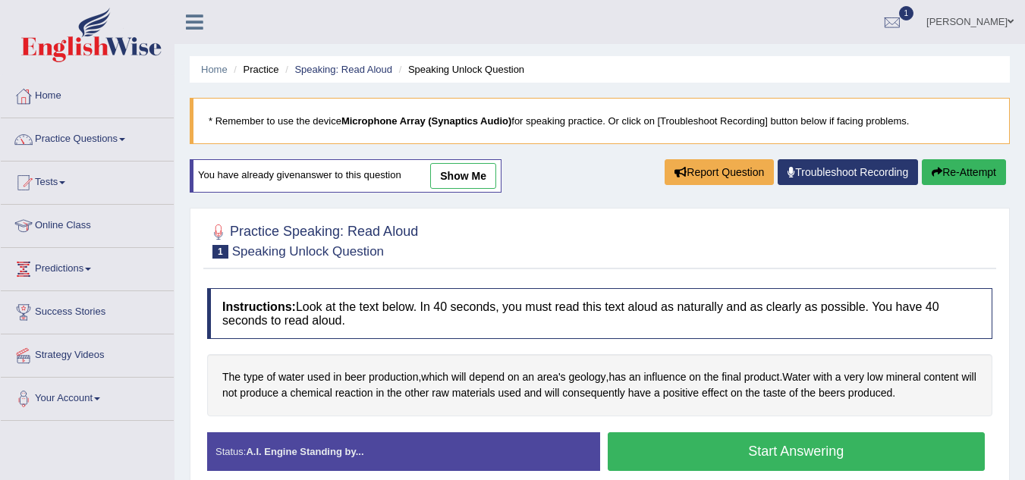
click at [338, 252] on small "Speaking Unlock Question" at bounding box center [308, 251] width 152 height 14
click at [474, 181] on link "show me" at bounding box center [463, 176] width 66 height 26
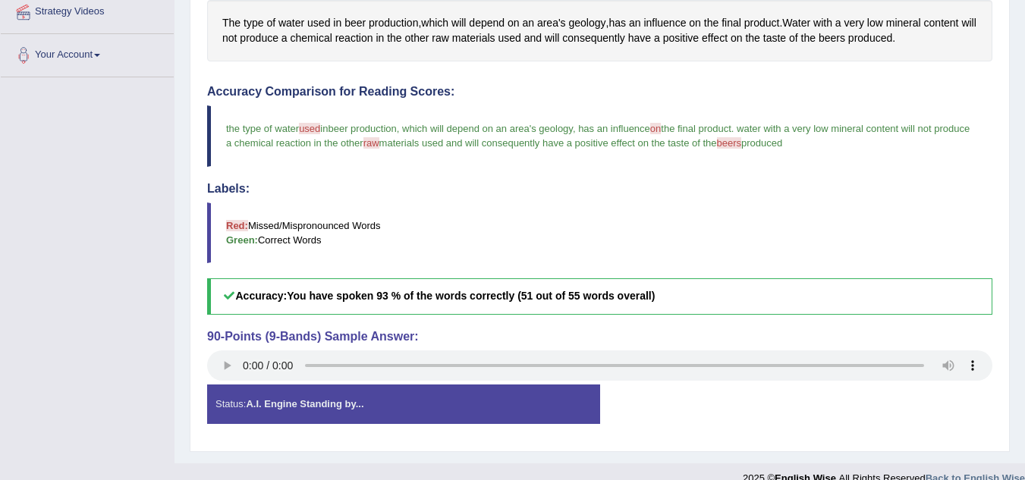
scroll to position [365, 0]
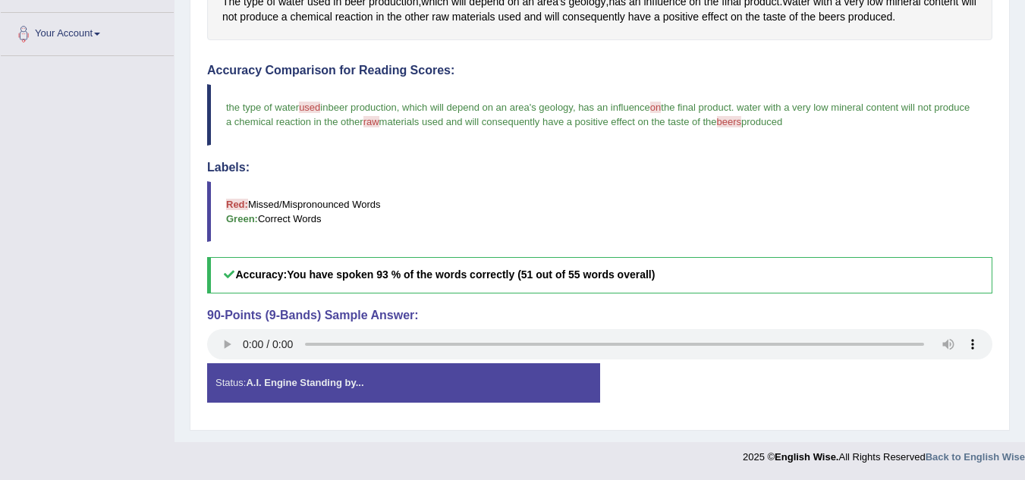
click at [525, 388] on div "Status: A.I. Engine Standing by..." at bounding box center [403, 382] width 393 height 39
click at [322, 391] on div "Status: A.I. Engine Standing by..." at bounding box center [403, 382] width 393 height 39
click at [329, 379] on strong "A.I. Engine Standing by..." at bounding box center [305, 382] width 118 height 11
drag, startPoint x: 329, startPoint y: 379, endPoint x: 362, endPoint y: 378, distance: 33.4
click at [330, 379] on strong "A.I. Engine Standing by..." at bounding box center [305, 382] width 118 height 11
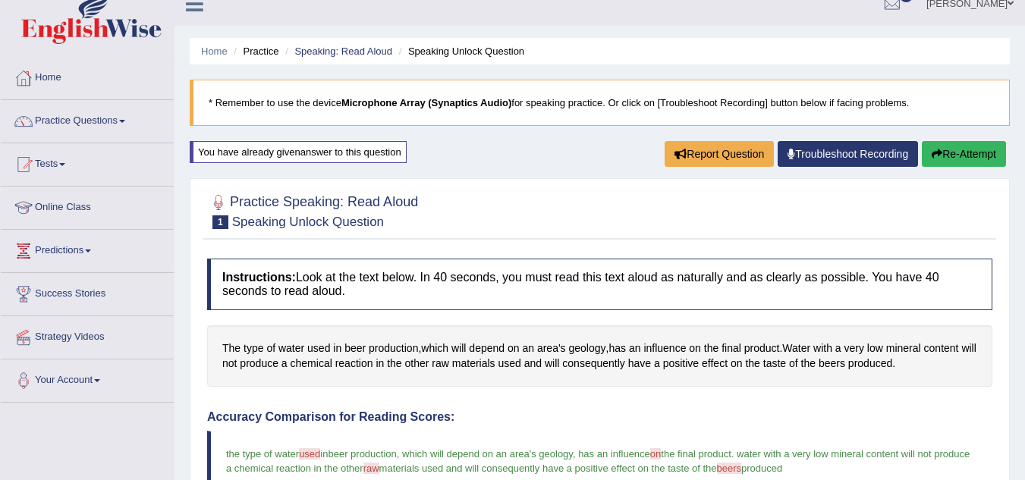
scroll to position [0, 0]
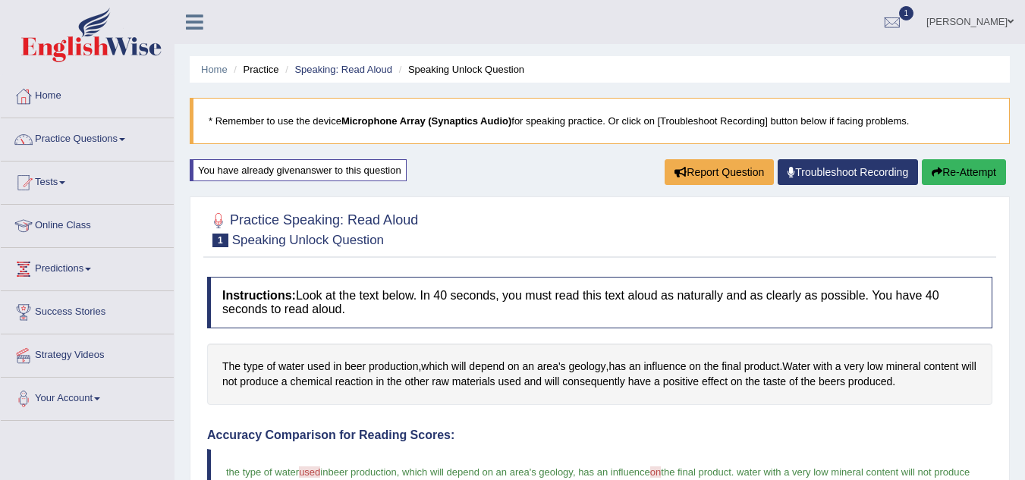
click at [463, 72] on li "Speaking Unlock Question" at bounding box center [459, 69] width 129 height 14
click at [363, 72] on link "Speaking: Read Aloud" at bounding box center [343, 69] width 98 height 11
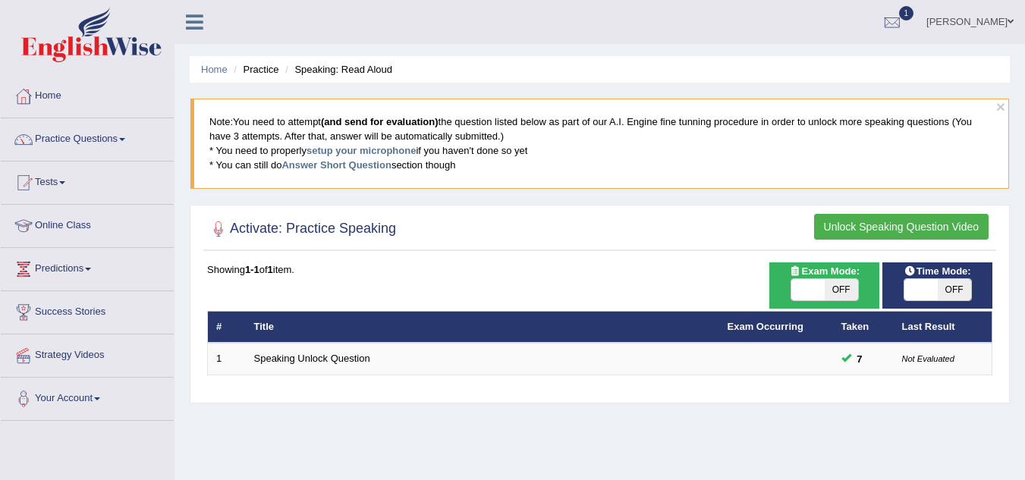
click at [899, 226] on button "Unlock Speaking Question Video" at bounding box center [901, 227] width 174 height 26
